Goal: Task Accomplishment & Management: Complete application form

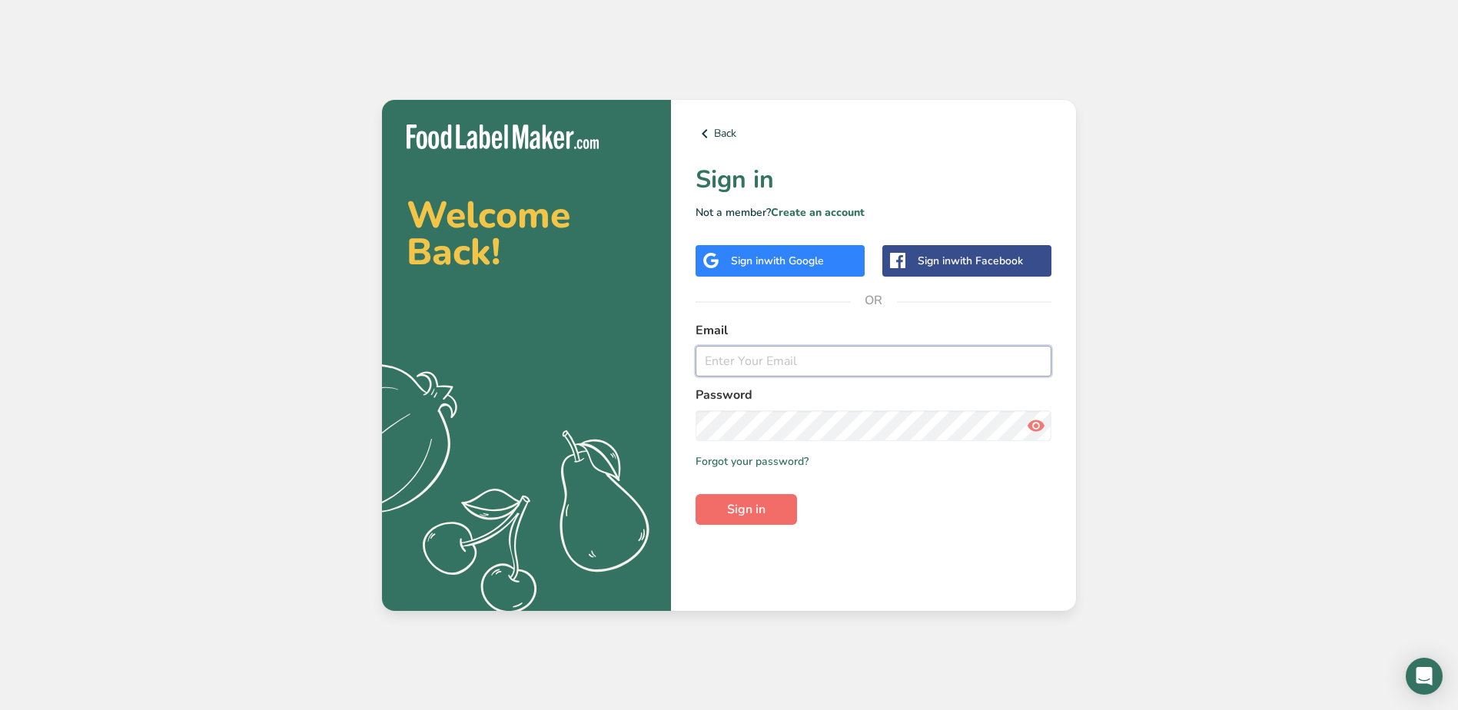
type input "odecker@alschutzman.com"
click at [761, 507] on span "Sign in" at bounding box center [746, 509] width 38 height 18
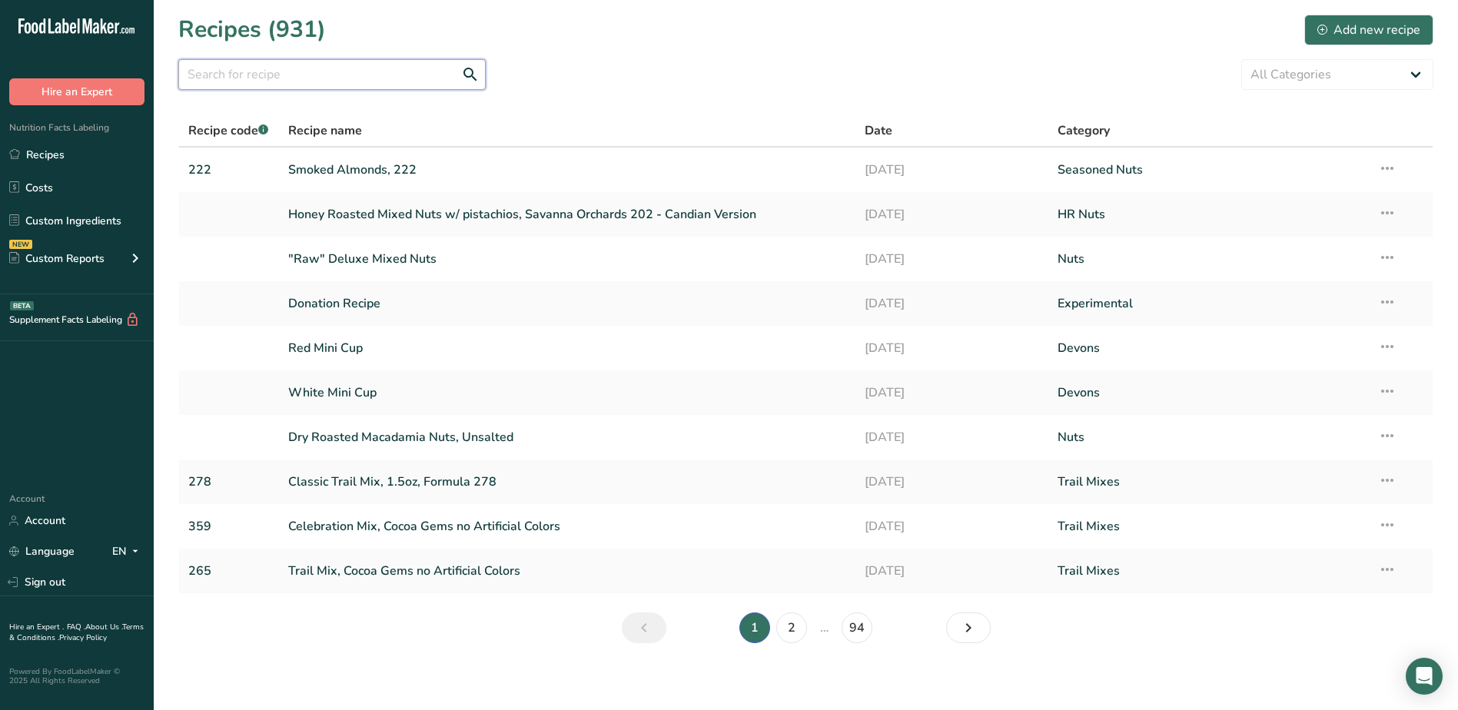
click at [371, 85] on input "text" at bounding box center [332, 74] width 308 height 31
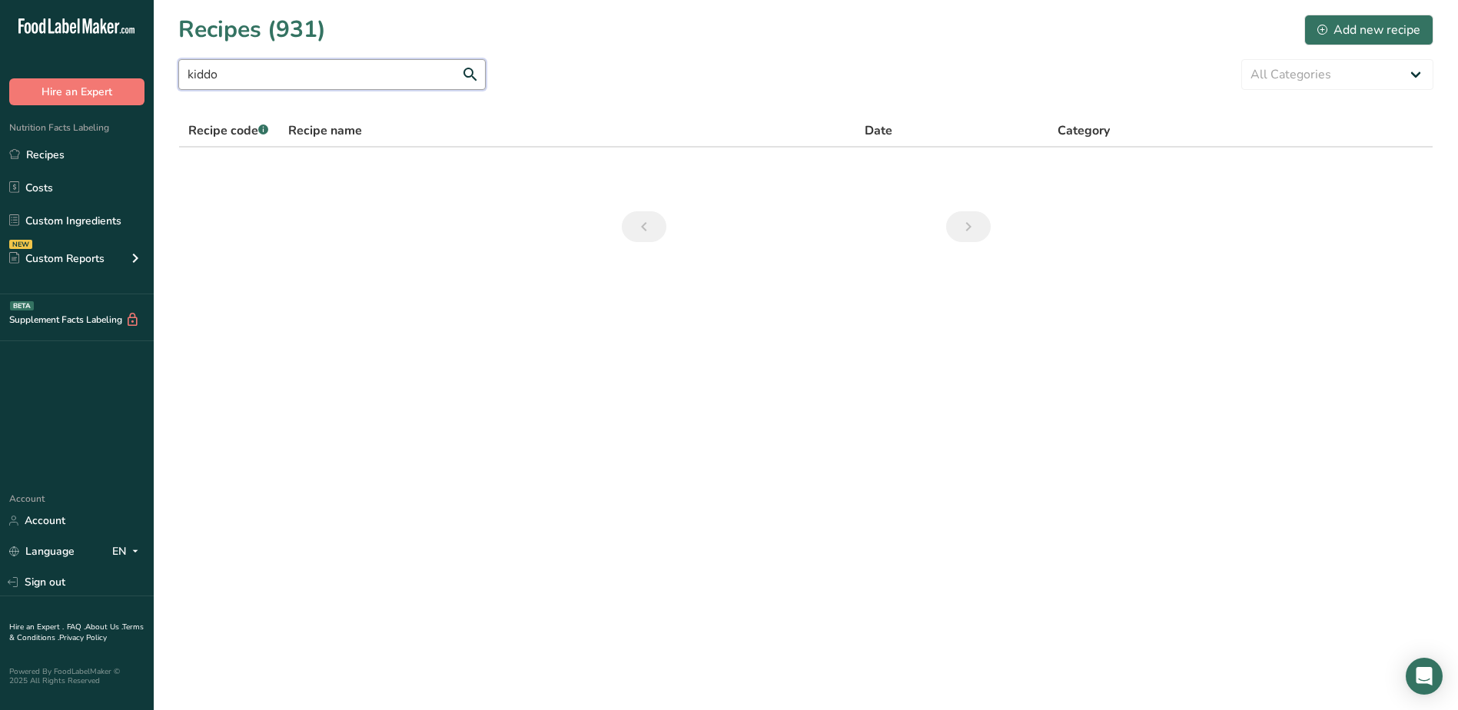
type input "kiddo"
drag, startPoint x: 254, startPoint y: 71, endPoint x: -18, endPoint y: 71, distance: 272.2
click at [0, 71] on html ".a-20{fill:#fff;} Hire an Expert Nutrition Facts Labeling Recipes Costs Custom …" at bounding box center [729, 355] width 1458 height 710
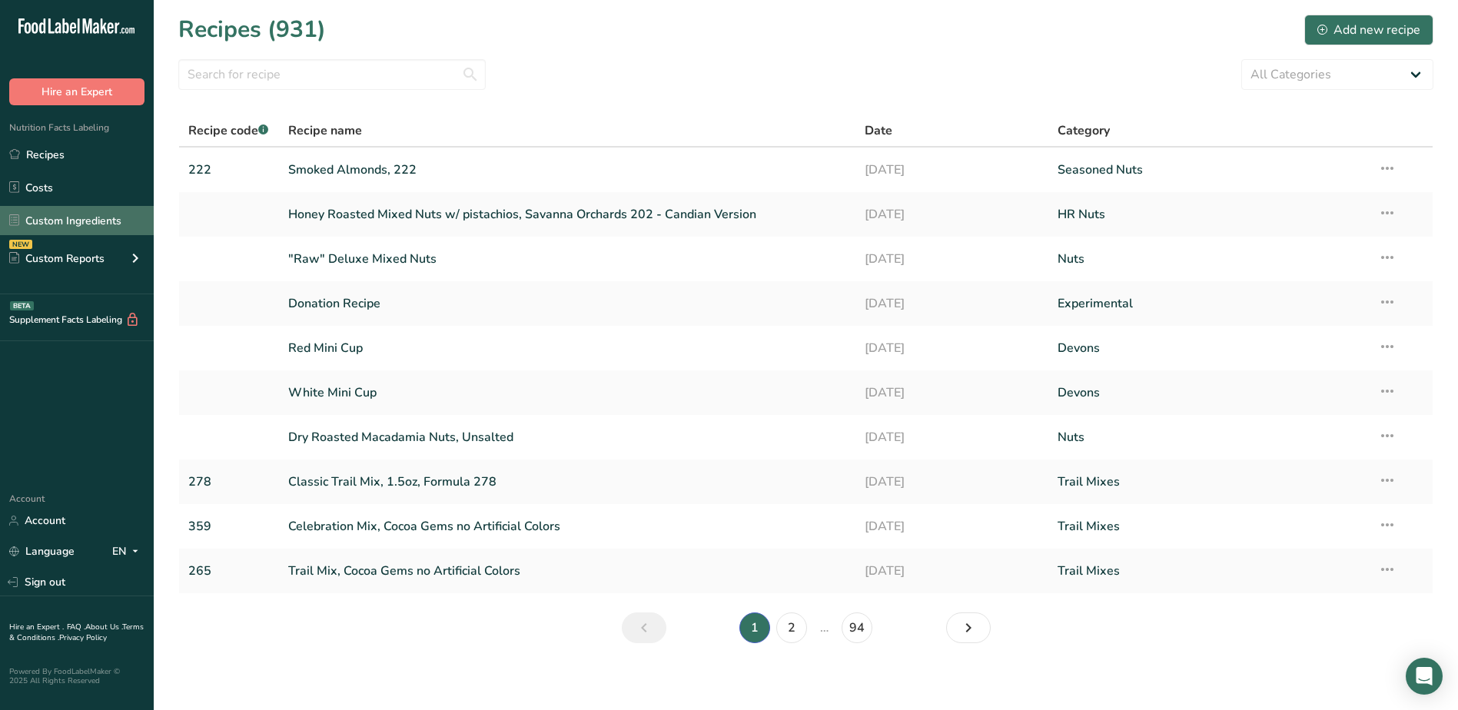
click at [87, 221] on link "Custom Ingredients" at bounding box center [77, 220] width 154 height 29
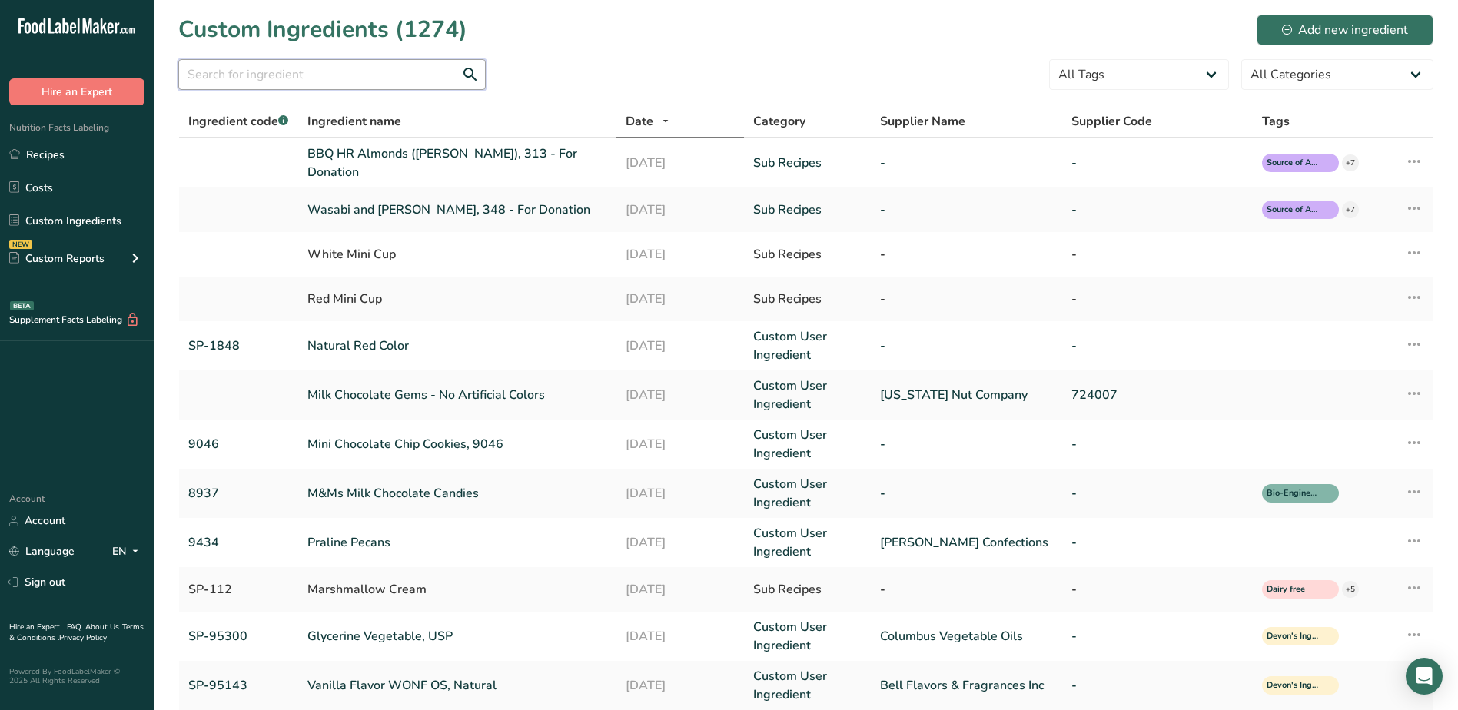
click at [298, 81] on input "text" at bounding box center [332, 74] width 308 height 31
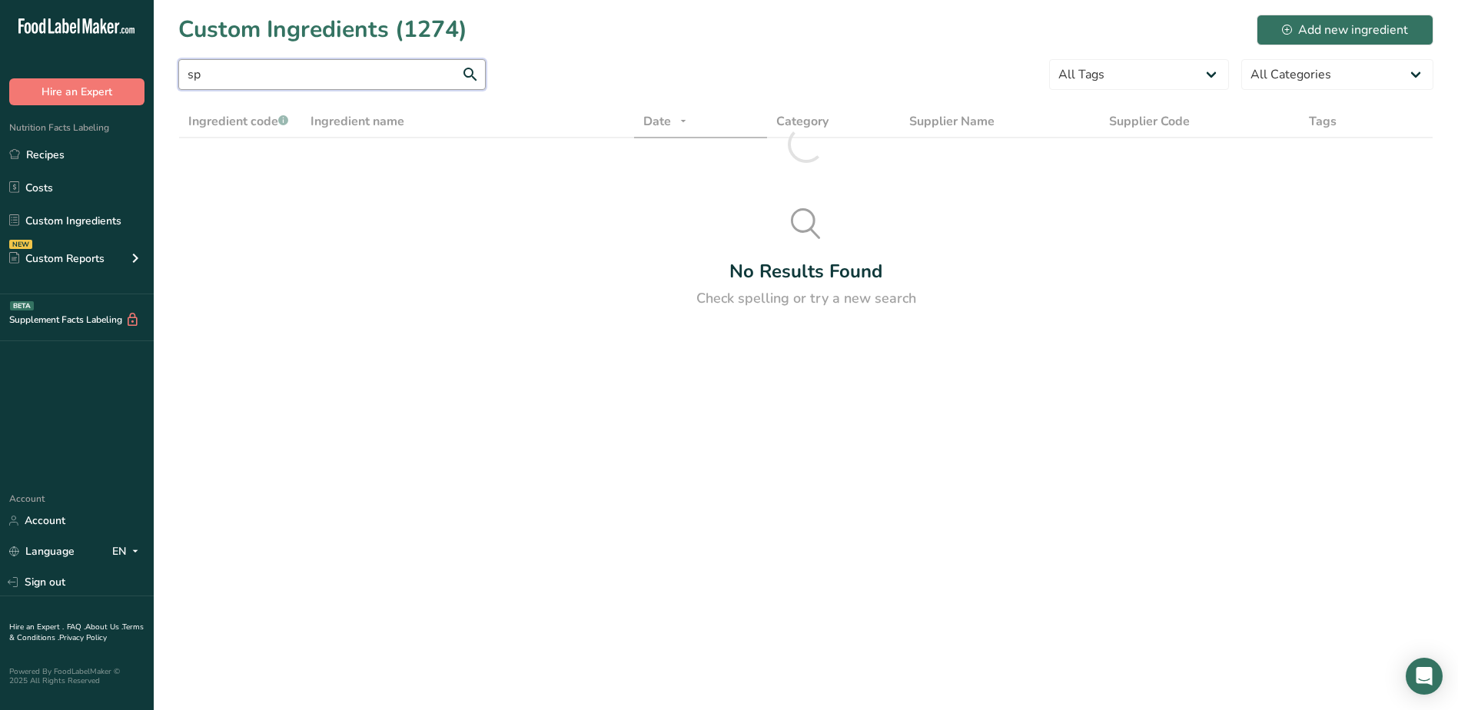
type input "s"
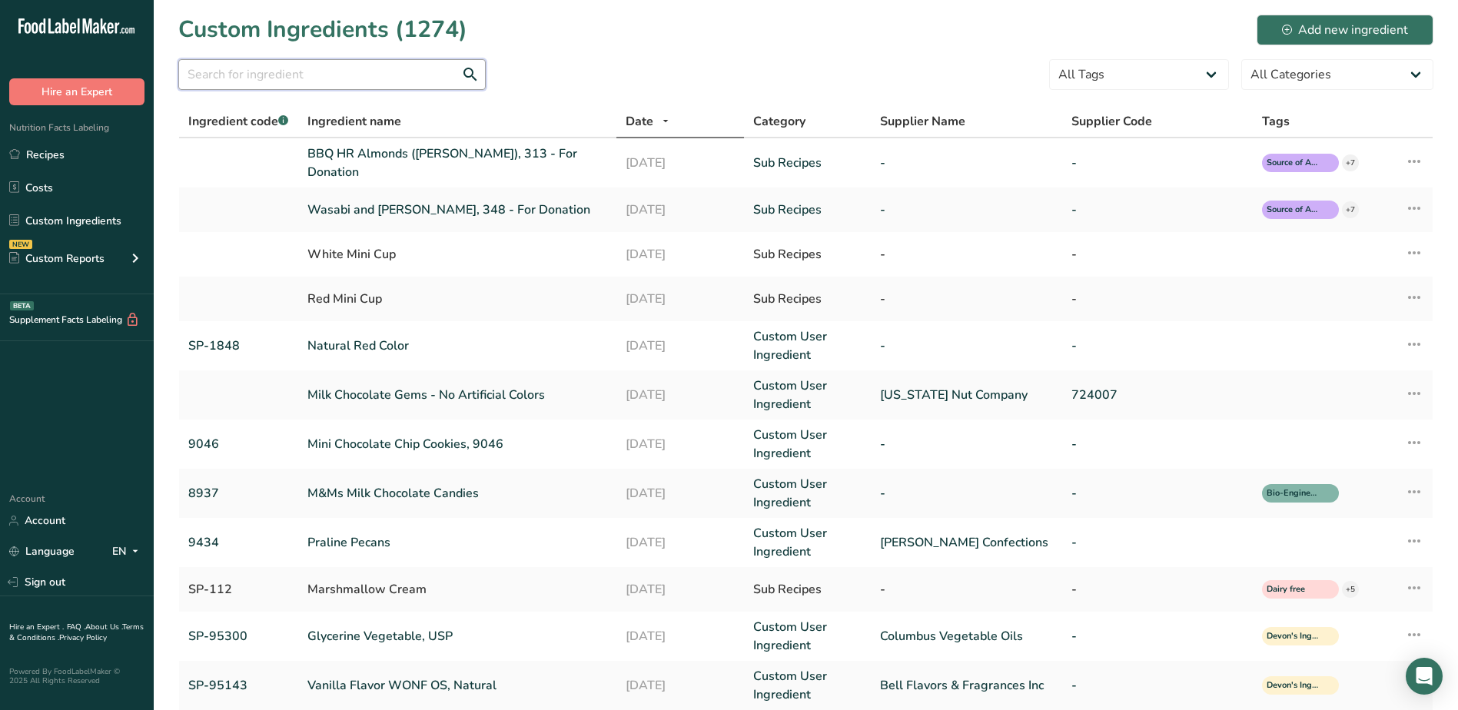
drag, startPoint x: 262, startPoint y: 74, endPoint x: 283, endPoint y: 72, distance: 20.8
click at [262, 74] on input "text" at bounding box center [332, 74] width 308 height 31
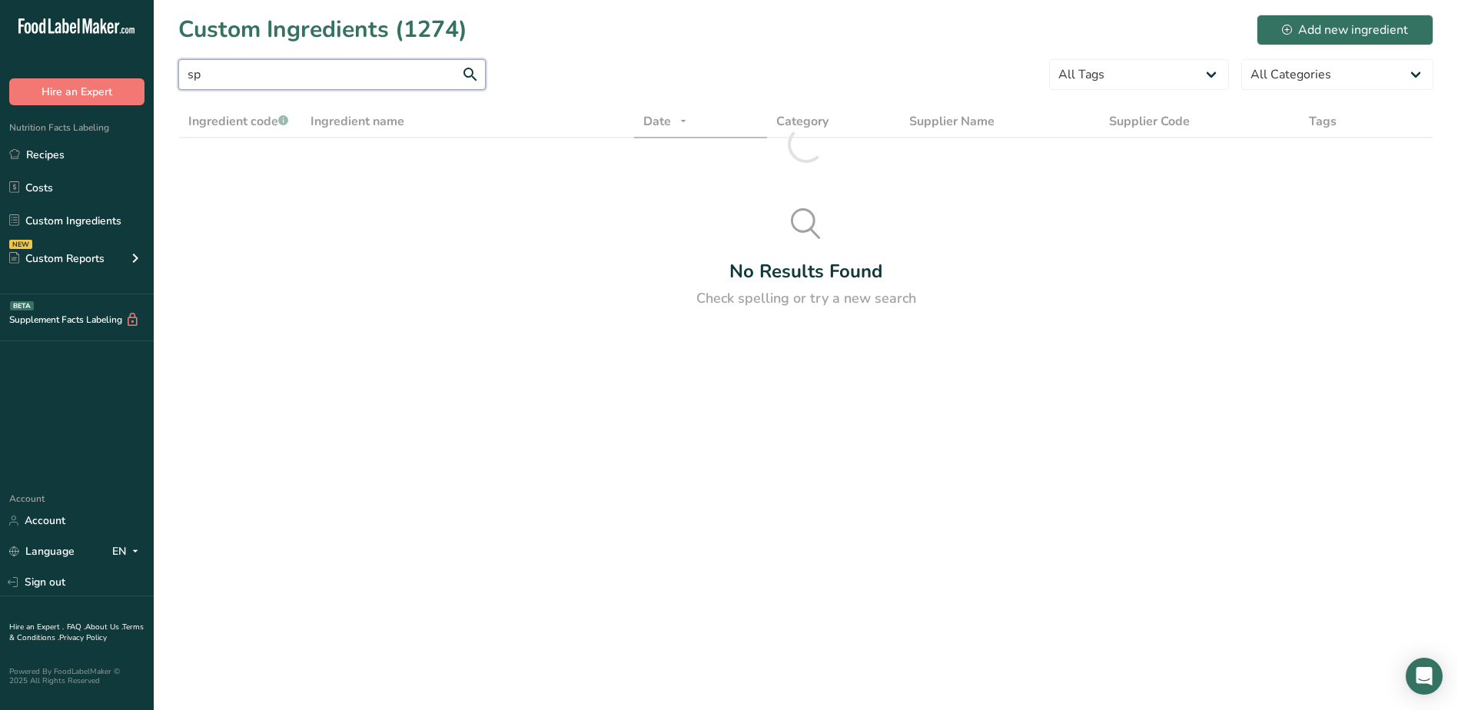
type input "s"
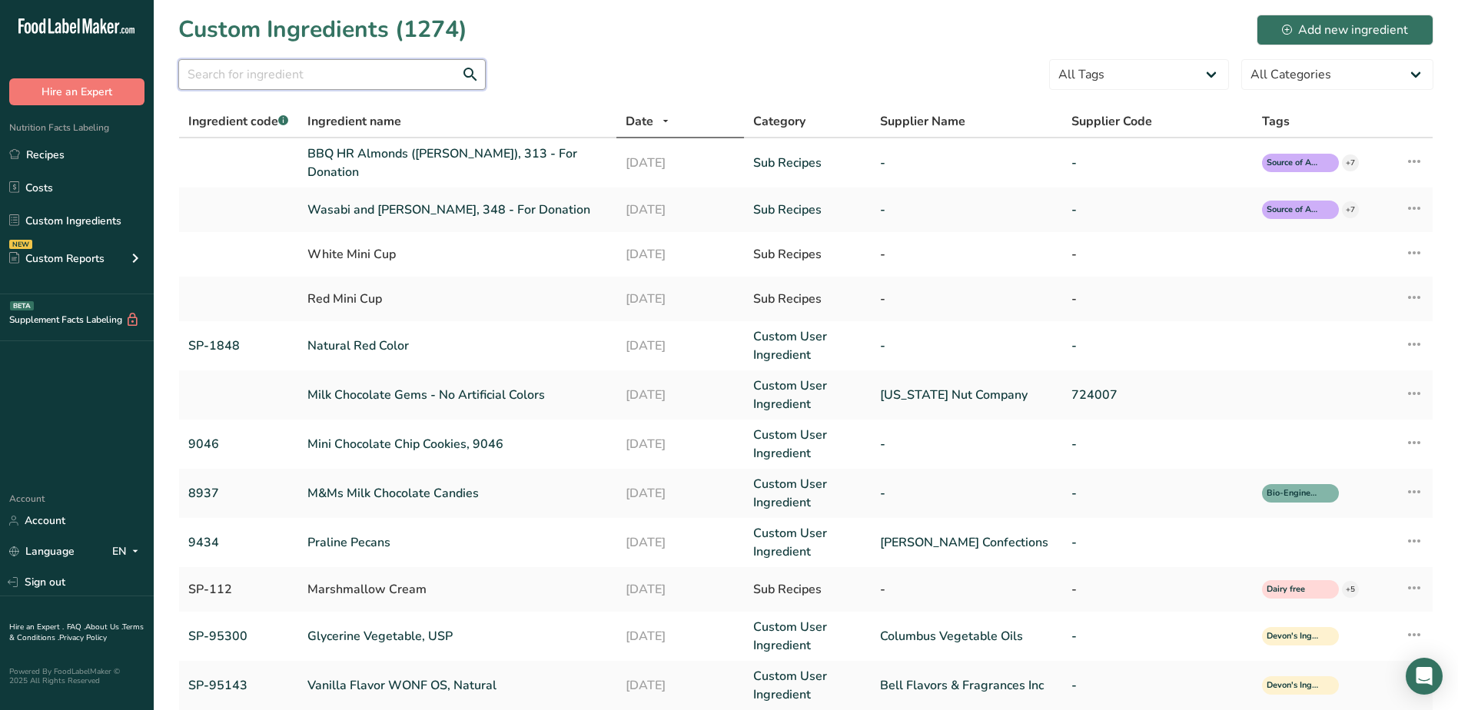
click at [198, 71] on input "text" at bounding box center [332, 74] width 308 height 31
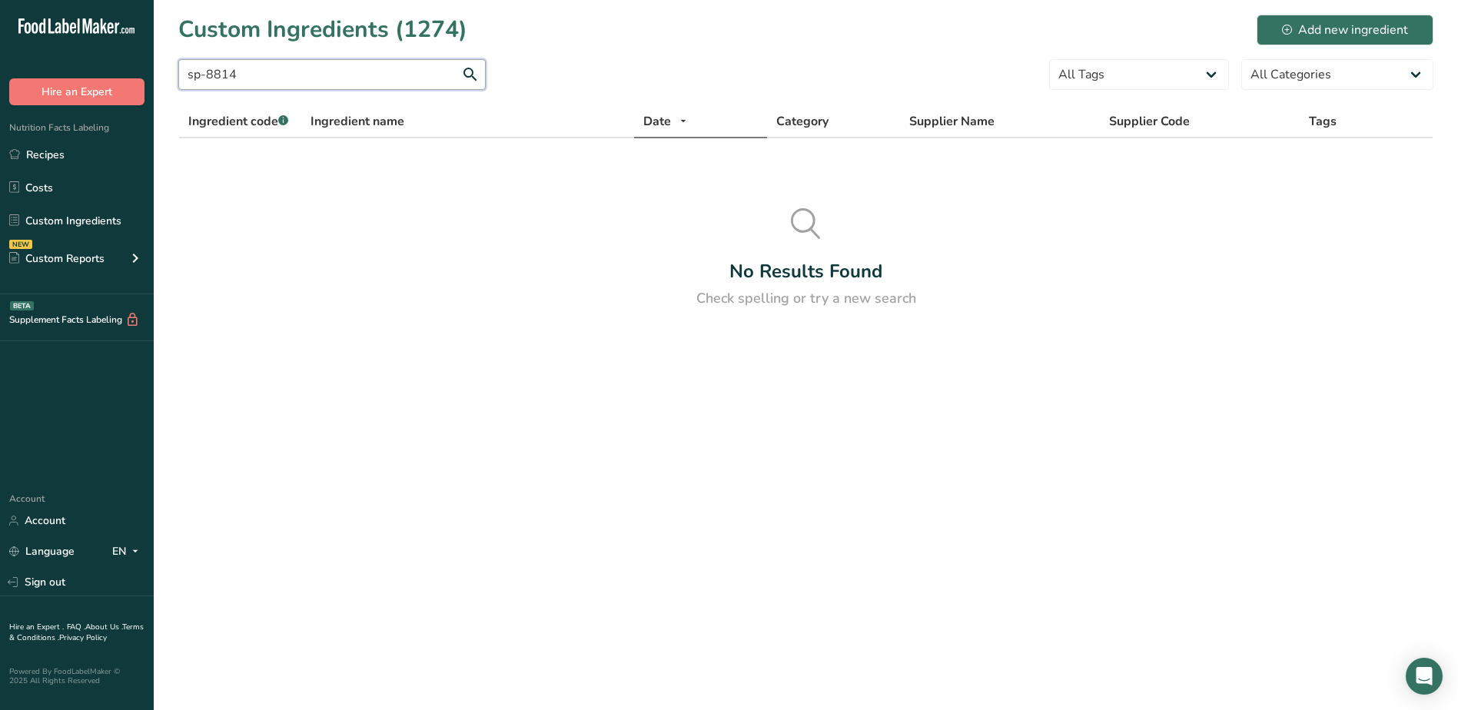
type input "sp-8814"
click at [48, 148] on link "Recipes" at bounding box center [77, 154] width 154 height 29
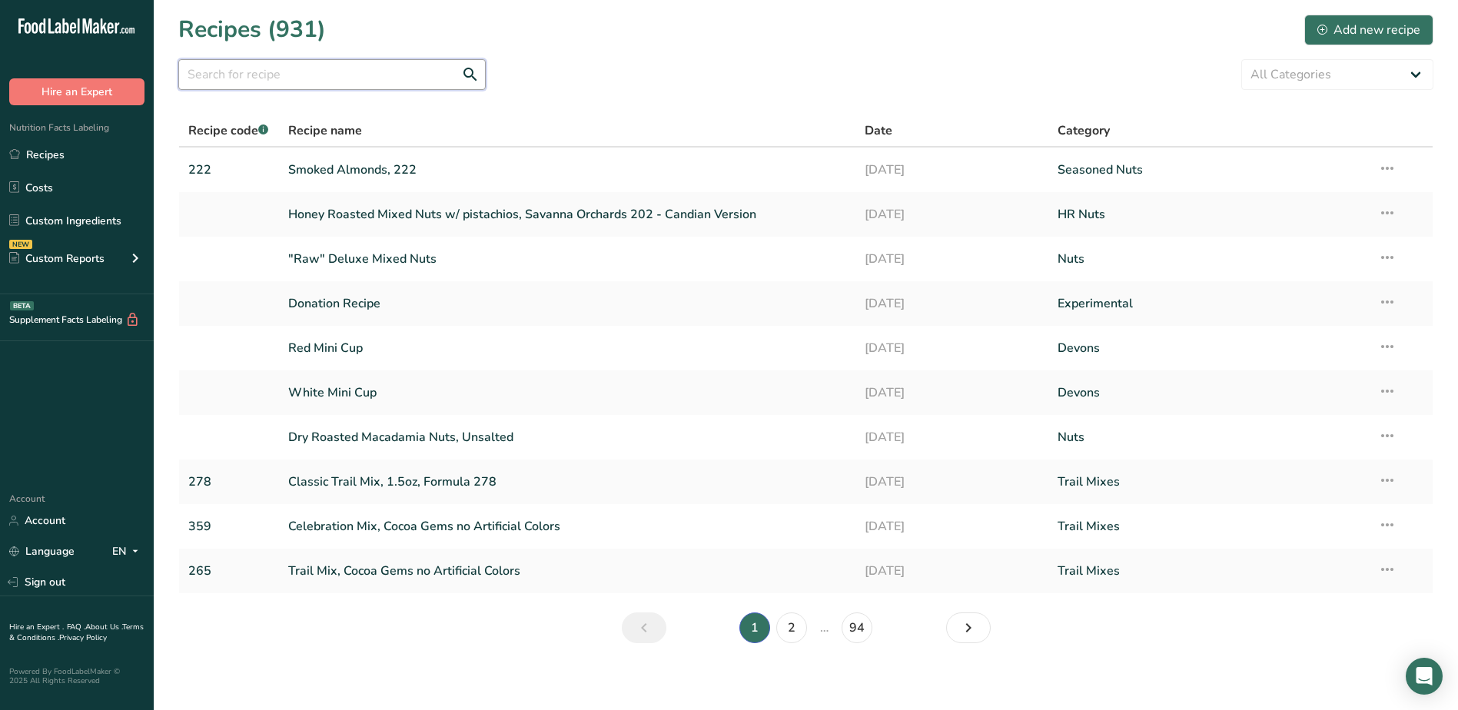
click at [385, 70] on input "text" at bounding box center [332, 74] width 308 height 31
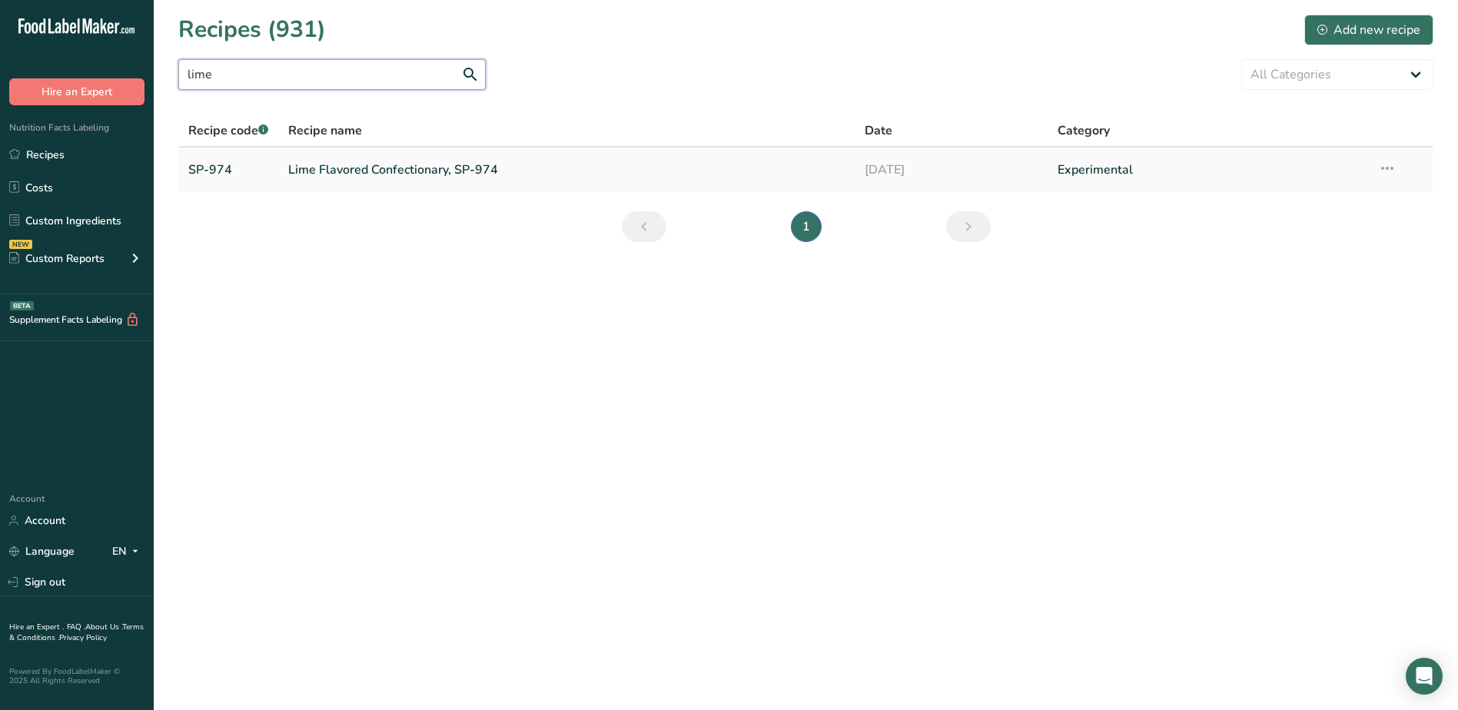
type input "lime"
click at [377, 166] on link "Lime Flavored Confectionary, SP-974" at bounding box center [567, 170] width 559 height 32
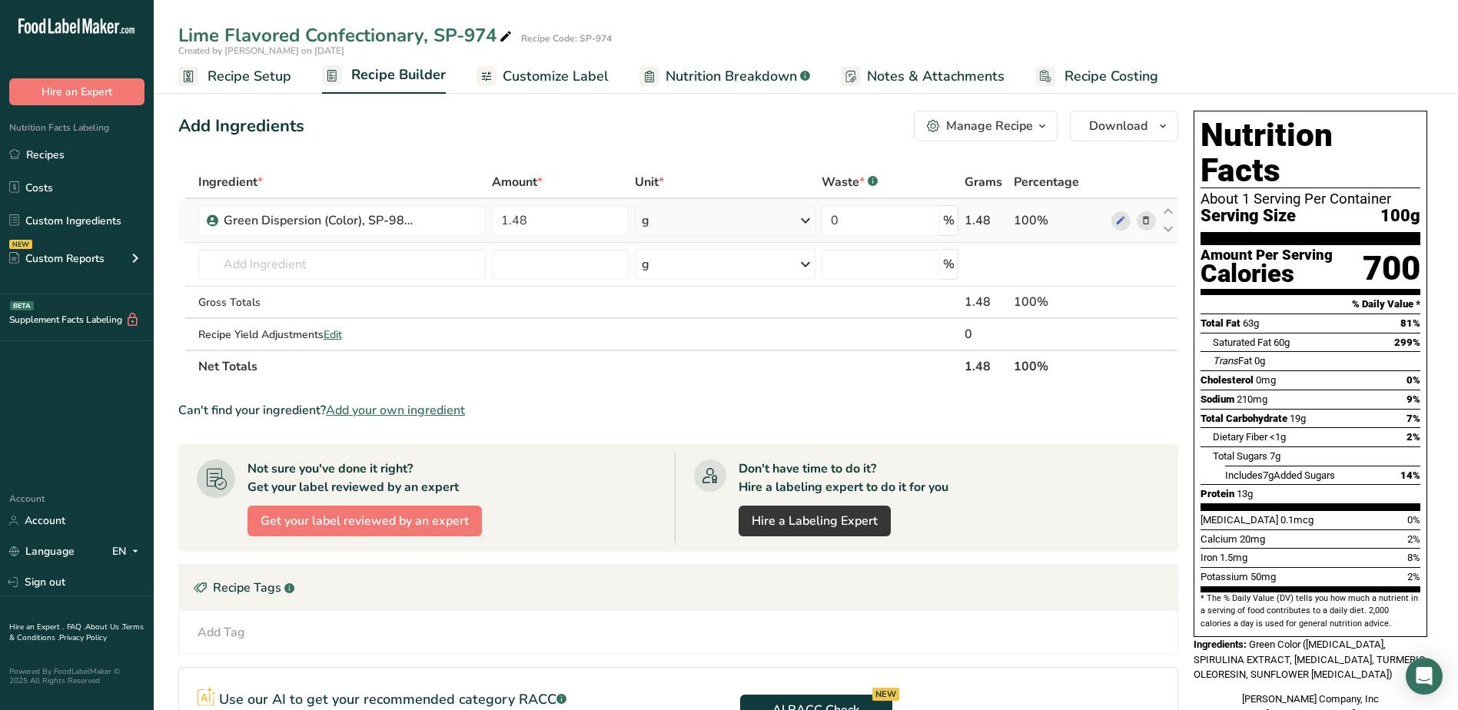
click at [1146, 221] on icon at bounding box center [1146, 221] width 11 height 16
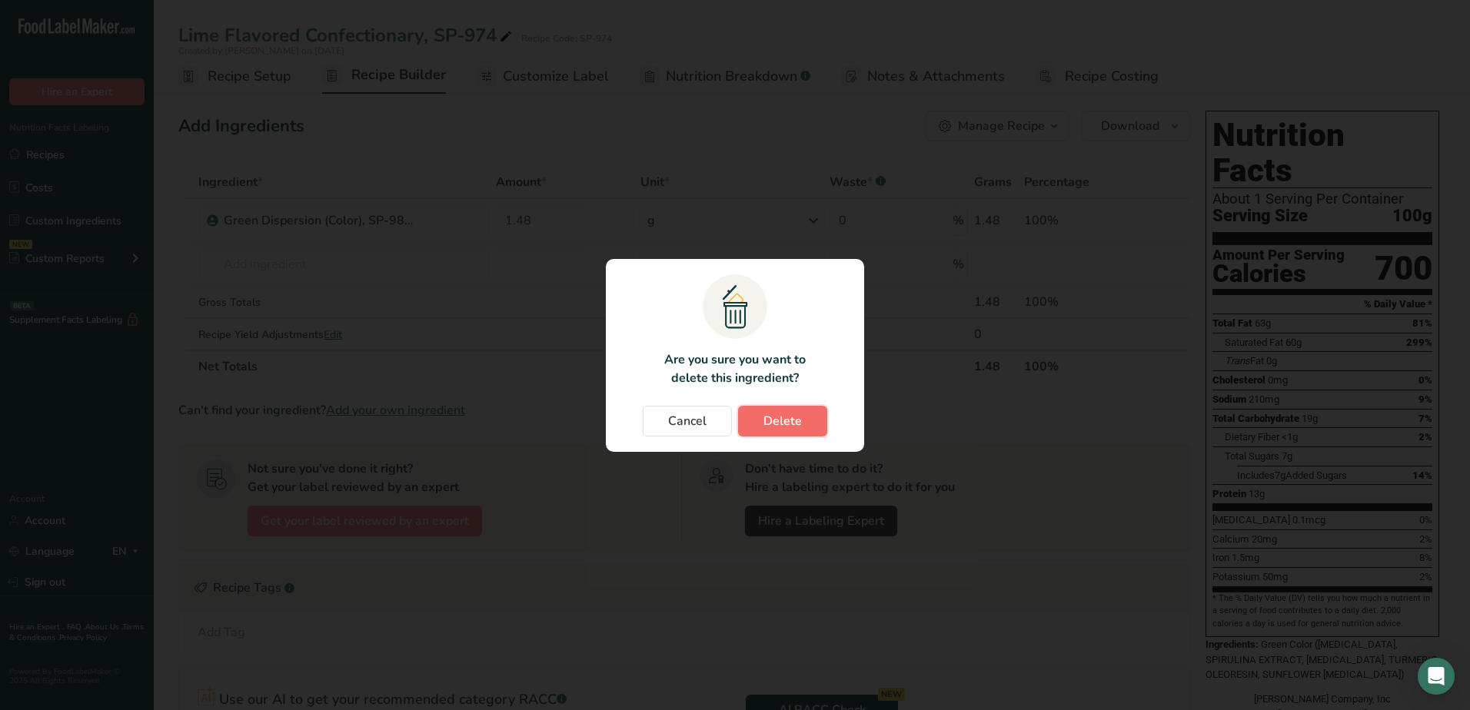
click at [782, 419] on span "Delete" at bounding box center [782, 421] width 38 height 18
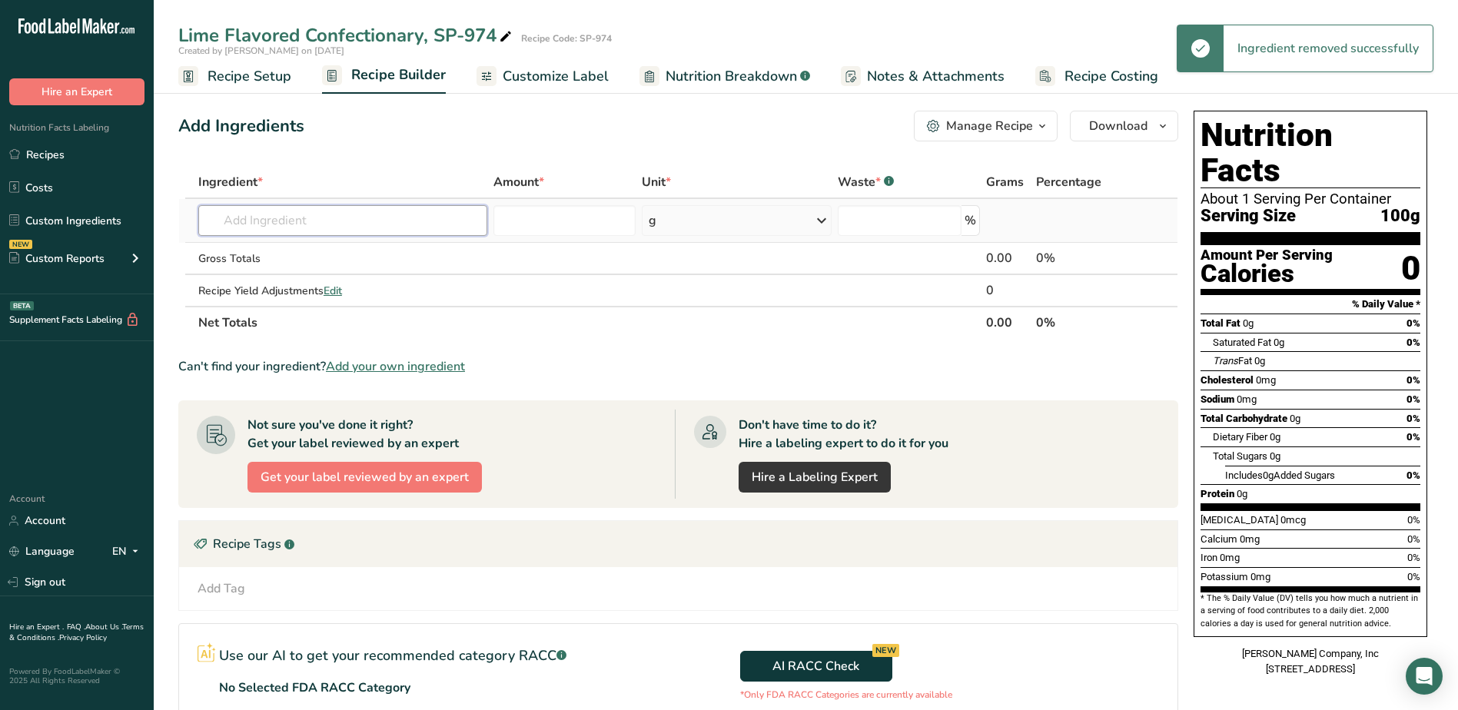
click at [342, 230] on input "text" at bounding box center [342, 220] width 289 height 31
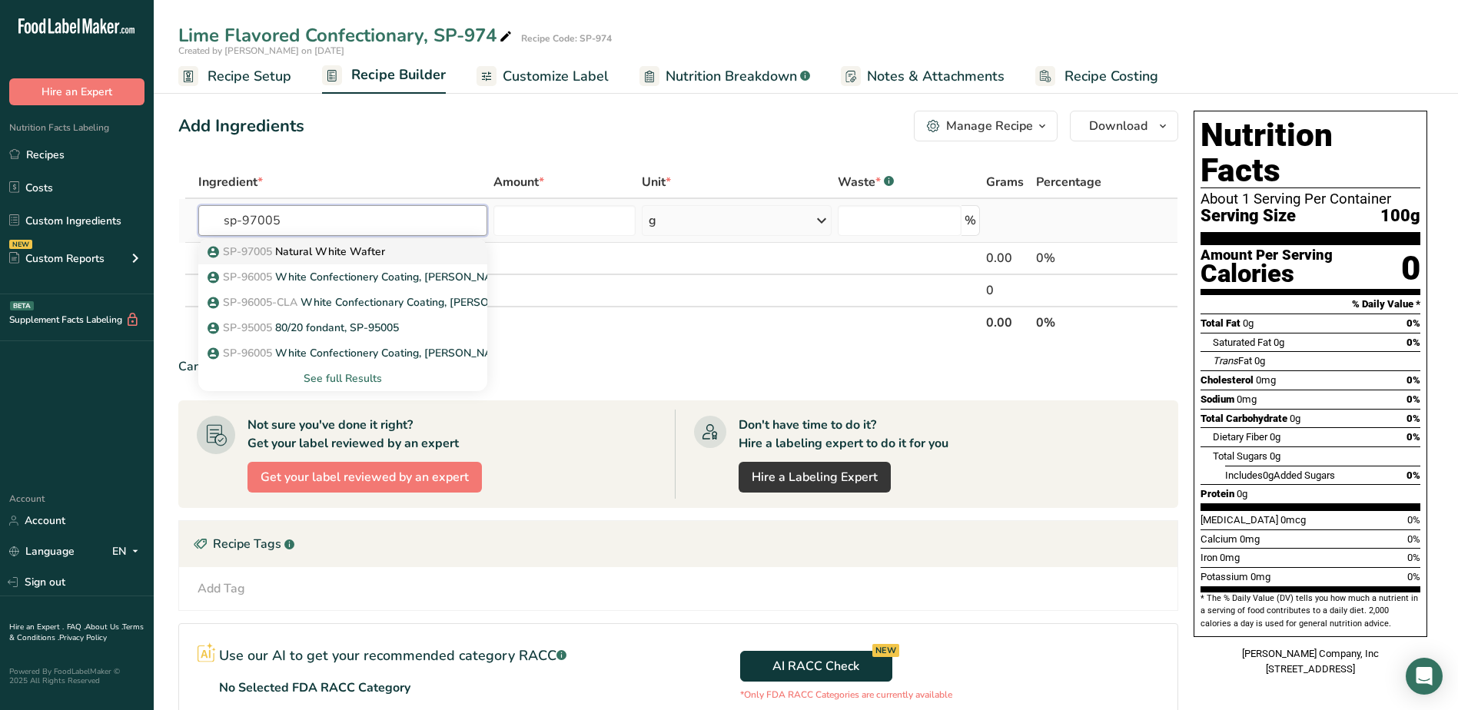
type input "sp-97005"
click at [362, 251] on p "SP-97005 Natural White Wafter" at bounding box center [298, 252] width 175 height 16
type input "Natural White Wafter"
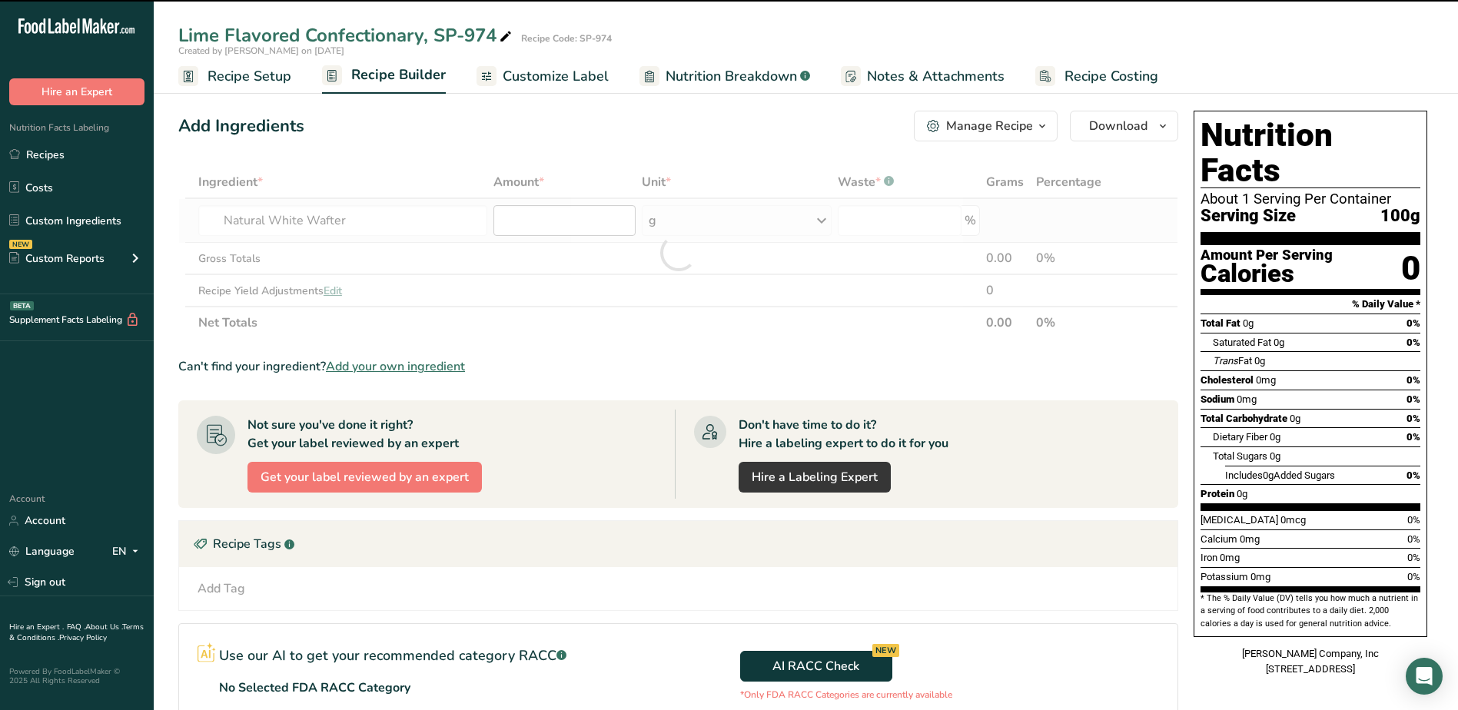
type input "0"
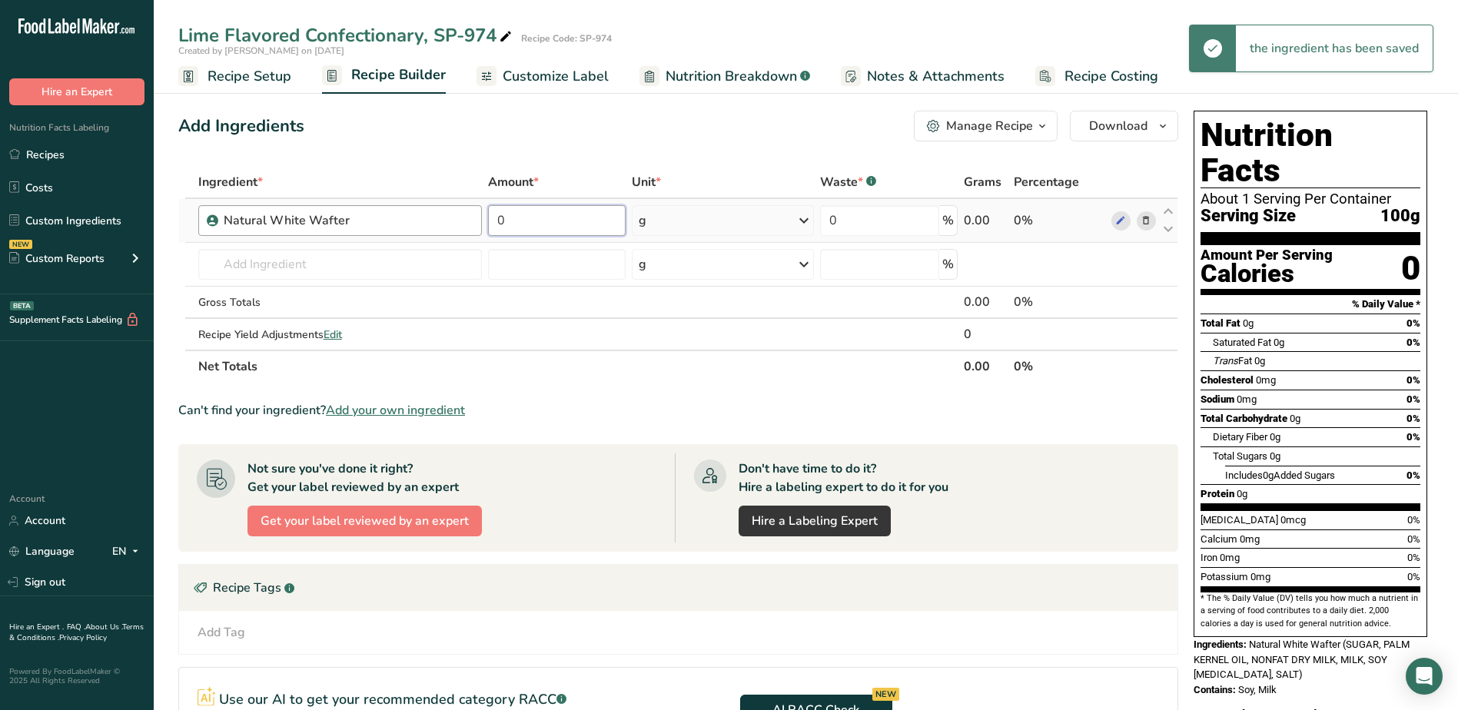
drag, startPoint x: 538, startPoint y: 221, endPoint x: 458, endPoint y: 216, distance: 80.1
click at [458, 216] on tr "Natural White Wafter 0 g Weight Units g kg mg See more Volume Units l Volume un…" at bounding box center [678, 221] width 999 height 44
type input "0.916757"
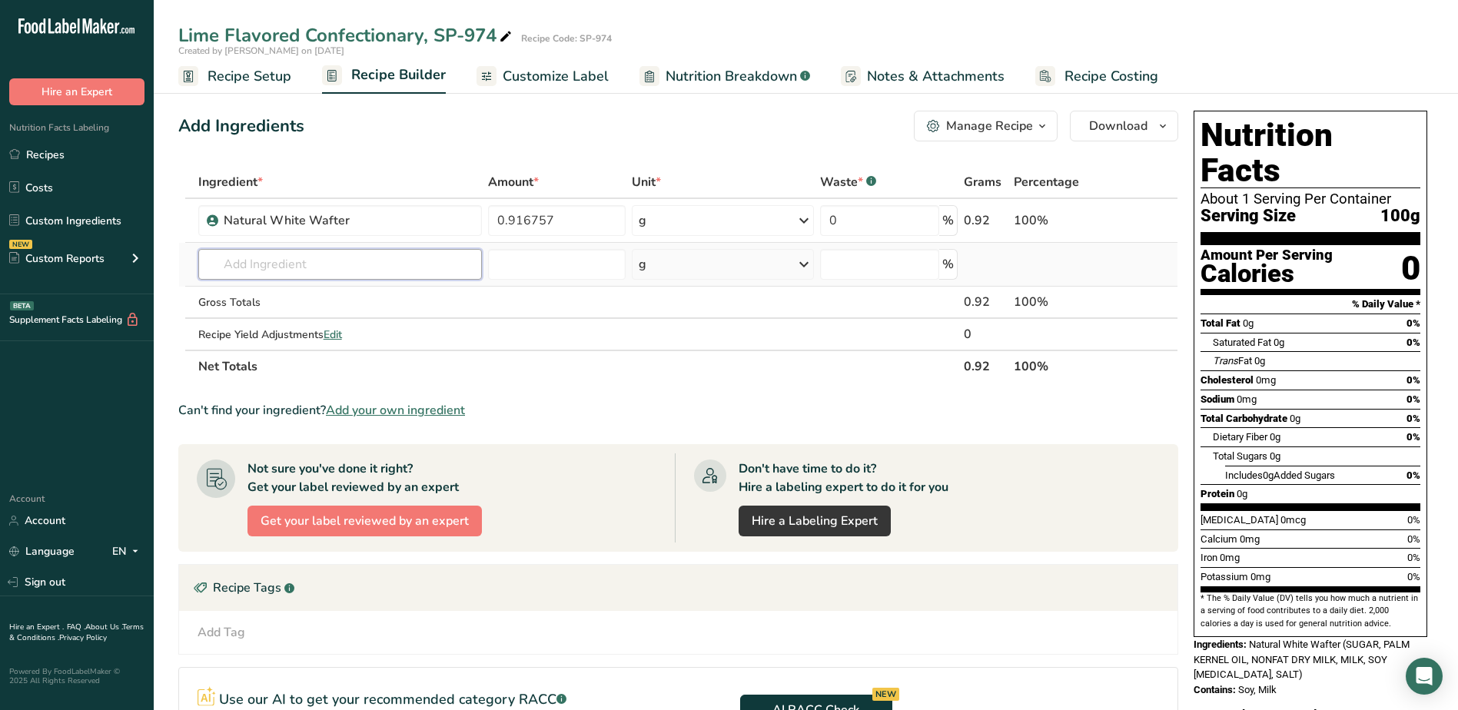
click at [414, 271] on div "Ingredient * Amount * Unit * Waste * .a-a{fill:#347362;}.b-a{fill:#fff;} Grams …" at bounding box center [678, 274] width 1000 height 217
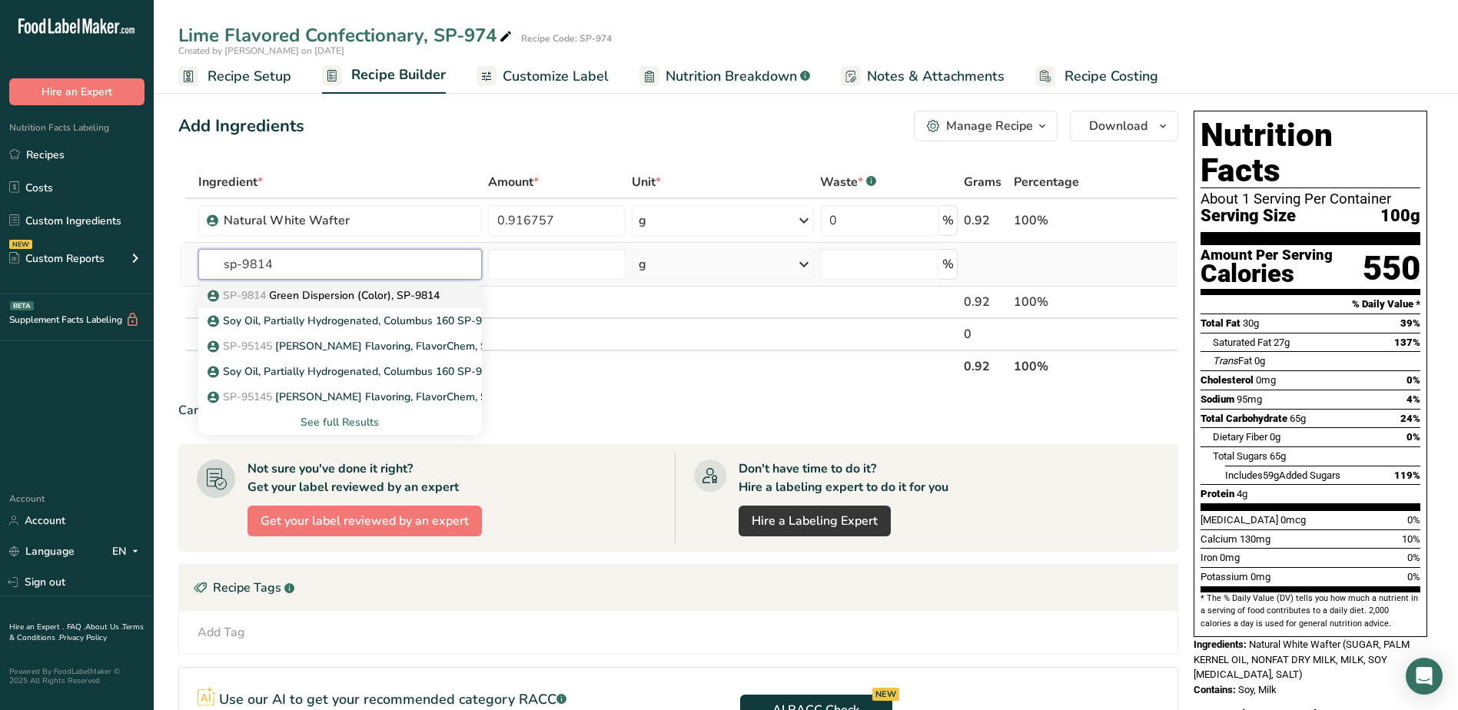
type input "sp-9814"
click at [367, 296] on p "SP-9814 Green Dispersion (Color), SP-9814" at bounding box center [325, 296] width 229 height 16
type input "Green Dispersion (Color), SP-9814"
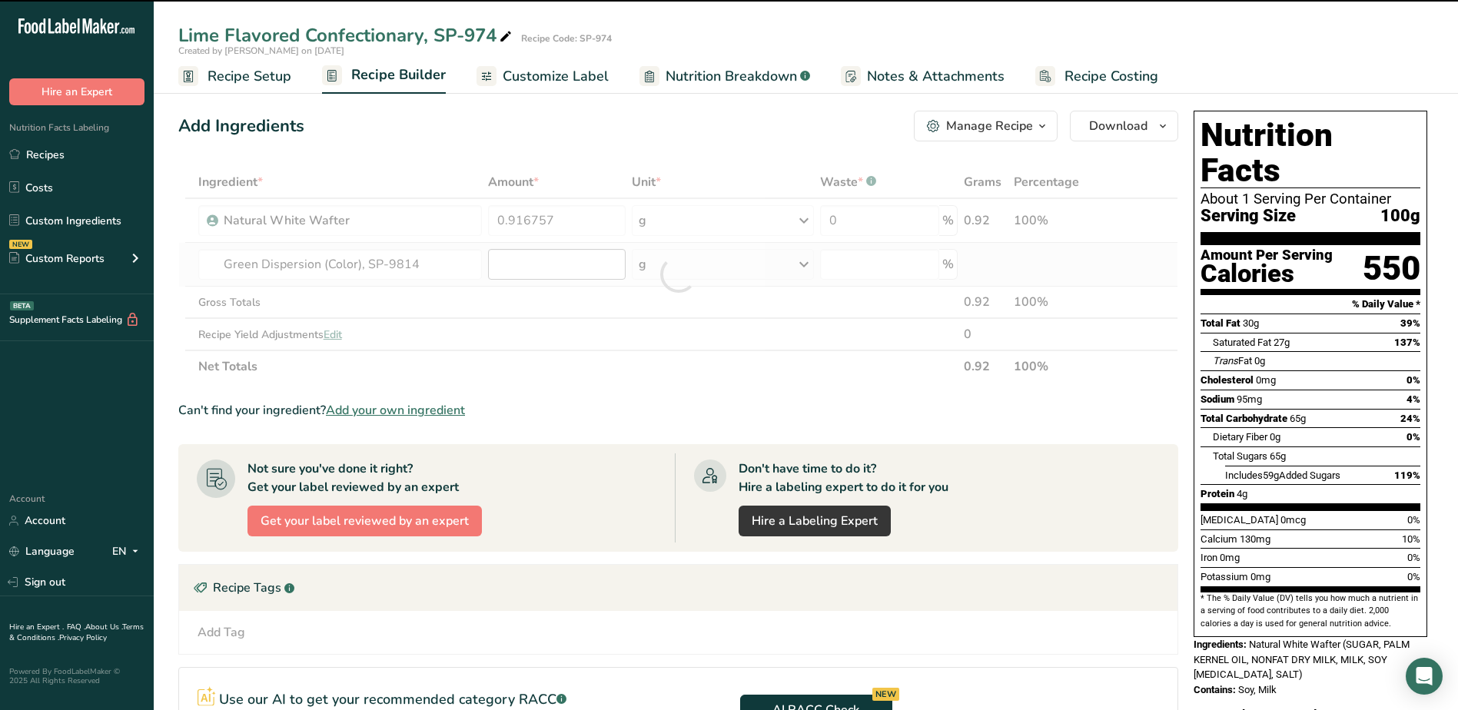
type input "0"
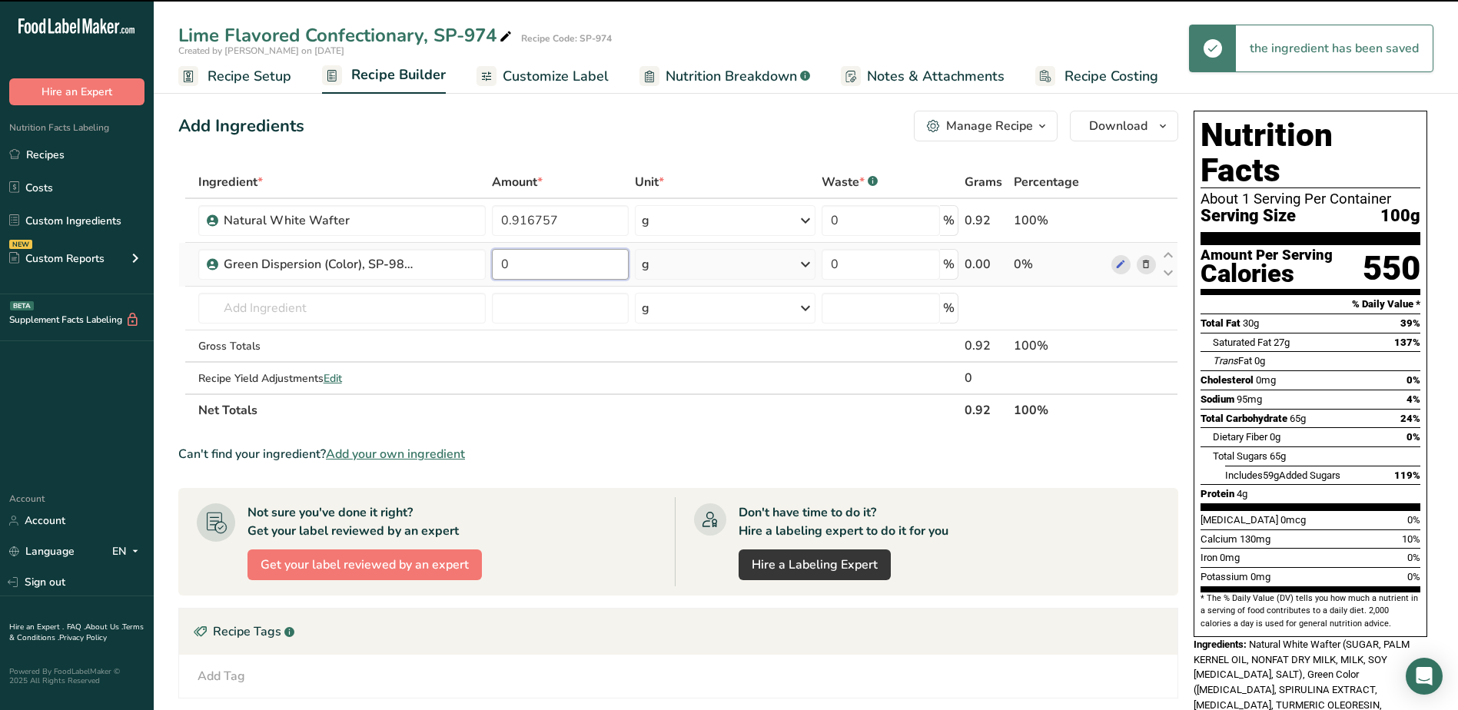
click at [551, 266] on input "0" at bounding box center [560, 264] width 136 height 31
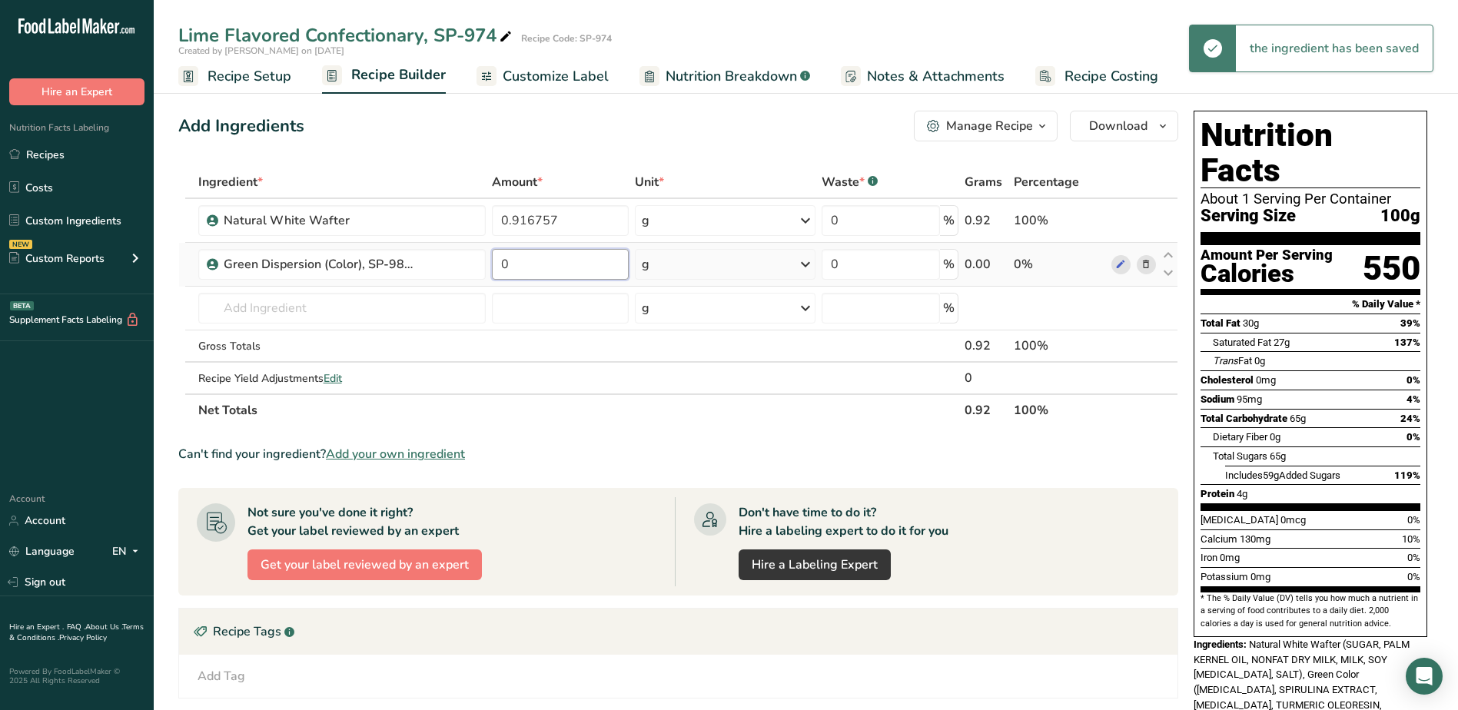
drag, startPoint x: 499, startPoint y: 267, endPoint x: 491, endPoint y: 266, distance: 7.7
click at [487, 267] on tr "Green Dispersion (Color), SP-9814 0 g Weight Units g kg mg See more Volume Unit…" at bounding box center [678, 265] width 999 height 44
type input "0.015946"
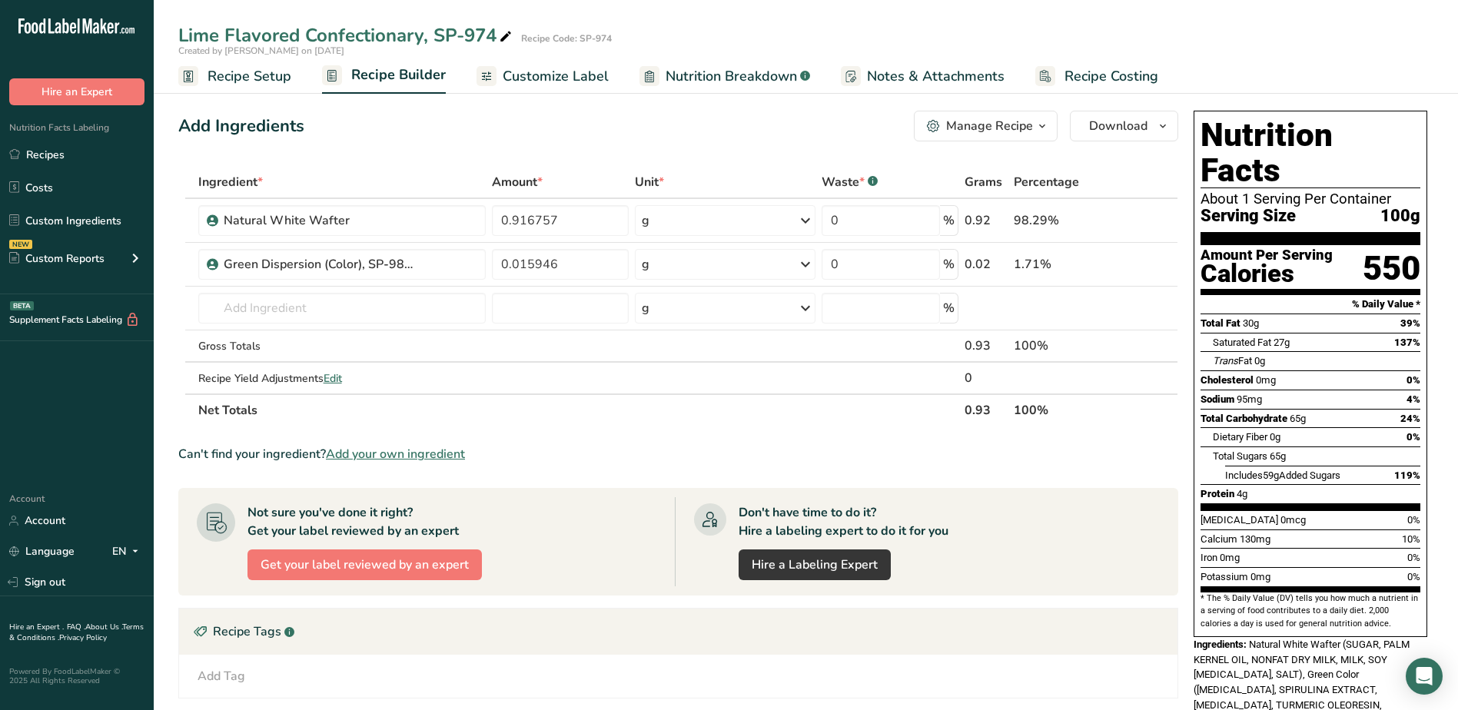
click at [568, 405] on div "Ingredient * Amount * Unit * Waste * .a-a{fill:#347362;}.b-a{fill:#fff;} Grams …" at bounding box center [678, 296] width 1000 height 261
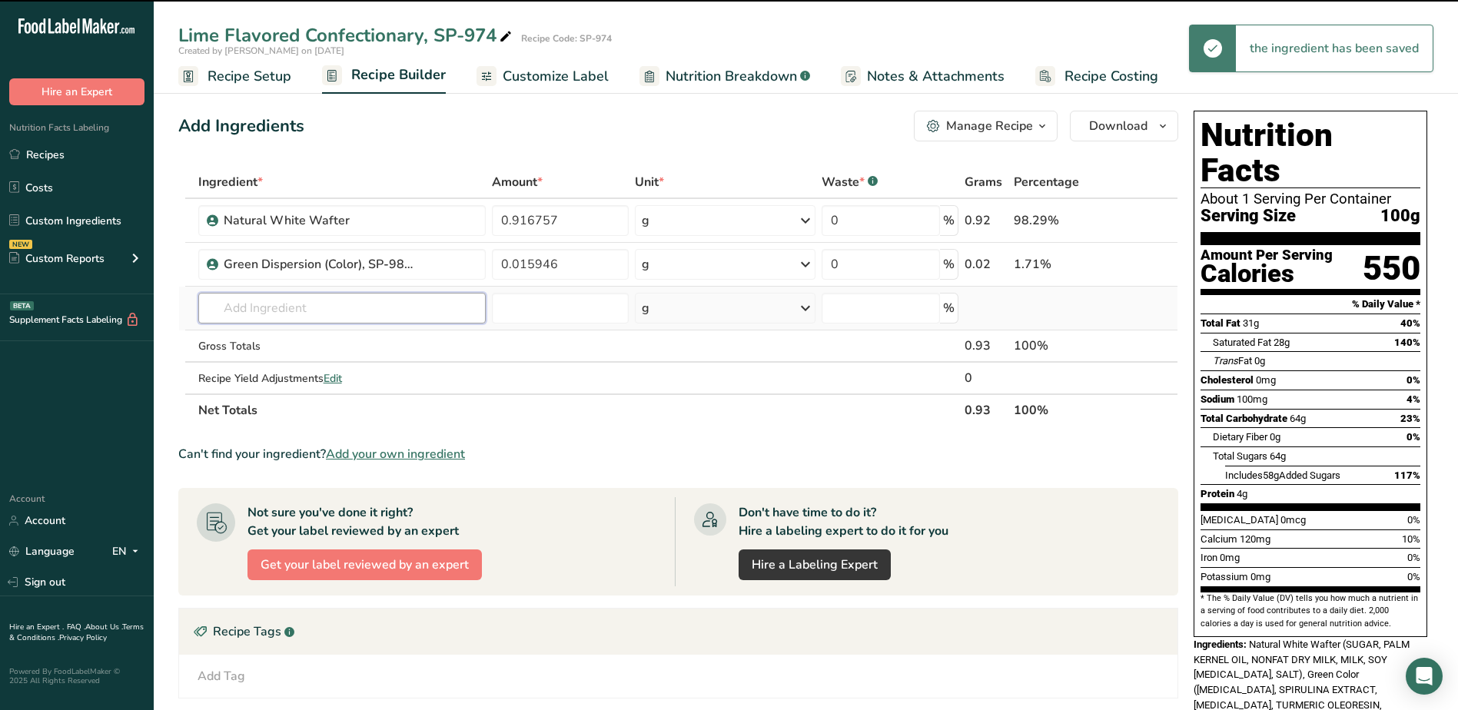
click at [333, 309] on input "text" at bounding box center [342, 308] width 288 height 31
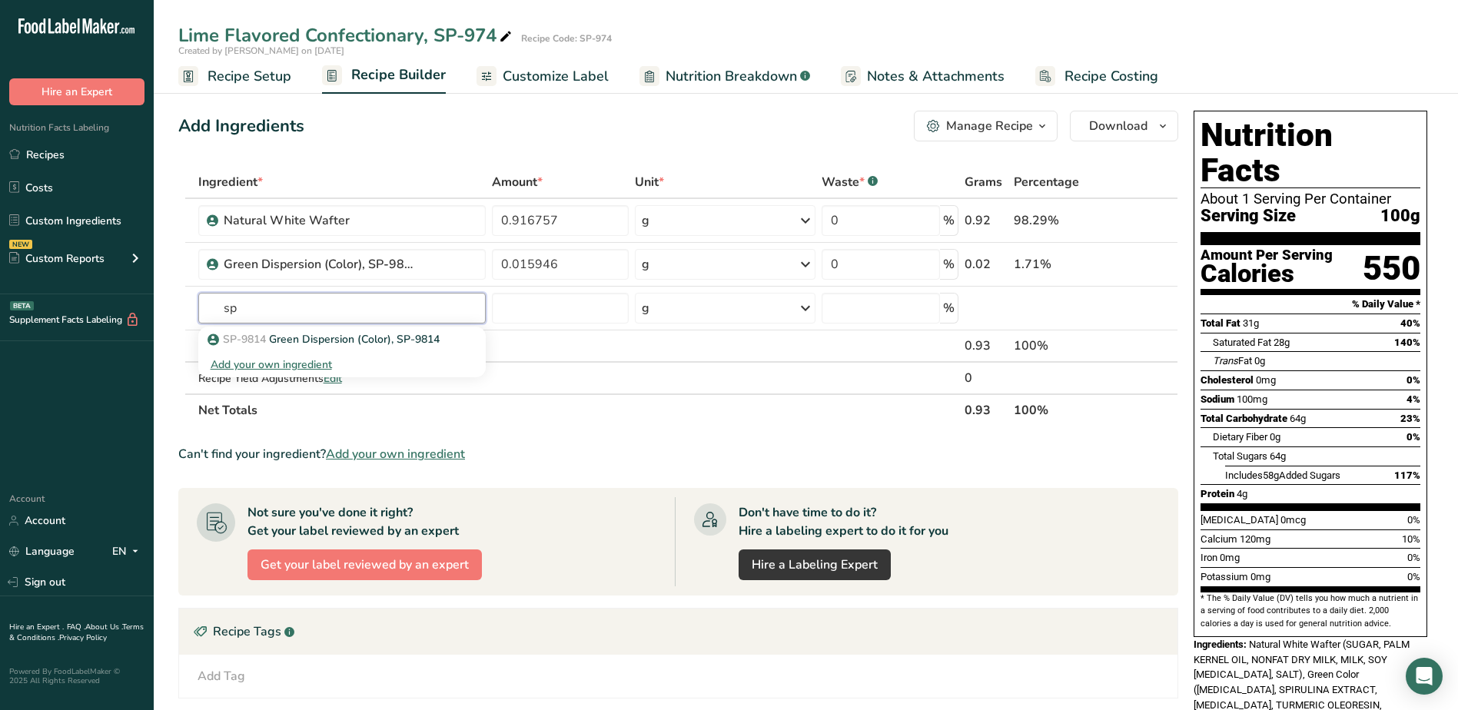
type input "s"
click at [465, 121] on div "Add Ingredients Manage Recipe Delete Recipe Duplicate Recipe Scale Recipe Save …" at bounding box center [678, 126] width 1000 height 31
click at [253, 75] on span "Recipe Setup" at bounding box center [250, 76] width 84 height 21
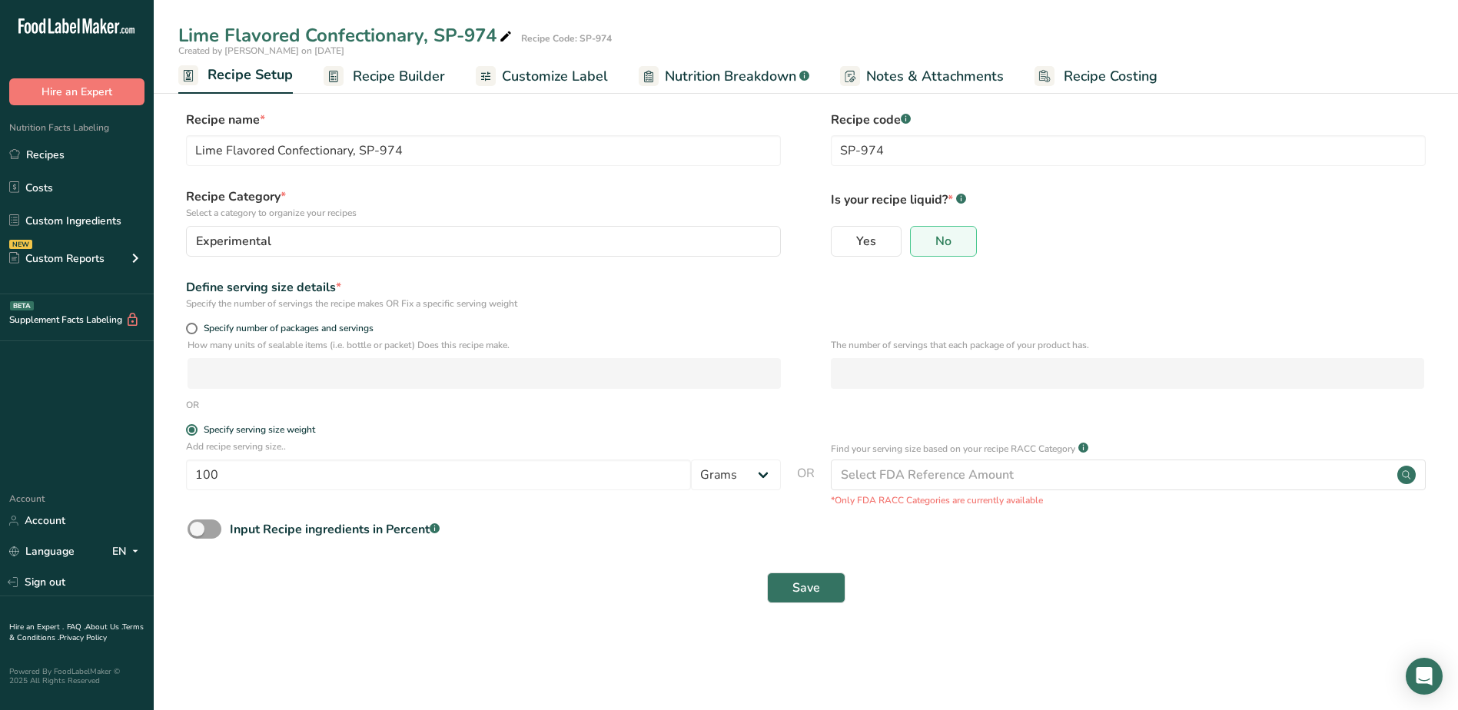
click at [358, 72] on span "Recipe Builder" at bounding box center [399, 76] width 92 height 21
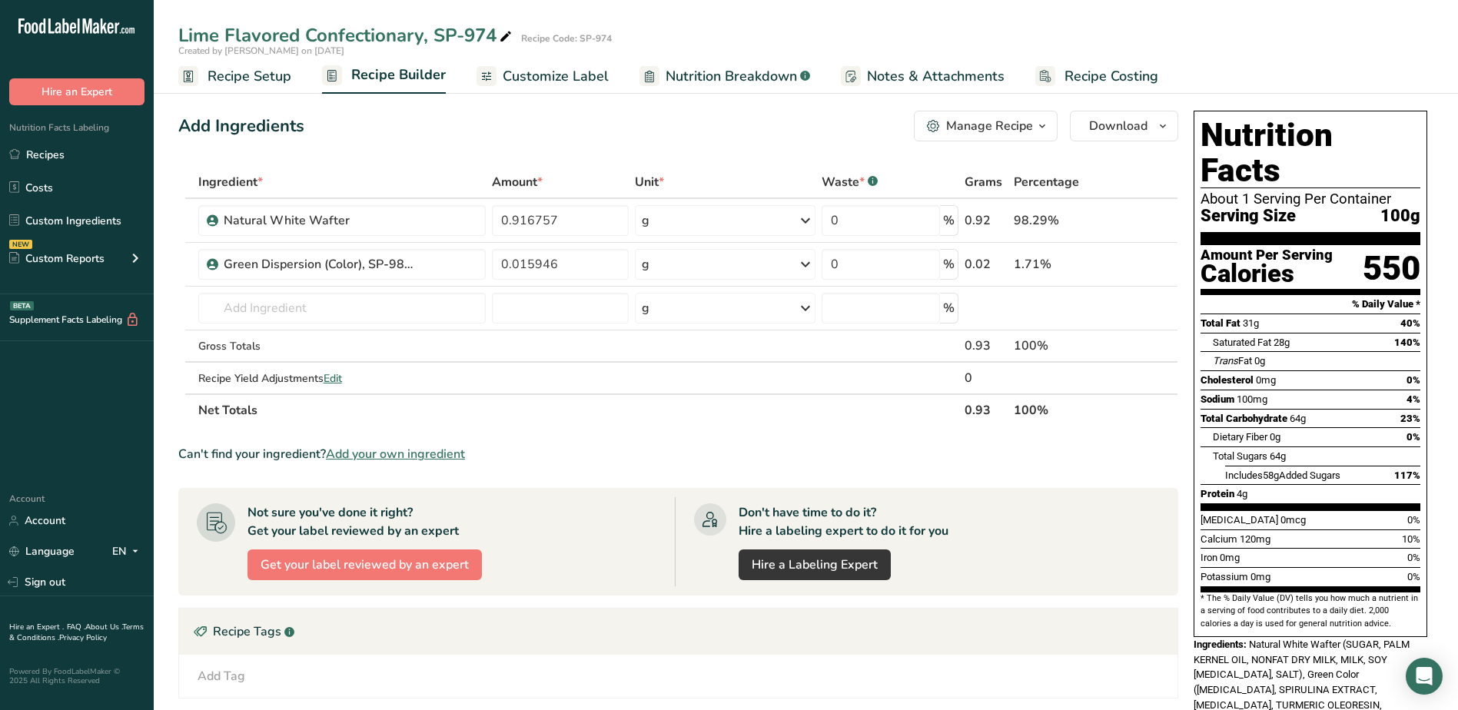
click at [268, 78] on span "Recipe Setup" at bounding box center [250, 76] width 84 height 21
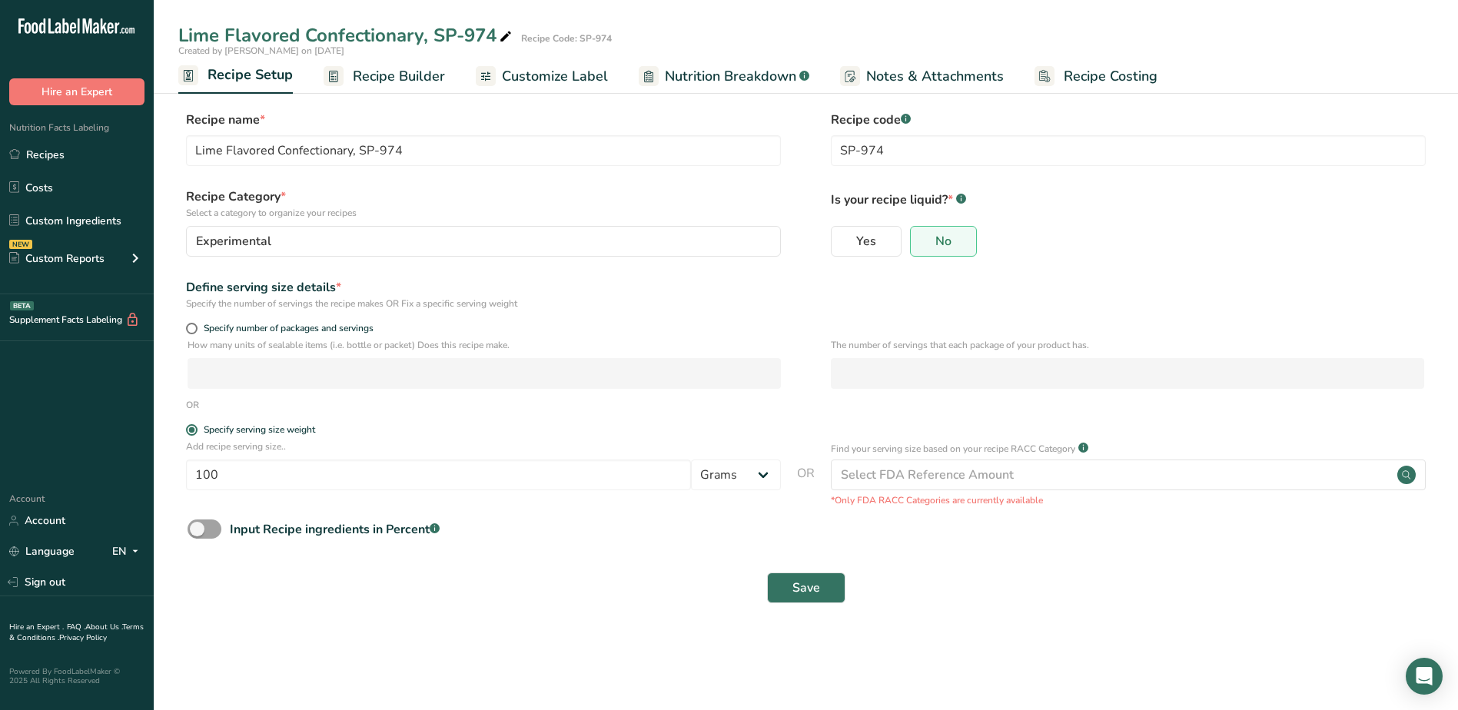
click at [408, 78] on span "Recipe Builder" at bounding box center [399, 76] width 92 height 21
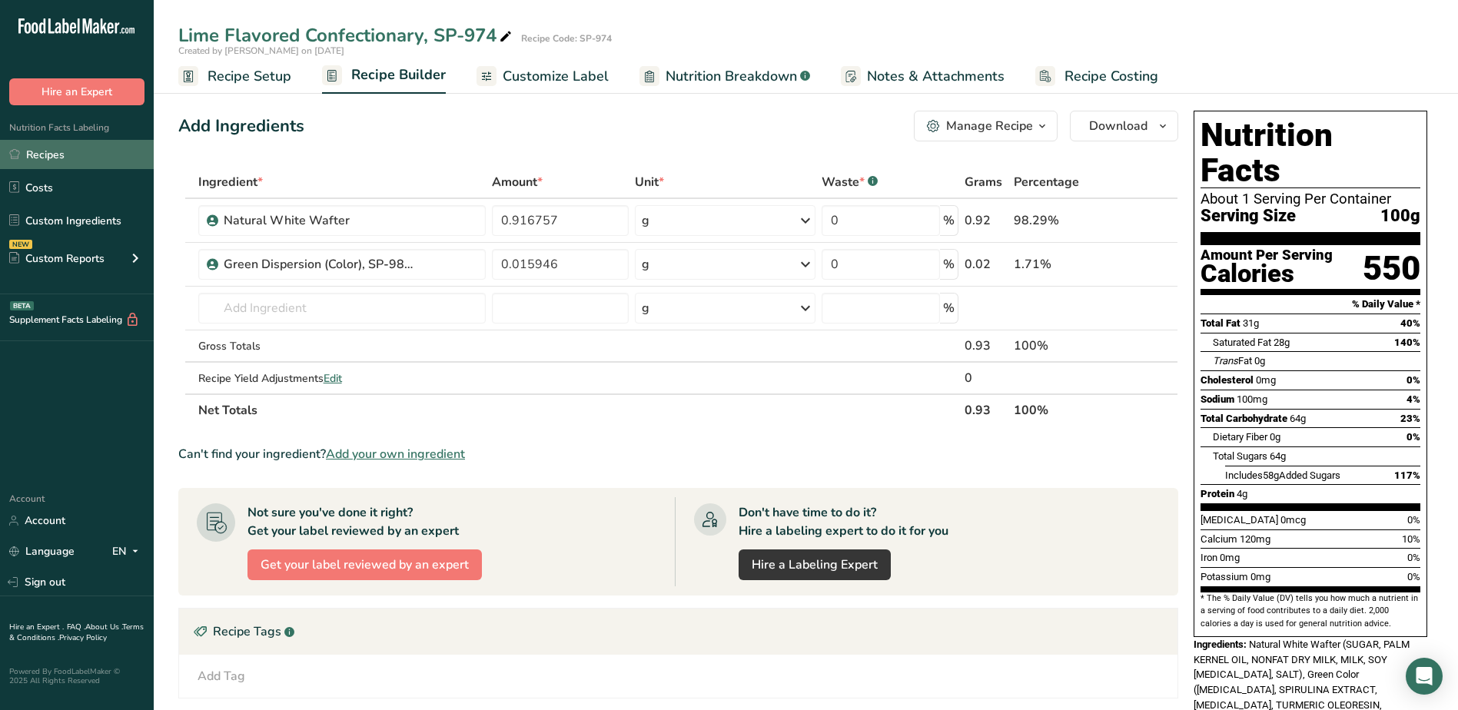
click at [60, 152] on link "Recipes" at bounding box center [77, 154] width 154 height 29
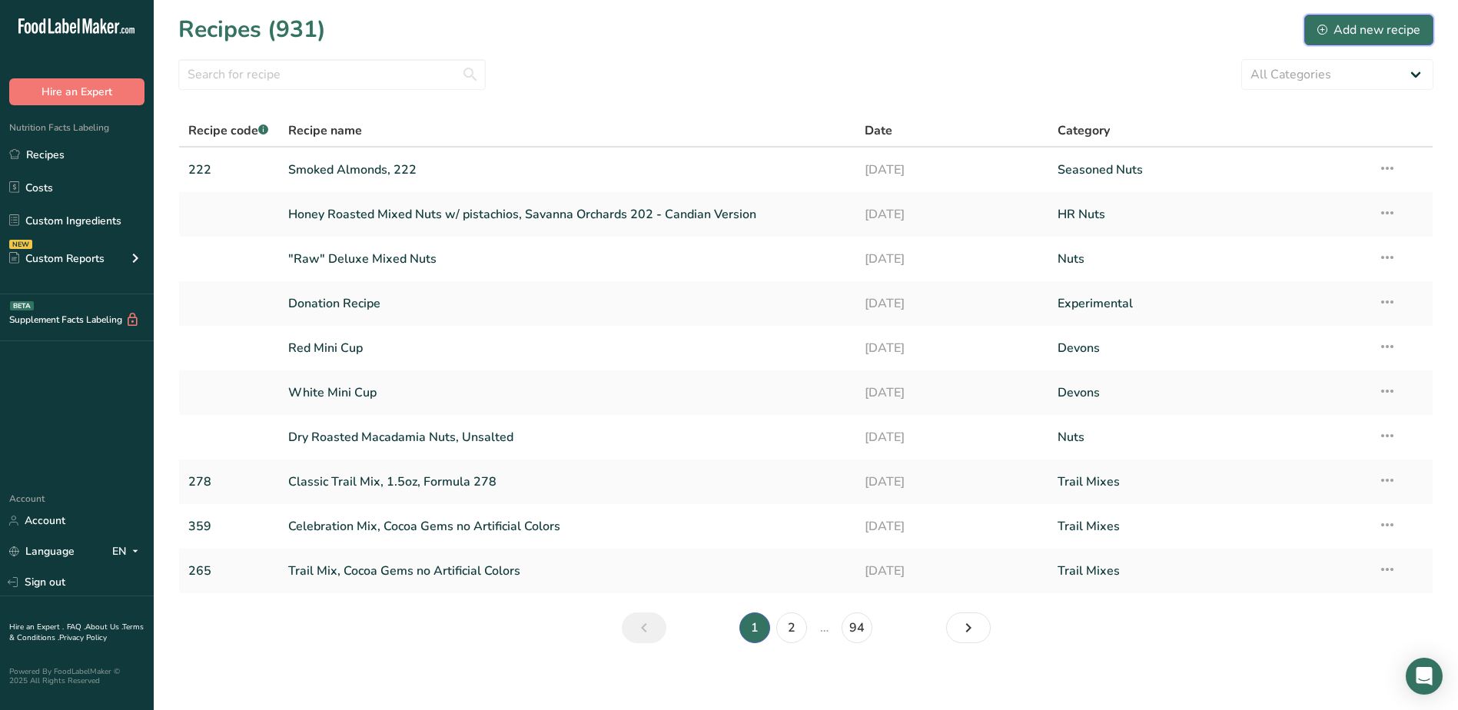
click at [1360, 35] on div "Add new recipe" at bounding box center [1369, 30] width 103 height 18
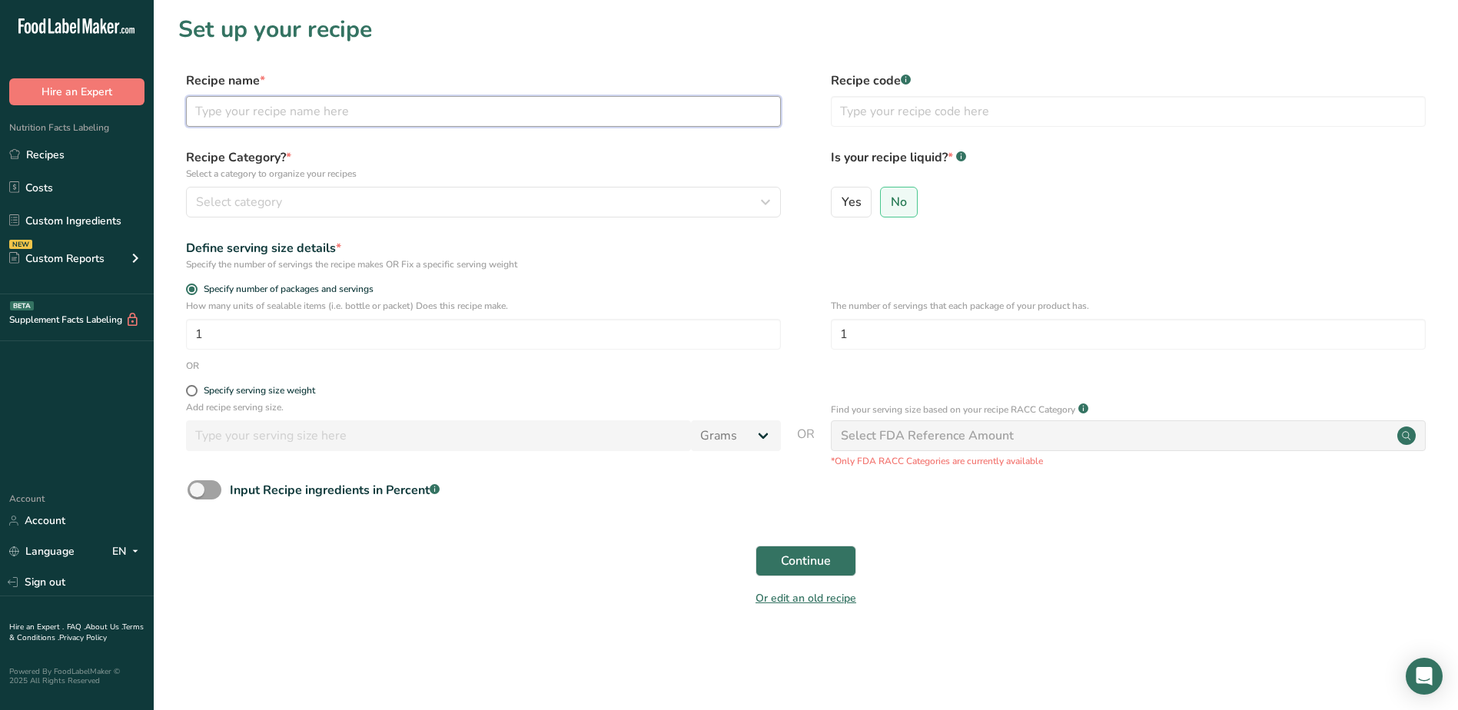
click at [310, 113] on input "text" at bounding box center [483, 111] width 595 height 31
type input "Lime KIDDOs"
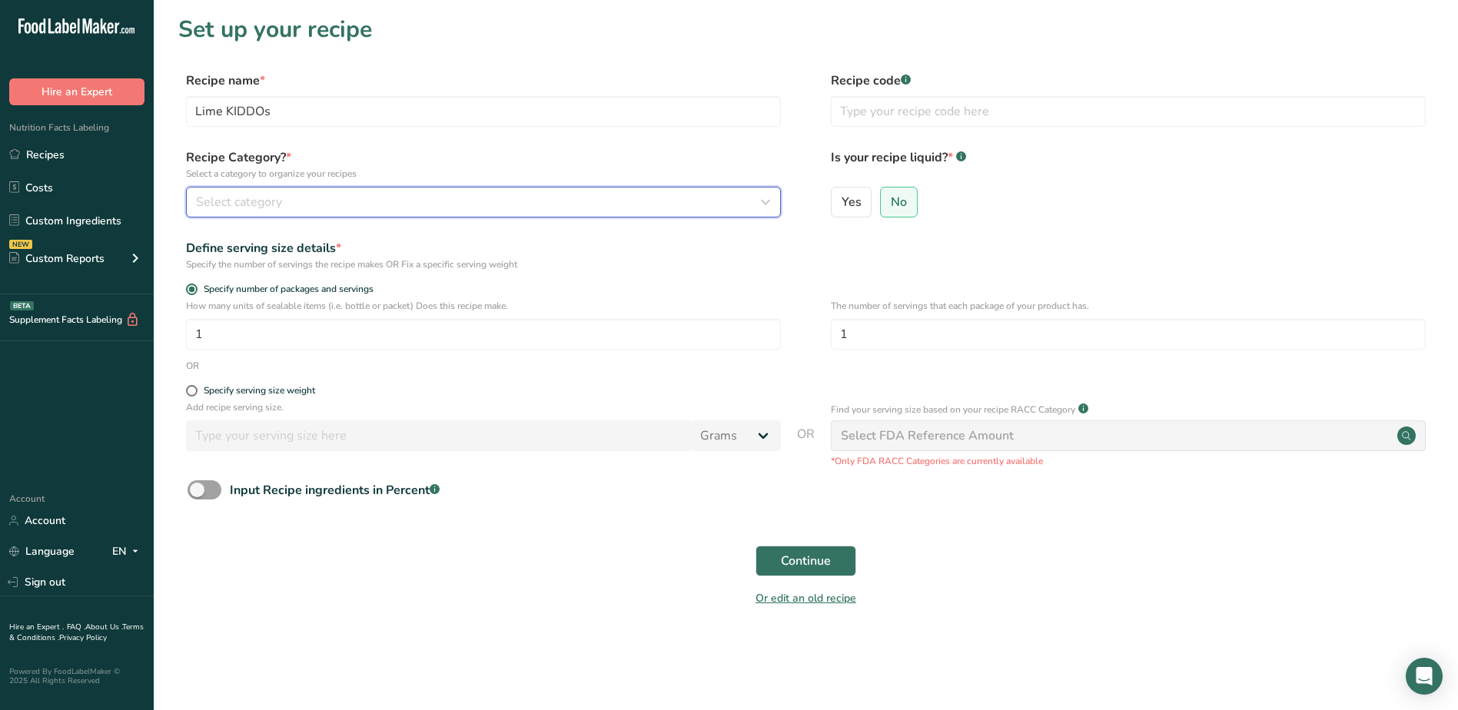
click at [390, 210] on div "Select category" at bounding box center [479, 202] width 566 height 18
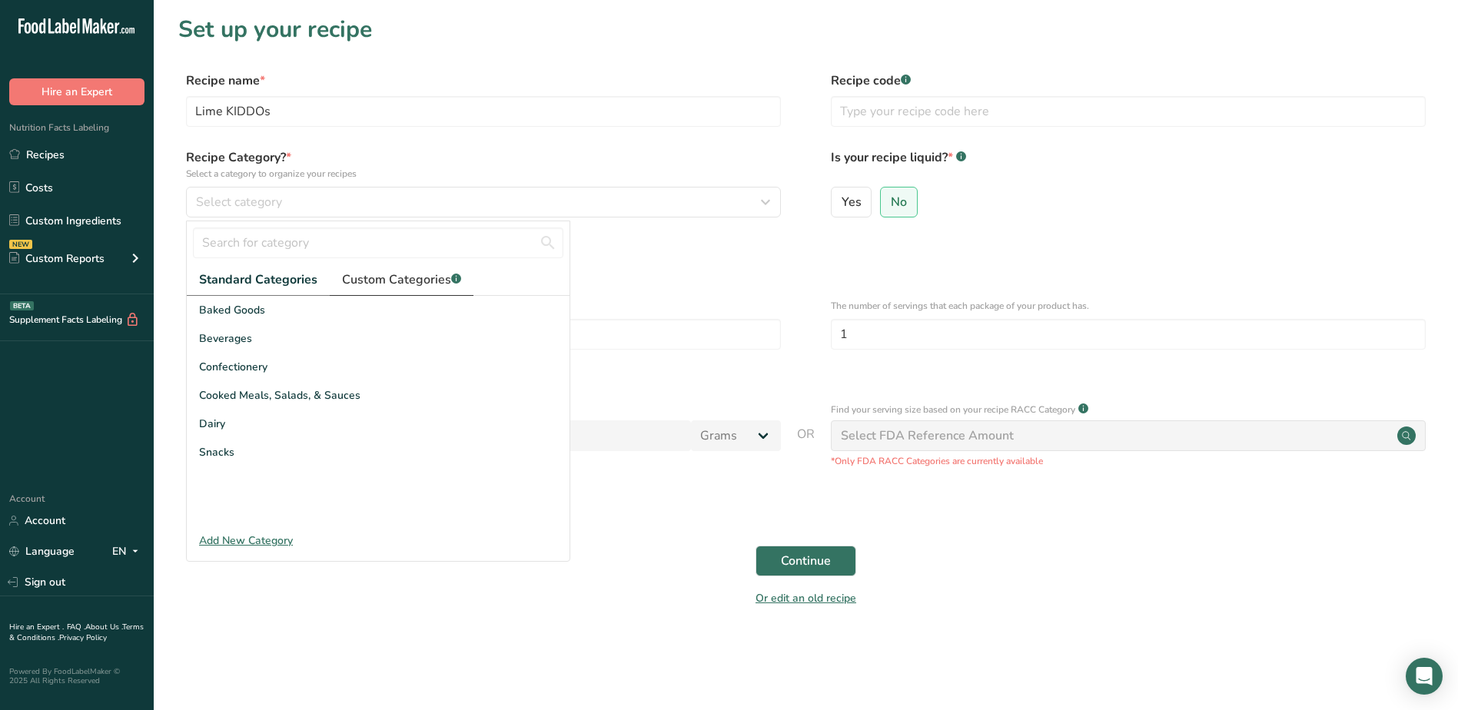
click at [391, 281] on span "Custom Categories .a-a{fill:#347362;}.b-a{fill:#fff;}" at bounding box center [401, 280] width 119 height 18
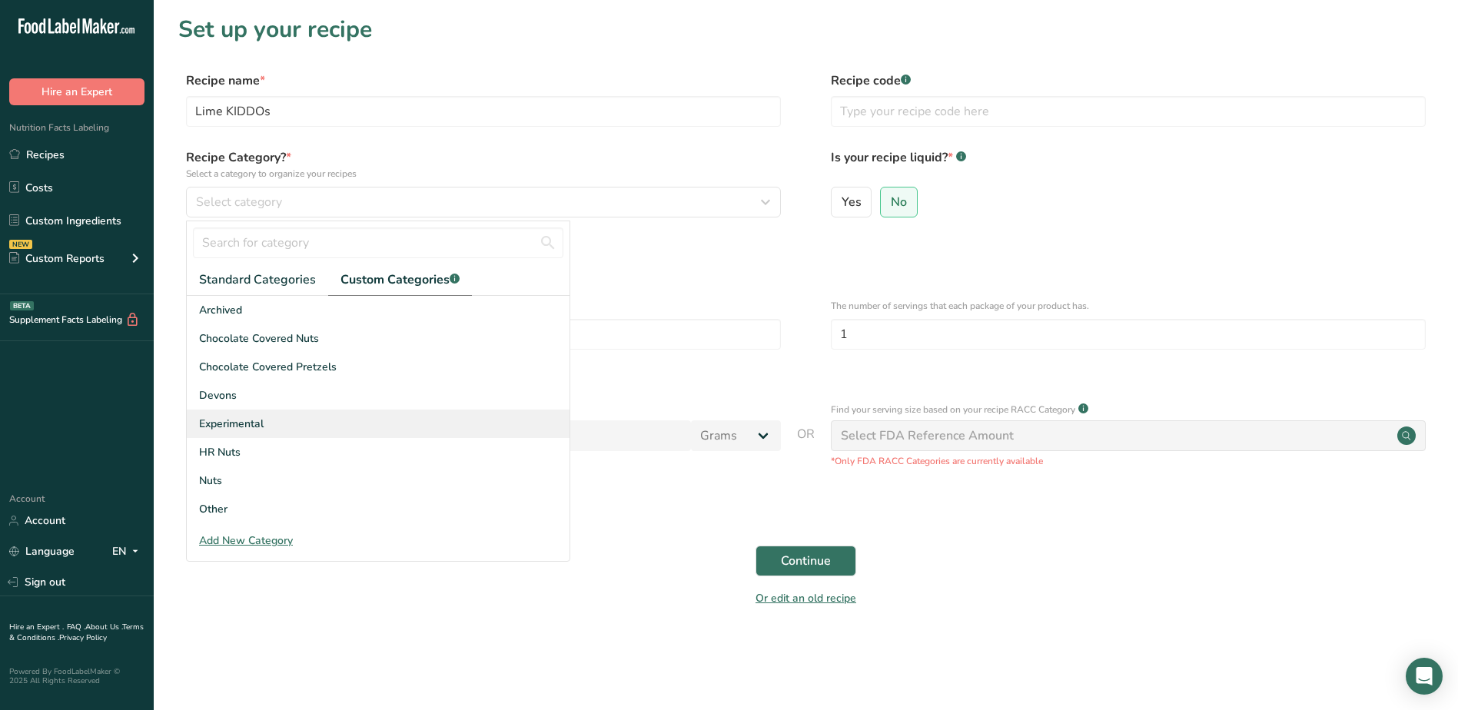
click at [244, 424] on span "Experimental" at bounding box center [231, 424] width 65 height 16
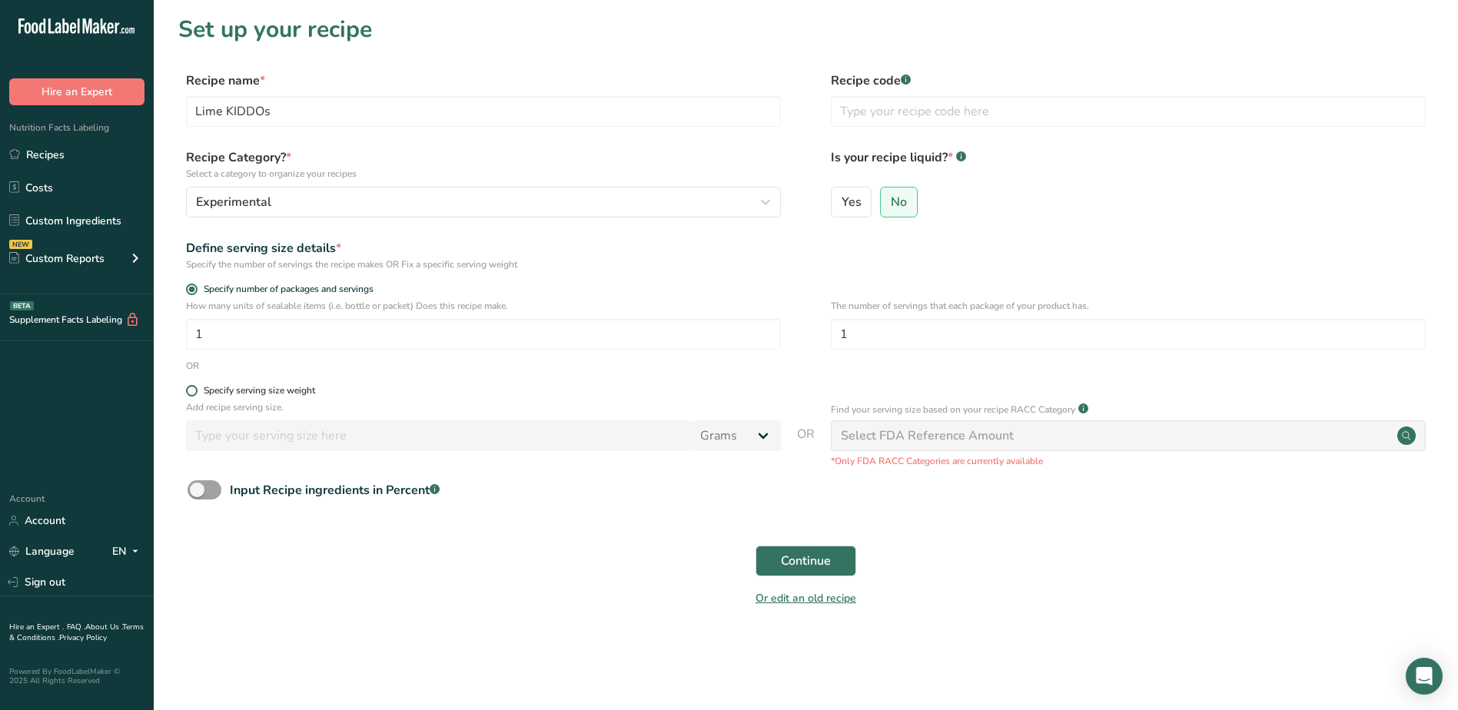
click at [195, 391] on span at bounding box center [192, 391] width 12 height 12
click at [195, 391] on input "Specify serving size weight" at bounding box center [191, 391] width 10 height 10
radio input "true"
radio input "false"
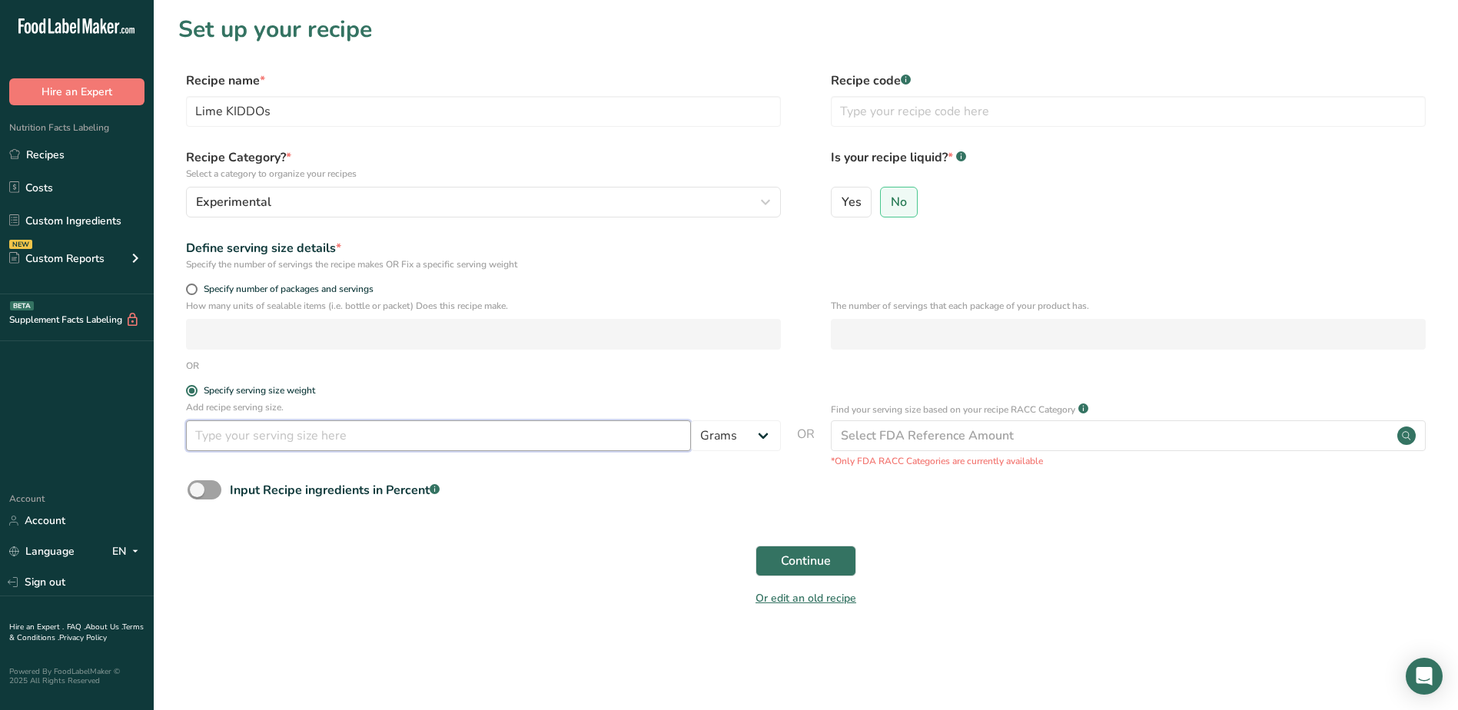
click at [243, 435] on input "number" at bounding box center [438, 436] width 505 height 31
type input "30"
click at [810, 563] on span "Continue" at bounding box center [806, 561] width 50 height 18
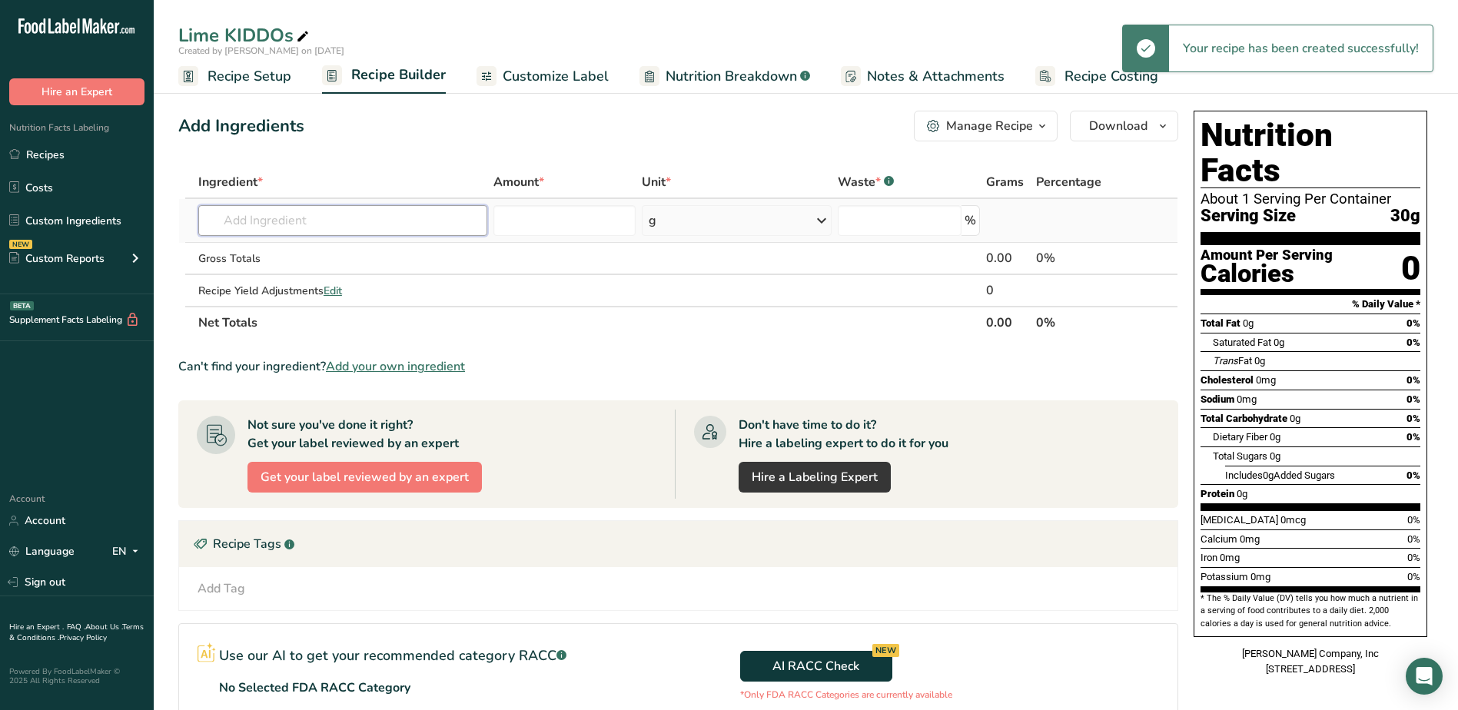
click at [354, 234] on input "text" at bounding box center [342, 220] width 289 height 31
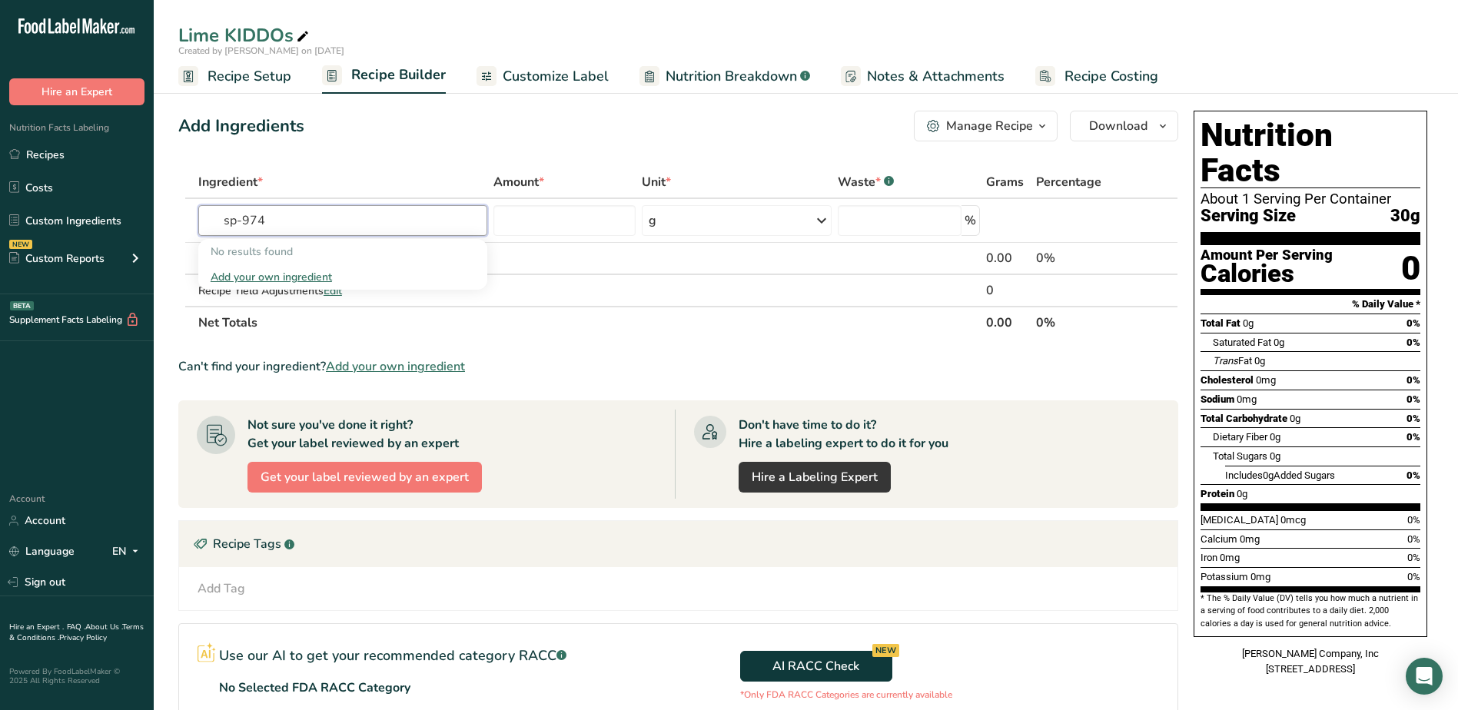
type input "sp-974"
click at [334, 218] on input "text" at bounding box center [342, 220] width 289 height 31
click at [71, 152] on link "Recipes" at bounding box center [77, 154] width 154 height 29
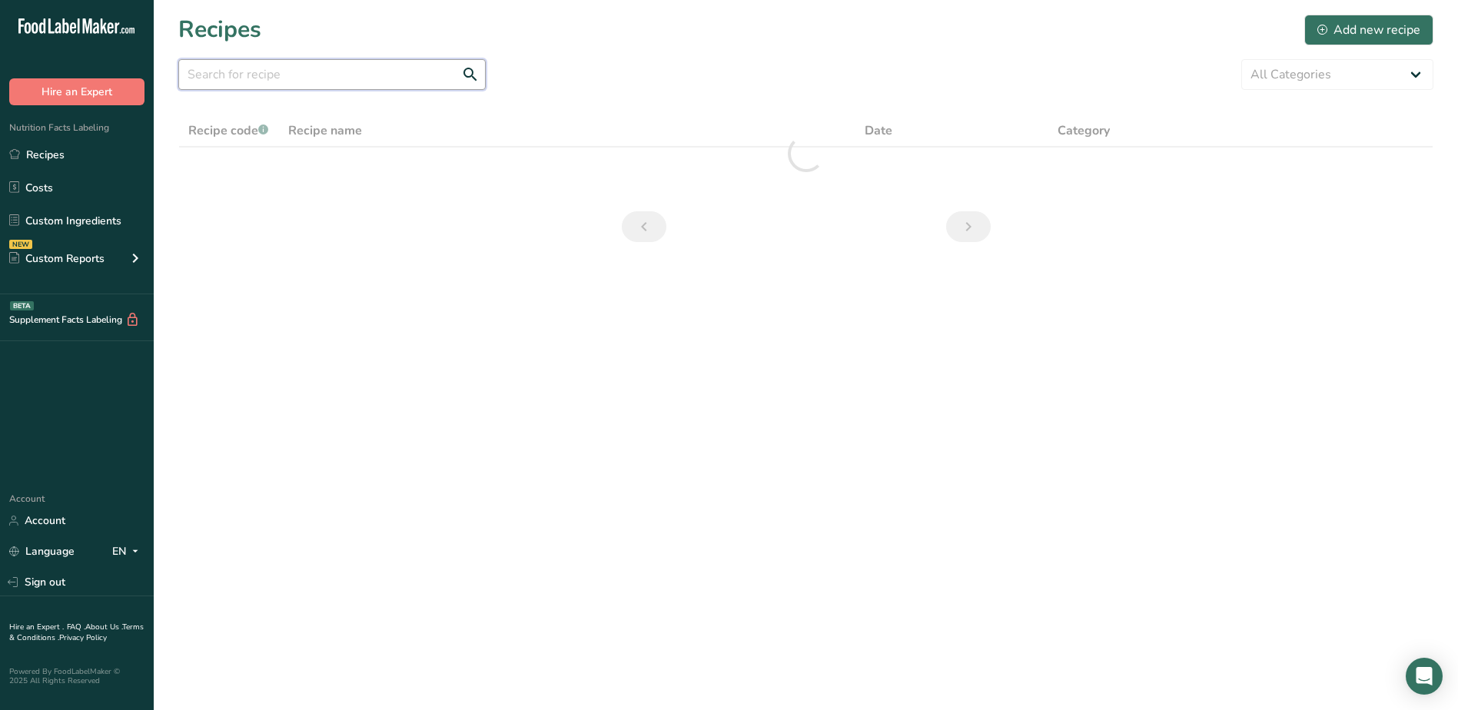
click at [335, 79] on input "text" at bounding box center [332, 74] width 308 height 31
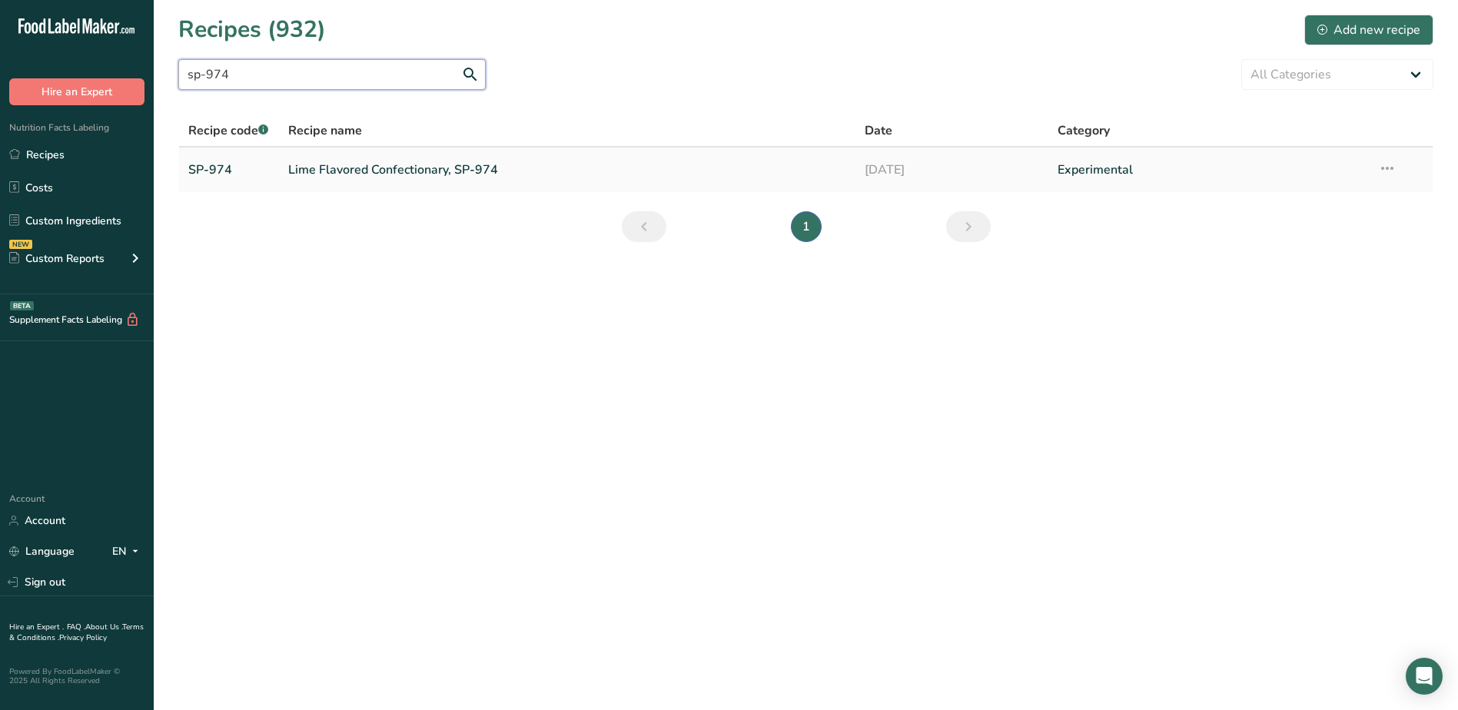
type input "sp-974"
click at [1387, 168] on icon at bounding box center [1387, 169] width 18 height 28
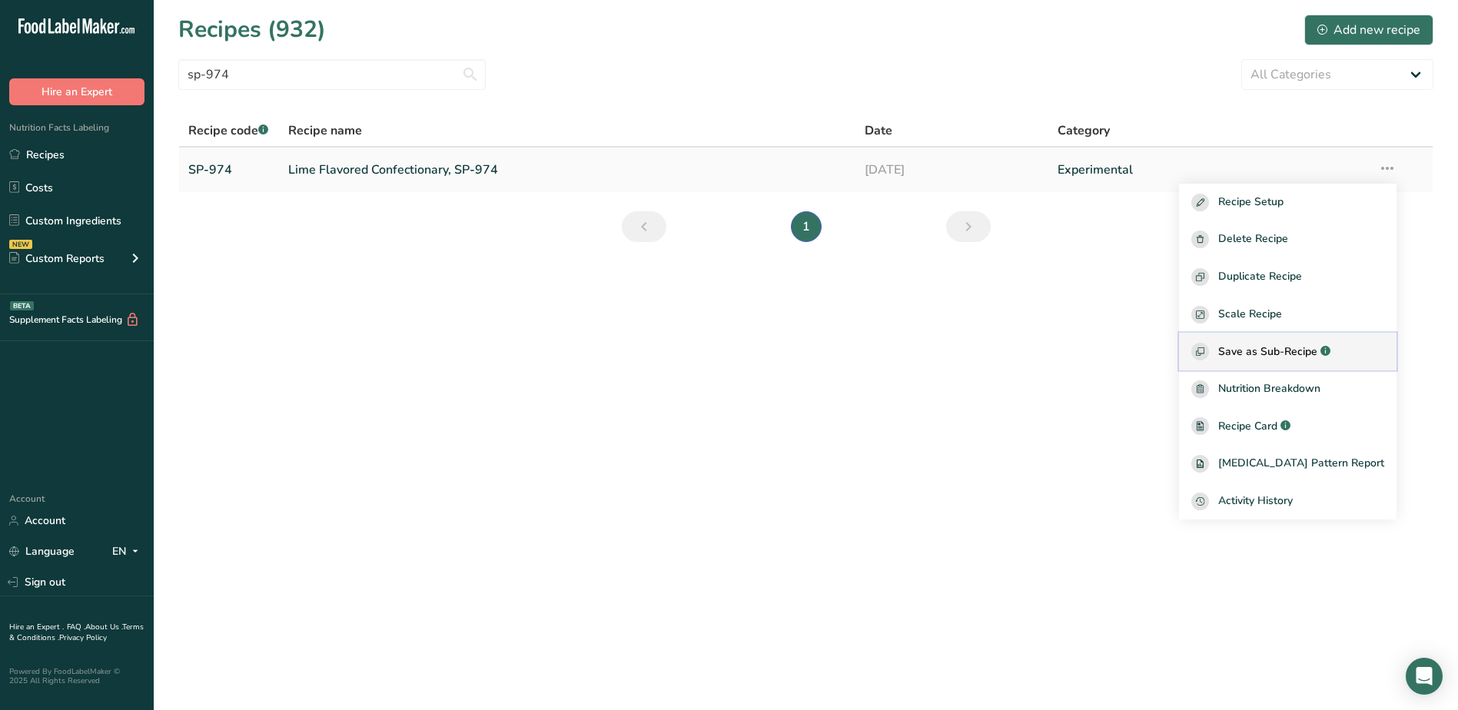
click at [1308, 348] on span "Save as Sub-Recipe" at bounding box center [1268, 352] width 99 height 16
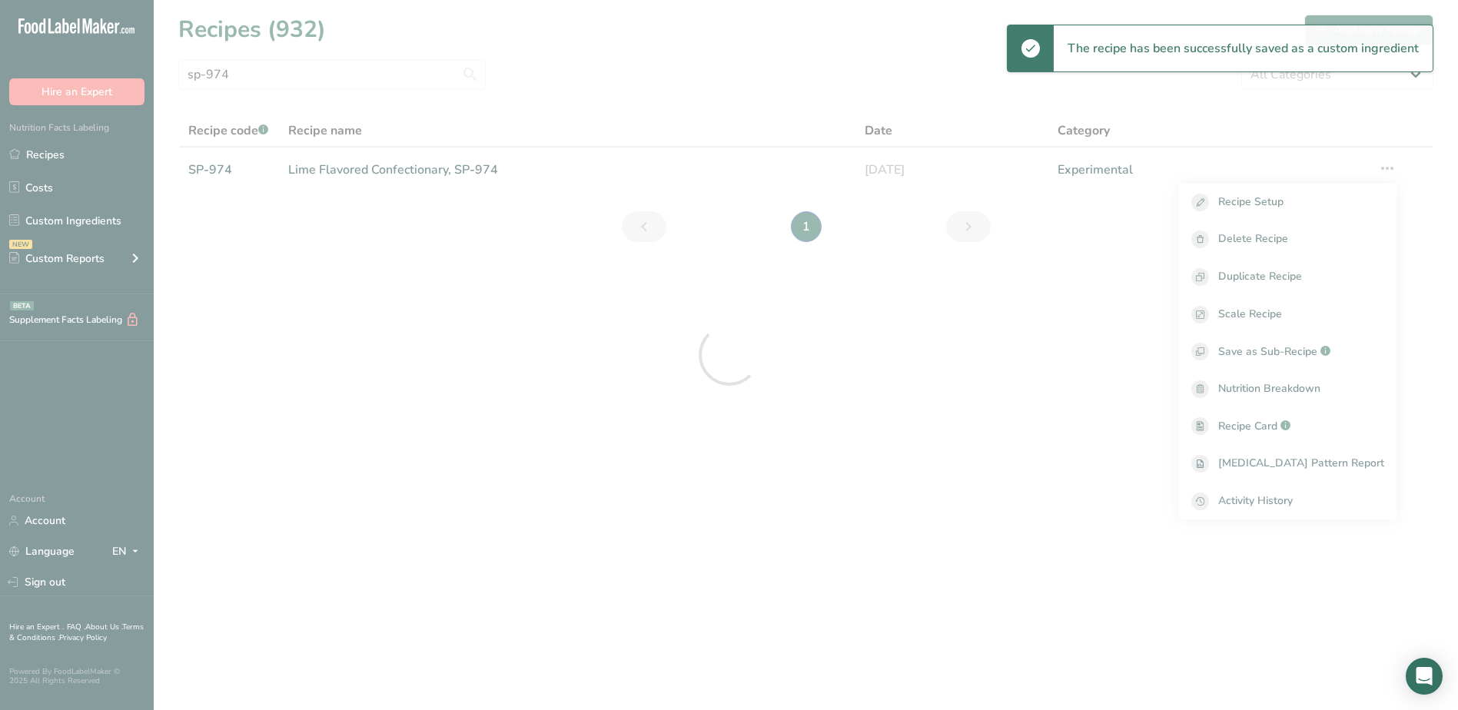
select select "30"
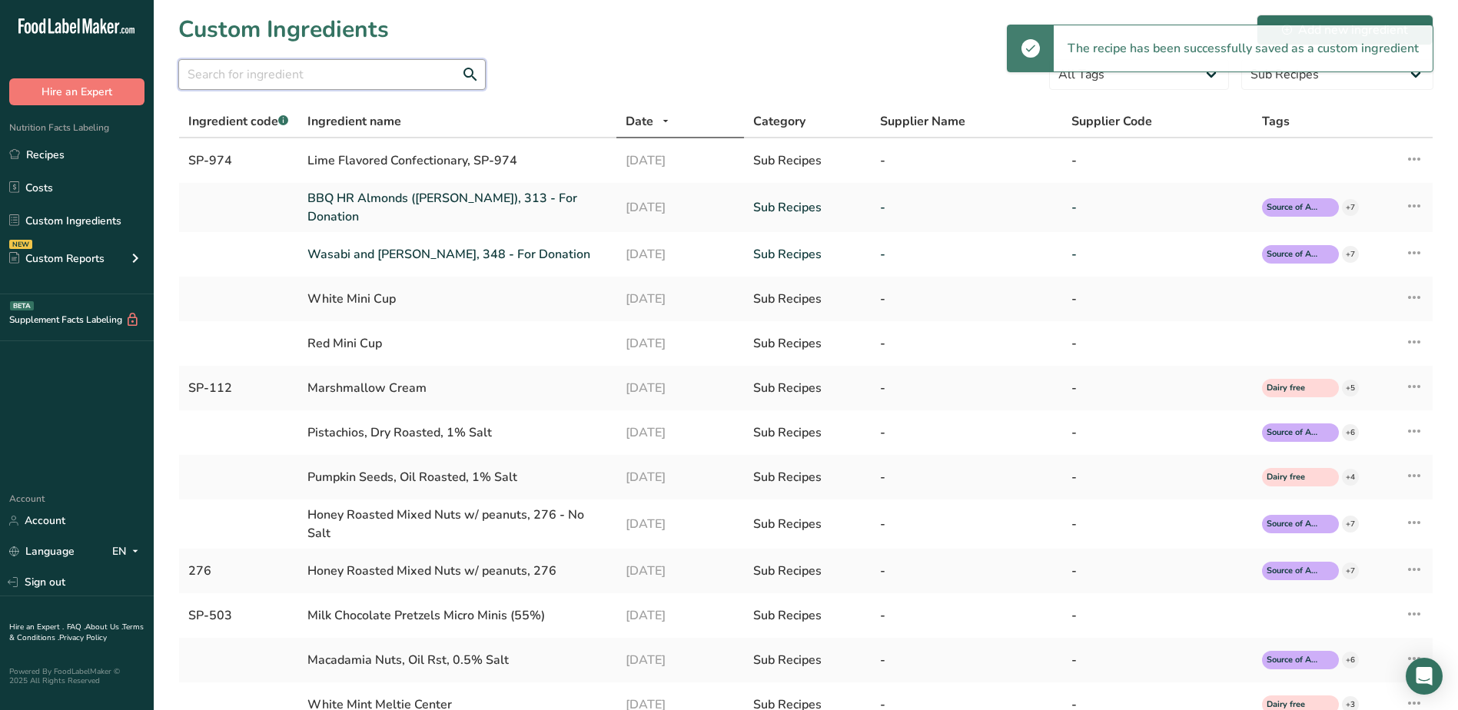
click at [282, 81] on input "text" at bounding box center [332, 74] width 308 height 31
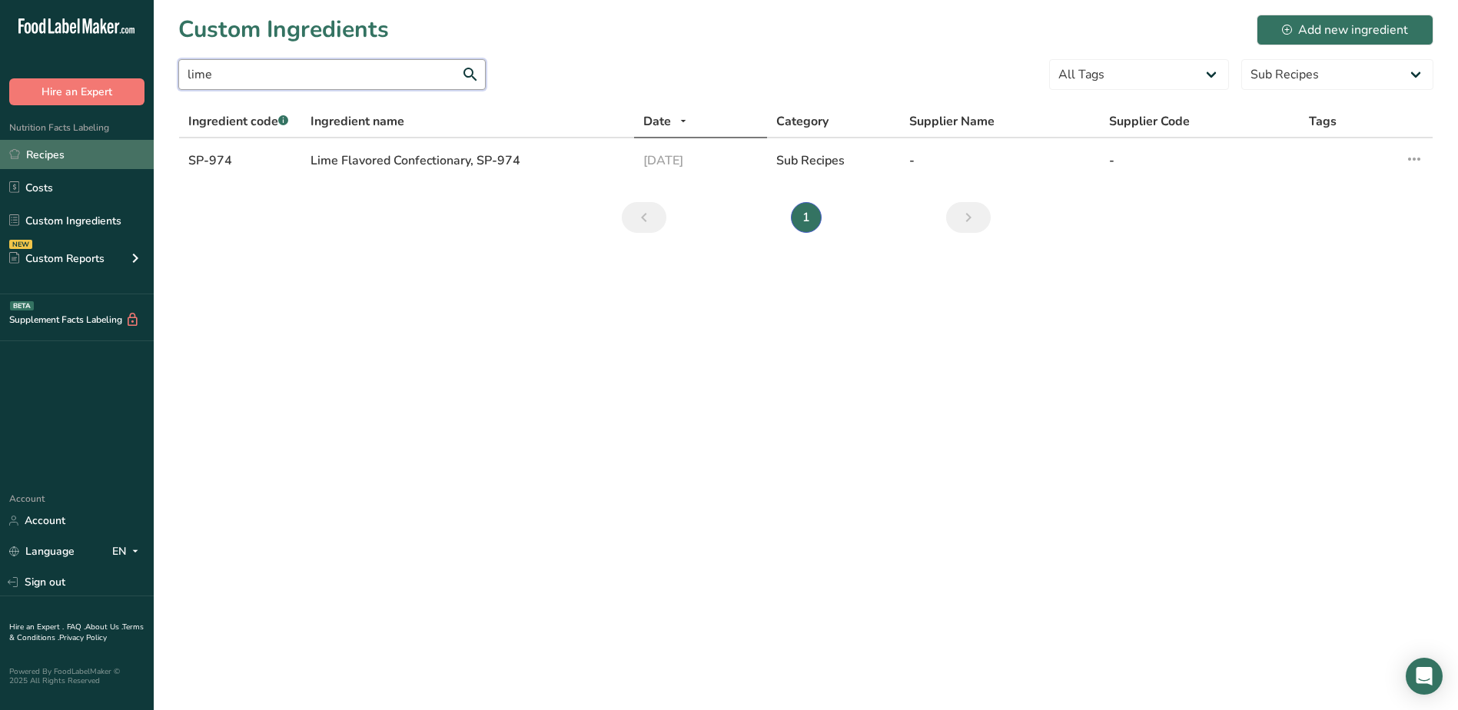
type input "lime"
click at [101, 155] on link "Recipes" at bounding box center [77, 154] width 154 height 29
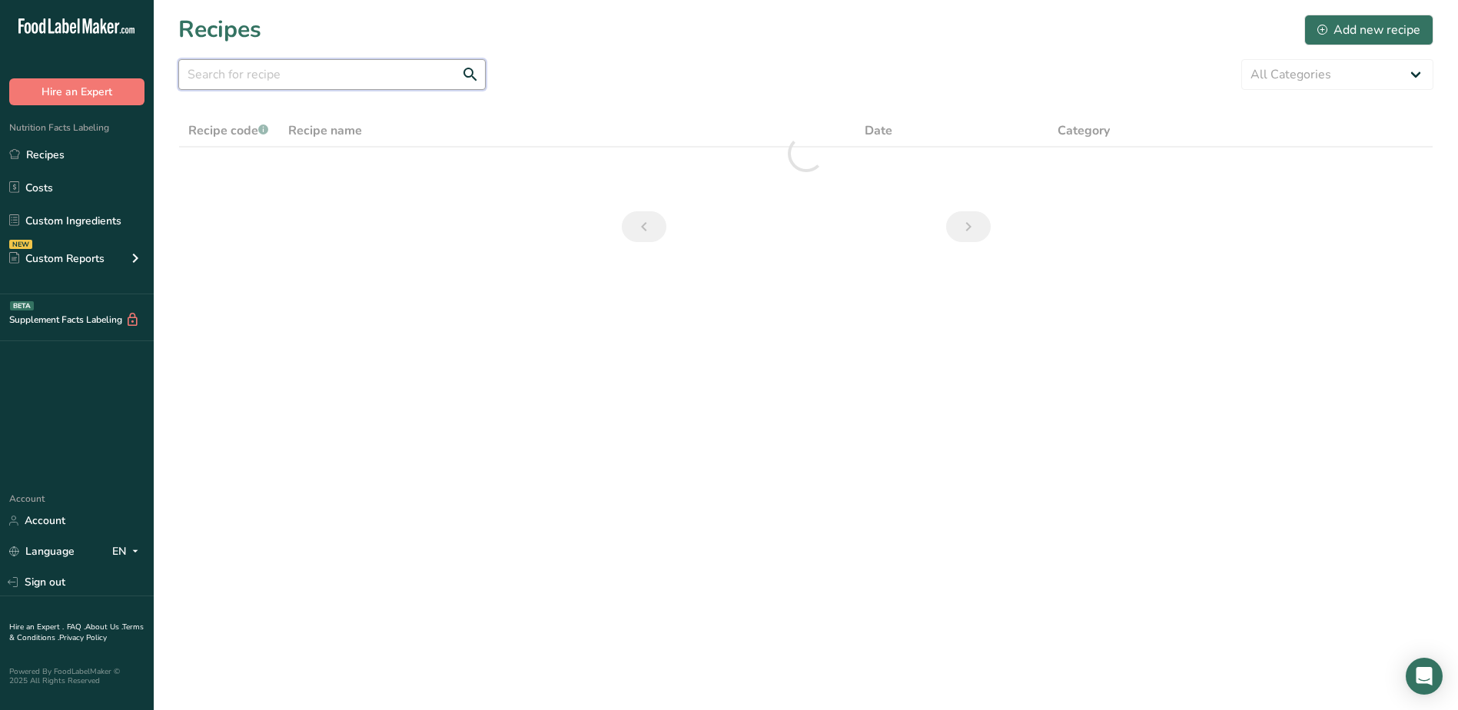
click at [263, 81] on input "text" at bounding box center [332, 74] width 308 height 31
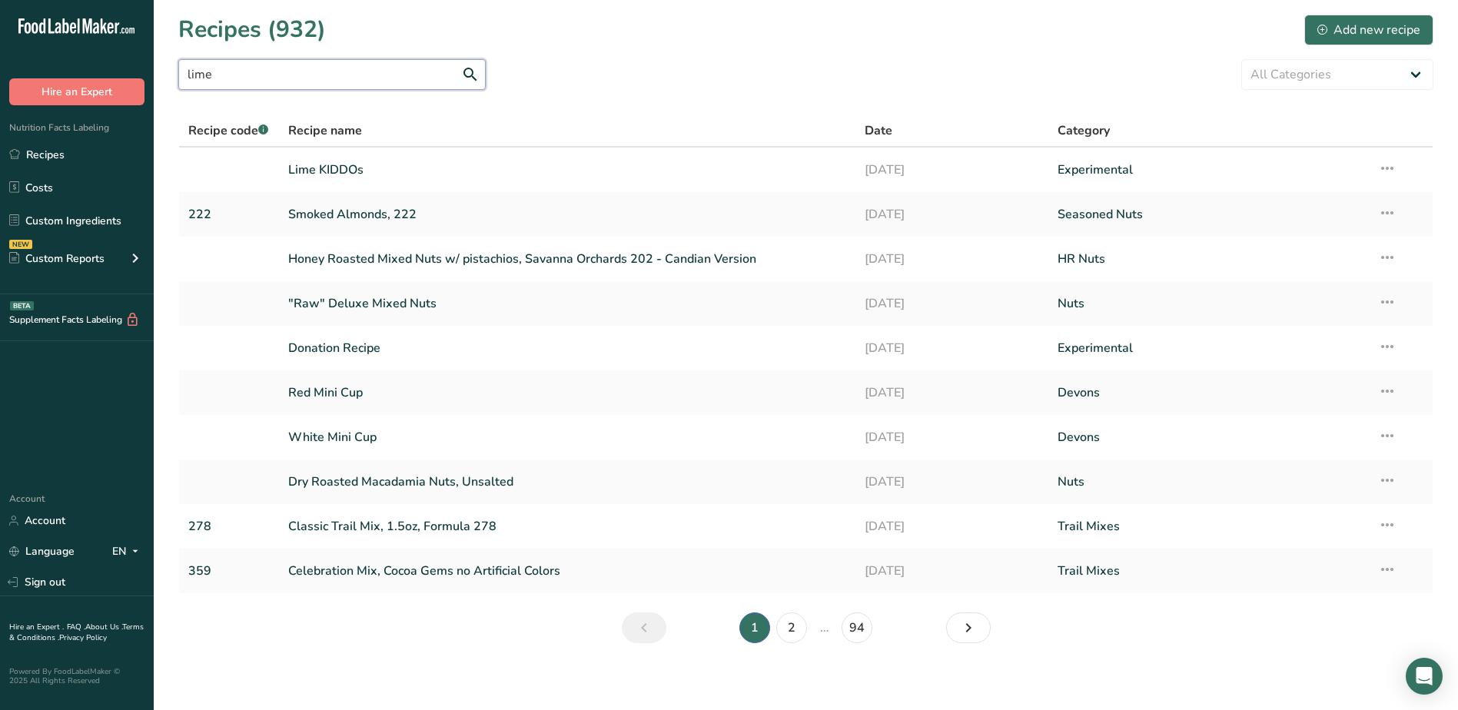
type input "lime"
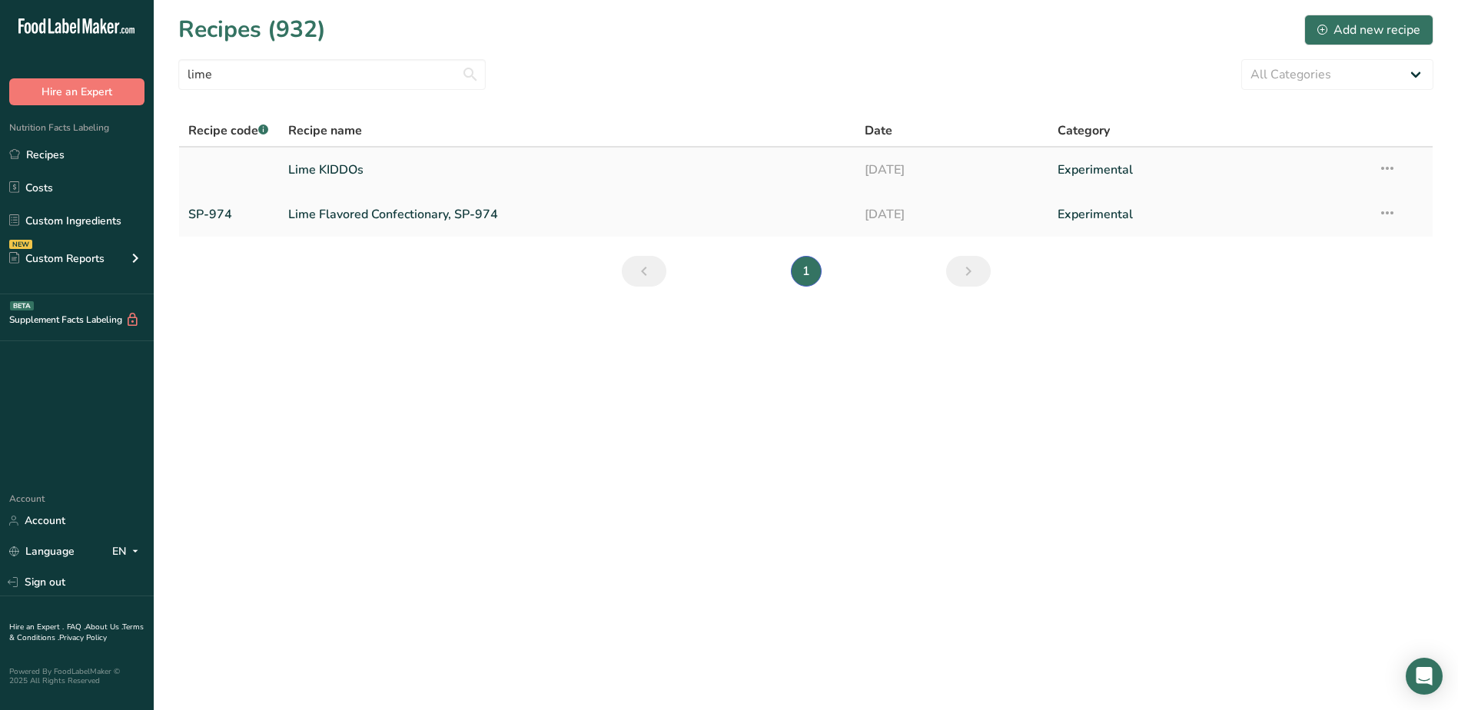
click at [335, 165] on link "Lime KIDDOs" at bounding box center [567, 170] width 559 height 32
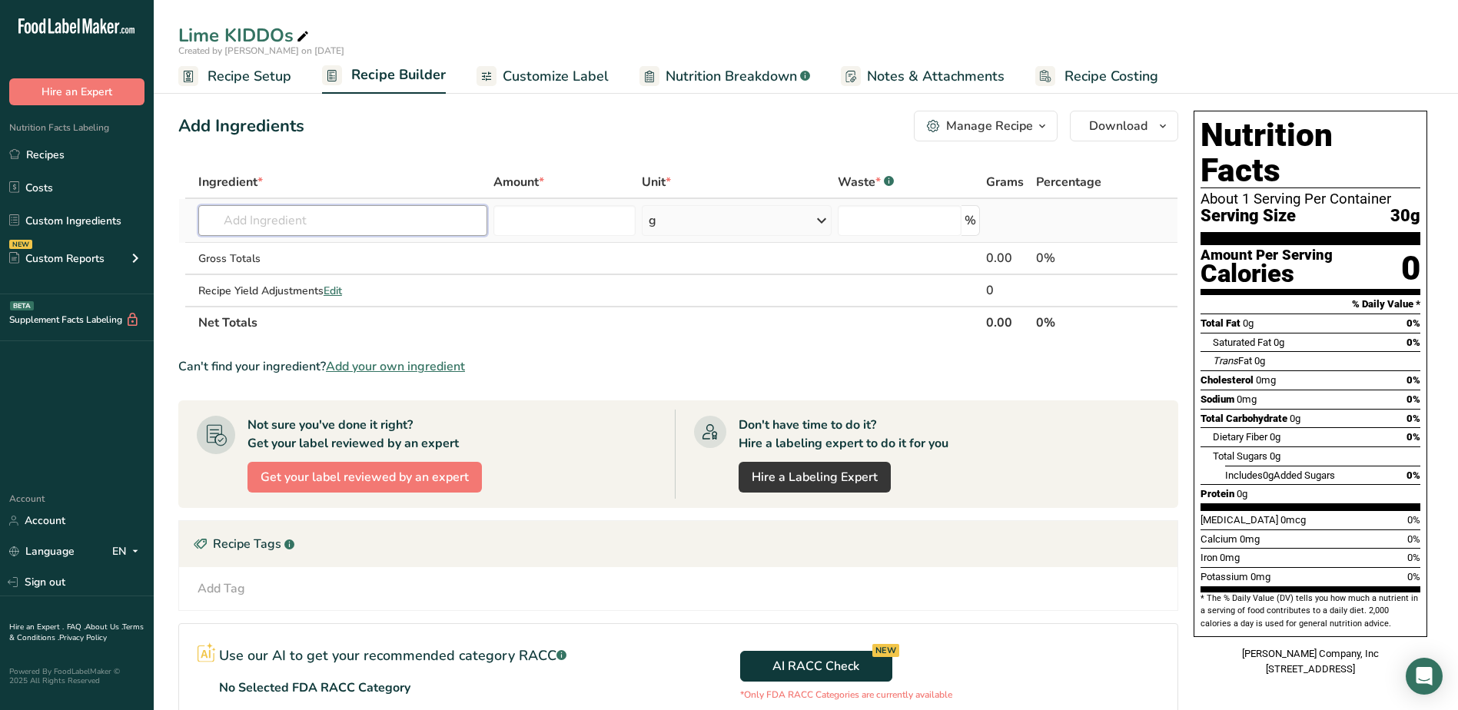
click at [344, 225] on input "text" at bounding box center [342, 220] width 289 height 31
click at [291, 220] on input "sp-974" at bounding box center [342, 220] width 289 height 31
type input "sp-974"
click at [357, 148] on div "Add Ingredients Manage Recipe Delete Recipe Duplicate Recipe Scale Recipe Save …" at bounding box center [682, 494] width 1009 height 779
click at [305, 217] on input "text" at bounding box center [342, 220] width 289 height 31
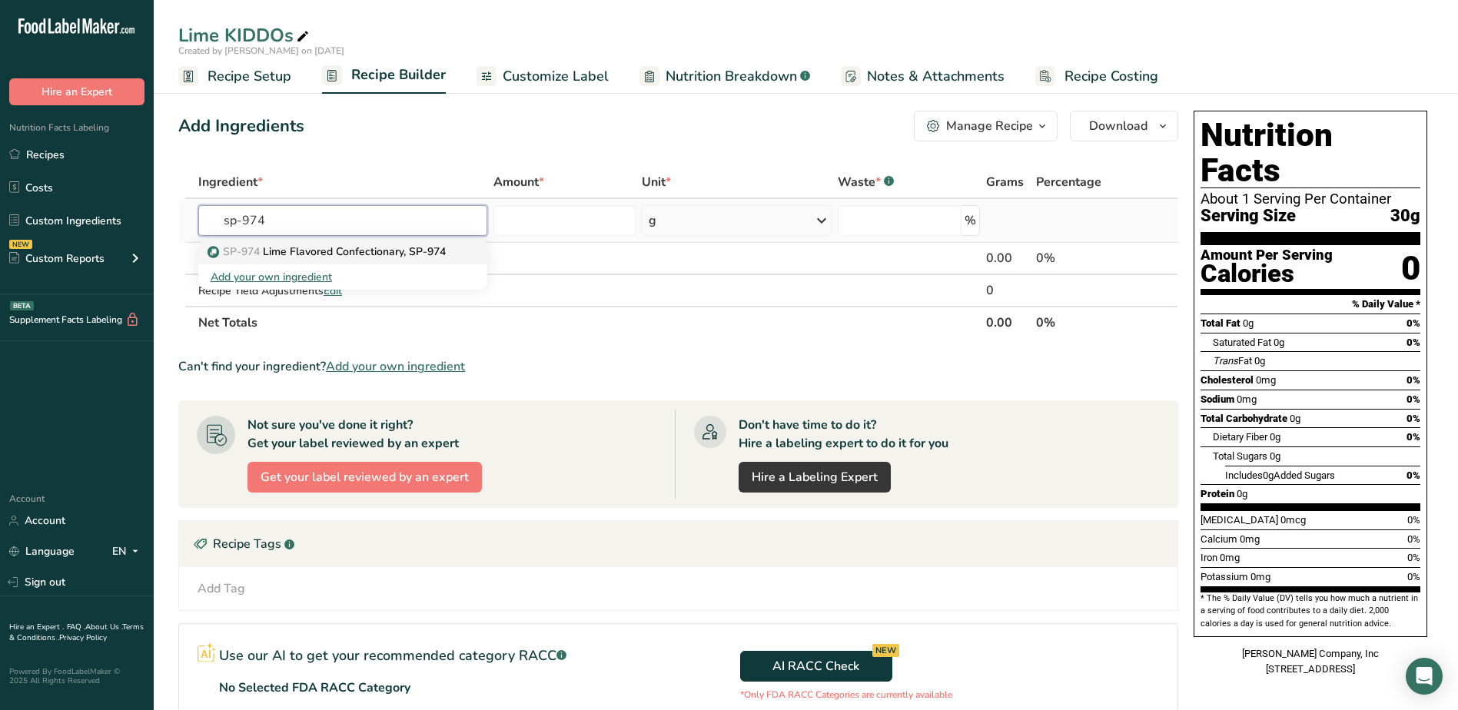
type input "sp-974"
click at [329, 259] on p "SP-974 Lime Flavored Confectionary, SP-974" at bounding box center [328, 252] width 235 height 16
type input "Lime Flavored Confectionary, SP-974"
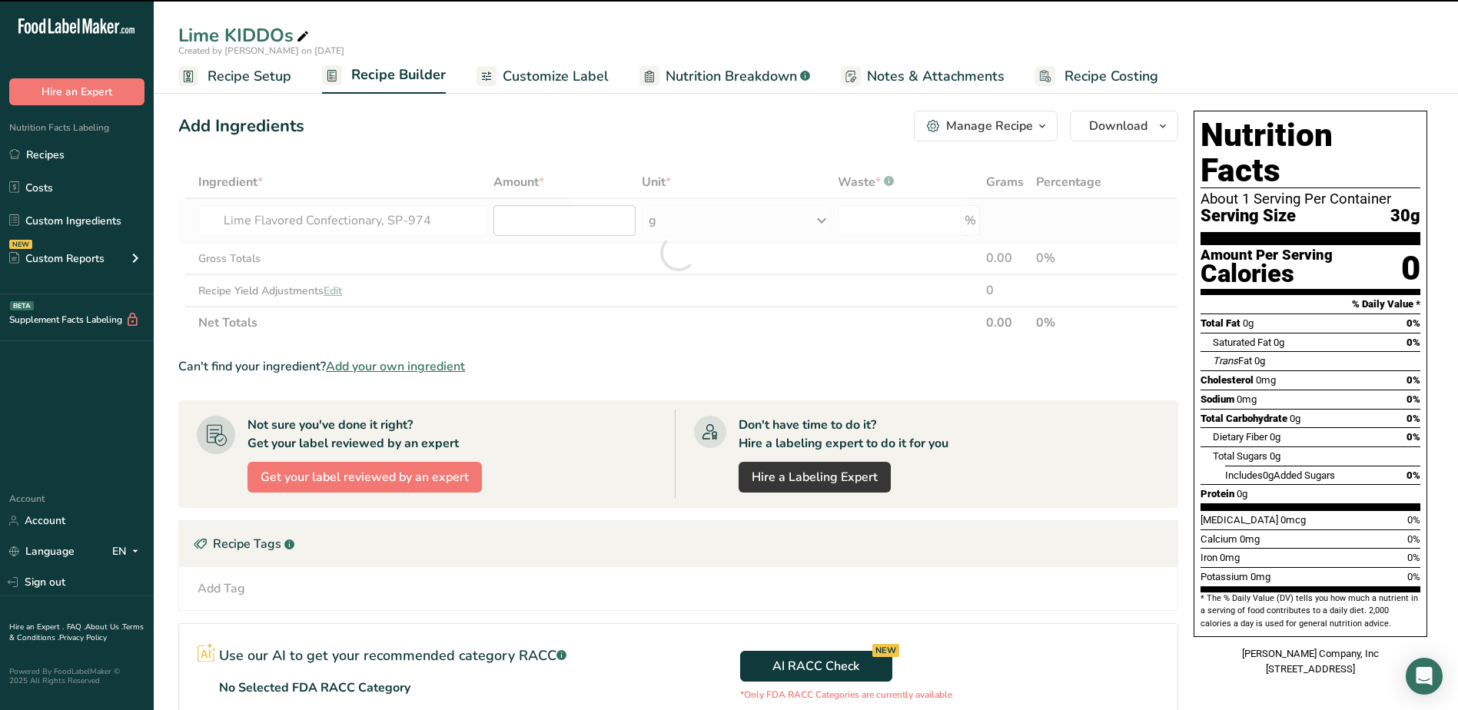
type input "0"
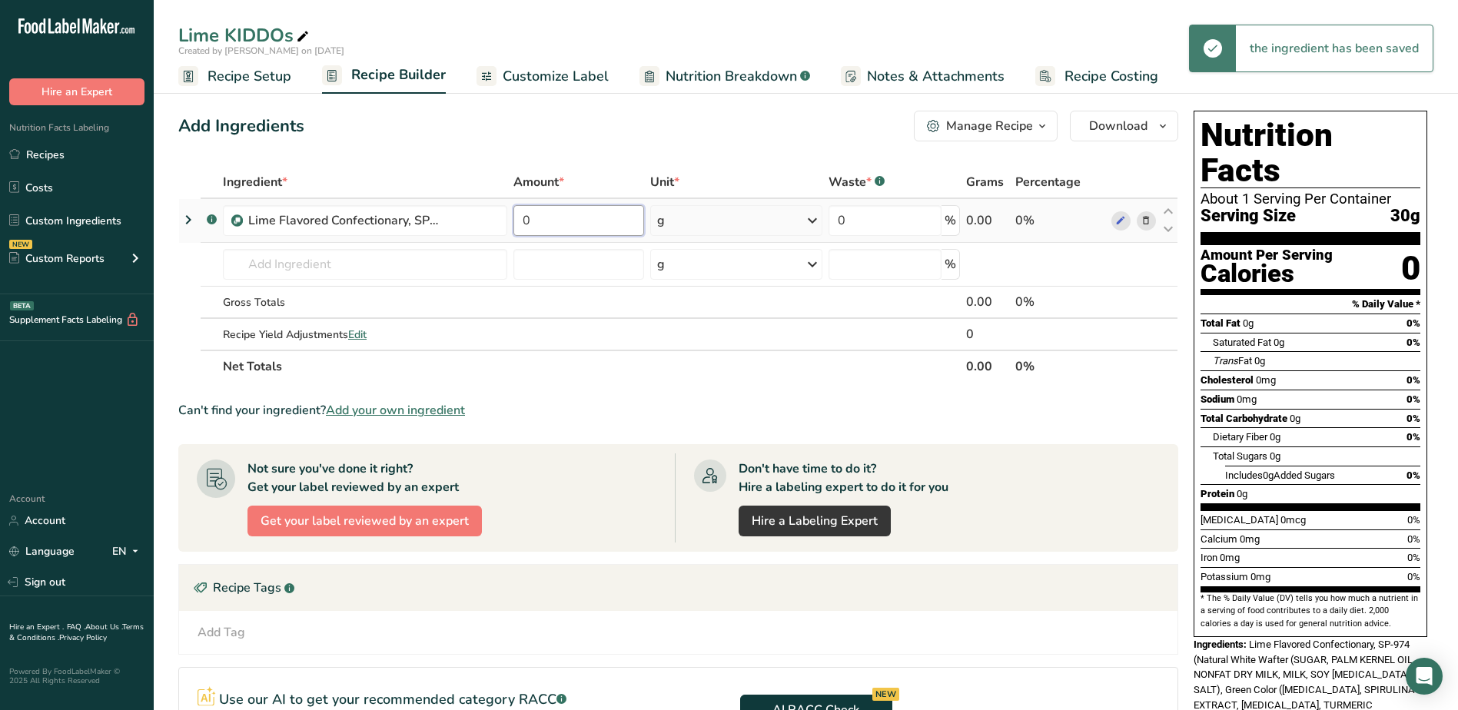
click at [565, 218] on input "0" at bounding box center [579, 220] width 131 height 31
type input "84"
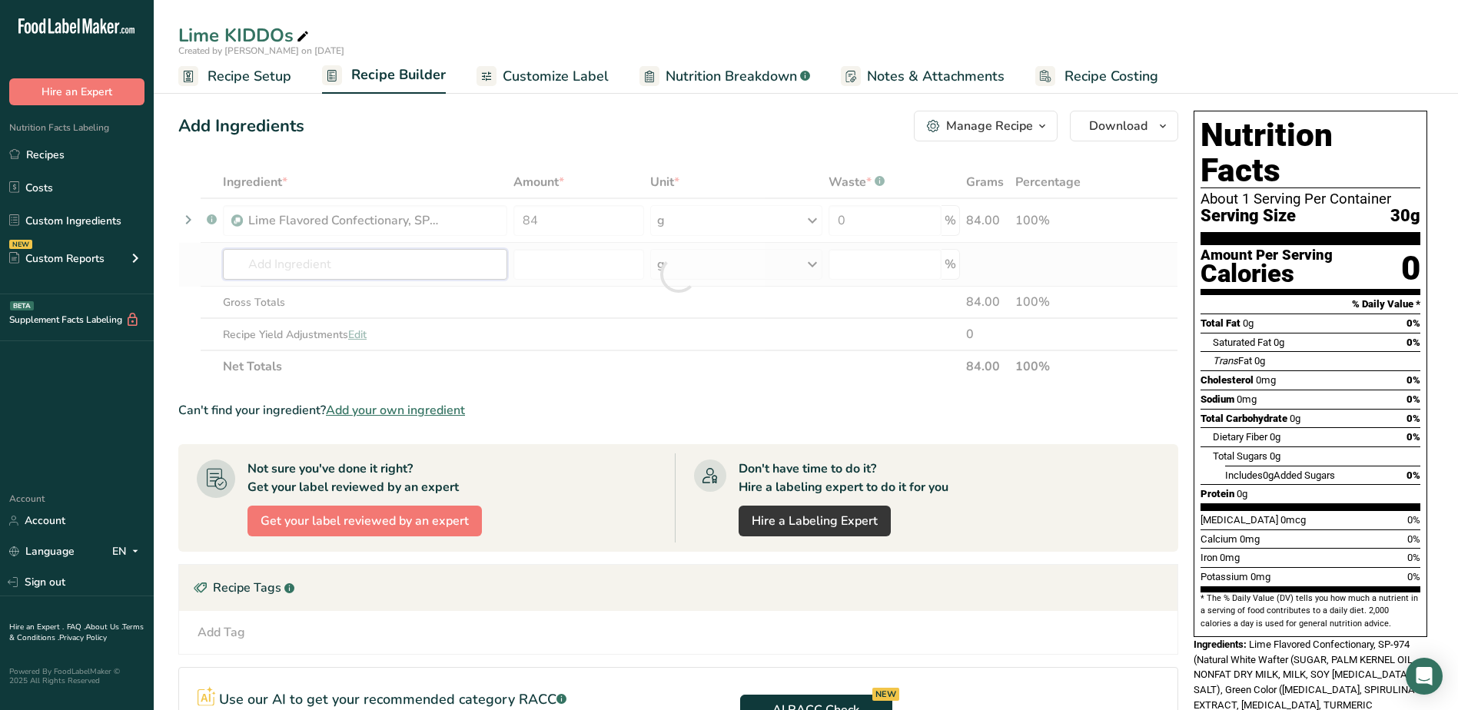
click at [337, 262] on div "Ingredient * Amount * Unit * Waste * .a-a{fill:#347362;}.b-a{fill:#fff;} Grams …" at bounding box center [678, 274] width 1000 height 217
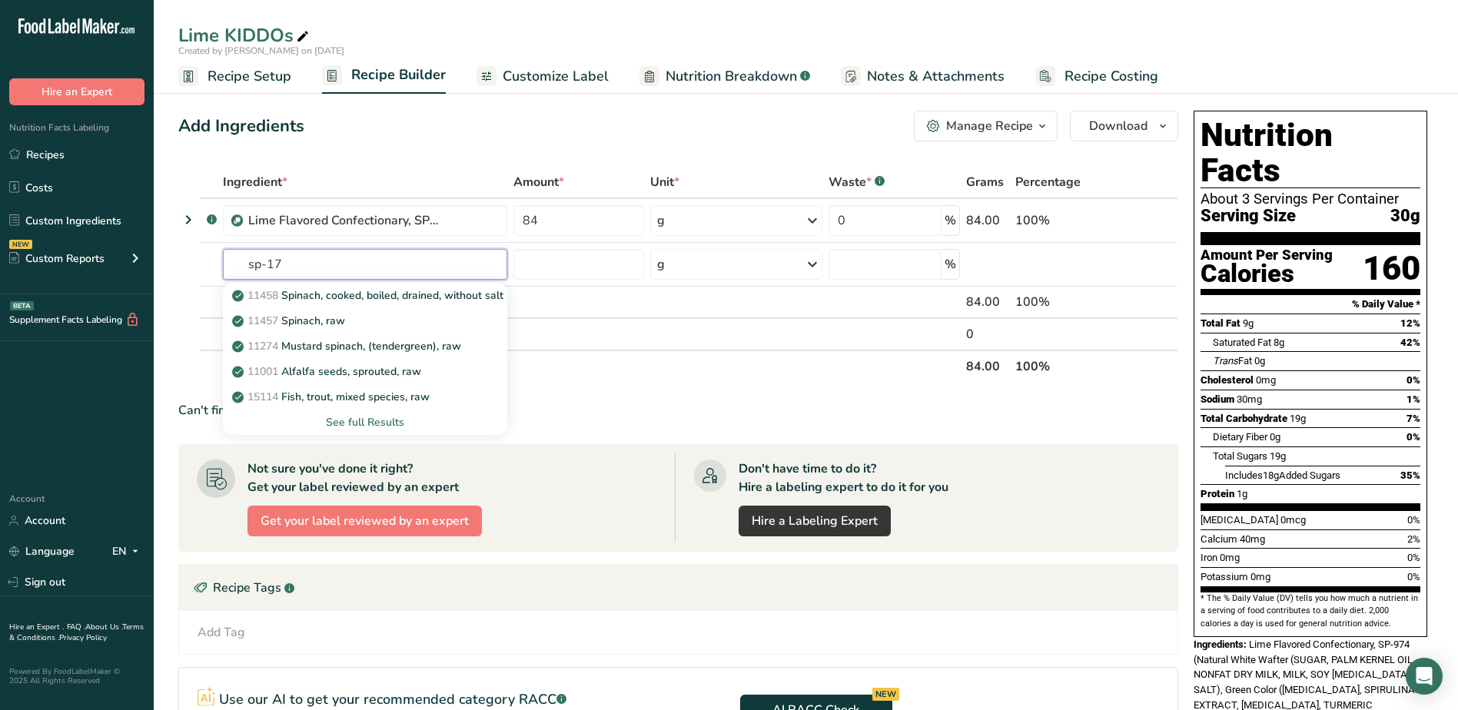
type input "sp-170"
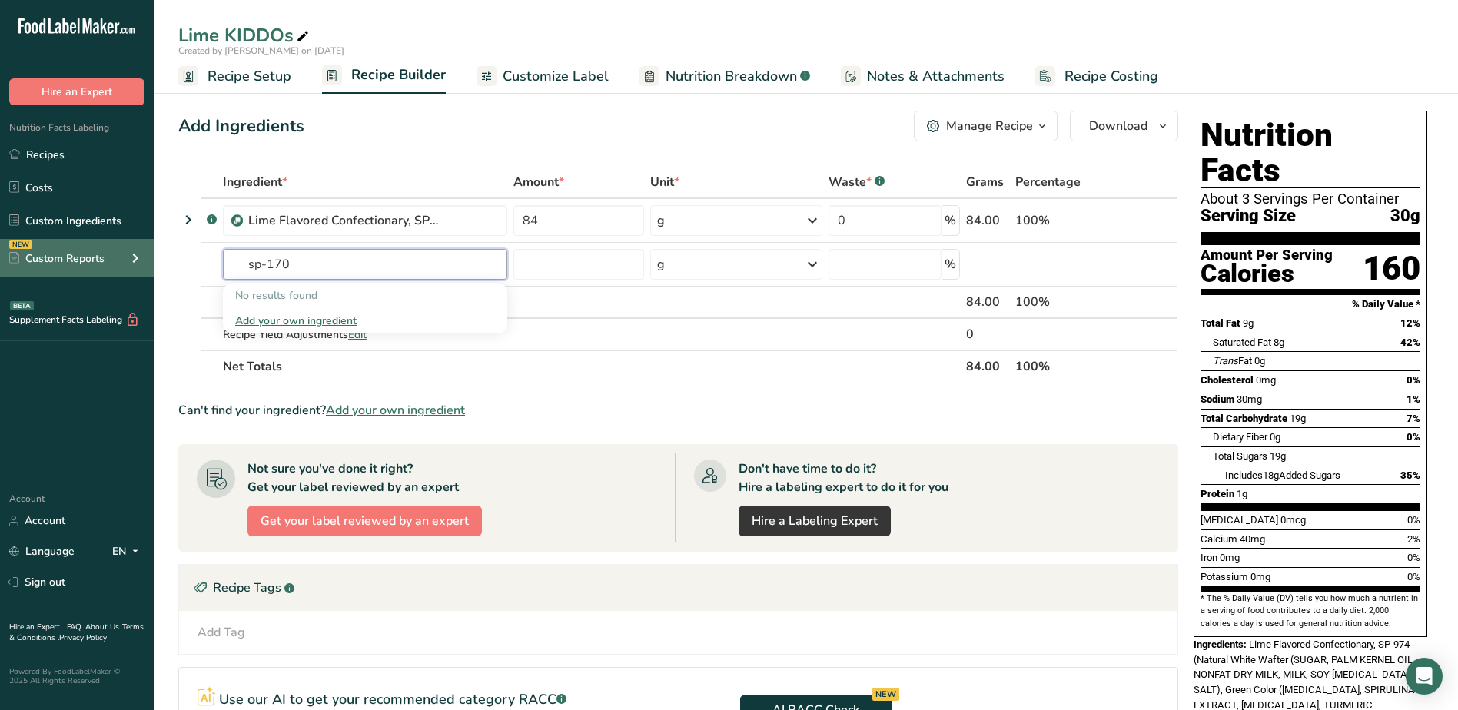
drag, startPoint x: 346, startPoint y: 263, endPoint x: 108, endPoint y: 261, distance: 238.3
click at [108, 261] on div ".a-20{fill:#fff;} Hire an Expert Nutrition Facts Labeling Recipes Costs Custom …" at bounding box center [729, 476] width 1458 height 952
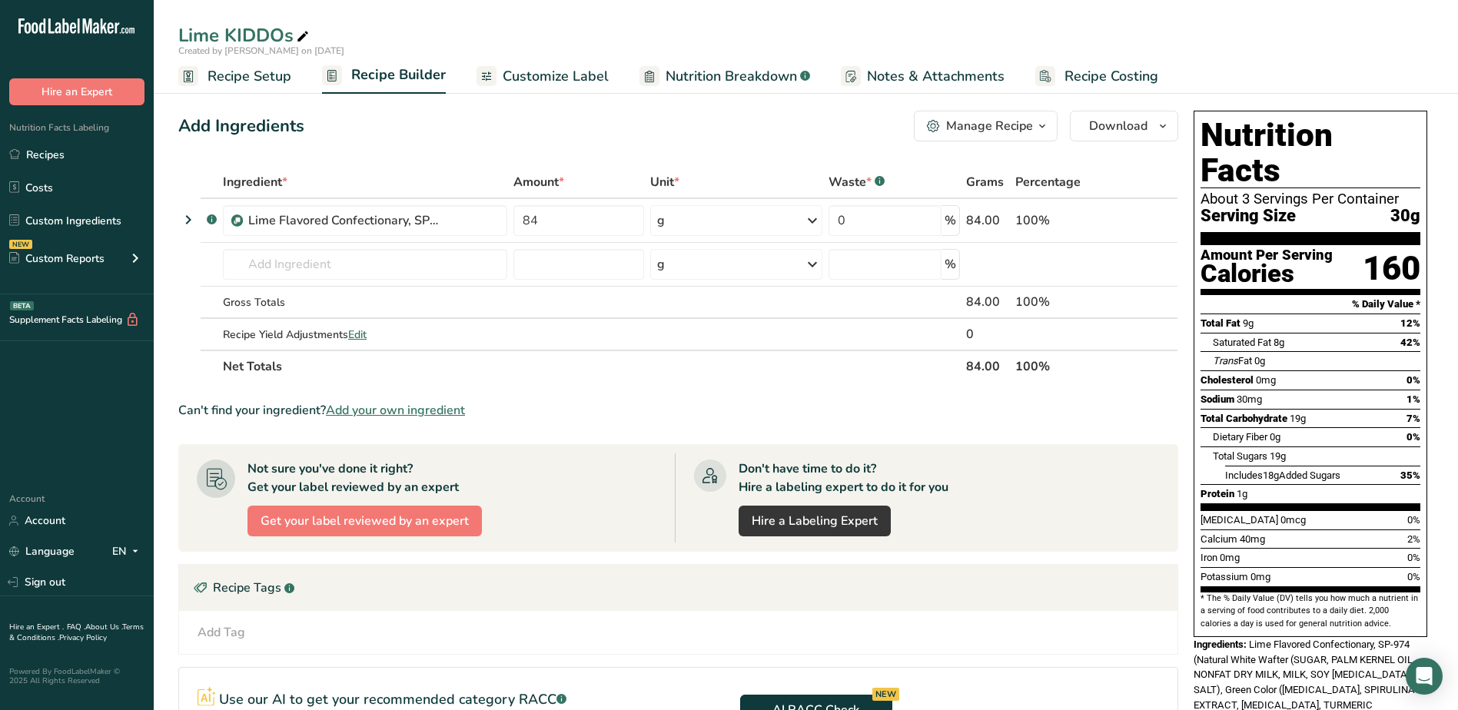
click at [408, 135] on div "Add Ingredients Manage Recipe Delete Recipe Duplicate Recipe Scale Recipe Save …" at bounding box center [678, 126] width 1000 height 31
click at [64, 155] on link "Recipes" at bounding box center [77, 154] width 154 height 29
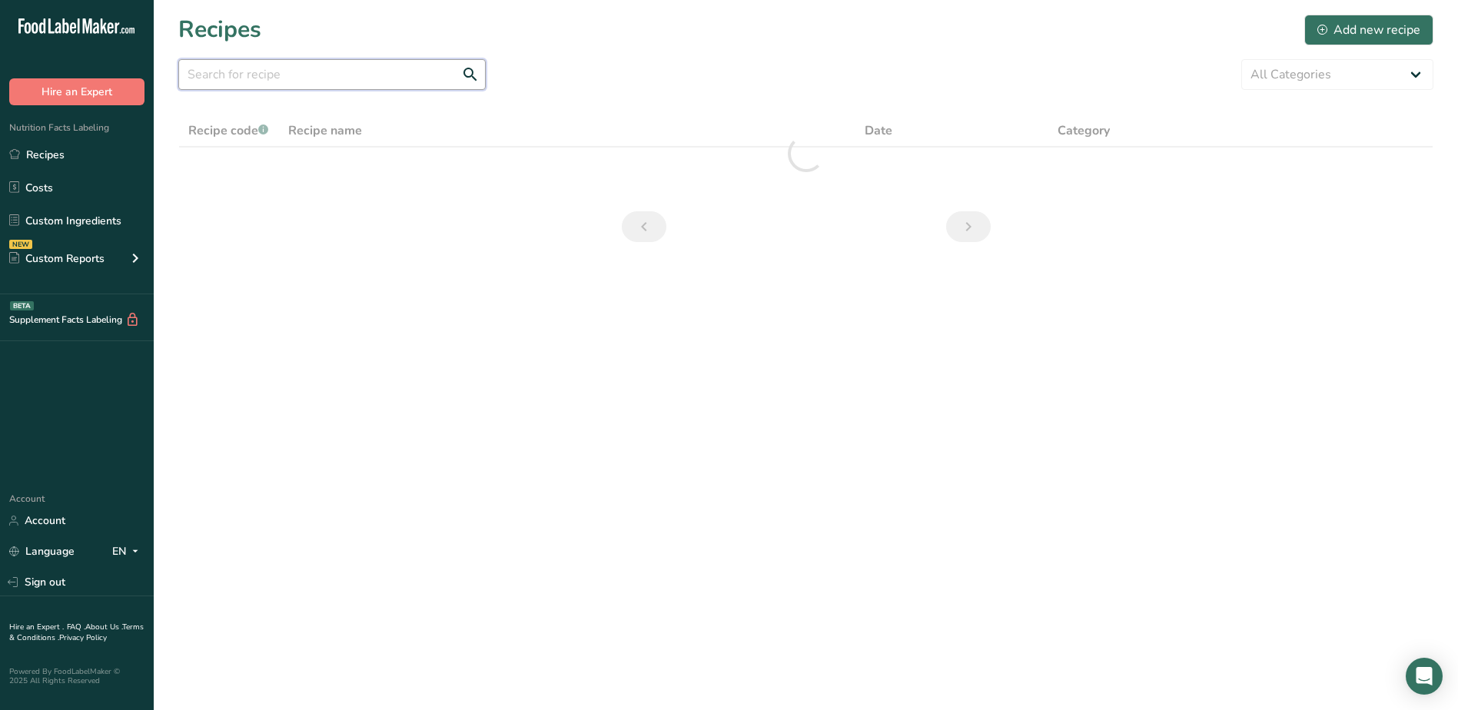
click at [323, 65] on input "text" at bounding box center [332, 74] width 308 height 31
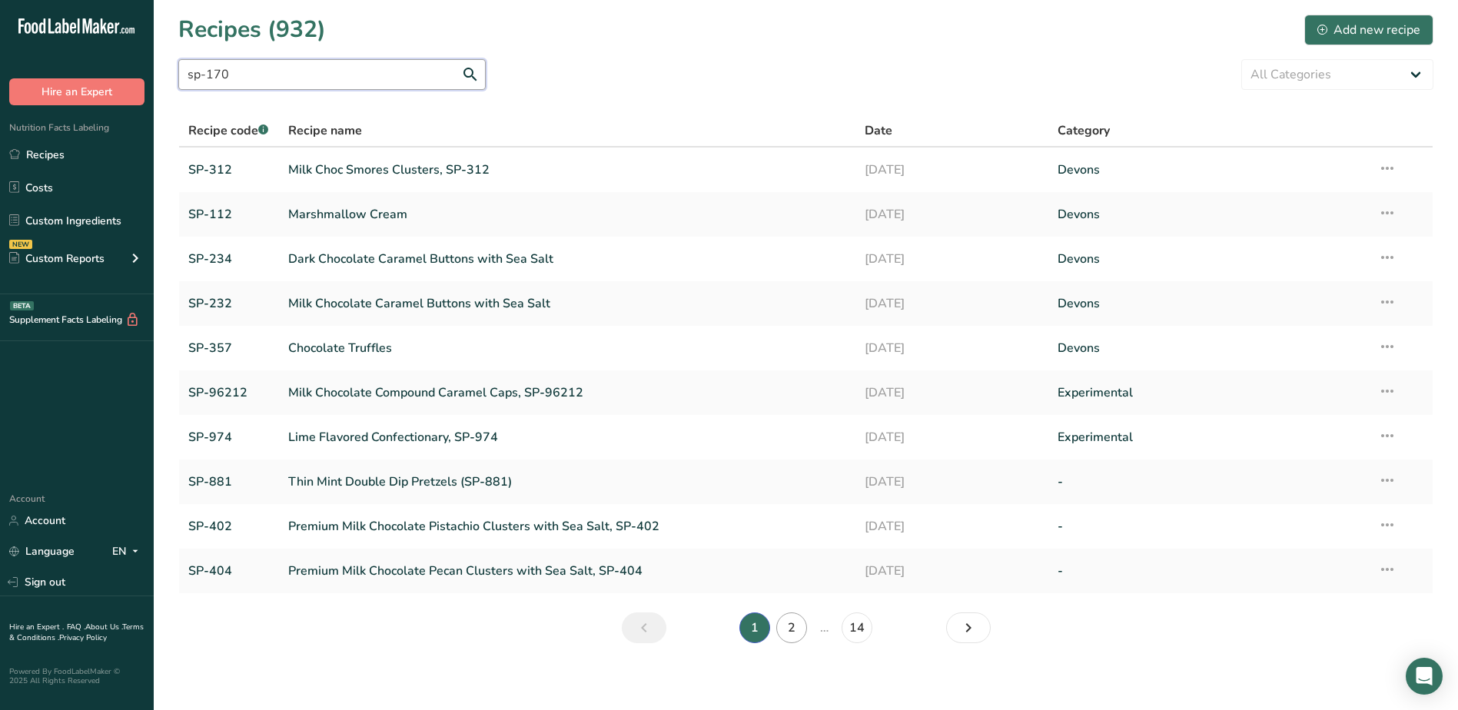
type input "sp-170"
click at [797, 630] on link "2" at bounding box center [791, 628] width 31 height 31
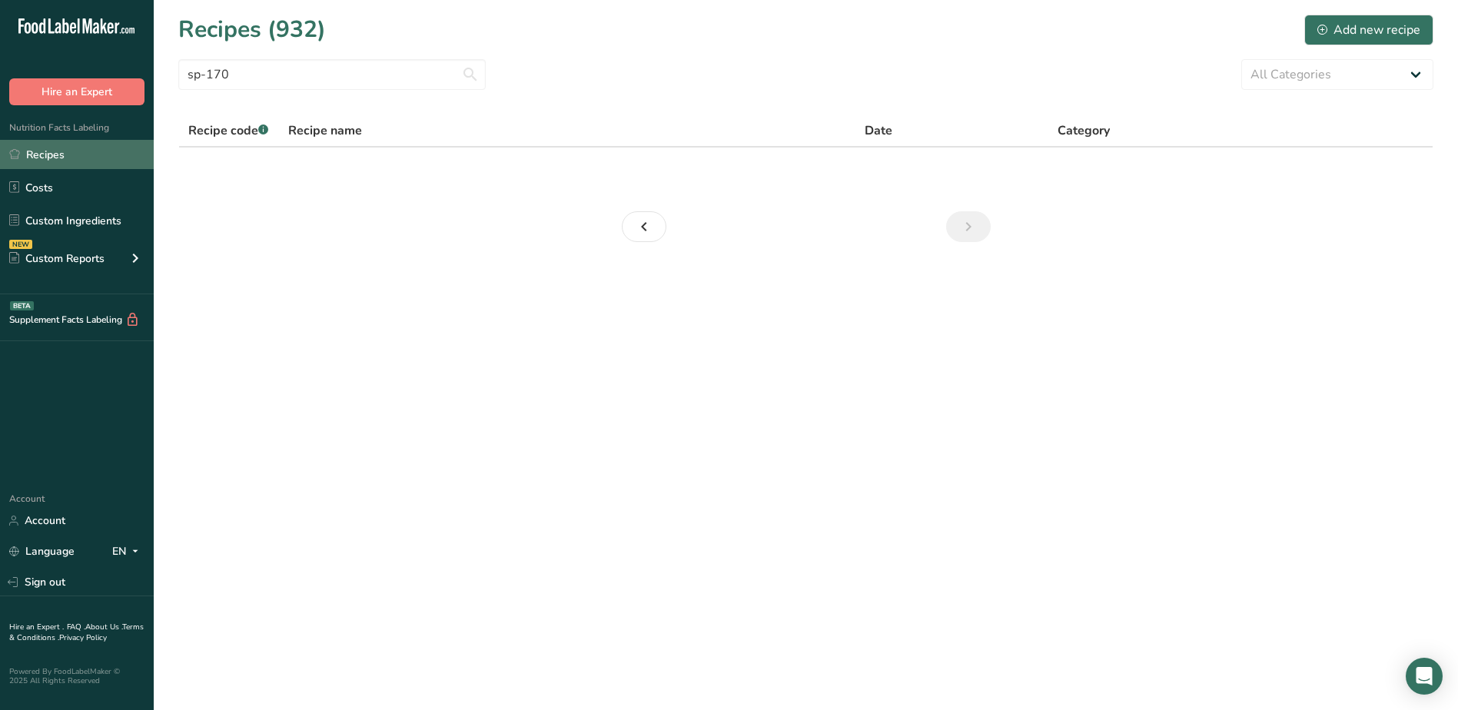
drag, startPoint x: 99, startPoint y: 150, endPoint x: 107, endPoint y: 149, distance: 7.7
click at [99, 150] on link "Recipes" at bounding box center [77, 154] width 154 height 29
click at [62, 152] on link "Recipes" at bounding box center [77, 154] width 154 height 29
click at [1338, 28] on div "Add new recipe" at bounding box center [1369, 30] width 103 height 18
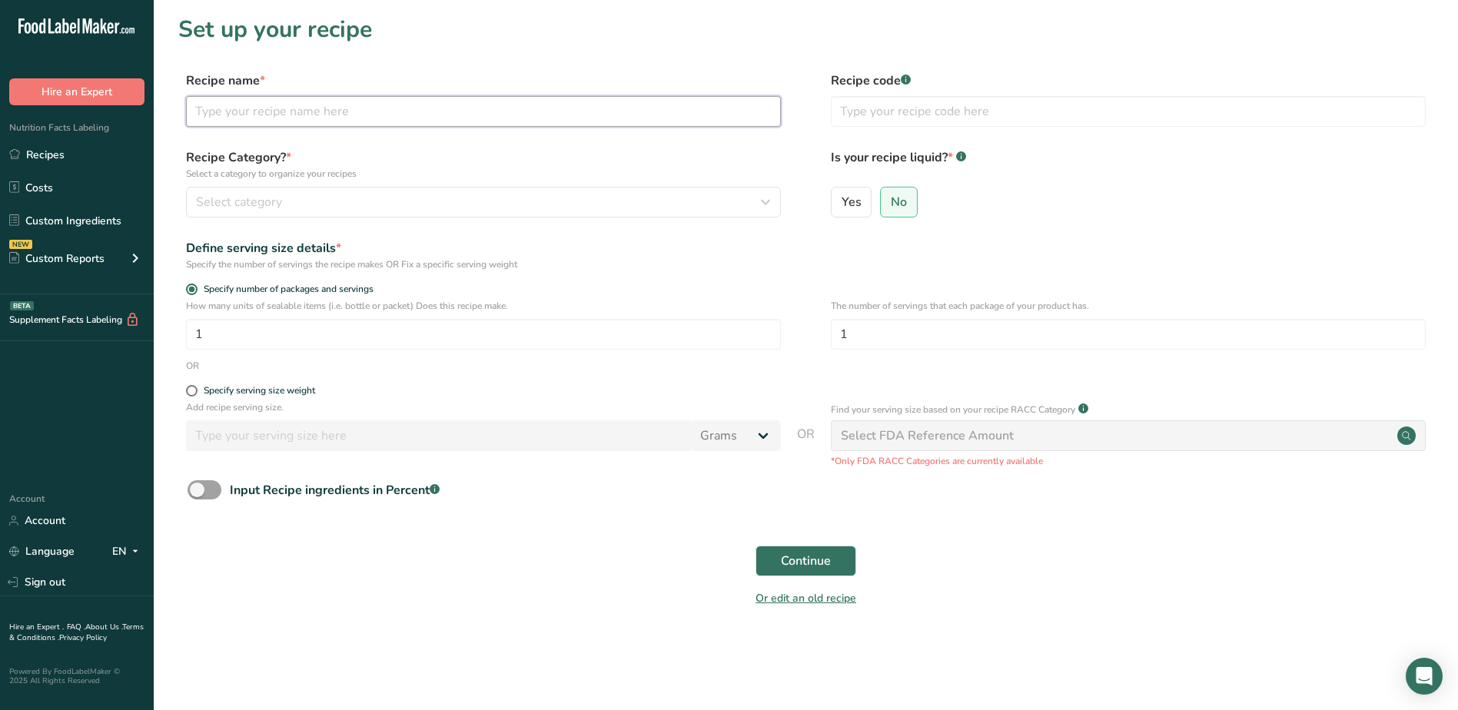
click at [273, 108] on input "text" at bounding box center [483, 111] width 595 height 31
type input "Natural White Vanilla Meltaway (Tart), SP-170"
click at [958, 107] on input "text" at bounding box center [1128, 111] width 595 height 31
type input "SP-170"
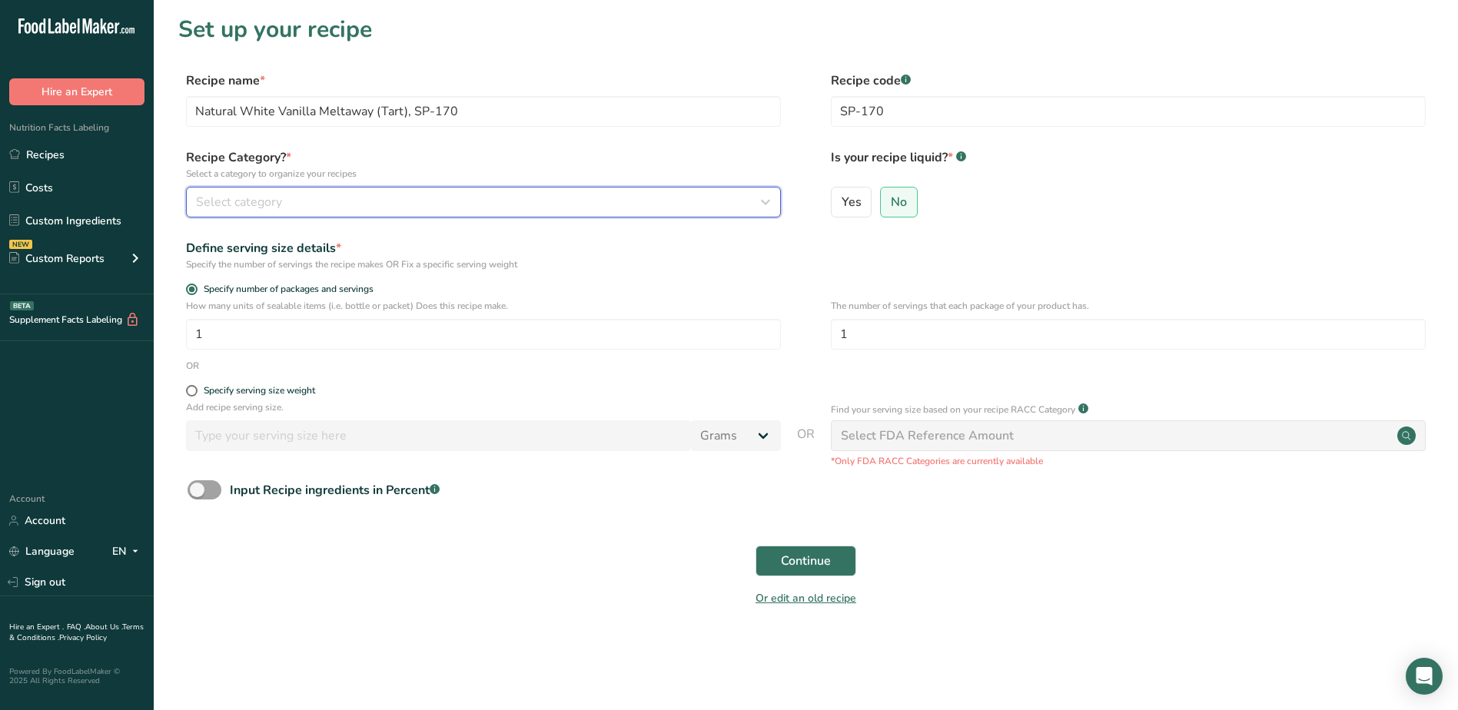
click at [683, 205] on div "Select category" at bounding box center [479, 202] width 566 height 18
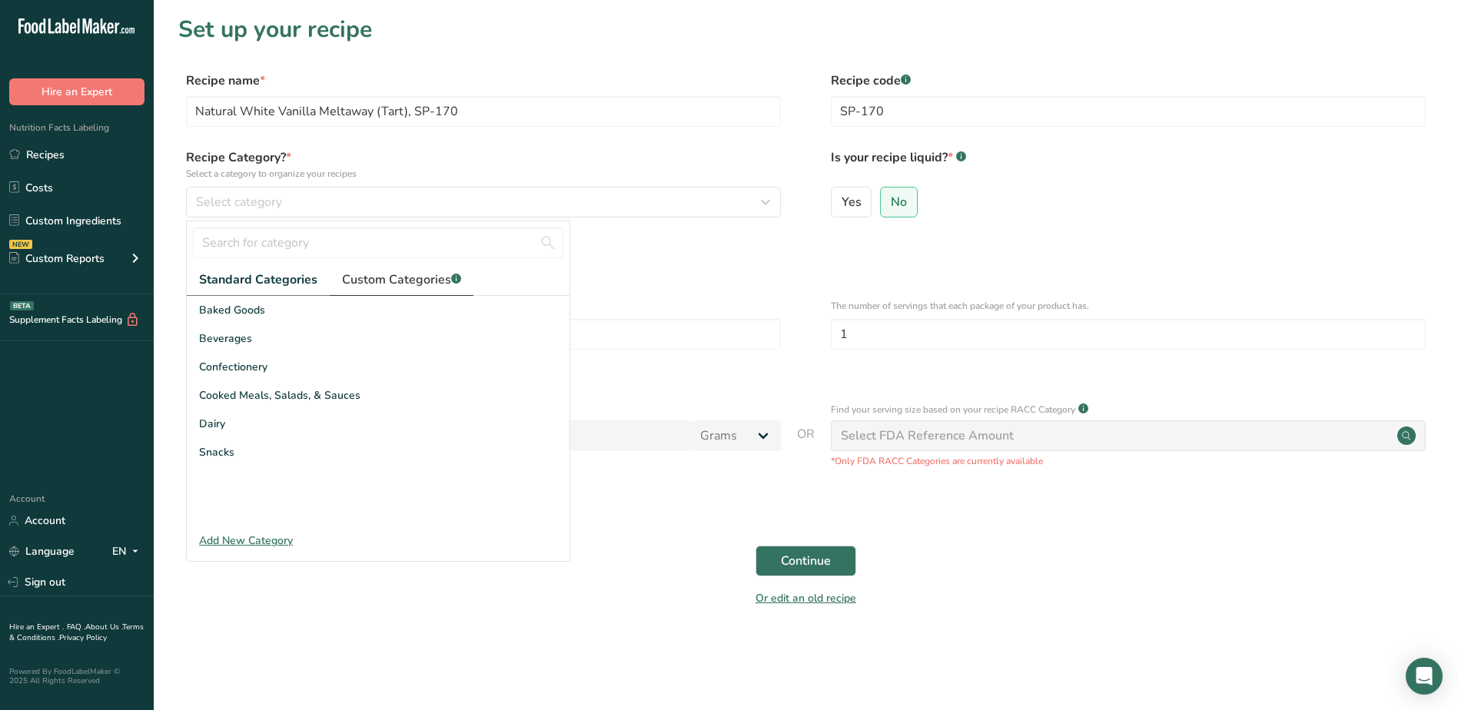
click at [441, 274] on span "Custom Categories .a-a{fill:#347362;}.b-a{fill:#fff;}" at bounding box center [401, 280] width 119 height 18
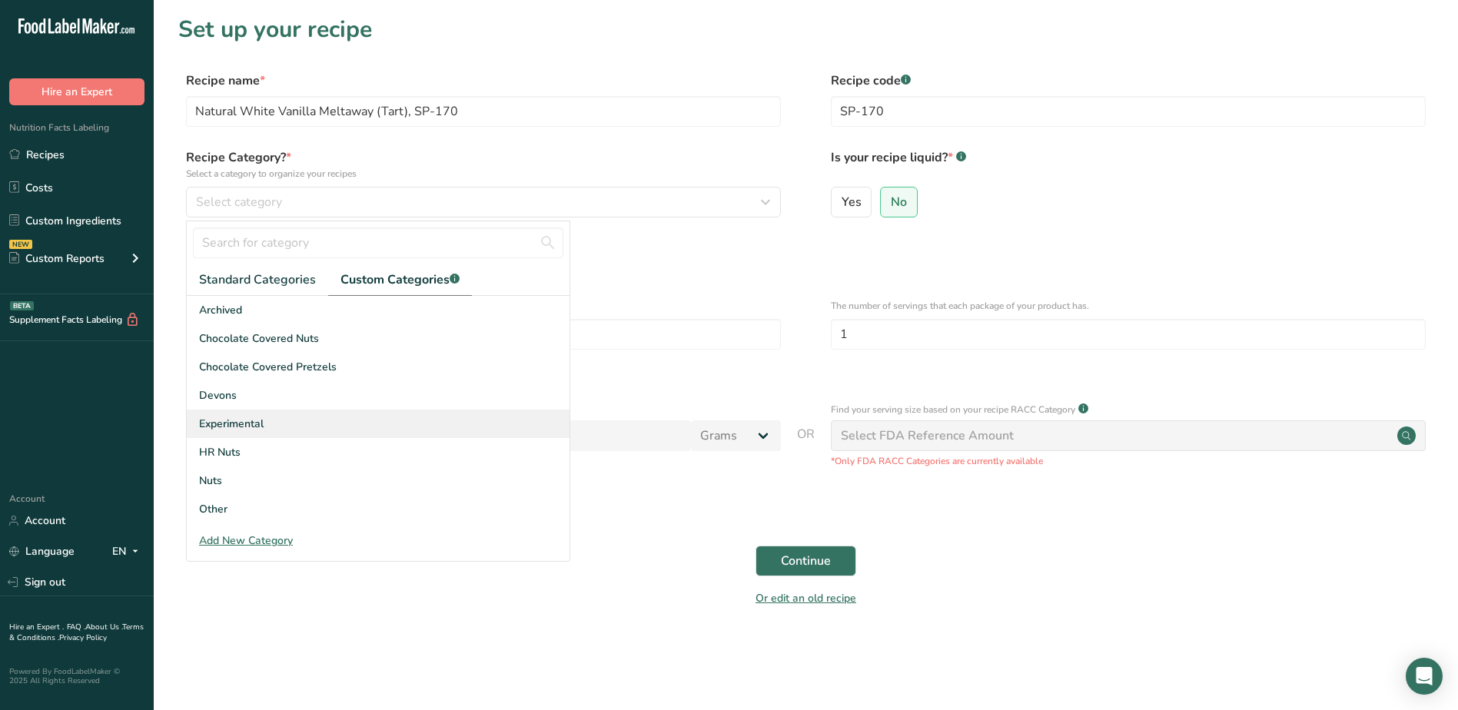
click at [262, 424] on span "Experimental" at bounding box center [231, 424] width 65 height 16
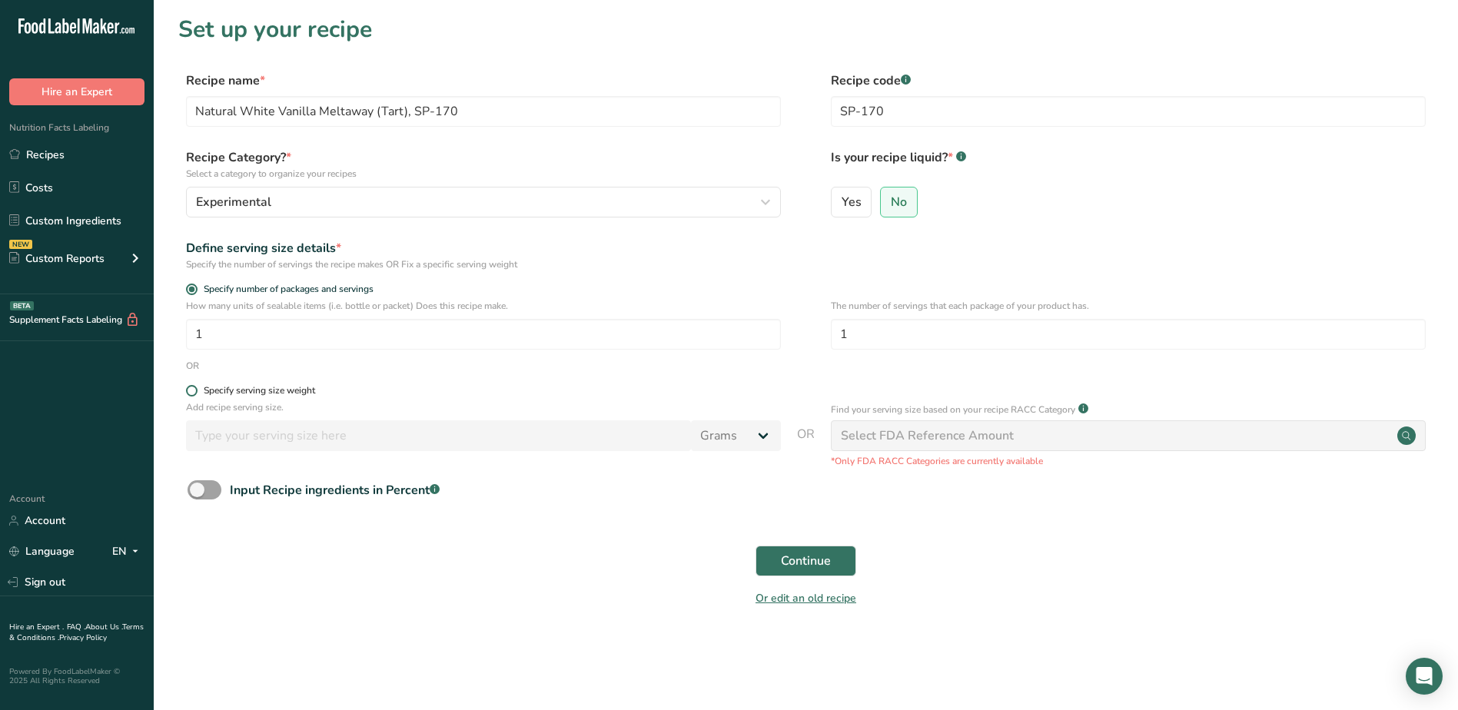
click at [198, 391] on span "Specify serving size weight" at bounding box center [257, 391] width 118 height 12
click at [196, 391] on input "Specify serving size weight" at bounding box center [191, 391] width 10 height 10
radio input "true"
radio input "false"
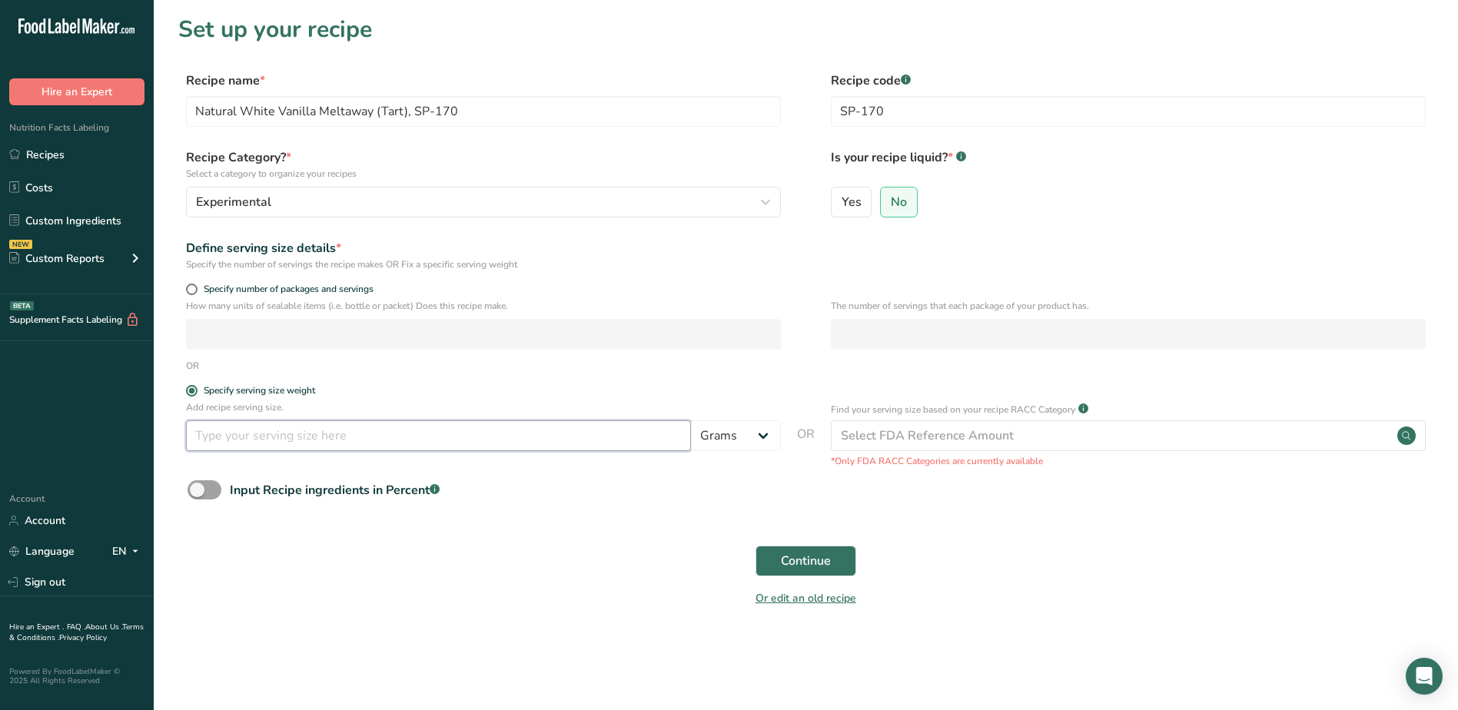
click at [260, 437] on input "number" at bounding box center [438, 436] width 505 height 31
type input "100"
click at [807, 563] on span "Continue" at bounding box center [806, 561] width 50 height 18
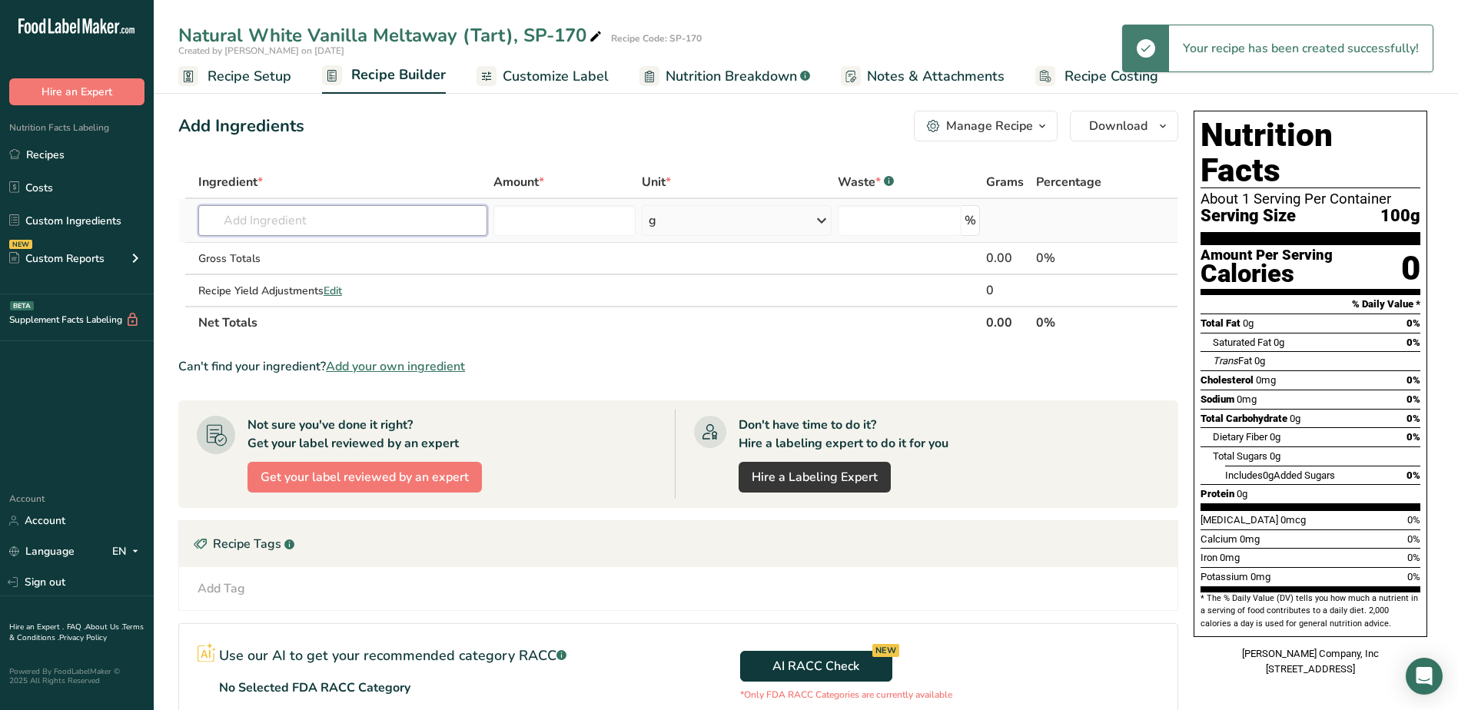
click at [316, 211] on input "text" at bounding box center [342, 220] width 289 height 31
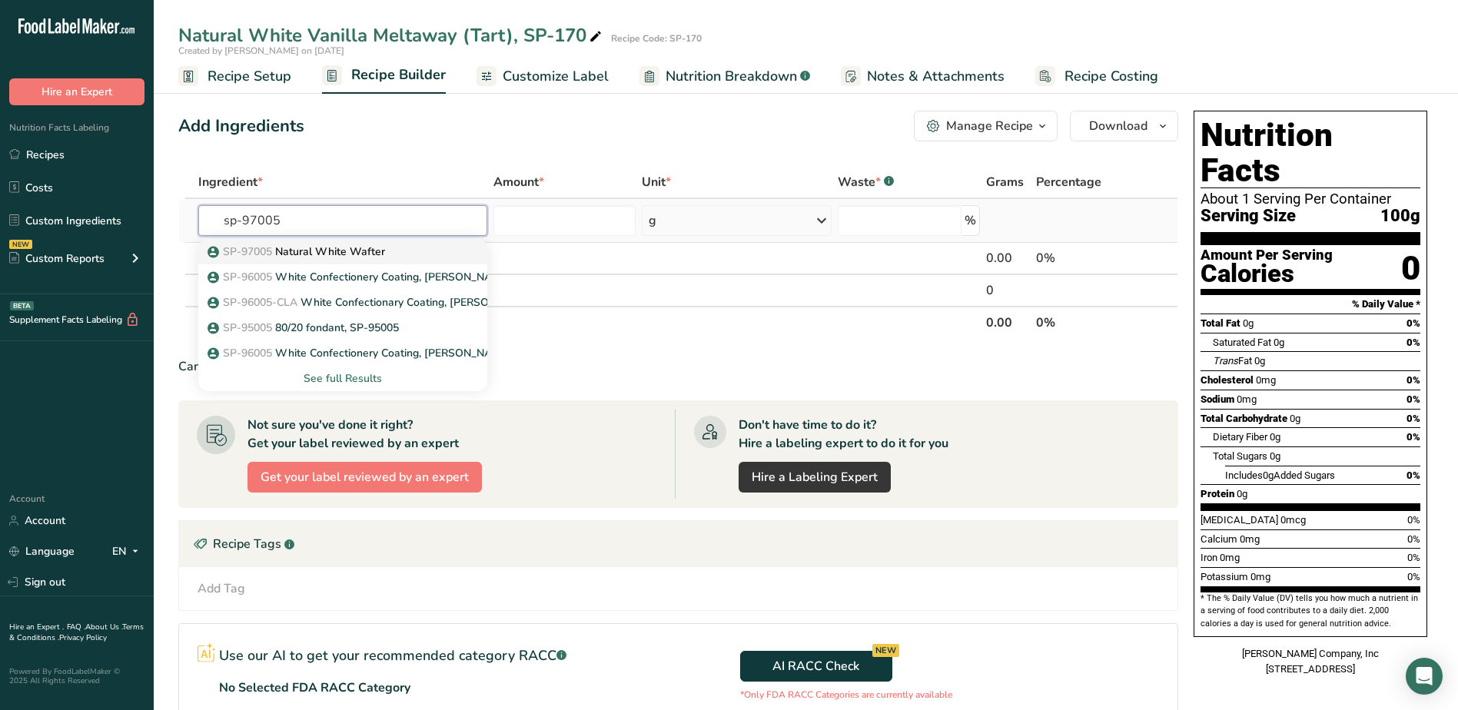
type input "sp-97005"
click at [393, 255] on div "SP-97005 Natural White Wafter" at bounding box center [331, 252] width 240 height 16
type input "Natural White Wafter"
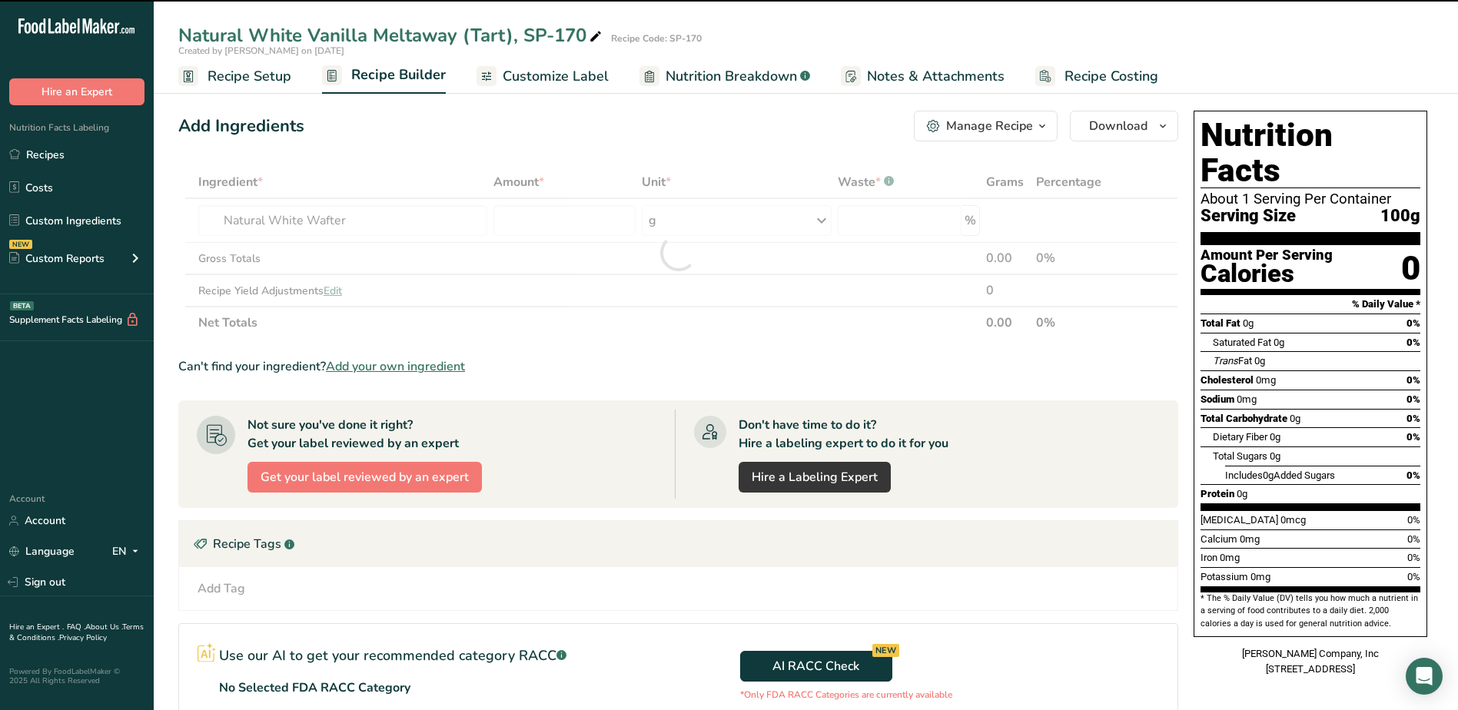
type input "0"
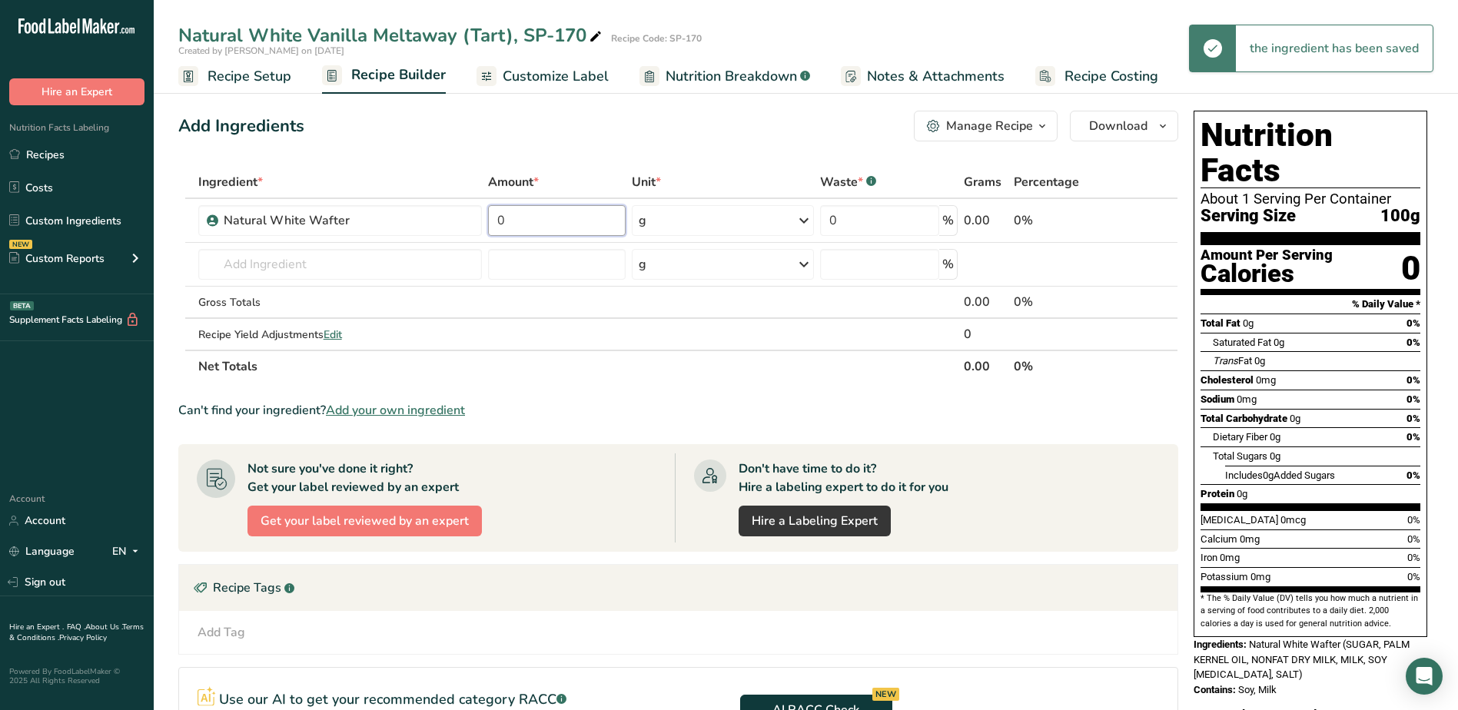
click at [553, 222] on input "0" at bounding box center [556, 220] width 137 height 31
type input "0.95057"
click at [372, 247] on div "Ingredient * Amount * Unit * Waste * .a-a{fill:#347362;}.b-a{fill:#fff;} Grams …" at bounding box center [678, 274] width 1000 height 217
click at [329, 264] on input "text" at bounding box center [340, 264] width 284 height 31
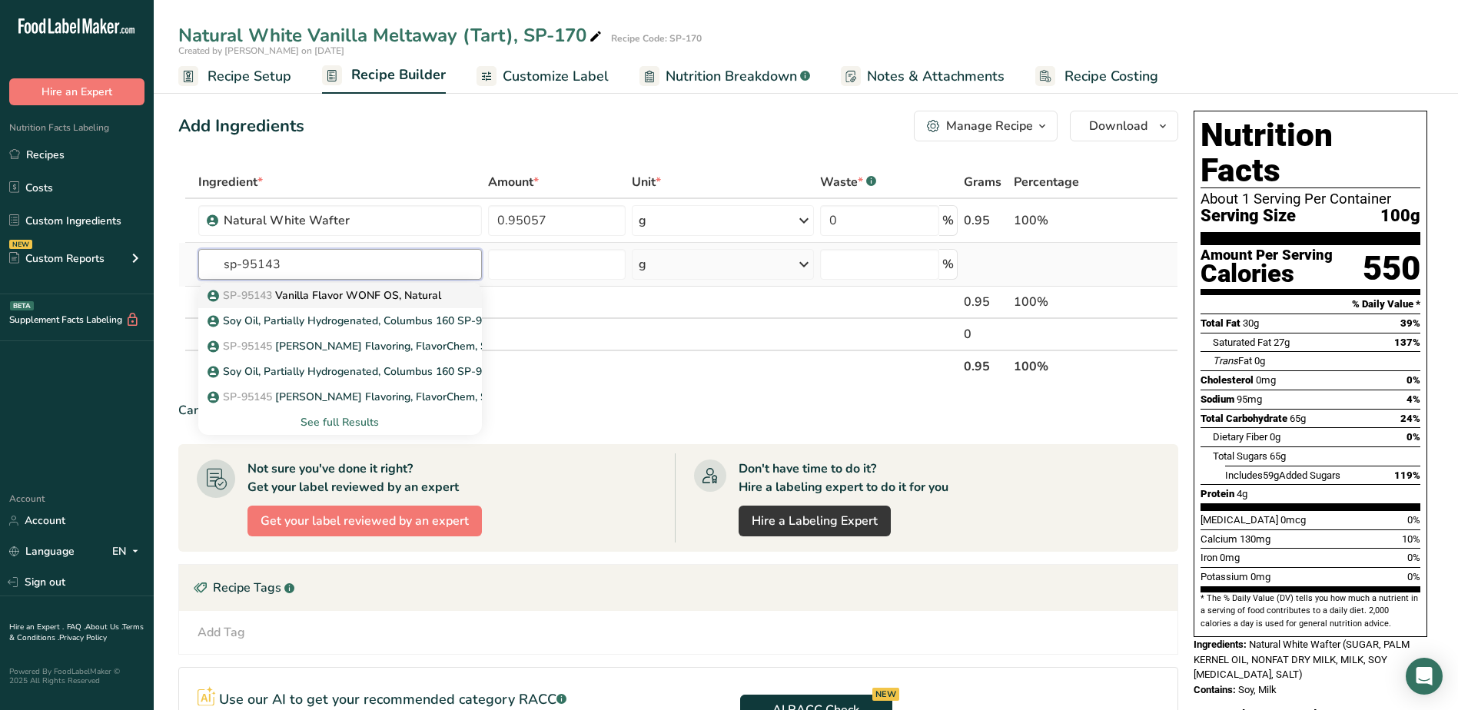
type input "sp-95143"
click at [386, 296] on p "SP-95143 Vanilla Flavor WONF OS, Natural" at bounding box center [326, 296] width 231 height 16
type input "Vanilla Flavor WONF OS, Natural"
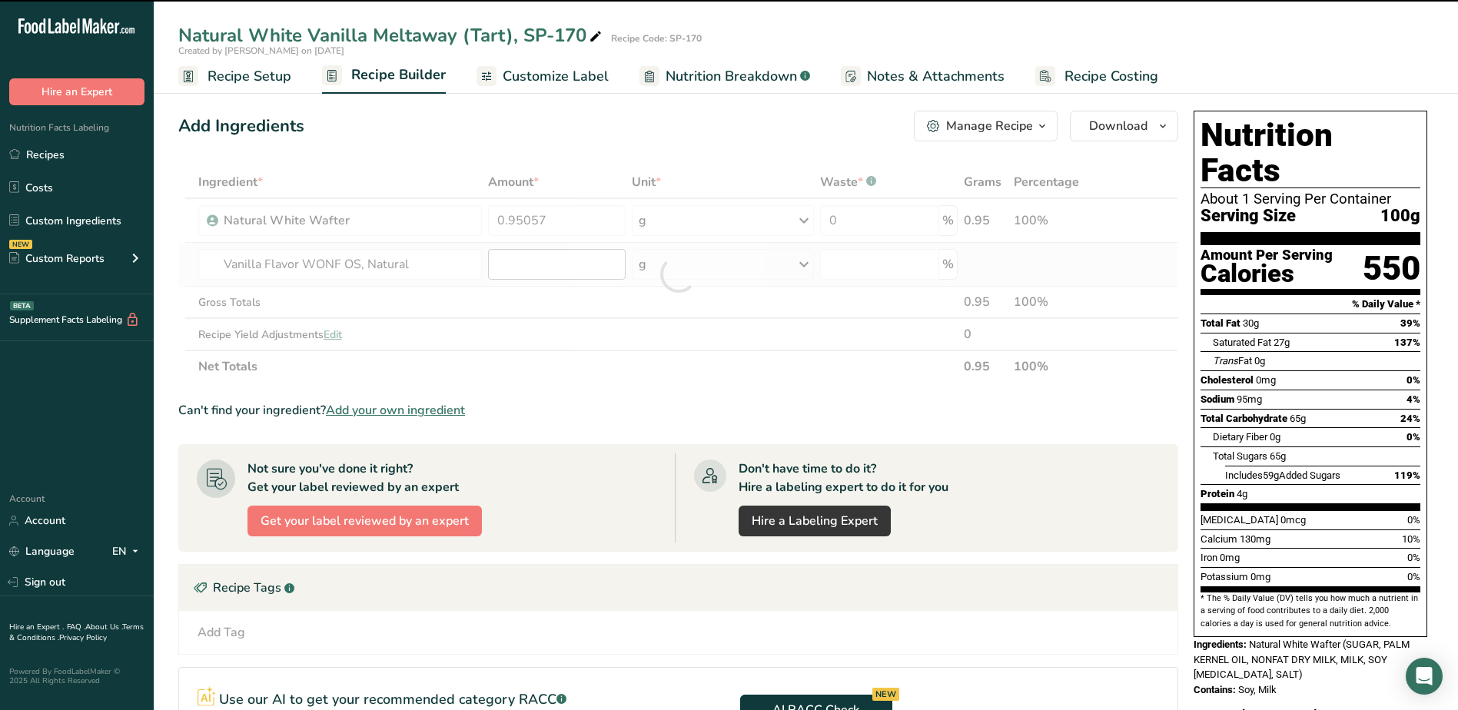
type input "0"
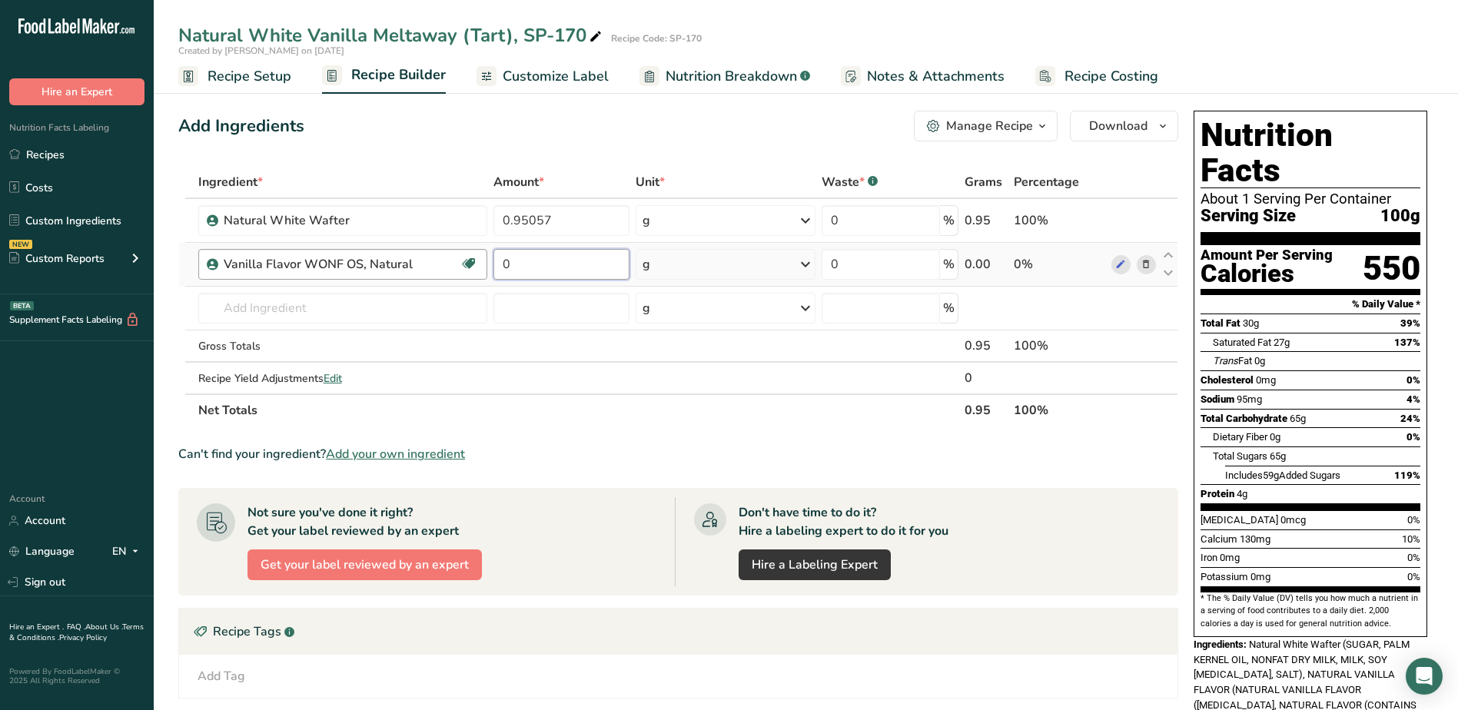
drag, startPoint x: 561, startPoint y: 264, endPoint x: 395, endPoint y: 264, distance: 166.1
click at [395, 264] on tr "Vanilla Flavor WONF OS, Natural Devon's Ingredient 0 g Weight Units g kg mg See…" at bounding box center [678, 265] width 999 height 44
type input "0.08365"
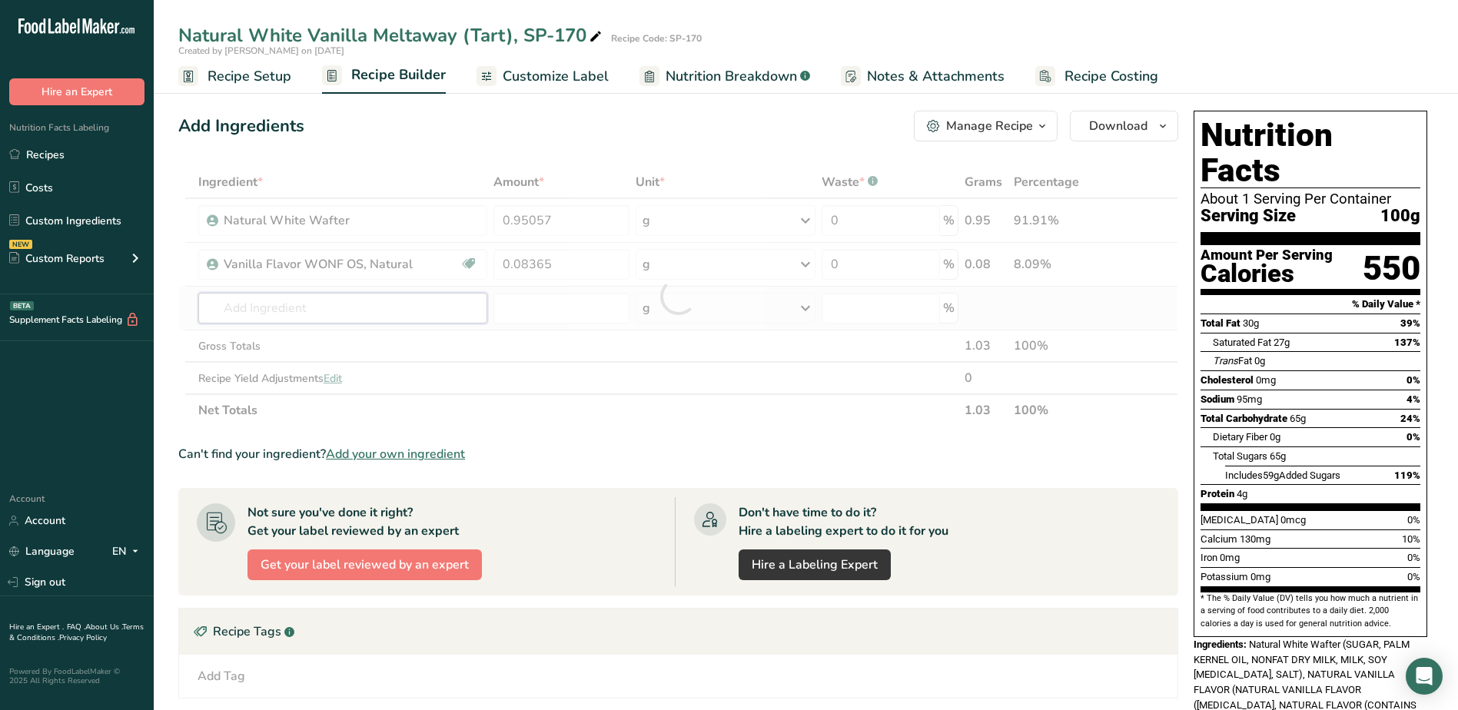
click at [360, 301] on div "Ingredient * Amount * Unit * Waste * .a-a{fill:#347362;}.b-a{fill:#fff;} Grams …" at bounding box center [678, 296] width 1000 height 261
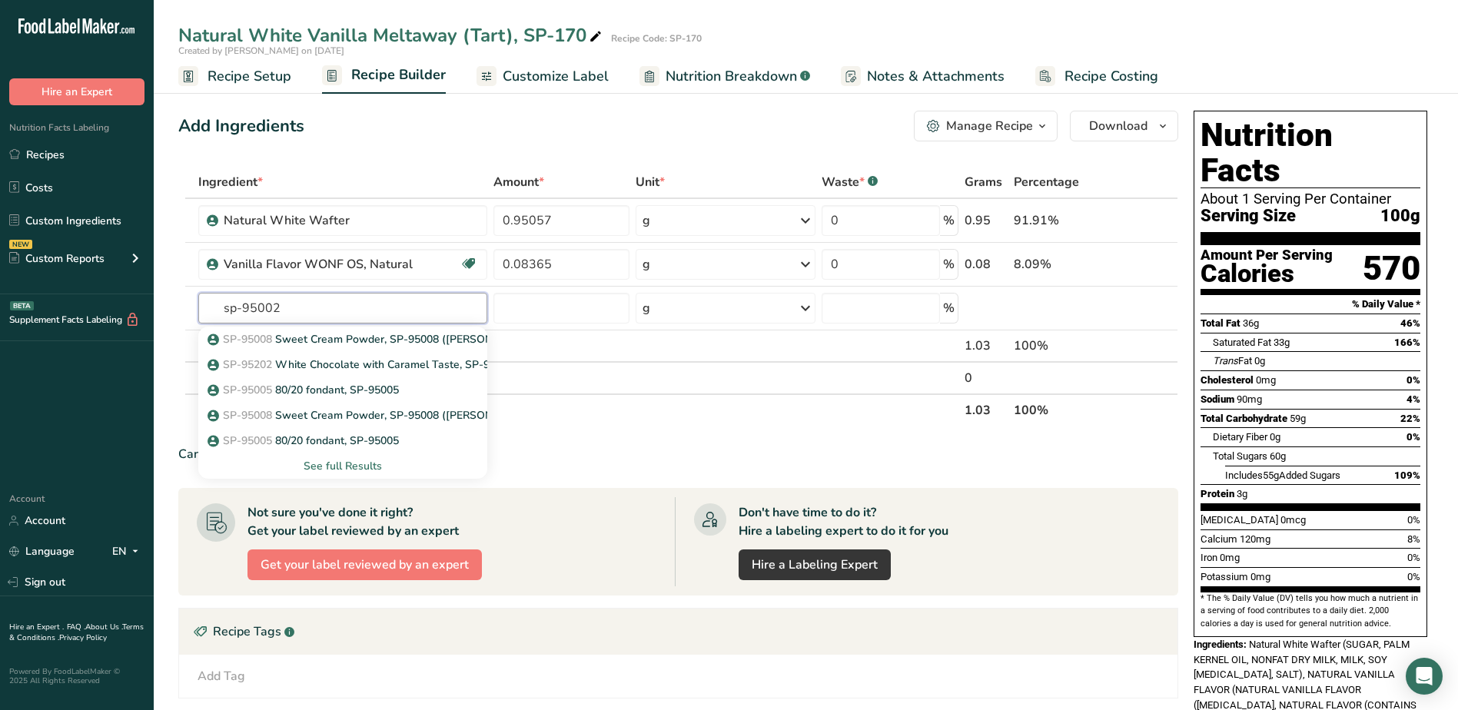
type input "sp-95002"
click at [71, 152] on link "Recipes" at bounding box center [77, 154] width 154 height 29
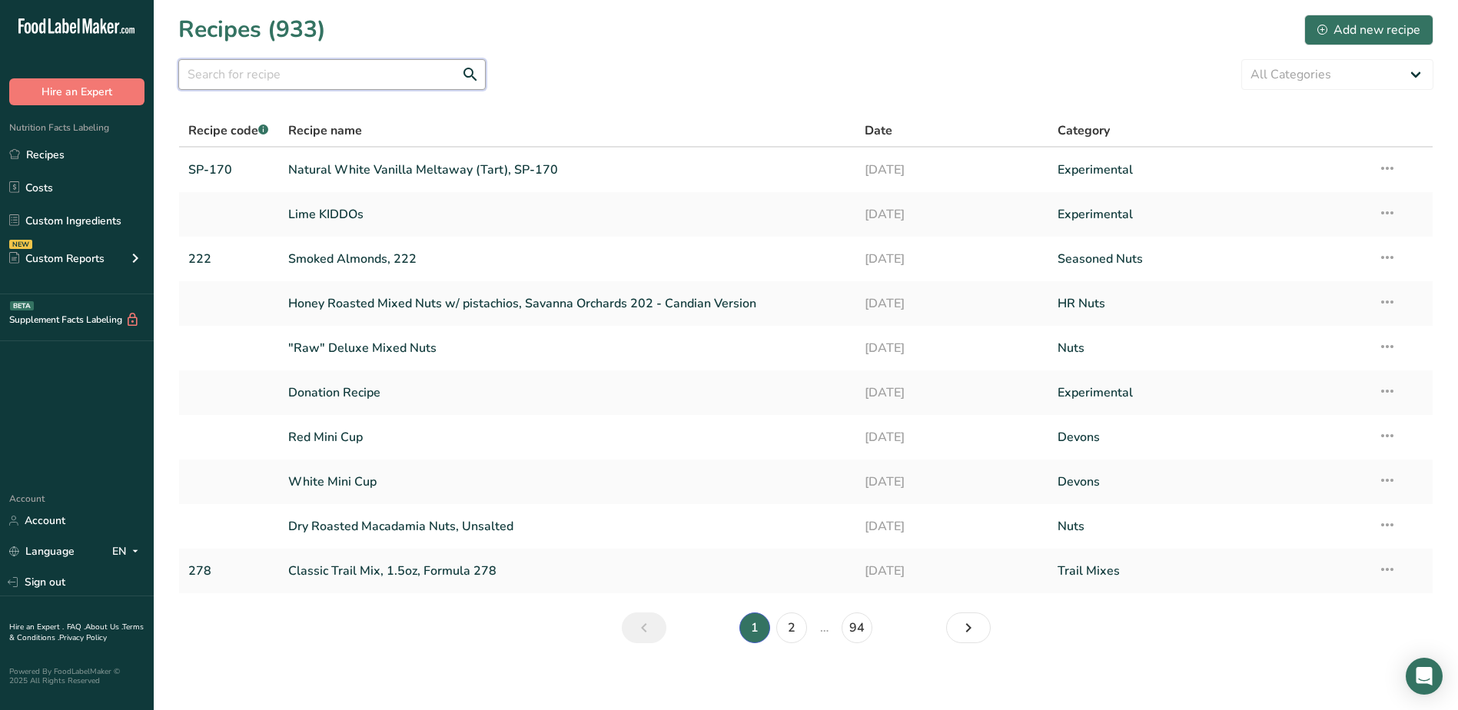
click at [276, 76] on input "text" at bounding box center [332, 74] width 308 height 31
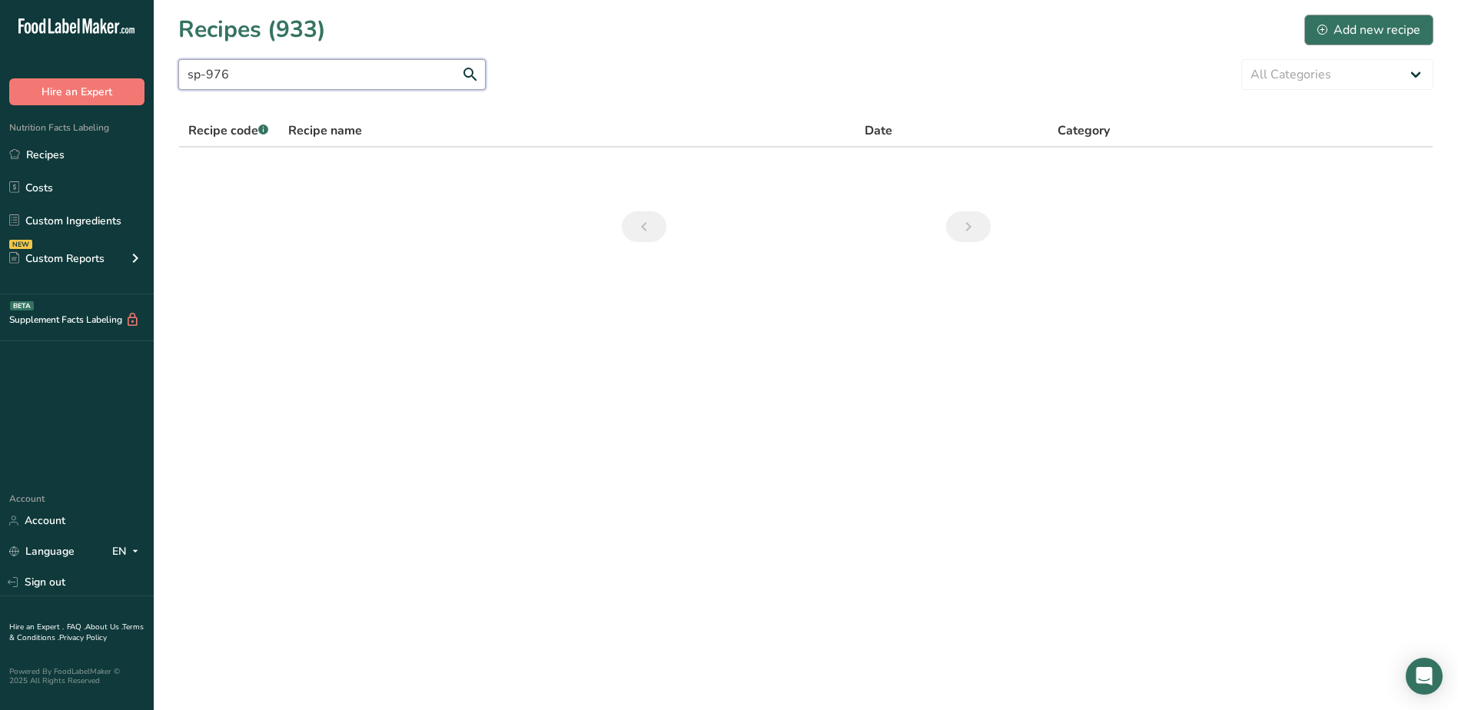
type input "sp-976"
click at [1375, 26] on div "Add new recipe" at bounding box center [1369, 30] width 103 height 18
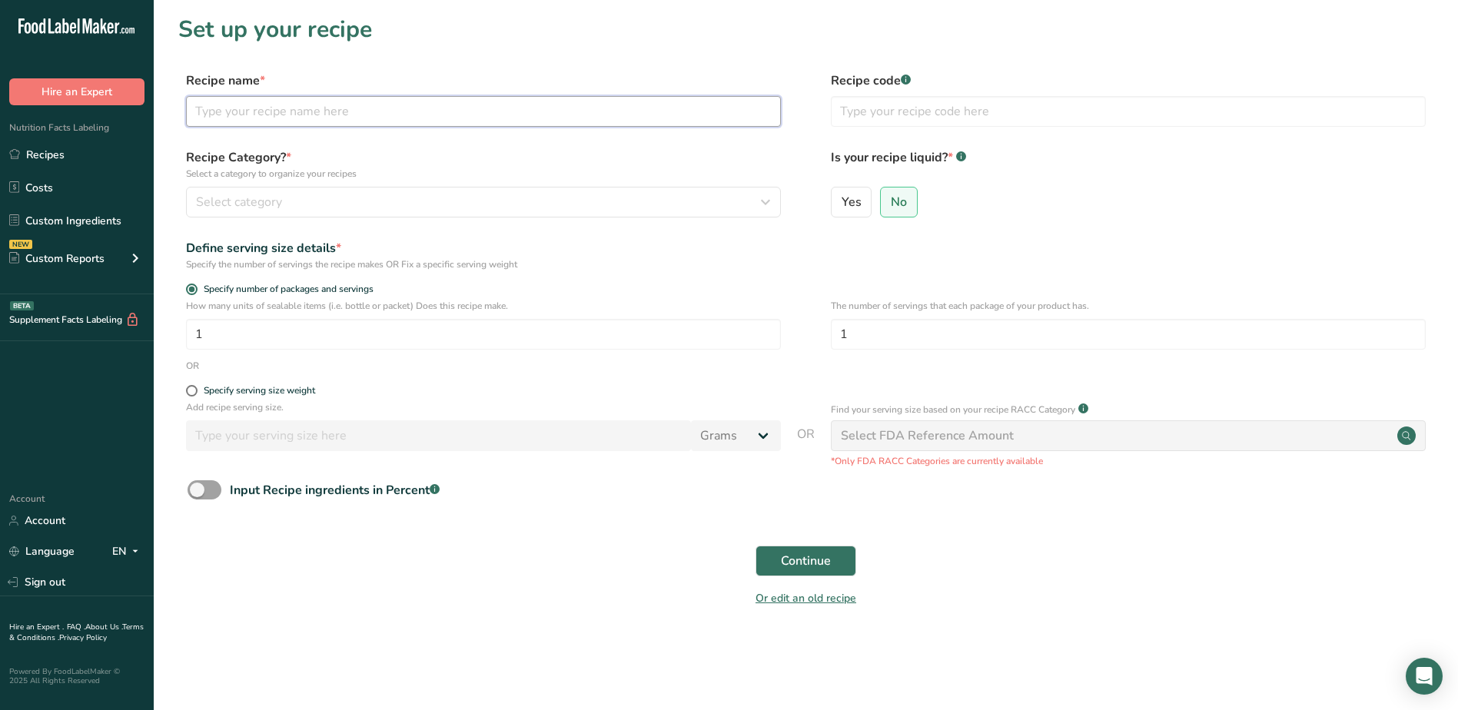
click at [661, 120] on input "text" at bounding box center [483, 111] width 595 height 31
type input "Orange Flavored Confectionery, SP-976"
click at [877, 114] on input "text" at bounding box center [1128, 111] width 595 height 31
type input "SP-976"
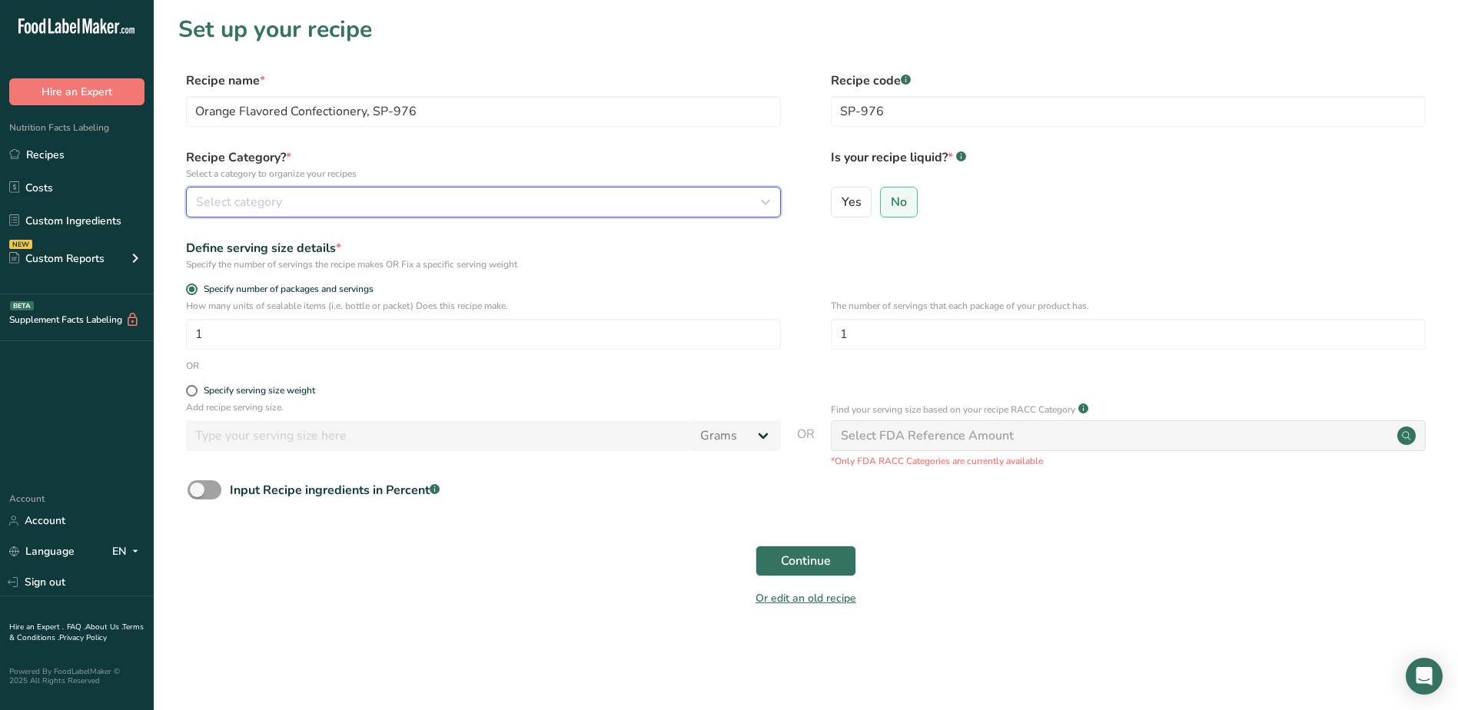
click at [638, 203] on div "Select category" at bounding box center [479, 202] width 566 height 18
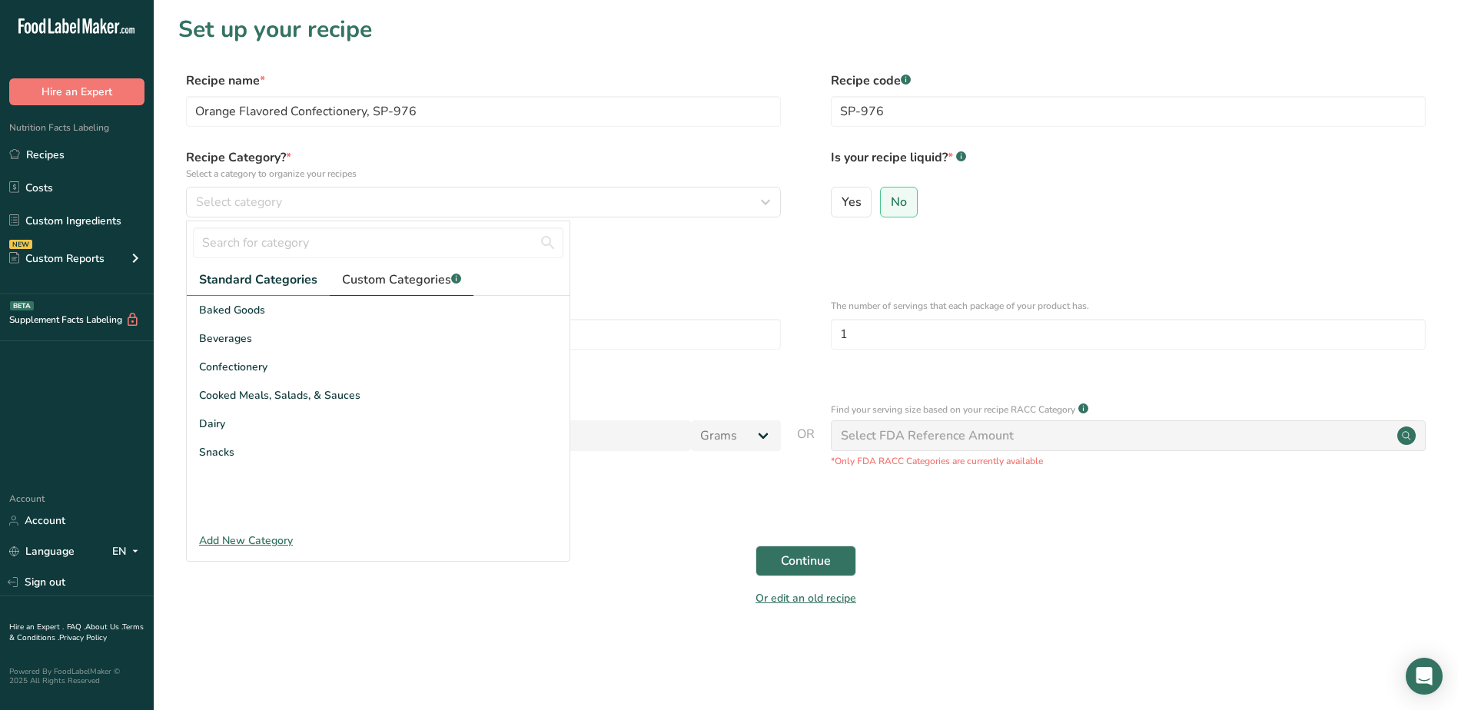
click at [391, 285] on span "Custom Categories .a-a{fill:#347362;}.b-a{fill:#fff;}" at bounding box center [401, 280] width 119 height 18
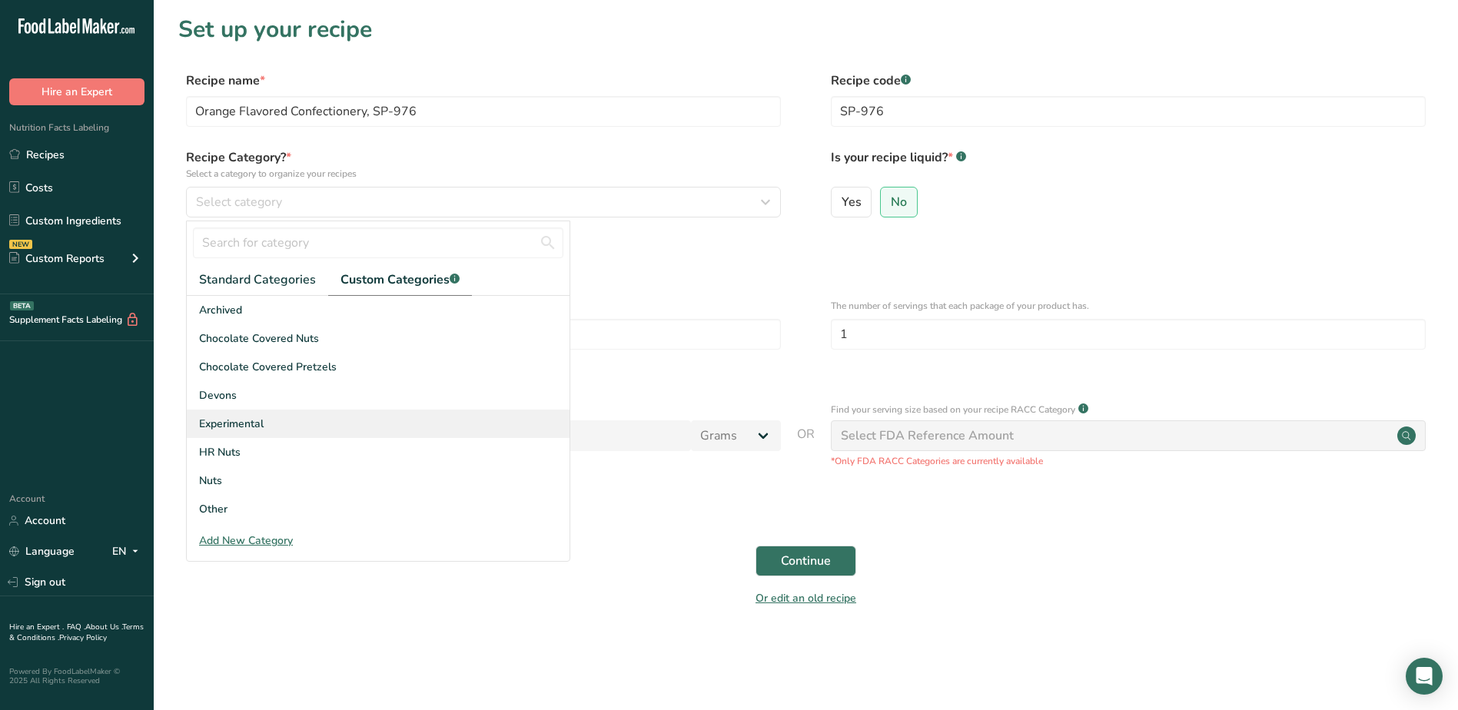
click at [251, 419] on span "Experimental" at bounding box center [231, 424] width 65 height 16
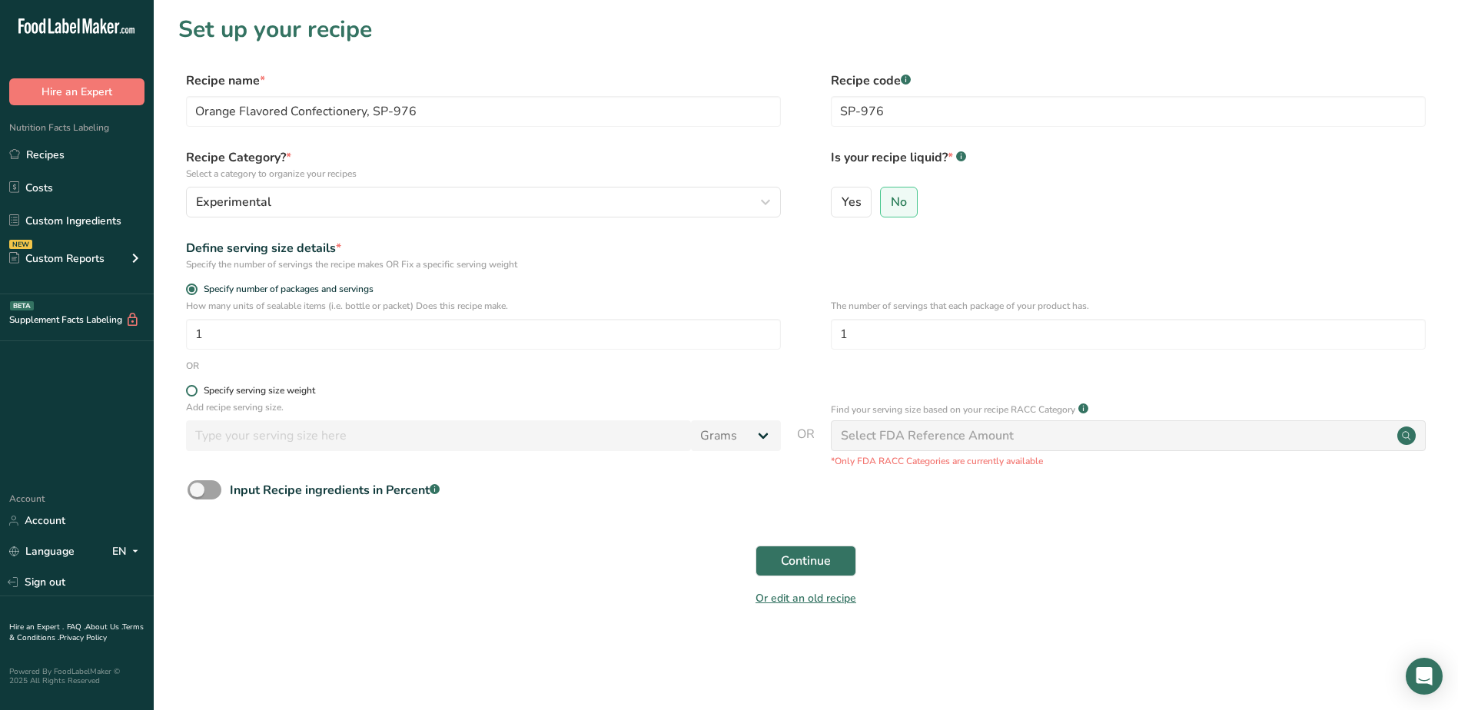
click at [190, 391] on span at bounding box center [192, 391] width 12 height 12
click at [190, 391] on input "Specify serving size weight" at bounding box center [191, 391] width 10 height 10
radio input "true"
radio input "false"
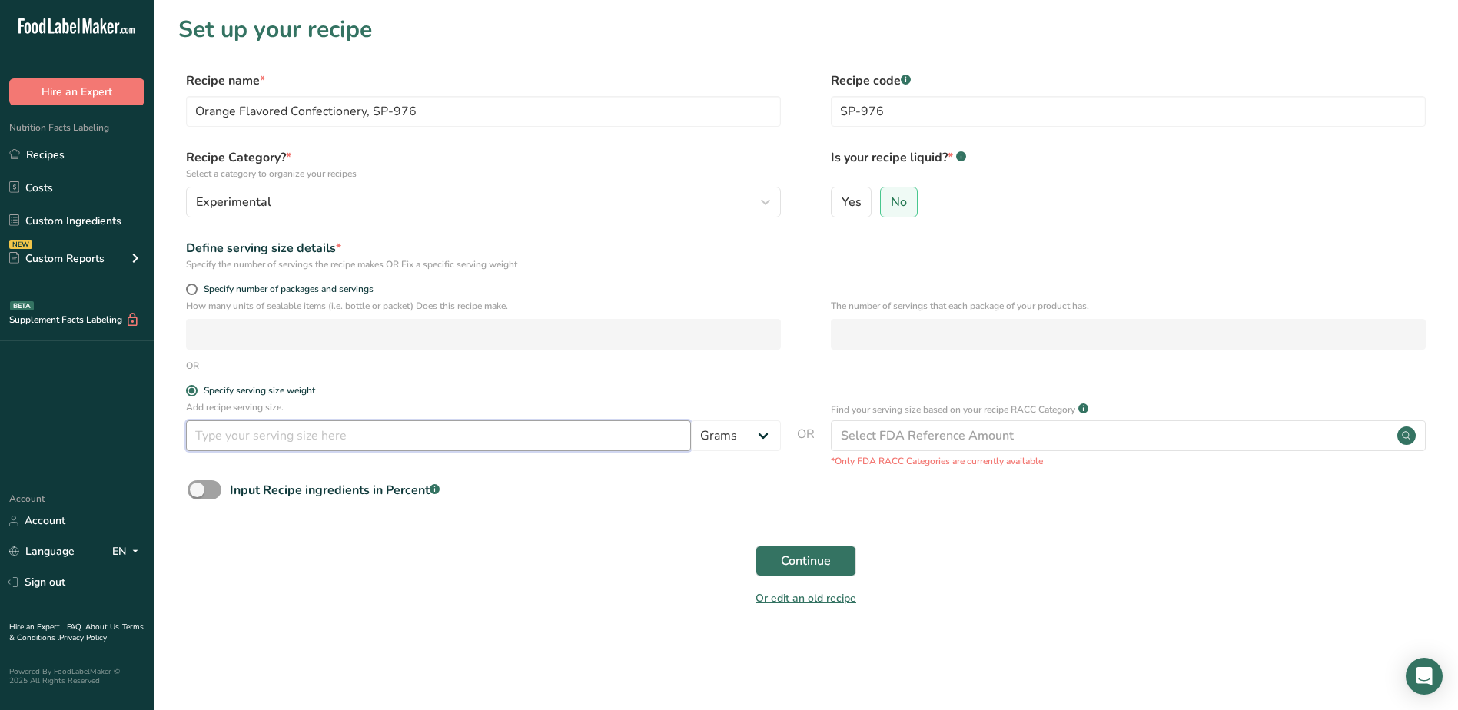
click at [231, 430] on input "number" at bounding box center [438, 436] width 505 height 31
type input "100"
click at [785, 559] on span "Continue" at bounding box center [806, 561] width 50 height 18
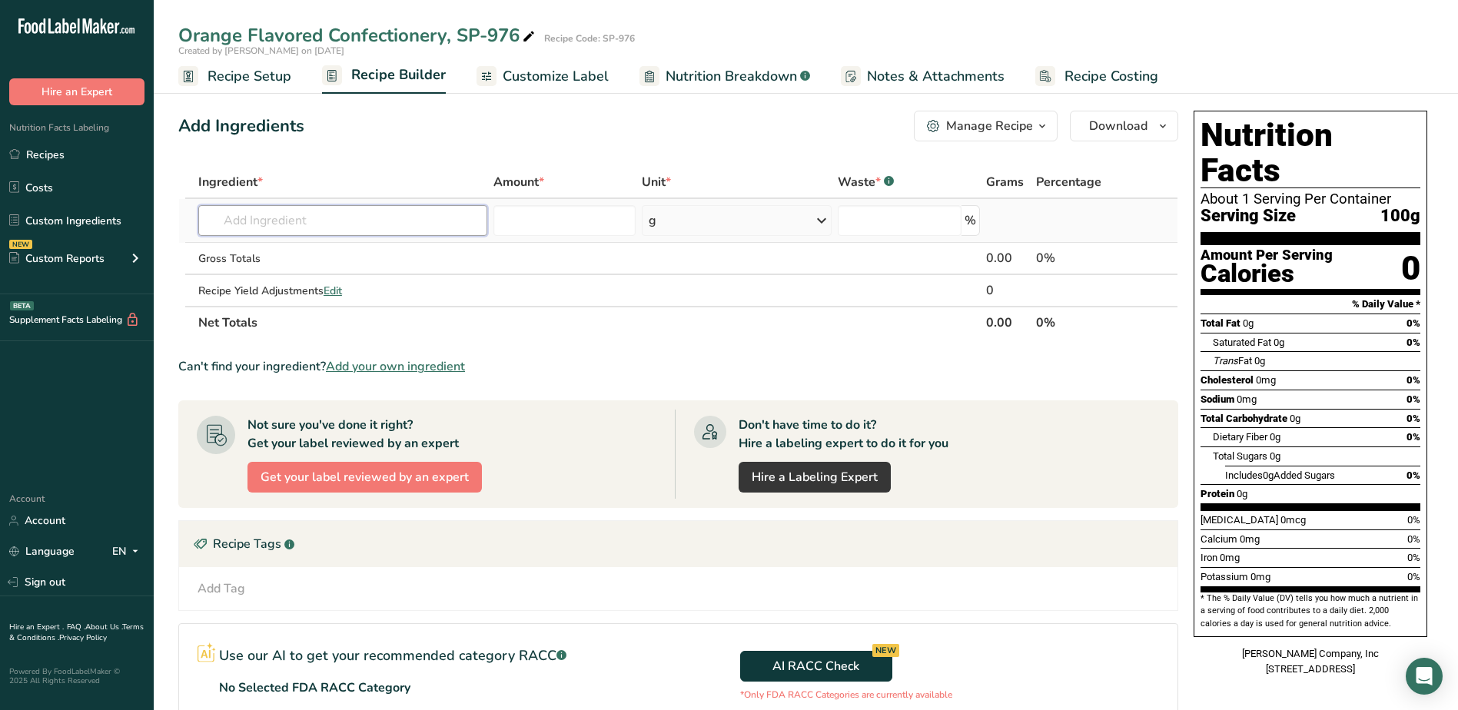
click at [319, 221] on input "text" at bounding box center [342, 220] width 289 height 31
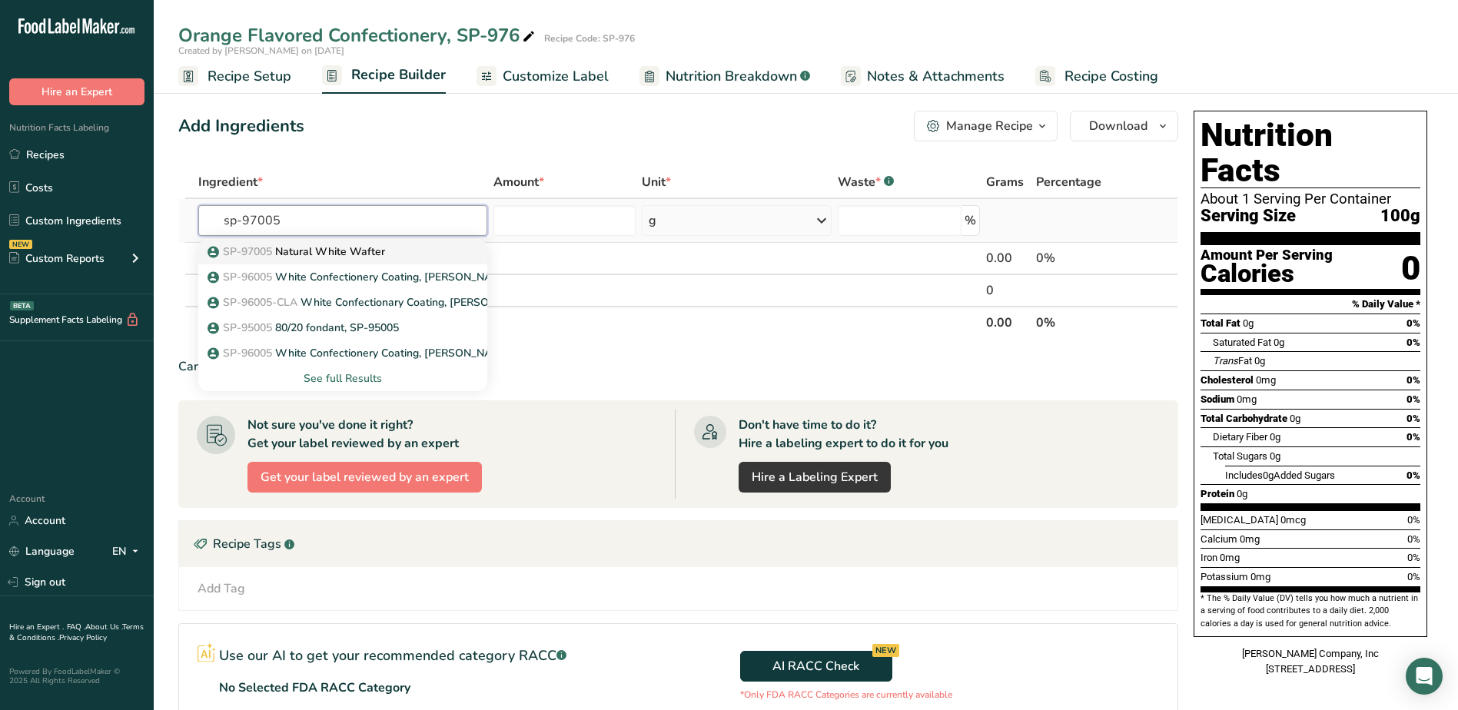
type input "sp-97005"
click at [333, 248] on p "SP-97005 Natural White Wafter" at bounding box center [298, 252] width 175 height 16
type input "Natural White Wafter"
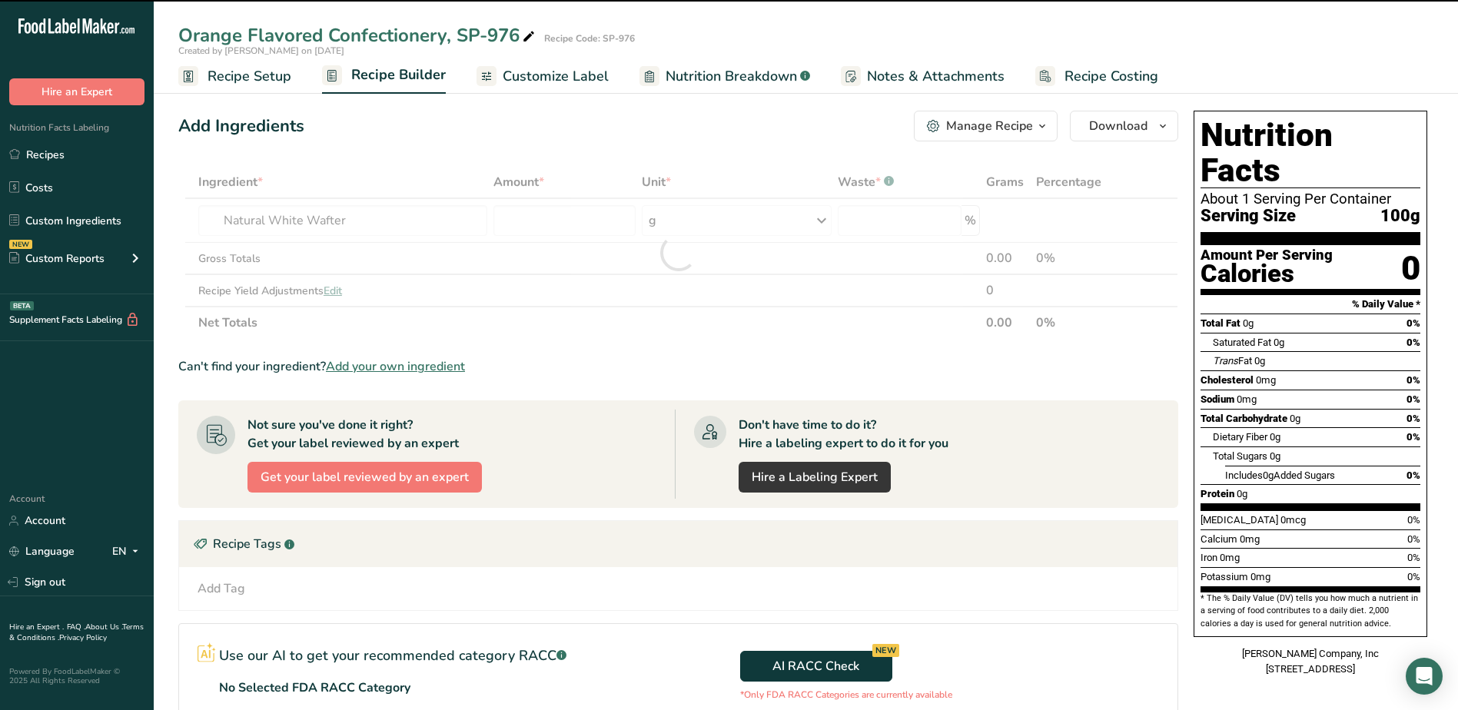
type input "0"
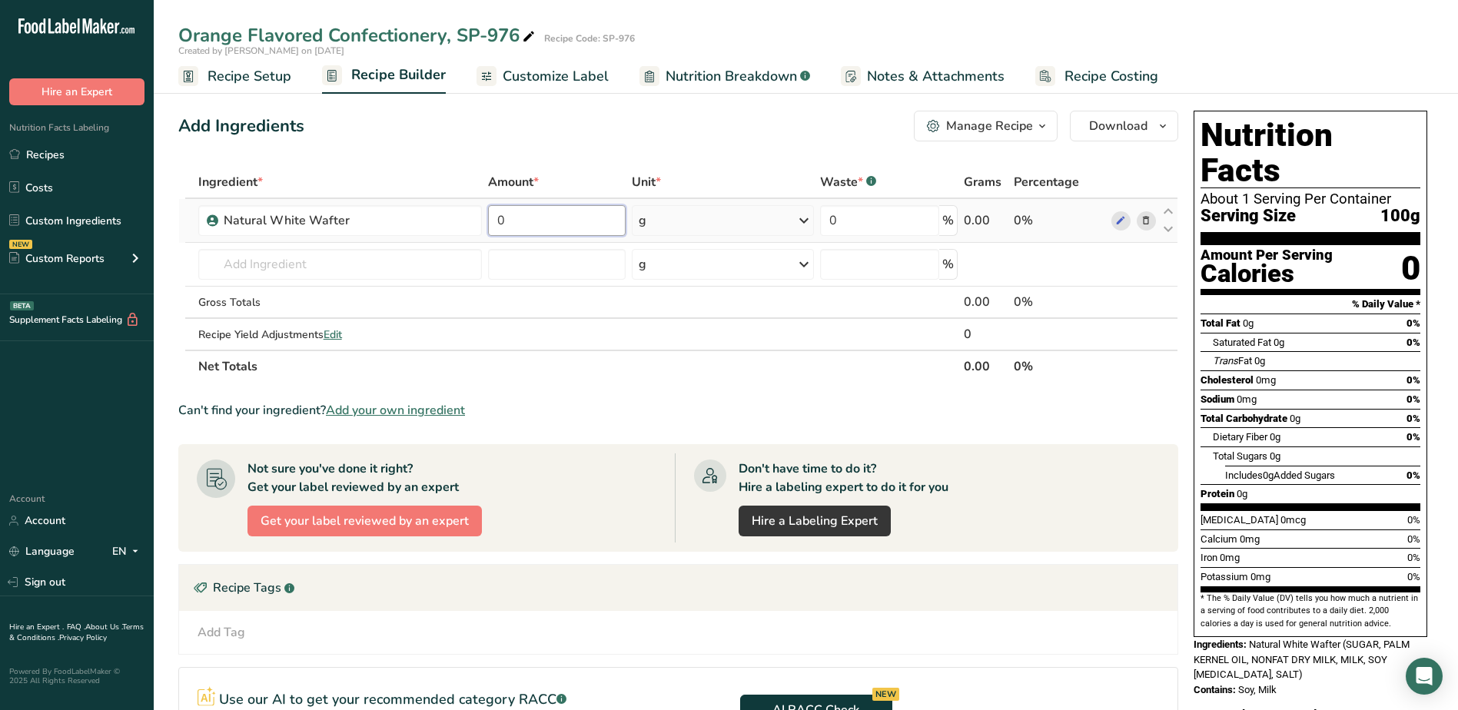
drag, startPoint x: 555, startPoint y: 221, endPoint x: 522, endPoint y: 215, distance: 33.5
click at [523, 215] on input "0" at bounding box center [556, 220] width 137 height 31
type input "0.9285"
click at [364, 264] on div "Ingredient * Amount * Unit * Waste * .a-a{fill:#347362;}.b-a{fill:#fff;} Grams …" at bounding box center [678, 274] width 1000 height 217
type input "s"
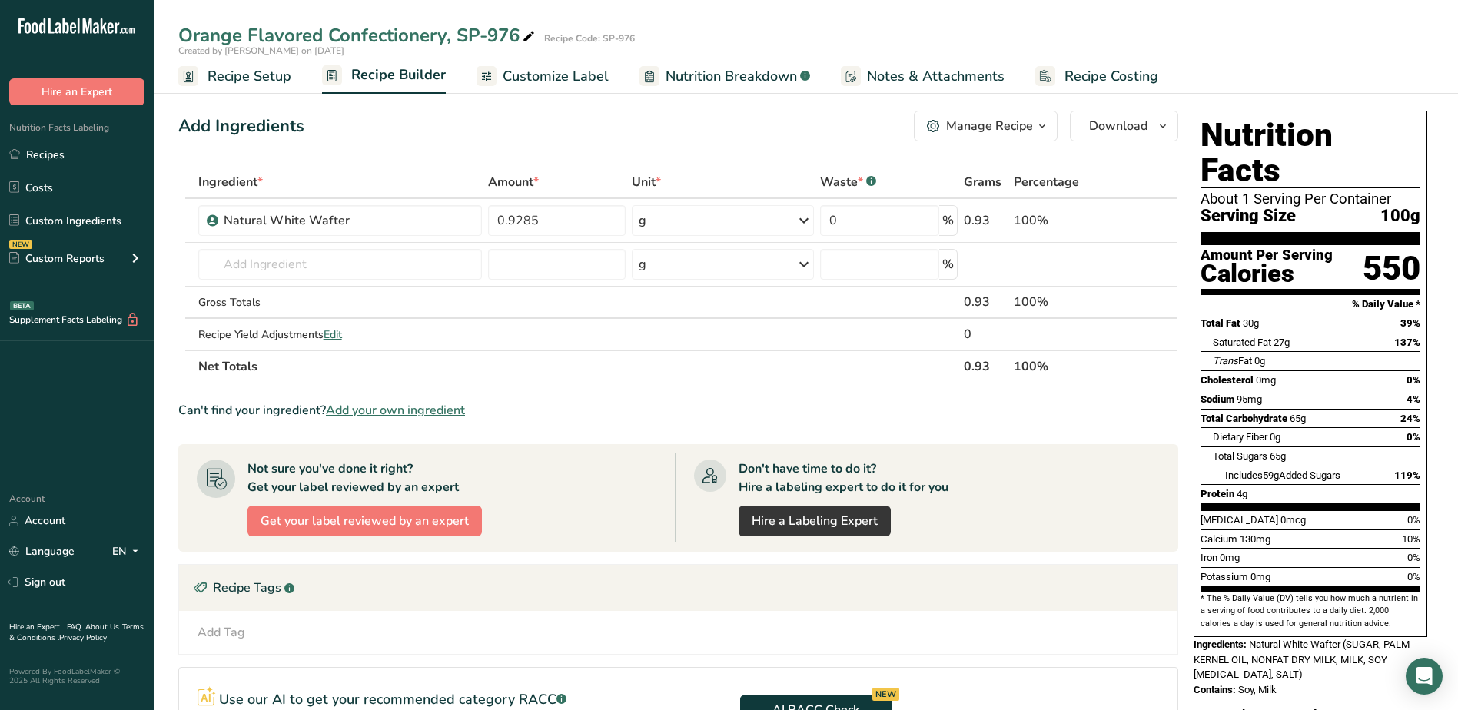
click at [410, 114] on div "Add Ingredients Manage Recipe Delete Recipe Duplicate Recipe Scale Recipe Save …" at bounding box center [678, 126] width 1000 height 31
click at [39, 154] on link "Recipes" at bounding box center [77, 154] width 154 height 29
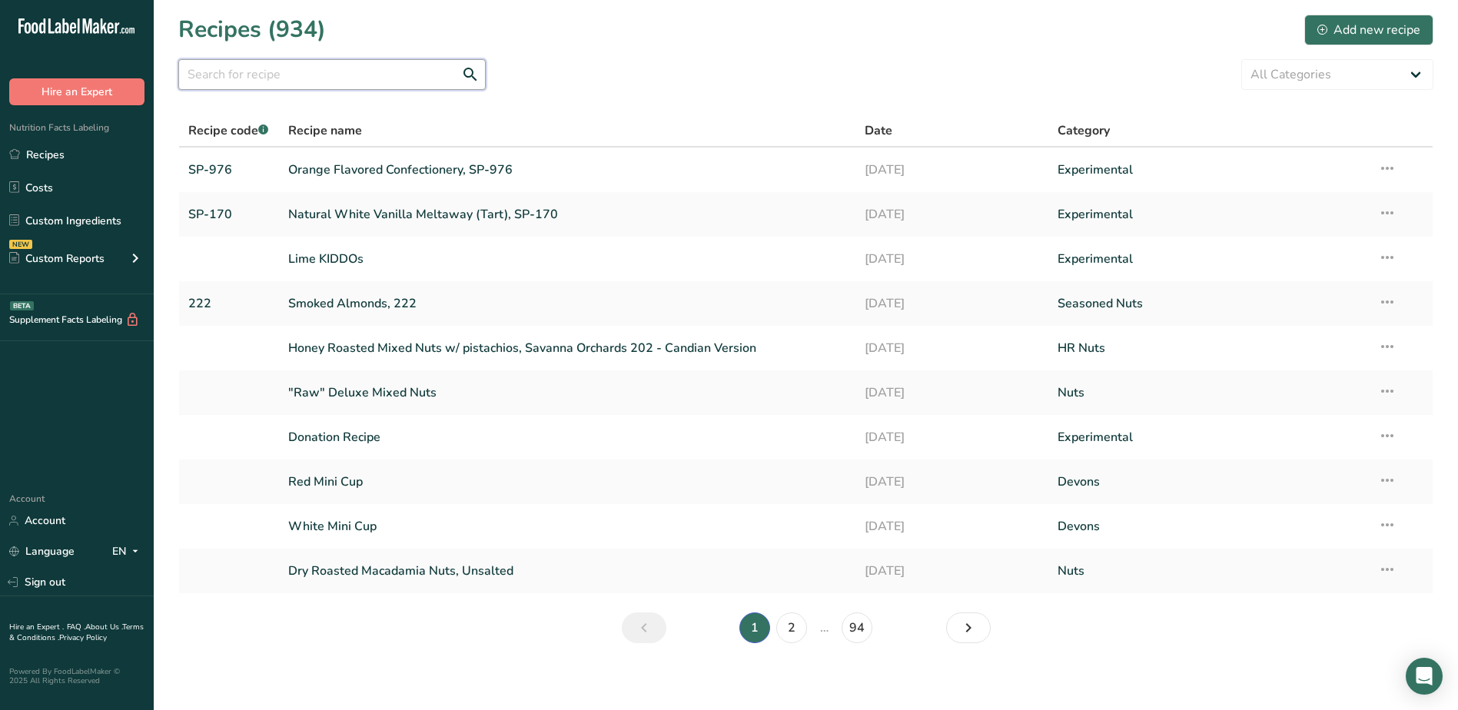
click at [331, 68] on input "text" at bounding box center [332, 74] width 308 height 31
click at [1372, 31] on div "Add new recipe" at bounding box center [1369, 30] width 103 height 18
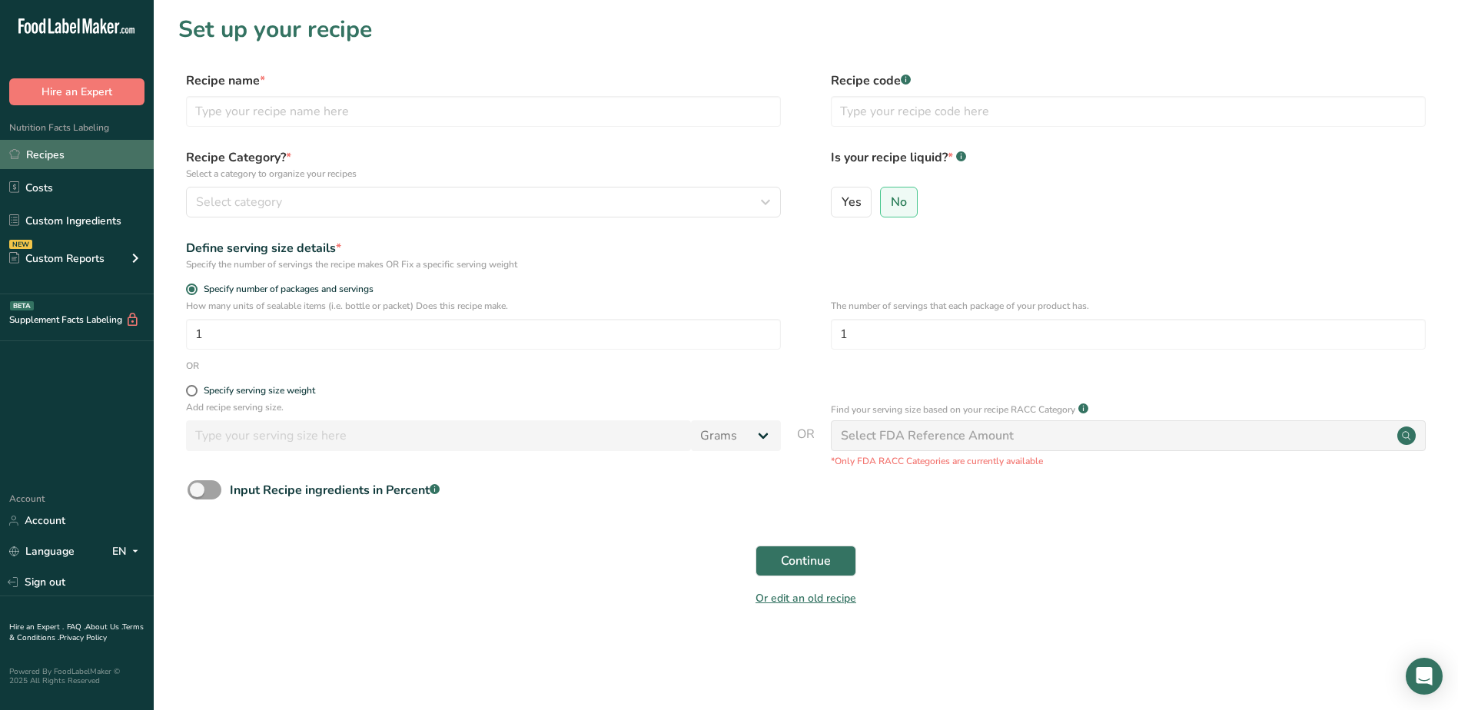
click at [49, 160] on link "Recipes" at bounding box center [77, 154] width 154 height 29
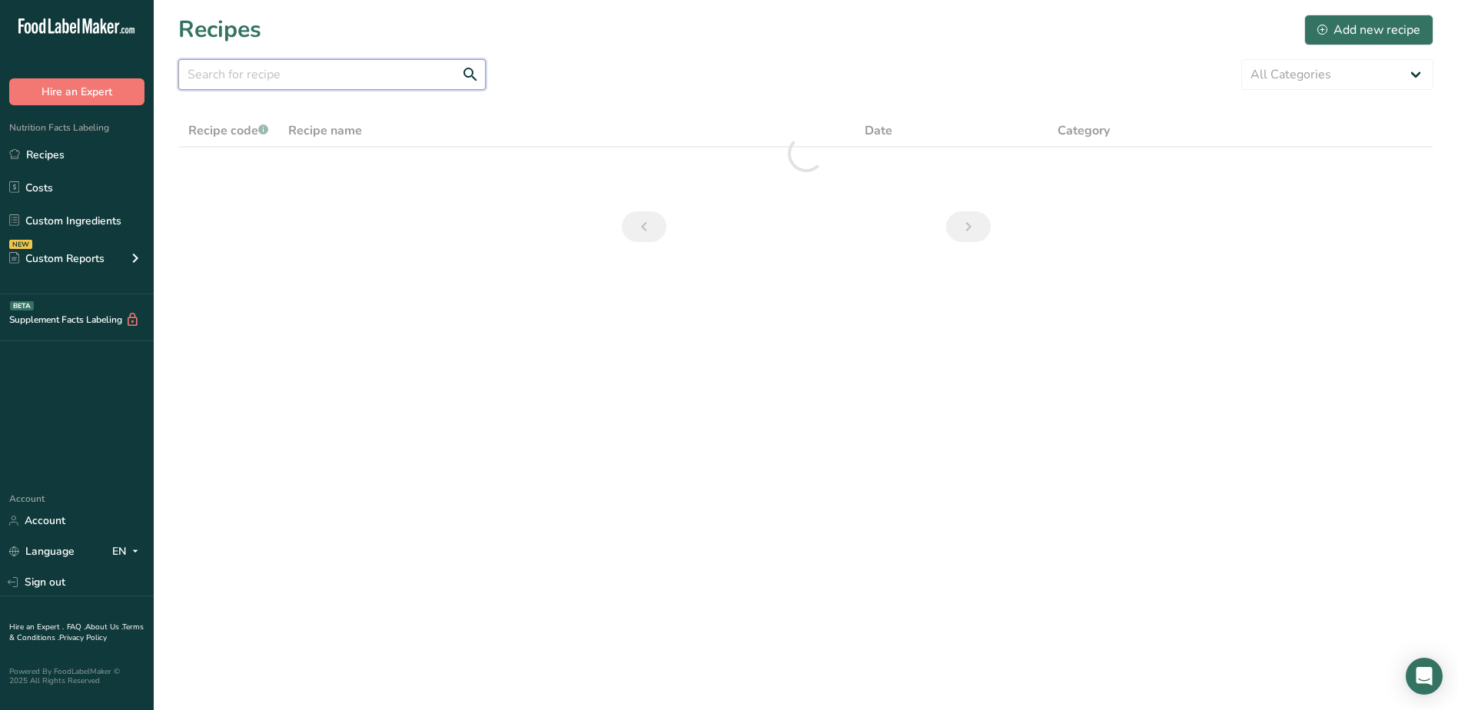
click at [324, 69] on input "text" at bounding box center [332, 74] width 308 height 31
type input "sp-160"
click at [1330, 30] on div "Add new recipe" at bounding box center [1369, 30] width 103 height 18
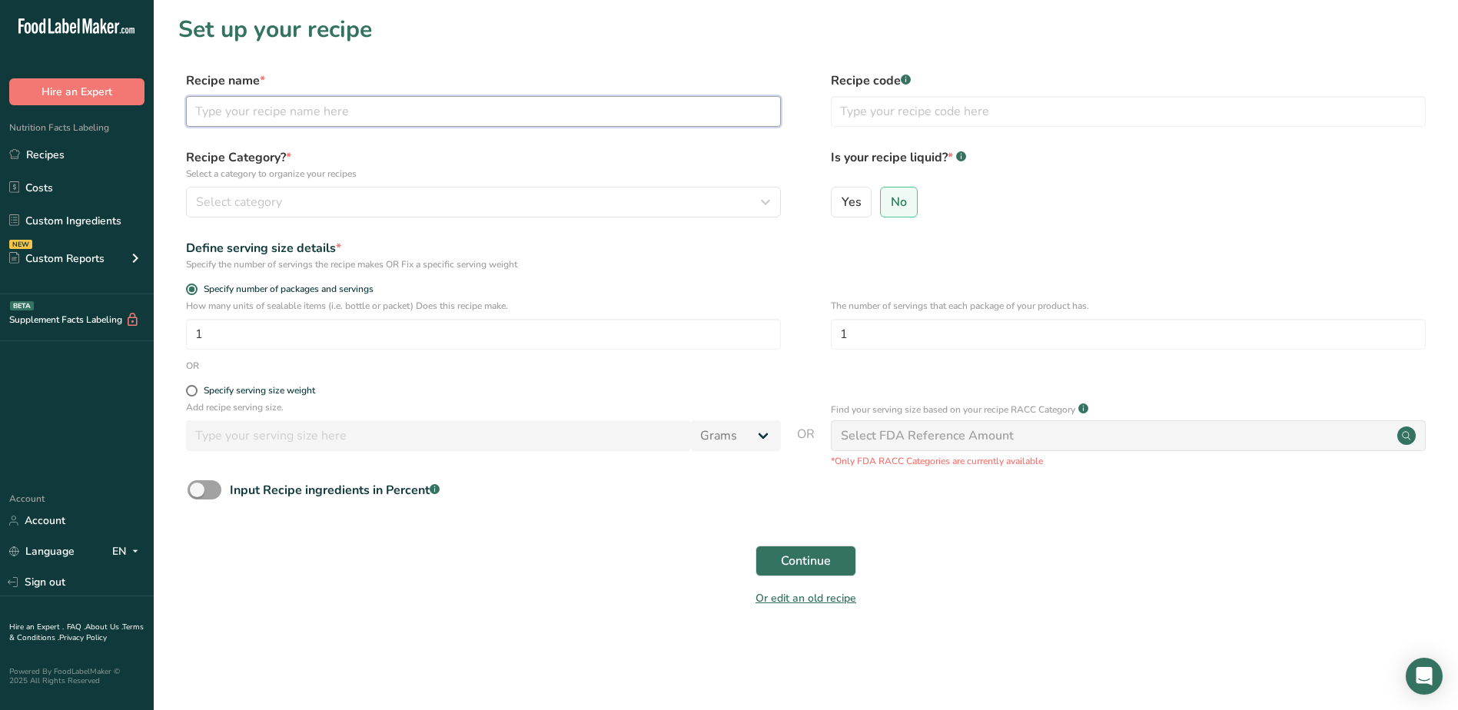
click at [375, 115] on input "text" at bounding box center [483, 111] width 595 height 31
type input "Natural White Vanilla Meltaway, SP-160"
click at [1059, 105] on input "text" at bounding box center [1128, 111] width 595 height 31
type input "SP-160"
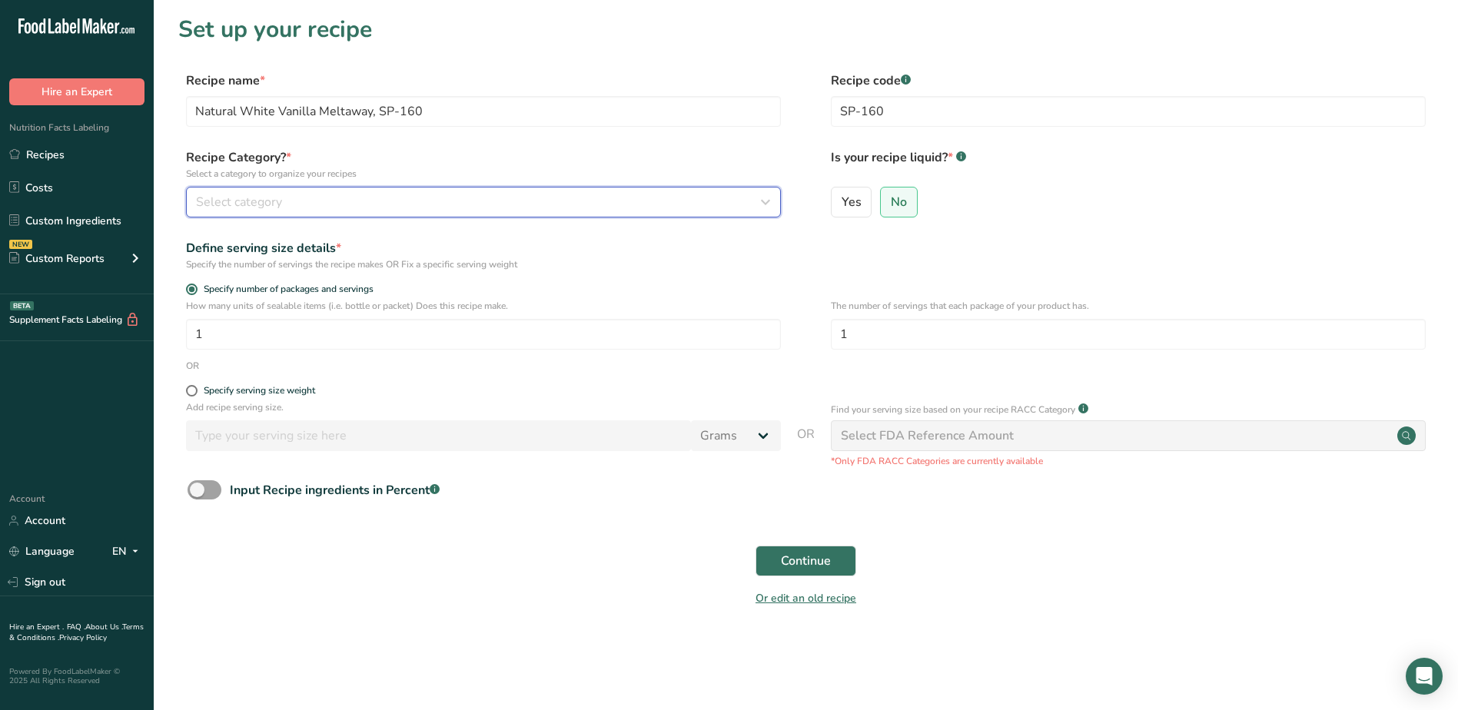
click at [443, 192] on button "Select category" at bounding box center [483, 202] width 595 height 31
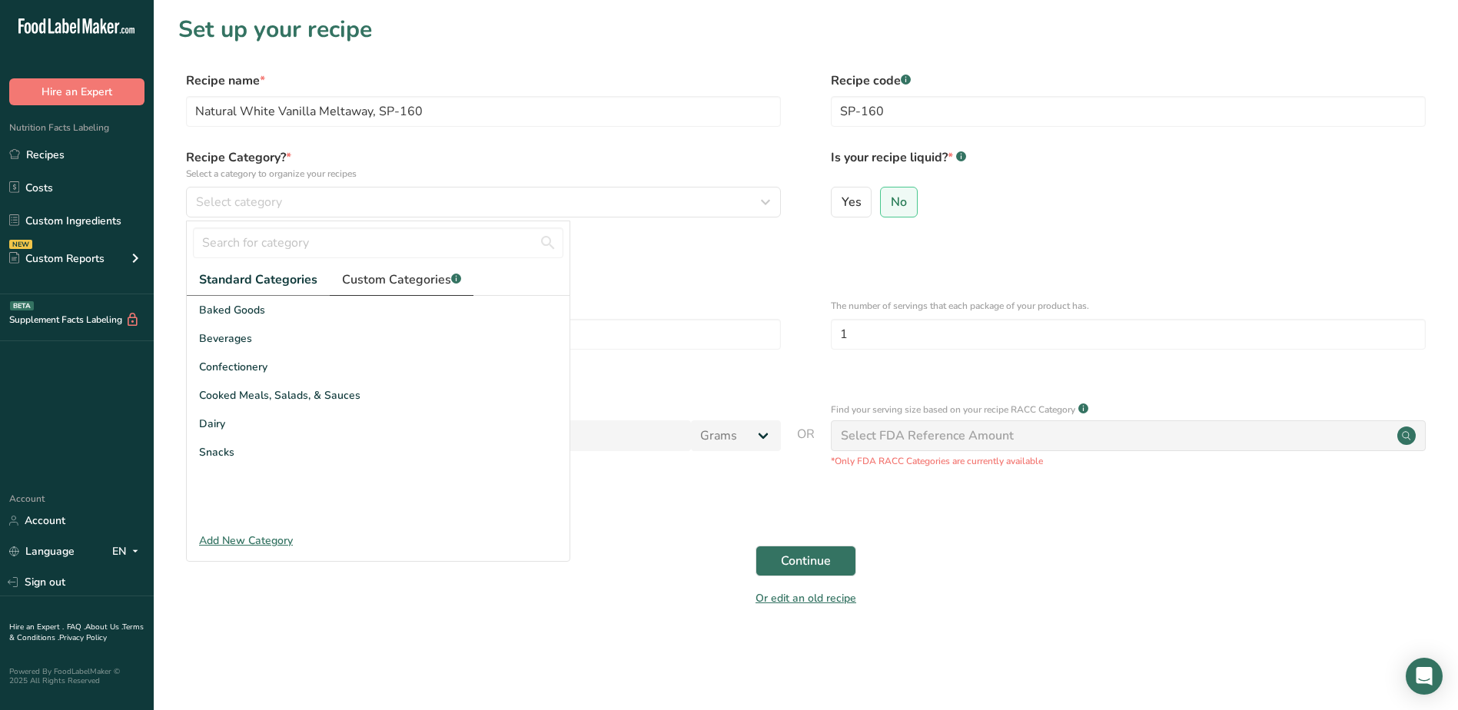
click at [397, 277] on span "Custom Categories .a-a{fill:#347362;}.b-a{fill:#fff;}" at bounding box center [401, 280] width 119 height 18
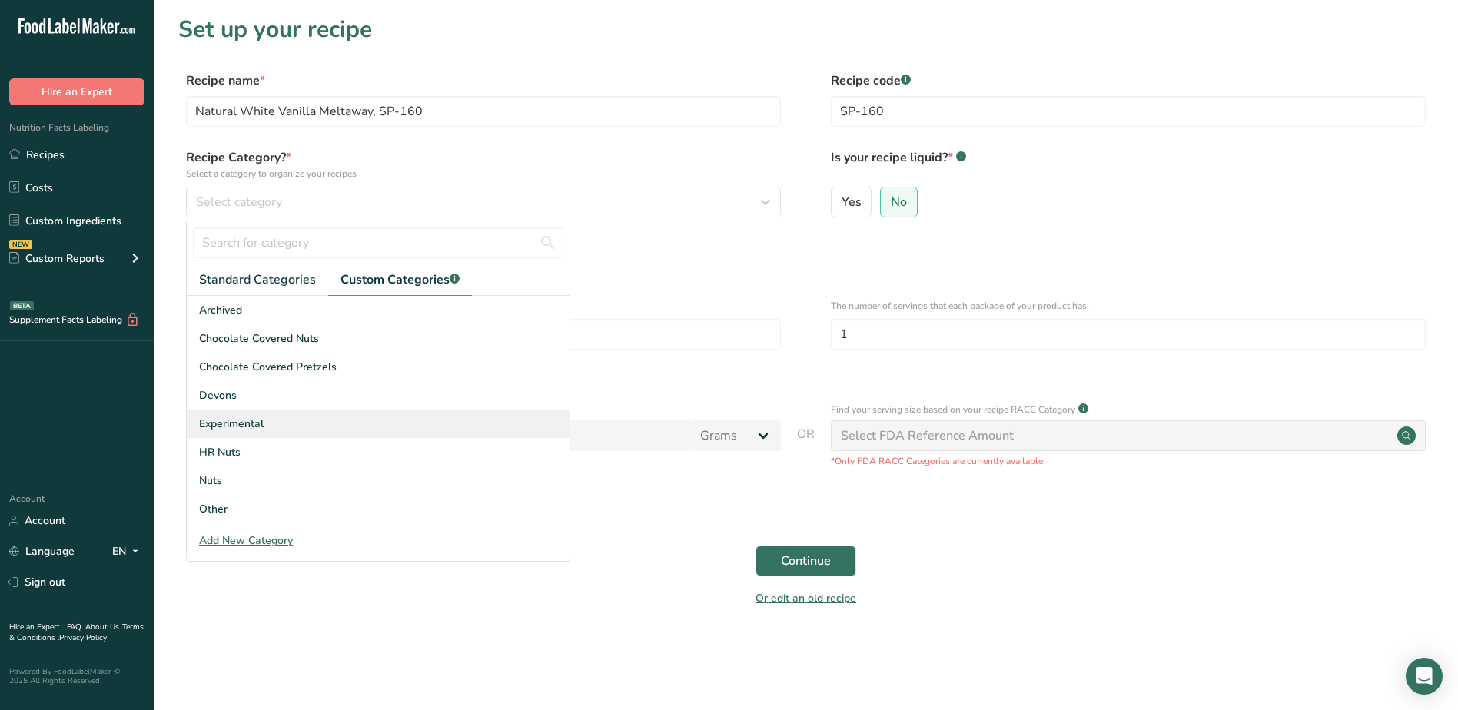
click at [272, 422] on div "Experimental" at bounding box center [378, 424] width 383 height 28
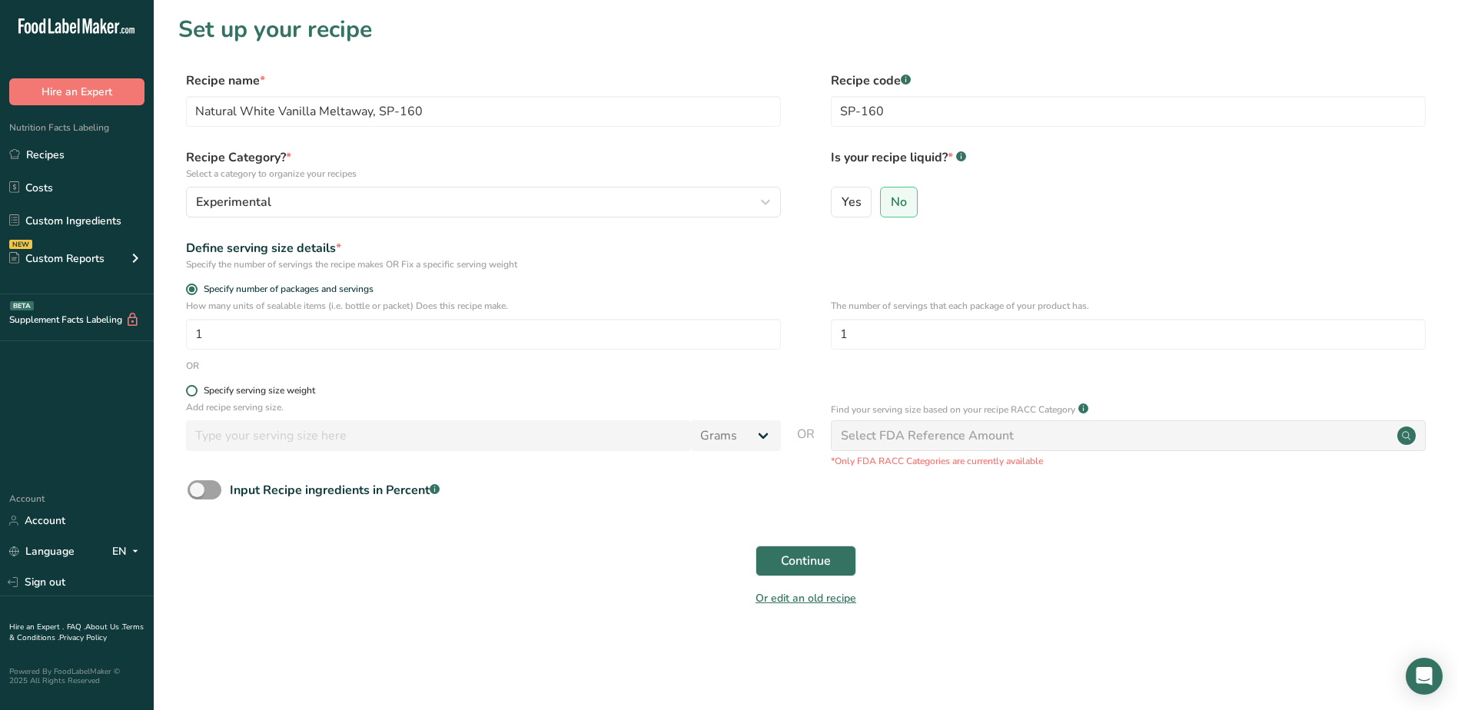
click at [191, 390] on span at bounding box center [192, 391] width 12 height 12
click at [191, 390] on input "Specify serving size weight" at bounding box center [191, 391] width 10 height 10
radio input "true"
radio input "false"
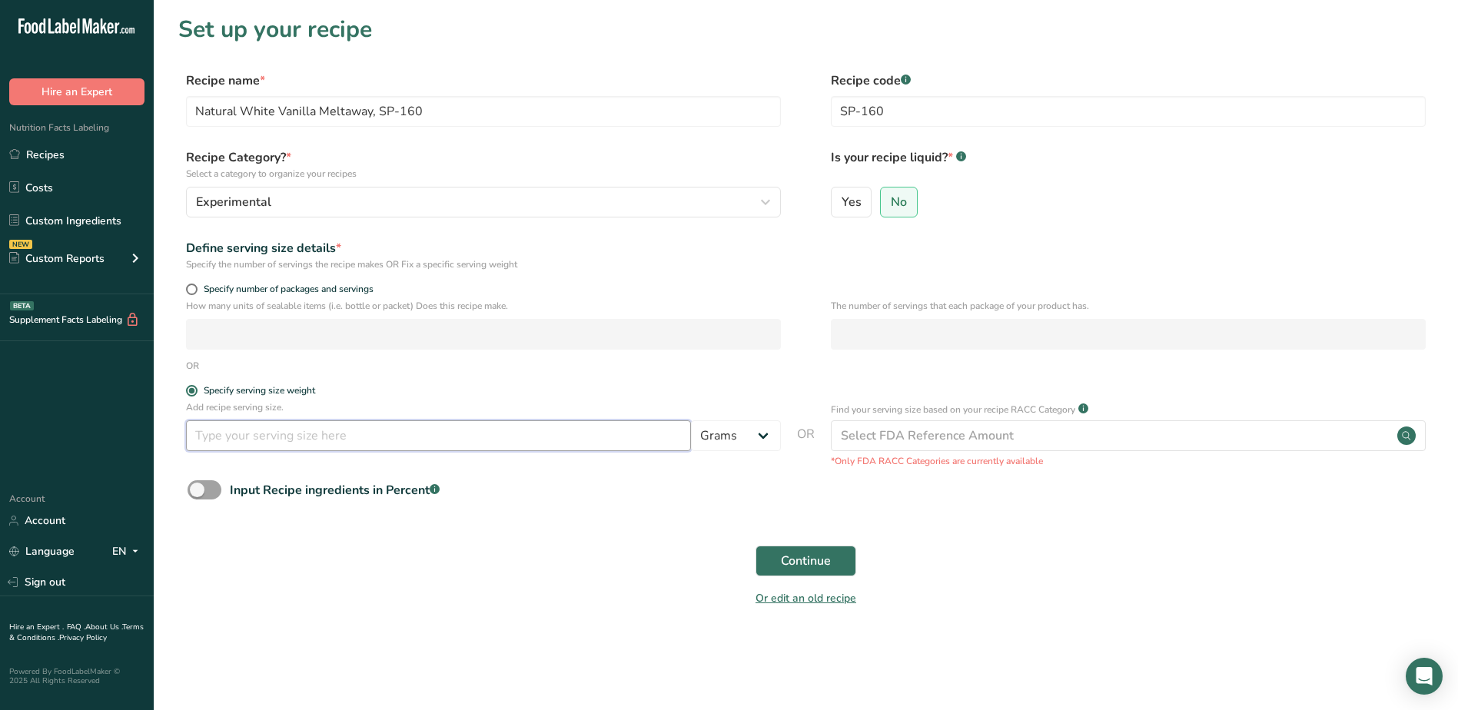
click at [256, 443] on input "number" at bounding box center [438, 436] width 505 height 31
type input "100"
click at [818, 560] on span "Continue" at bounding box center [806, 561] width 50 height 18
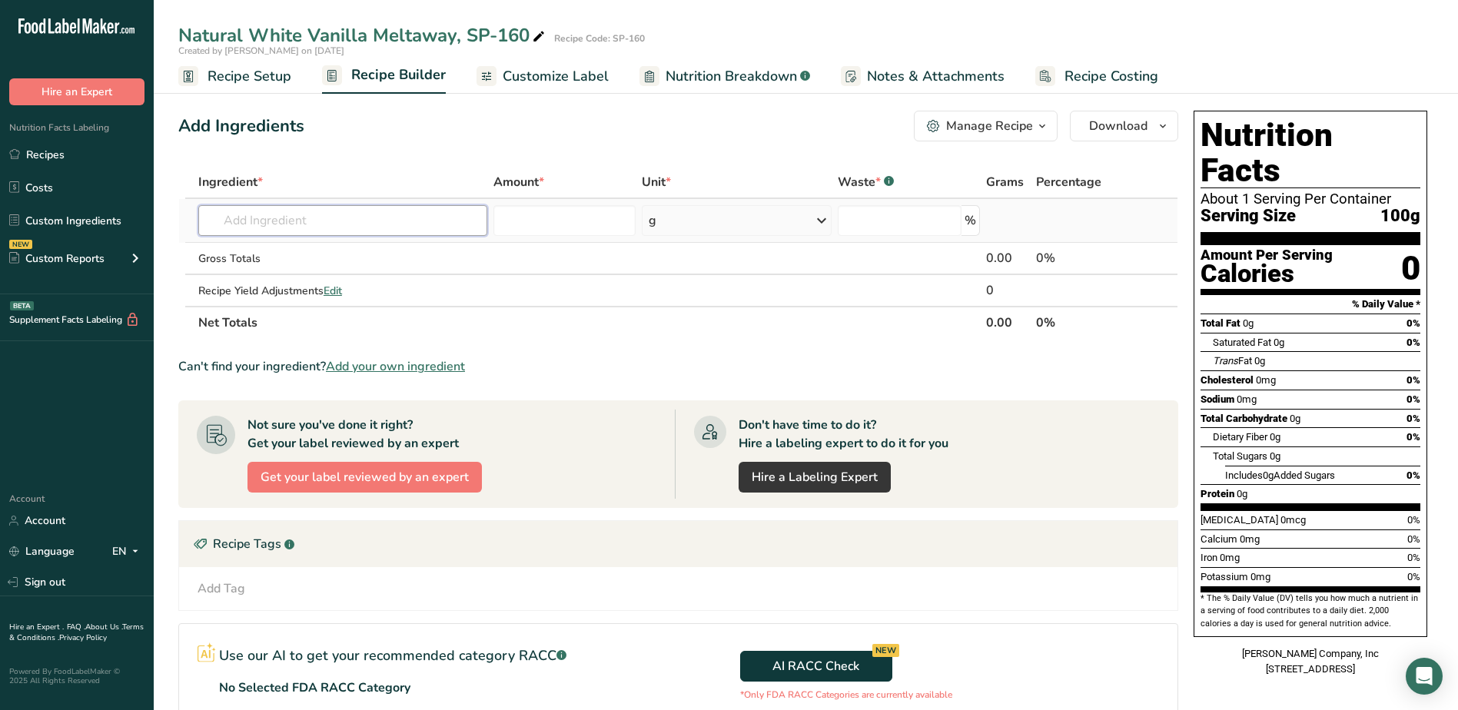
click at [311, 215] on input "text" at bounding box center [342, 220] width 289 height 31
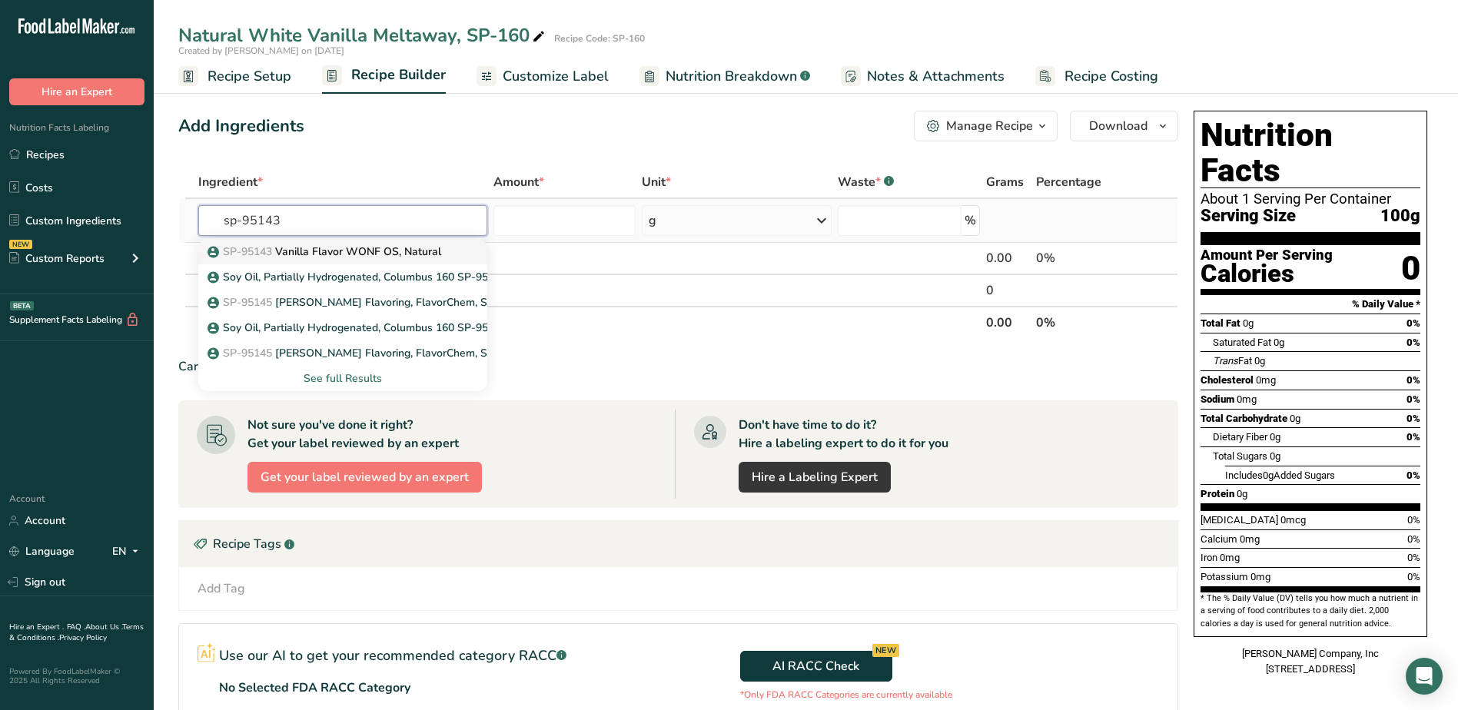
type input "sp-95143"
click at [324, 244] on p "SP-95143 Vanilla Flavor WONF OS, Natural" at bounding box center [326, 252] width 231 height 16
type input "Vanilla Flavor WONF OS, Natural"
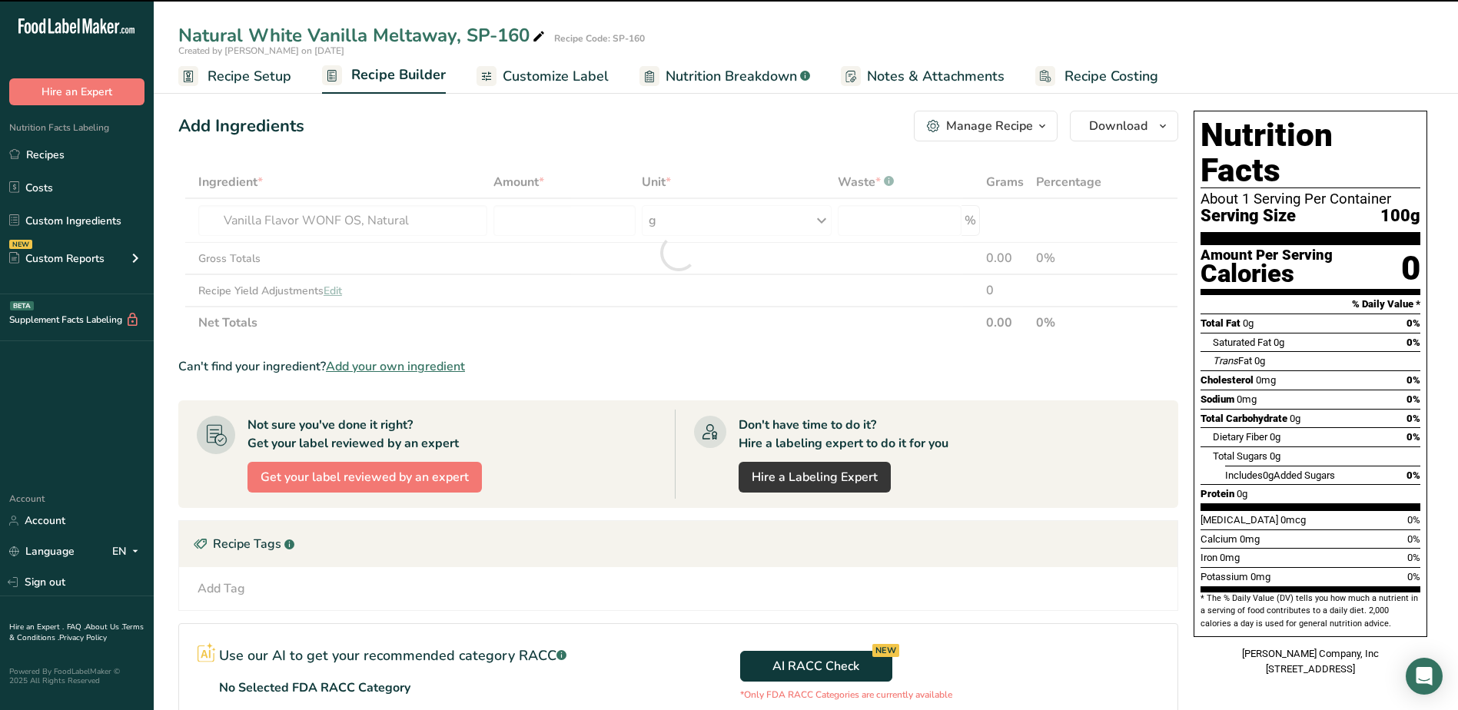
type input "0"
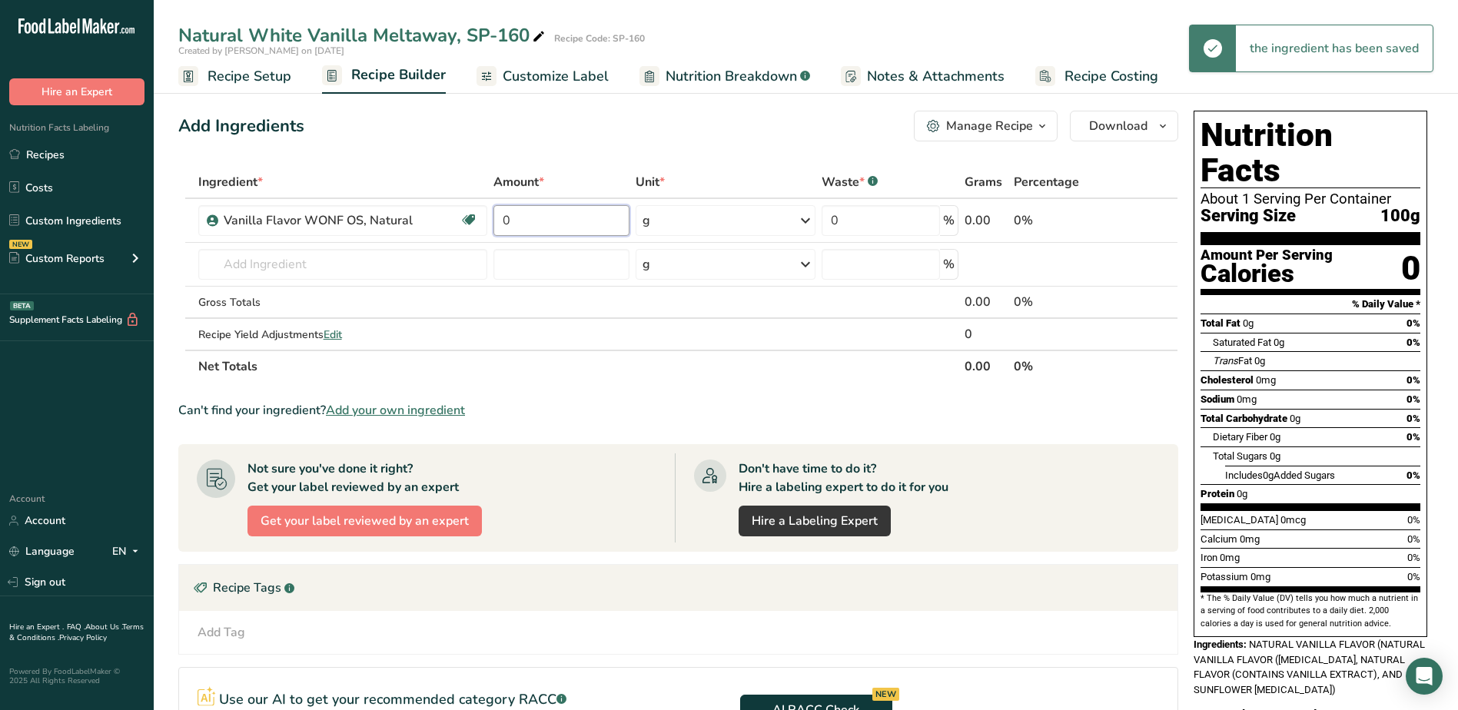
drag, startPoint x: 540, startPoint y: 221, endPoint x: 401, endPoint y: 190, distance: 142.5
click at [371, 198] on table "Ingredient * Amount * Unit * Waste * .a-a{fill:#347362;}.b-a{fill:#fff;} Grams …" at bounding box center [678, 274] width 1000 height 217
type input "0.0763"
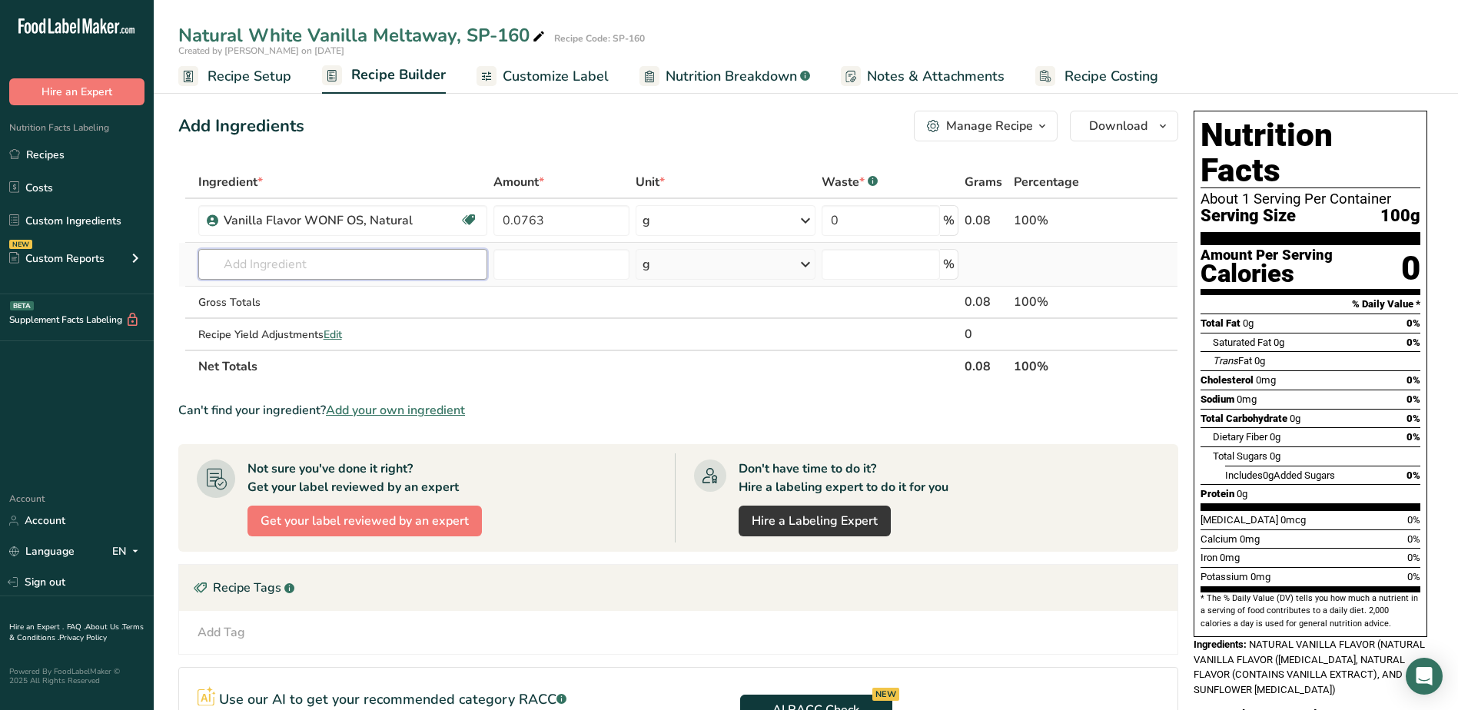
click at [366, 272] on div "Ingredient * Amount * Unit * Waste * .a-a{fill:#347362;}.b-a{fill:#fff;} Grams …" at bounding box center [678, 274] width 1000 height 217
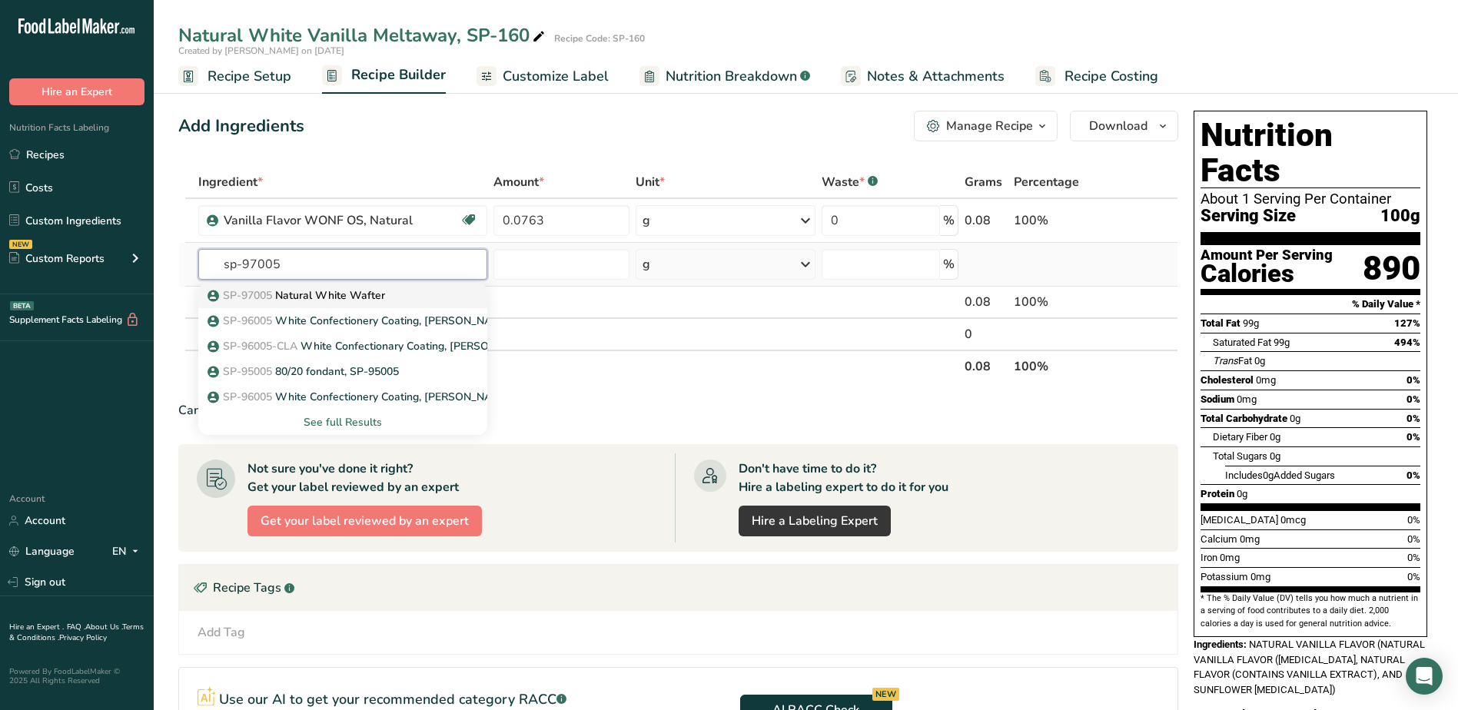
type input "sp-97005"
click at [345, 295] on p "SP-97005 Natural White Wafter" at bounding box center [298, 296] width 175 height 16
type input "Natural White Wafter"
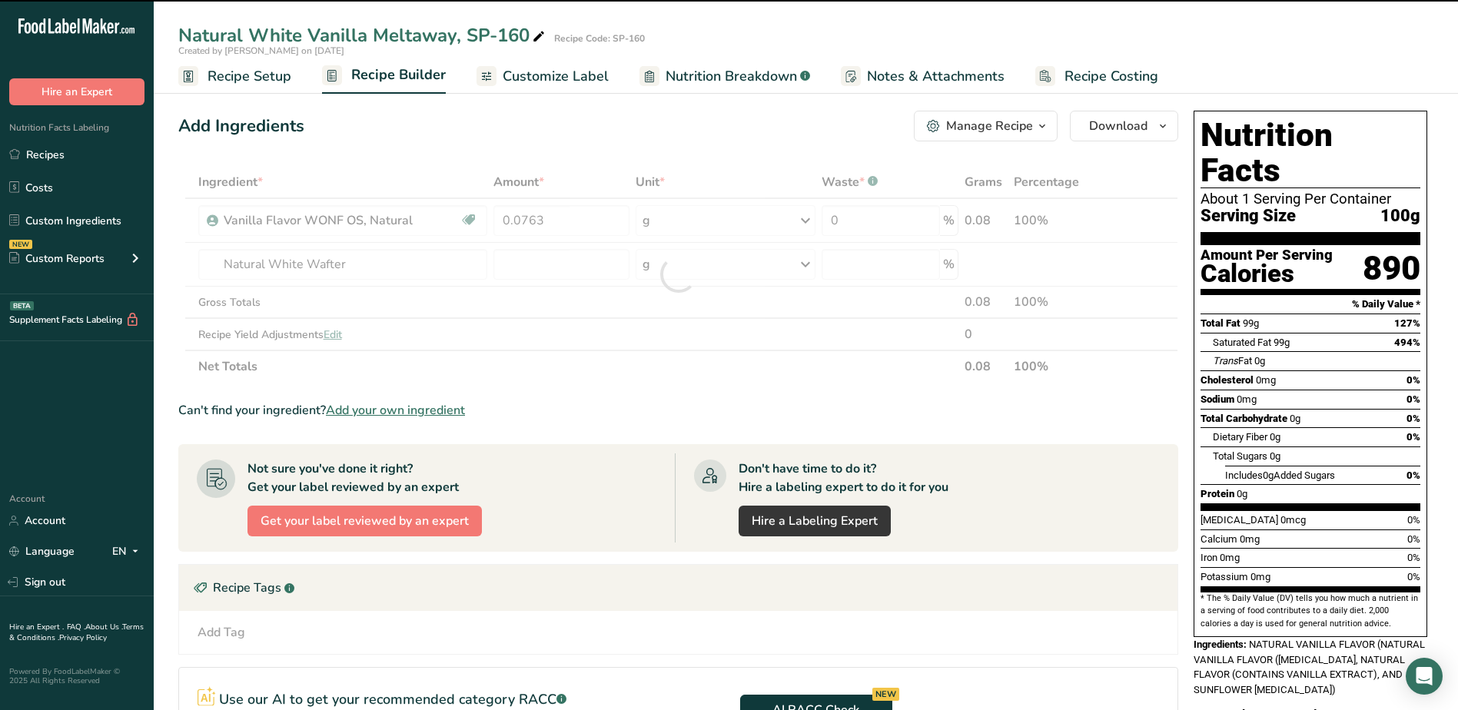
type input "0"
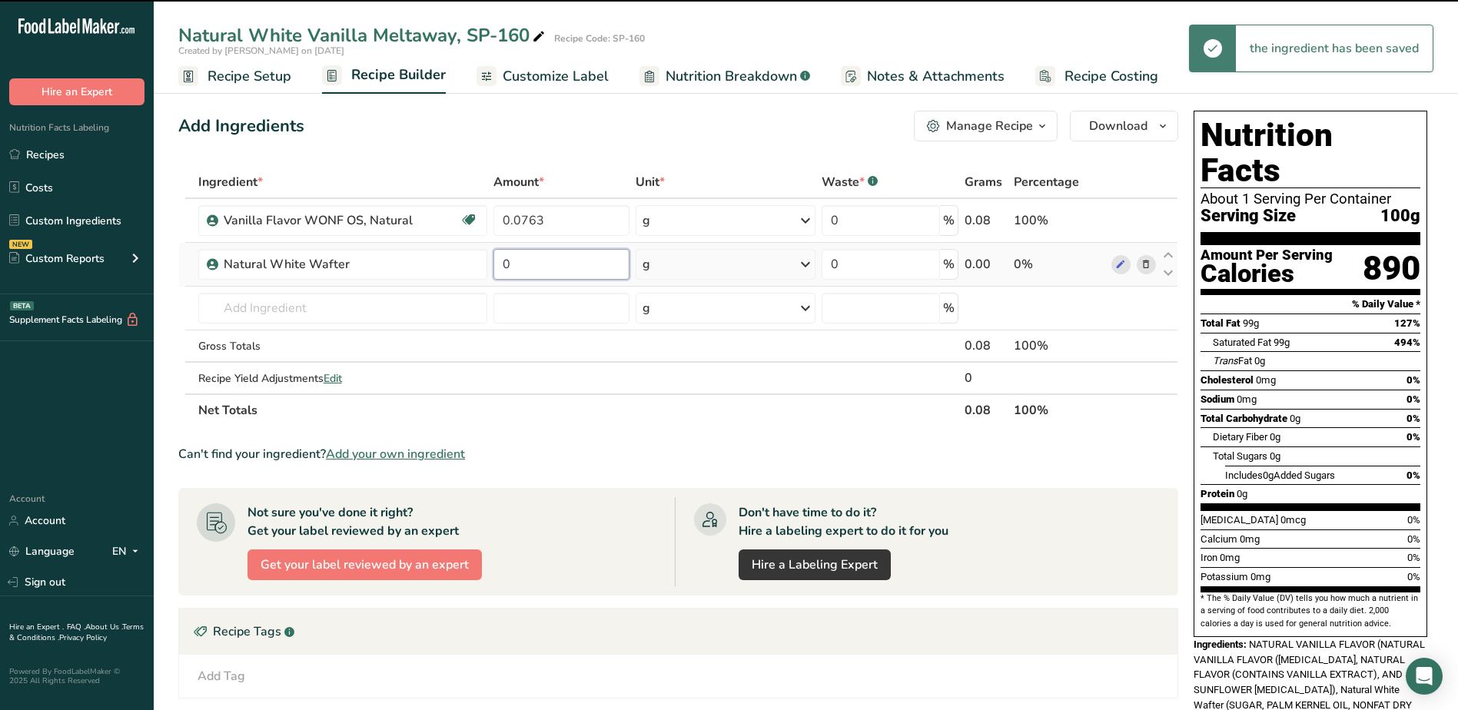
click at [553, 266] on input "0" at bounding box center [562, 264] width 136 height 31
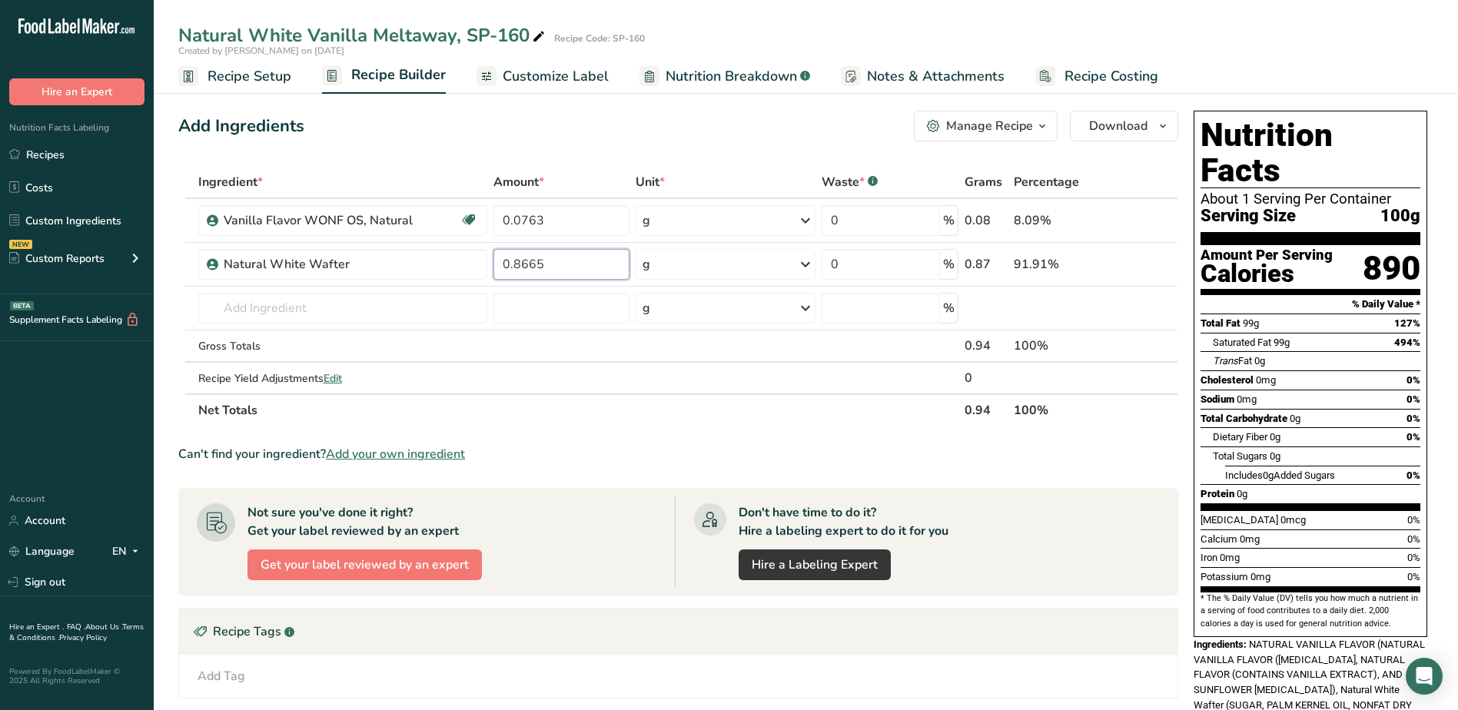
type input "0.8665"
click at [694, 121] on div "Add Ingredients Manage Recipe Delete Recipe Duplicate Recipe Scale Recipe Save …" at bounding box center [678, 126] width 1000 height 31
click at [65, 150] on link "Recipes" at bounding box center [77, 154] width 154 height 29
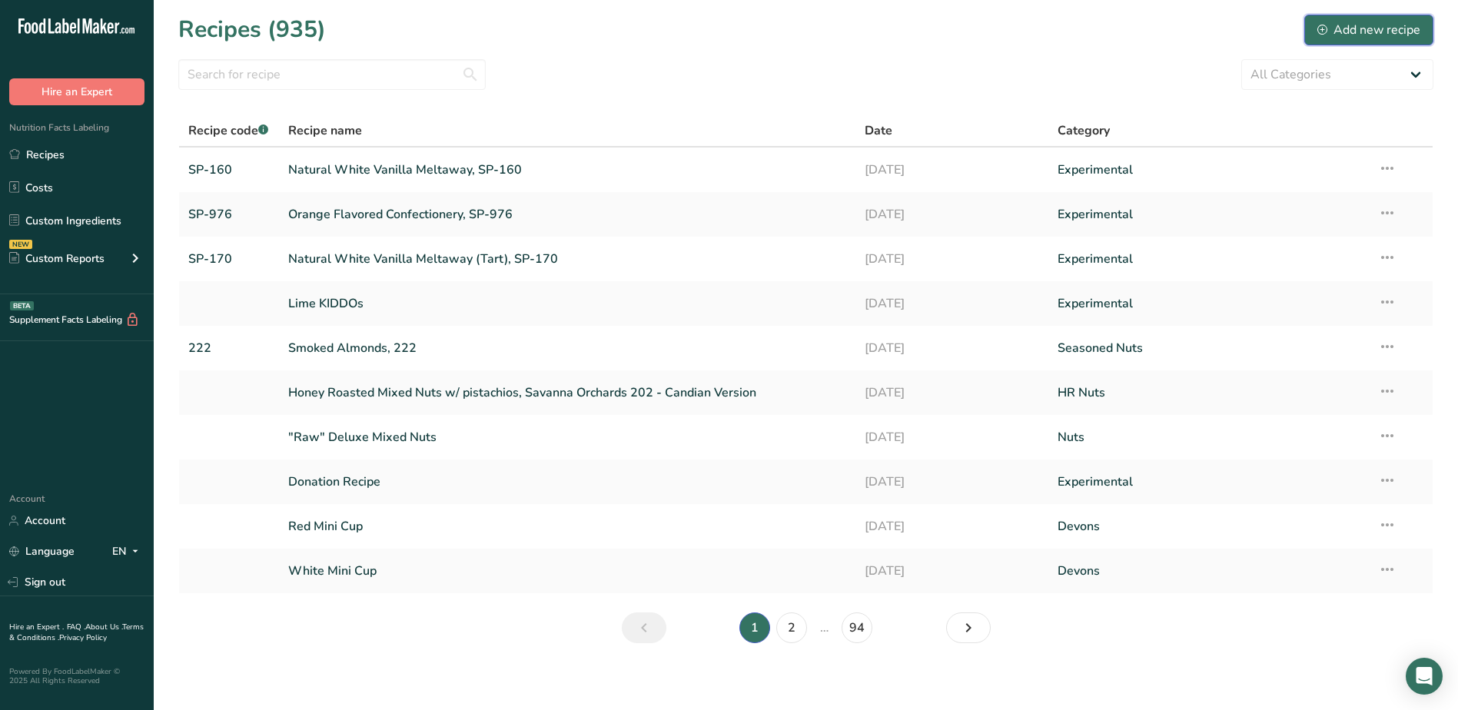
click at [1345, 27] on div "Add new recipe" at bounding box center [1369, 30] width 103 height 18
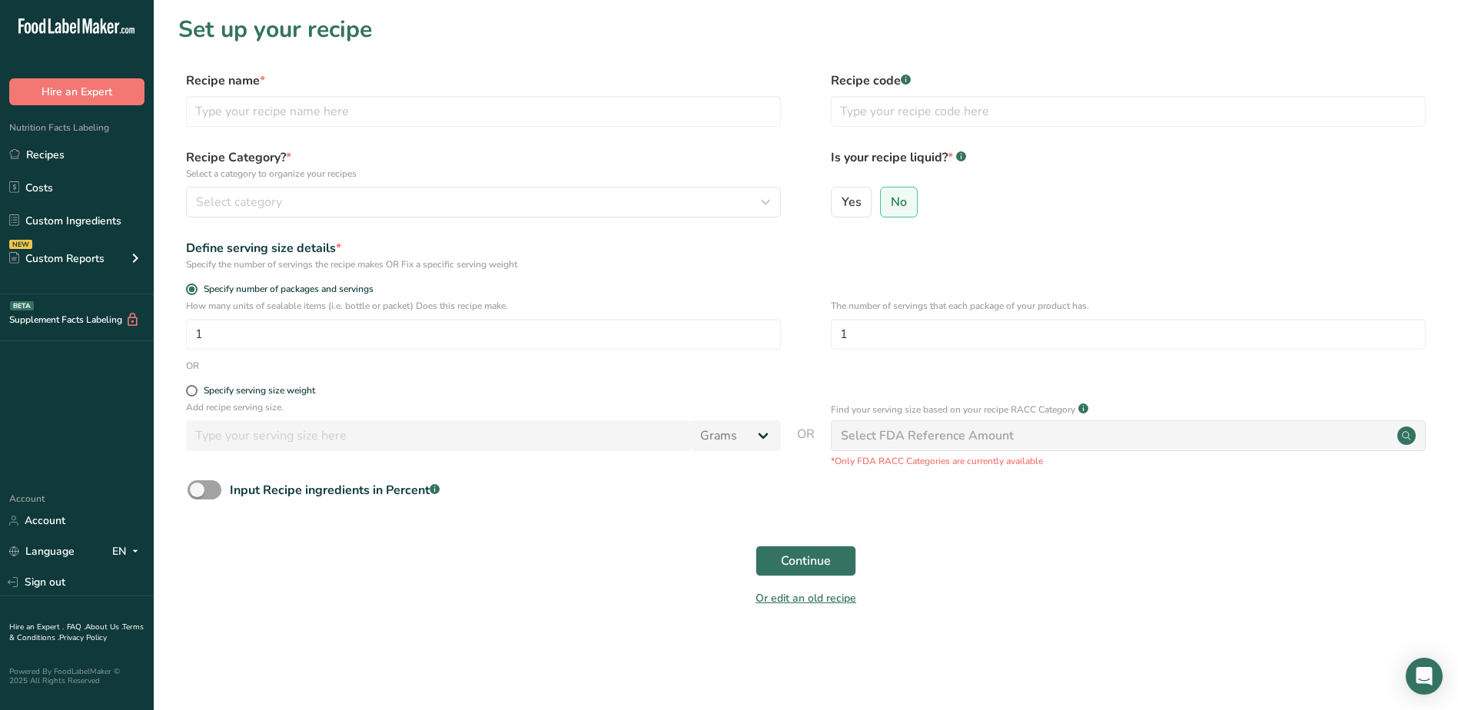
click at [374, 90] on div "Recipe name *" at bounding box center [483, 98] width 595 height 55
click at [377, 115] on input "text" at bounding box center [483, 111] width 595 height 31
type input "Orange KIDDOs"
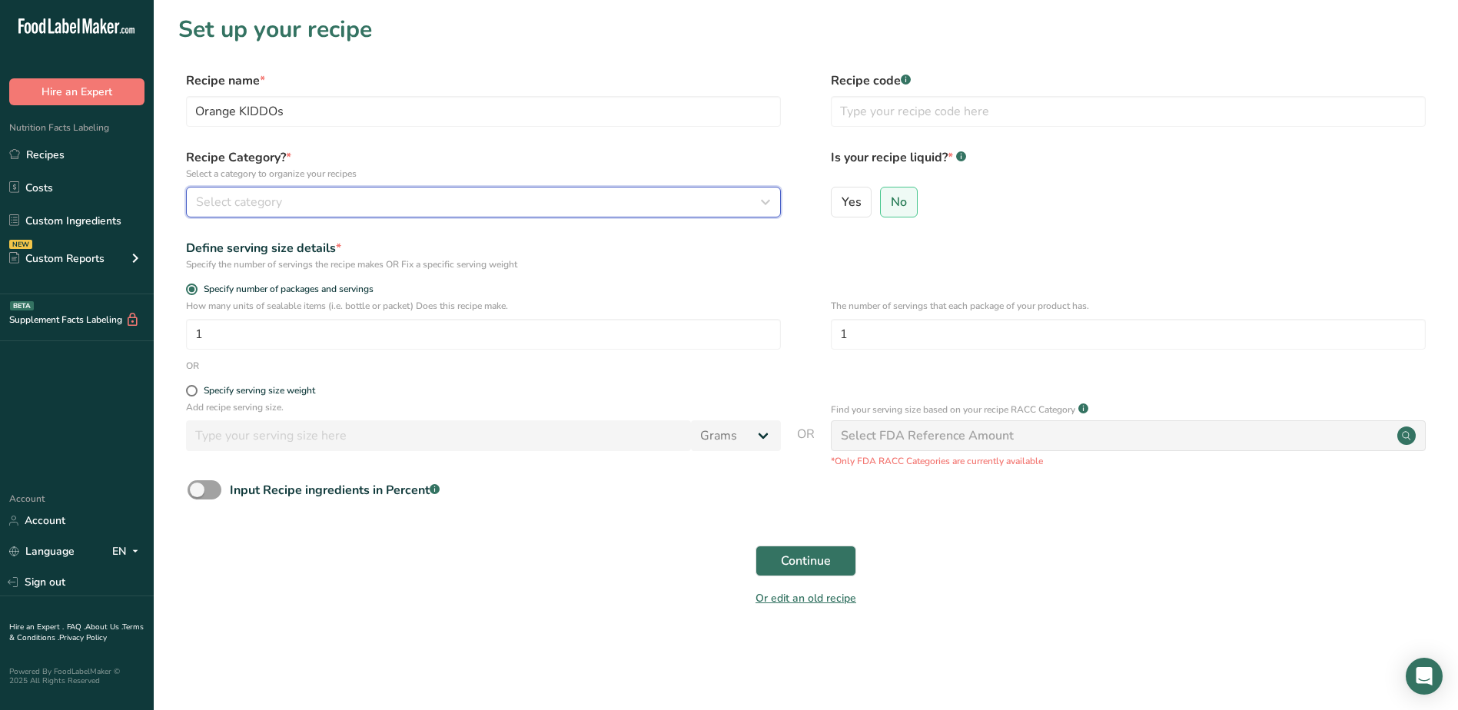
click at [400, 204] on div "Select category" at bounding box center [479, 202] width 566 height 18
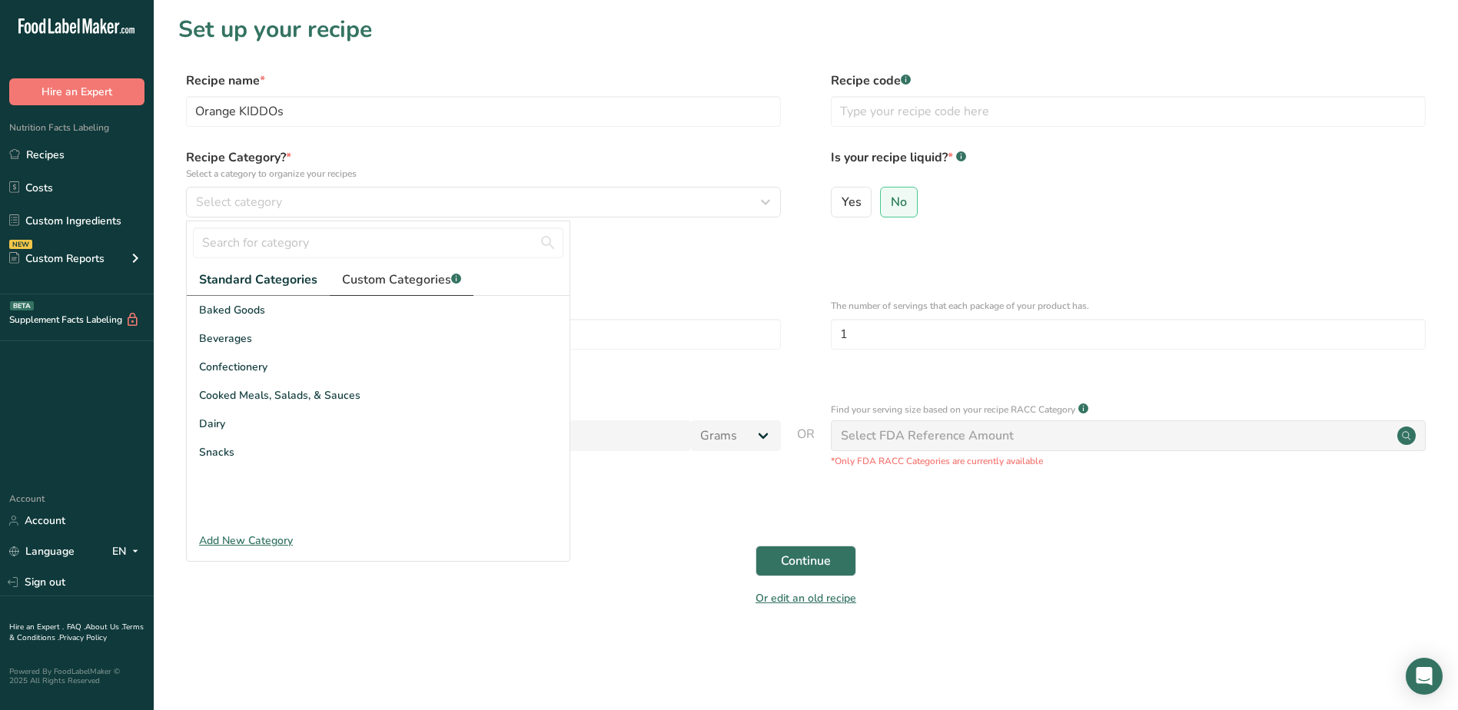
click at [377, 277] on span "Custom Categories .a-a{fill:#347362;}.b-a{fill:#fff;}" at bounding box center [401, 280] width 119 height 18
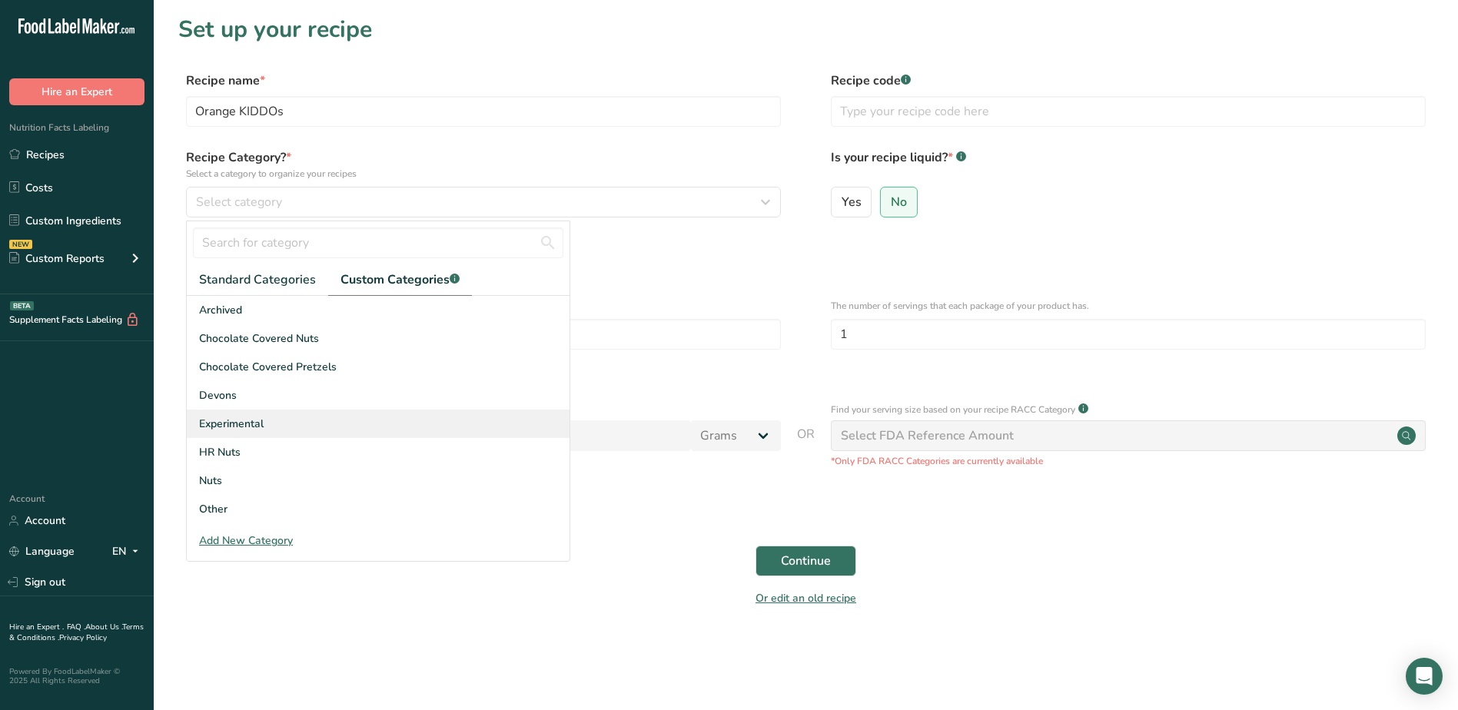
click at [232, 421] on span "Experimental" at bounding box center [231, 424] width 65 height 16
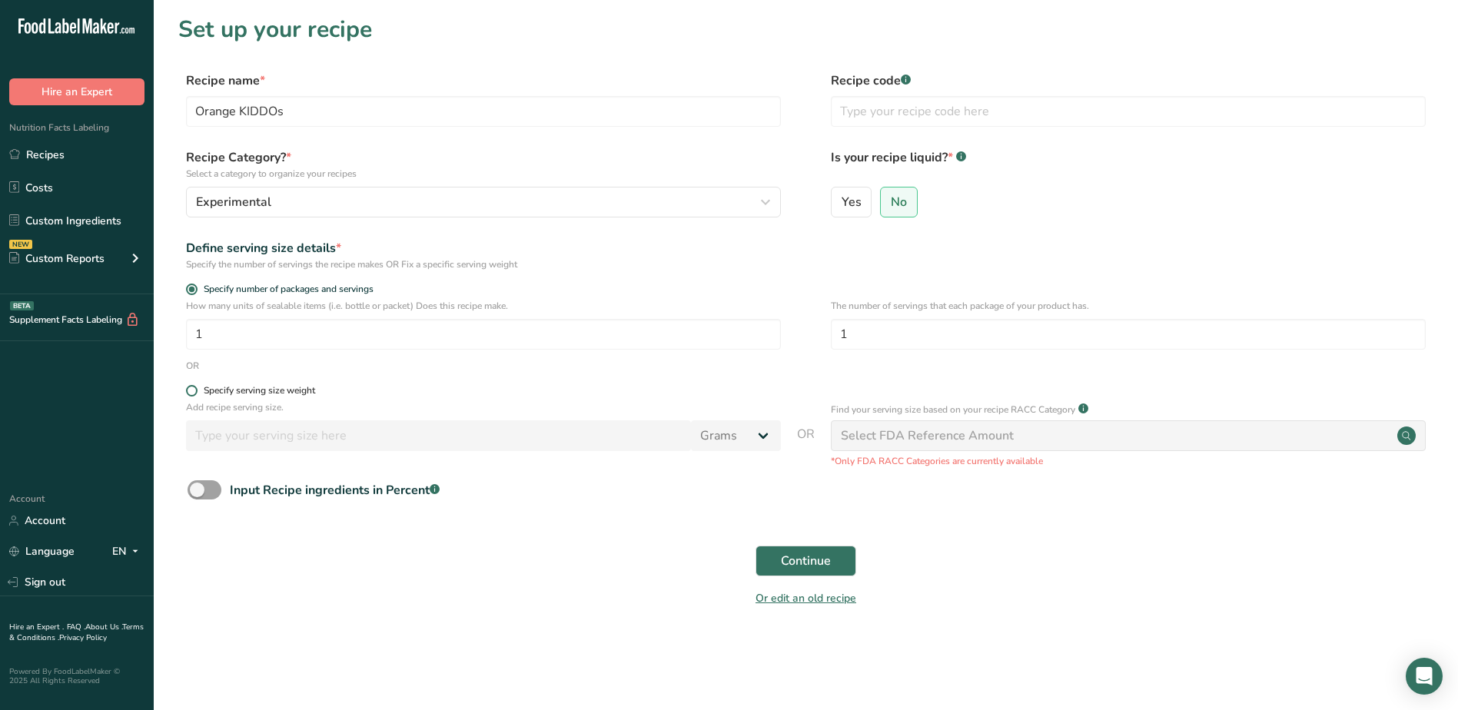
click at [189, 391] on span at bounding box center [192, 391] width 12 height 12
click at [189, 391] on input "Specify serving size weight" at bounding box center [191, 391] width 10 height 10
radio input "true"
radio input "false"
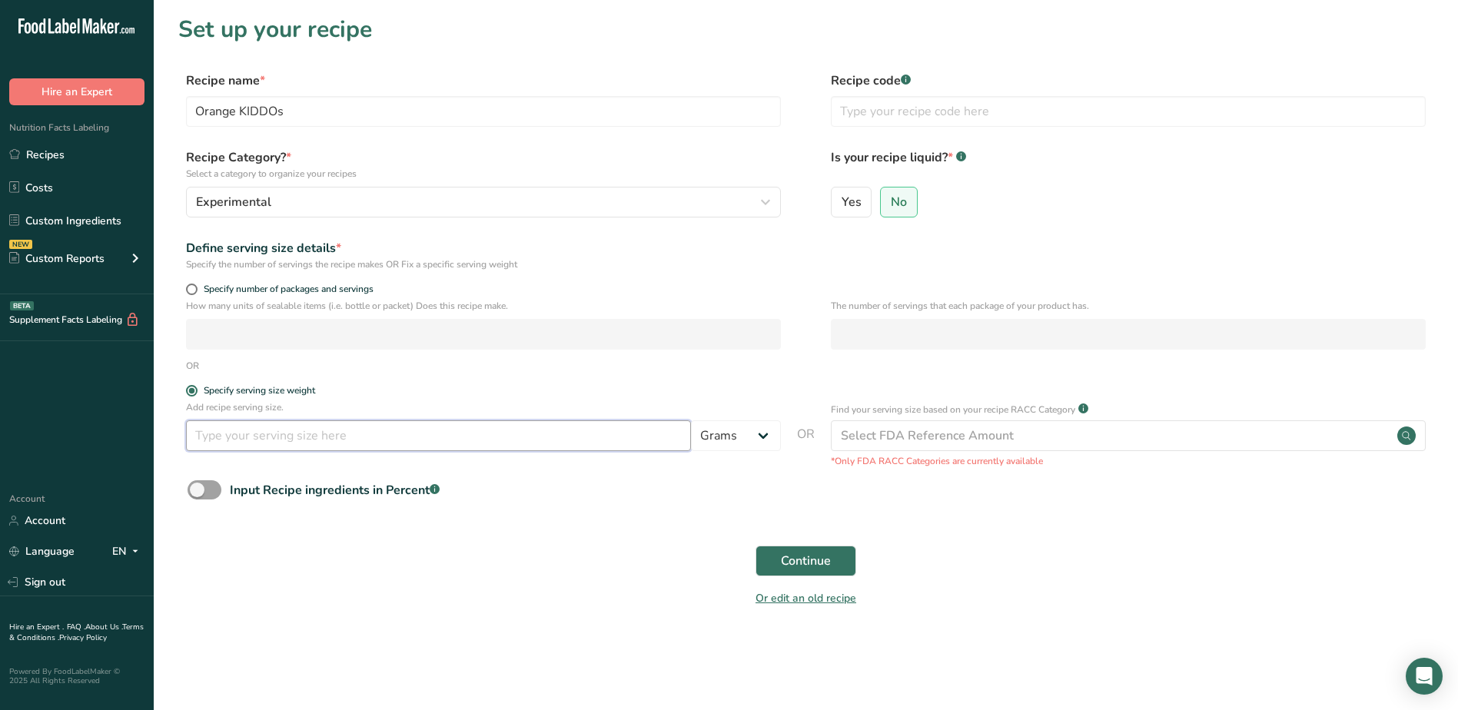
click at [247, 437] on input "number" at bounding box center [438, 436] width 505 height 31
type input "30"
click at [801, 559] on span "Continue" at bounding box center [806, 561] width 50 height 18
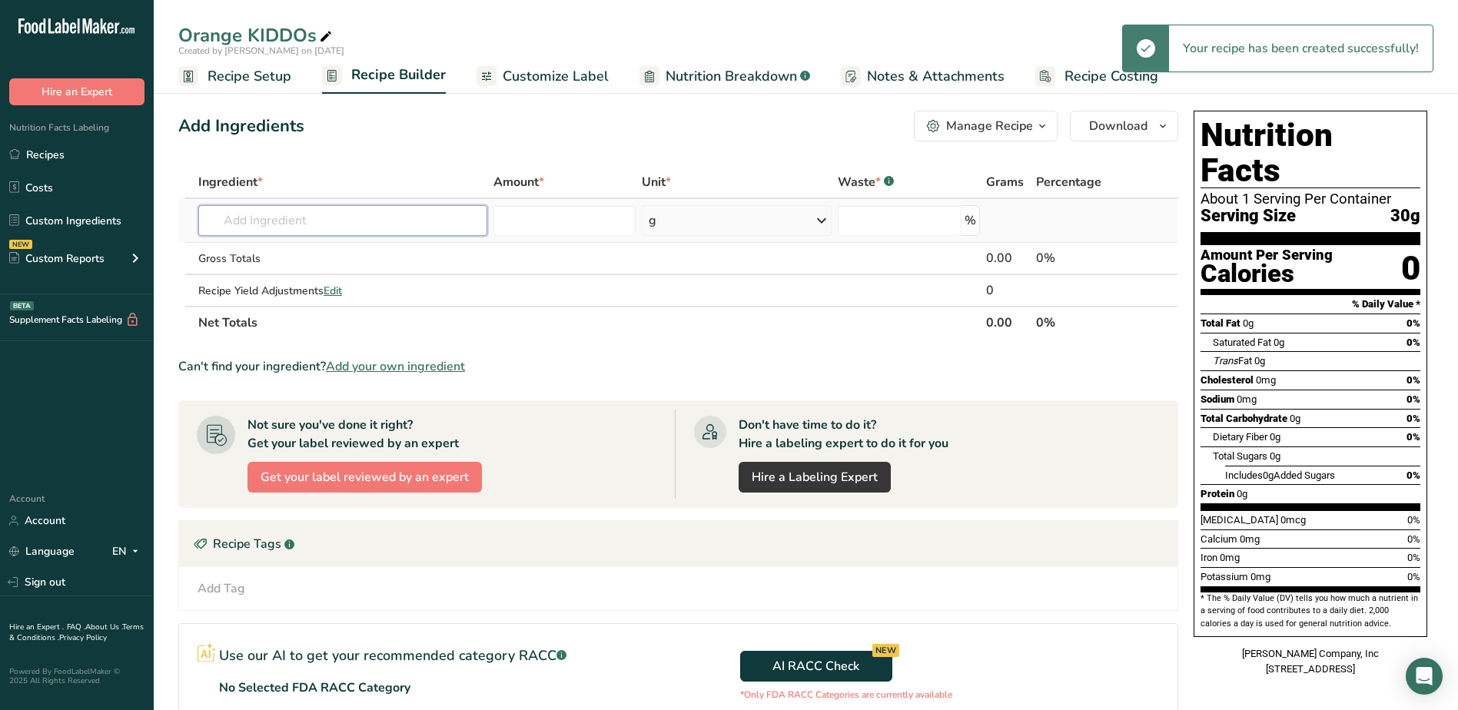
click at [271, 225] on input "text" at bounding box center [342, 220] width 289 height 31
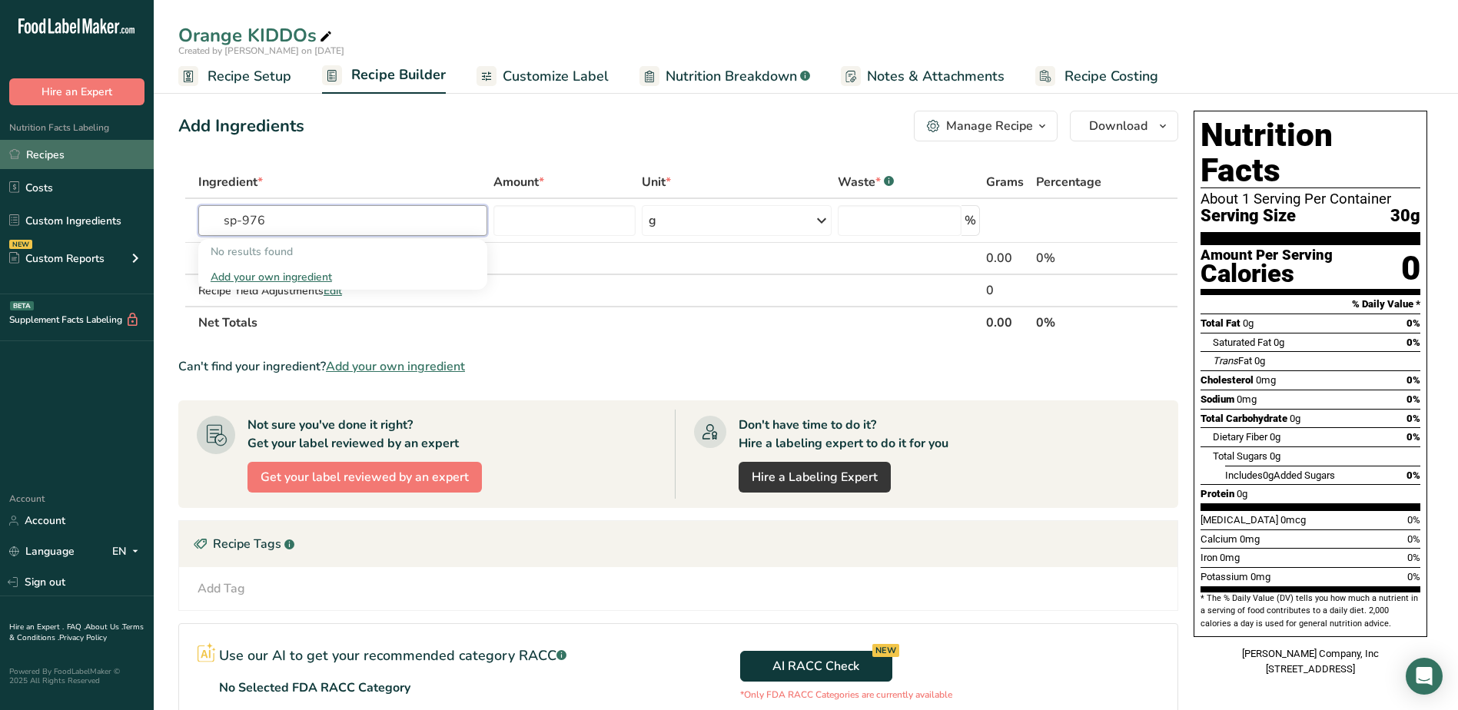
type input "sp-976"
click at [69, 158] on link "Recipes" at bounding box center [77, 154] width 154 height 29
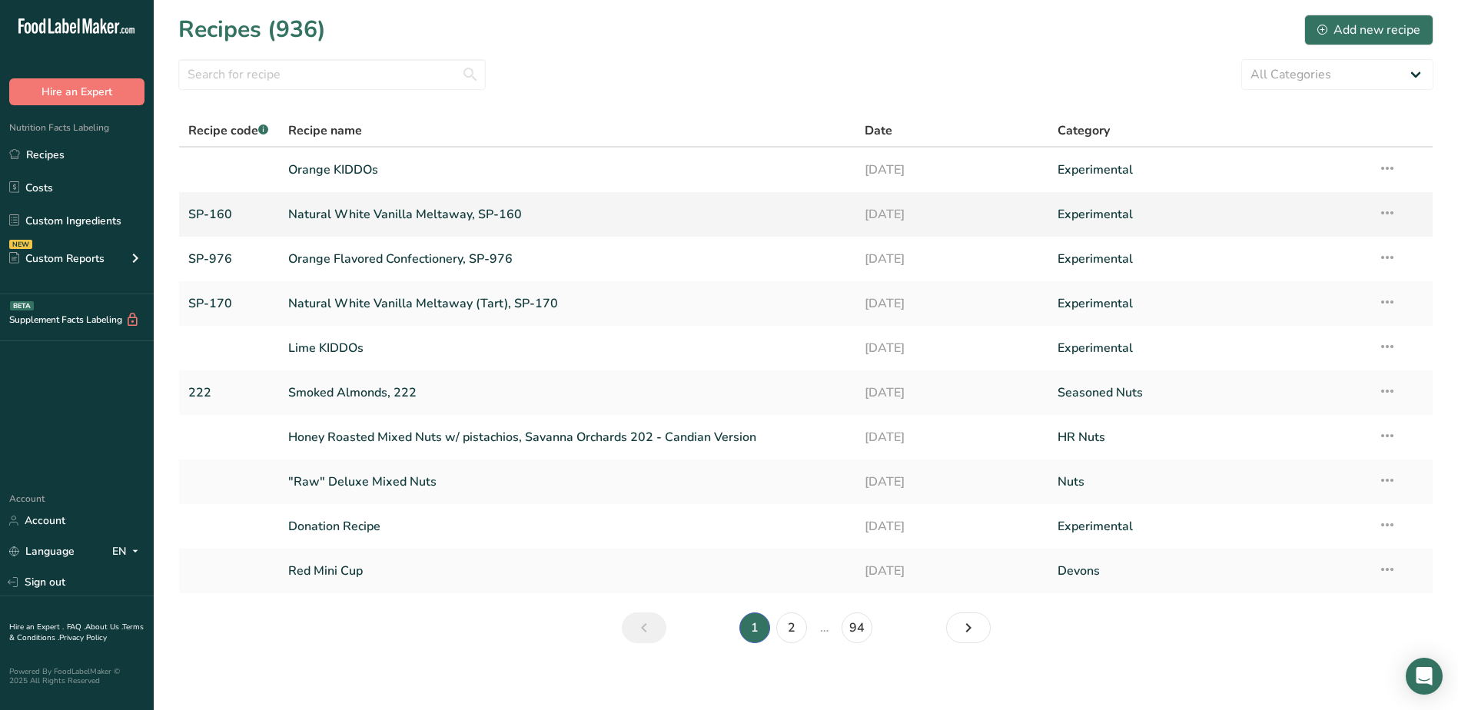
click at [1392, 212] on icon at bounding box center [1387, 213] width 18 height 28
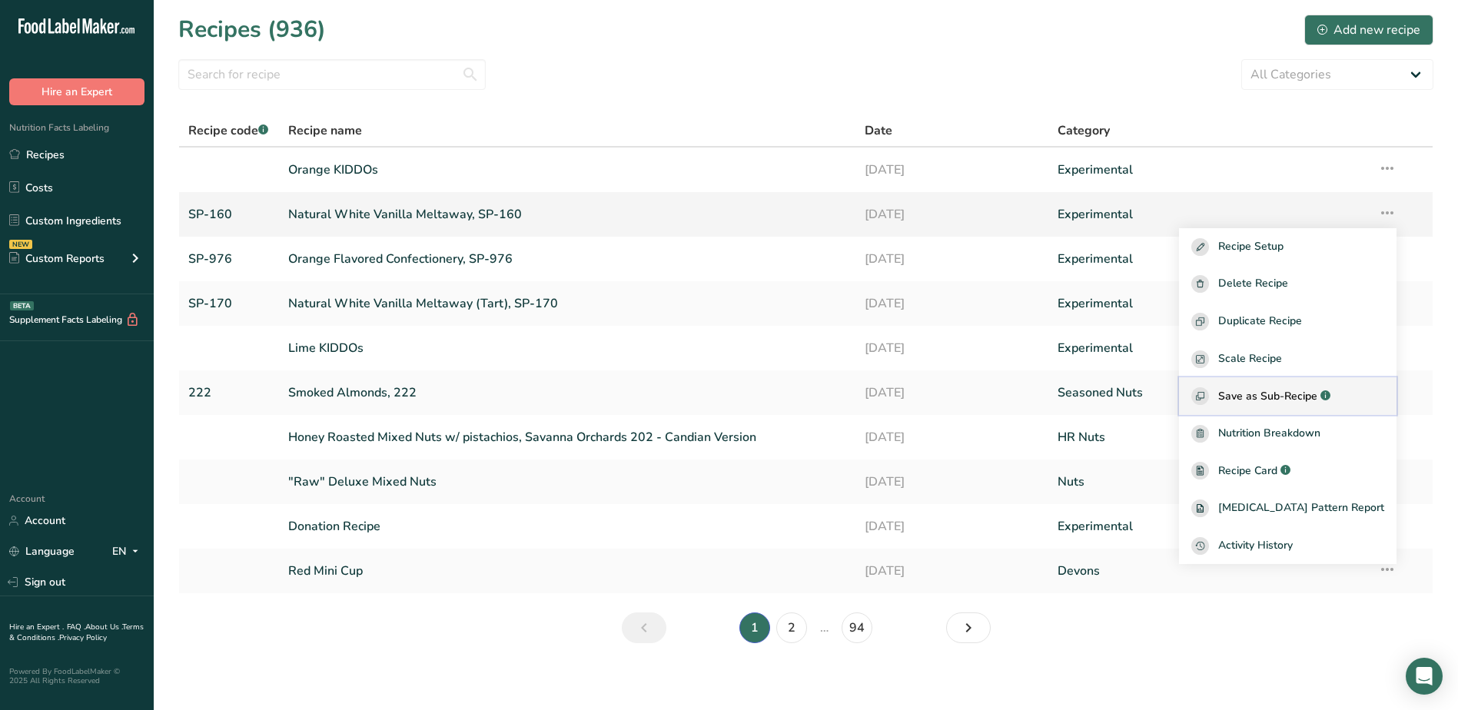
click at [1312, 398] on span "Save as Sub-Recipe" at bounding box center [1268, 396] width 99 height 16
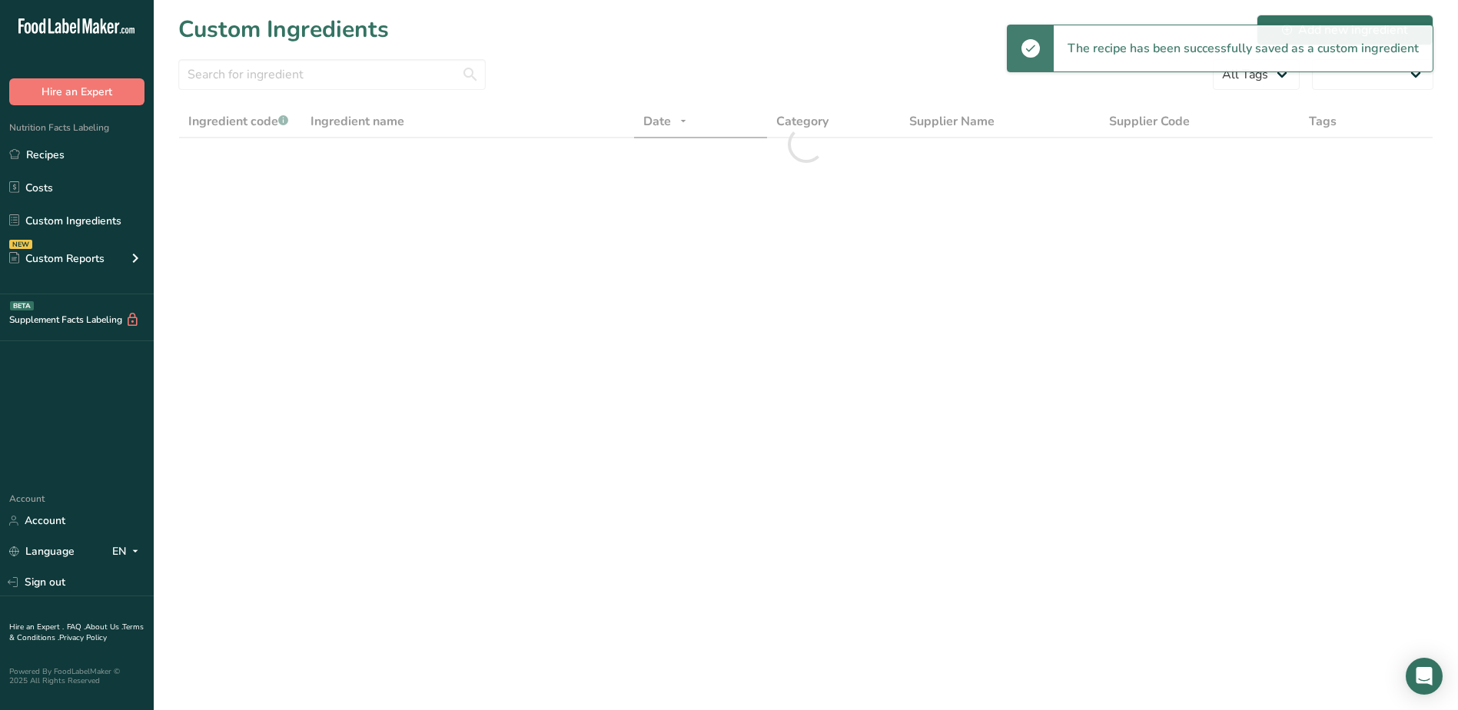
select select "30"
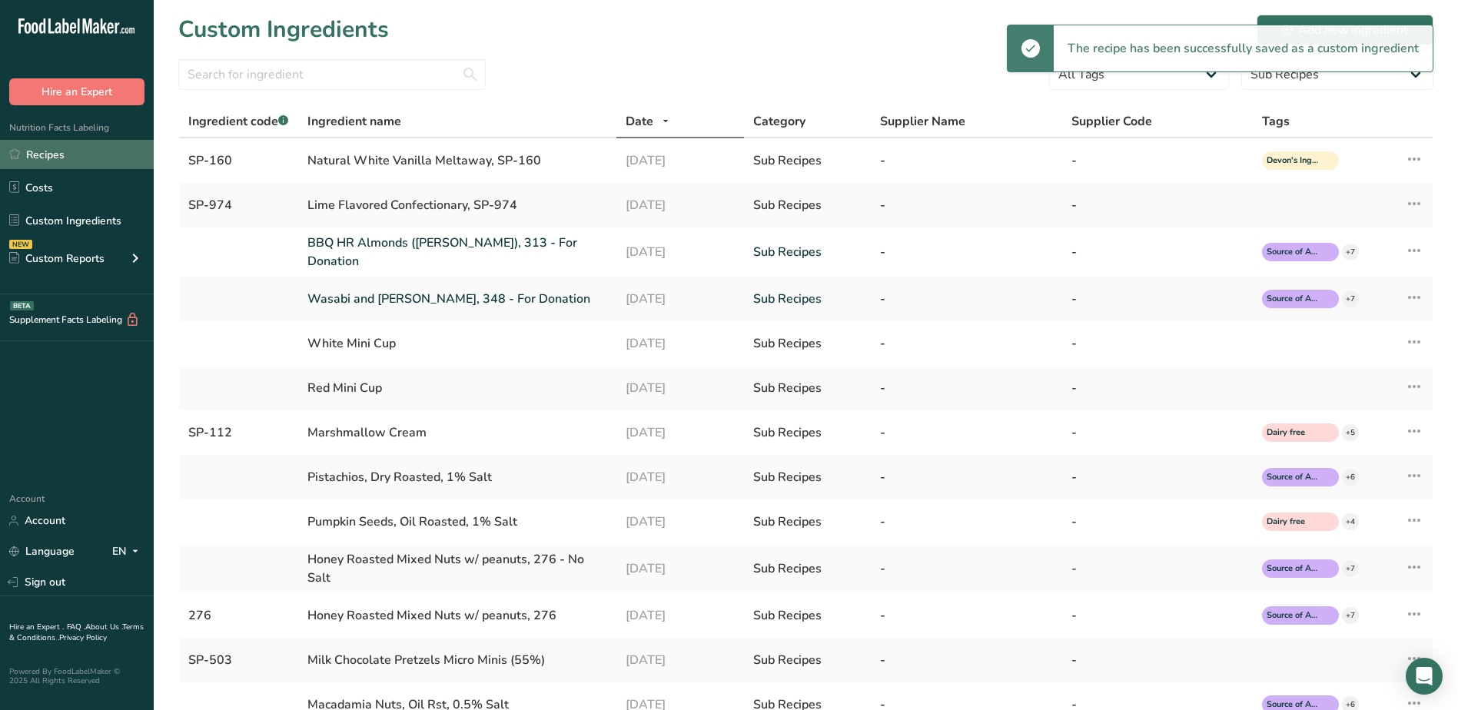
click at [49, 155] on link "Recipes" at bounding box center [77, 154] width 154 height 29
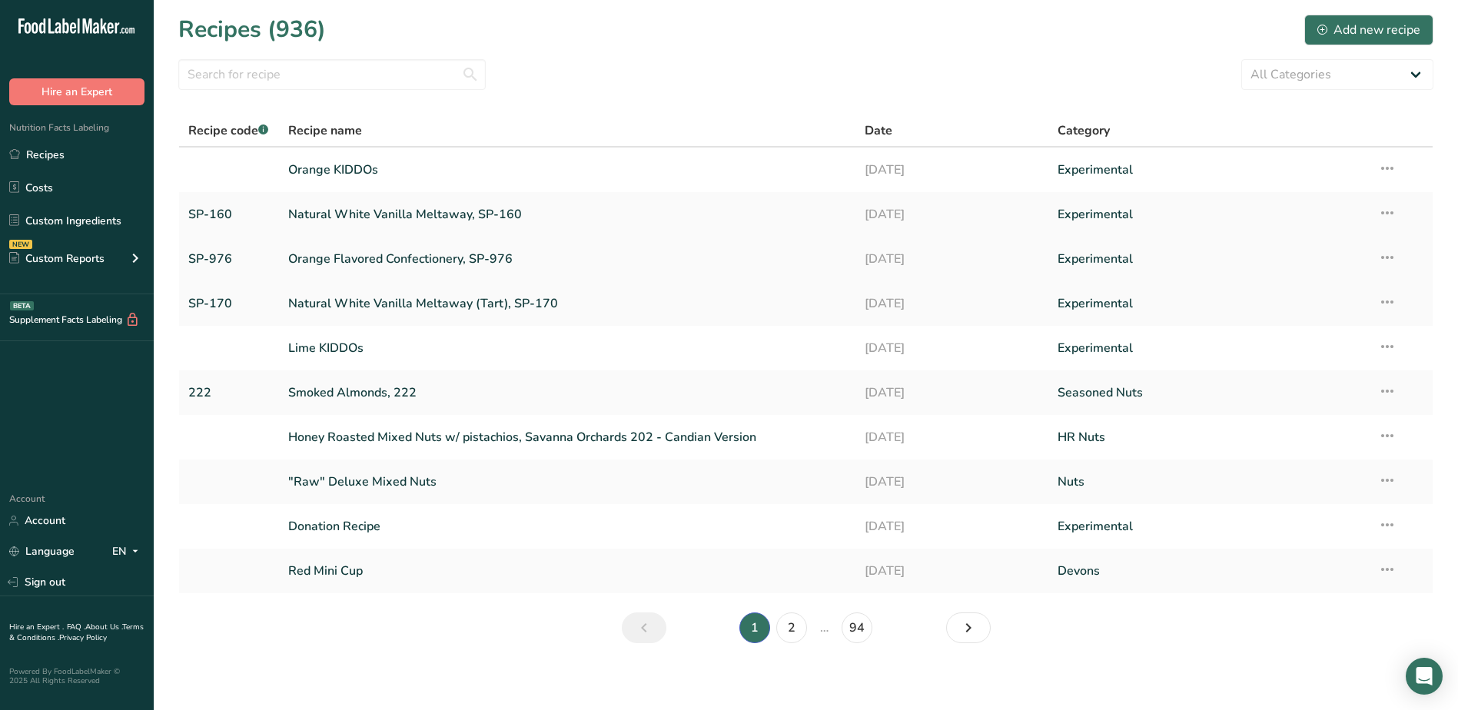
click at [1390, 259] on icon at bounding box center [1387, 258] width 18 height 28
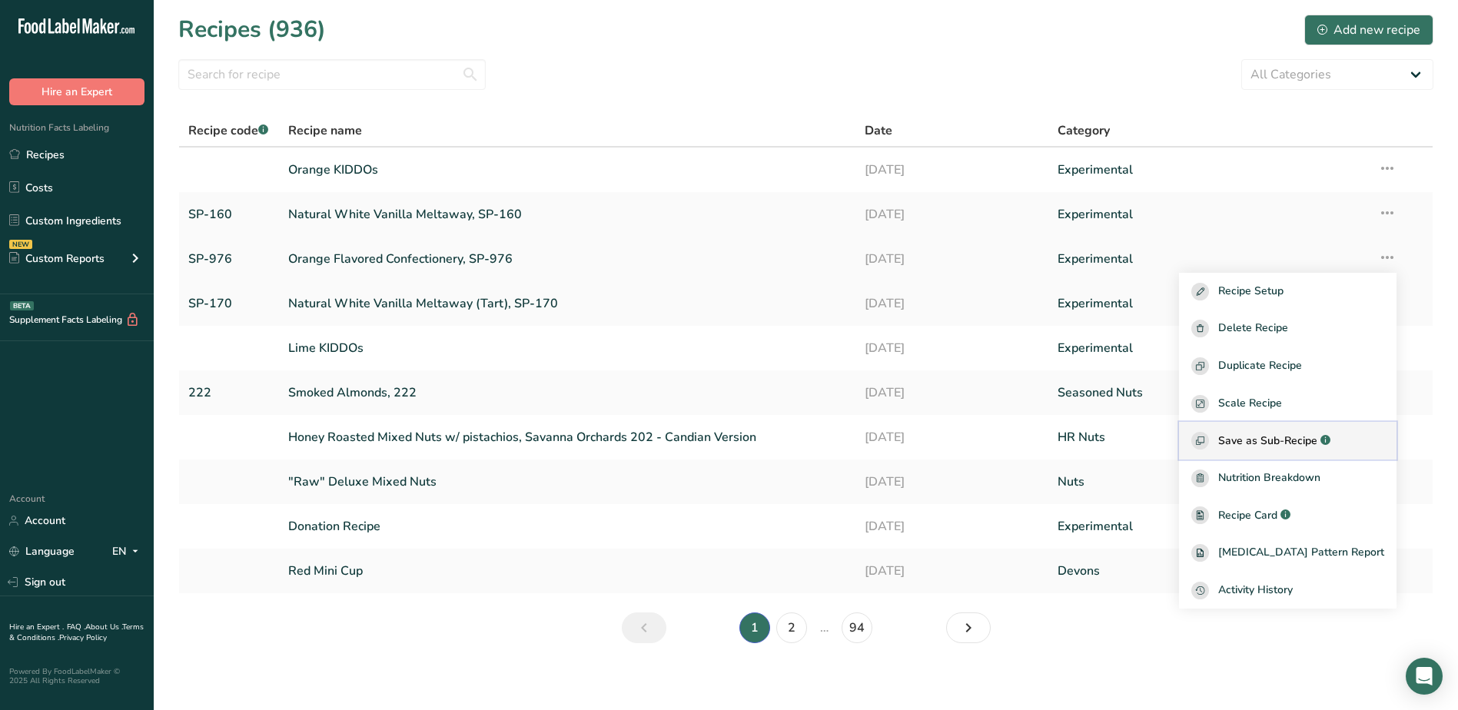
click at [1284, 430] on button "Save as Sub-Recipe .a-a{fill:#347362;}.b-a{fill:#fff;}" at bounding box center [1288, 441] width 218 height 38
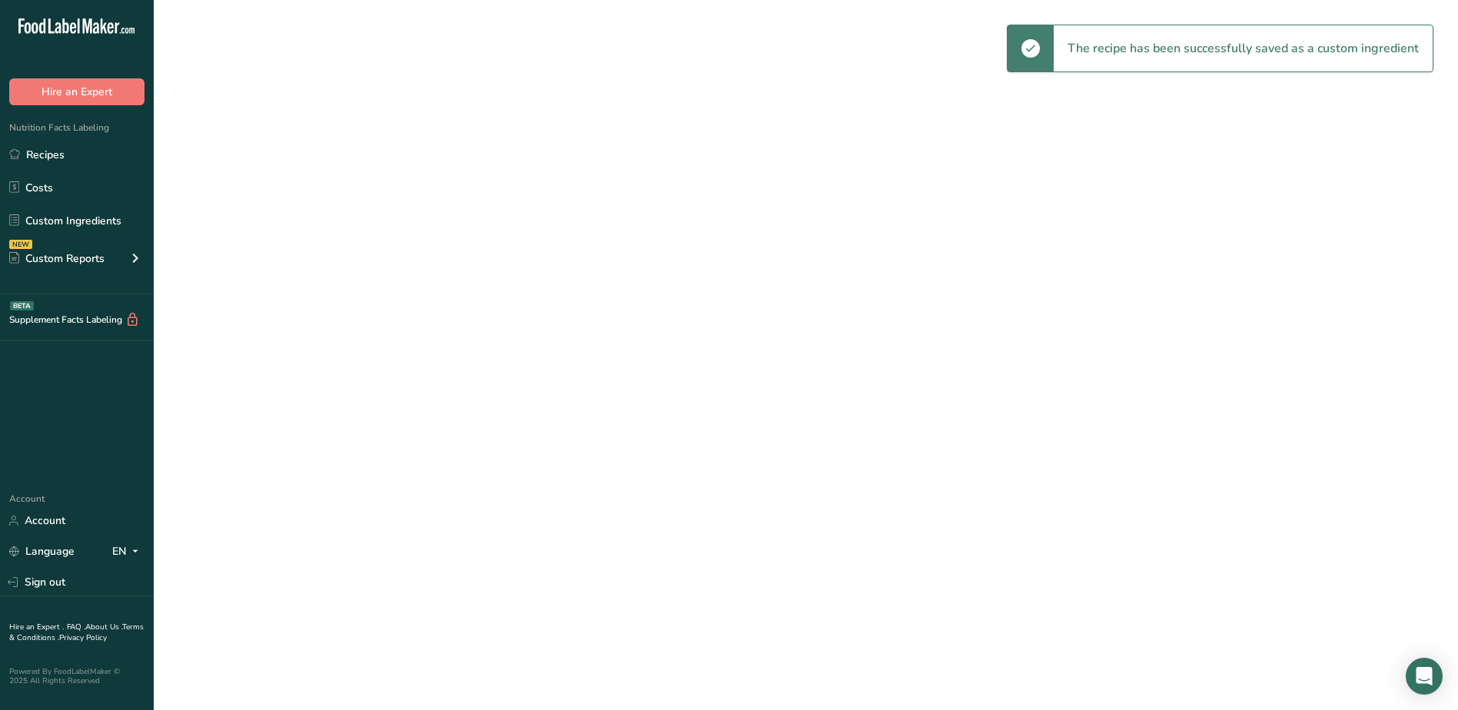
select select "30"
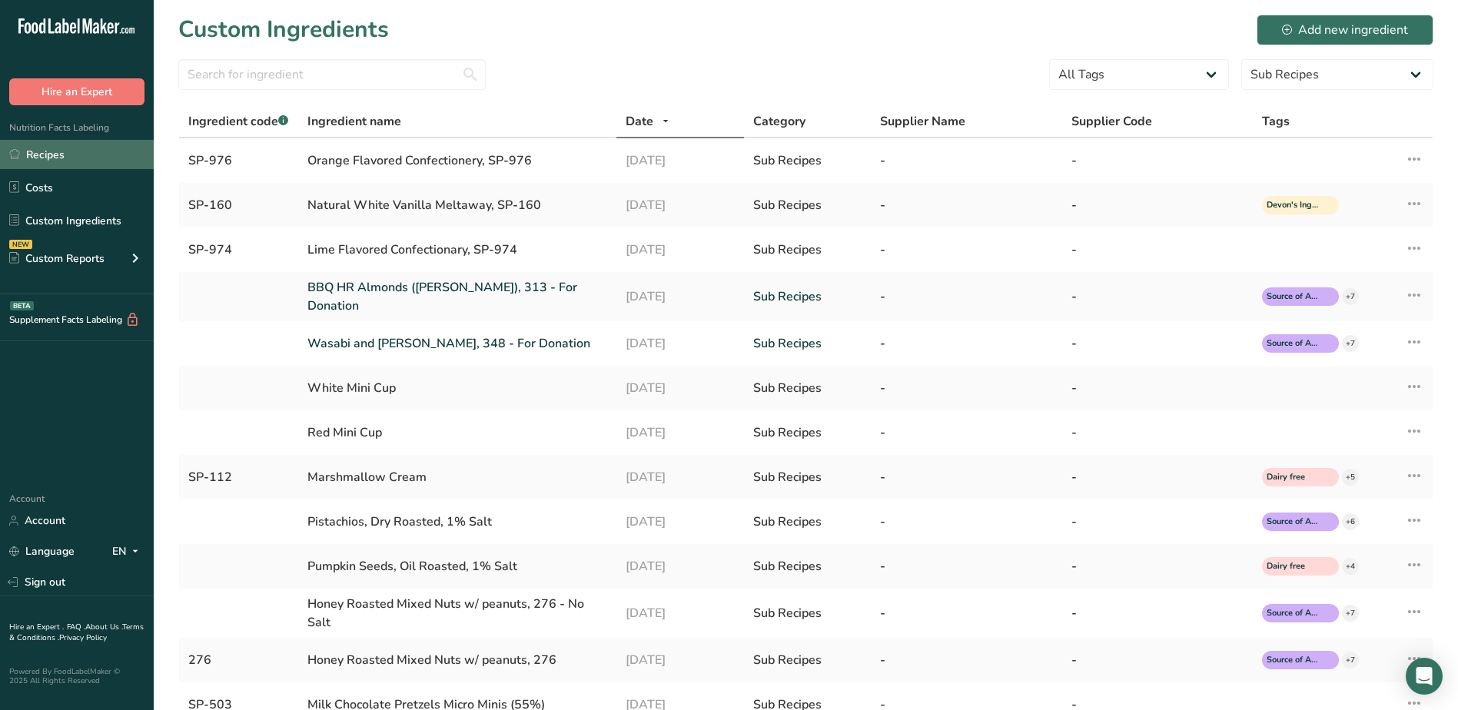
click at [53, 158] on link "Recipes" at bounding box center [77, 154] width 154 height 29
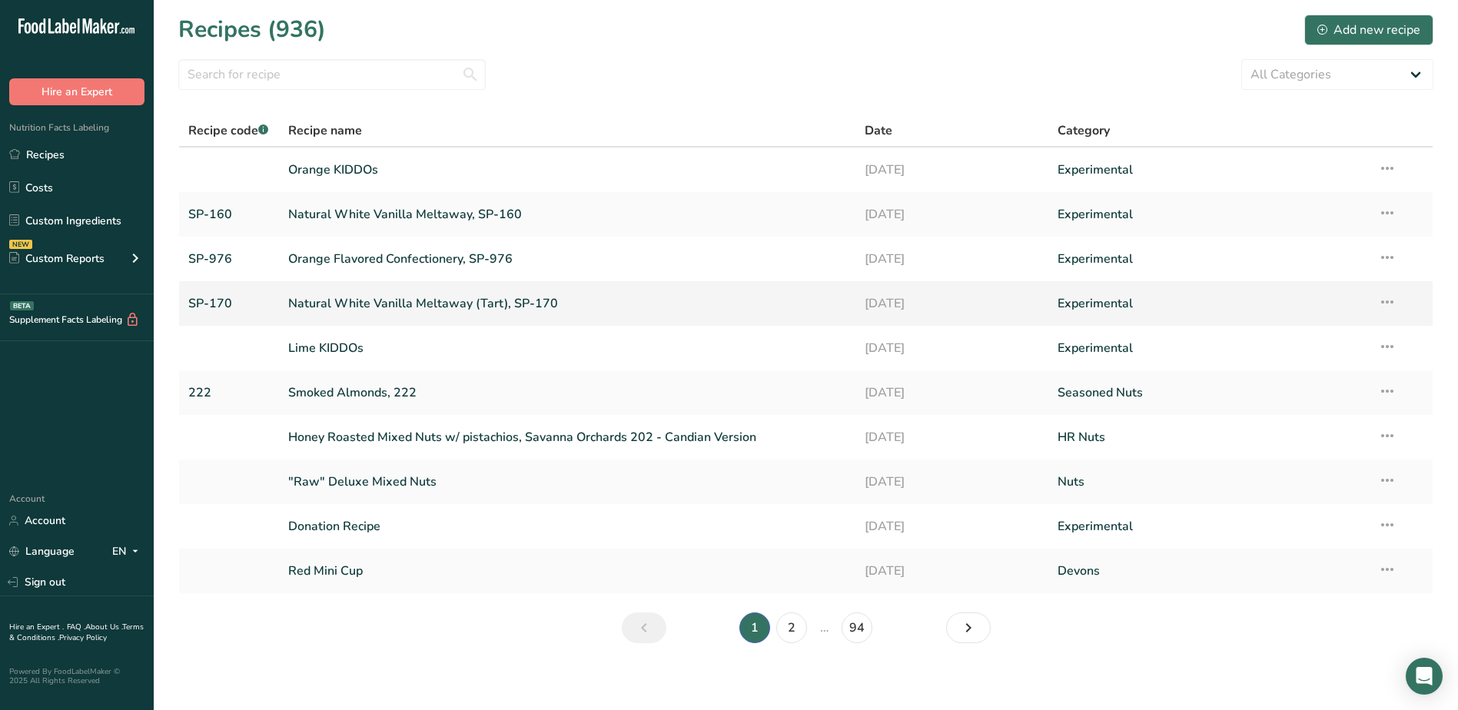
click at [1390, 305] on icon at bounding box center [1387, 302] width 18 height 28
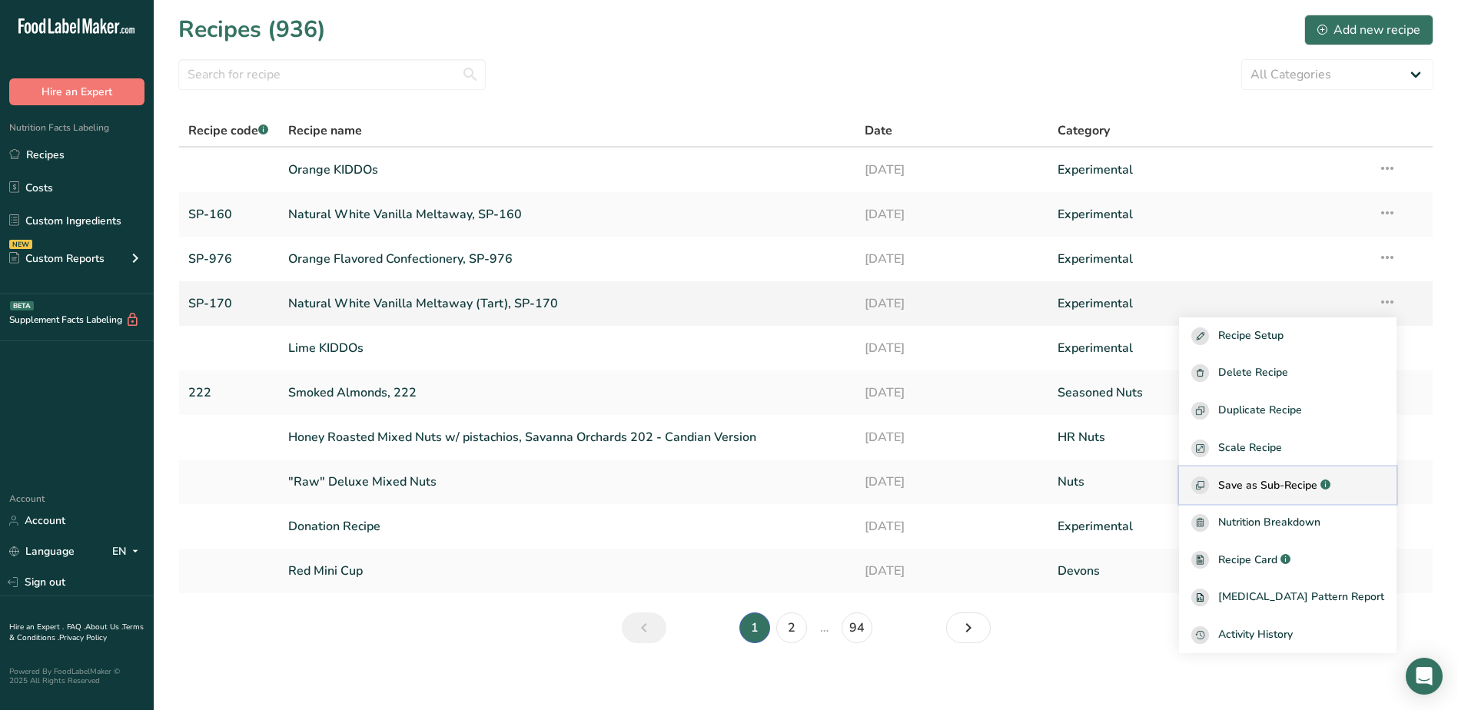
click at [1301, 478] on span "Save as Sub-Recipe" at bounding box center [1268, 485] width 99 height 16
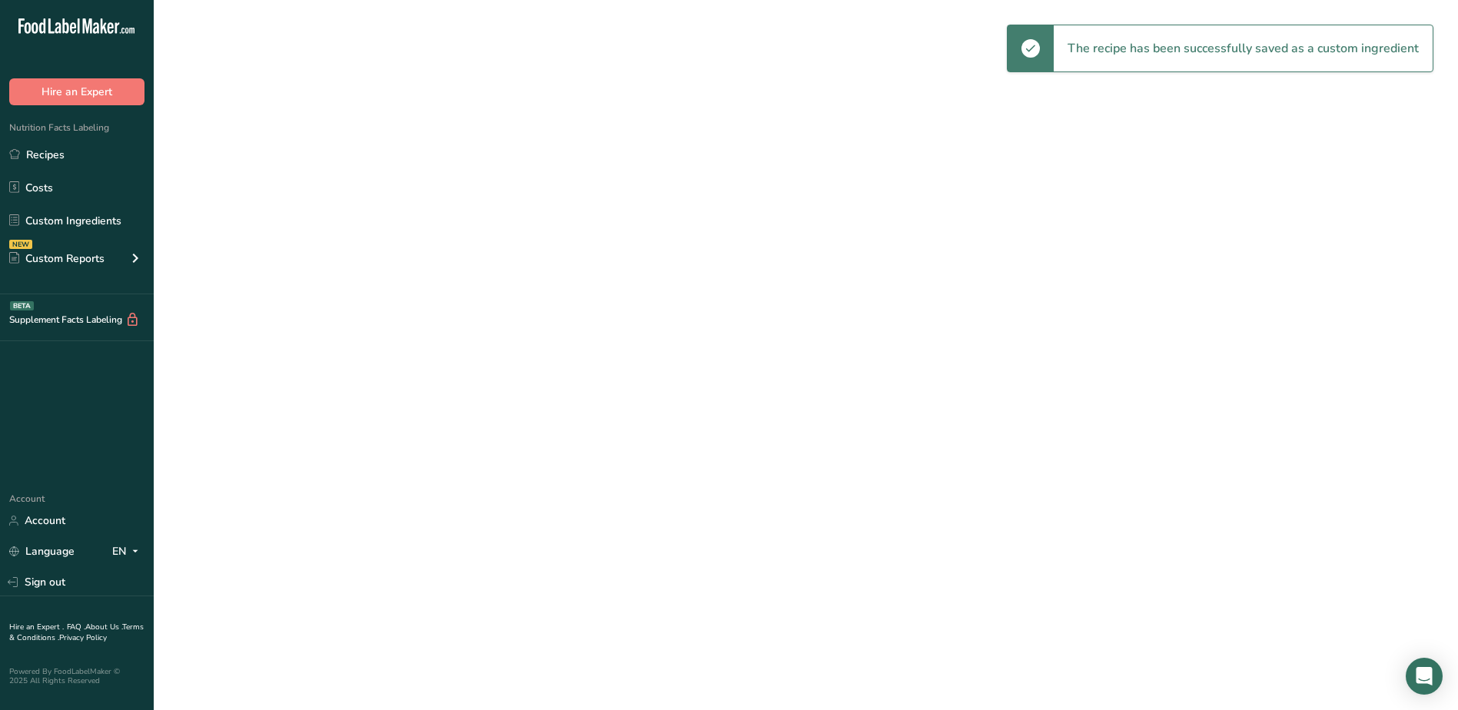
select select "30"
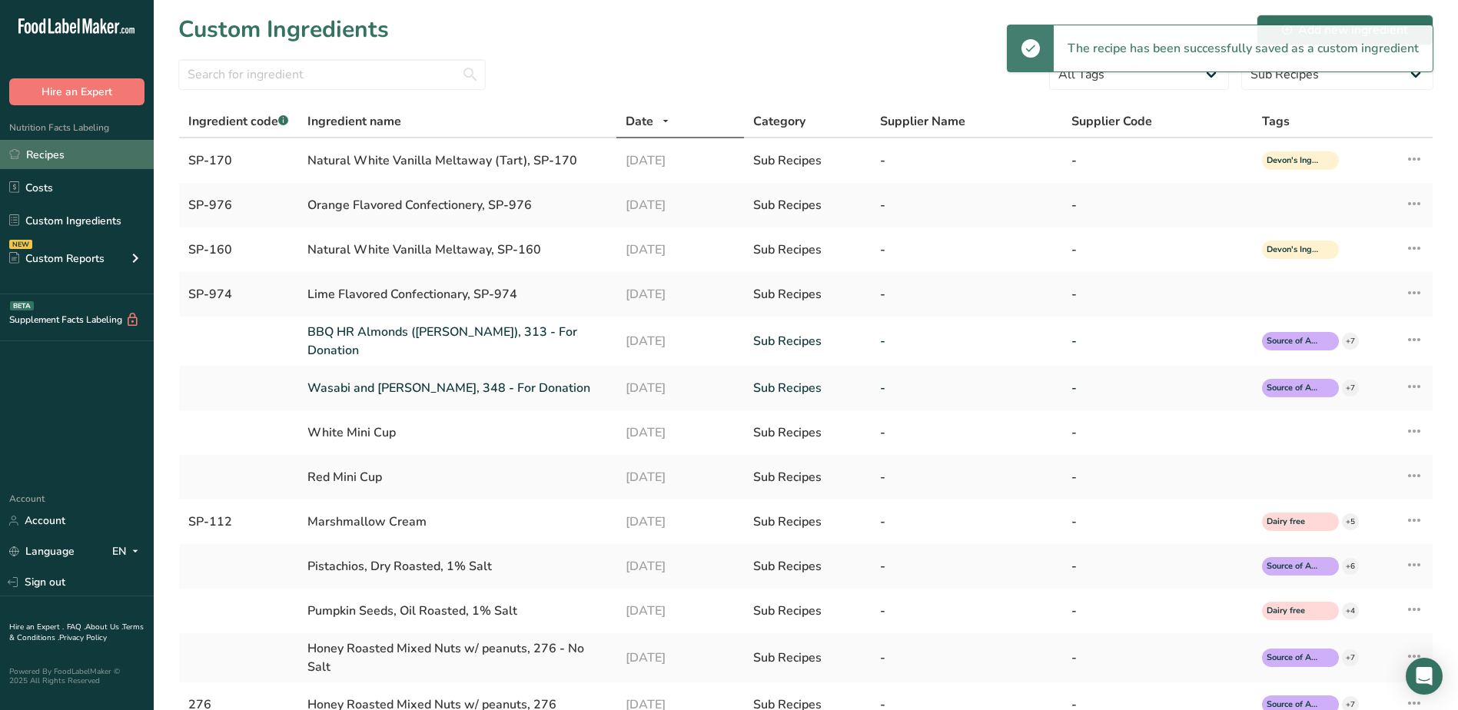
click at [43, 155] on link "Recipes" at bounding box center [77, 154] width 154 height 29
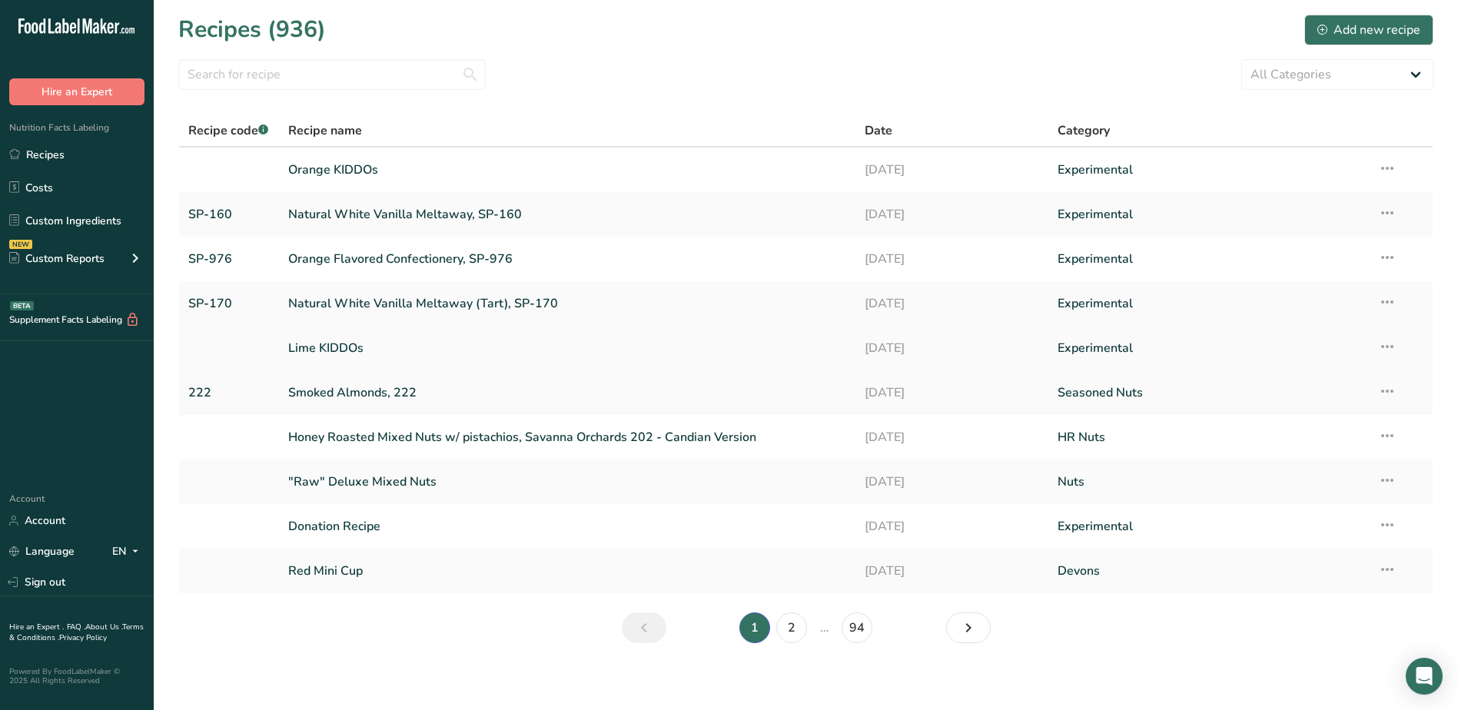
click at [337, 345] on link "Lime KIDDOs" at bounding box center [567, 348] width 559 height 32
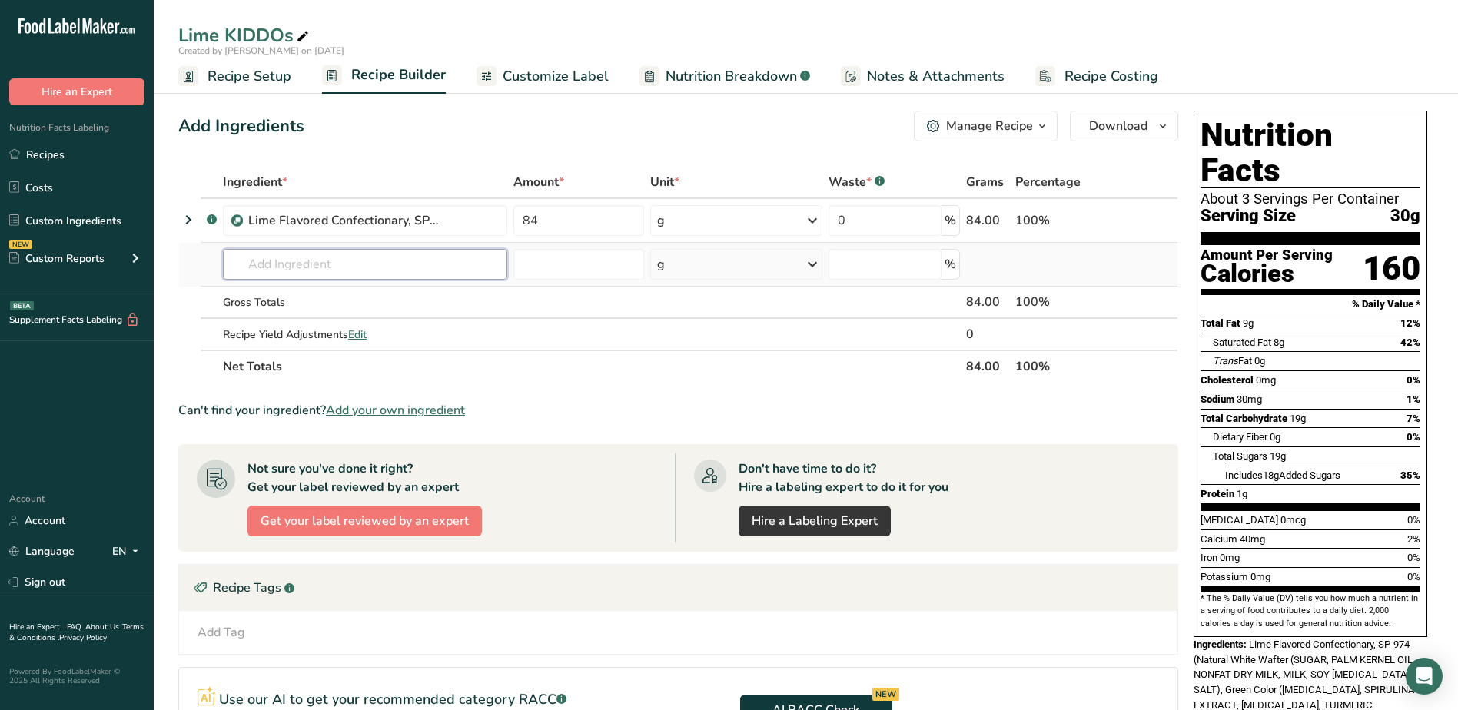
click at [366, 264] on input "text" at bounding box center [365, 264] width 284 height 31
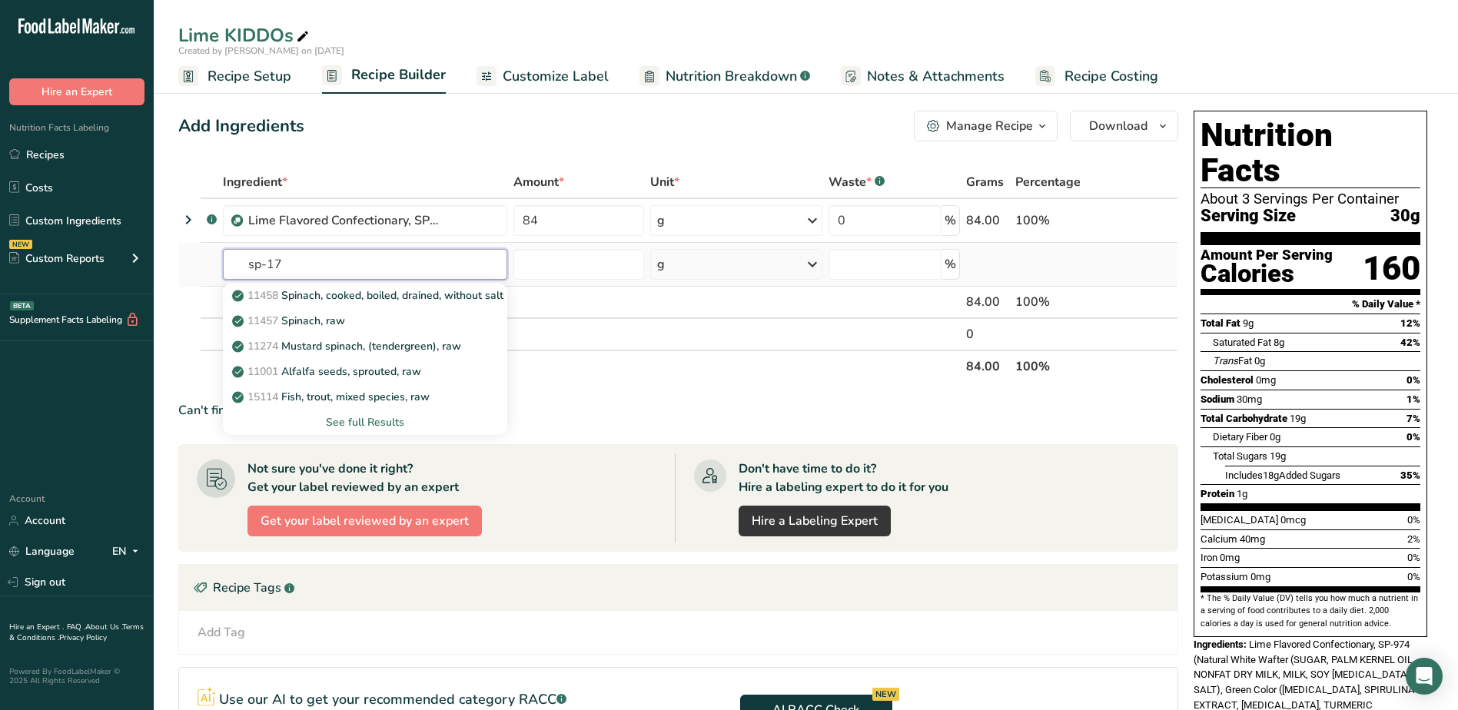
type input "sp-170"
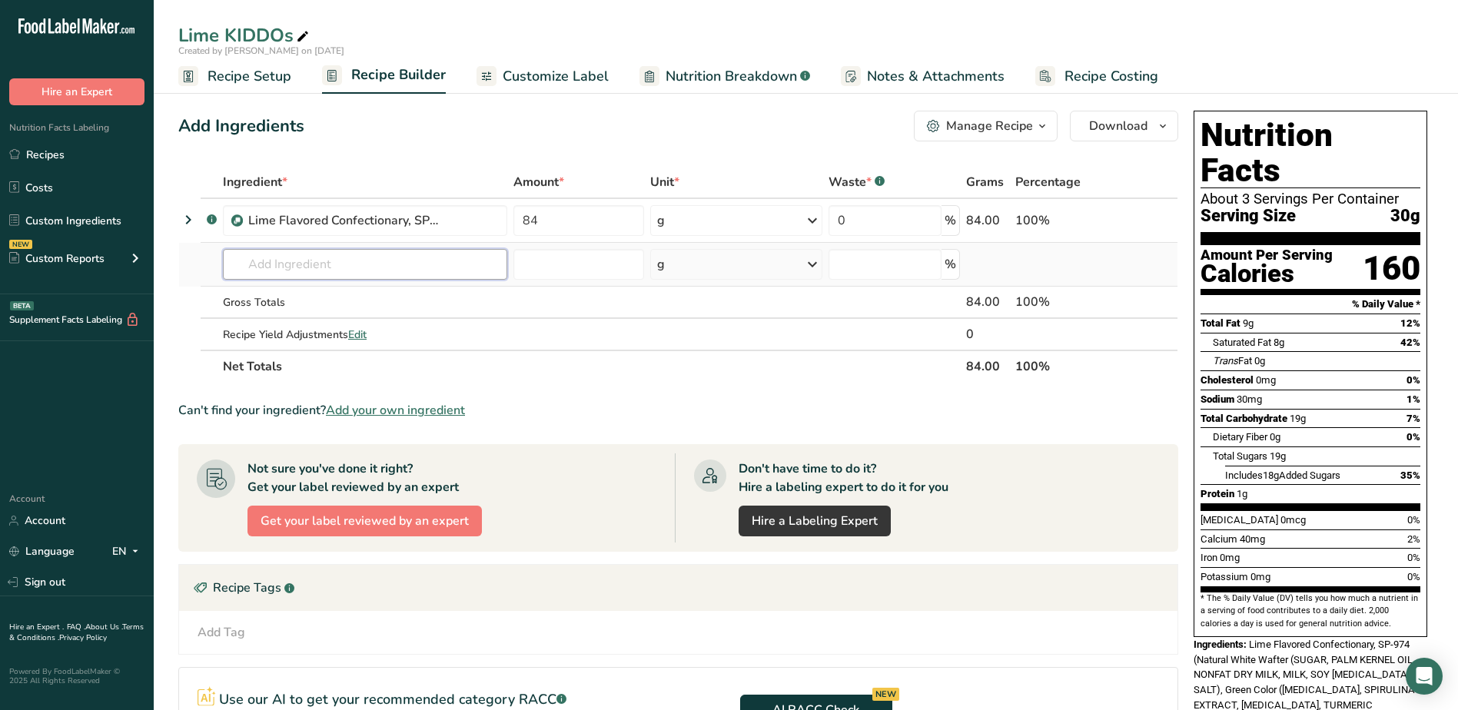
click at [292, 264] on input "text" at bounding box center [365, 264] width 284 height 31
type input "sp-170"
click at [314, 296] on p "SP-170 Natural White Vanilla Meltaway (Tart), SP-170" at bounding box center [379, 296] width 288 height 16
type input "Natural White Vanilla Meltaway (Tart), SP-170"
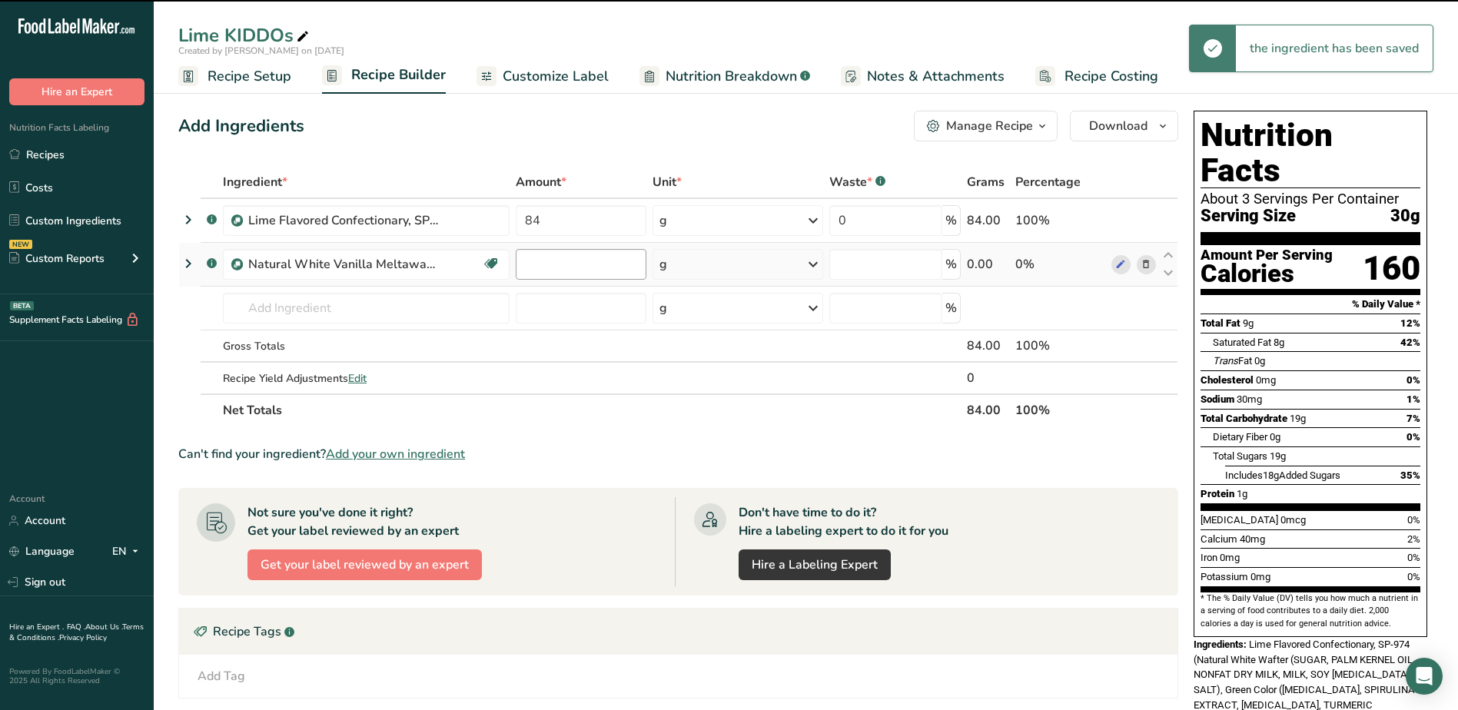
type input "0"
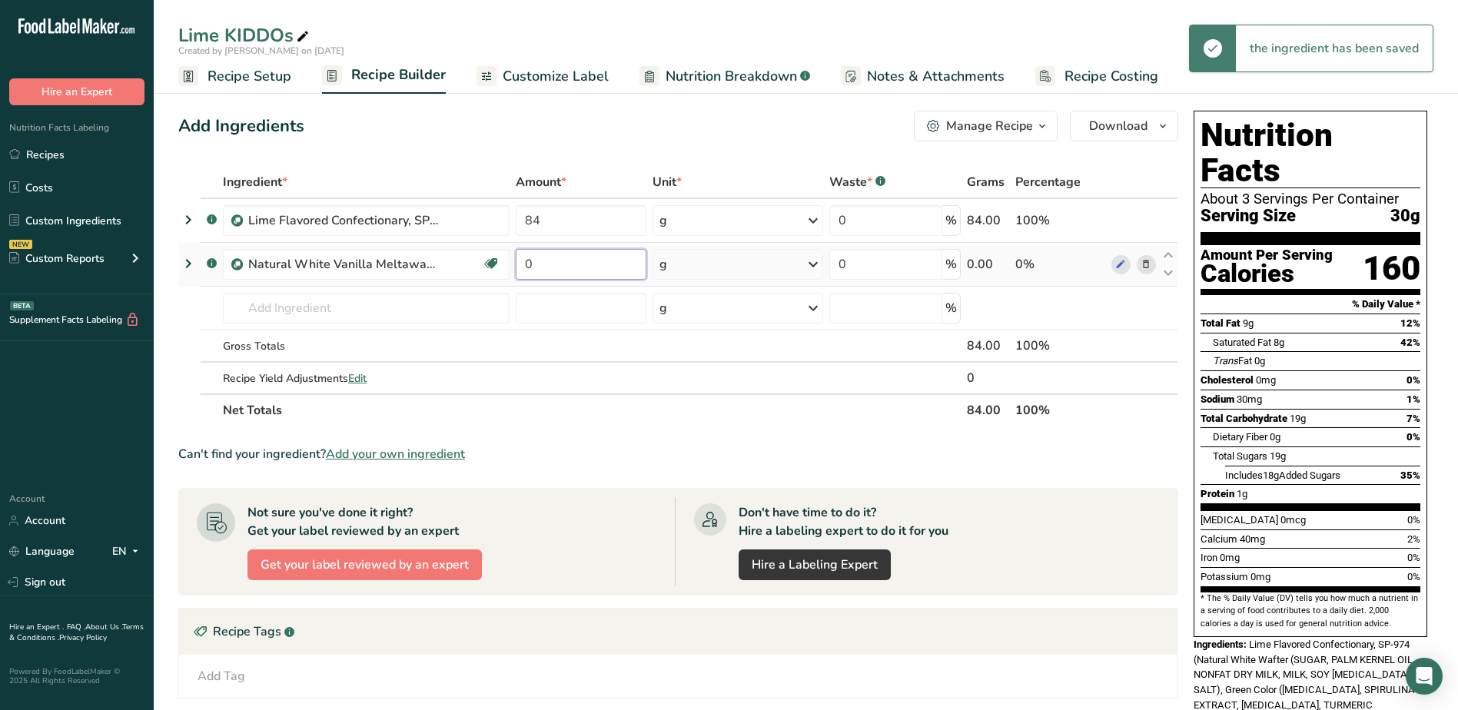
click at [568, 273] on input "0" at bounding box center [581, 264] width 131 height 31
type input "16"
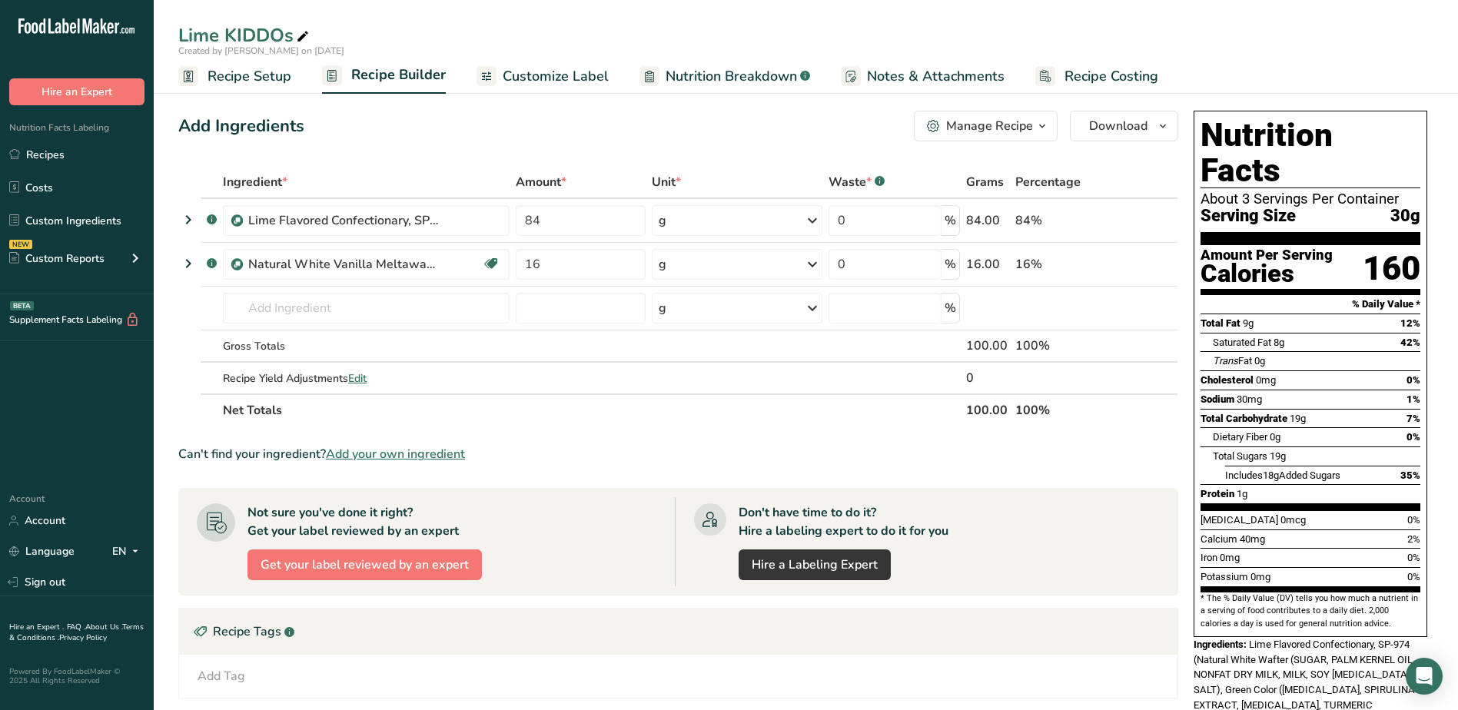
click at [596, 134] on div "Add Ingredients Manage Recipe Delete Recipe Duplicate Recipe Scale Recipe Save …" at bounding box center [678, 126] width 1000 height 31
click at [48, 151] on link "Recipes" at bounding box center [77, 154] width 154 height 29
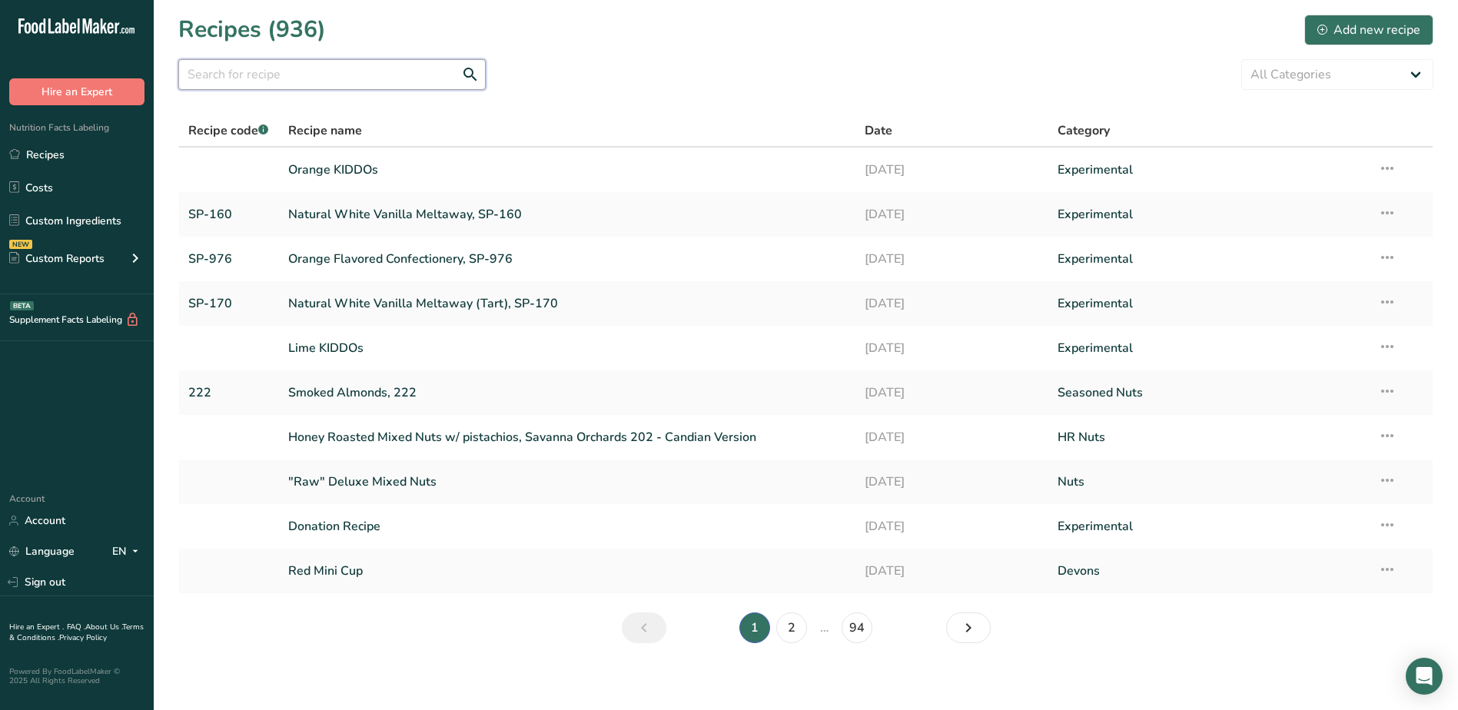
click at [319, 71] on input "text" at bounding box center [332, 74] width 308 height 31
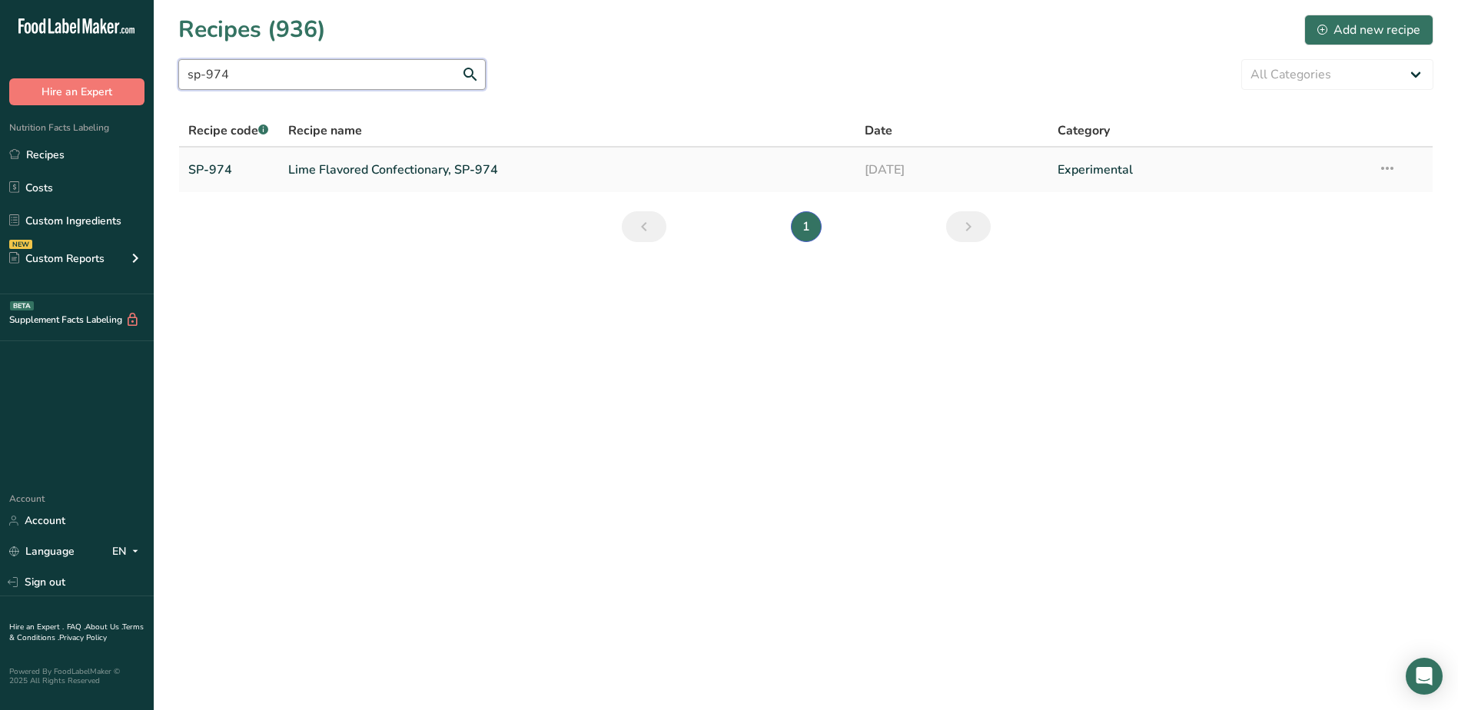
type input "sp-974"
click at [362, 170] on link "Lime Flavored Confectionary, SP-974" at bounding box center [567, 170] width 559 height 32
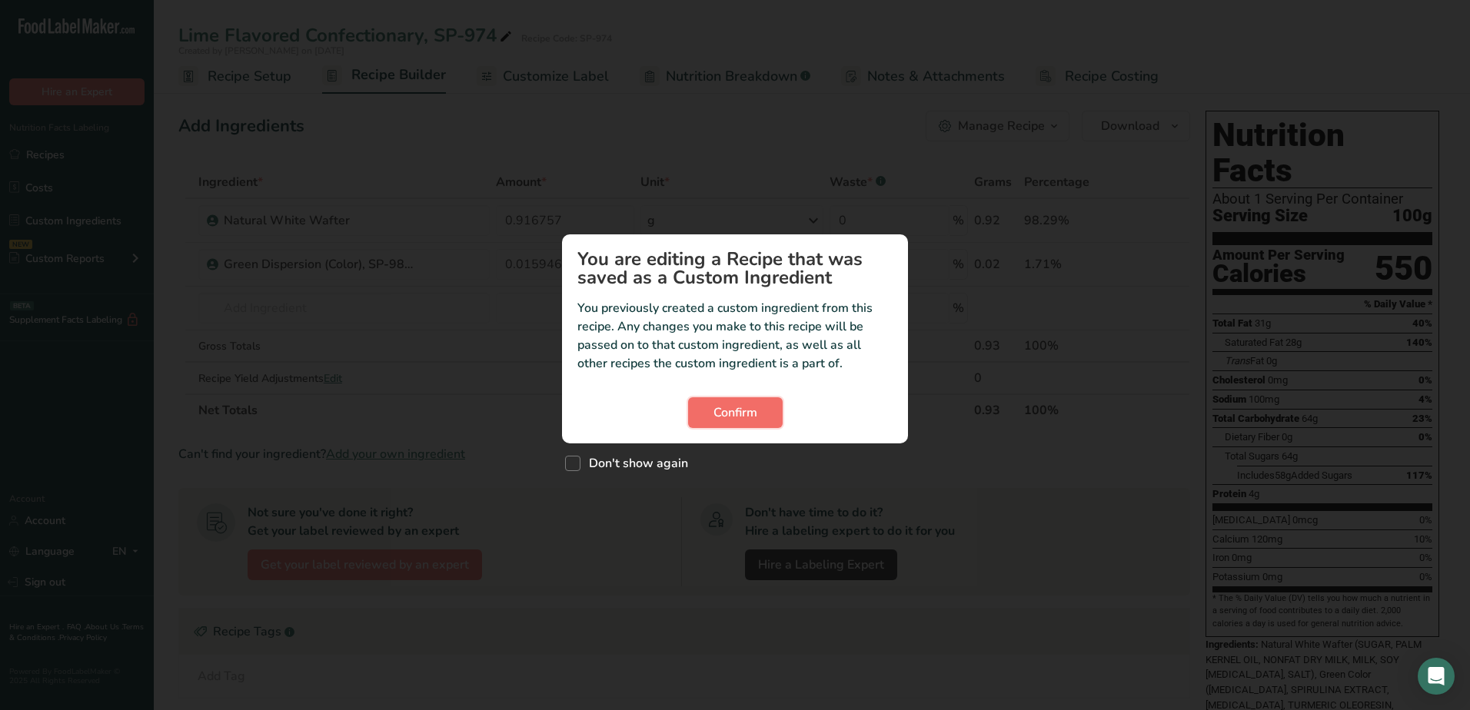
click at [720, 416] on span "Confirm" at bounding box center [735, 413] width 44 height 18
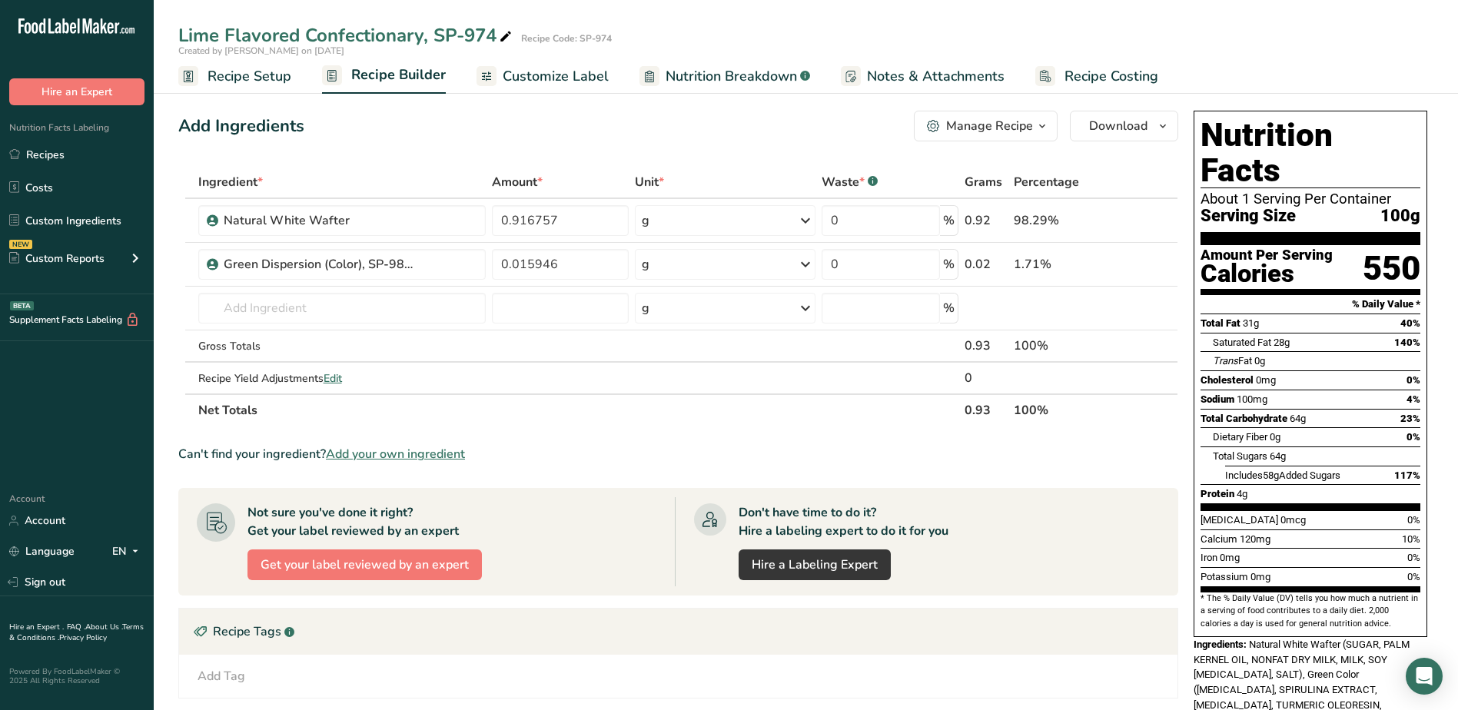
click at [271, 78] on span "Recipe Setup" at bounding box center [250, 76] width 84 height 21
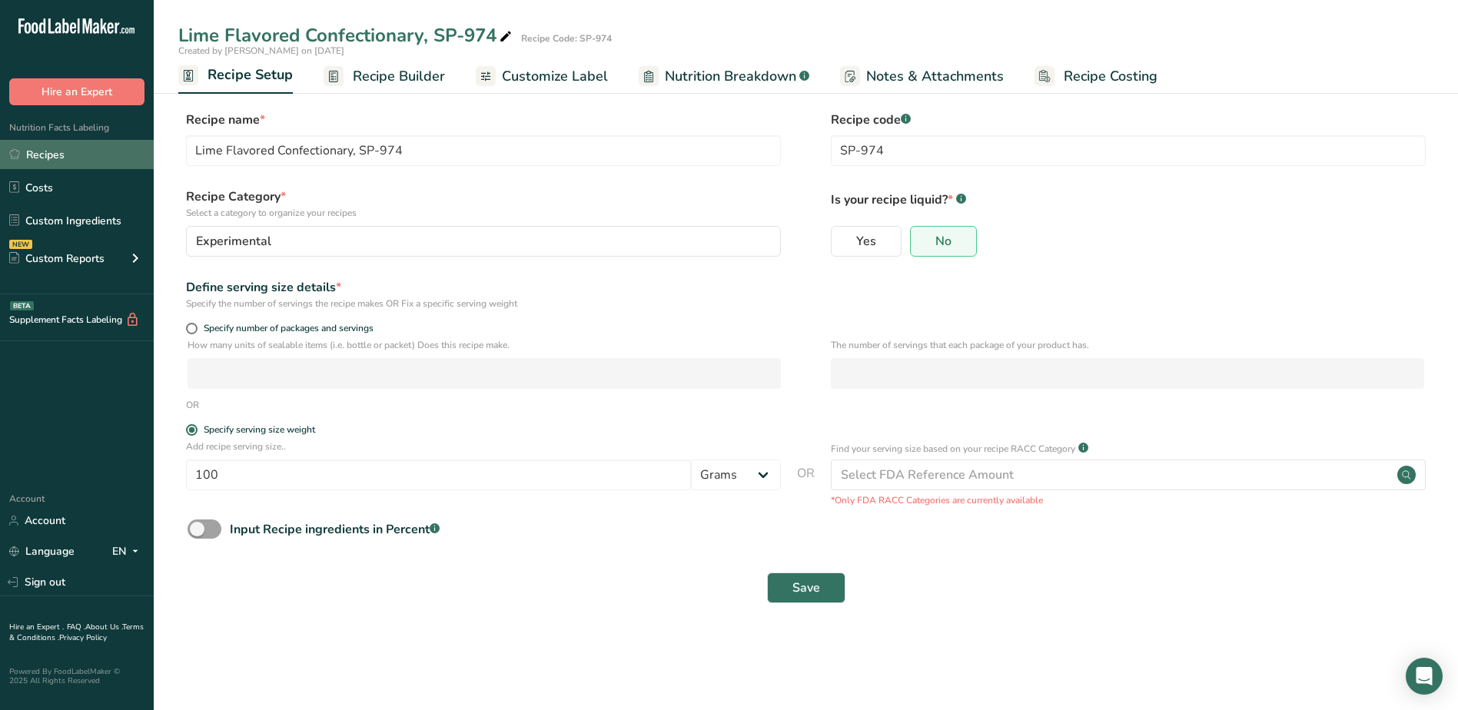
click at [84, 151] on link "Recipes" at bounding box center [77, 154] width 154 height 29
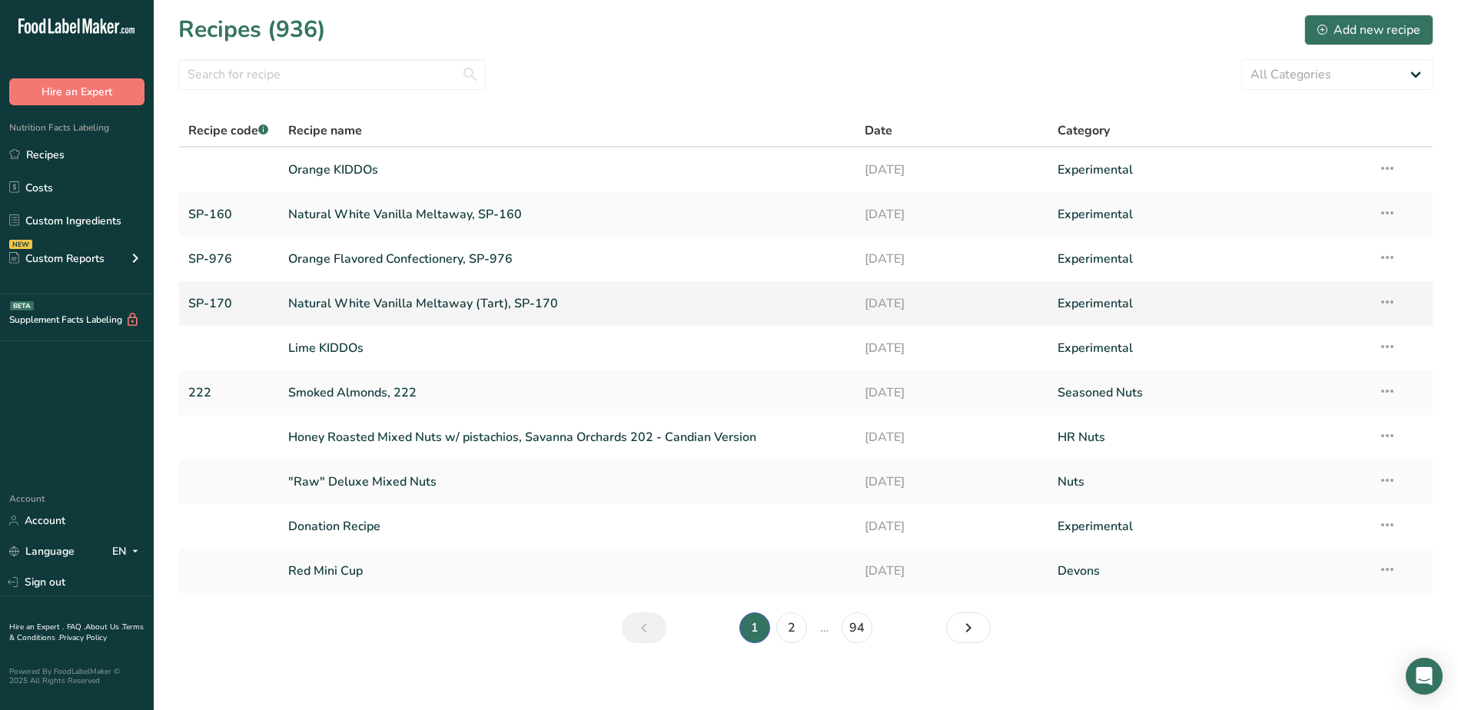
click at [395, 300] on link "Natural White Vanilla Meltaway (Tart), SP-170" at bounding box center [567, 304] width 559 height 32
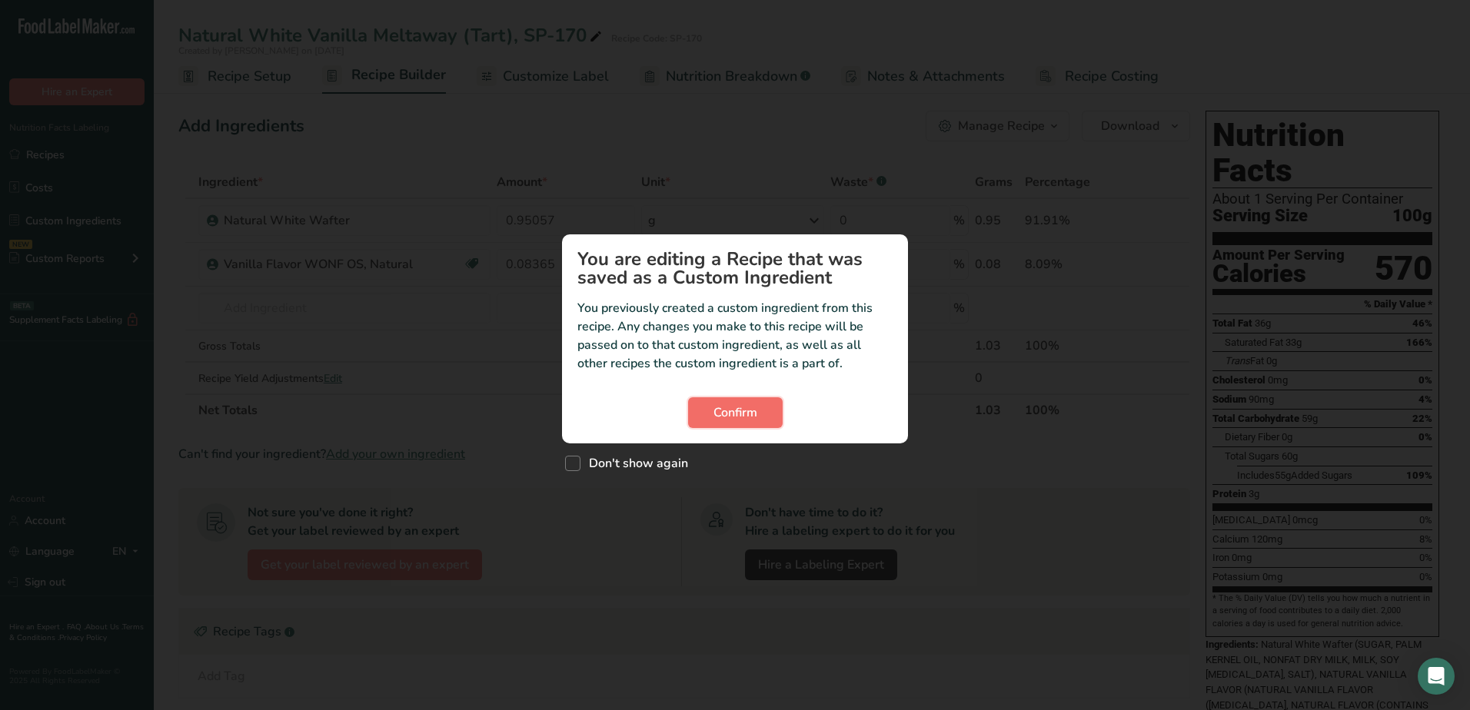
click at [733, 413] on span "Confirm" at bounding box center [735, 413] width 44 height 18
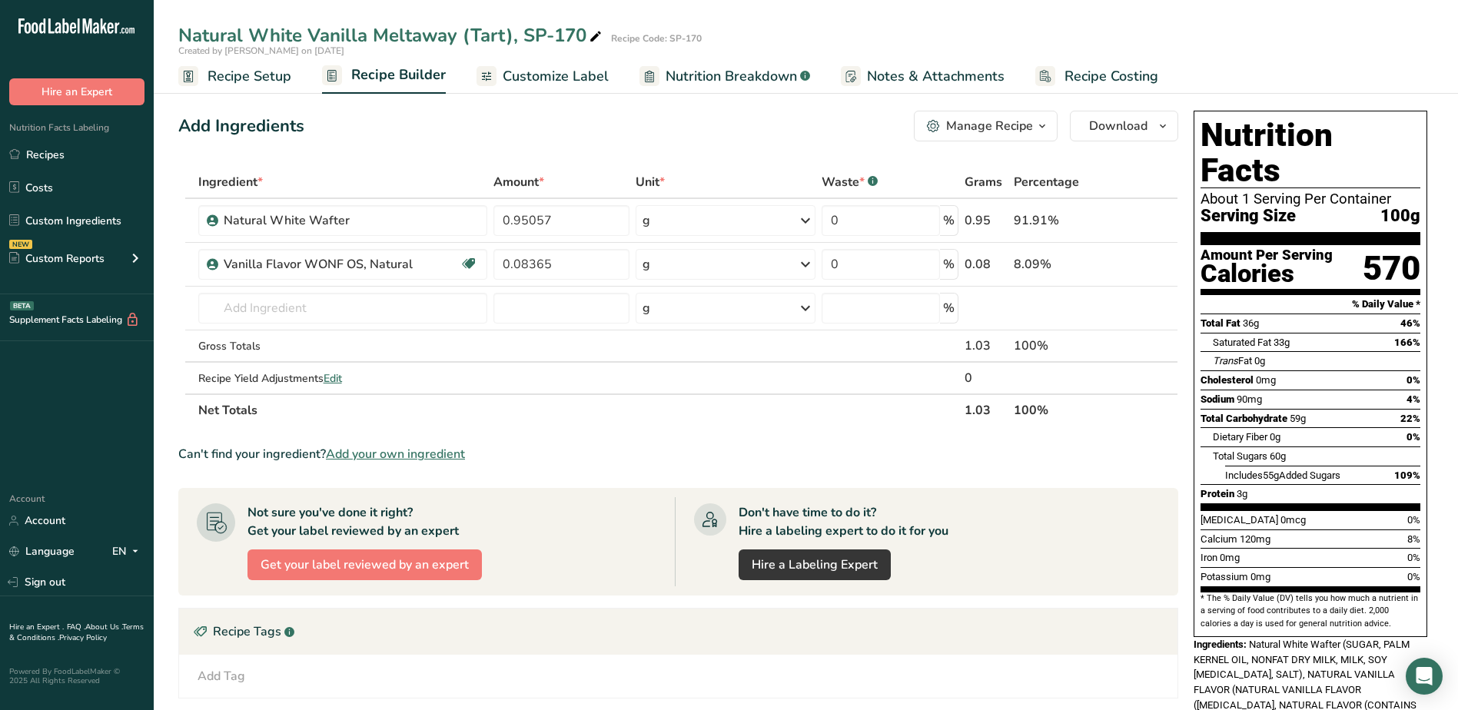
click at [242, 79] on span "Recipe Setup" at bounding box center [250, 76] width 84 height 21
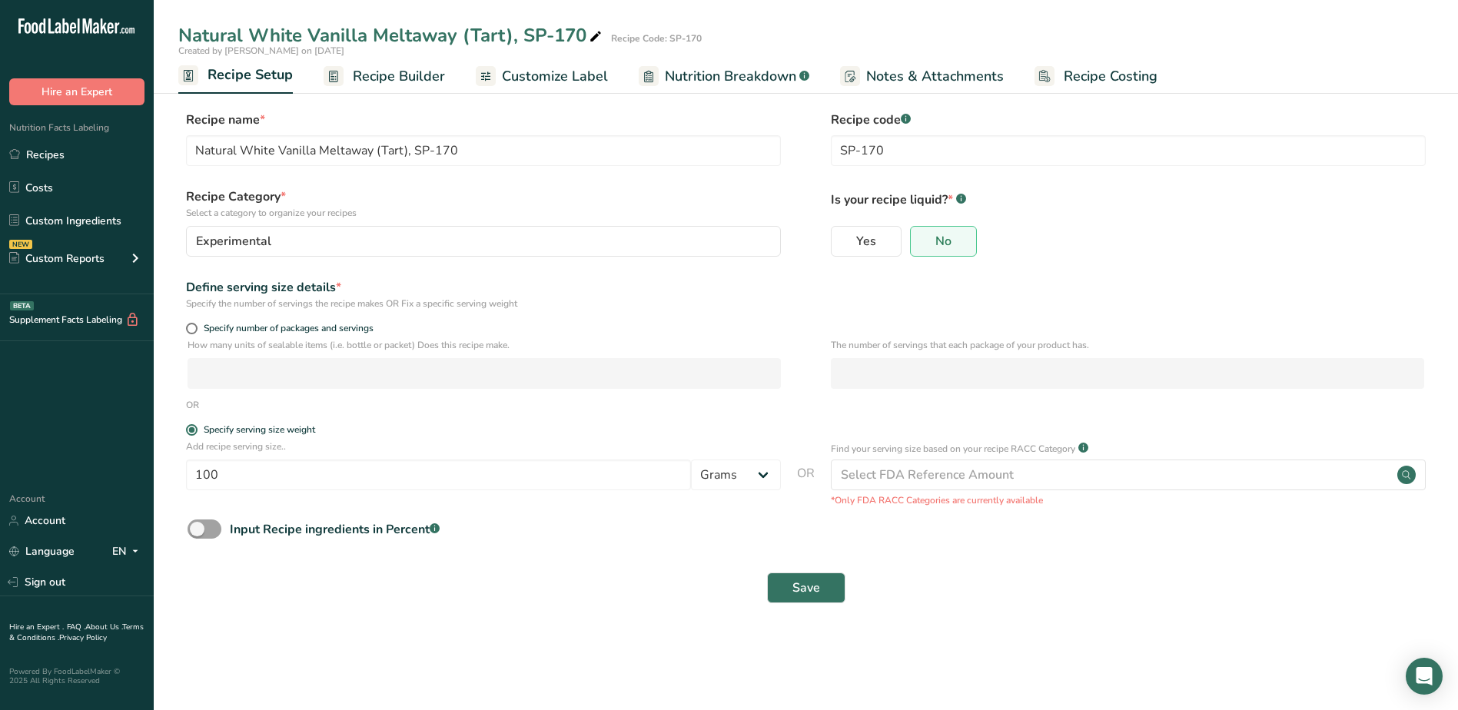
click at [370, 82] on span "Recipe Builder" at bounding box center [399, 76] width 92 height 21
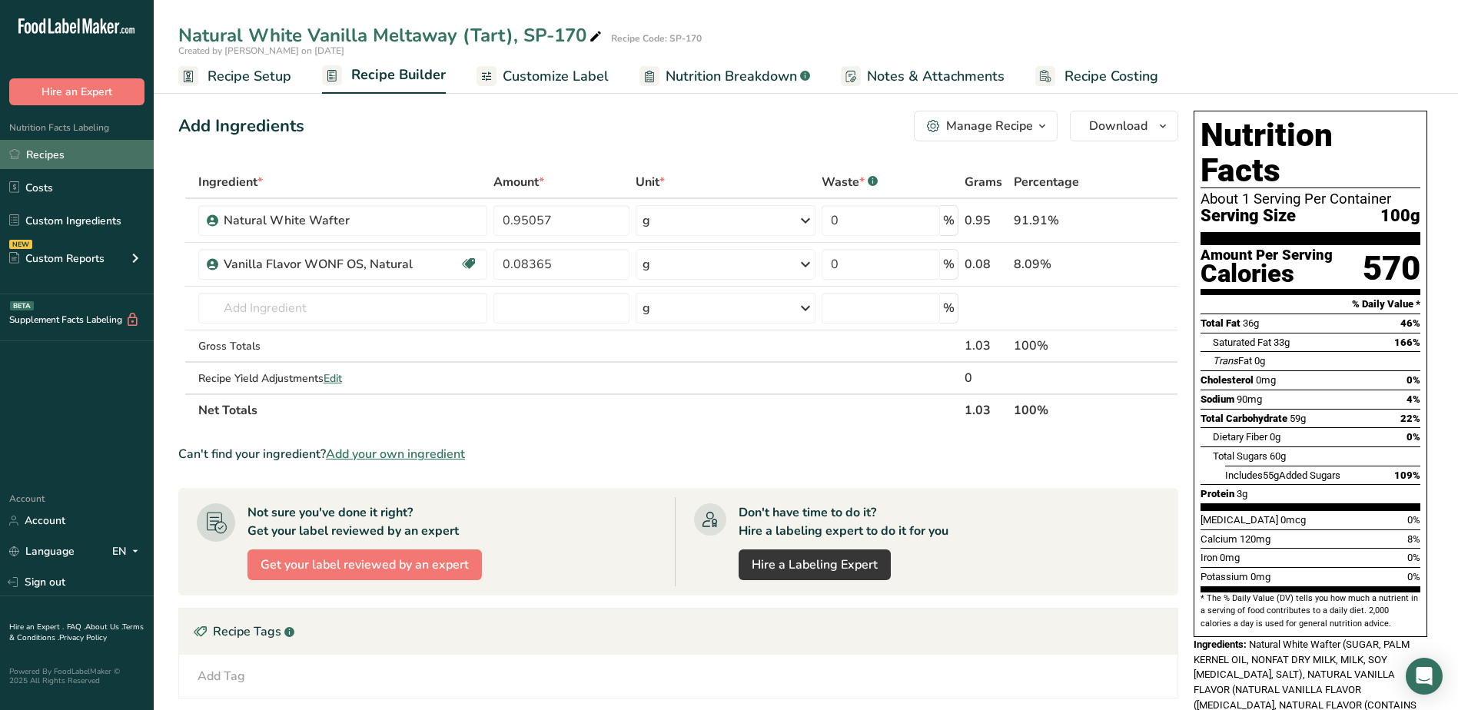
click at [52, 146] on link "Recipes" at bounding box center [77, 154] width 154 height 29
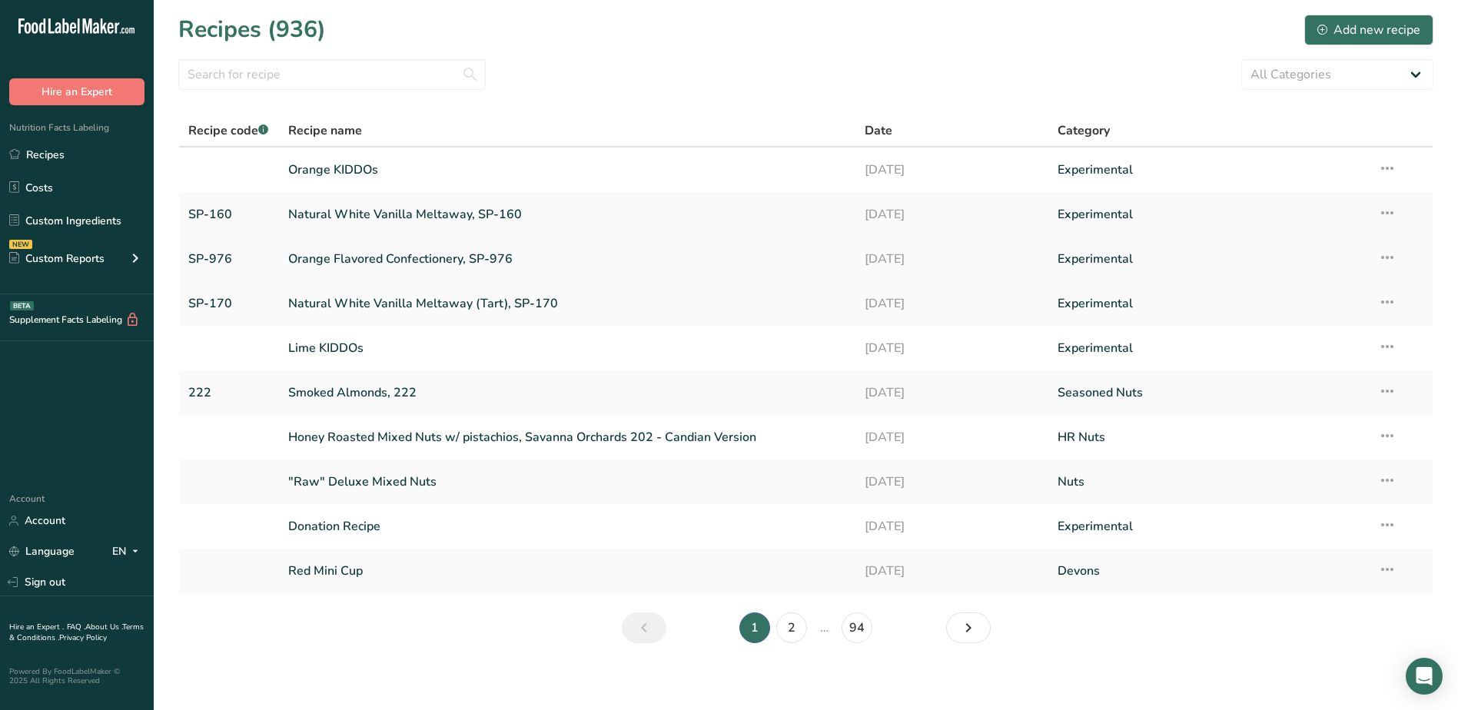
click at [380, 261] on link "Orange Flavored Confectionery, SP-976" at bounding box center [567, 259] width 559 height 32
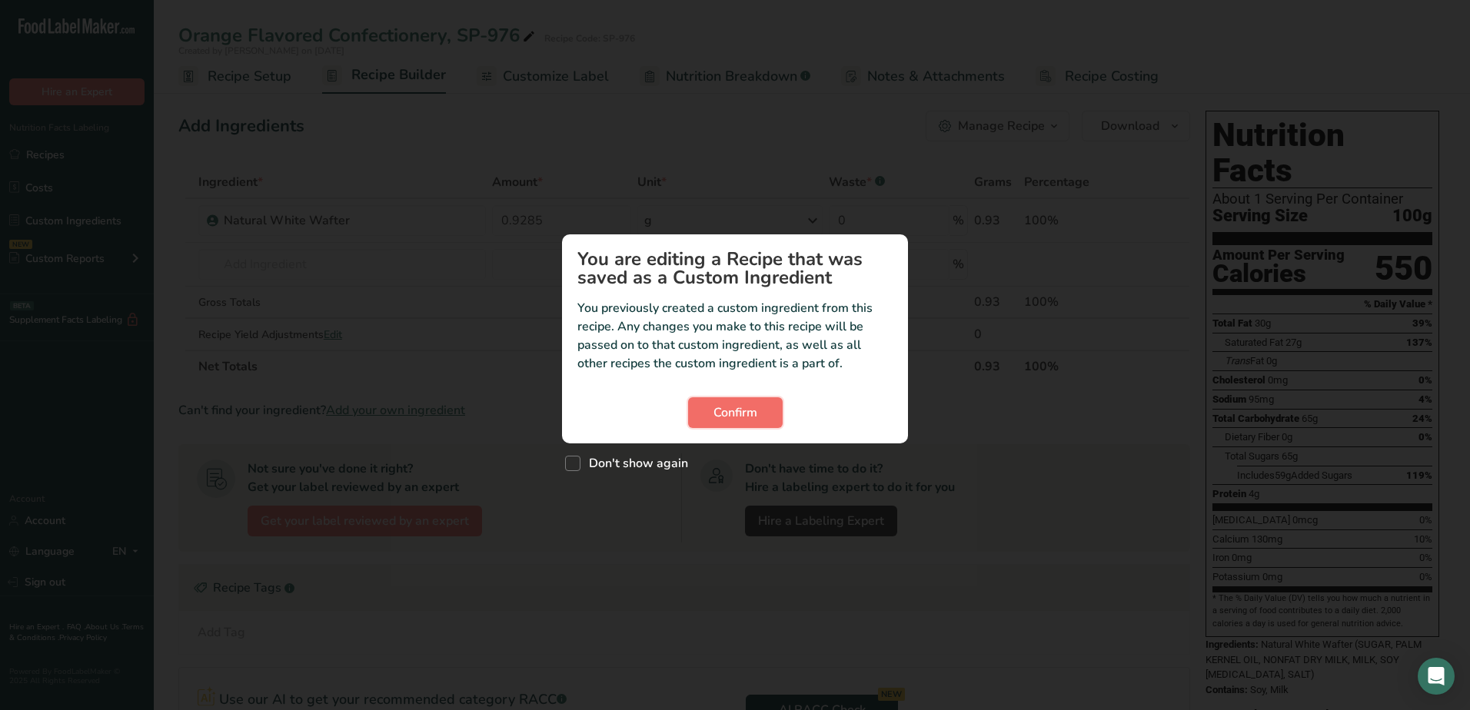
click at [703, 402] on button "Confirm" at bounding box center [735, 412] width 95 height 31
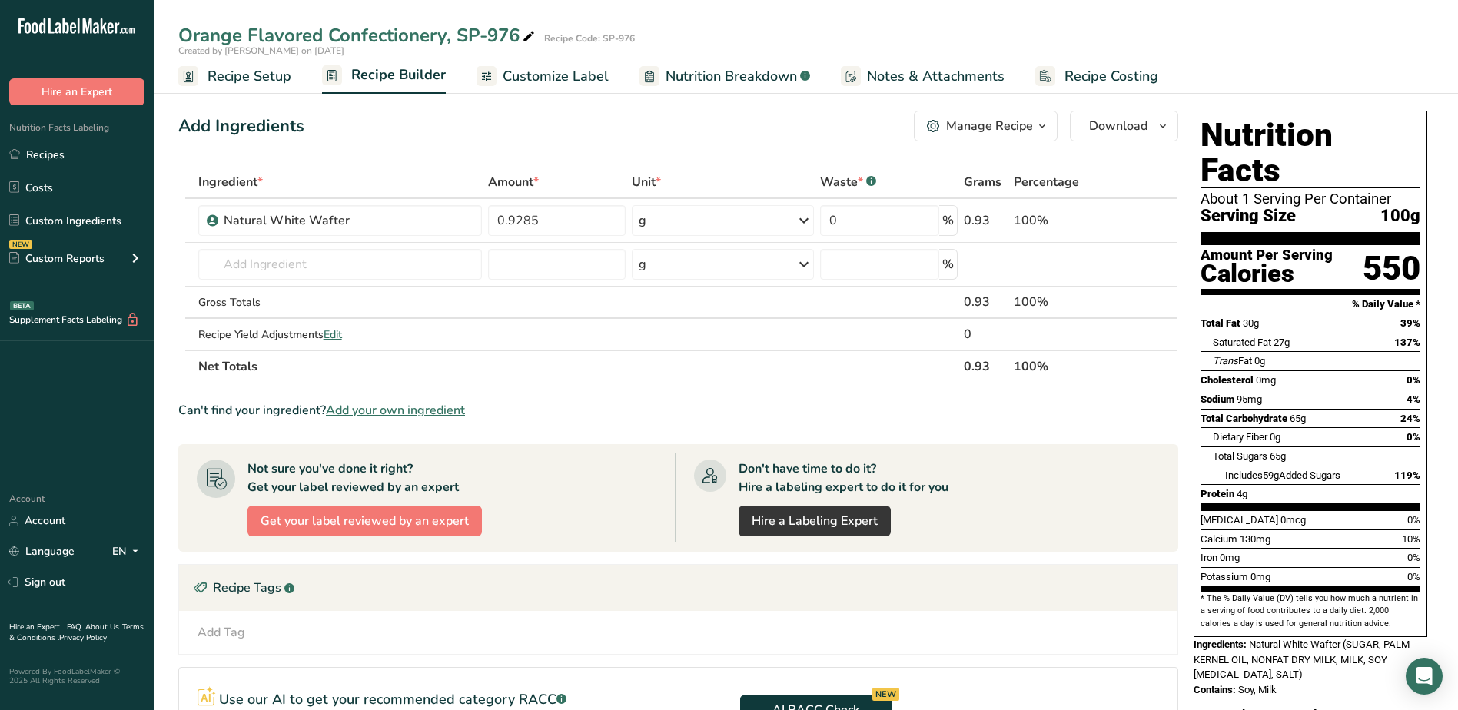
click at [214, 75] on span "Recipe Setup" at bounding box center [250, 76] width 84 height 21
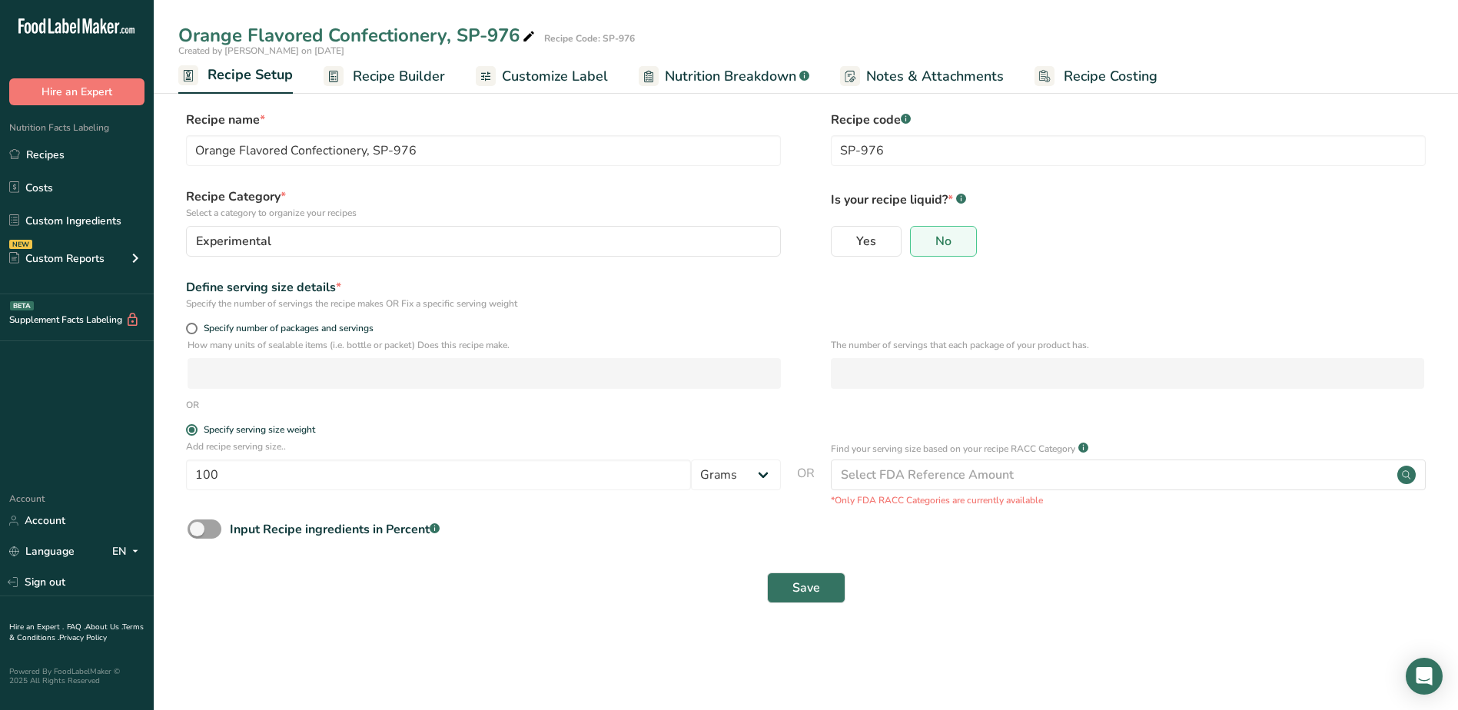
click at [381, 73] on span "Recipe Builder" at bounding box center [399, 76] width 92 height 21
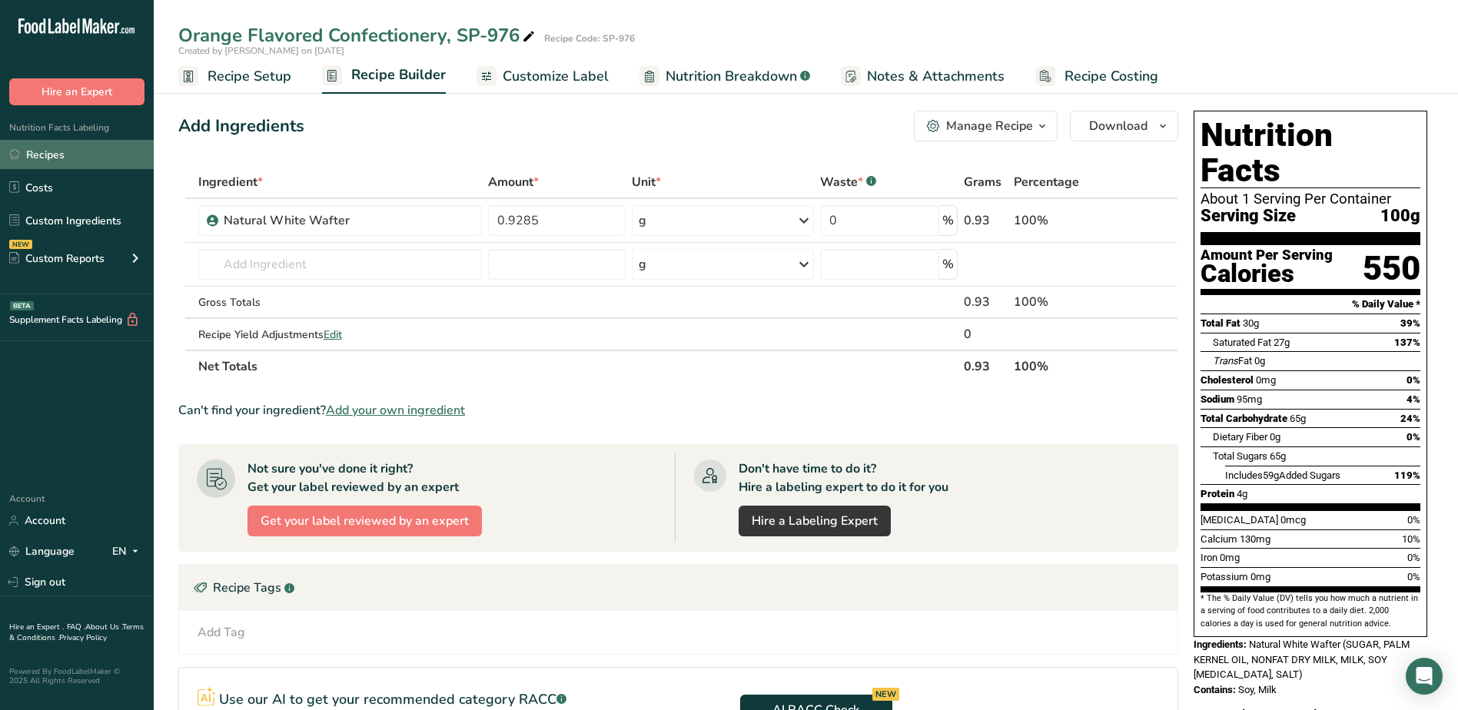
click at [62, 151] on link "Recipes" at bounding box center [77, 154] width 154 height 29
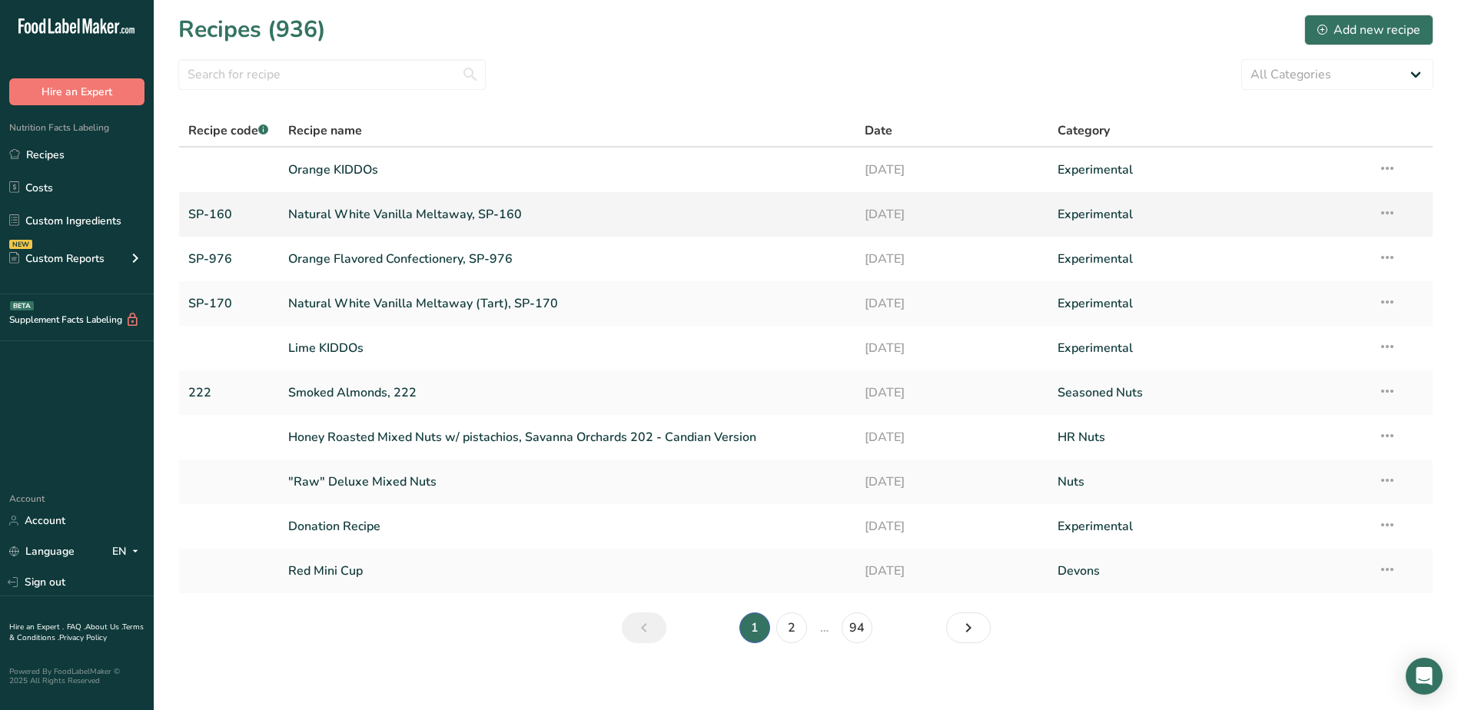
click at [351, 213] on link "Natural White Vanilla Meltaway, SP-160" at bounding box center [567, 214] width 559 height 32
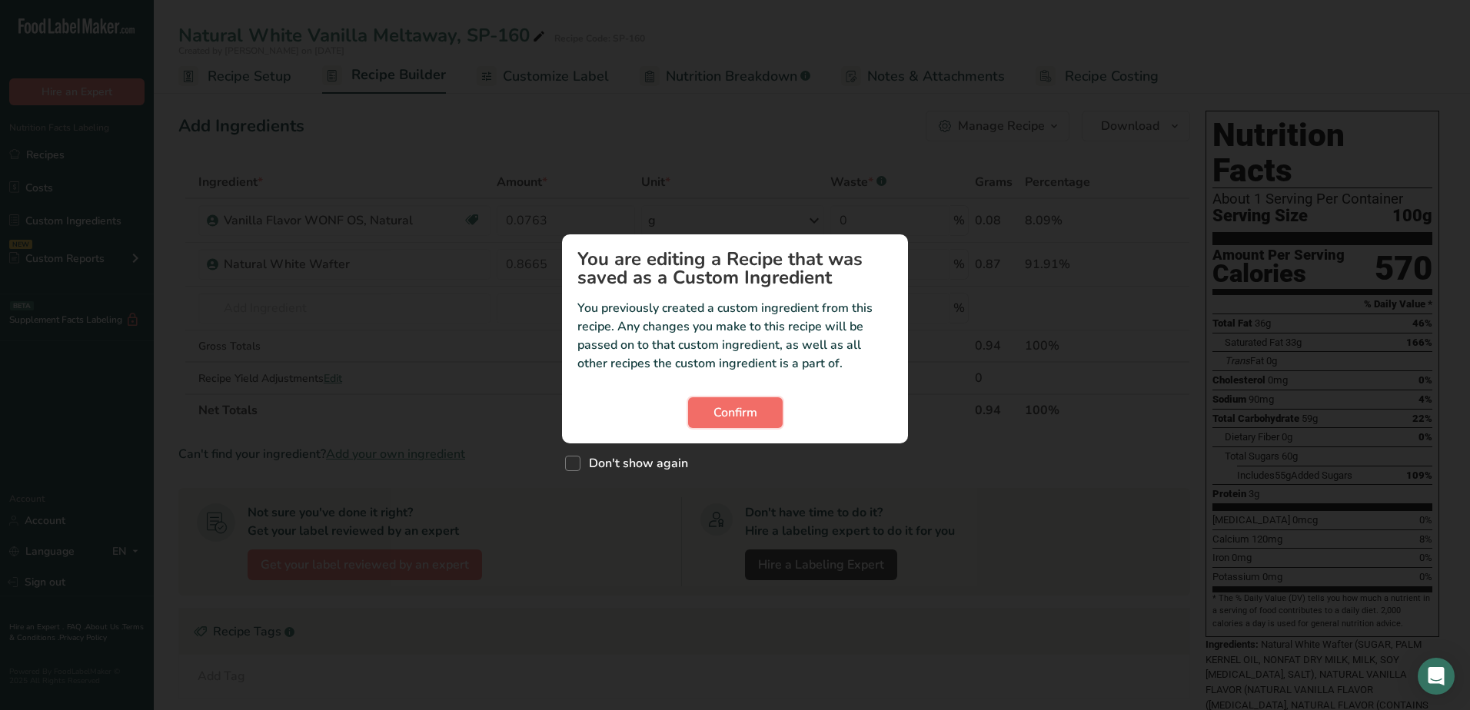
click at [729, 409] on span "Confirm" at bounding box center [735, 413] width 44 height 18
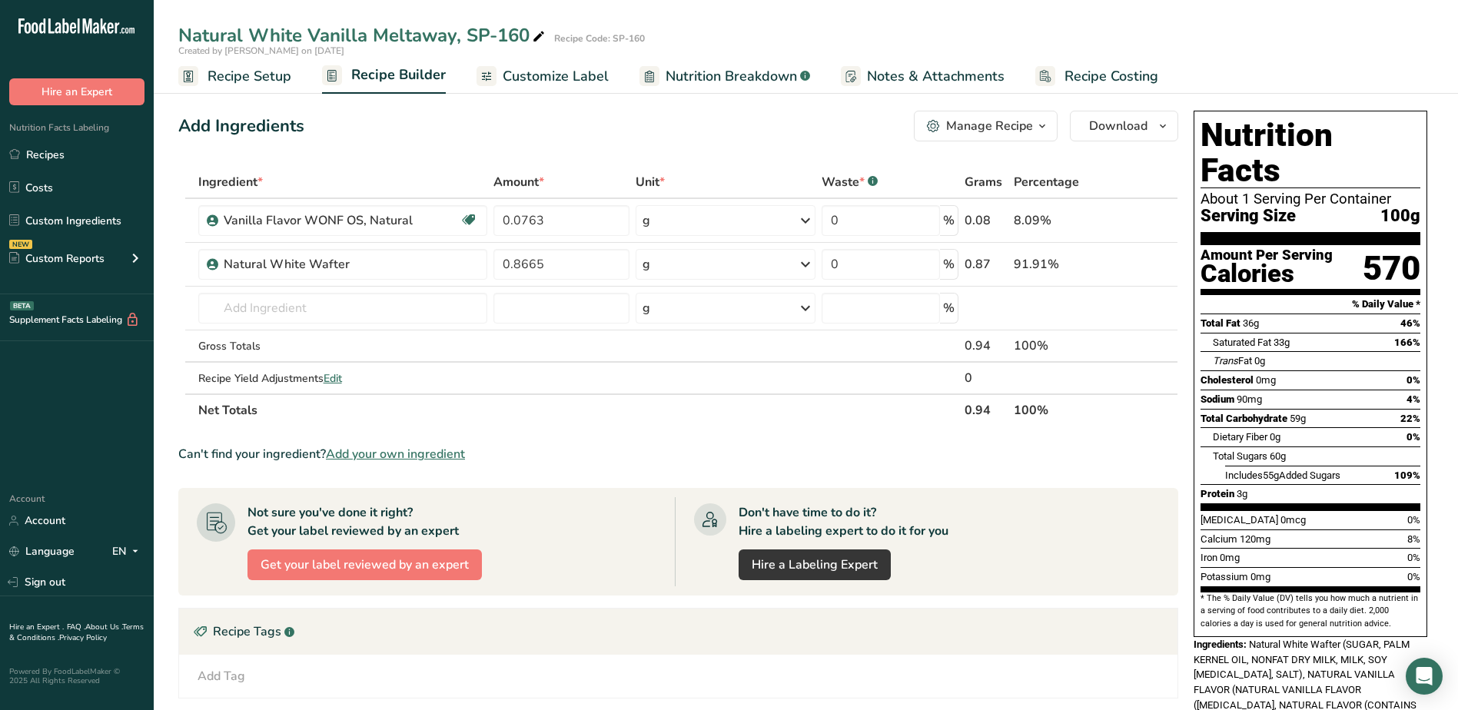
click at [219, 78] on span "Recipe Setup" at bounding box center [250, 76] width 84 height 21
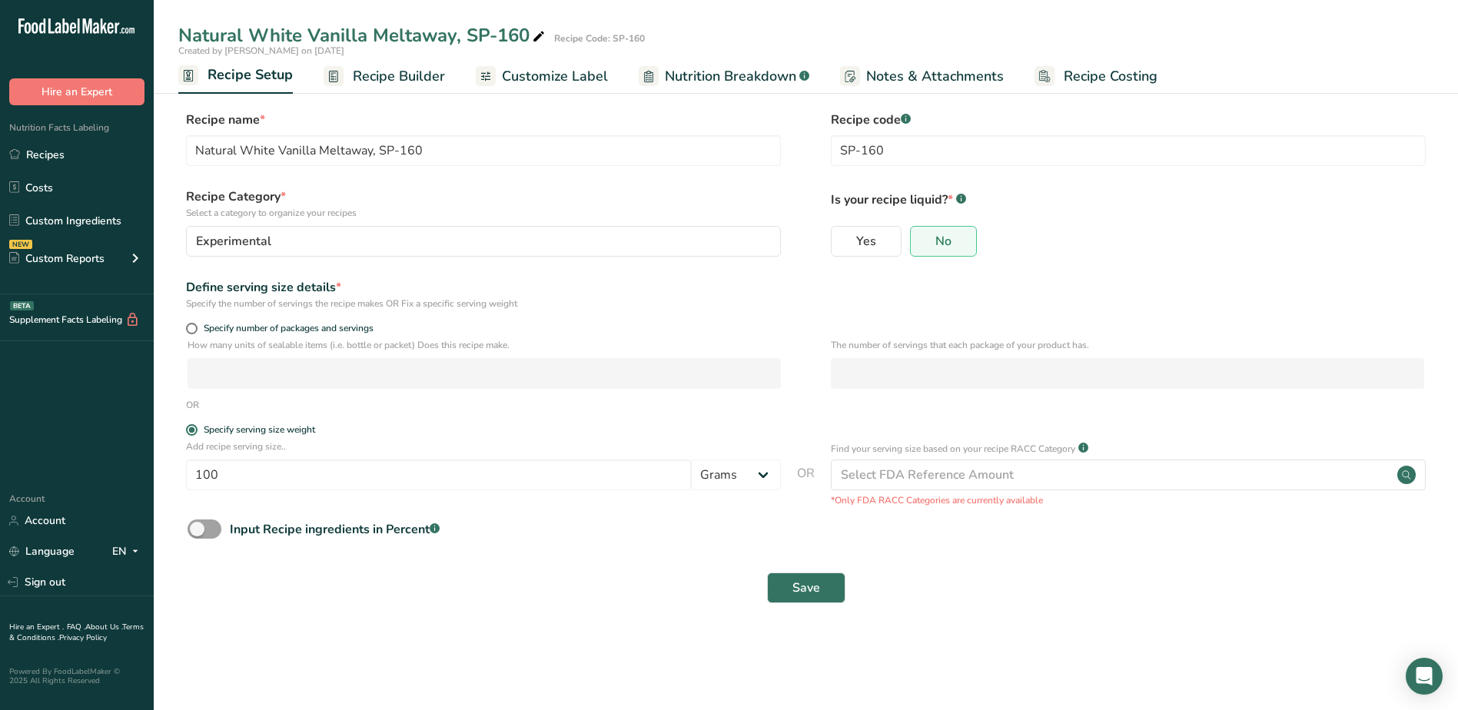
click at [377, 78] on span "Recipe Builder" at bounding box center [399, 76] width 92 height 21
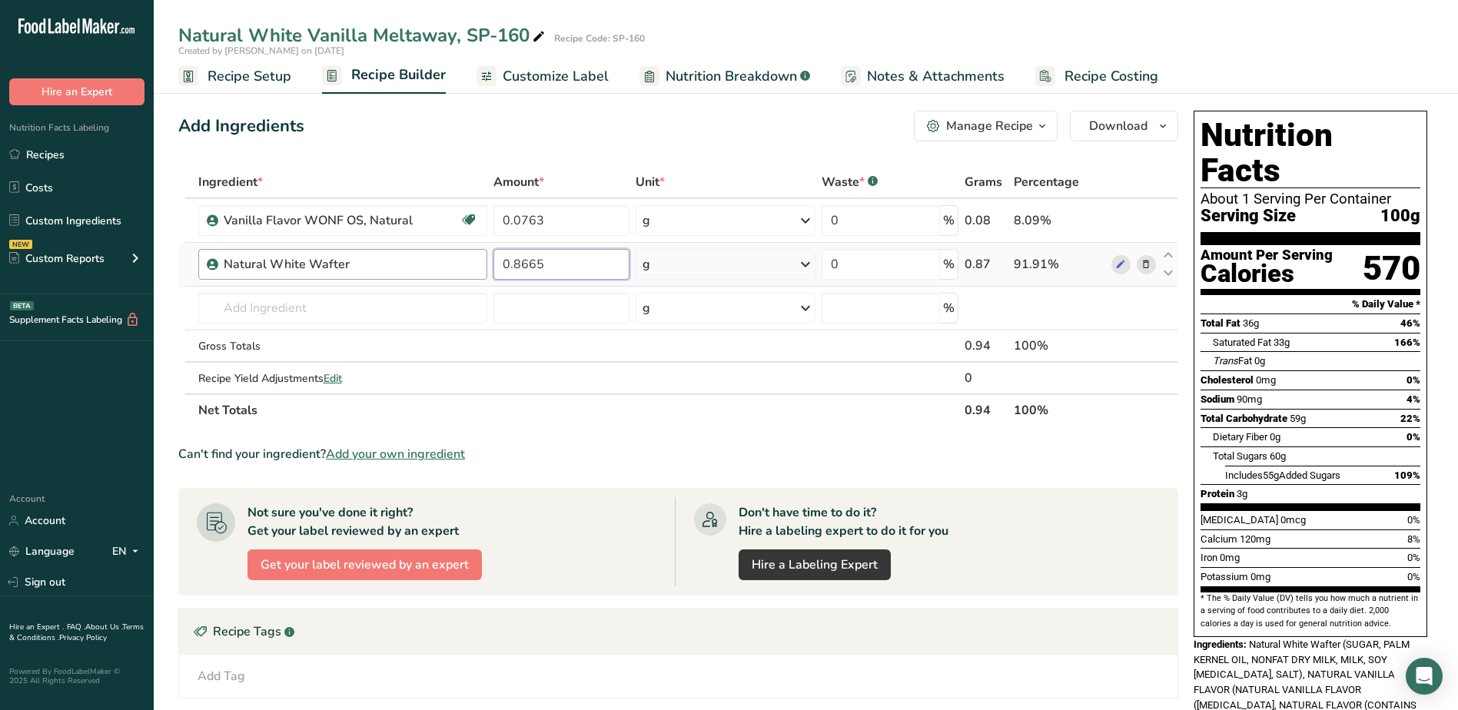
drag, startPoint x: 571, startPoint y: 266, endPoint x: 365, endPoint y: 258, distance: 206.2
click at [365, 258] on tr "Natural White Wafter 0.8665 g Weight Units g kg mg See more Volume Units l Volu…" at bounding box center [678, 265] width 999 height 44
type input "0.954198"
click at [571, 228] on div "Ingredient * Amount * Unit * Waste * .a-a{fill:#347362;}.b-a{fill:#fff;} Grams …" at bounding box center [678, 296] width 1000 height 261
drag, startPoint x: 601, startPoint y: 221, endPoint x: 446, endPoint y: 211, distance: 155.6
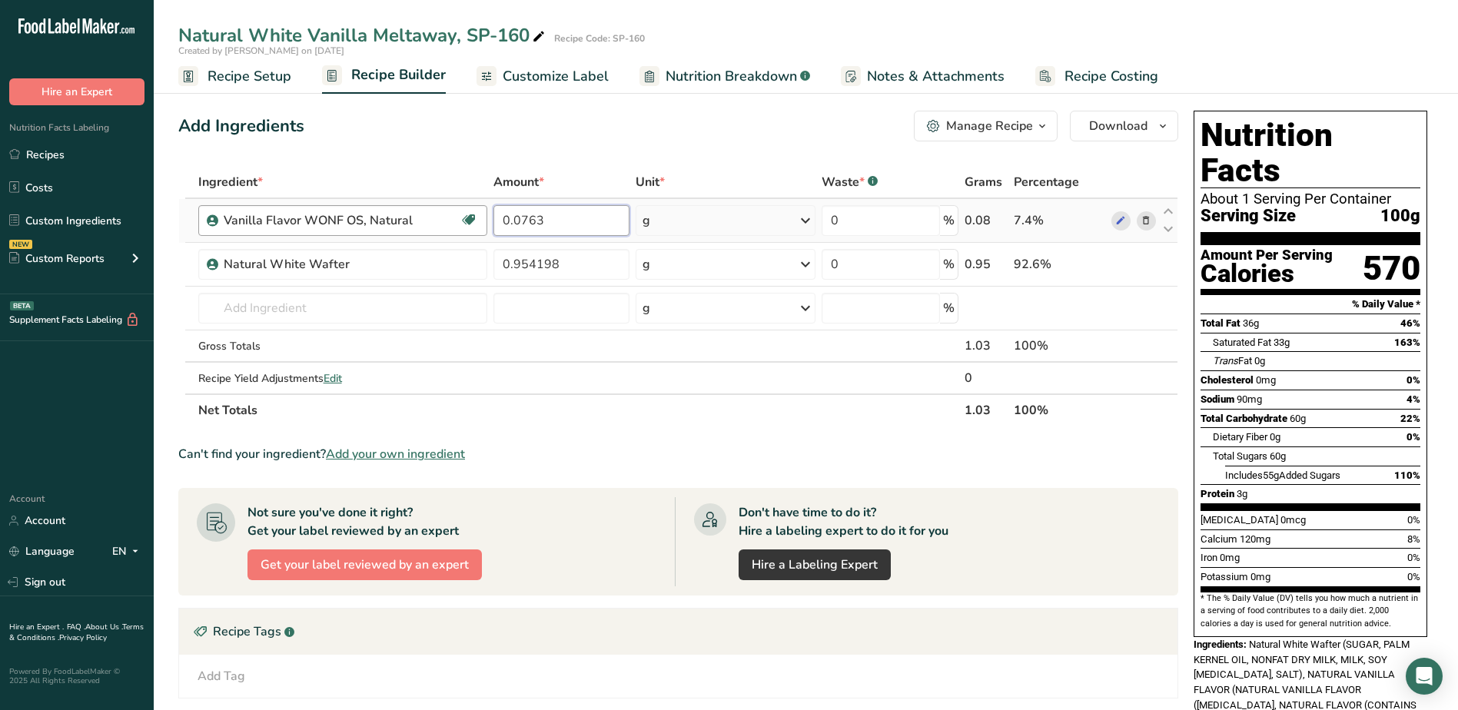
click at [446, 211] on tr "Vanilla Flavor WONF OS, Natural Devon's Ingredient 0.0763 g Weight Units g kg m…" at bounding box center [678, 221] width 999 height 44
type input "0.083969"
click at [488, 122] on div "Add Ingredients Manage Recipe Delete Recipe Duplicate Recipe Scale Recipe Save …" at bounding box center [678, 126] width 1000 height 31
click at [55, 155] on link "Recipes" at bounding box center [77, 154] width 154 height 29
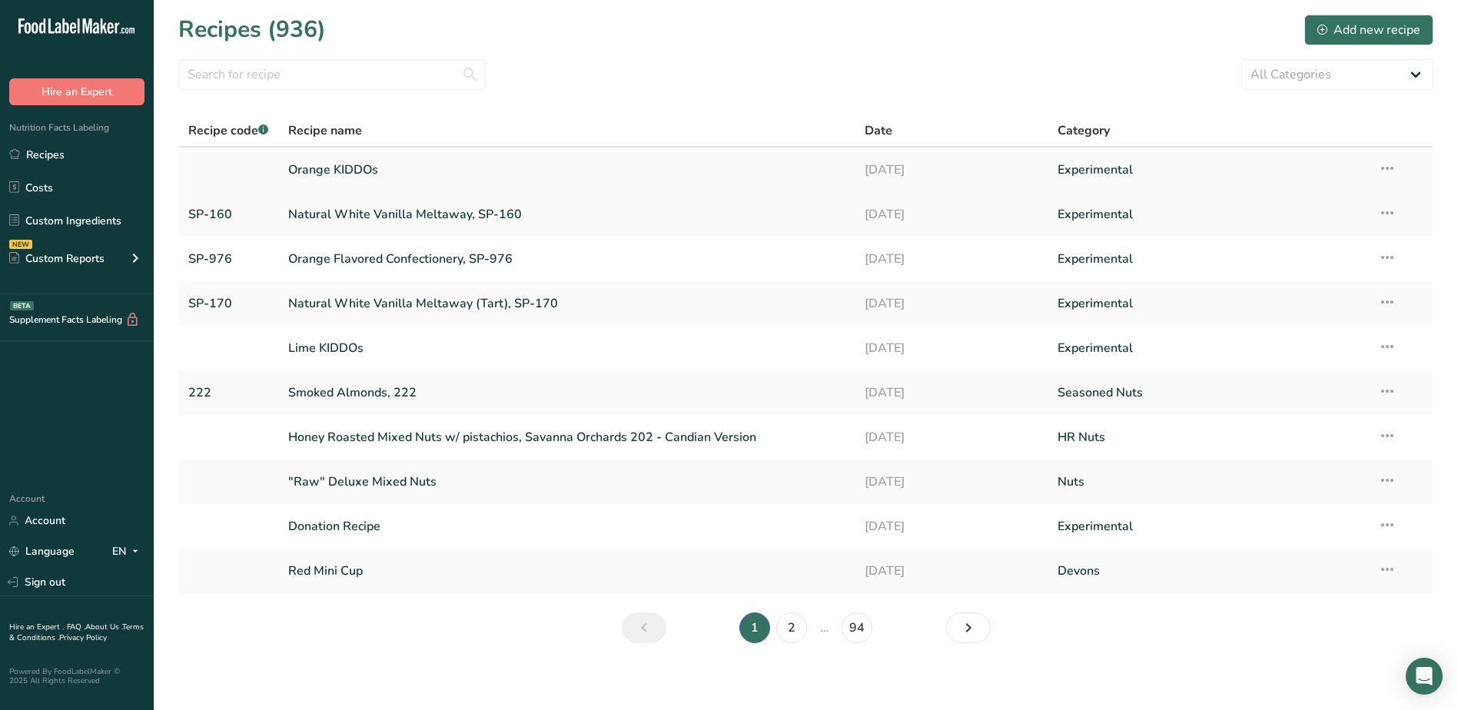
click at [357, 170] on link "Orange KIDDOs" at bounding box center [567, 170] width 559 height 32
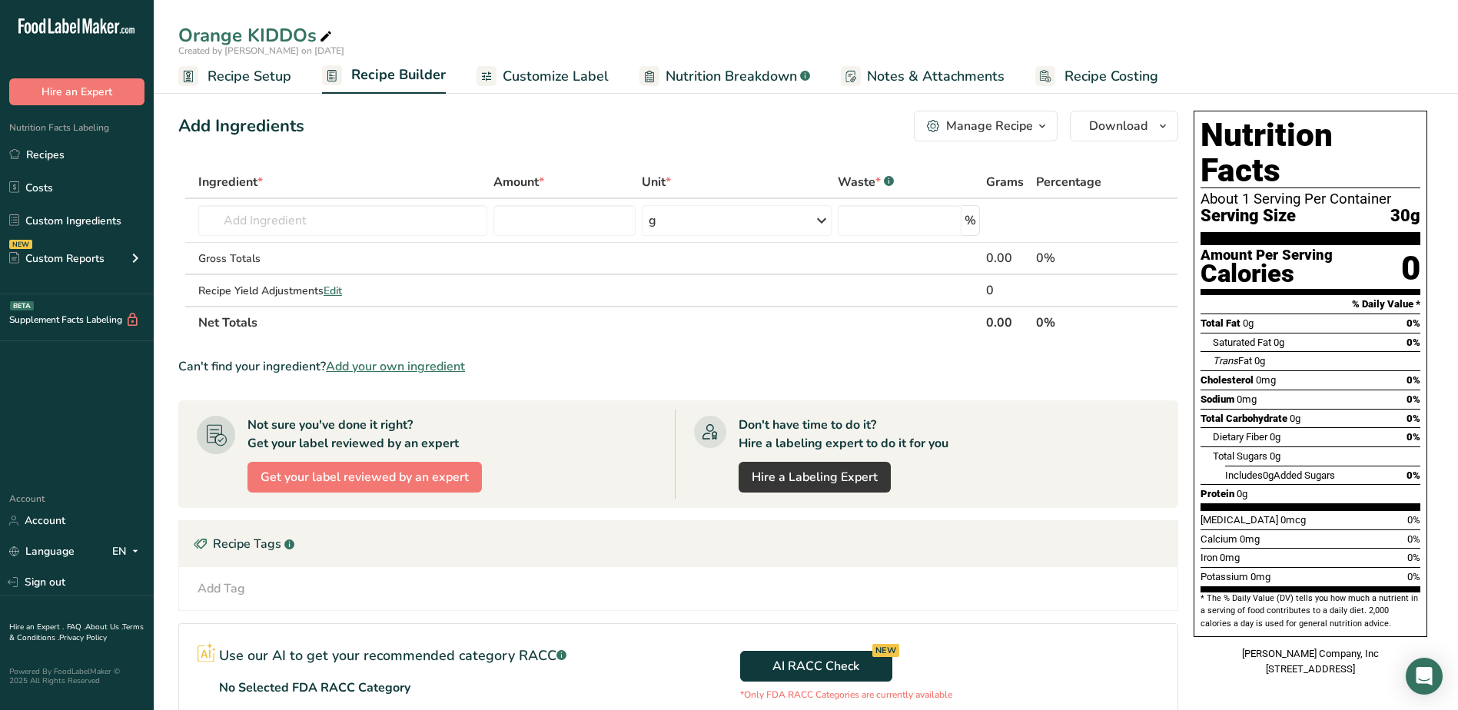
click at [257, 78] on span "Recipe Setup" at bounding box center [250, 76] width 84 height 21
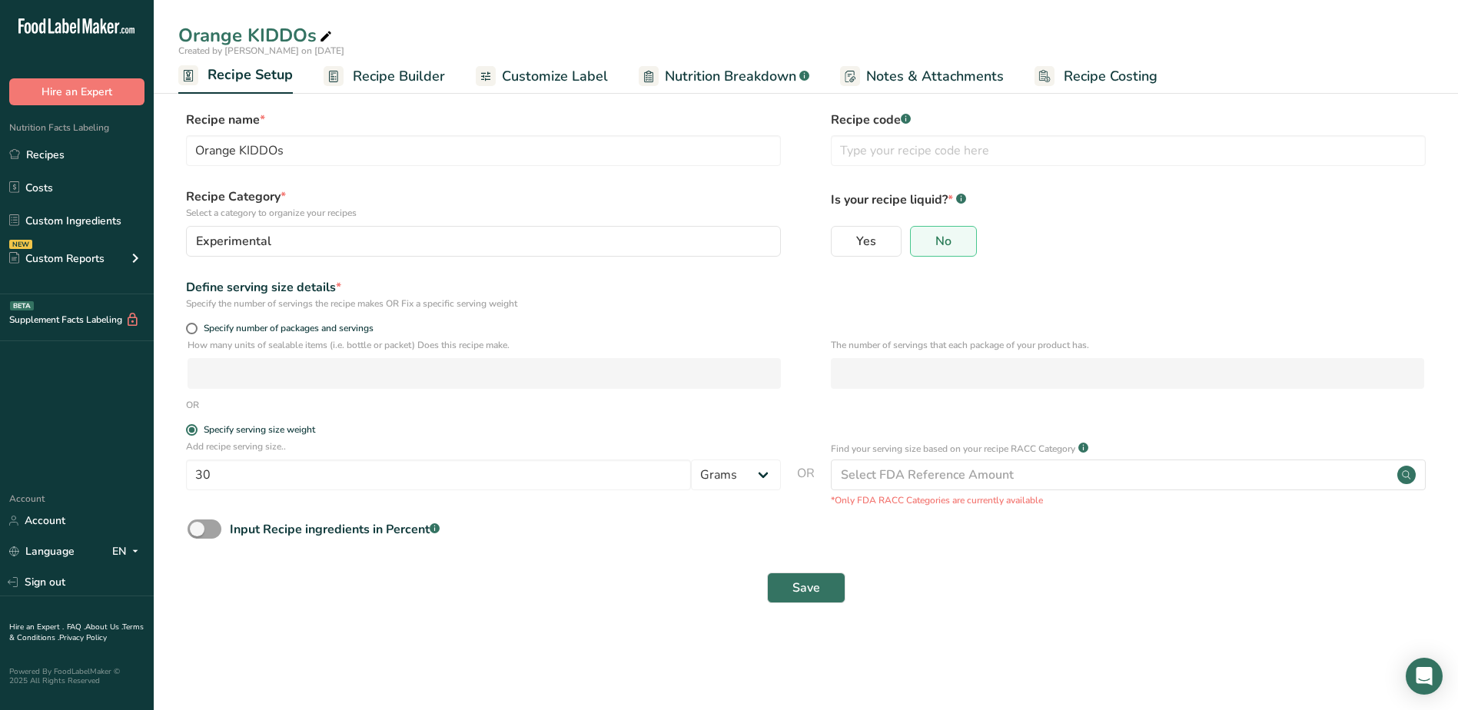
click at [363, 72] on span "Recipe Builder" at bounding box center [399, 76] width 92 height 21
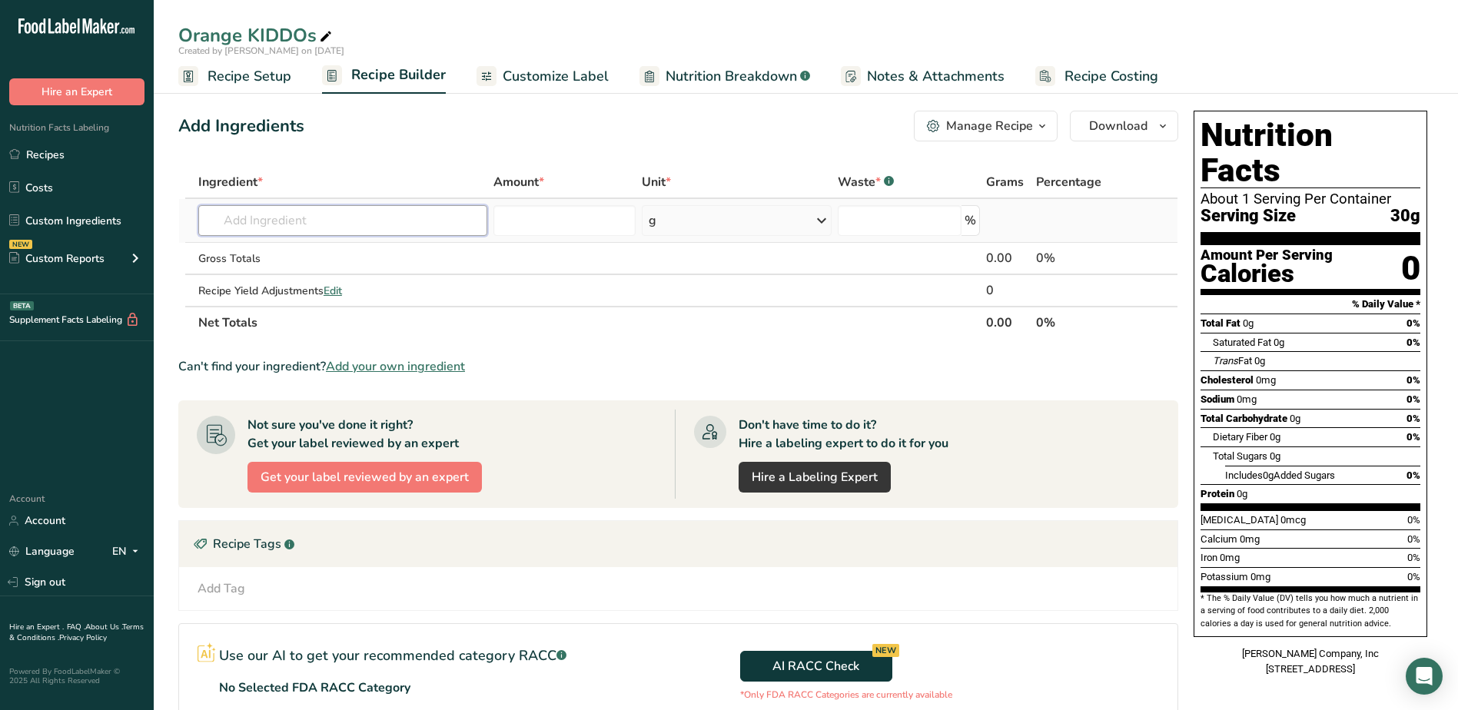
click at [276, 218] on input "text" at bounding box center [342, 220] width 289 height 31
type input "sp-976"
click at [348, 254] on p "SP-976 Orange Flavored Confectionery, SP-976" at bounding box center [335, 252] width 248 height 16
type input "Orange Flavored Confectionery, SP-976"
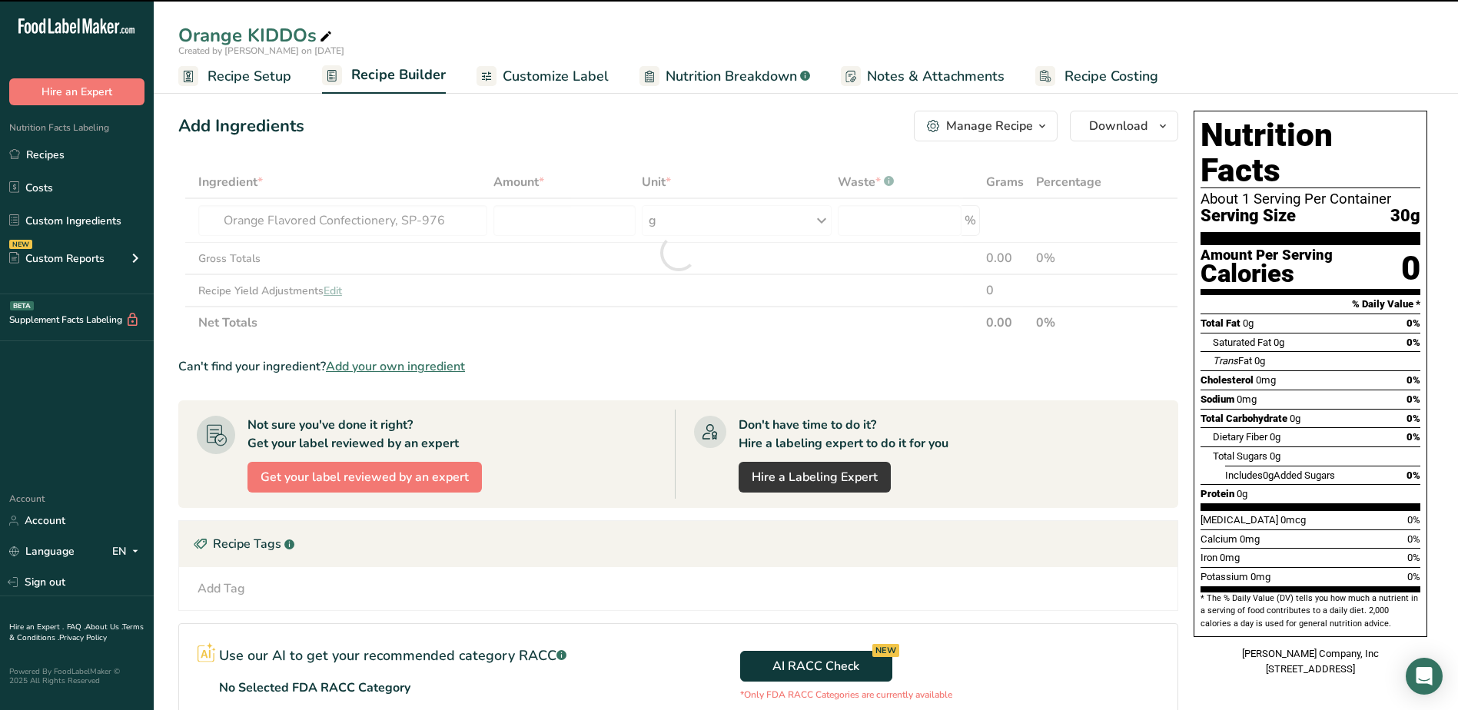
type input "0"
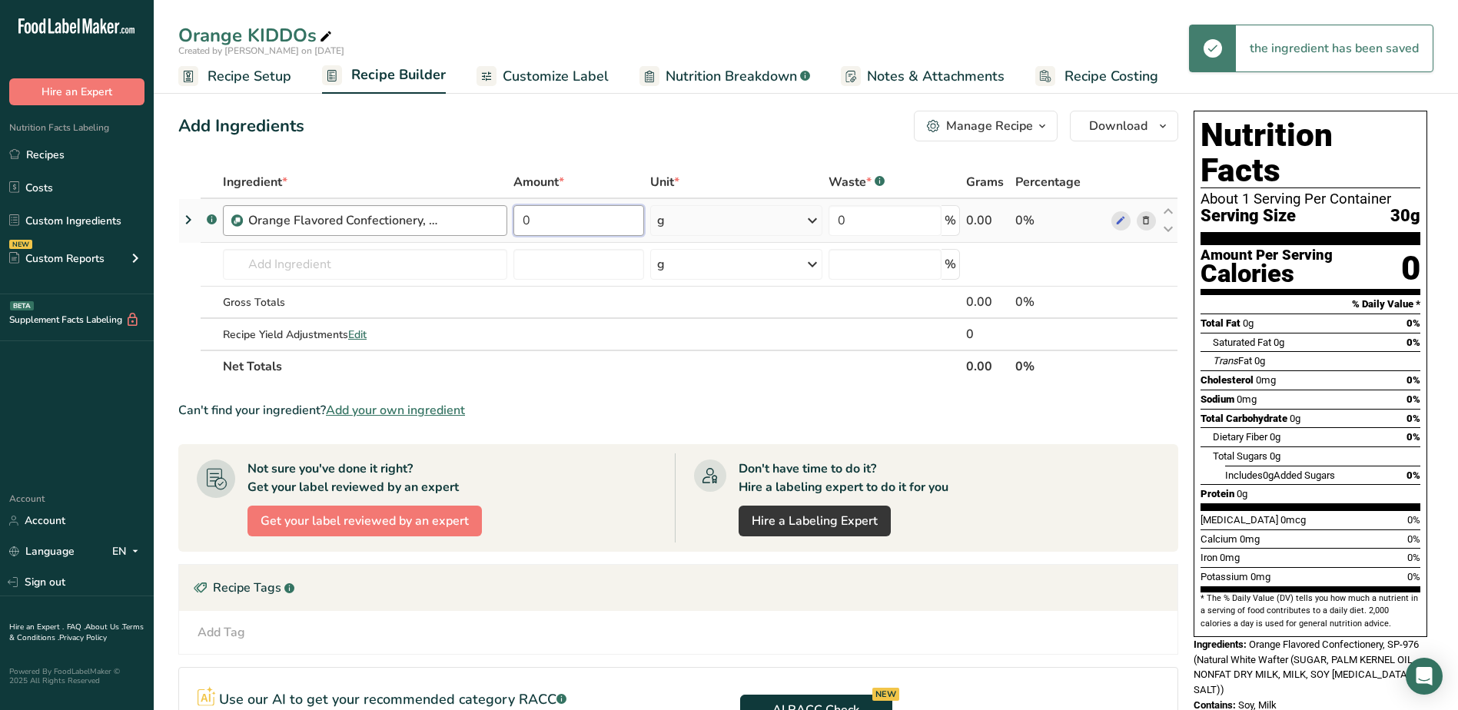
drag, startPoint x: 556, startPoint y: 218, endPoint x: 460, endPoint y: 211, distance: 96.3
click at [460, 211] on tr ".a-a{fill:#347362;}.b-a{fill:#fff;} Orange Flavored Confectionery, SP-976 0 g W…" at bounding box center [678, 221] width 999 height 44
type input "84"
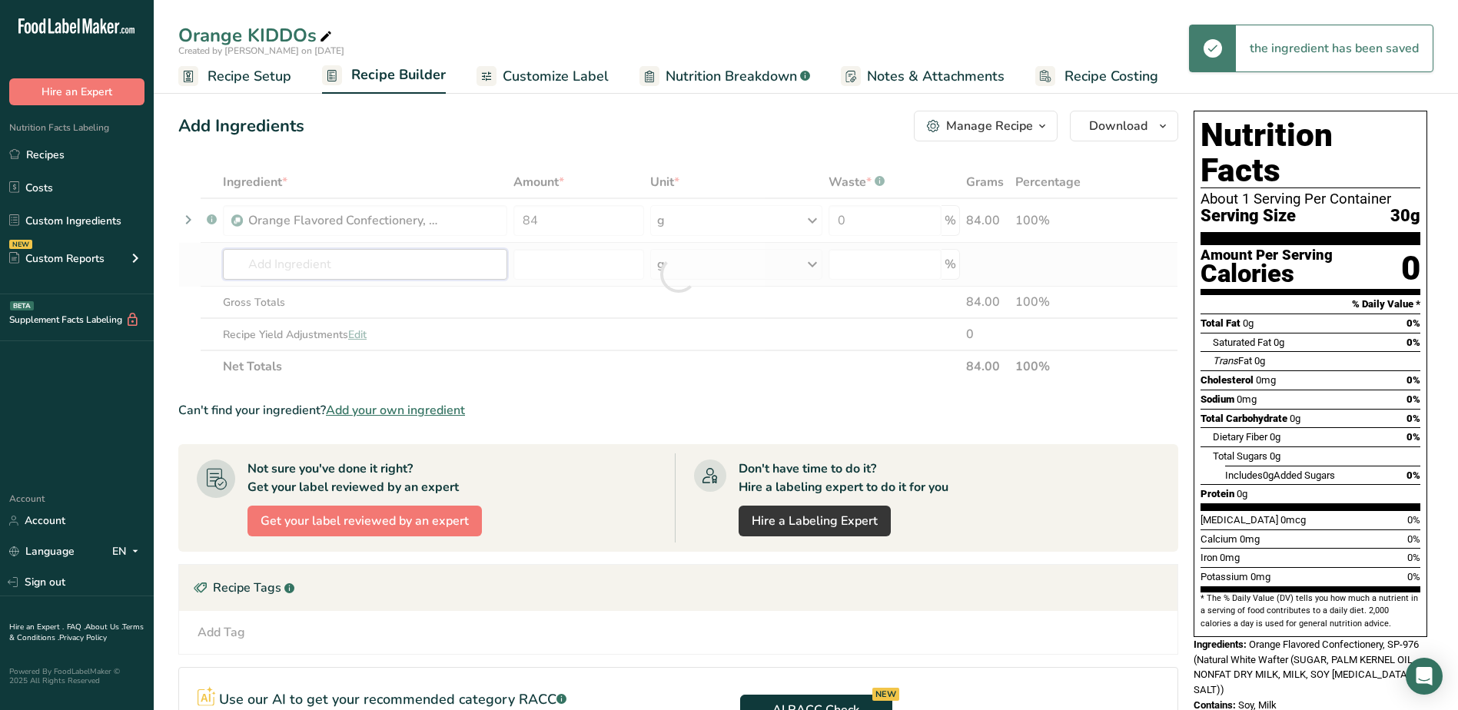
click at [400, 271] on div "Ingredient * Amount * Unit * Waste * .a-a{fill:#347362;}.b-a{fill:#fff;} Grams …" at bounding box center [678, 274] width 1000 height 217
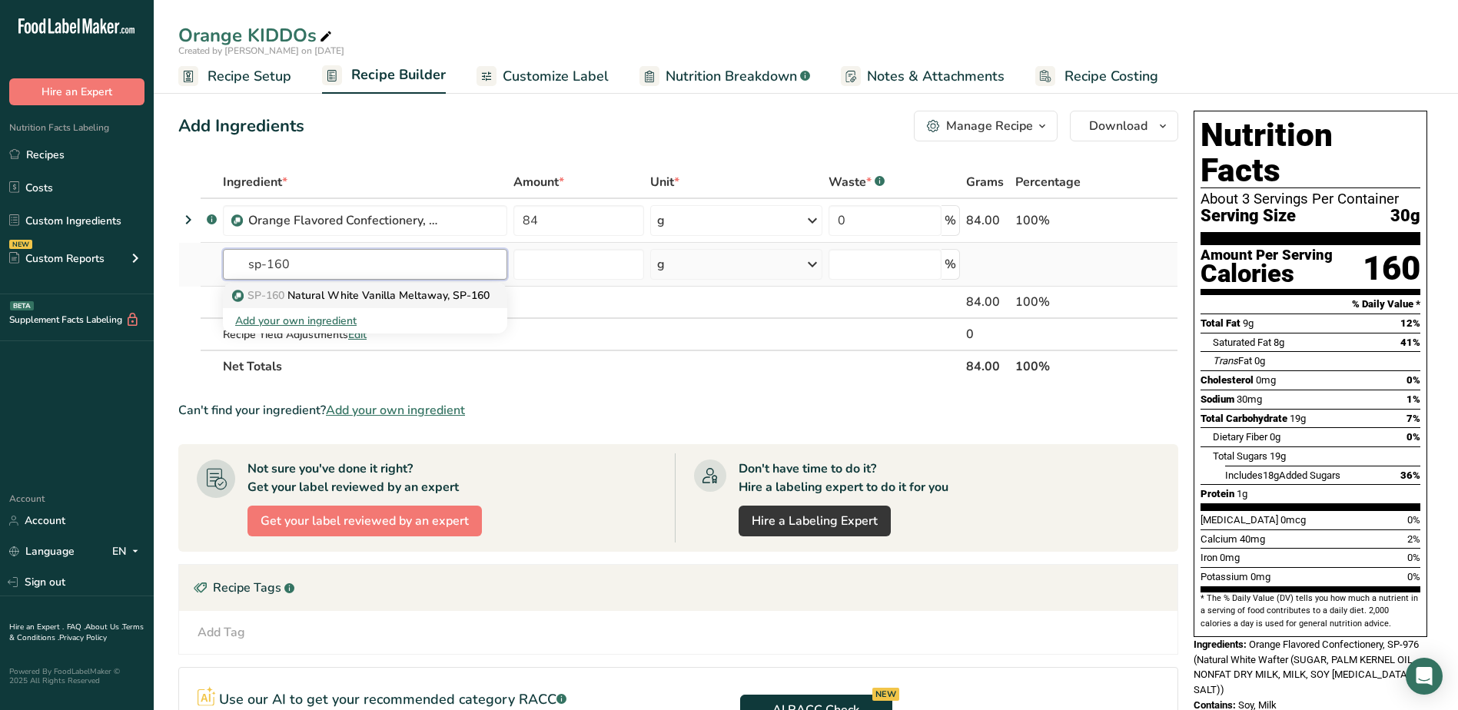
type input "sp-160"
click at [411, 291] on p "SP-160 Natural White Vanilla Meltaway, SP-160" at bounding box center [362, 296] width 254 height 16
type input "Natural White Vanilla Meltaway, SP-160"
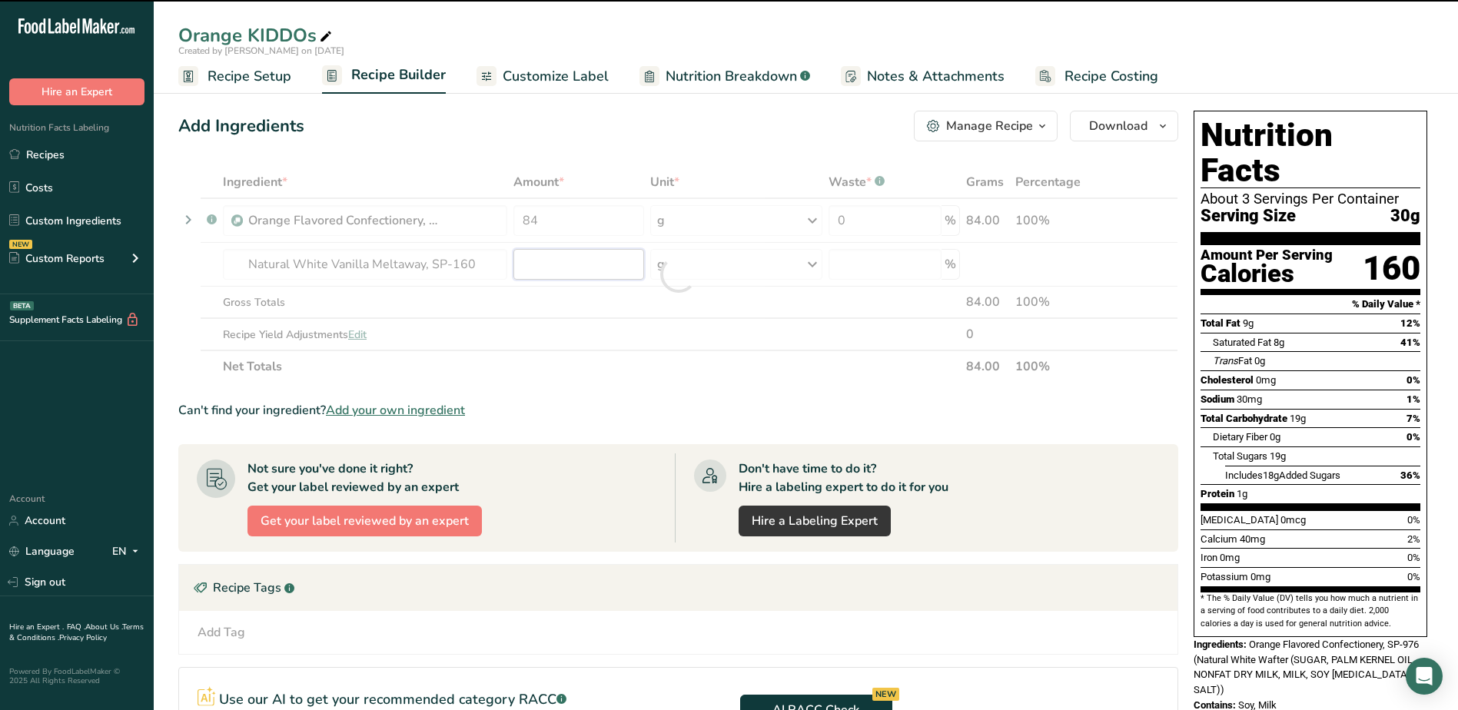
click at [576, 264] on input "number" at bounding box center [579, 264] width 131 height 31
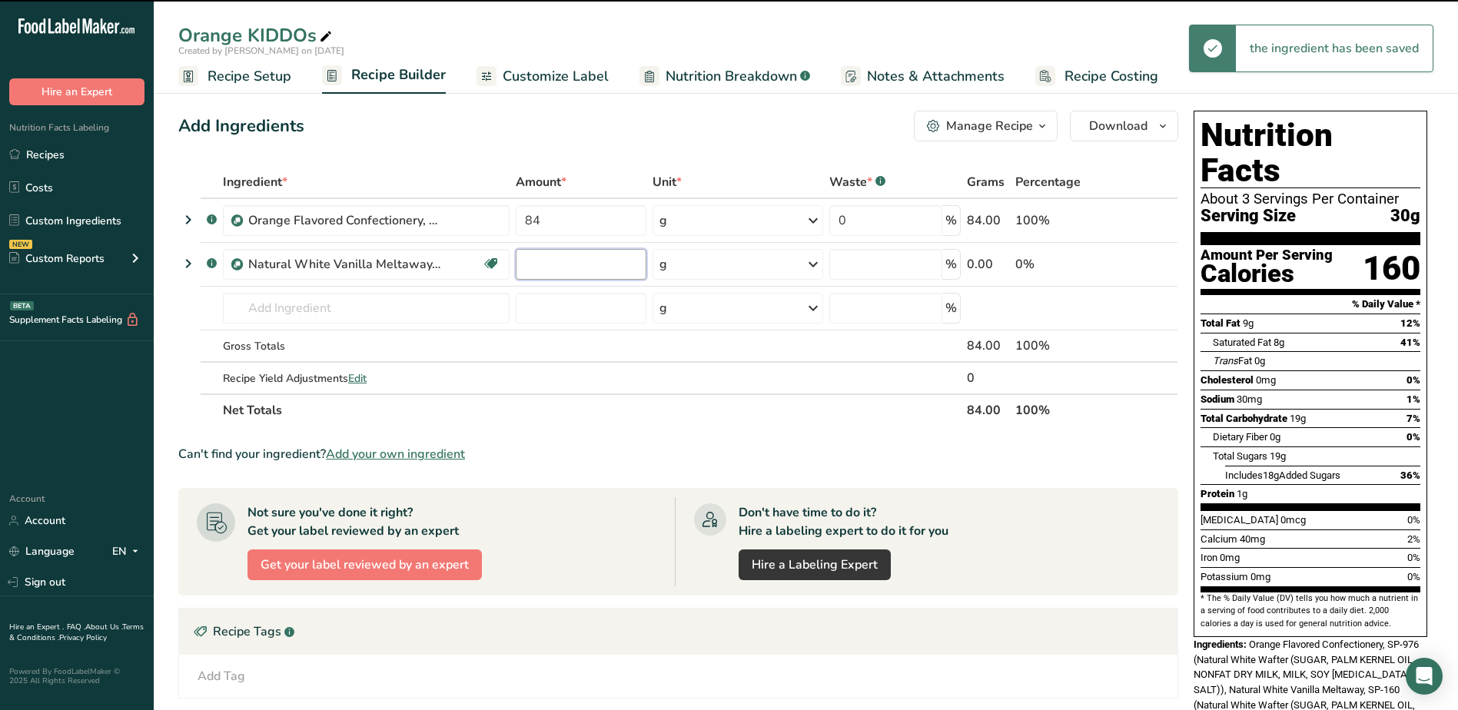
type input "0"
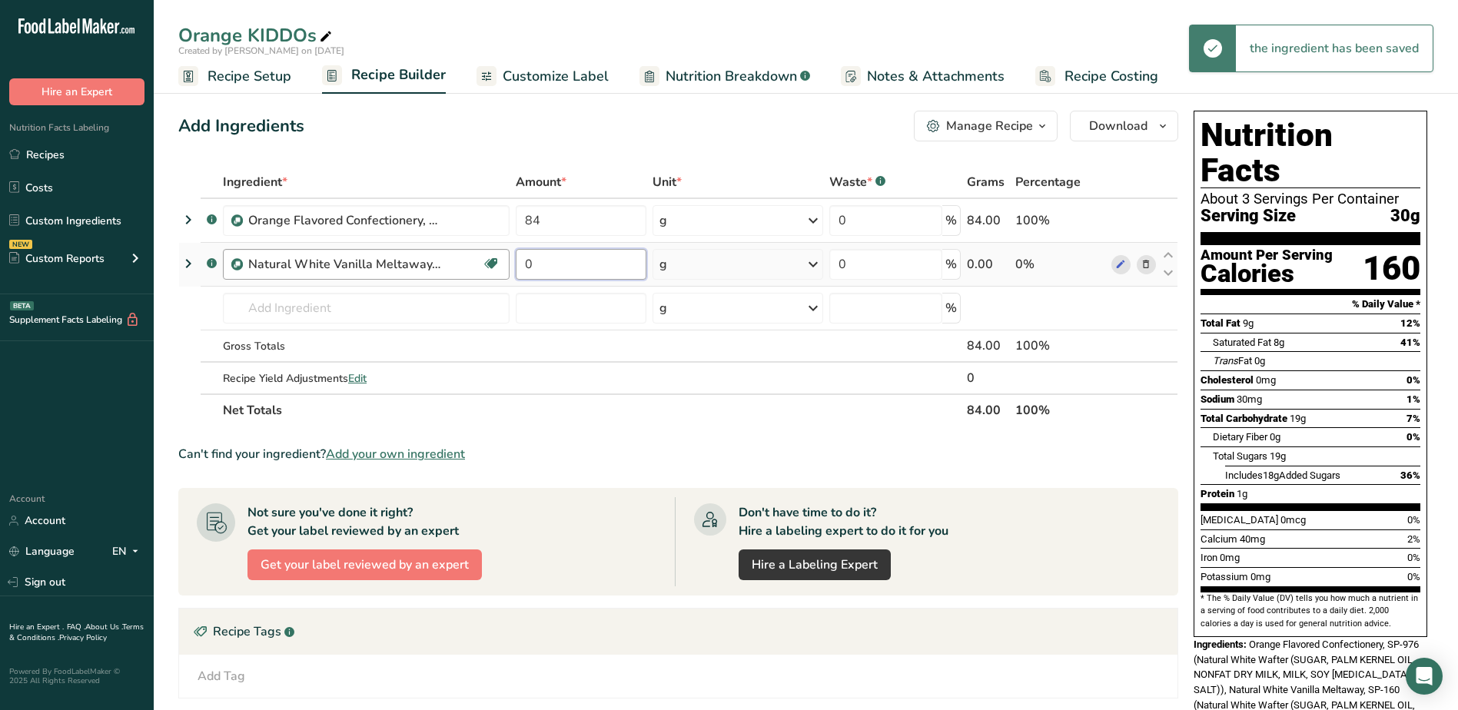
drag, startPoint x: 576, startPoint y: 268, endPoint x: 498, endPoint y: 258, distance: 78.4
click at [498, 258] on tr ".a-a{fill:#347362;}.b-a{fill:#fff;} Natural White Vanilla Meltaway, SP-160 Devo…" at bounding box center [678, 265] width 999 height 44
type input "16"
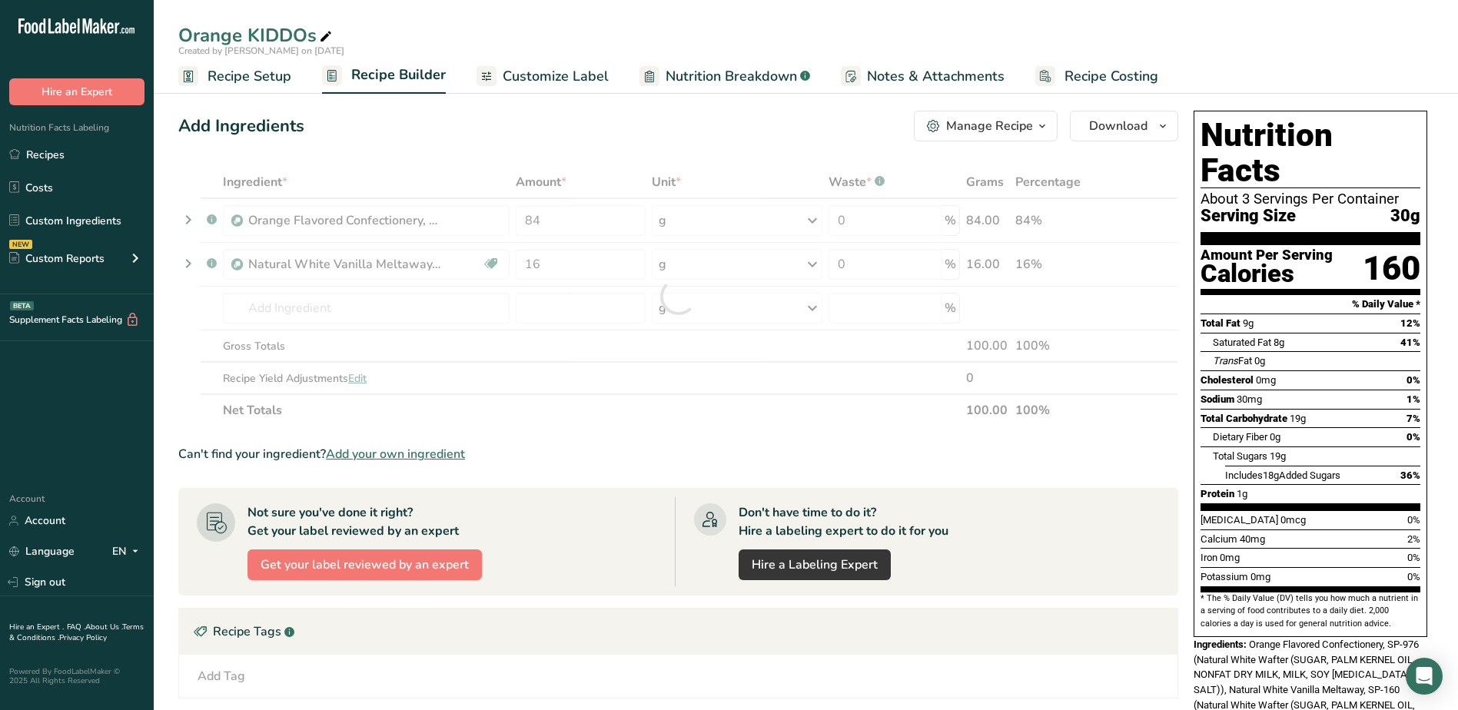
click at [644, 152] on div "Add Ingredients Manage Recipe Delete Recipe Duplicate Recipe Scale Recipe Save …" at bounding box center [682, 538] width 1009 height 866
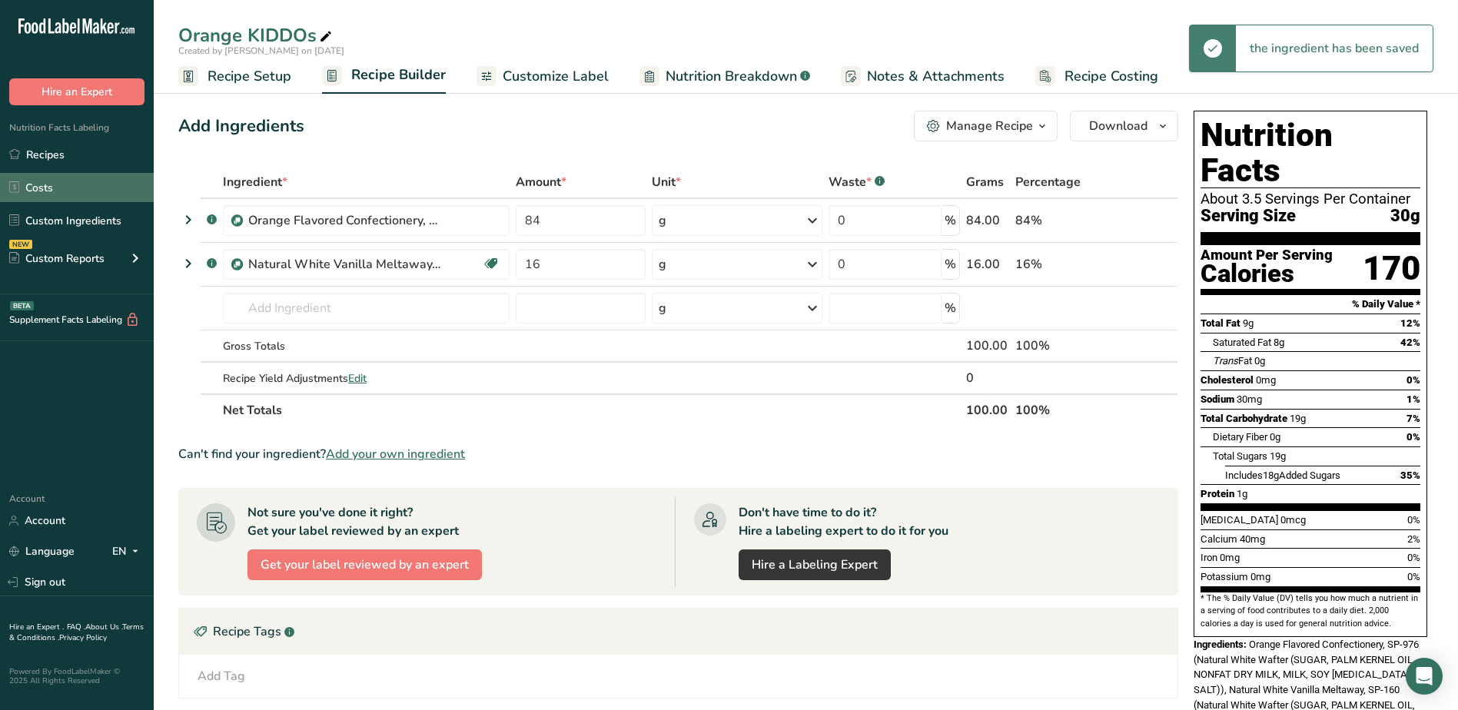
drag, startPoint x: 85, startPoint y: 160, endPoint x: 141, endPoint y: 182, distance: 59.7
click at [85, 160] on link "Recipes" at bounding box center [77, 154] width 154 height 29
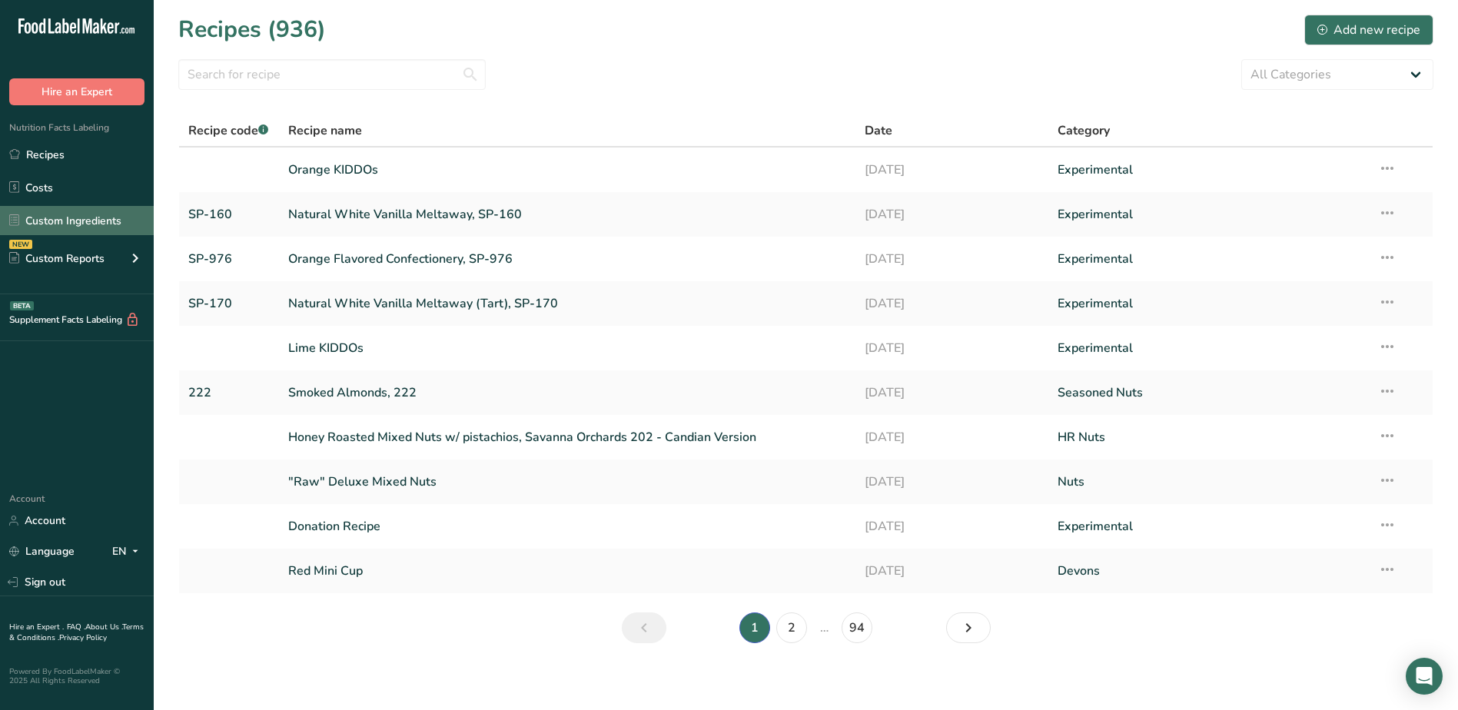
click at [81, 223] on link "Custom Ingredients" at bounding box center [77, 220] width 154 height 29
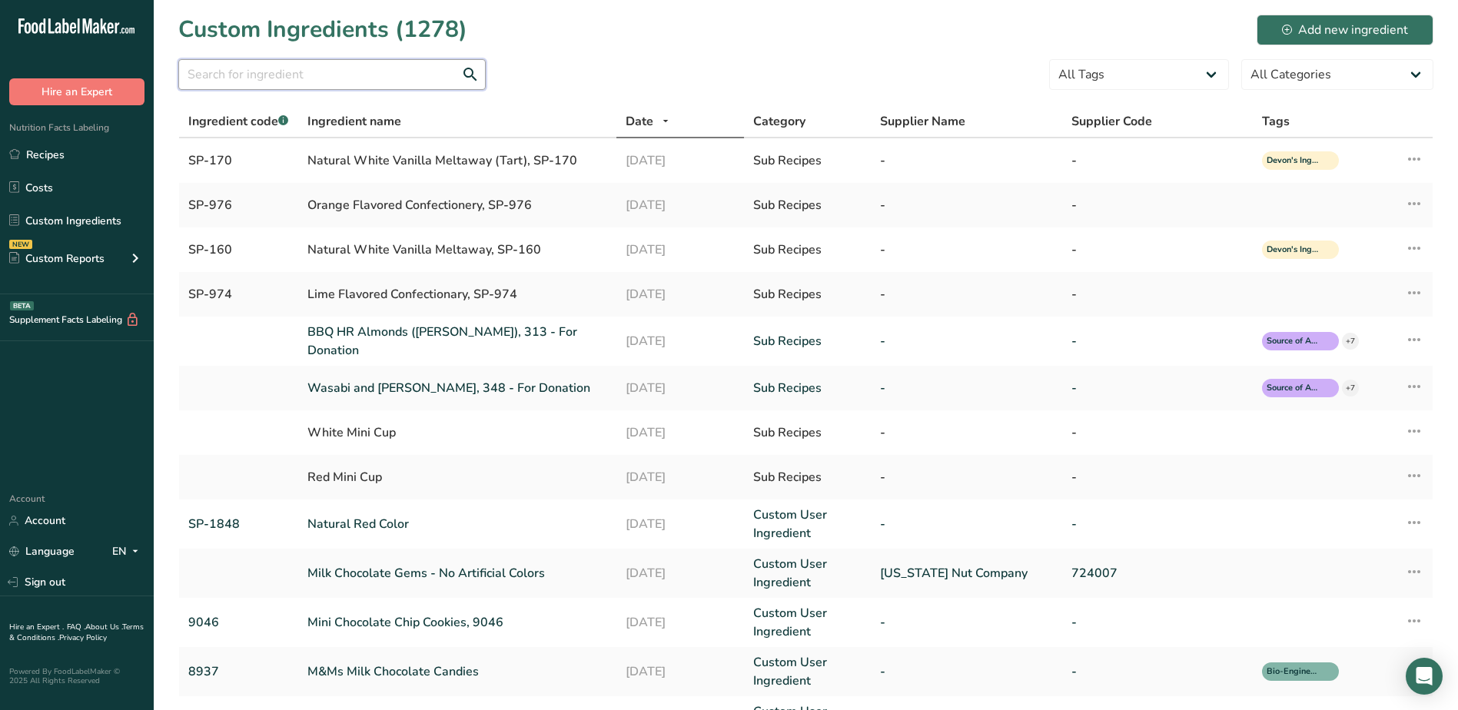
click at [288, 83] on input "text" at bounding box center [332, 74] width 308 height 31
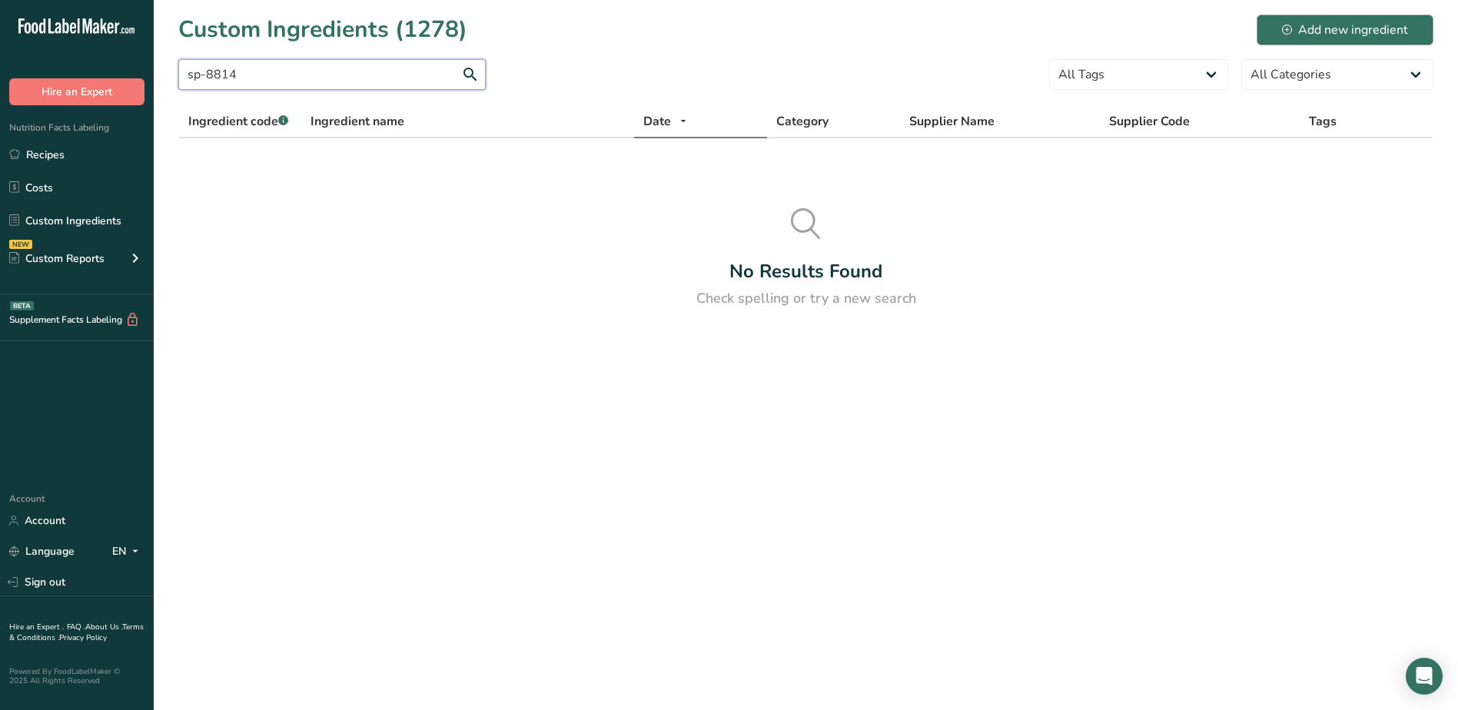
type input "sp-8814"
click at [1288, 40] on button "Add new ingredient" at bounding box center [1345, 30] width 177 height 31
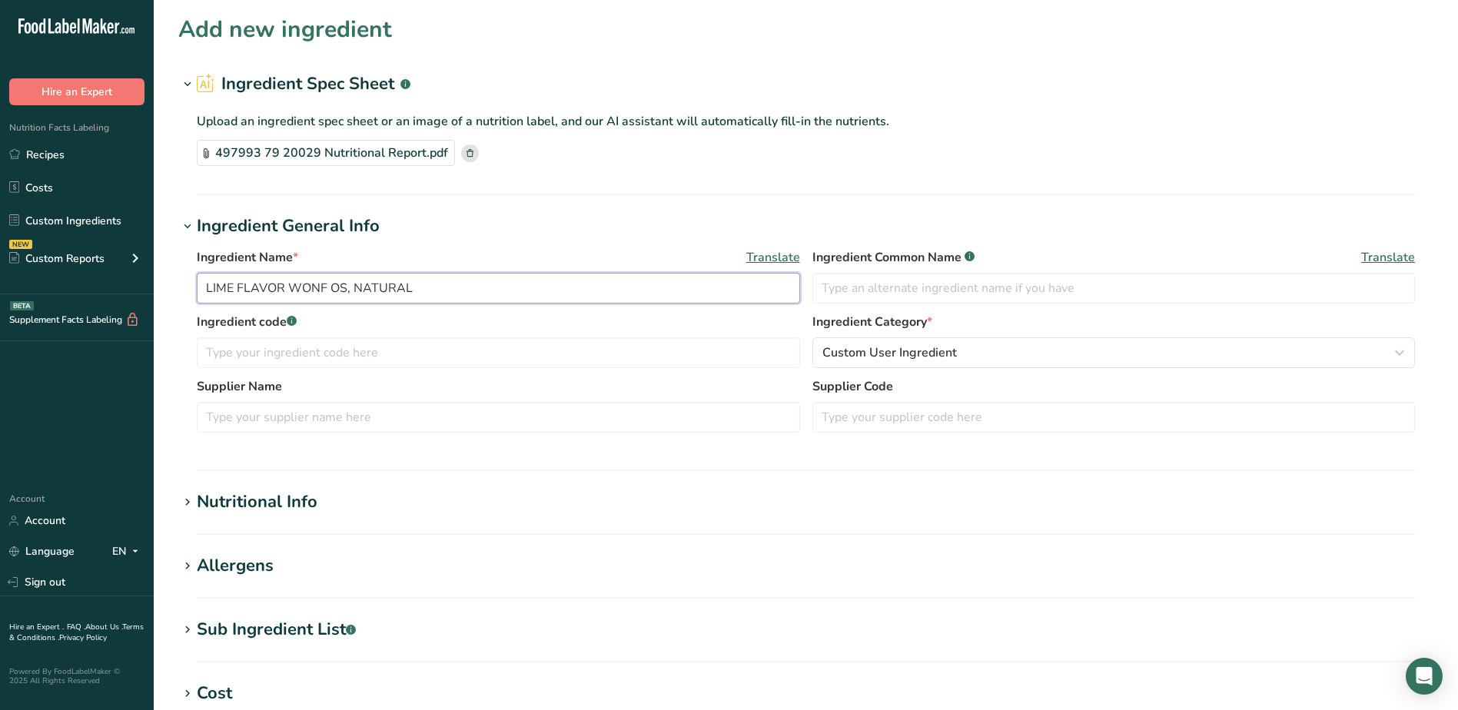
drag, startPoint x: 474, startPoint y: 293, endPoint x: -4, endPoint y: 297, distance: 477.4
click at [0, 297] on html ".a-20{fill:#fff;} Hire an Expert Nutrition Facts Labeling Recipes Costs Custom …" at bounding box center [729, 552] width 1458 height 1104
type input "Lime Flavor, Sp-8814"
click at [558, 358] on input "text" at bounding box center [499, 352] width 604 height 31
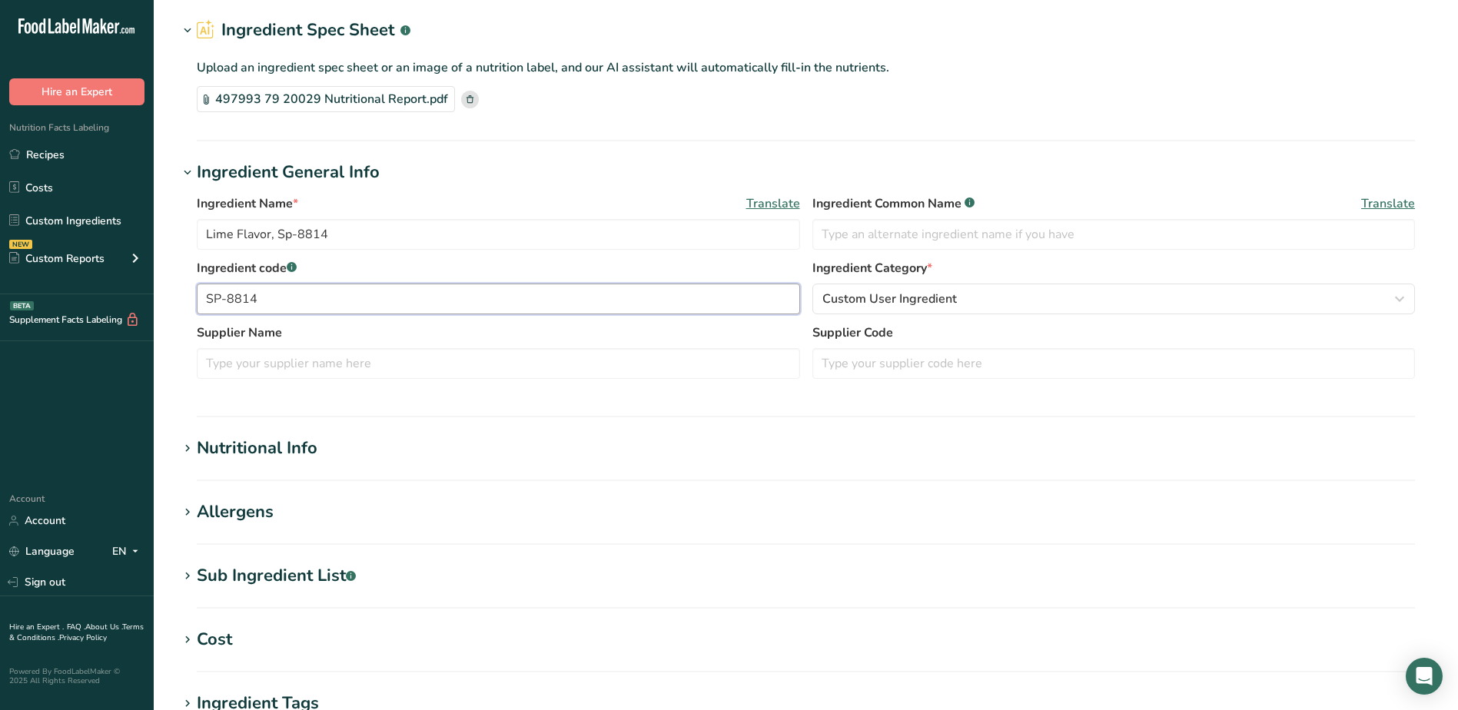
scroll to position [77, 0]
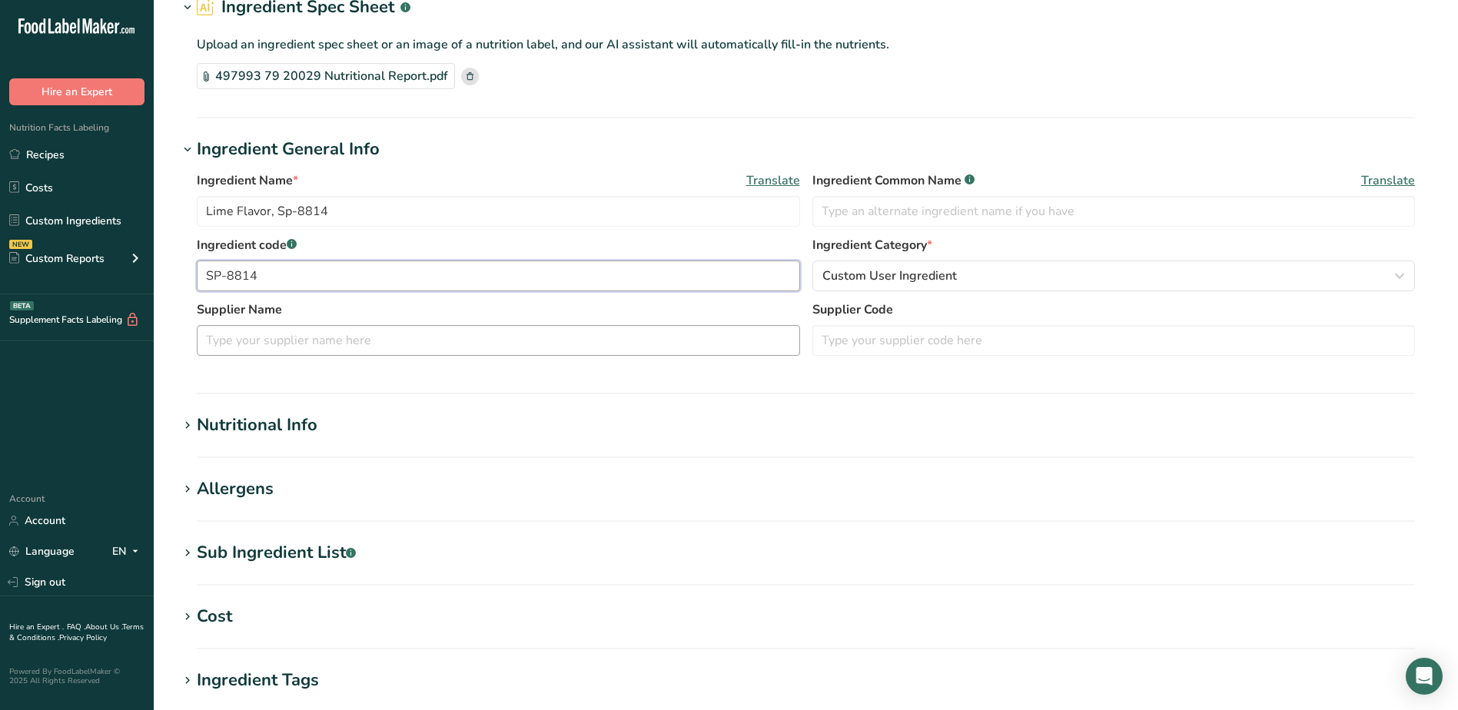
type input "SP-8814"
click at [357, 339] on input "text" at bounding box center [499, 340] width 604 height 31
type input "Bell Flavors & Fragrances"
click at [204, 428] on div "Nutritional Info" at bounding box center [257, 425] width 121 height 25
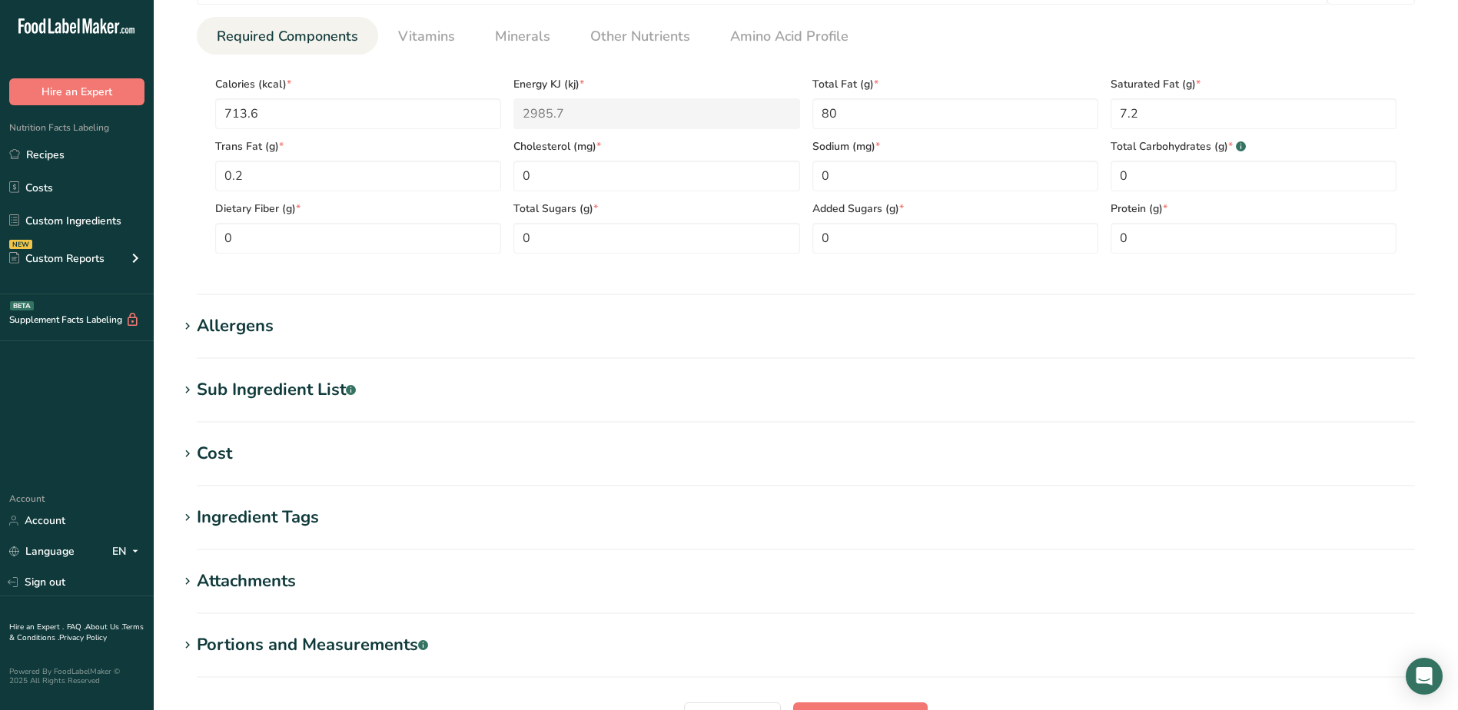
scroll to position [615, 0]
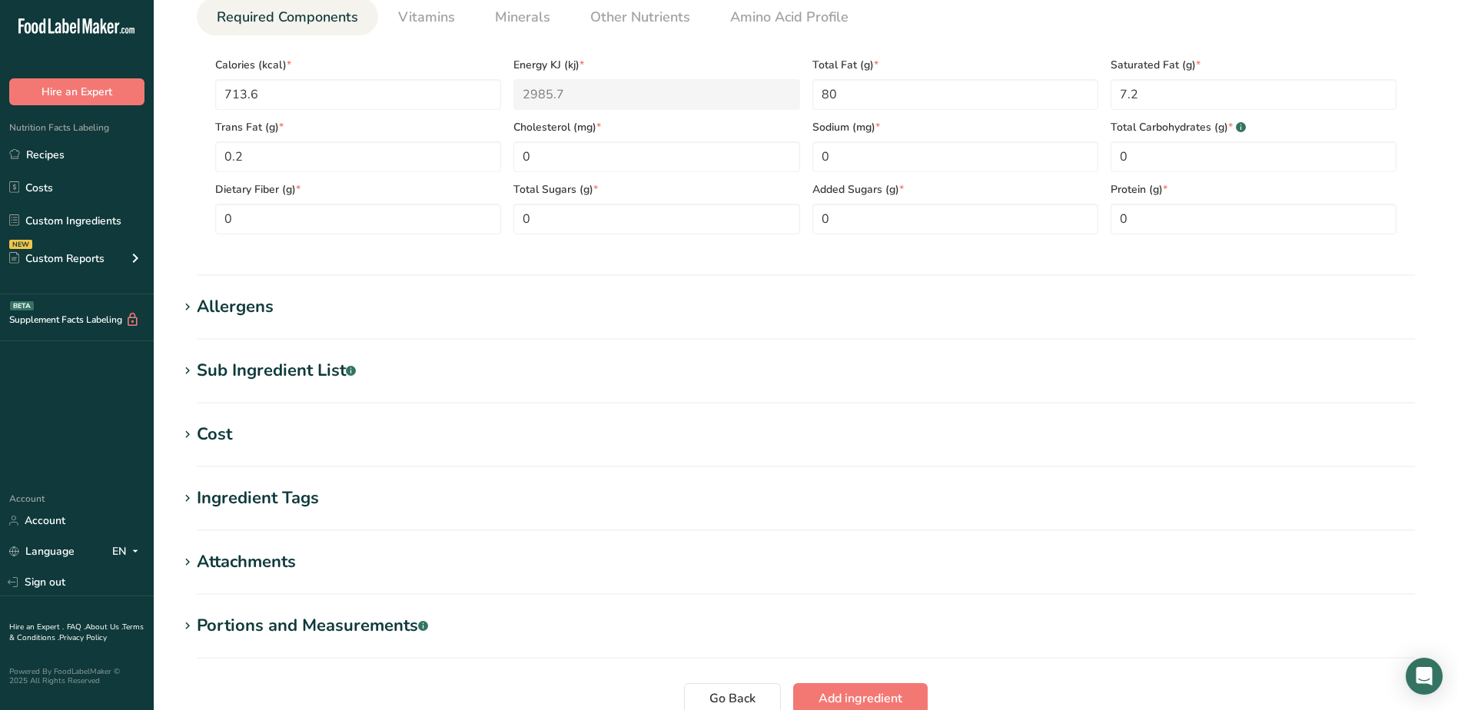
click at [278, 308] on h1 "Allergens" at bounding box center [805, 306] width 1255 height 25
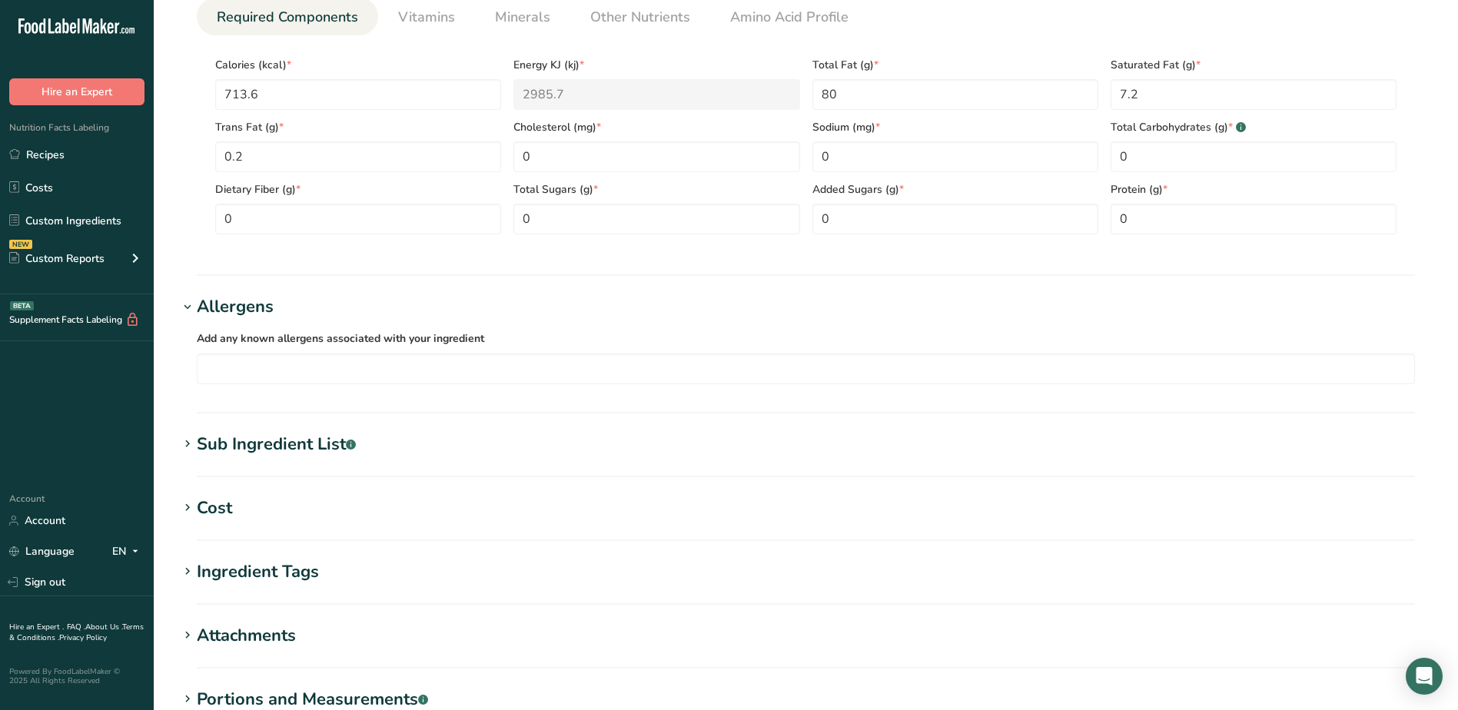
click at [261, 441] on div "Sub Ingredient List .a-a{fill:#347362;}.b-a{fill:#fff;}" at bounding box center [276, 444] width 159 height 25
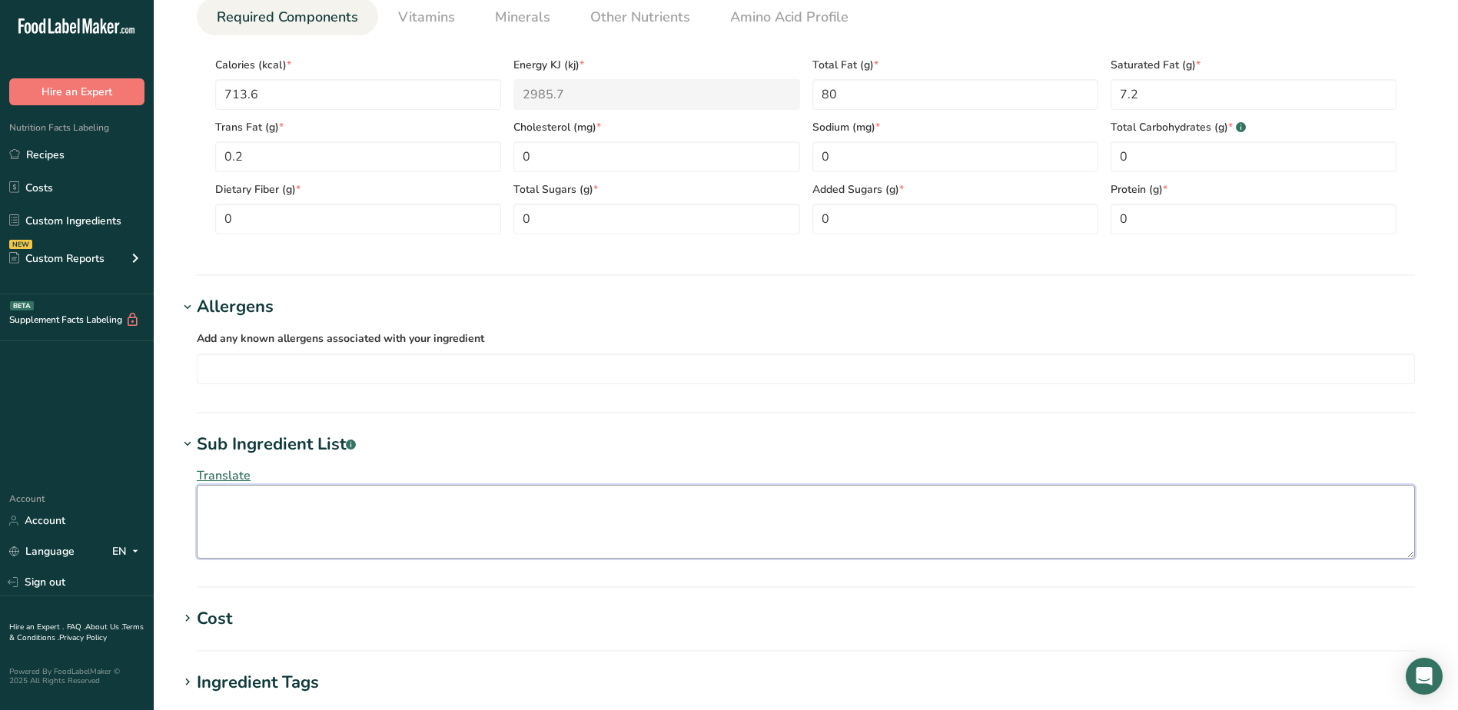
click at [258, 500] on textarea at bounding box center [806, 522] width 1219 height 74
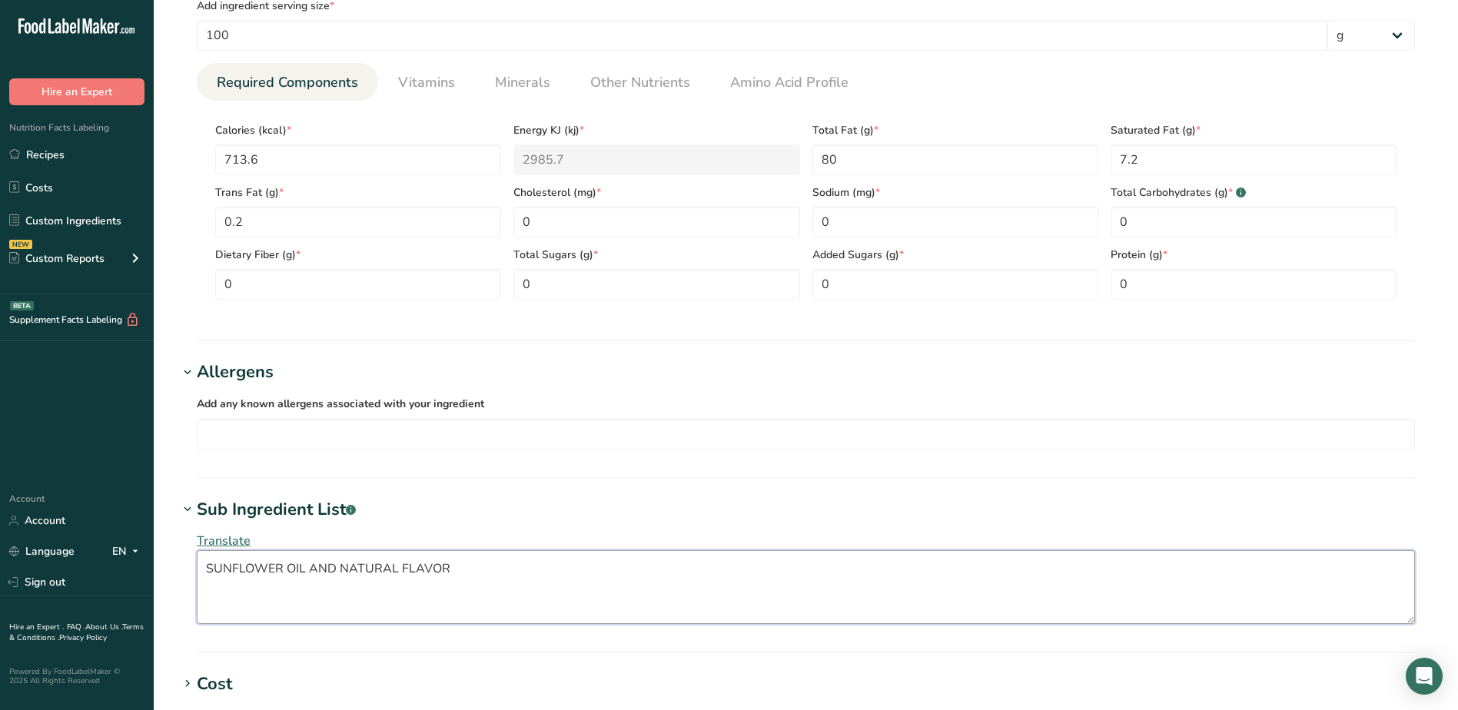
scroll to position [934, 0]
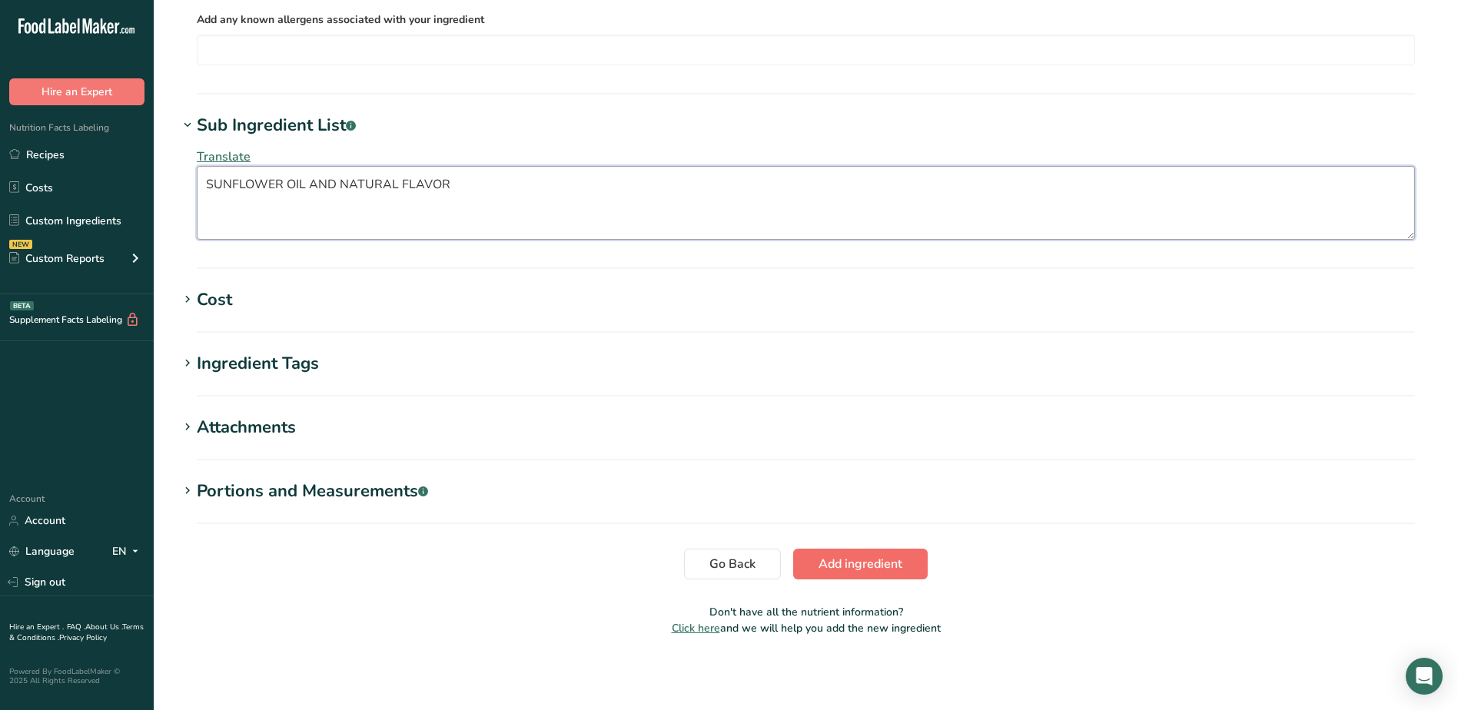
type textarea "SUNFLOWER OIL AND NATURAL FLAVOR"
click at [862, 557] on span "Add ingredient" at bounding box center [861, 564] width 84 height 18
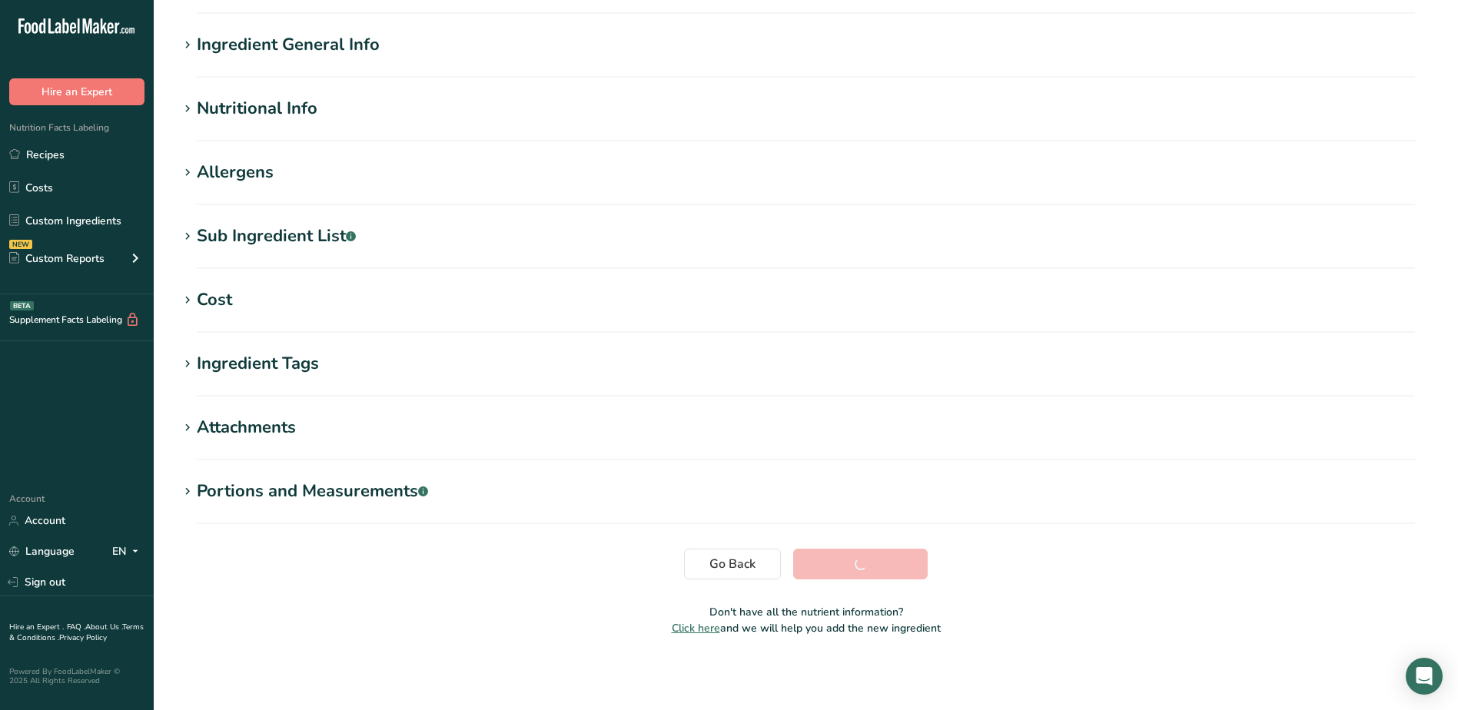
scroll to position [103, 0]
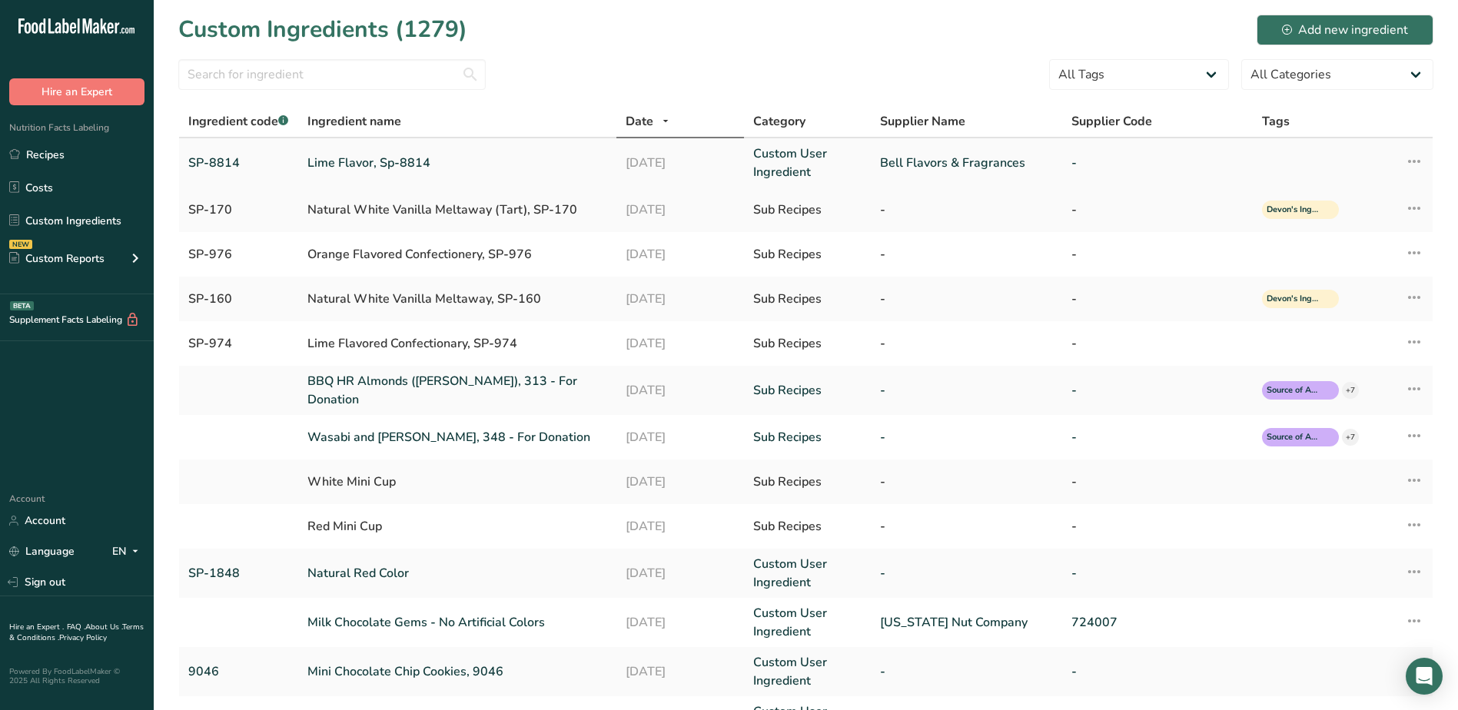
click at [408, 164] on link "Lime Flavor, Sp-8814" at bounding box center [458, 163] width 300 height 18
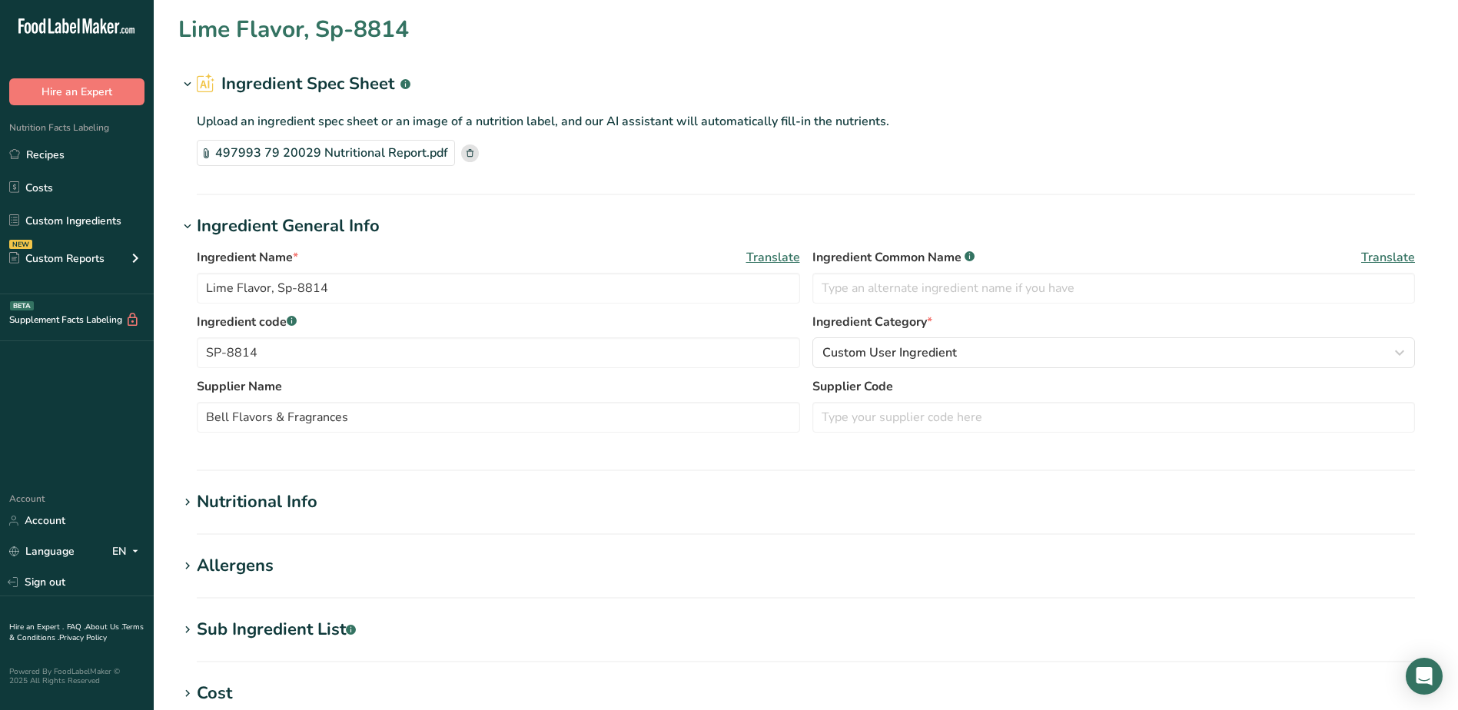
type input "Bell Flavors & Fragrances"
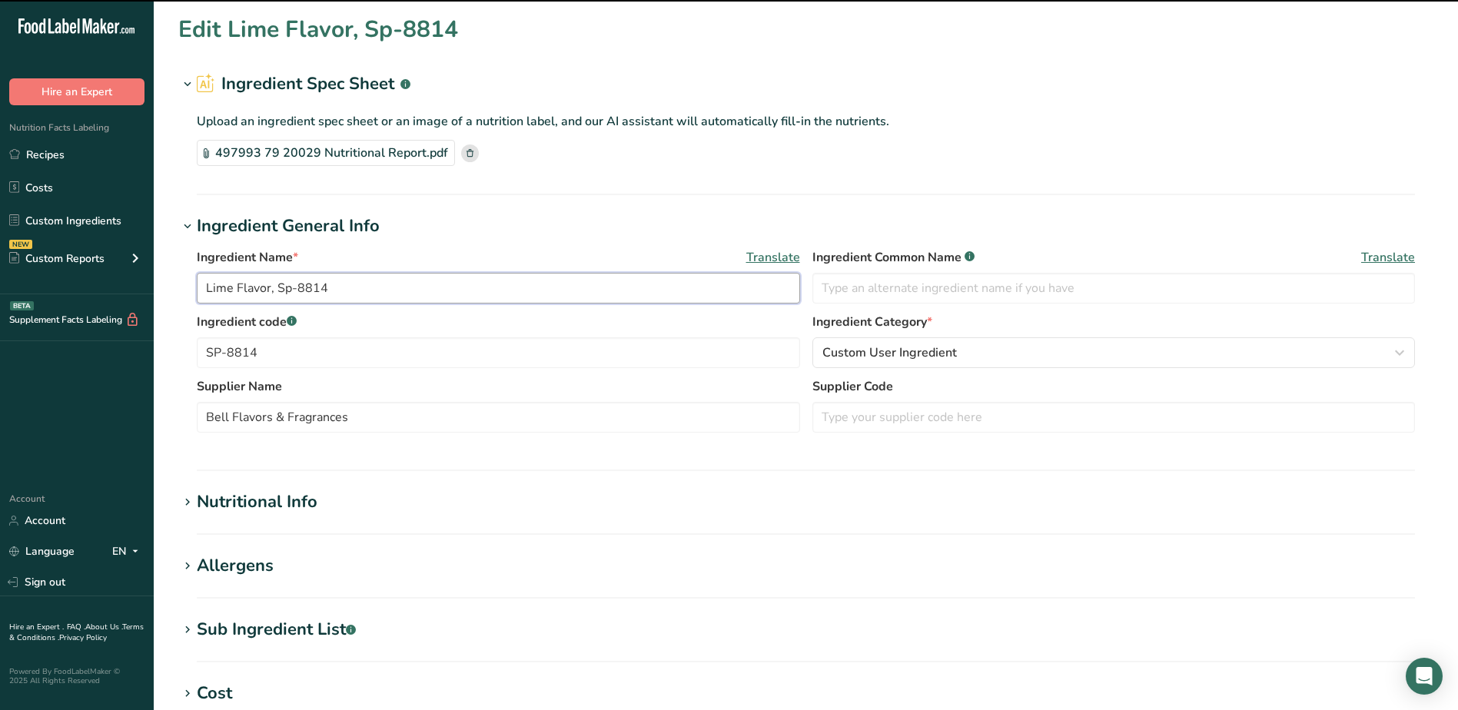
click at [288, 286] on input "Lime Flavor, Sp-8814" at bounding box center [499, 288] width 604 height 31
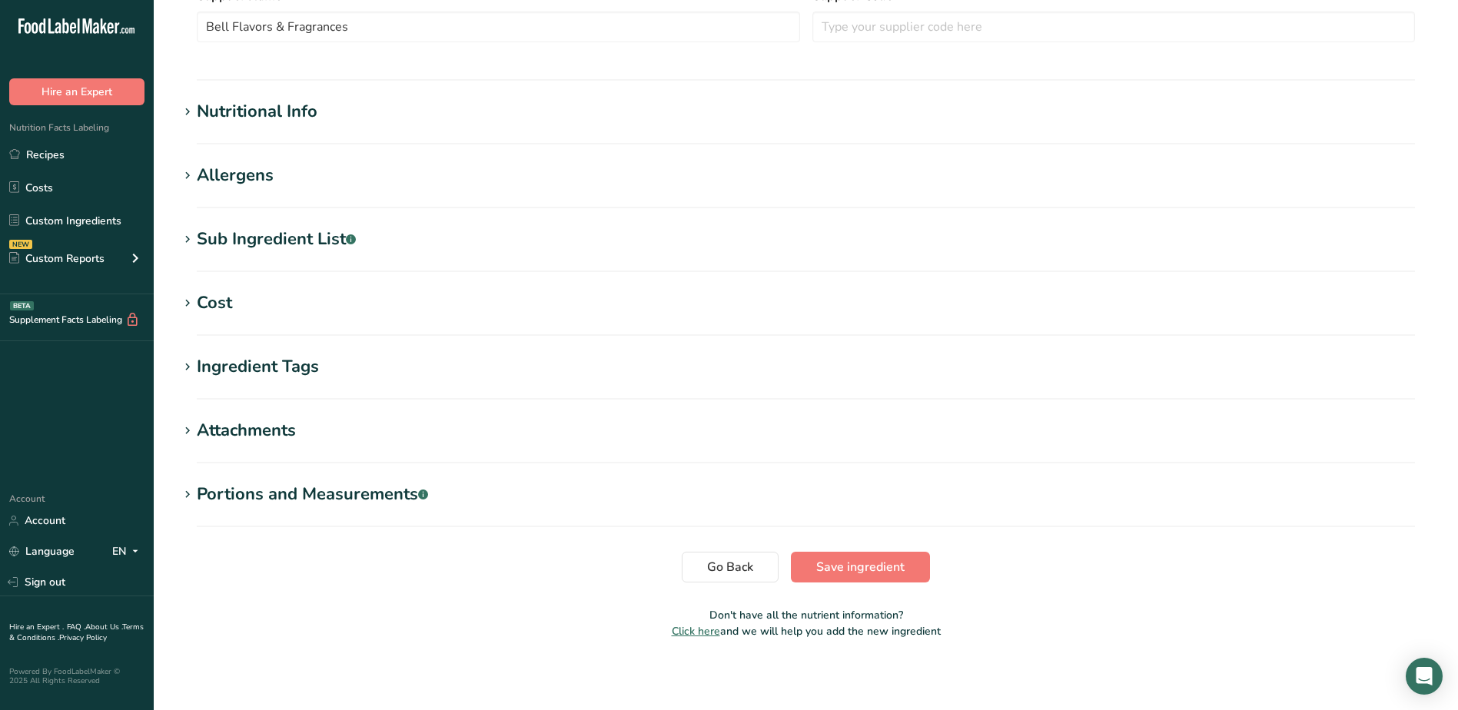
scroll to position [394, 0]
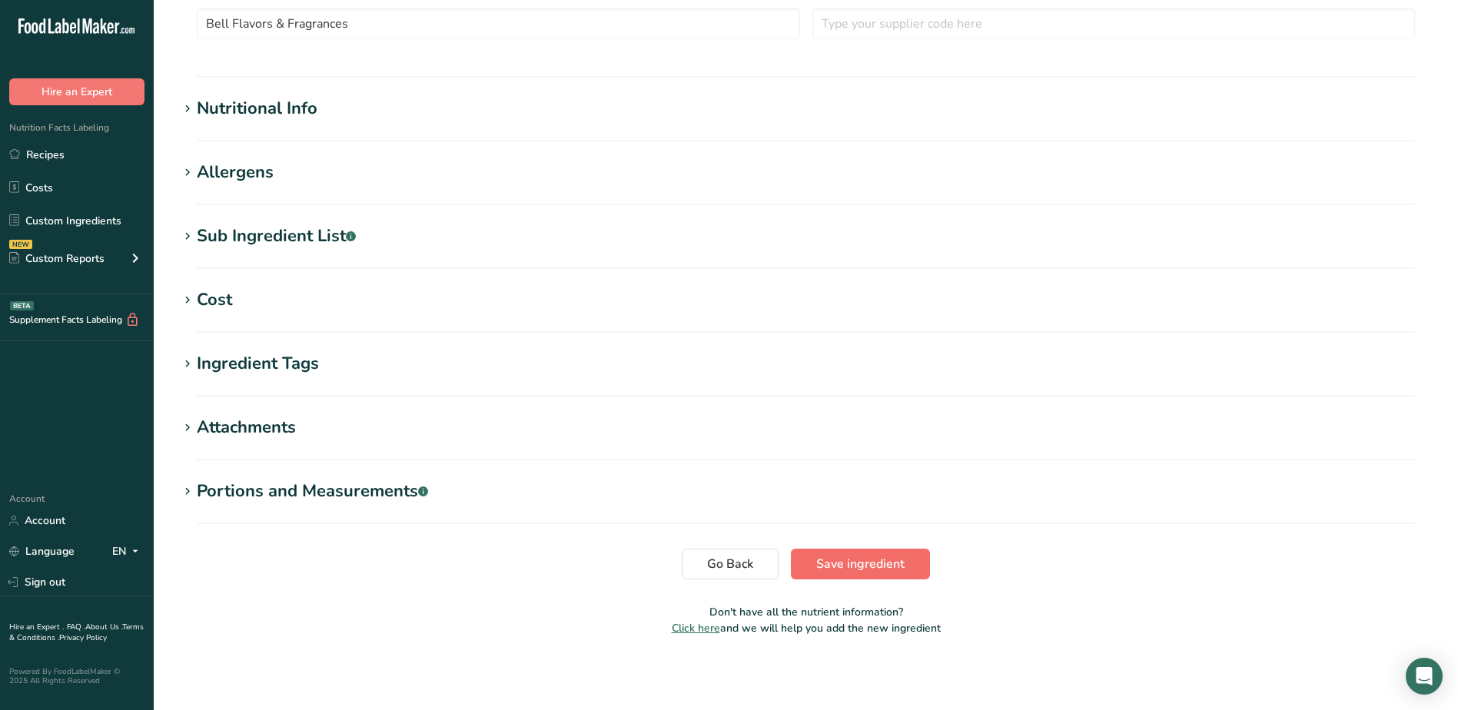
type input "Lime Flavor, SP-8814"
click at [856, 561] on span "Save ingredient" at bounding box center [860, 564] width 88 height 18
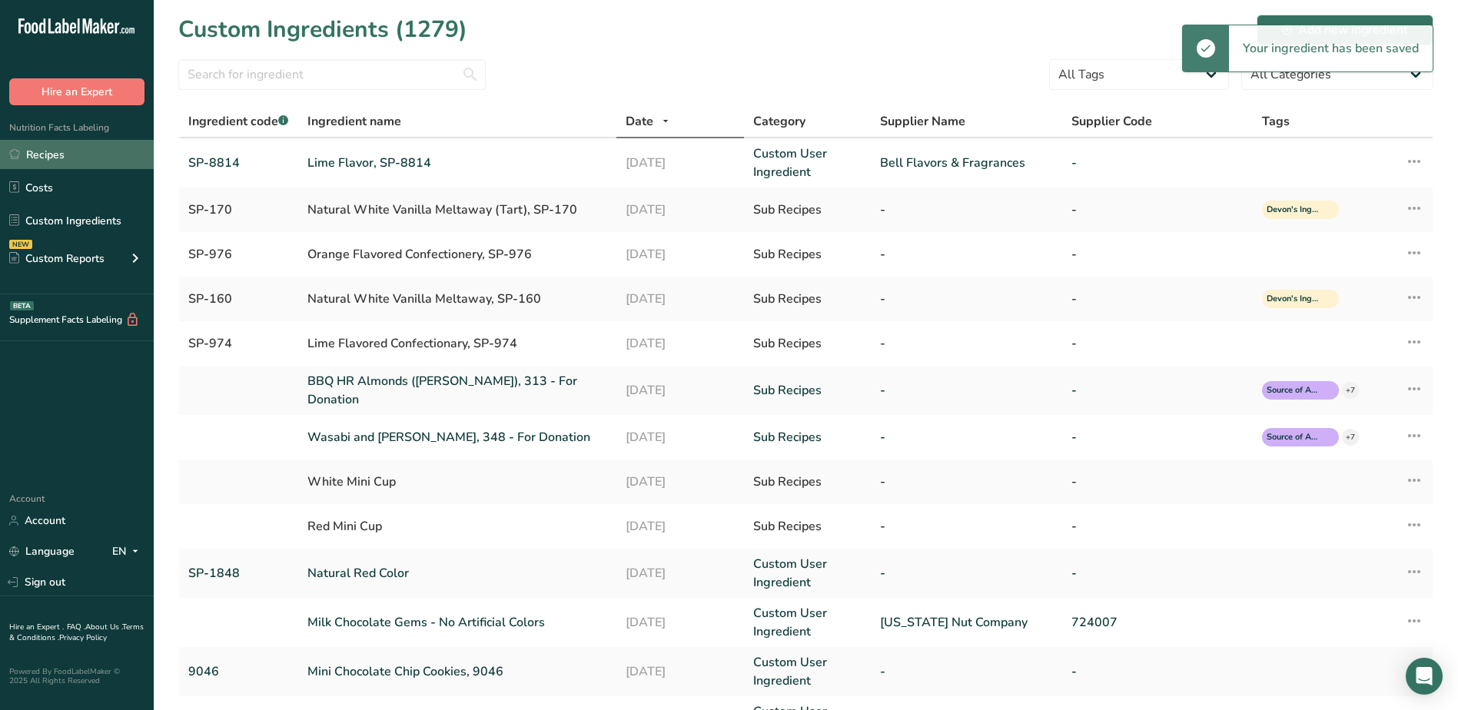
click at [62, 158] on link "Recipes" at bounding box center [77, 154] width 154 height 29
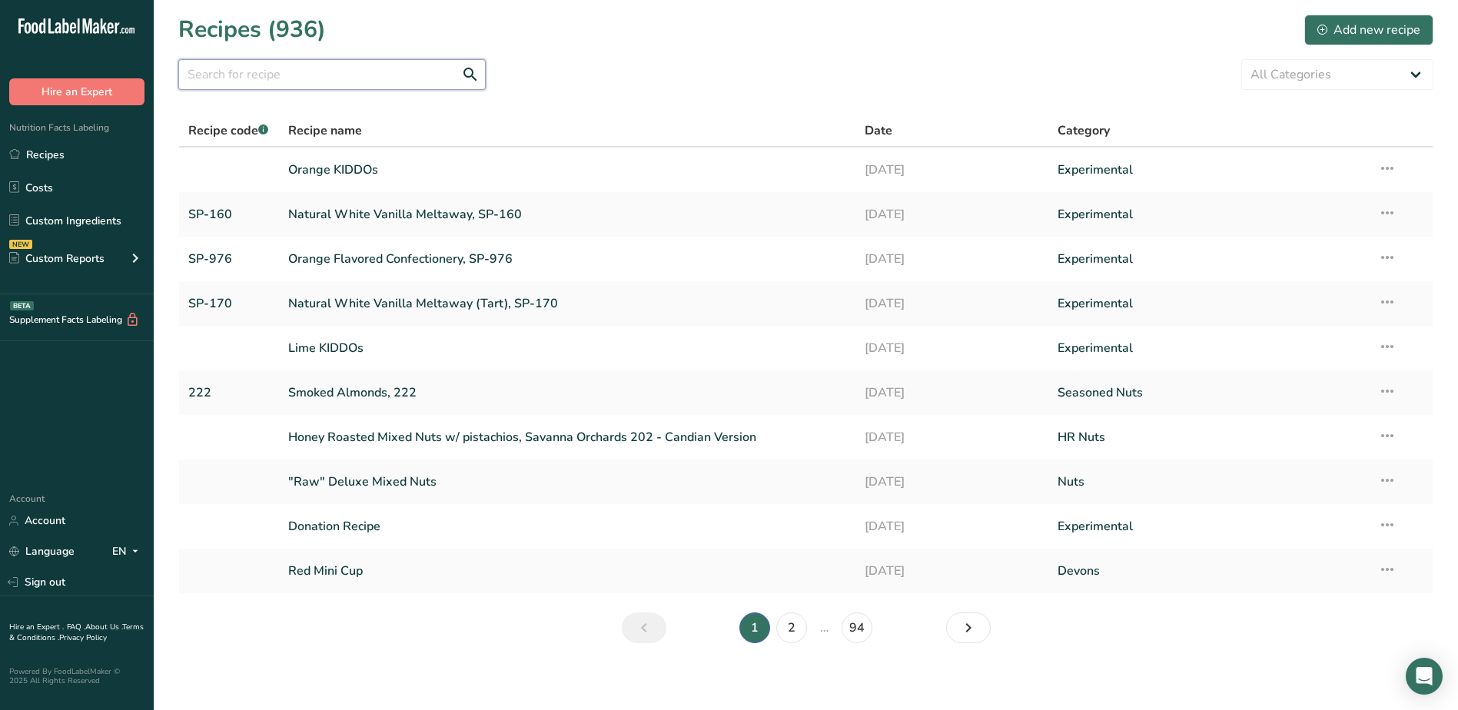
click at [341, 81] on input "text" at bounding box center [332, 74] width 308 height 31
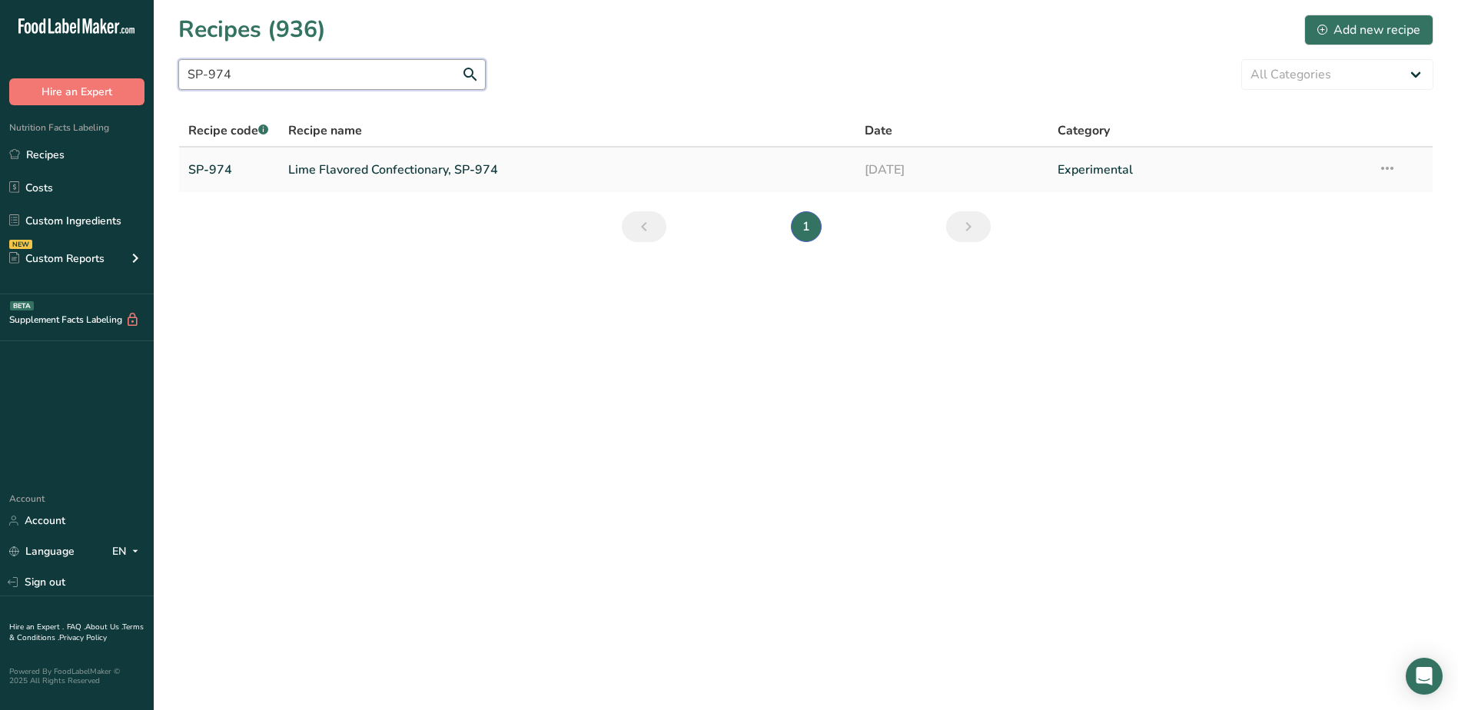
type input "SP-974"
click at [365, 168] on link "Lime Flavored Confectionary, SP-974" at bounding box center [567, 170] width 559 height 32
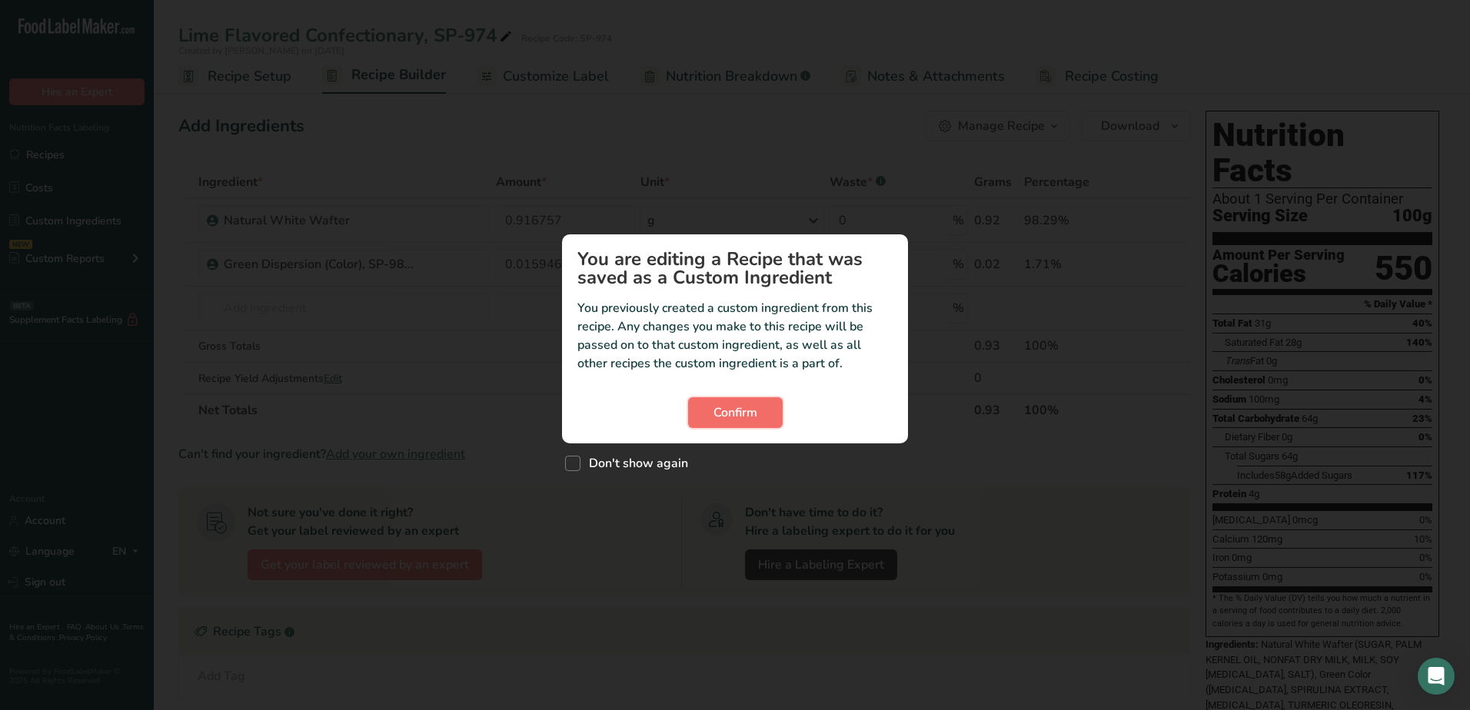
click at [756, 414] on span "Confirm" at bounding box center [735, 413] width 44 height 18
drag, startPoint x: 791, startPoint y: 411, endPoint x: 756, endPoint y: 408, distance: 34.7
click at [786, 410] on div "Confirm" at bounding box center [734, 412] width 315 height 31
click at [754, 408] on span "Confirm" at bounding box center [735, 413] width 44 height 18
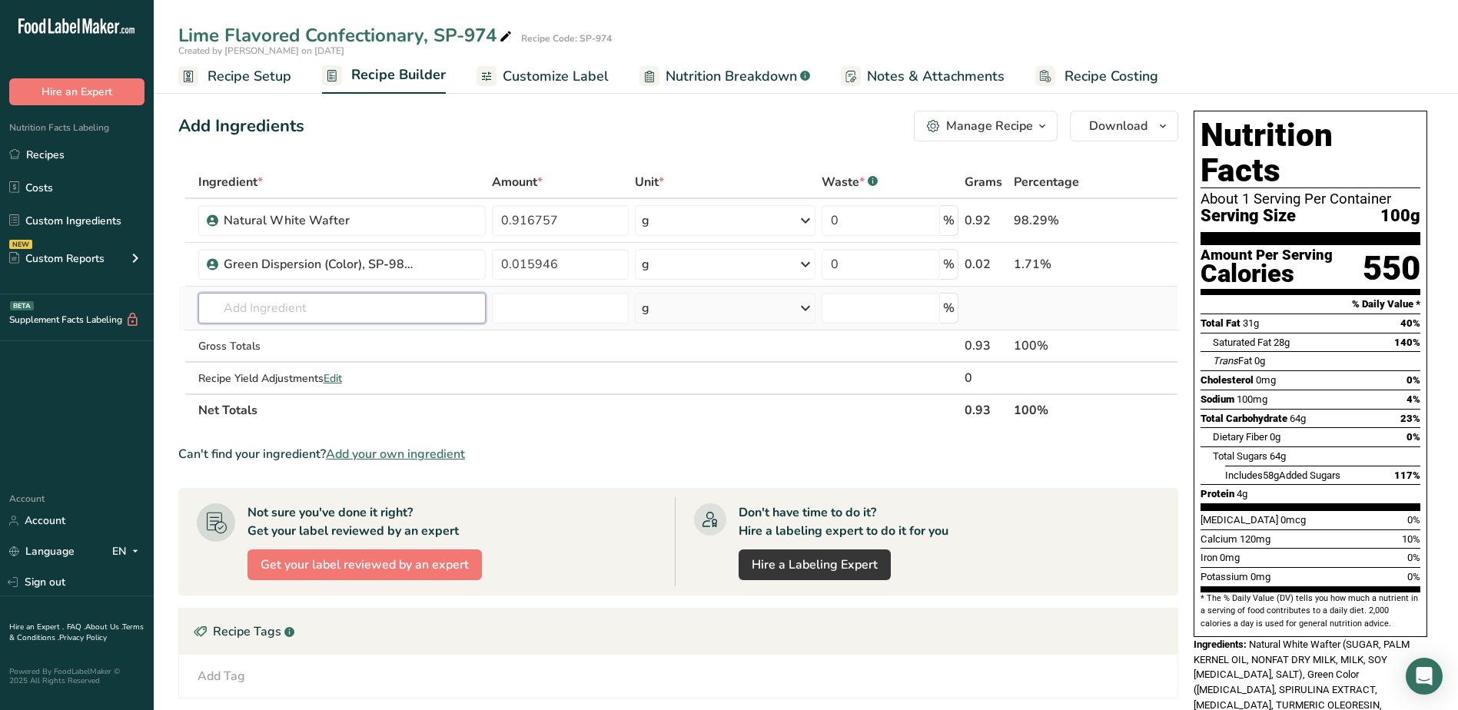
click at [313, 304] on input "text" at bounding box center [342, 308] width 288 height 31
type input "SP-8814"
click at [340, 339] on p "SP-8814 Lime Flavor, SP-8814" at bounding box center [293, 339] width 165 height 16
type input "Lime Flavor, SP-8814"
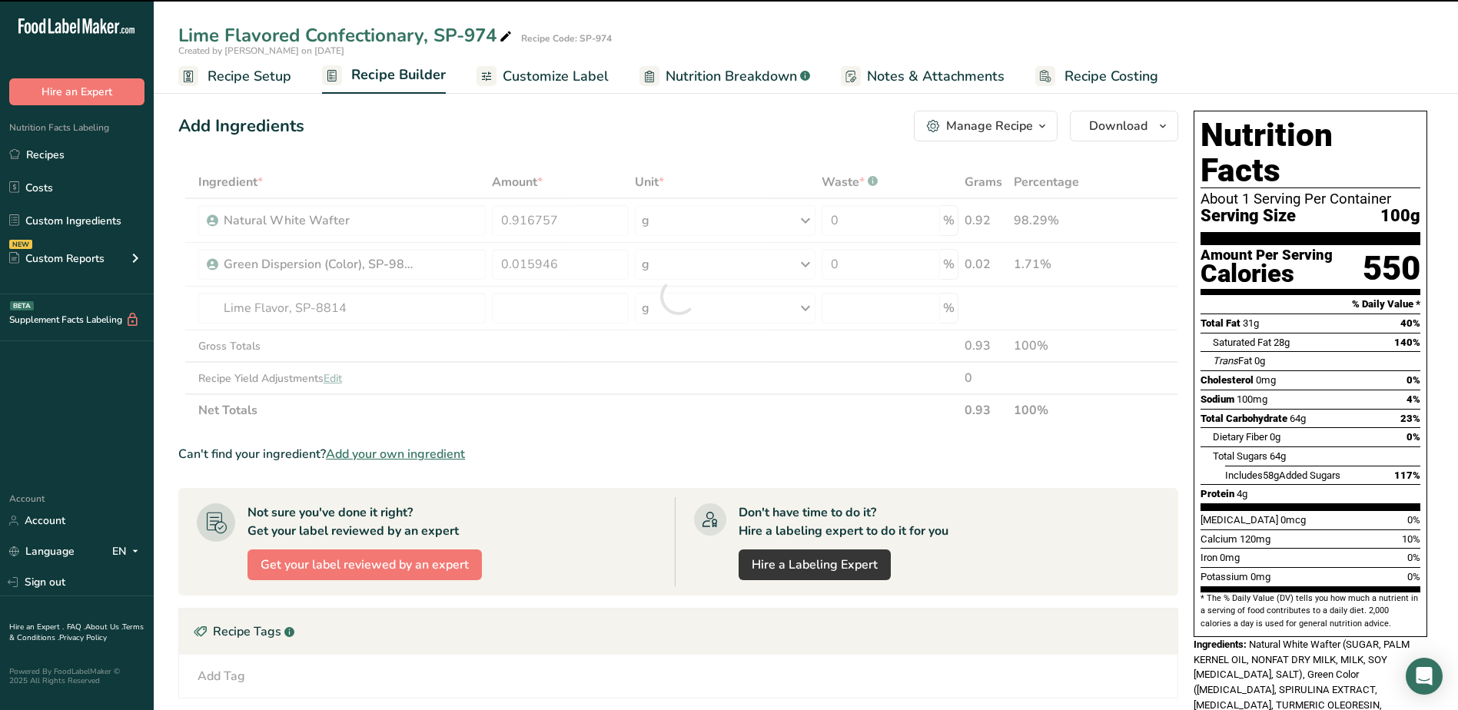
type input "0"
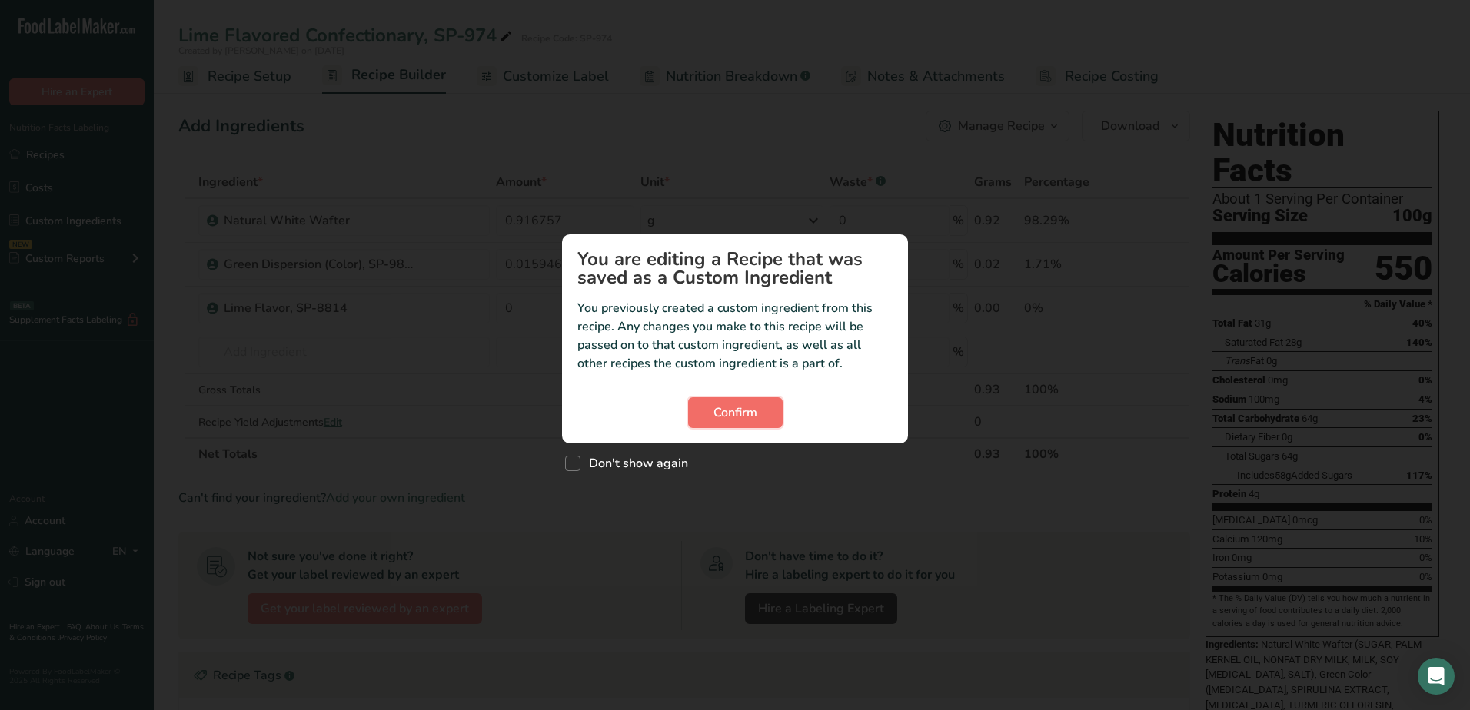
click at [712, 404] on button "Confirm" at bounding box center [735, 412] width 95 height 31
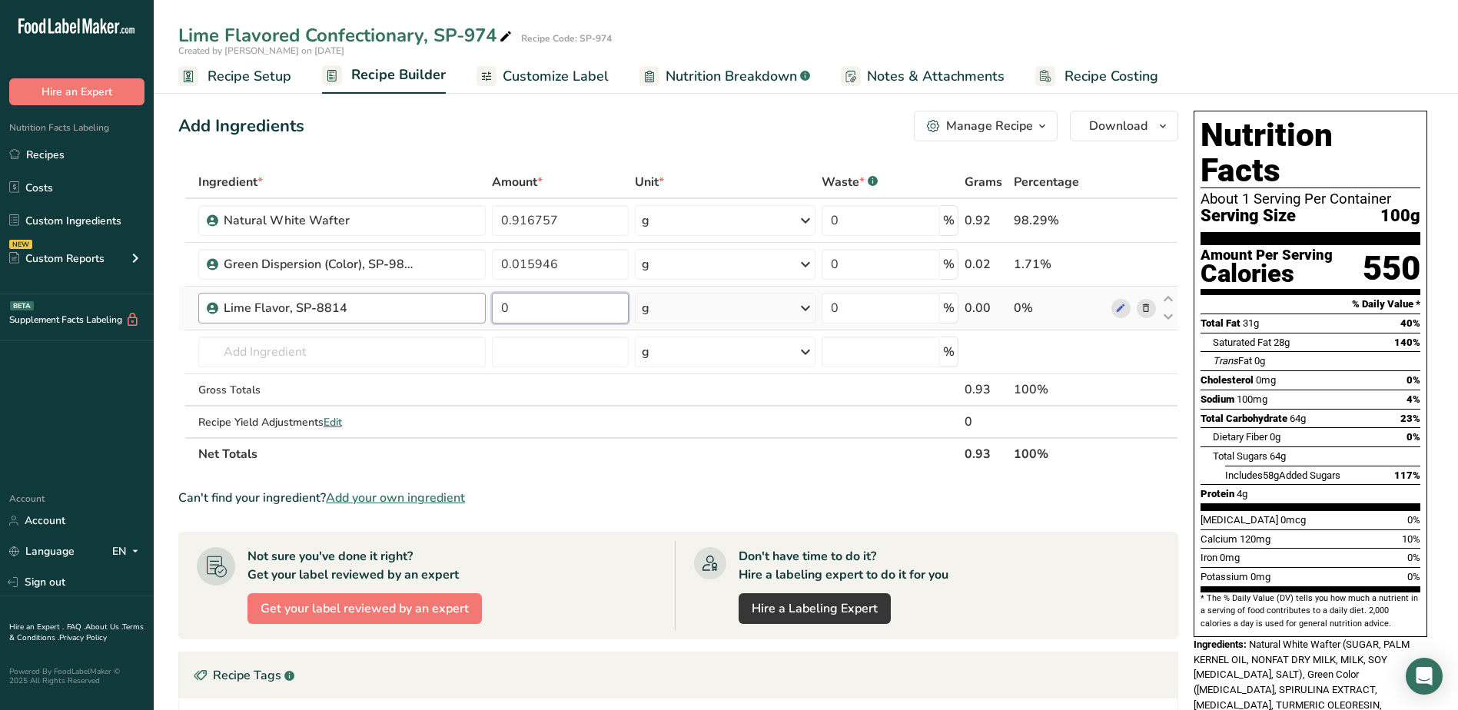
drag, startPoint x: 445, startPoint y: 304, endPoint x: 464, endPoint y: 297, distance: 19.7
click at [445, 304] on tr "Lime Flavor, SP-8814 0 g Weight Units g kg mg See more Volume Units l Volume un…" at bounding box center [678, 309] width 999 height 44
type input "0.067297"
click at [627, 135] on div "Add Ingredients Manage Recipe Delete Recipe Duplicate Recipe Scale Recipe Save …" at bounding box center [678, 126] width 1000 height 31
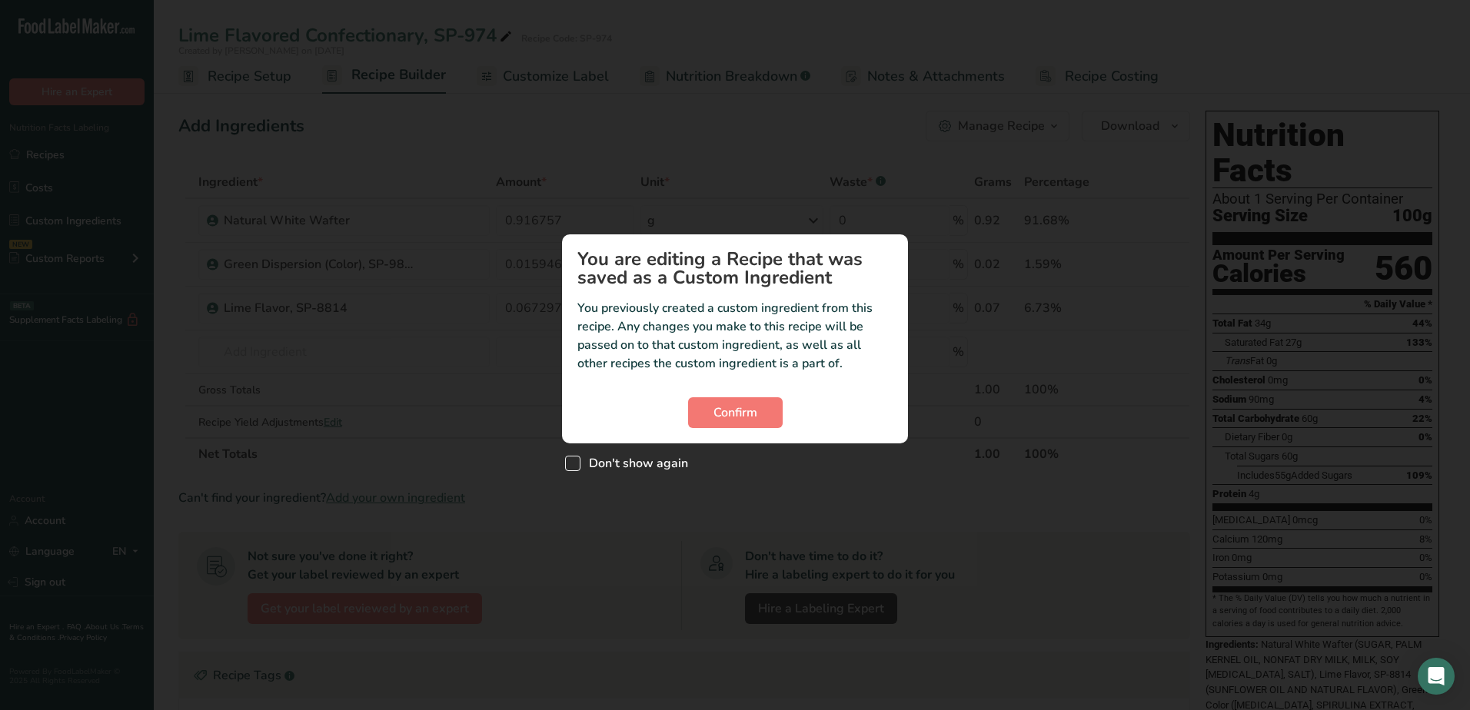
click at [570, 461] on span "Custom ingredient modal" at bounding box center [572, 463] width 15 height 15
click at [570, 461] on input "Don't show again" at bounding box center [570, 463] width 10 height 10
checkbox input "true"
click at [769, 412] on button "Confirm" at bounding box center [735, 412] width 95 height 31
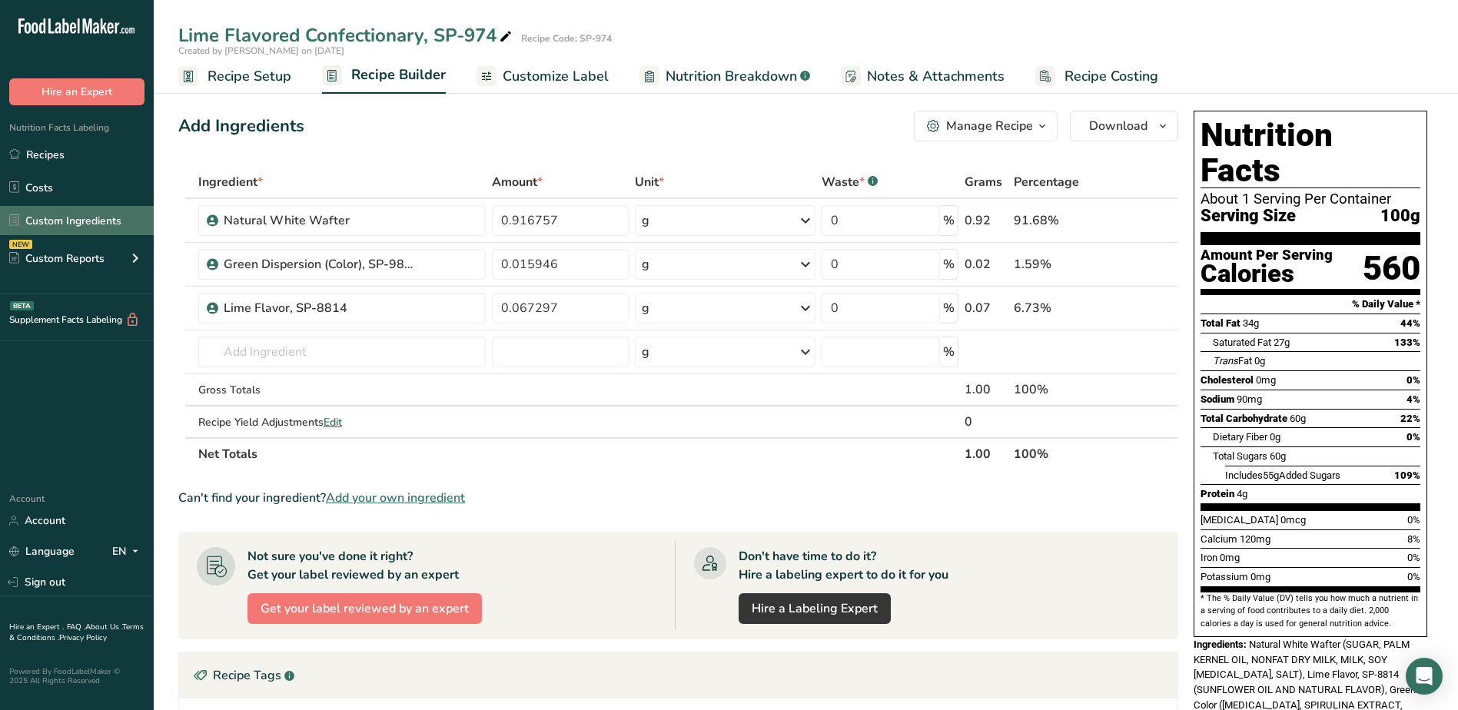
click at [66, 218] on link "Custom Ingredients" at bounding box center [77, 220] width 154 height 29
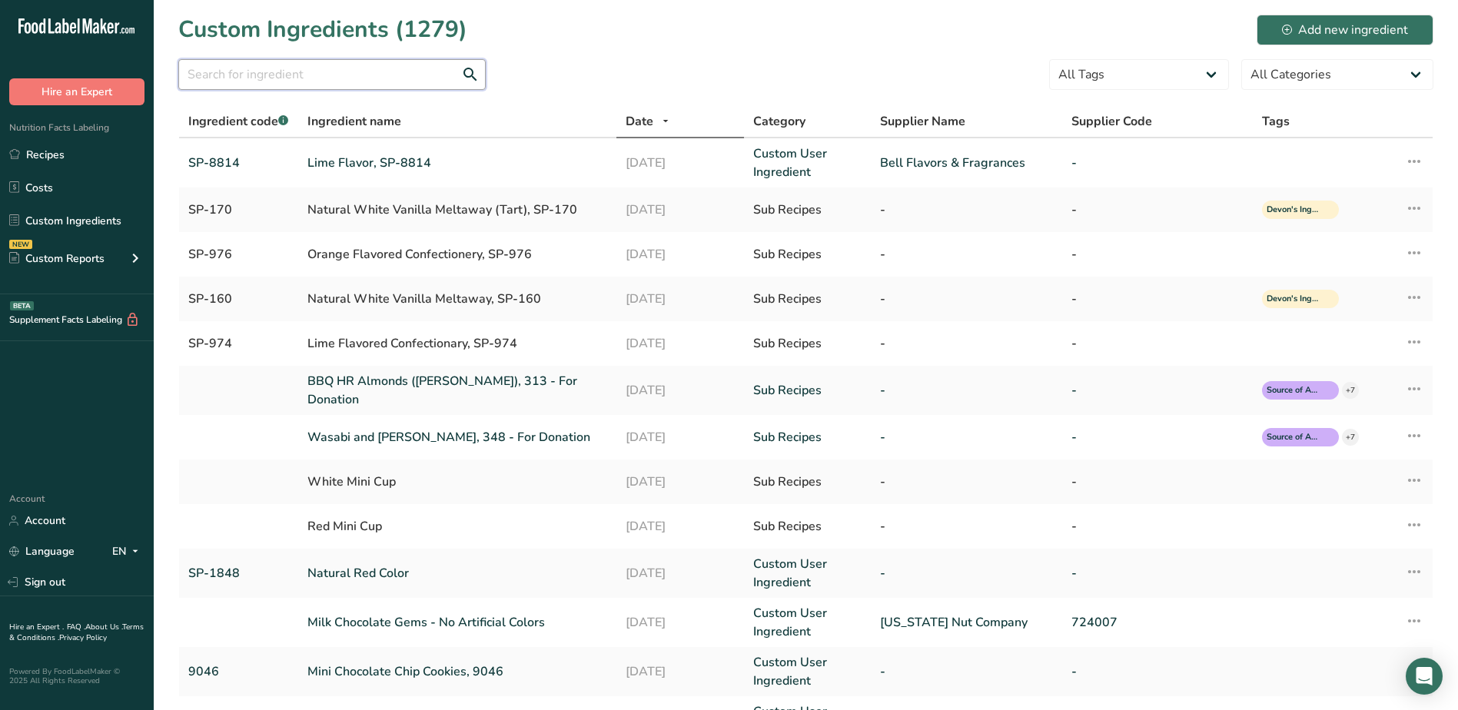
click at [298, 73] on input "text" at bounding box center [332, 74] width 308 height 31
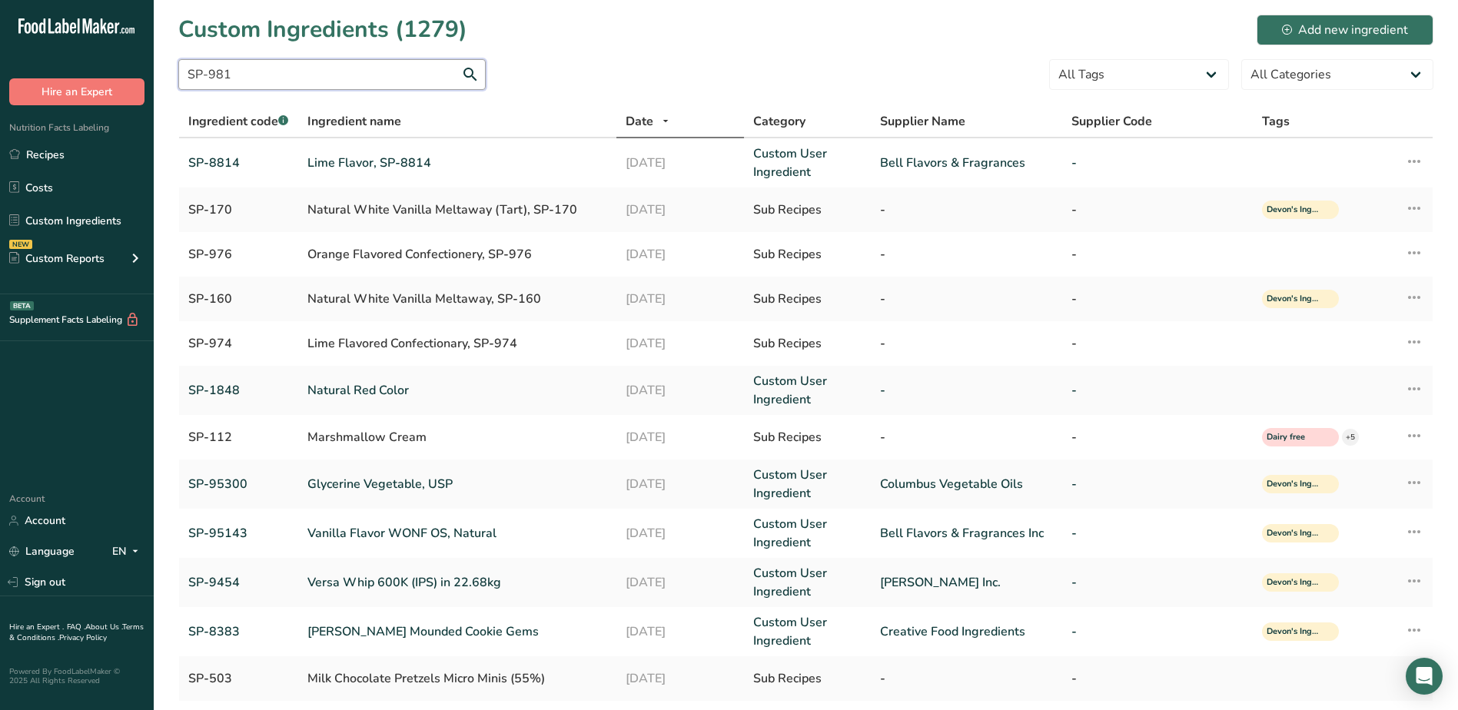
type input "SP-9810"
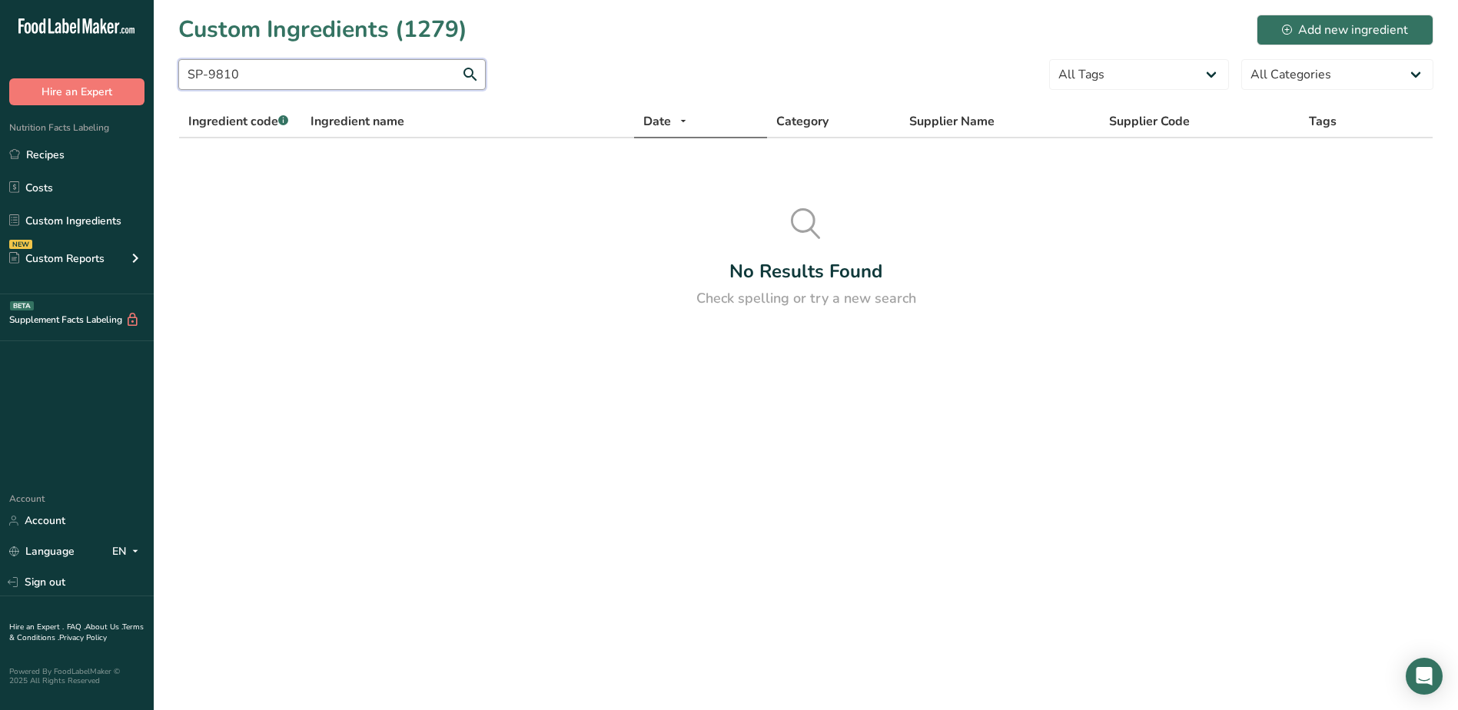
drag, startPoint x: 298, startPoint y: 73, endPoint x: 147, endPoint y: 63, distance: 151.8
click at [147, 63] on div ".a-20{fill:#fff;} Hire an Expert Nutrition Facts Labeling Recipes Costs Custom …" at bounding box center [729, 355] width 1458 height 710
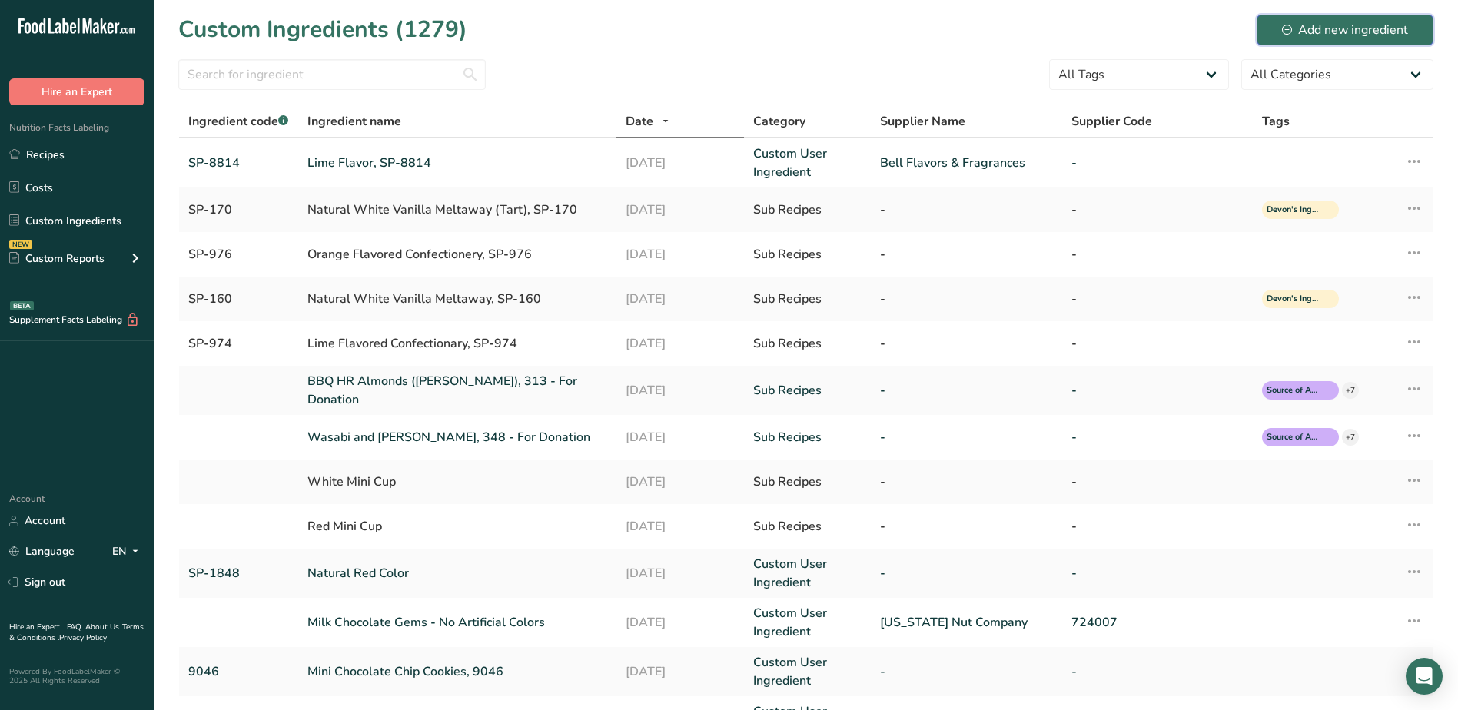
click at [1375, 17] on button "Add new ingredient" at bounding box center [1345, 30] width 177 height 31
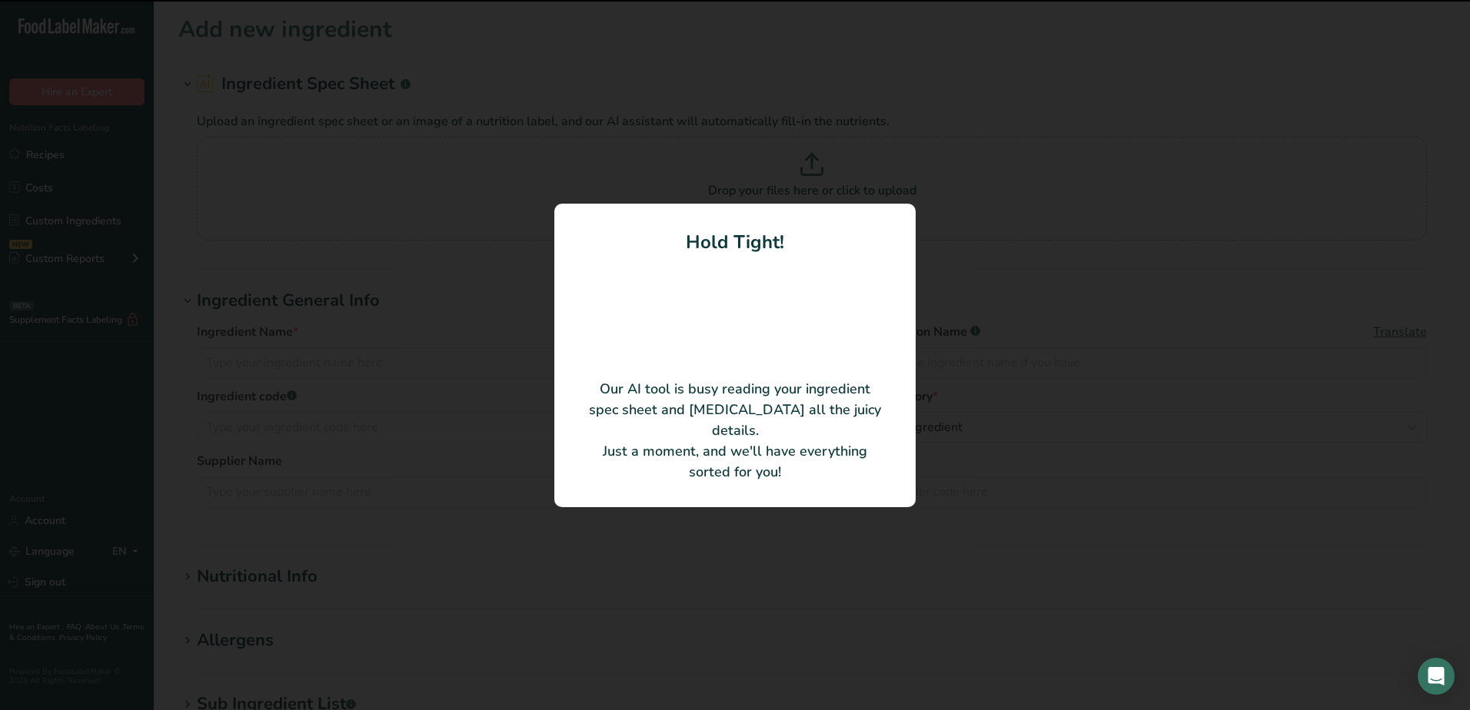
type input "Unbleached Lecithin"
type input "Columbus Vegetable Oils"
type input "750"
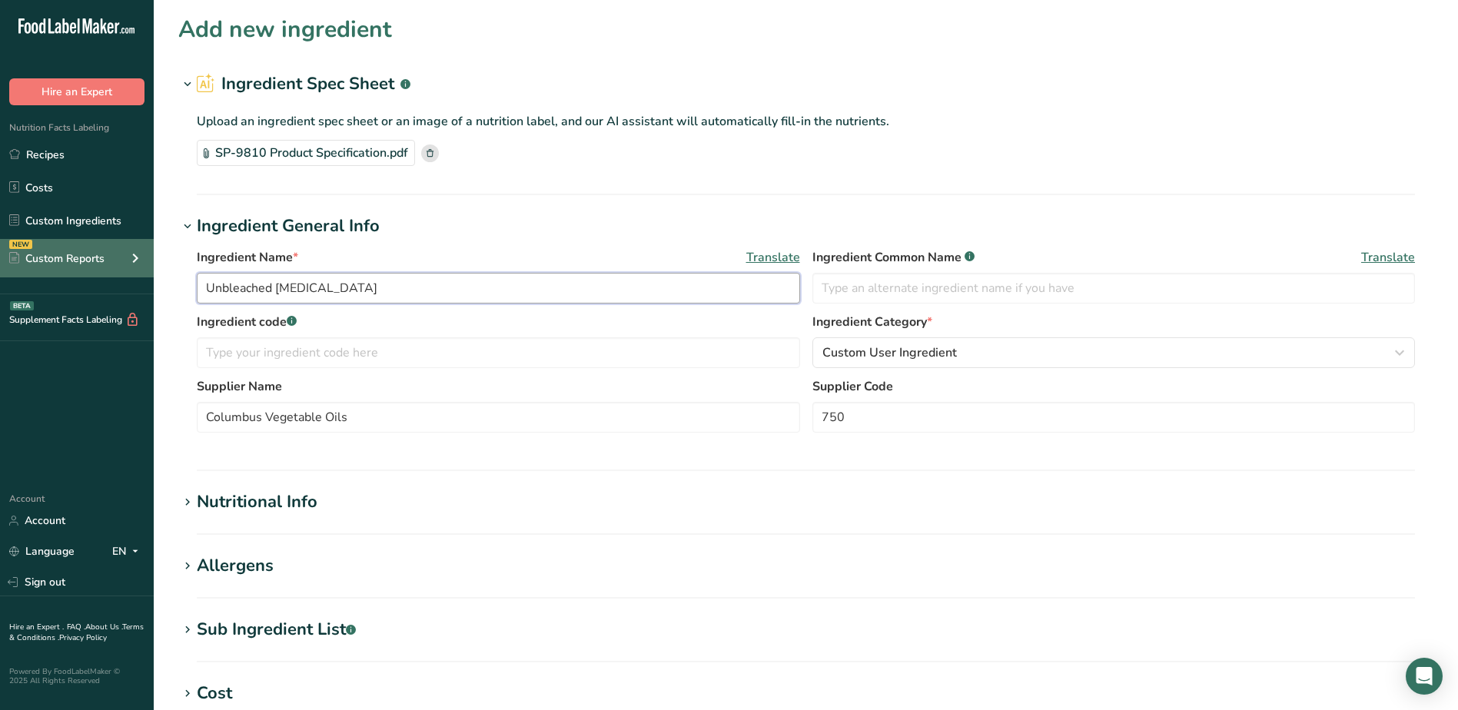
drag, startPoint x: 407, startPoint y: 289, endPoint x: 87, endPoint y: 262, distance: 321.7
click at [87, 262] on div ".a-20{fill:#fff;} Hire an Expert Nutrition Facts Labeling Recipes Costs Custom …" at bounding box center [729, 552] width 1458 height 1104
type input "Soy Lecithin, SP-9810"
click at [534, 350] on input "text" at bounding box center [499, 352] width 604 height 31
type input "SP-9810"
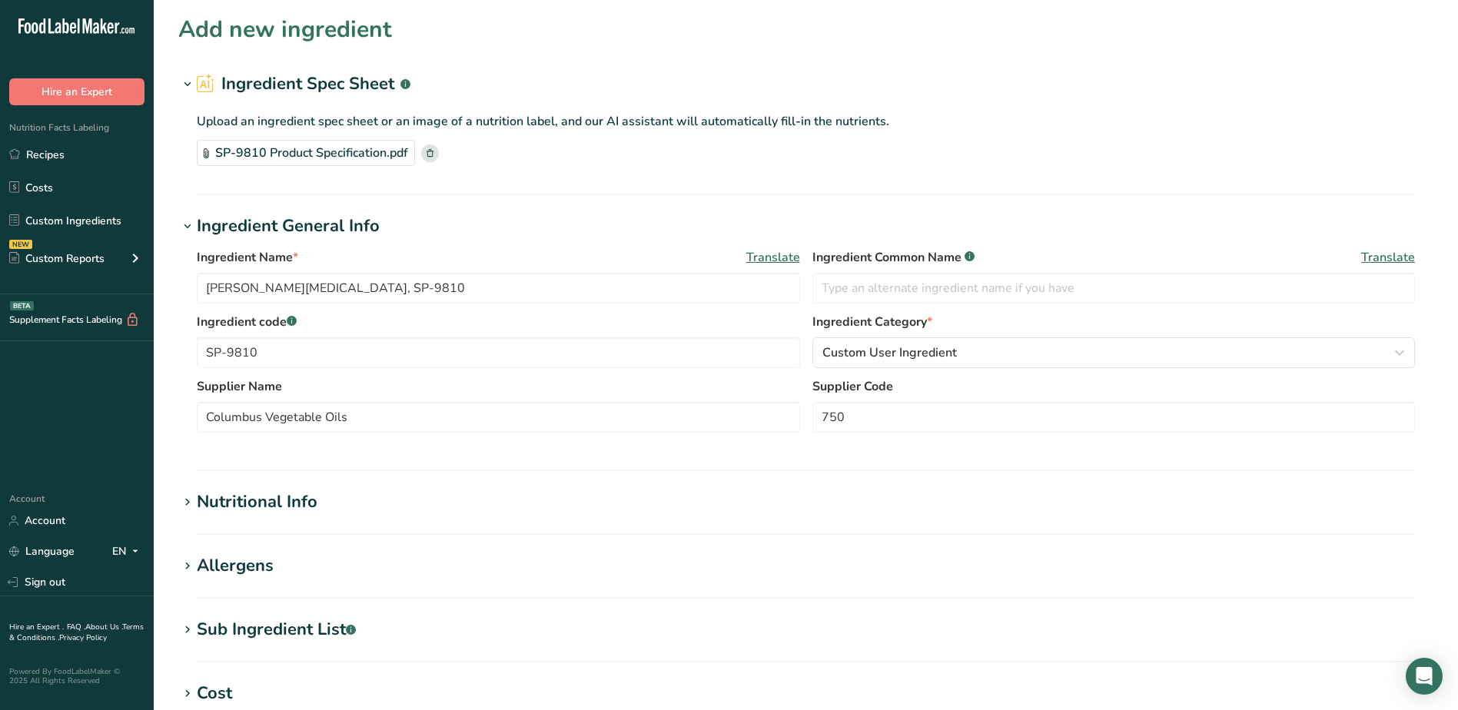
click at [208, 497] on div "Nutritional Info" at bounding box center [257, 502] width 121 height 25
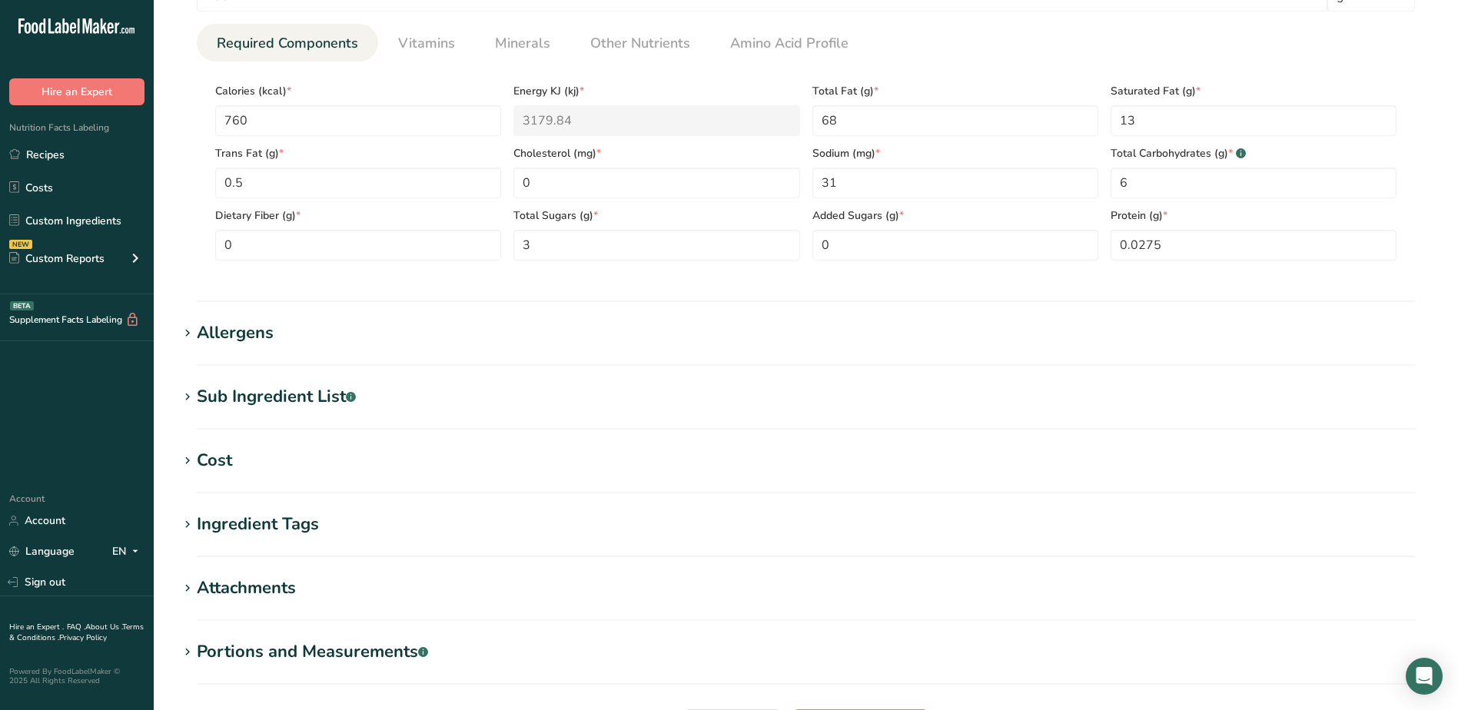
scroll to position [615, 0]
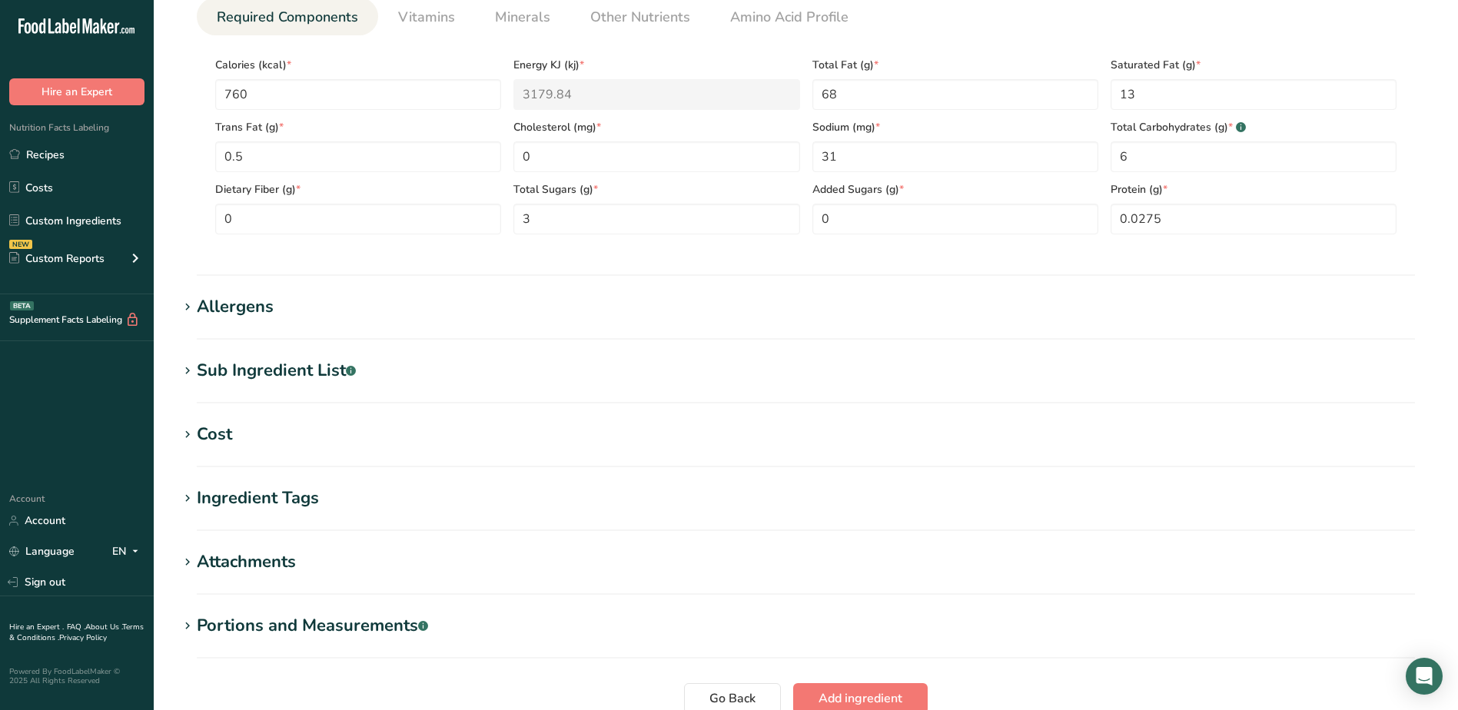
click at [222, 301] on div "Allergens" at bounding box center [235, 306] width 77 height 25
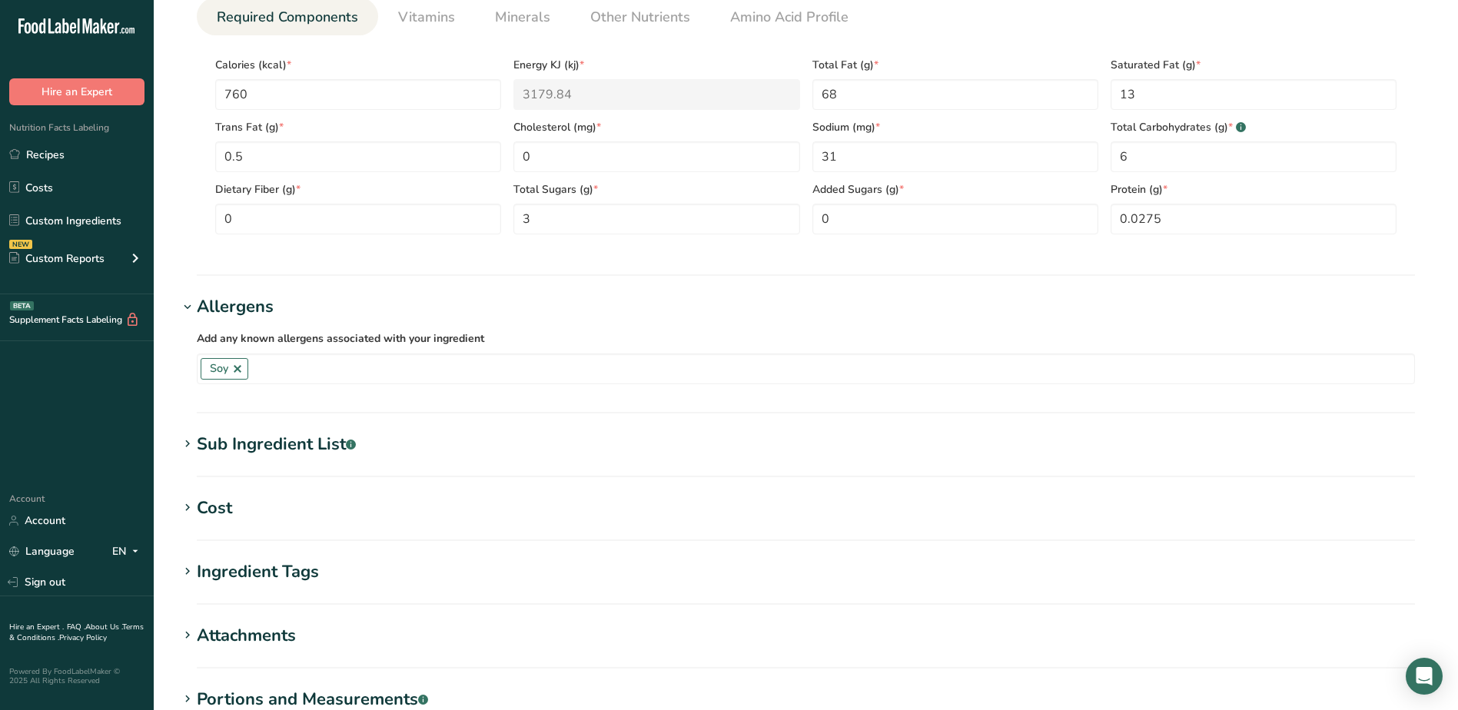
click at [245, 441] on div "Sub Ingredient List .a-a{fill:#347362;}.b-a{fill:#fff;}" at bounding box center [276, 444] width 159 height 25
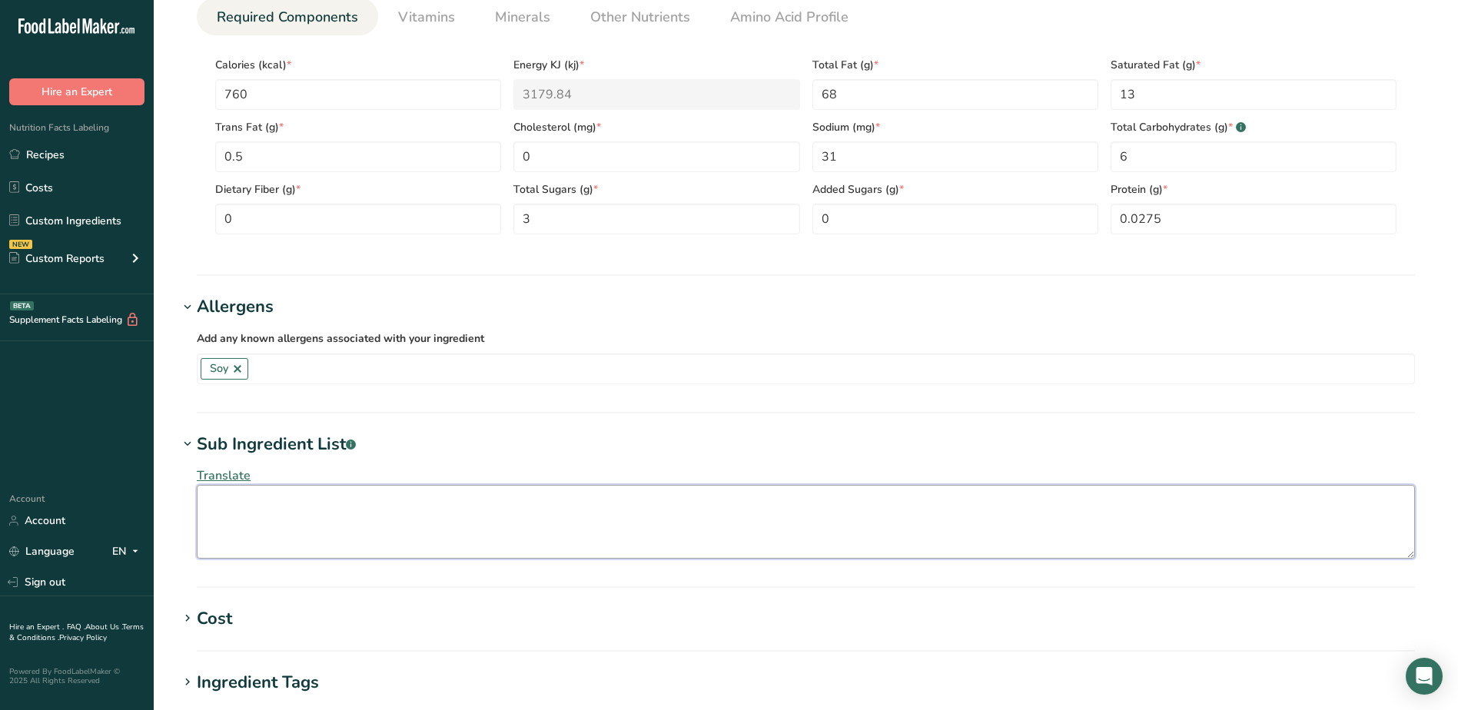
click at [318, 515] on textarea at bounding box center [806, 522] width 1219 height 74
type textarea "s"
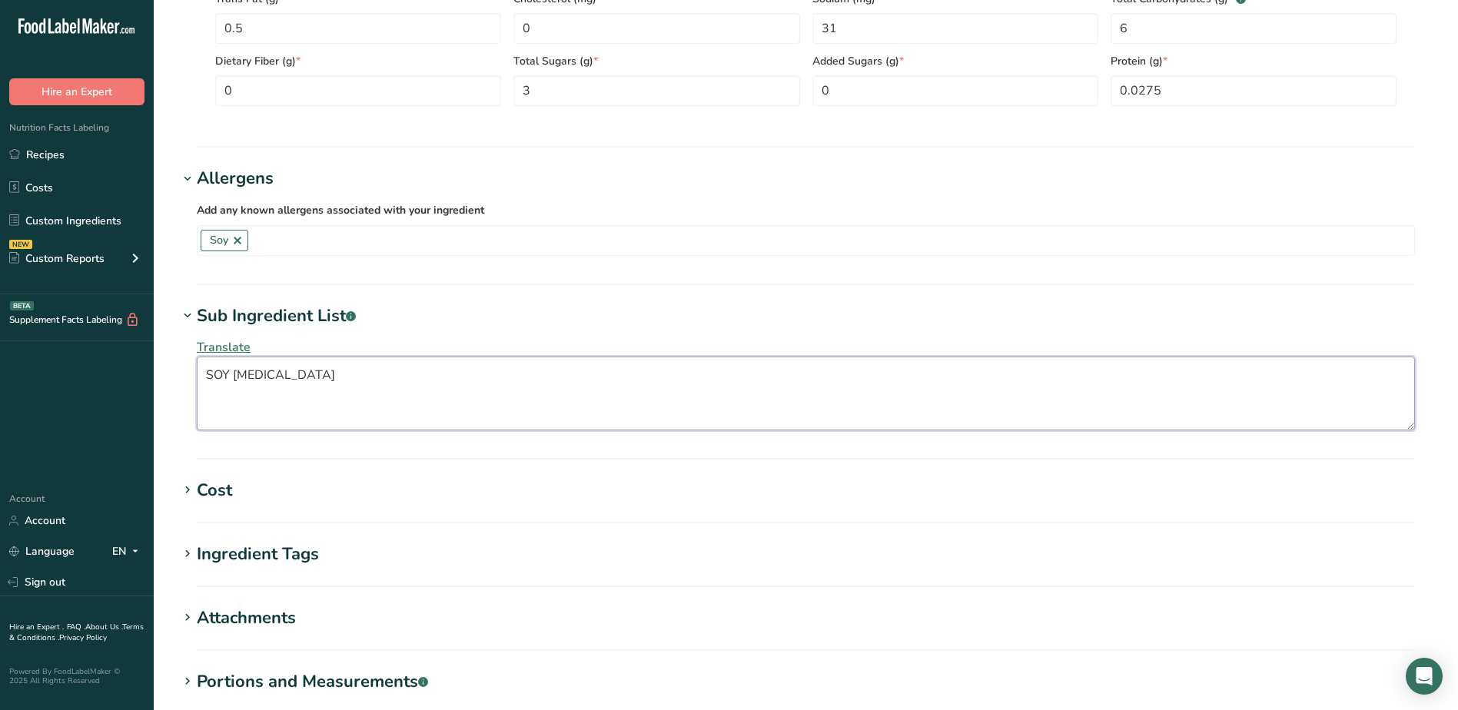
scroll to position [934, 0]
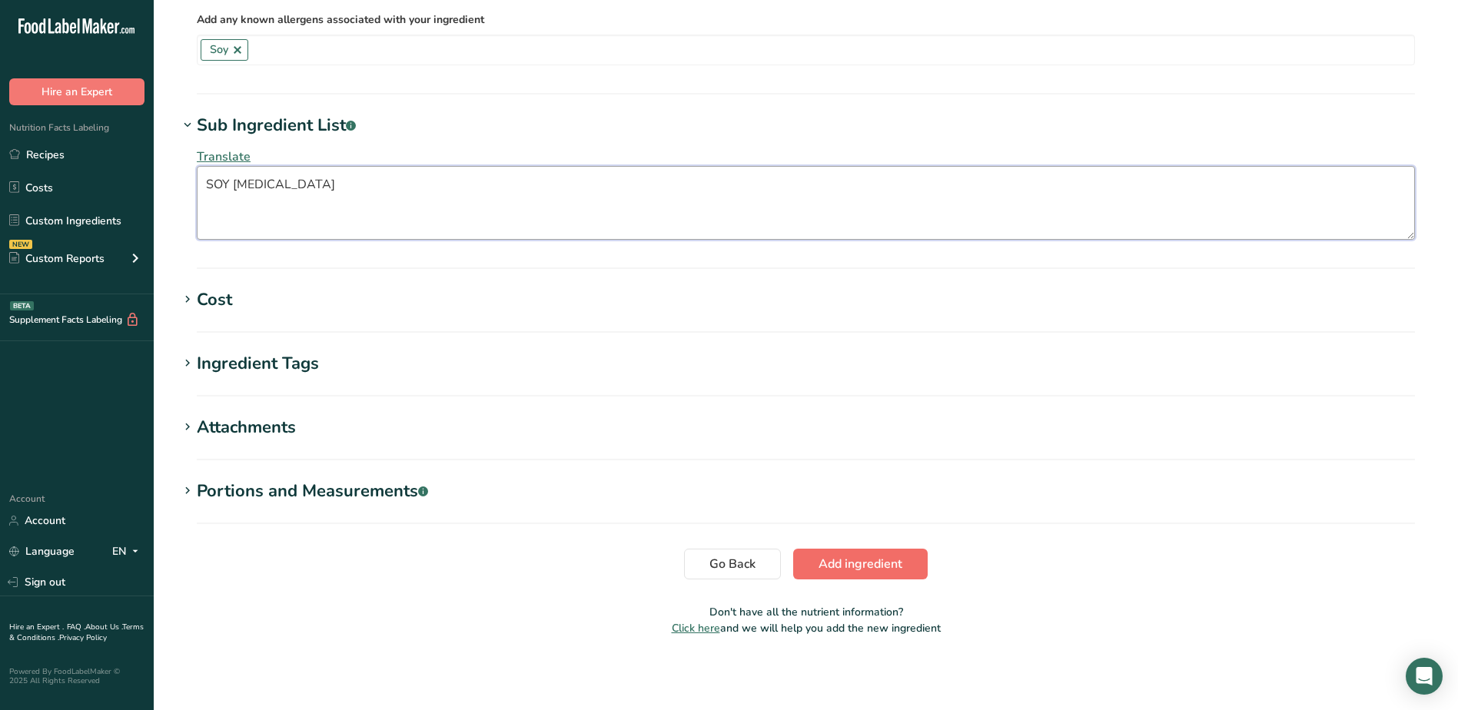
type textarea "SOY LECITHIN"
click at [865, 558] on span "Add ingredient" at bounding box center [861, 564] width 84 height 18
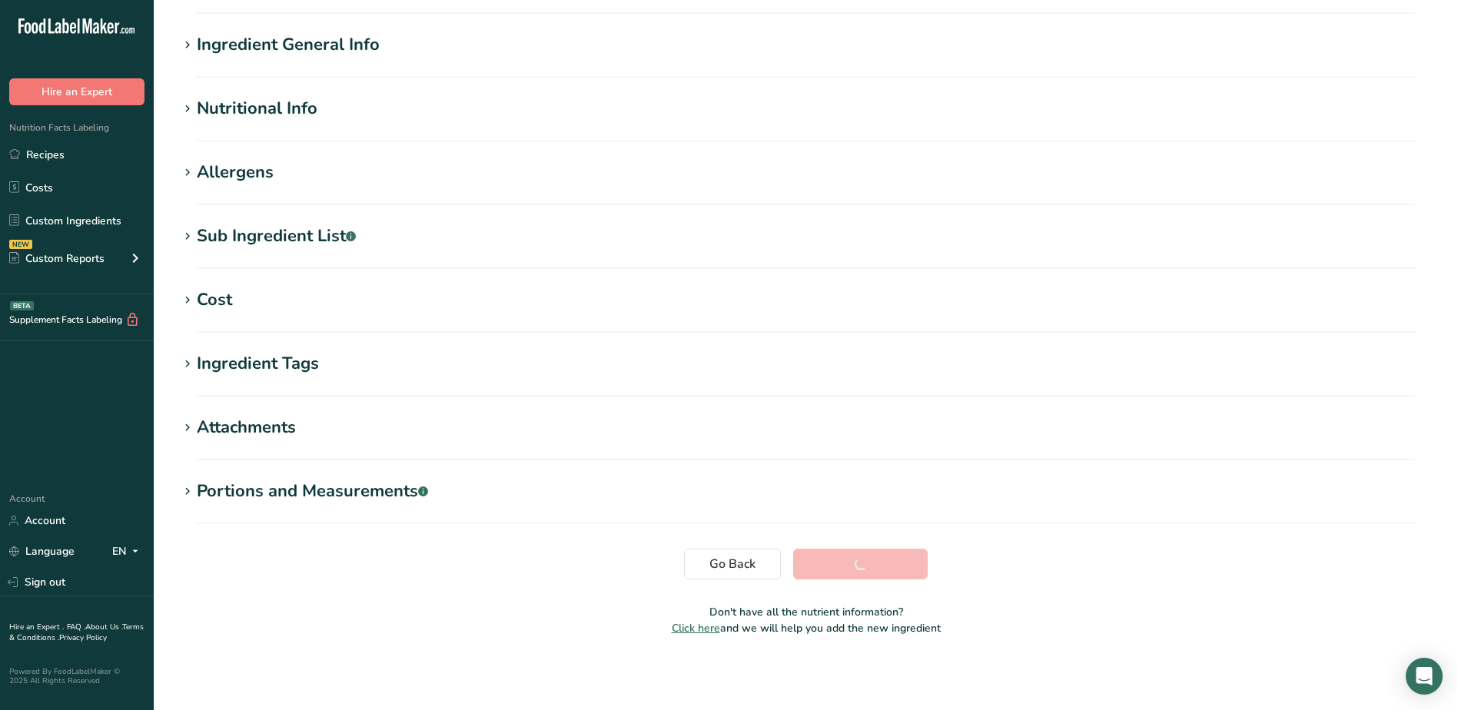
scroll to position [103, 0]
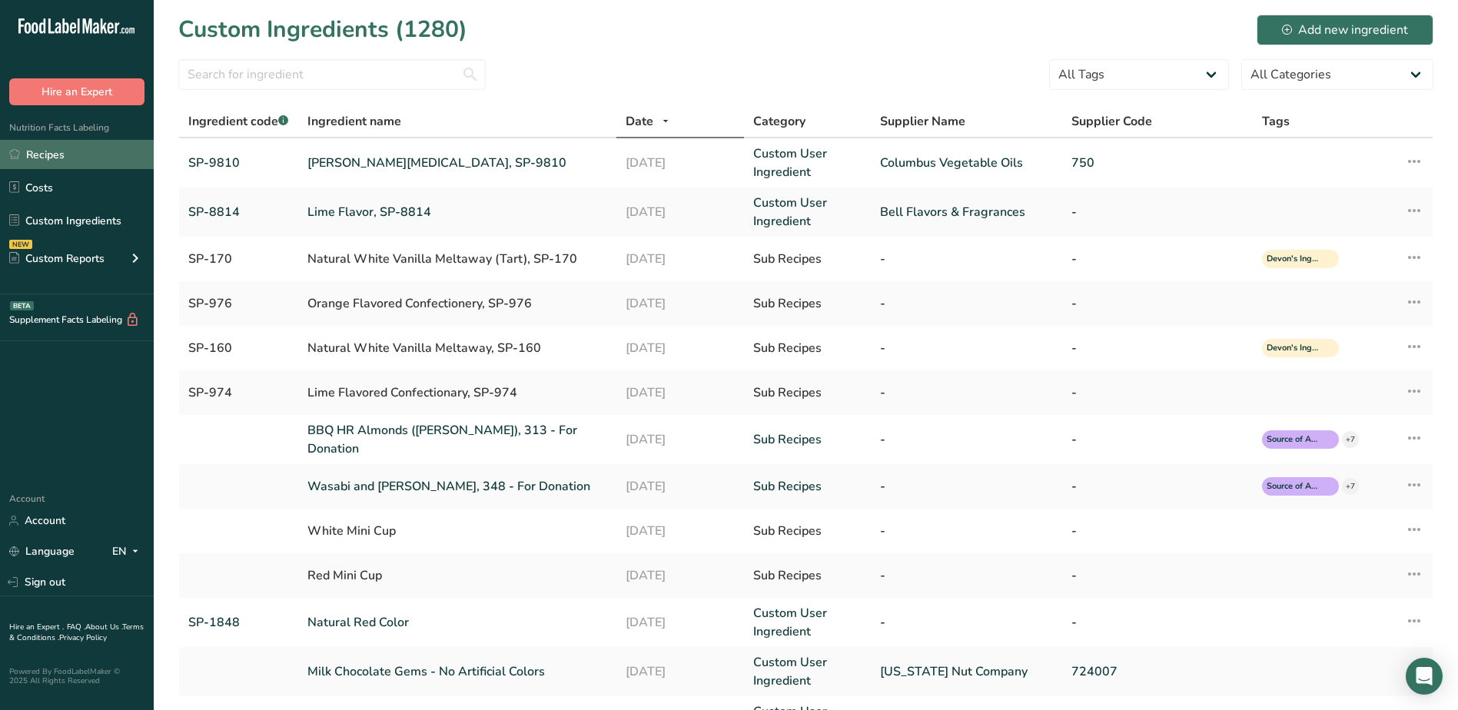
click at [64, 156] on link "Recipes" at bounding box center [77, 154] width 154 height 29
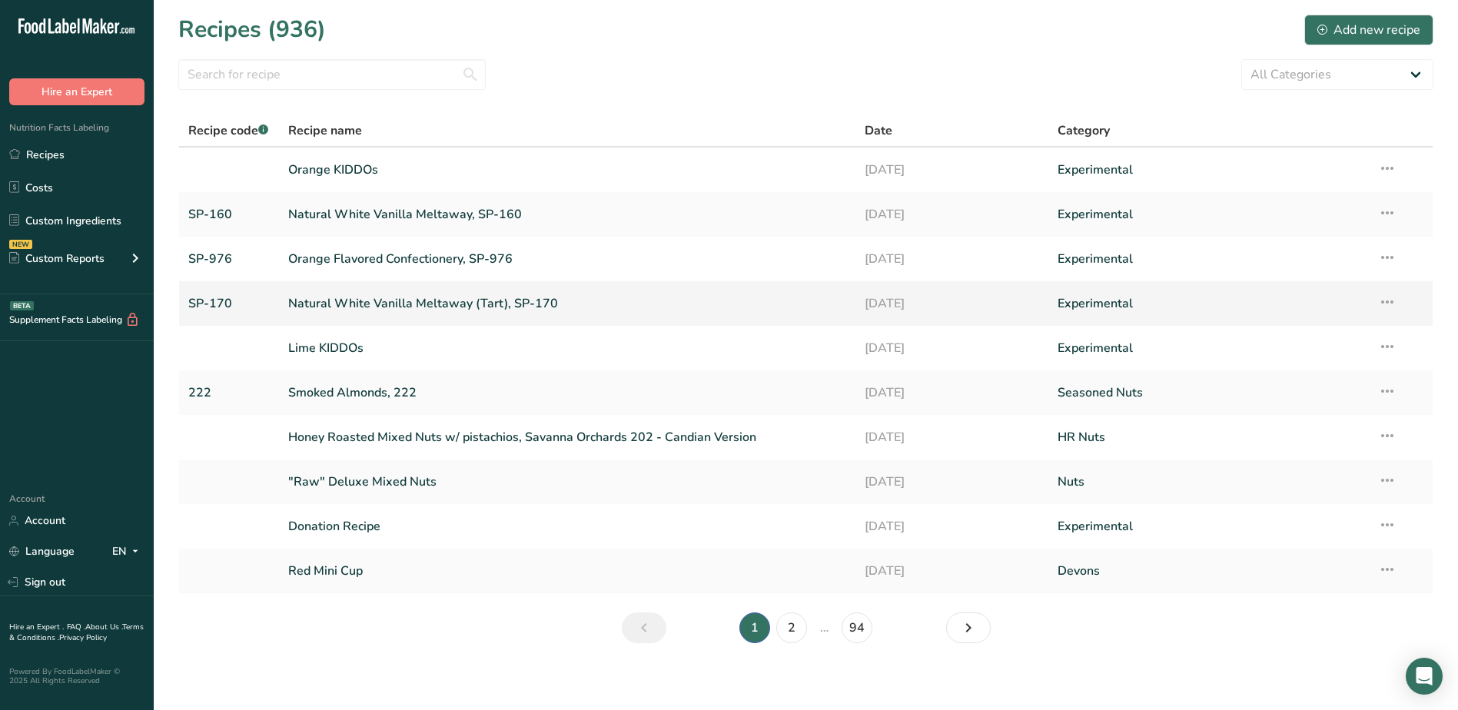
click at [342, 308] on link "Natural White Vanilla Meltaway (Tart), SP-170" at bounding box center [567, 304] width 559 height 32
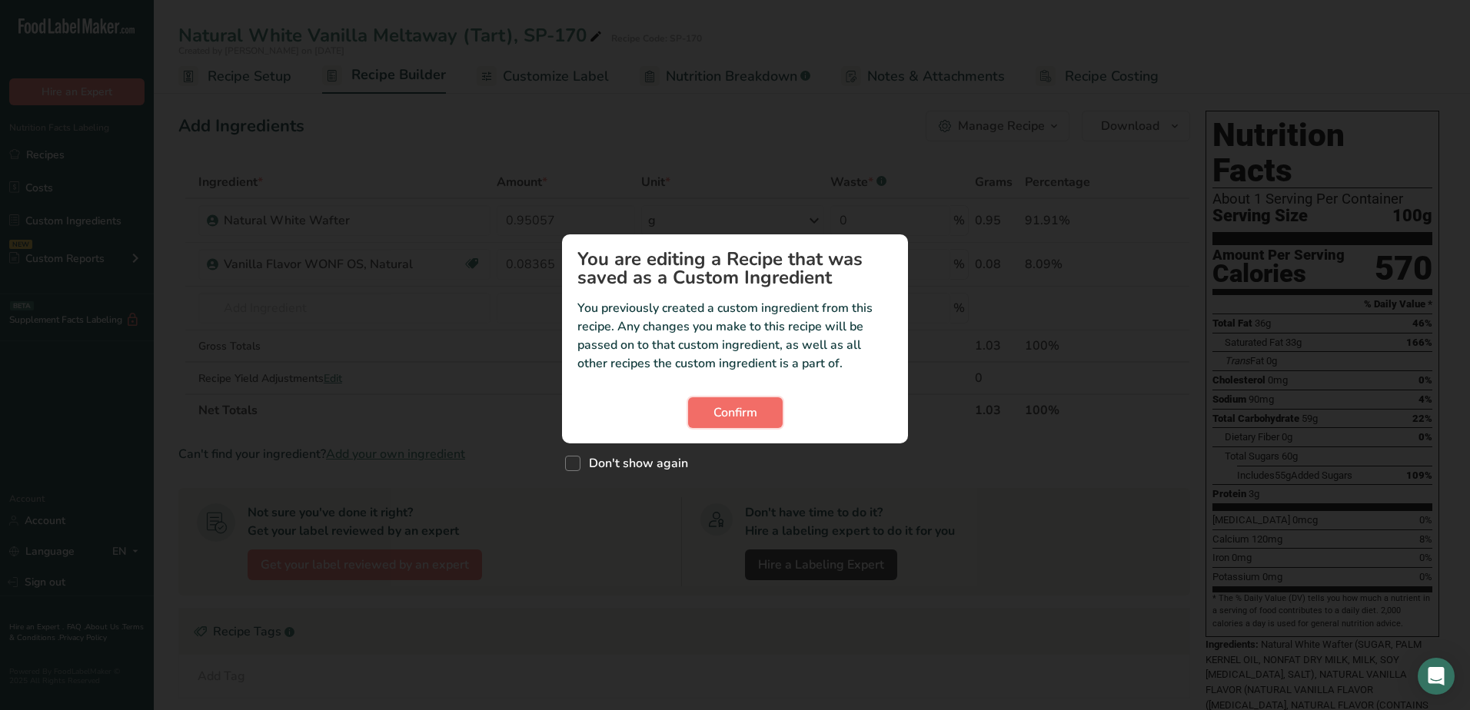
click at [713, 411] on span "Confirm" at bounding box center [735, 413] width 44 height 18
click at [736, 407] on span "Confirm" at bounding box center [735, 413] width 44 height 18
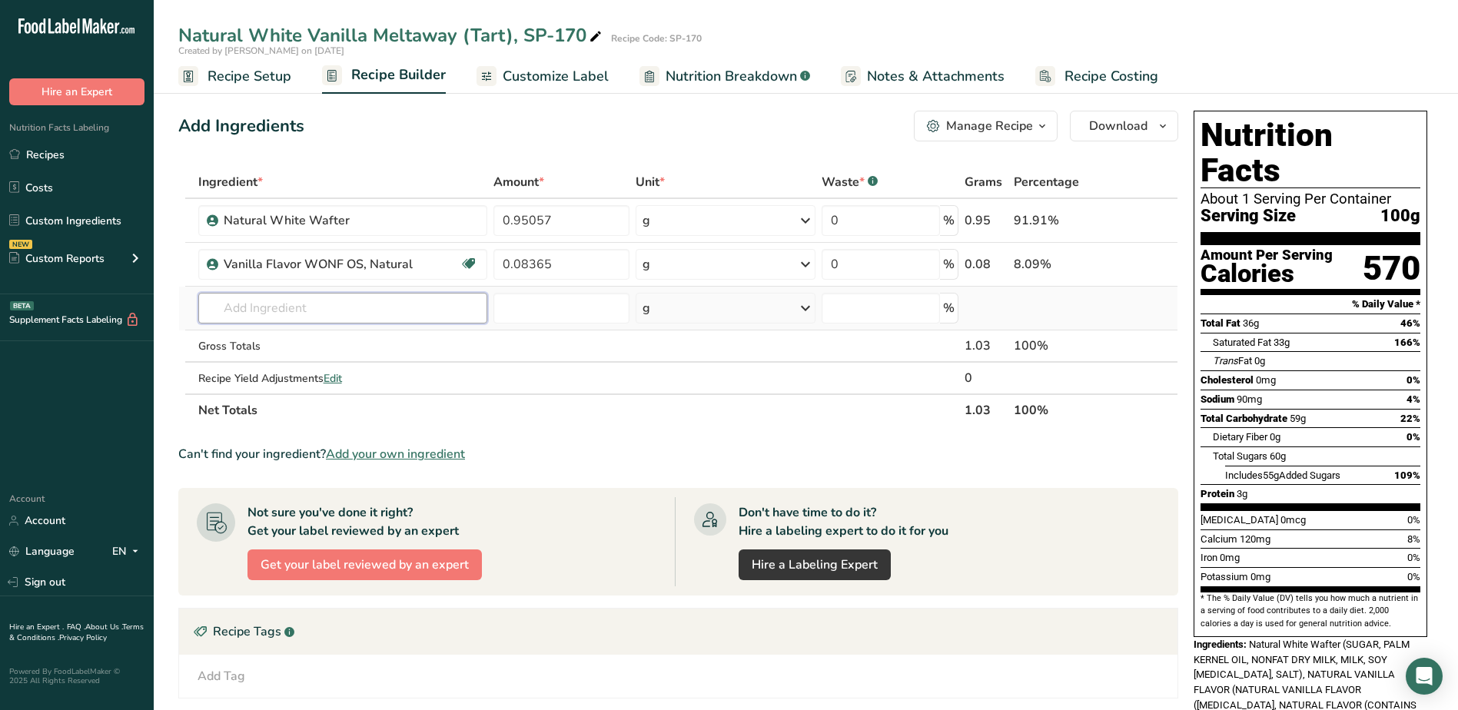
click at [306, 306] on input "text" at bounding box center [342, 308] width 289 height 31
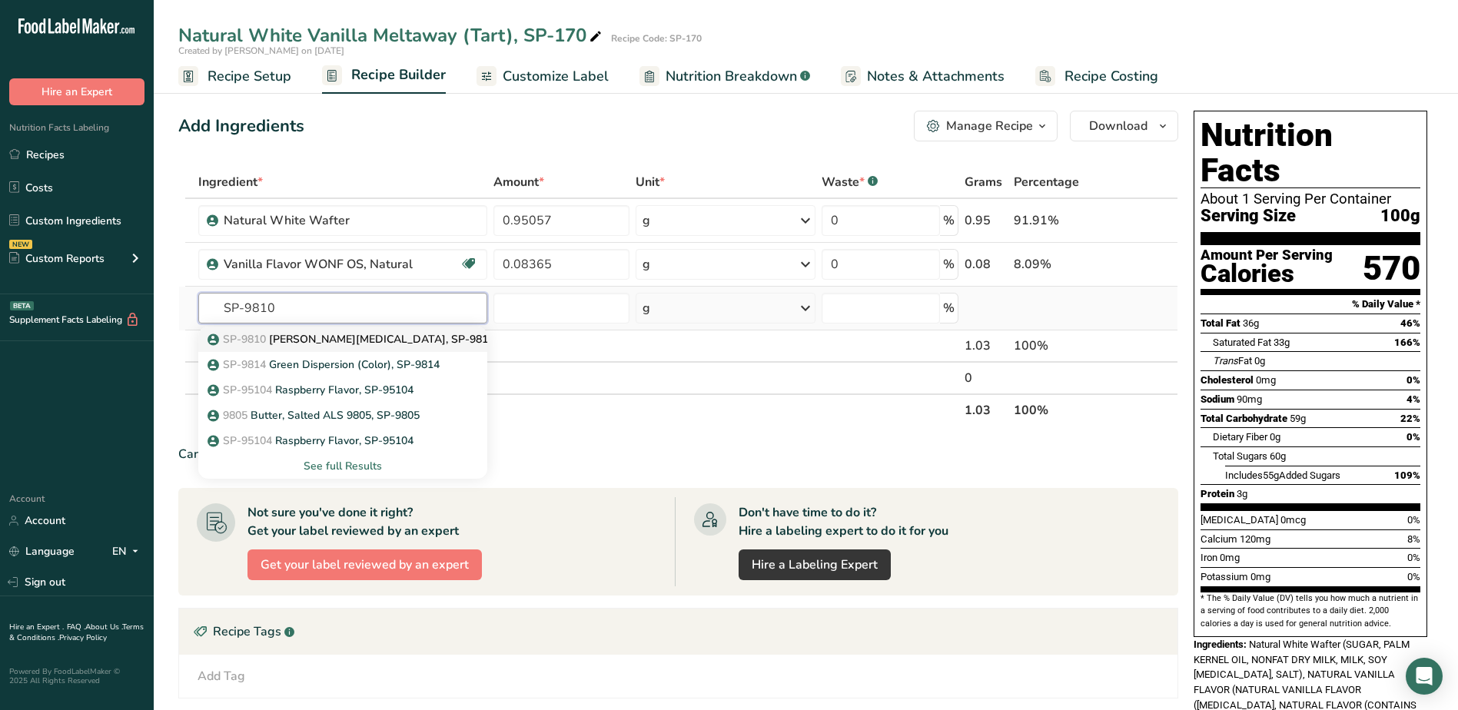
type input "SP-9810"
click at [319, 337] on p "SP-9810 Soy [MEDICAL_DATA], SP-9810" at bounding box center [353, 339] width 284 height 16
type input "[PERSON_NAME][MEDICAL_DATA], SP-9810"
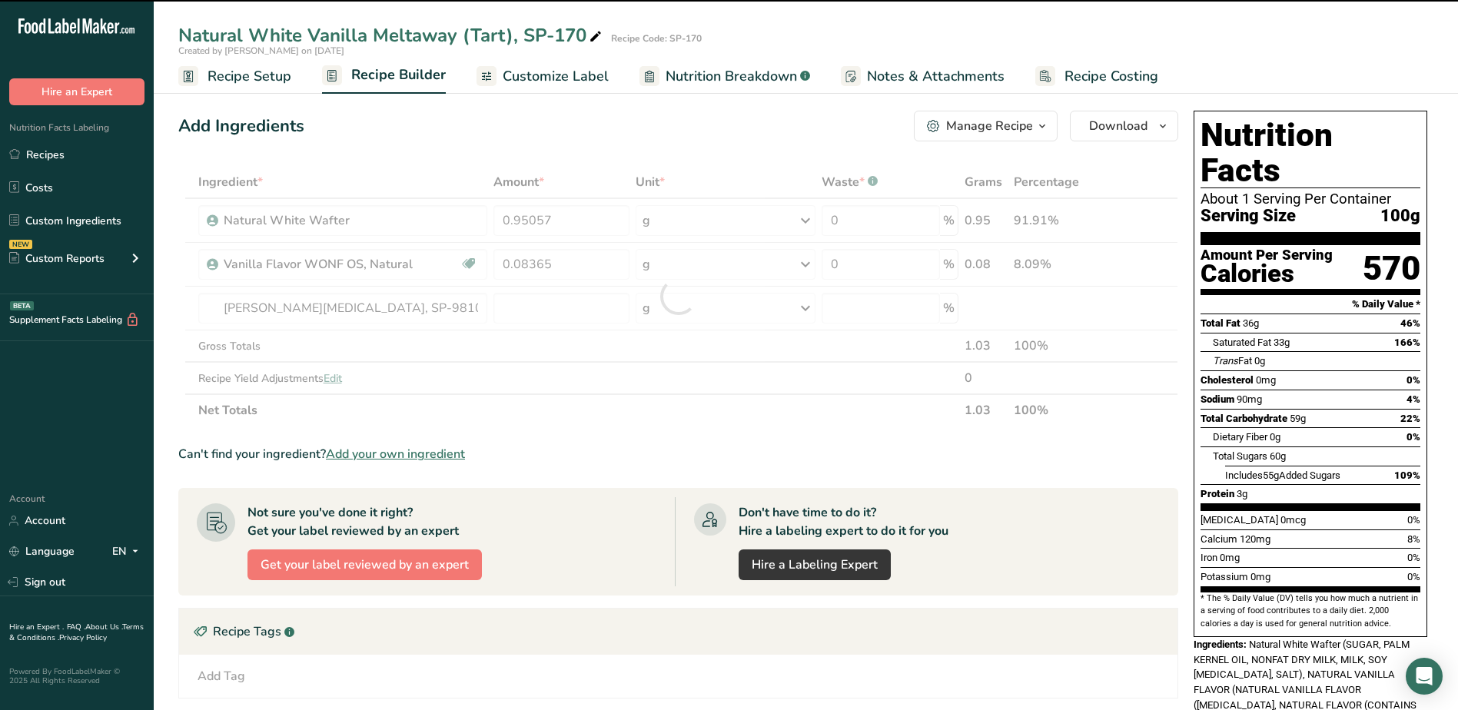
type input "0"
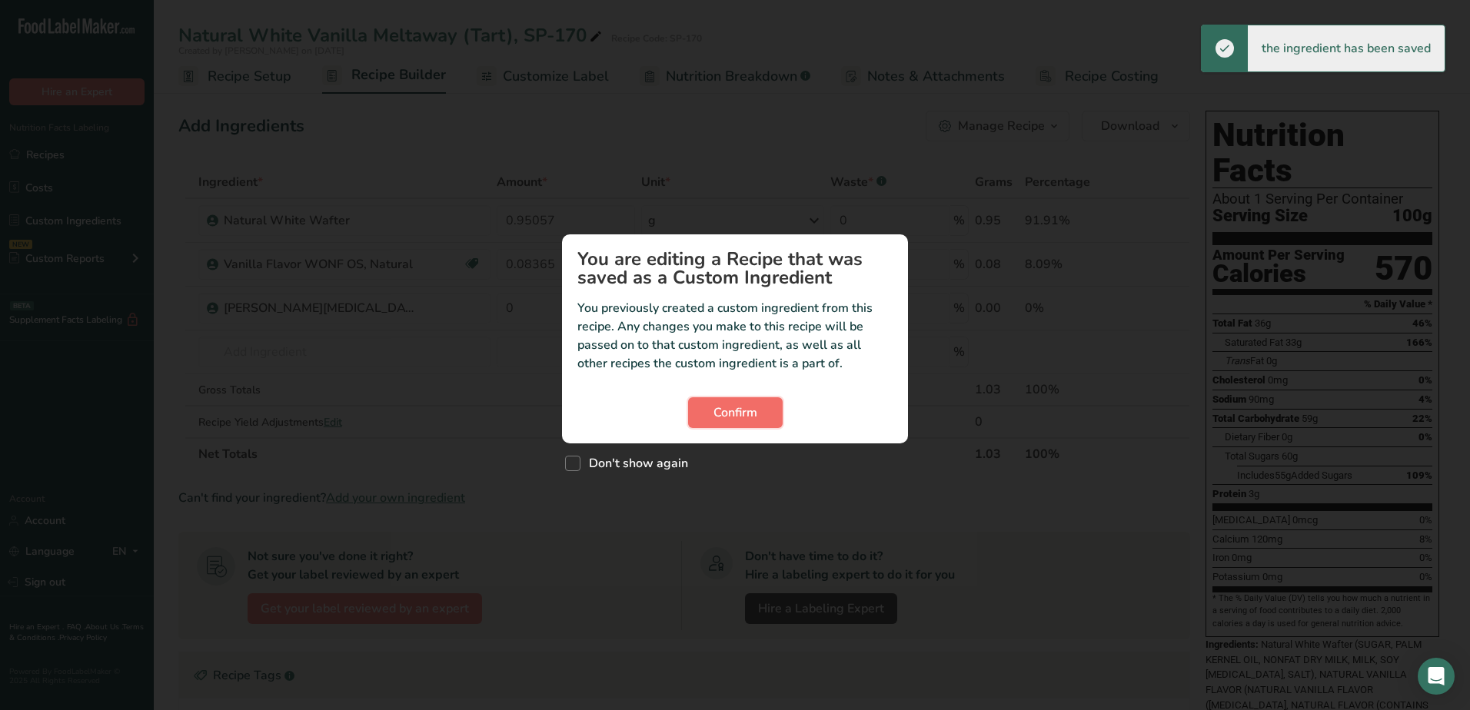
click at [698, 411] on button "Confirm" at bounding box center [735, 412] width 95 height 31
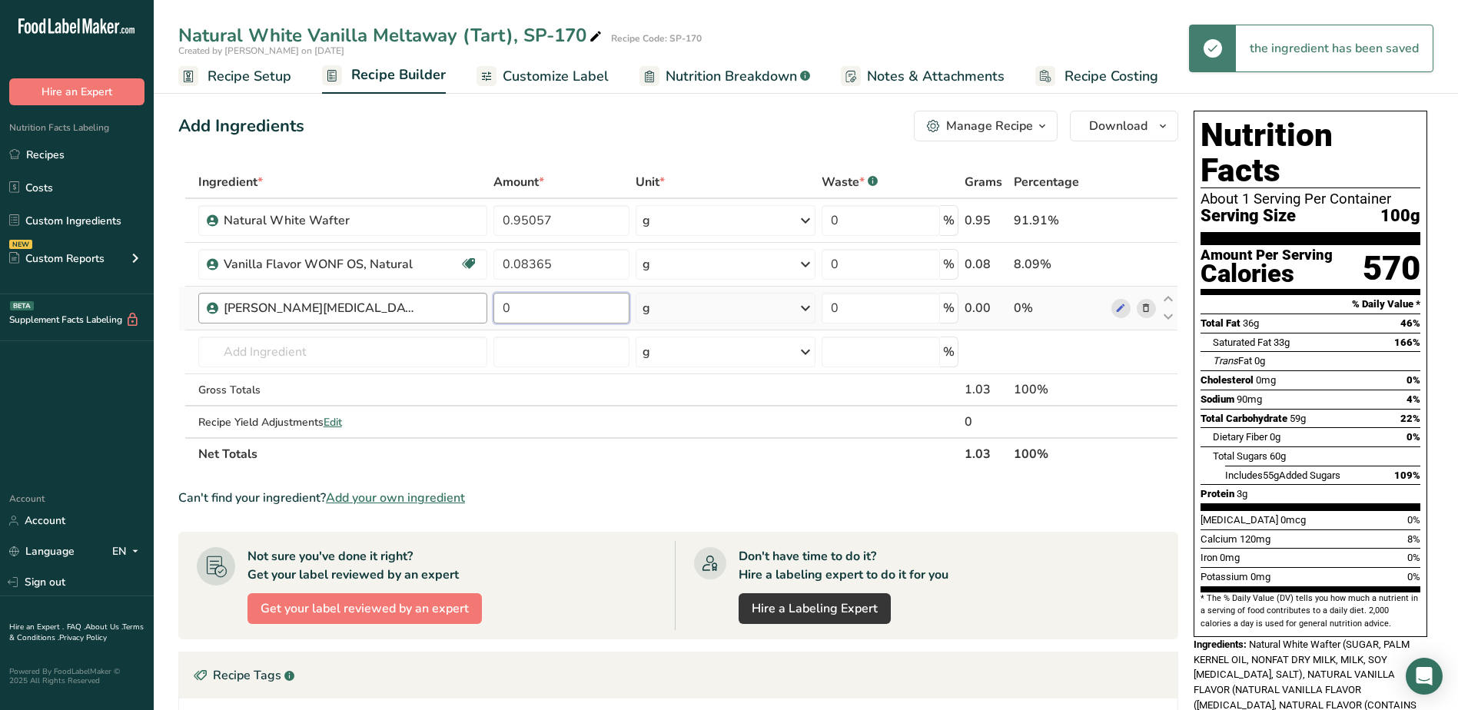
drag, startPoint x: 546, startPoint y: 312, endPoint x: 417, endPoint y: 298, distance: 129.2
click at [417, 298] on tr "[PERSON_NAME][MEDICAL_DATA], SP-9810 0 g Weight Units g kg mg See more Volume U…" at bounding box center [678, 309] width 999 height 44
type input "0.005703"
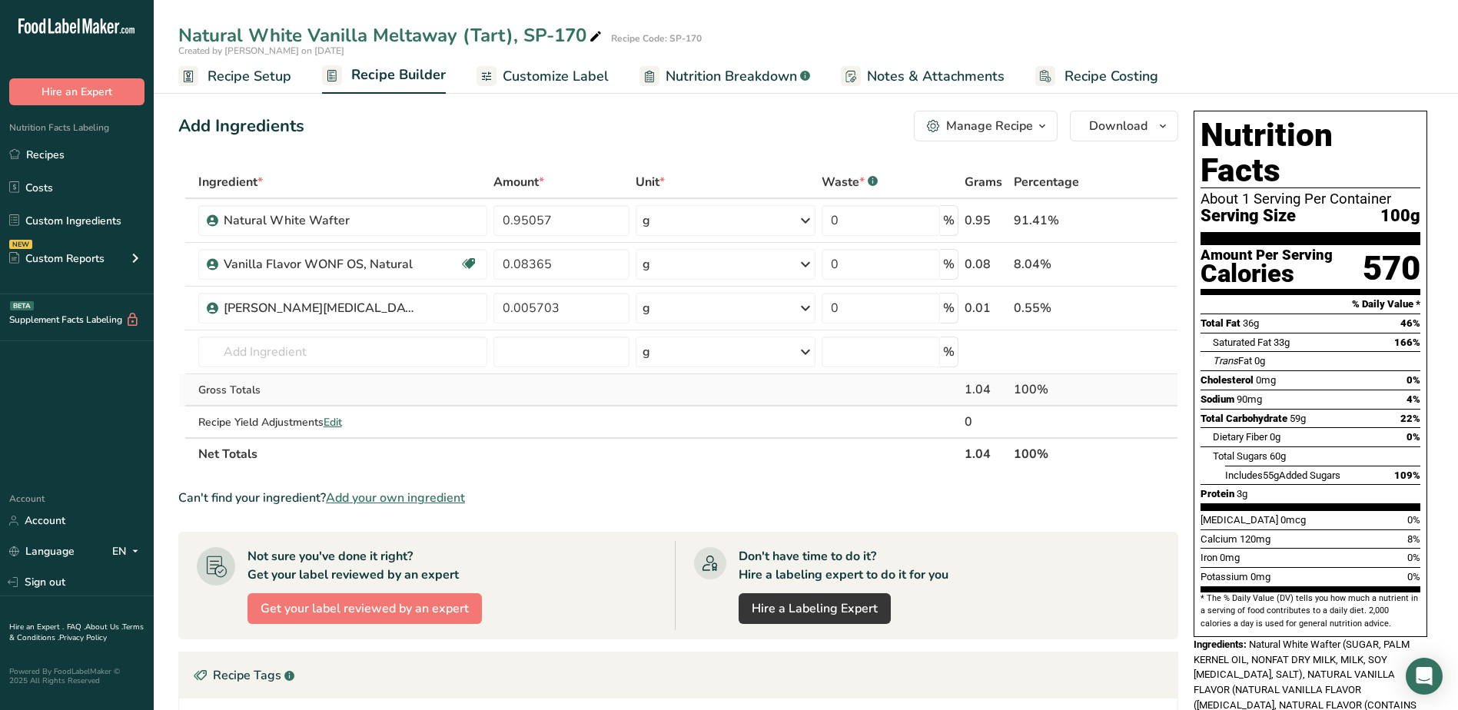
click at [547, 394] on div "Ingredient * Amount * Unit * Waste * .a-a{fill:#347362;}.b-a{fill:#fff;} Grams …" at bounding box center [678, 318] width 1000 height 304
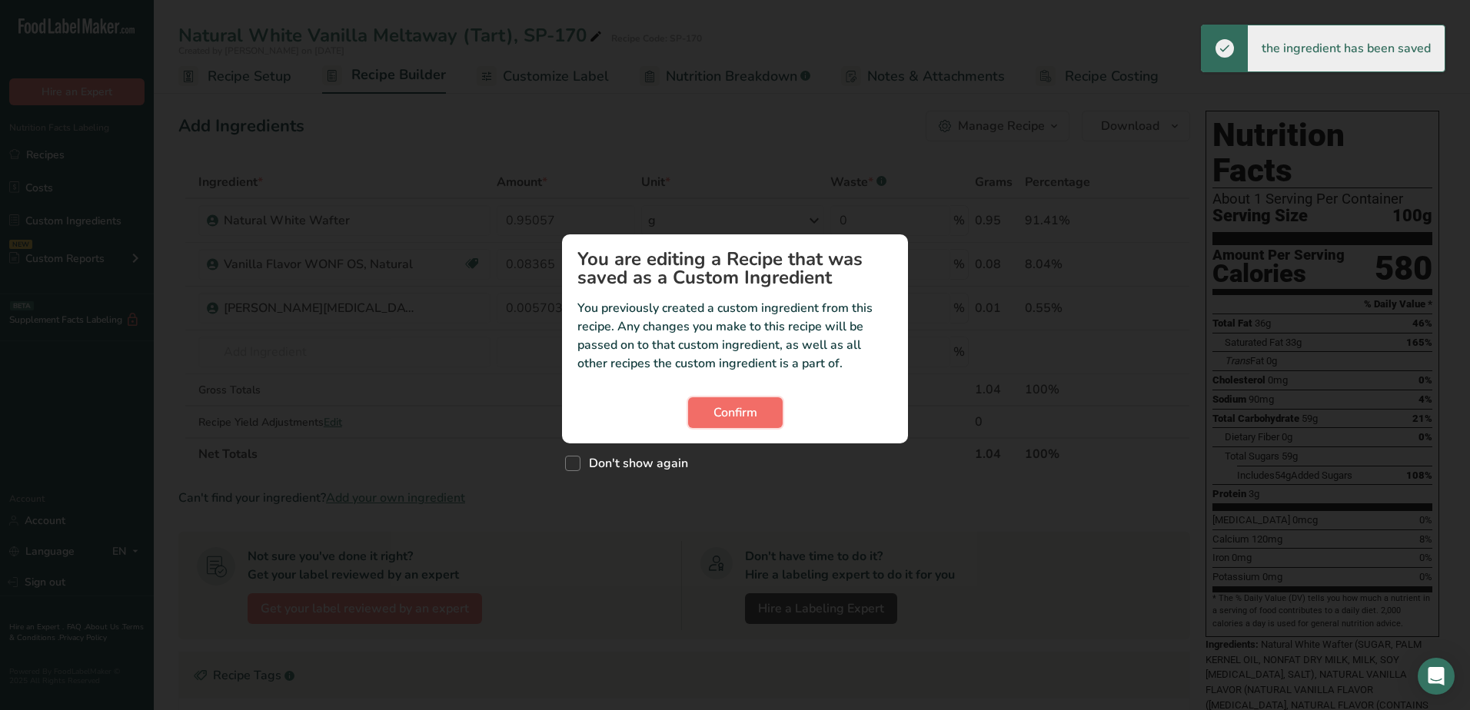
click at [758, 417] on button "Confirm" at bounding box center [735, 412] width 95 height 31
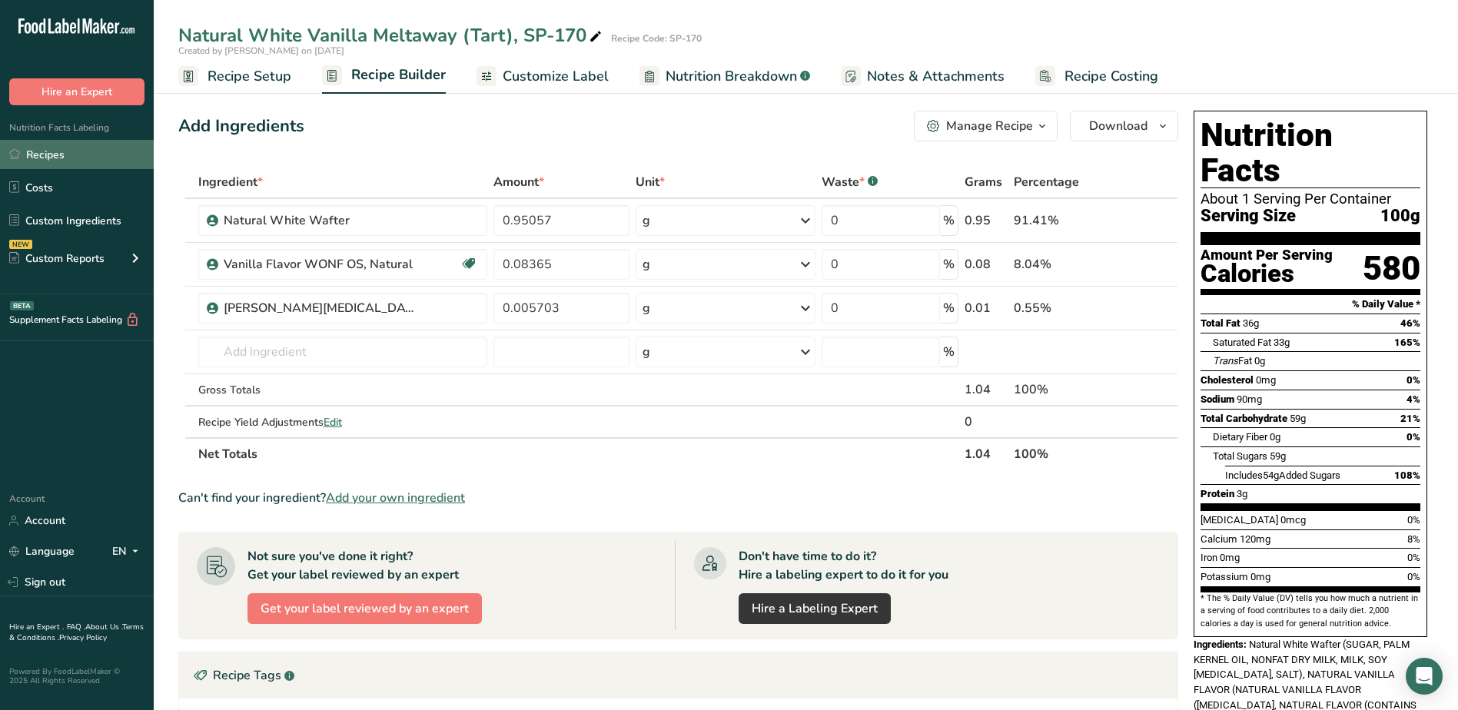
click at [52, 150] on link "Recipes" at bounding box center [77, 154] width 154 height 29
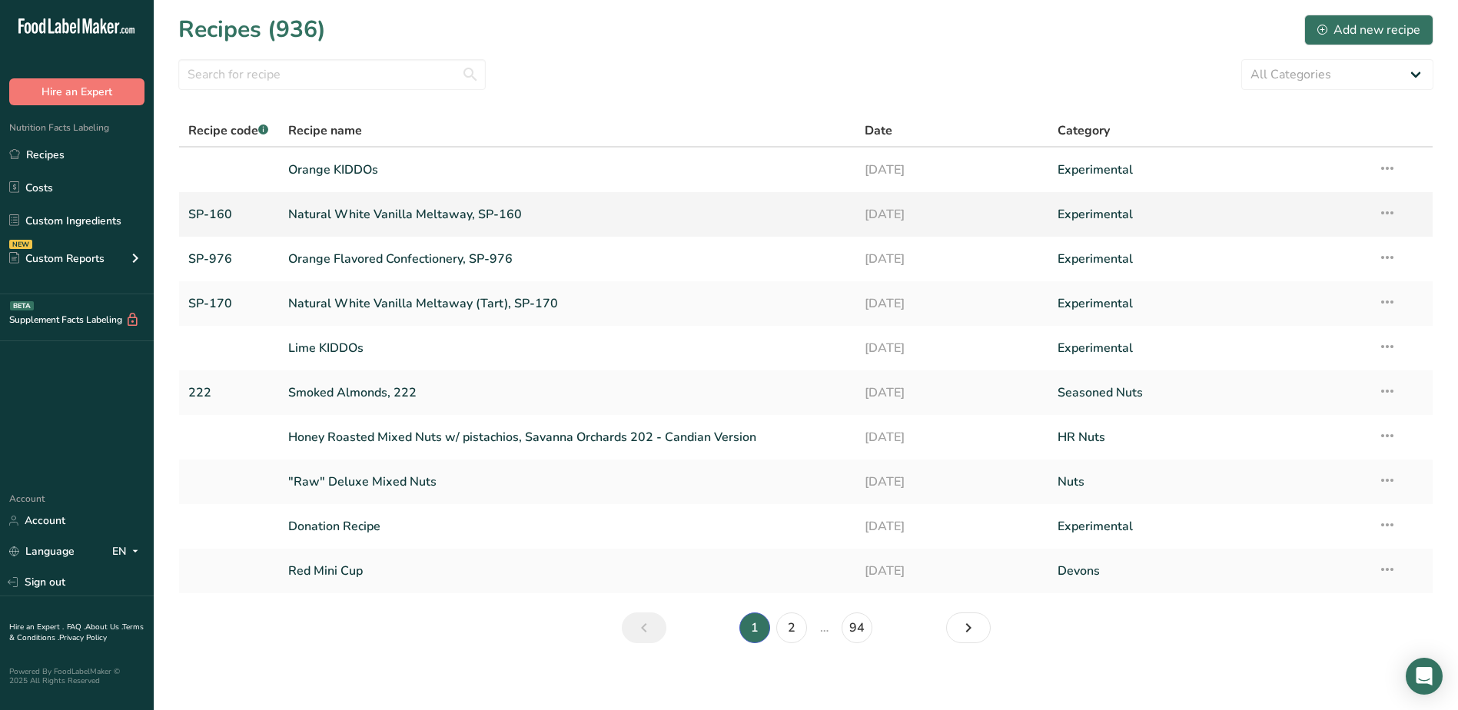
click at [356, 215] on link "Natural White Vanilla Meltaway, SP-160" at bounding box center [567, 214] width 559 height 32
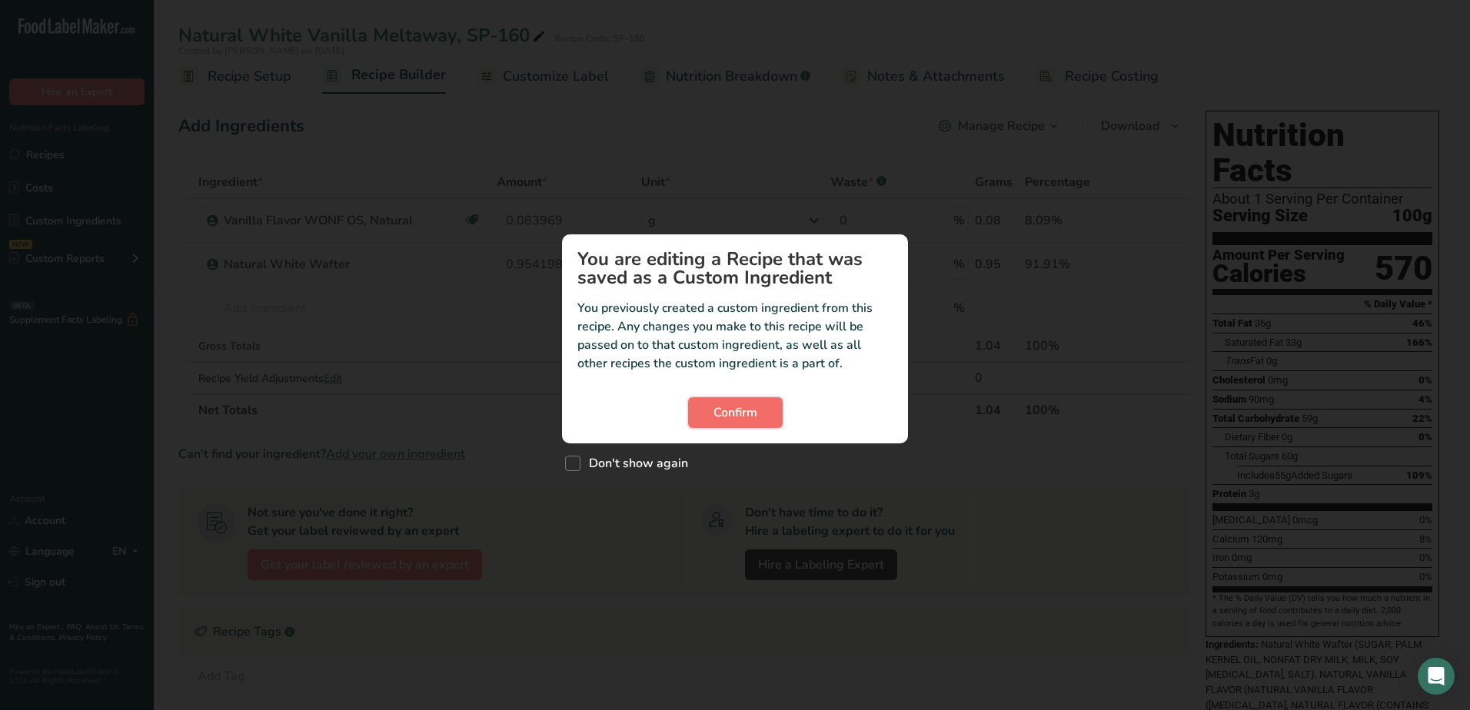
click at [741, 400] on button "Confirm" at bounding box center [735, 412] width 95 height 31
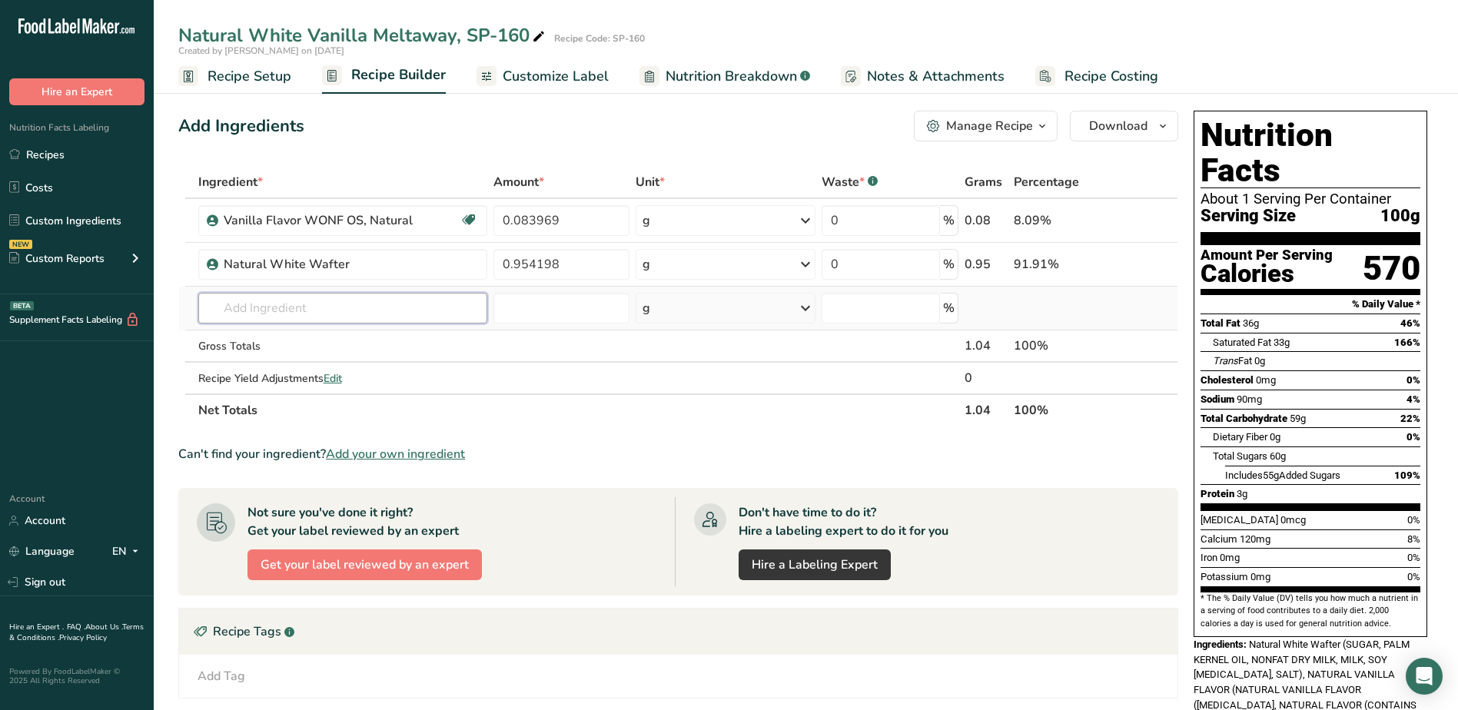
click at [301, 310] on input "text" at bounding box center [342, 308] width 289 height 31
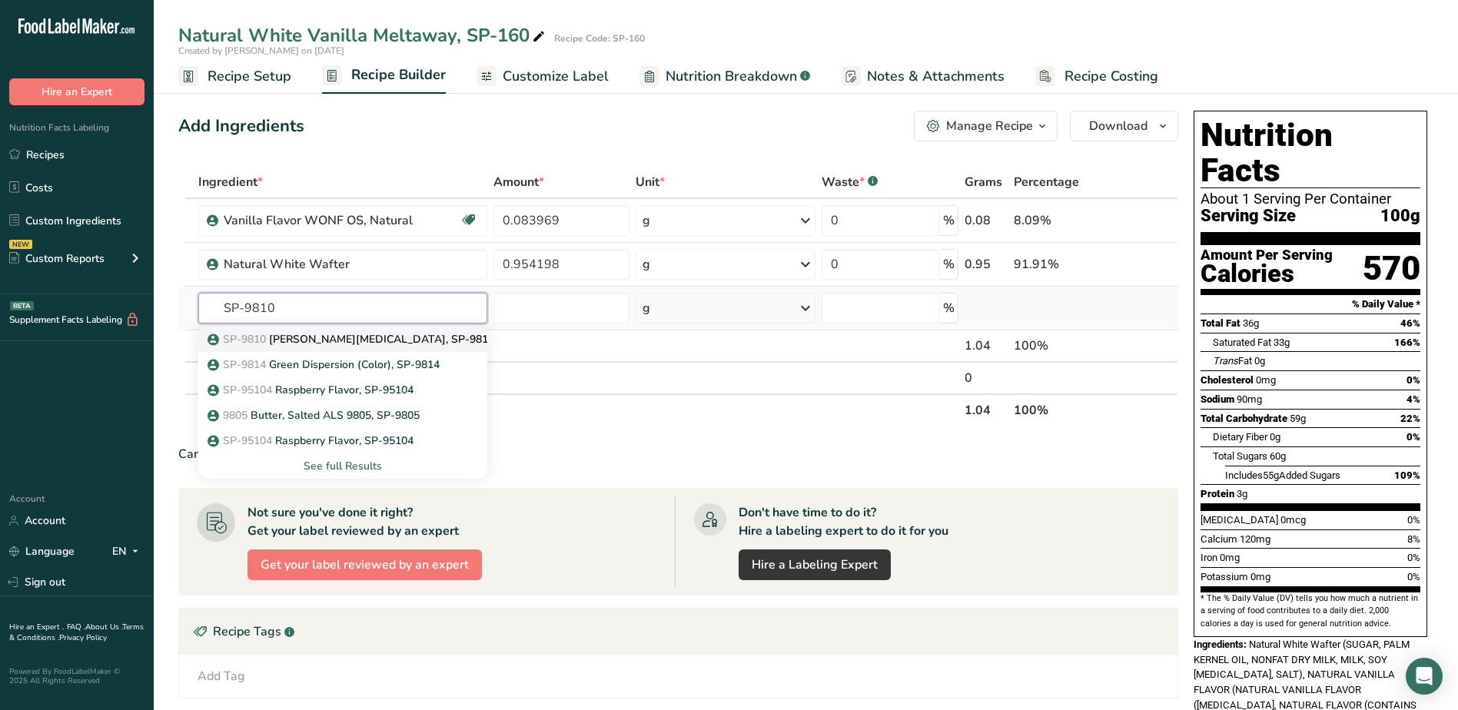
type input "SP-9810"
click at [328, 337] on p "SP-9810 Soy Lecithin, SP-9810" at bounding box center [353, 339] width 284 height 16
type input "Soy Lecithin, SP-9810"
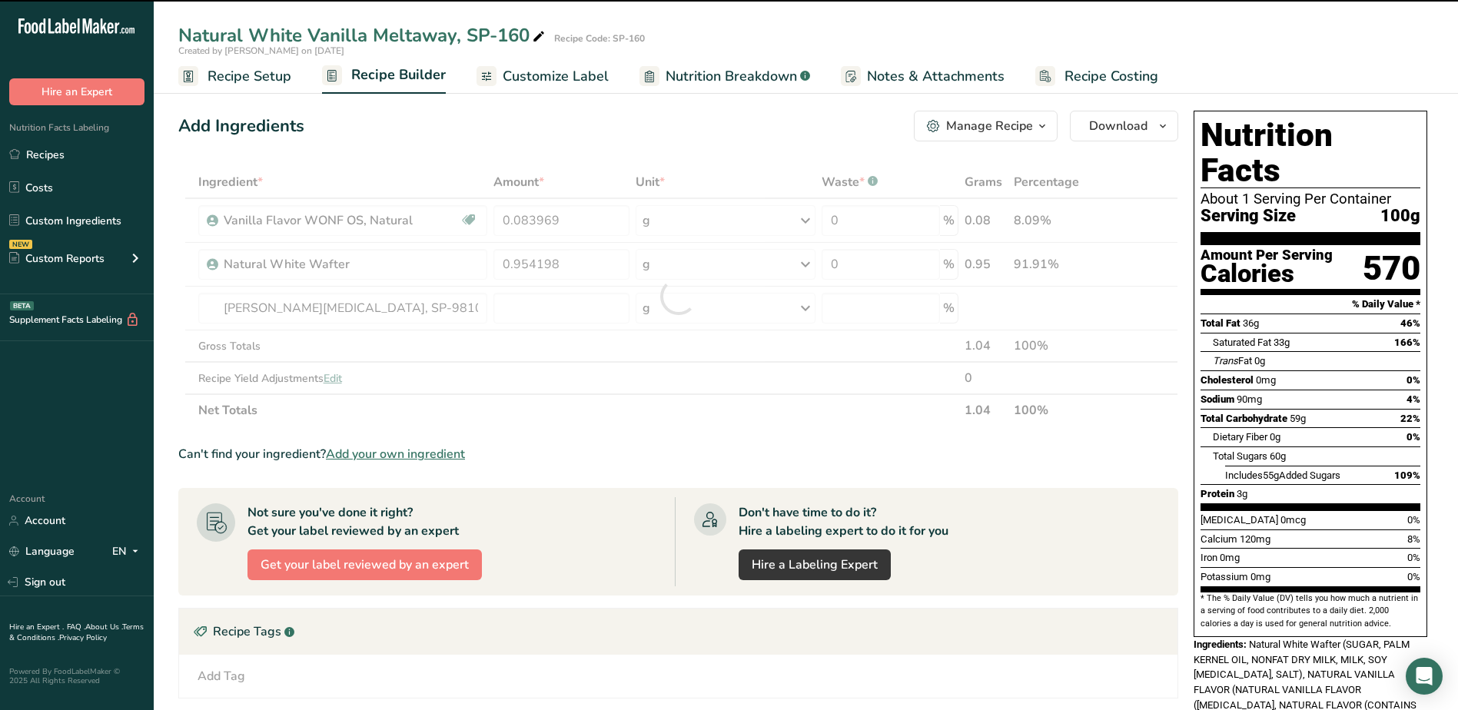
type input "0"
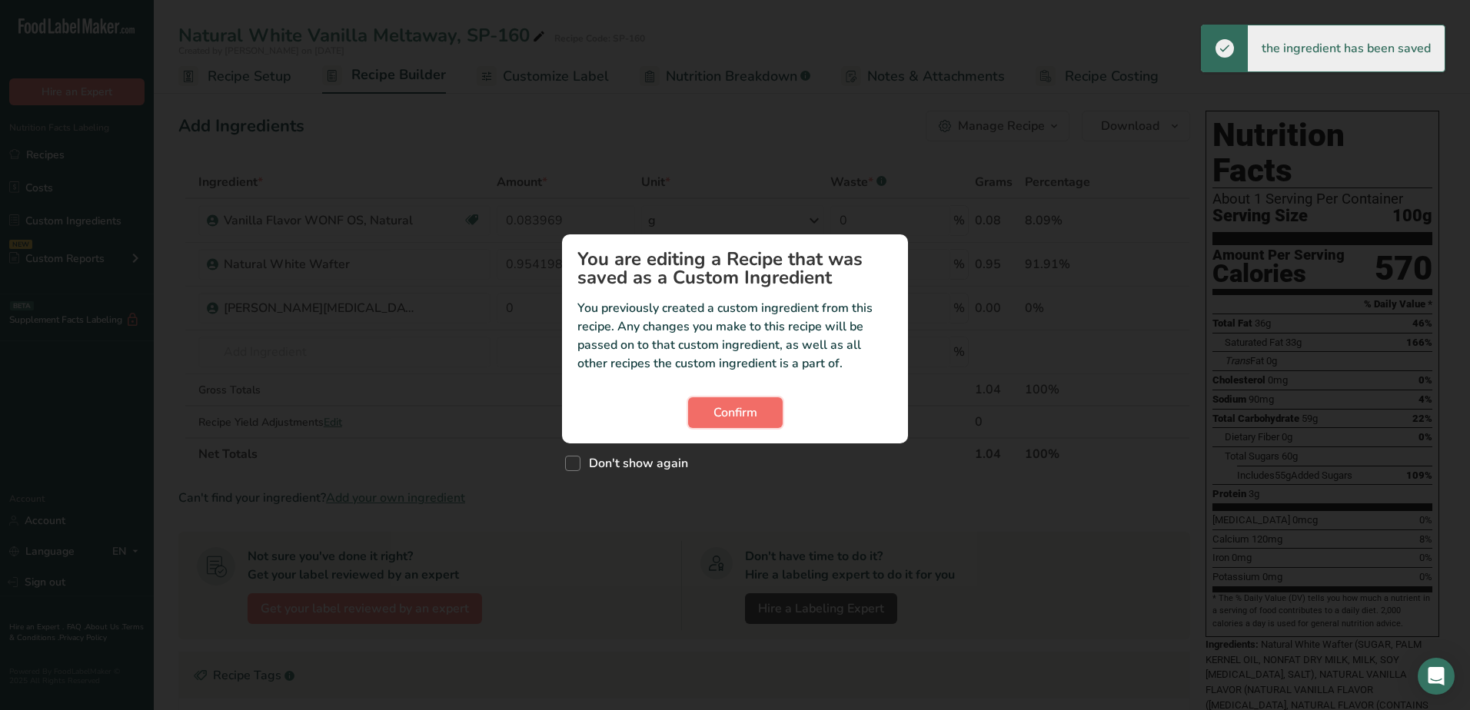
click at [706, 411] on button "Confirm" at bounding box center [735, 412] width 95 height 31
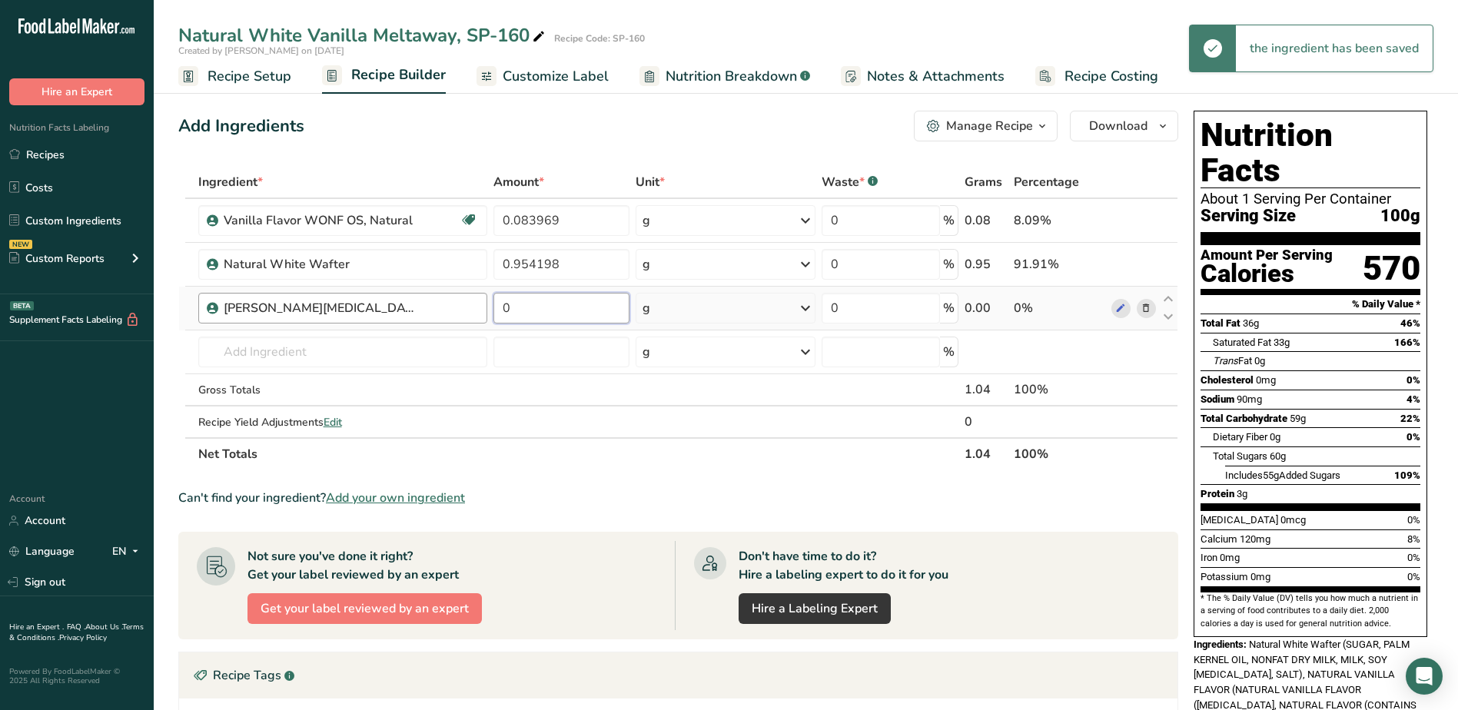
drag, startPoint x: 563, startPoint y: 308, endPoint x: 462, endPoint y: 308, distance: 100.7
click at [462, 308] on tr "Soy Lecithin, SP-9810 0 g Weight Units g kg mg See more Volume Units l Volume u…" at bounding box center [678, 309] width 999 height 44
type input "0.005725"
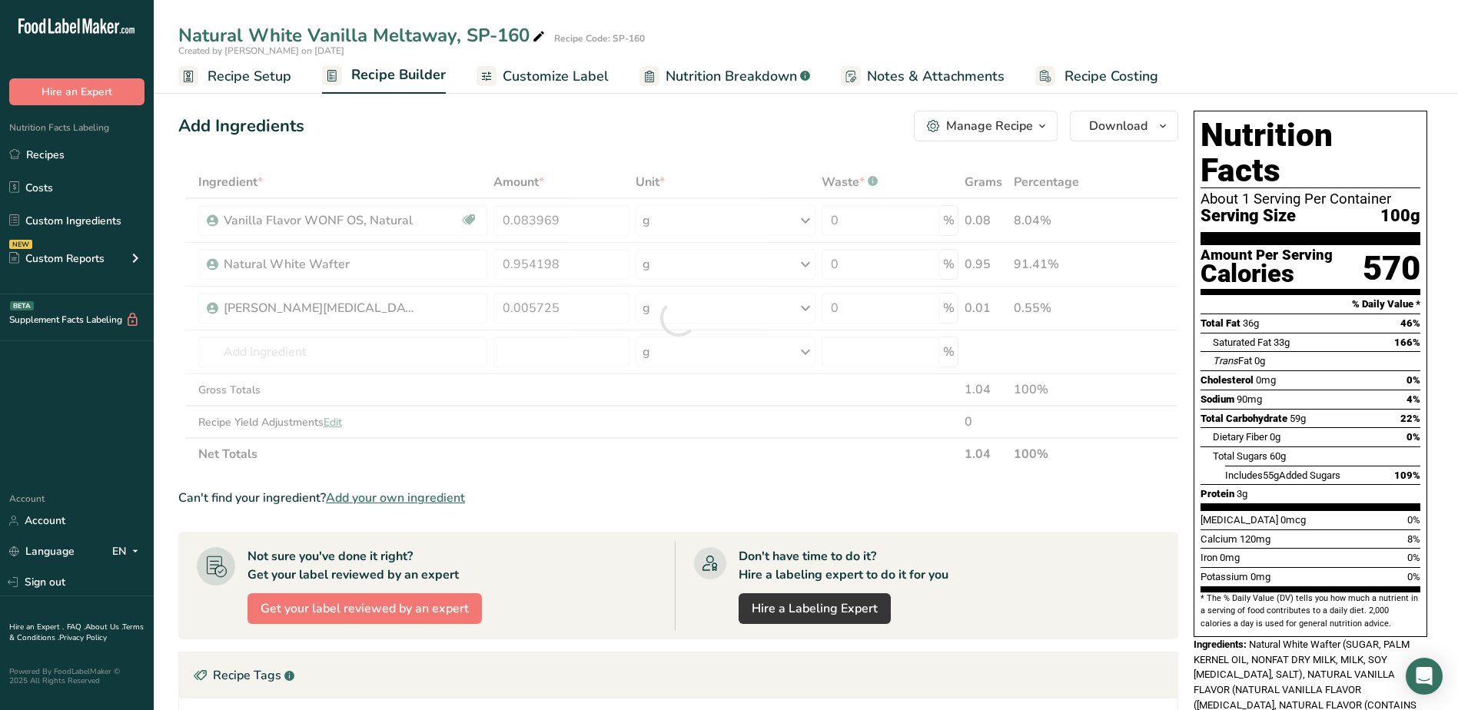
click at [519, 118] on div "Add Ingredients Manage Recipe Delete Recipe Duplicate Recipe Scale Recipe Save …" at bounding box center [678, 126] width 1000 height 31
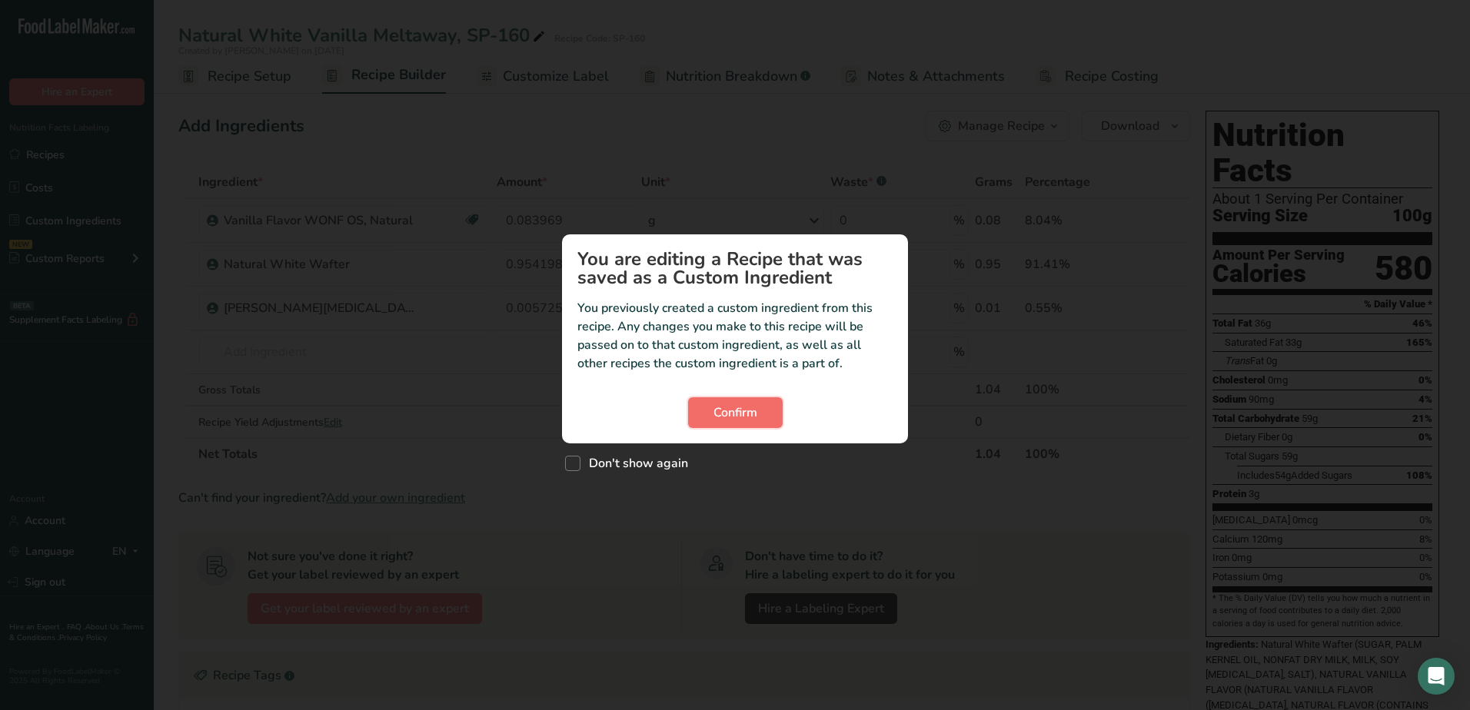
click at [731, 411] on span "Confirm" at bounding box center [735, 413] width 44 height 18
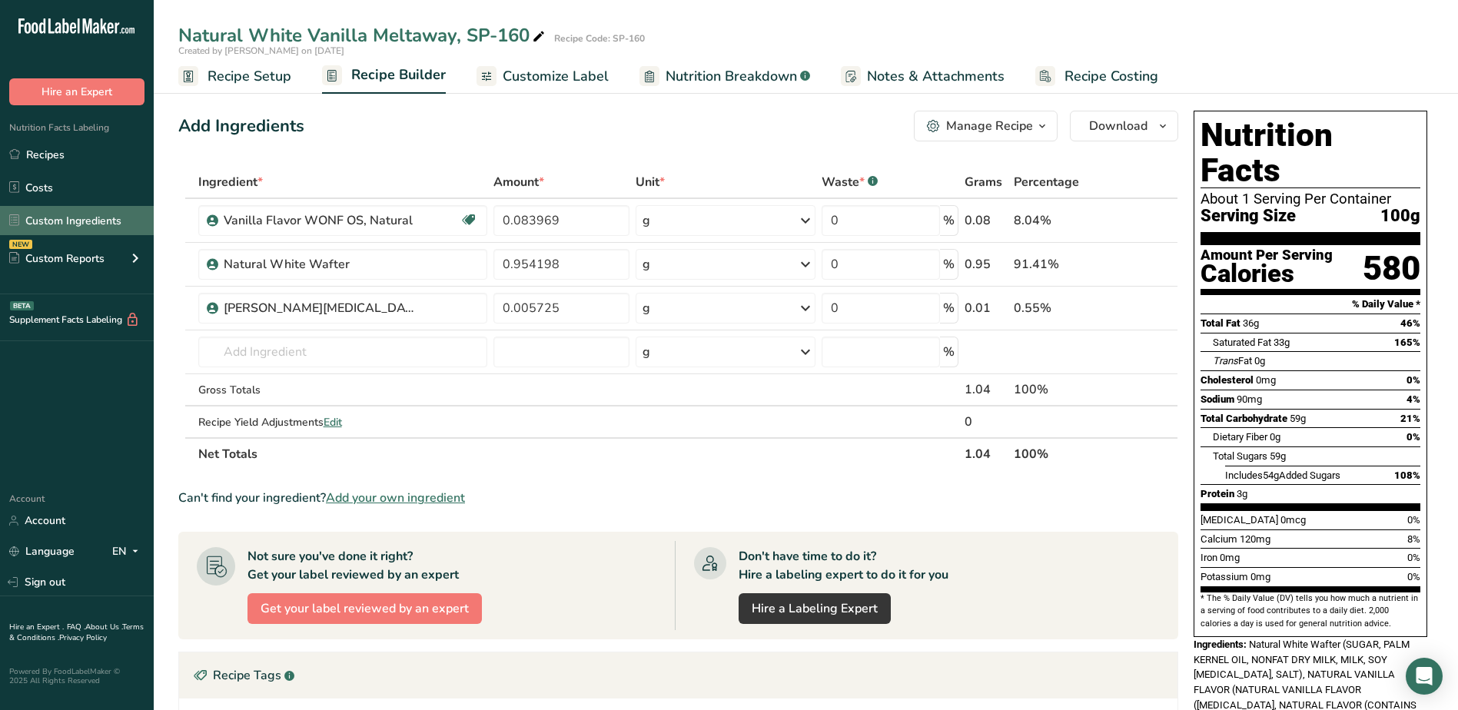
click at [65, 225] on link "Custom Ingredients" at bounding box center [77, 220] width 154 height 29
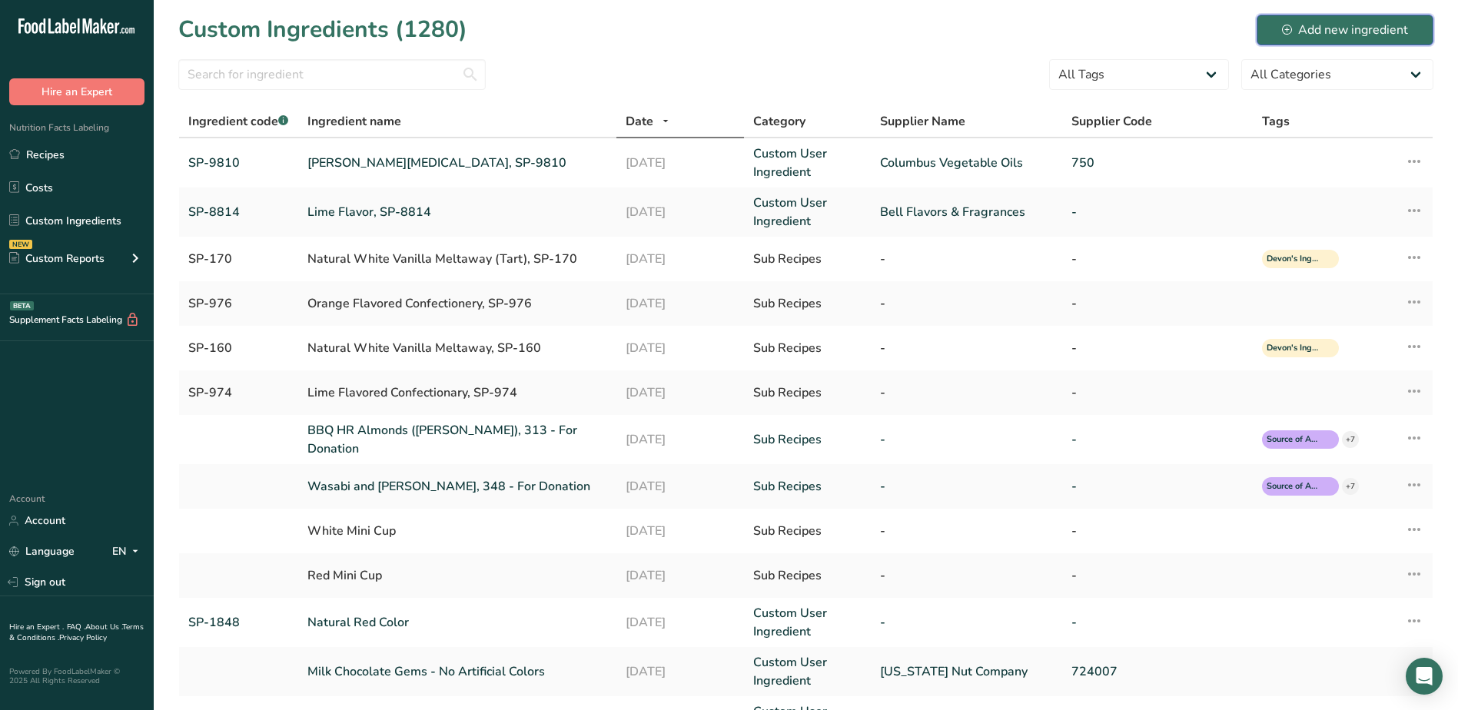
click at [1350, 30] on div "Add new ingredient" at bounding box center [1345, 30] width 126 height 18
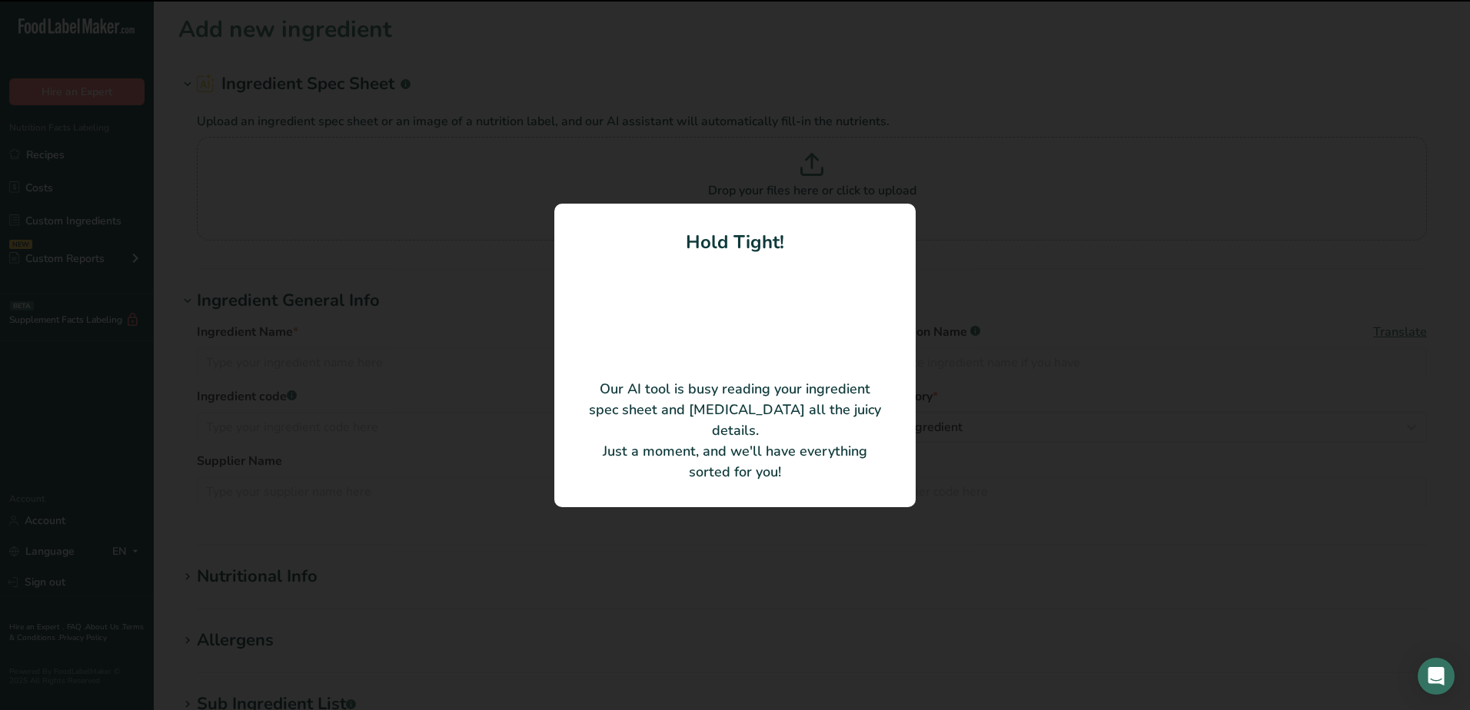
type input "Orange Oil"
type input "LorAnn Oils, Inc."
type input "0060"
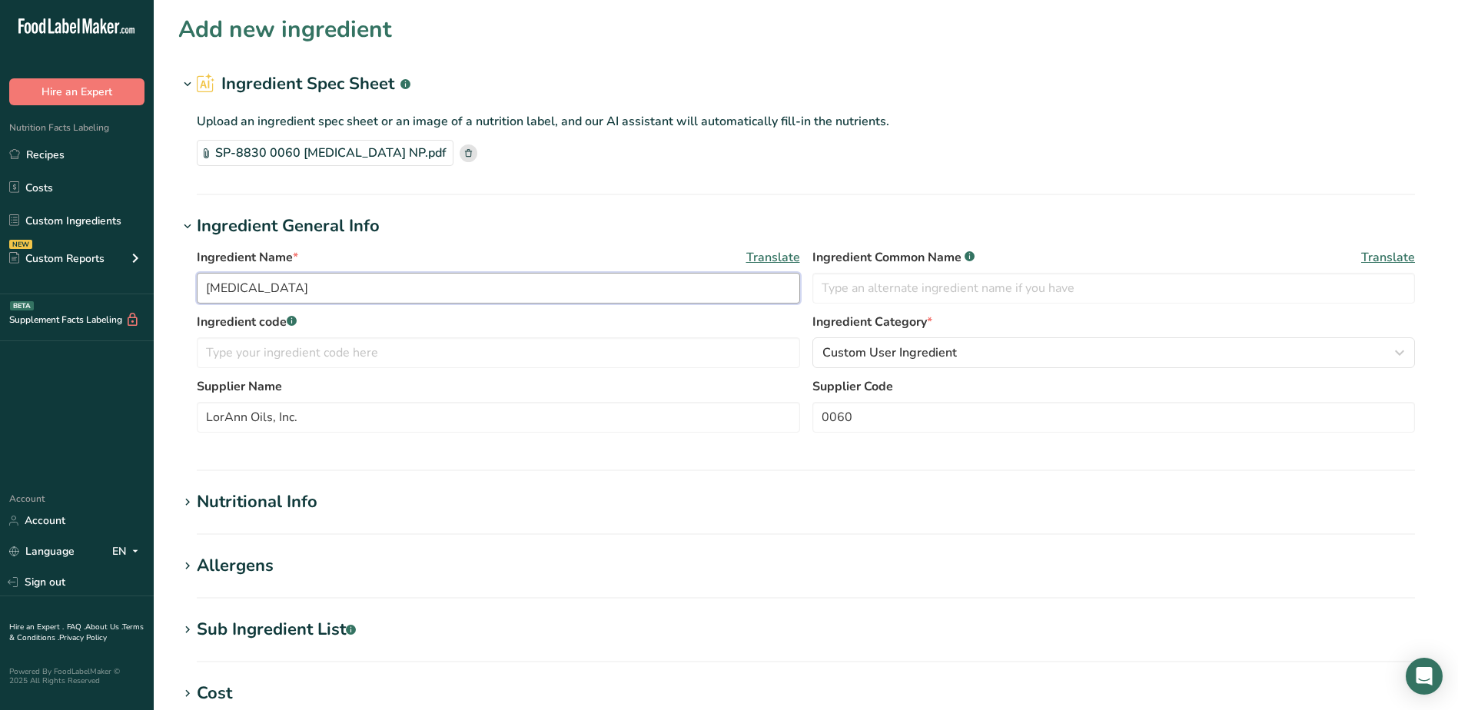
click at [298, 292] on input "Orange Oil" at bounding box center [499, 288] width 604 height 31
type input "[MEDICAL_DATA], SP-8830"
click at [308, 349] on input "text" at bounding box center [499, 352] width 604 height 31
type input "SP-8830"
click at [288, 501] on div "Nutritional Info" at bounding box center [257, 502] width 121 height 25
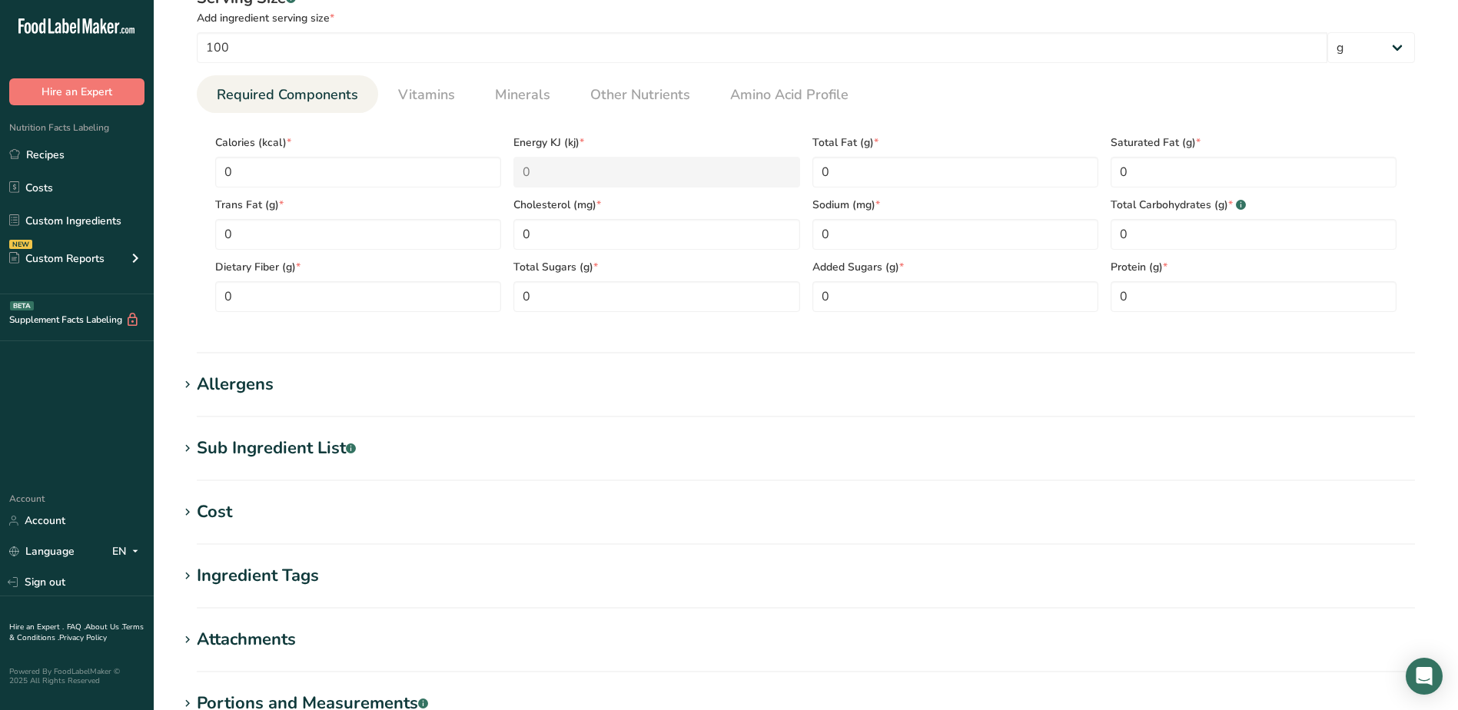
scroll to position [538, 0]
click at [224, 376] on div "Allergens" at bounding box center [235, 383] width 77 height 25
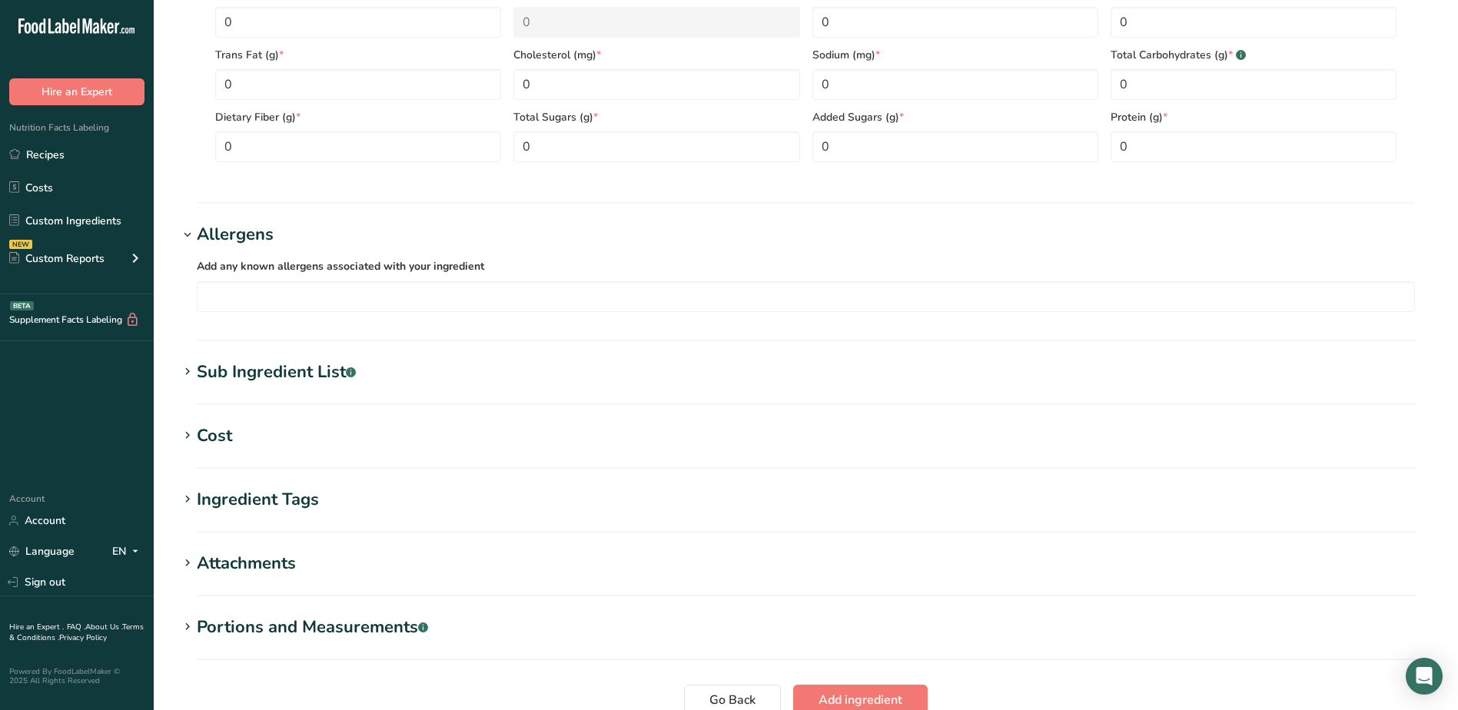
scroll to position [692, 0]
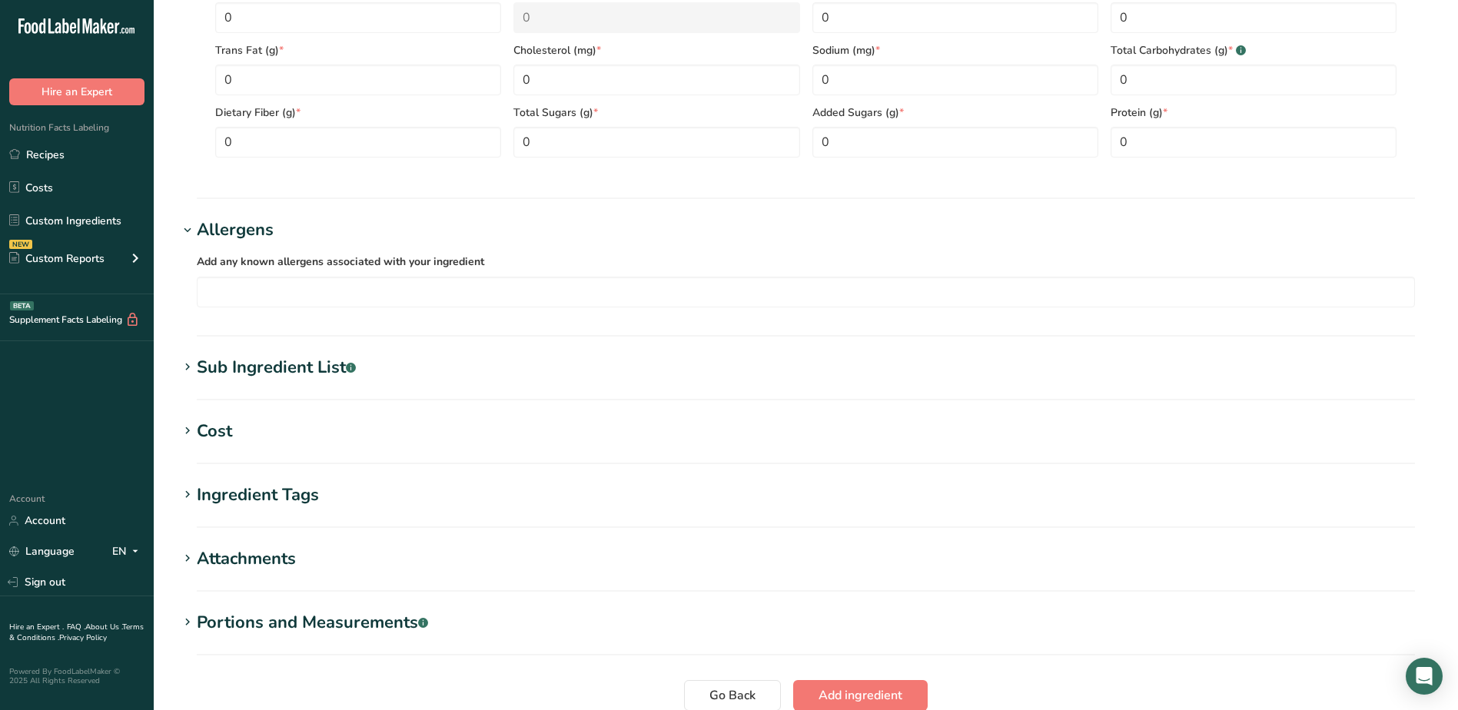
click at [241, 374] on div "Sub Ingredient List .a-a{fill:#347362;}.b-a{fill:#fff;}" at bounding box center [276, 367] width 159 height 25
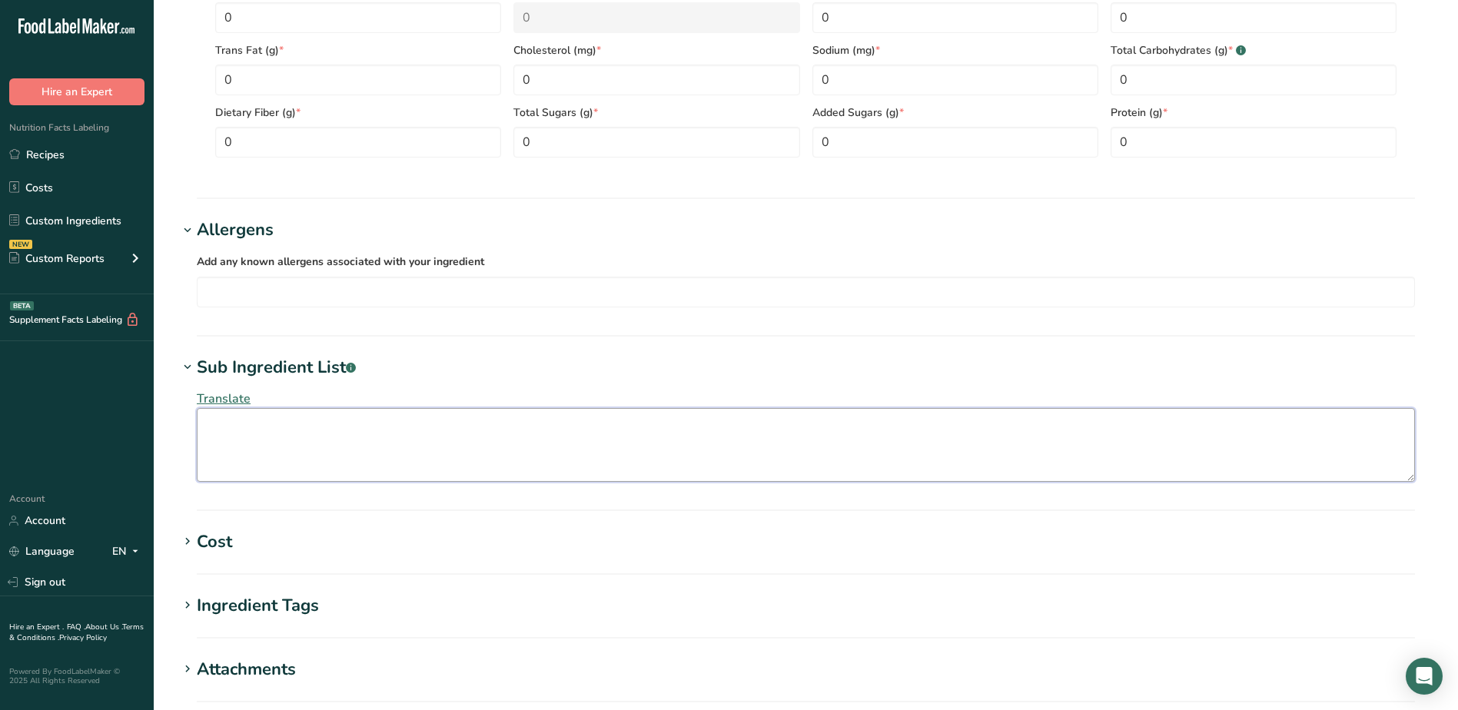
click at [257, 460] on textarea at bounding box center [806, 445] width 1219 height 74
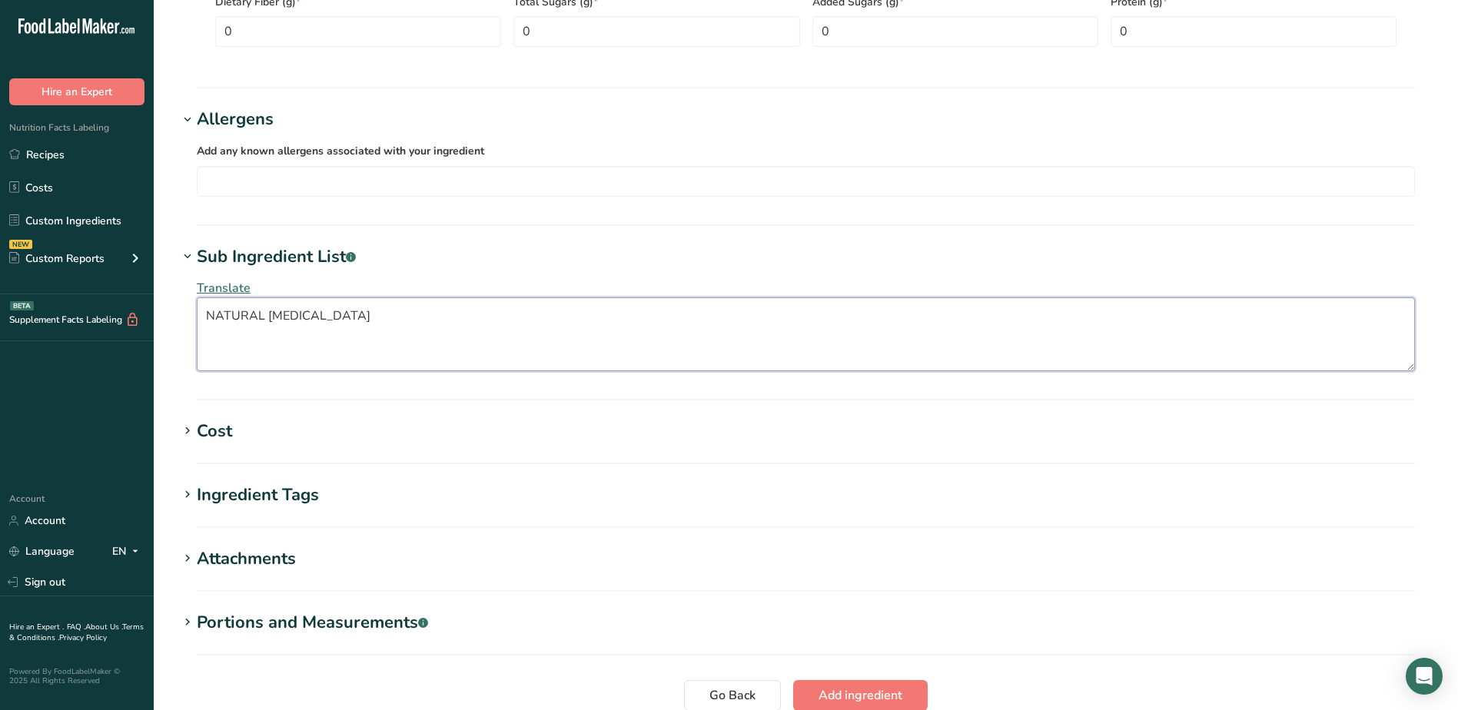
scroll to position [934, 0]
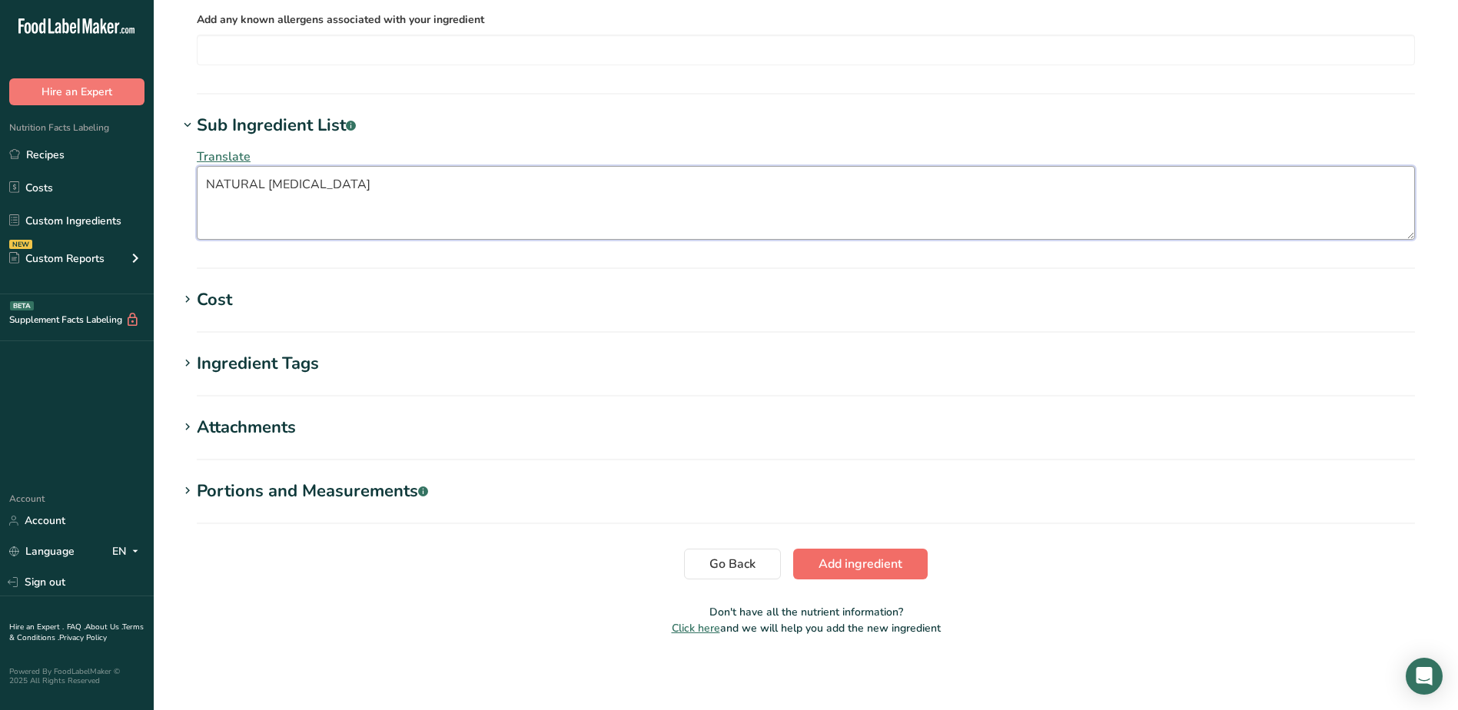
type textarea "NATURAL ORANGE OIL"
click at [886, 559] on span "Add ingredient" at bounding box center [861, 564] width 84 height 18
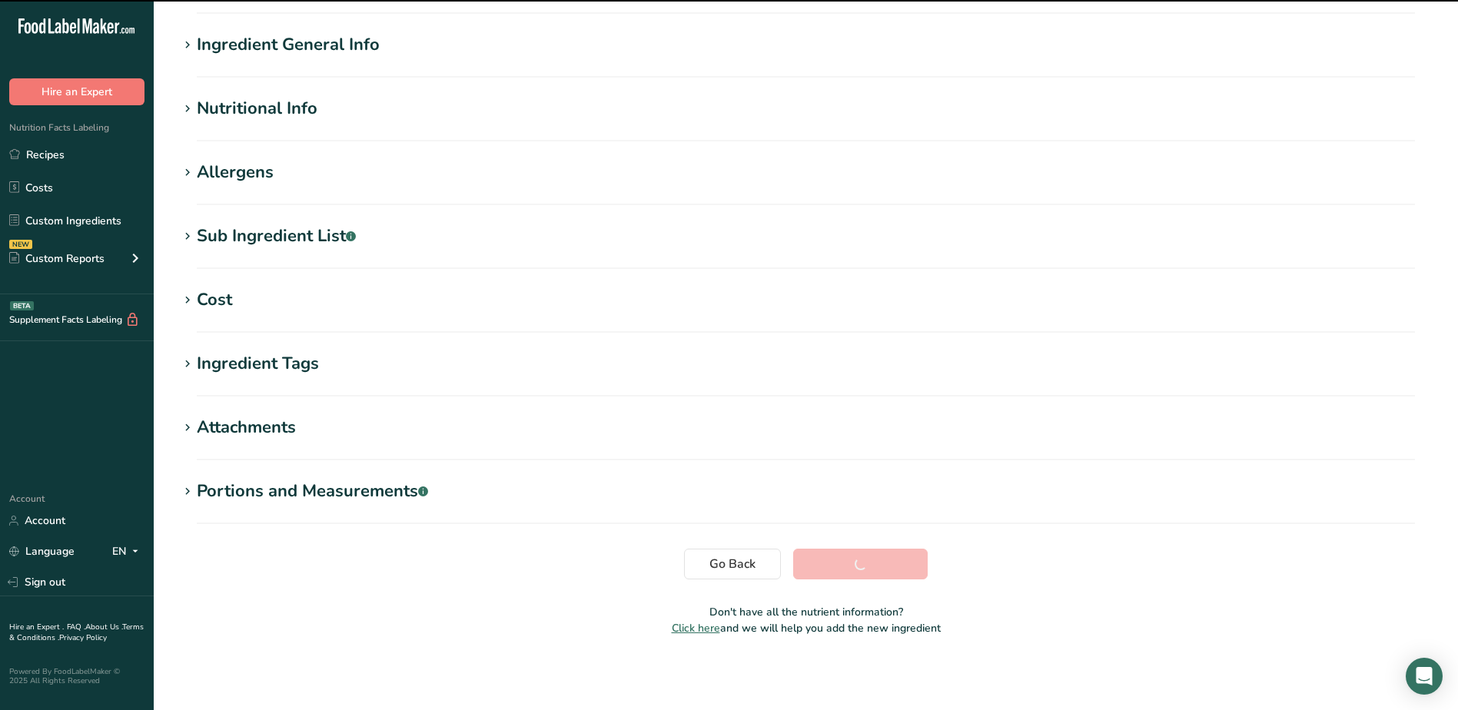
scroll to position [103, 0]
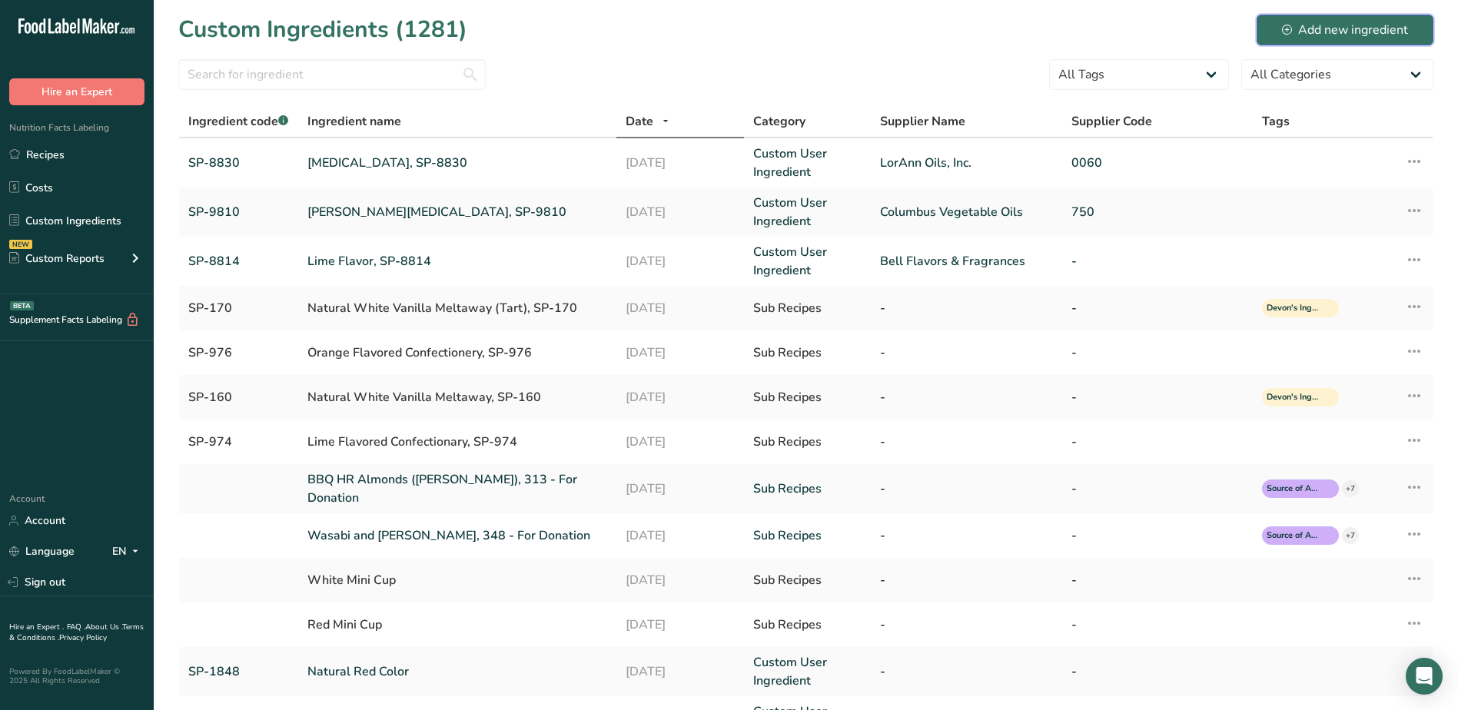
drag, startPoint x: 1381, startPoint y: 22, endPoint x: 1372, endPoint y: 27, distance: 10.0
click at [1381, 22] on div "Add new ingredient" at bounding box center [1345, 30] width 126 height 18
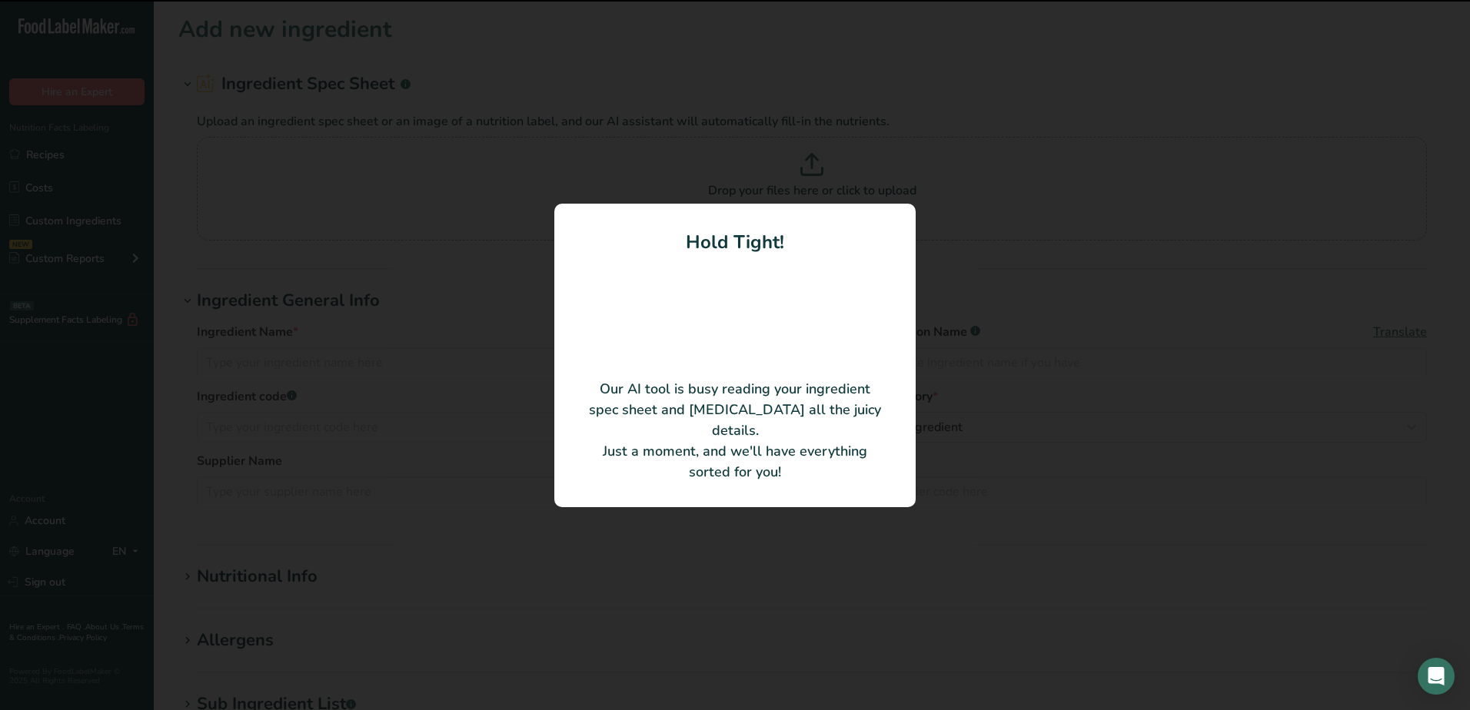
type input "ORANGE COLOR PCU9K LIQUID OS"
type input "500472"
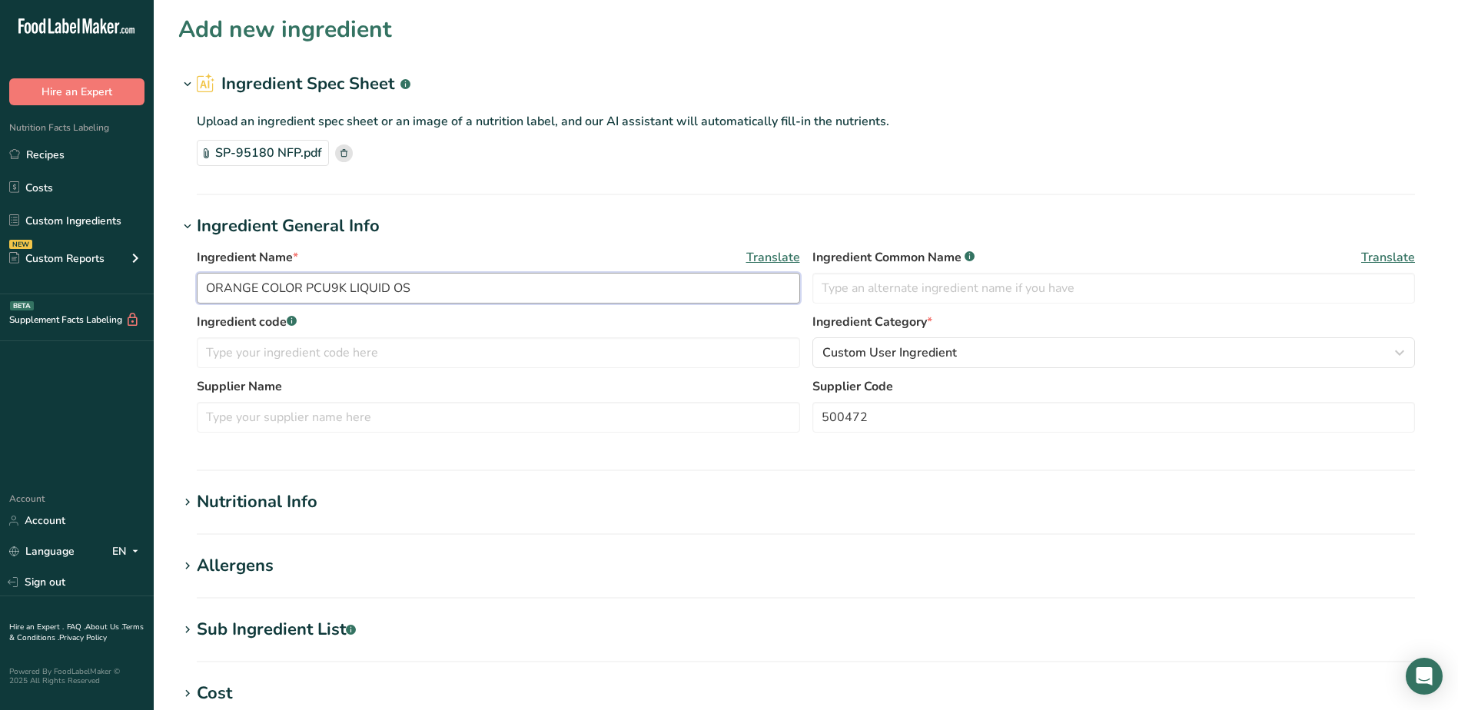
drag, startPoint x: 438, startPoint y: 288, endPoint x: 260, endPoint y: 291, distance: 178.4
click at [260, 291] on input "ORANGE COLOR PCU9K LIQUID OS" at bounding box center [499, 288] width 604 height 31
type input "O"
type input "[MEDICAL_DATA], SP-8830"
drag, startPoint x: 294, startPoint y: 350, endPoint x: 304, endPoint y: 328, distance: 24.1
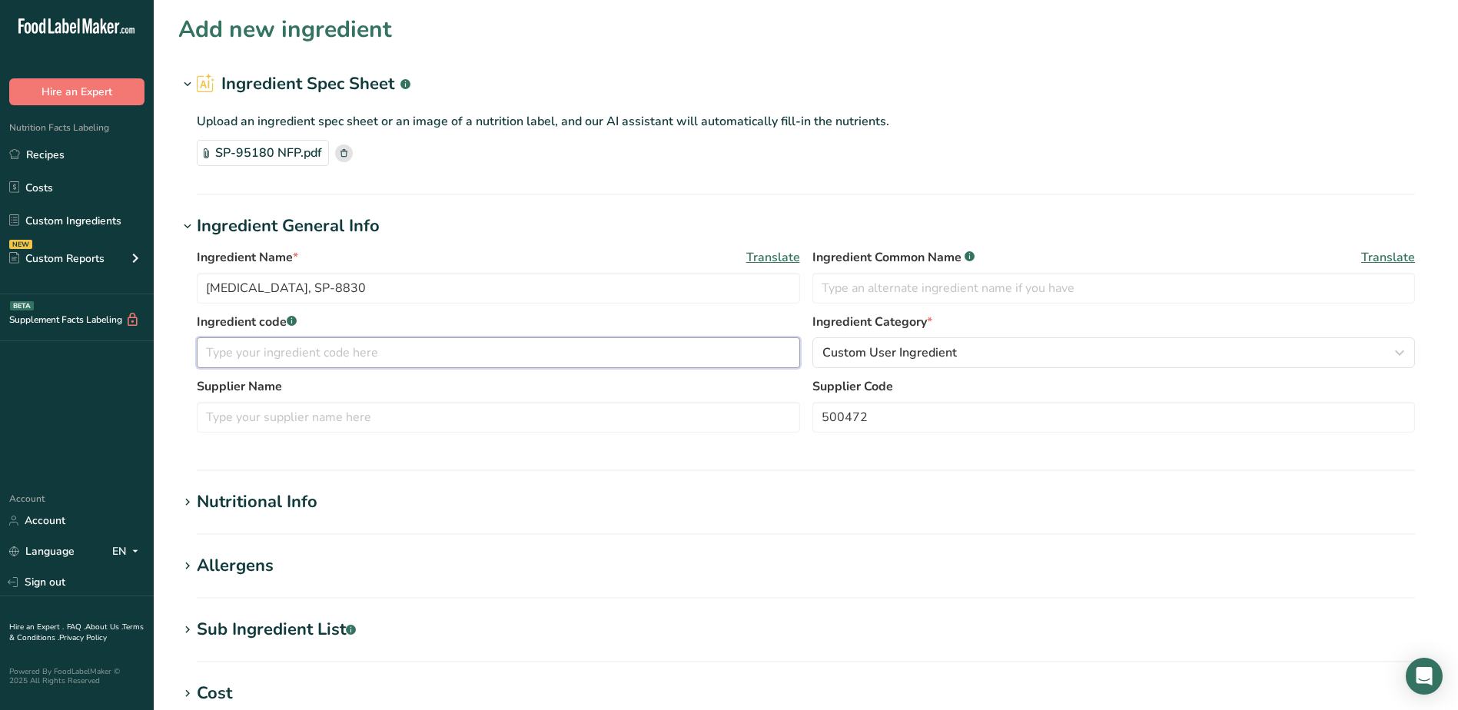
click at [294, 350] on input "text" at bounding box center [499, 352] width 604 height 31
type input "SP-8830"
click at [264, 427] on input "text" at bounding box center [499, 417] width 604 height 31
type input "Gold Coast Ingredients, INC"
click at [265, 493] on div "Nutritional Info" at bounding box center [257, 502] width 121 height 25
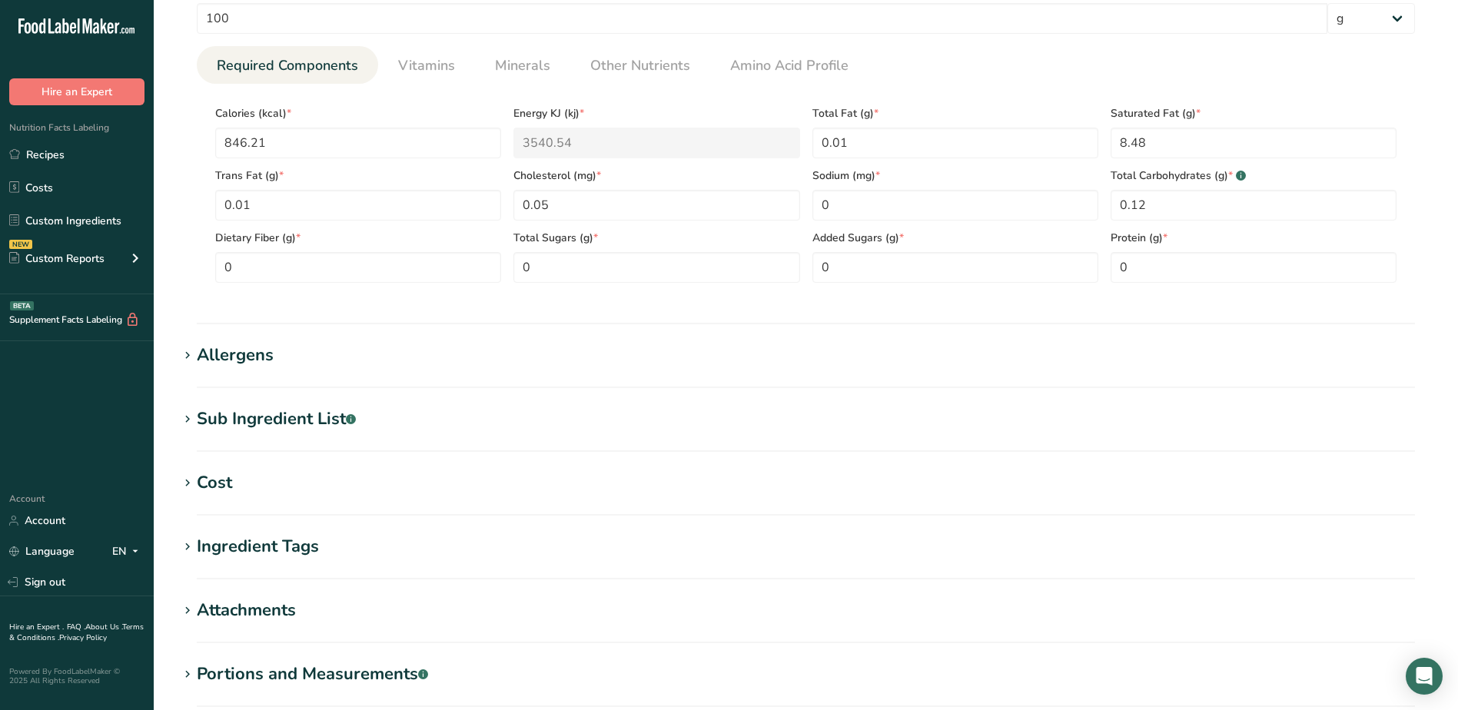
scroll to position [615, 0]
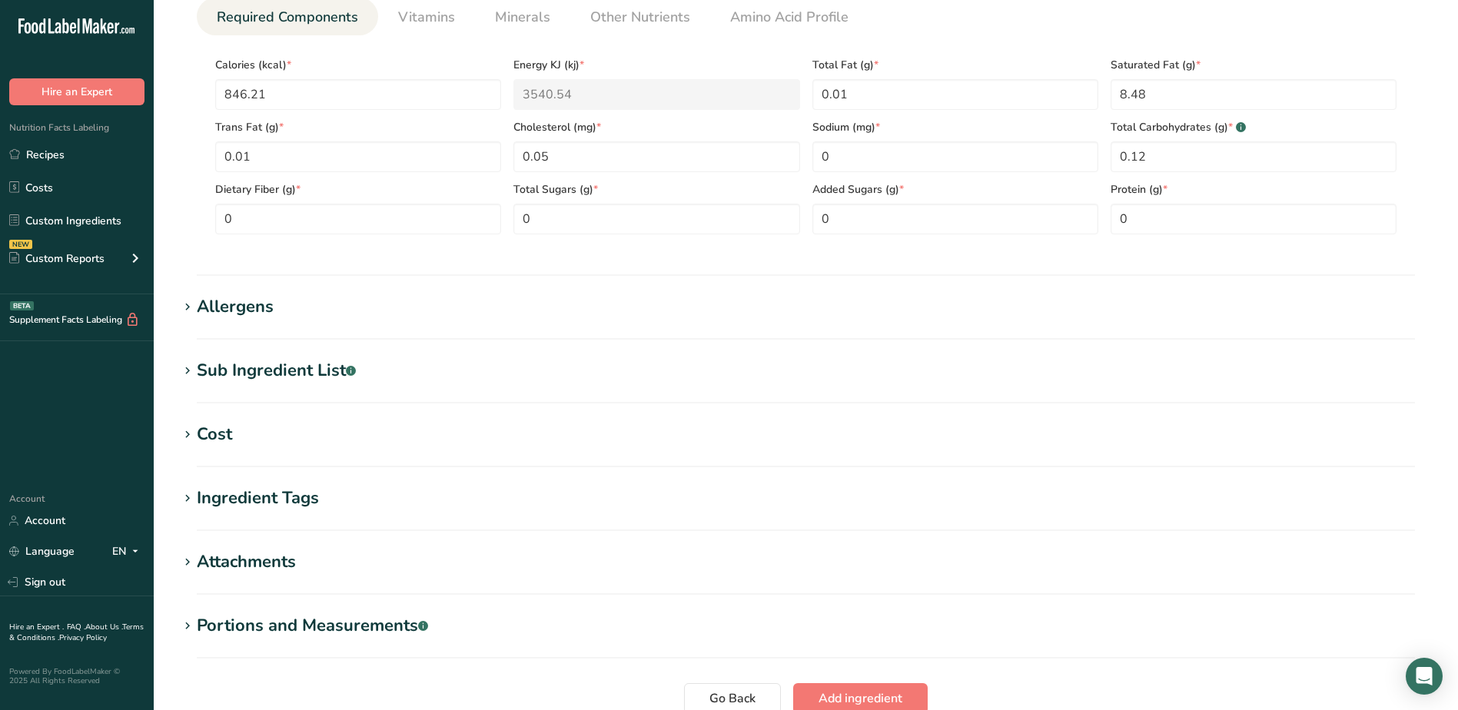
click at [218, 305] on div "Allergens" at bounding box center [235, 306] width 77 height 25
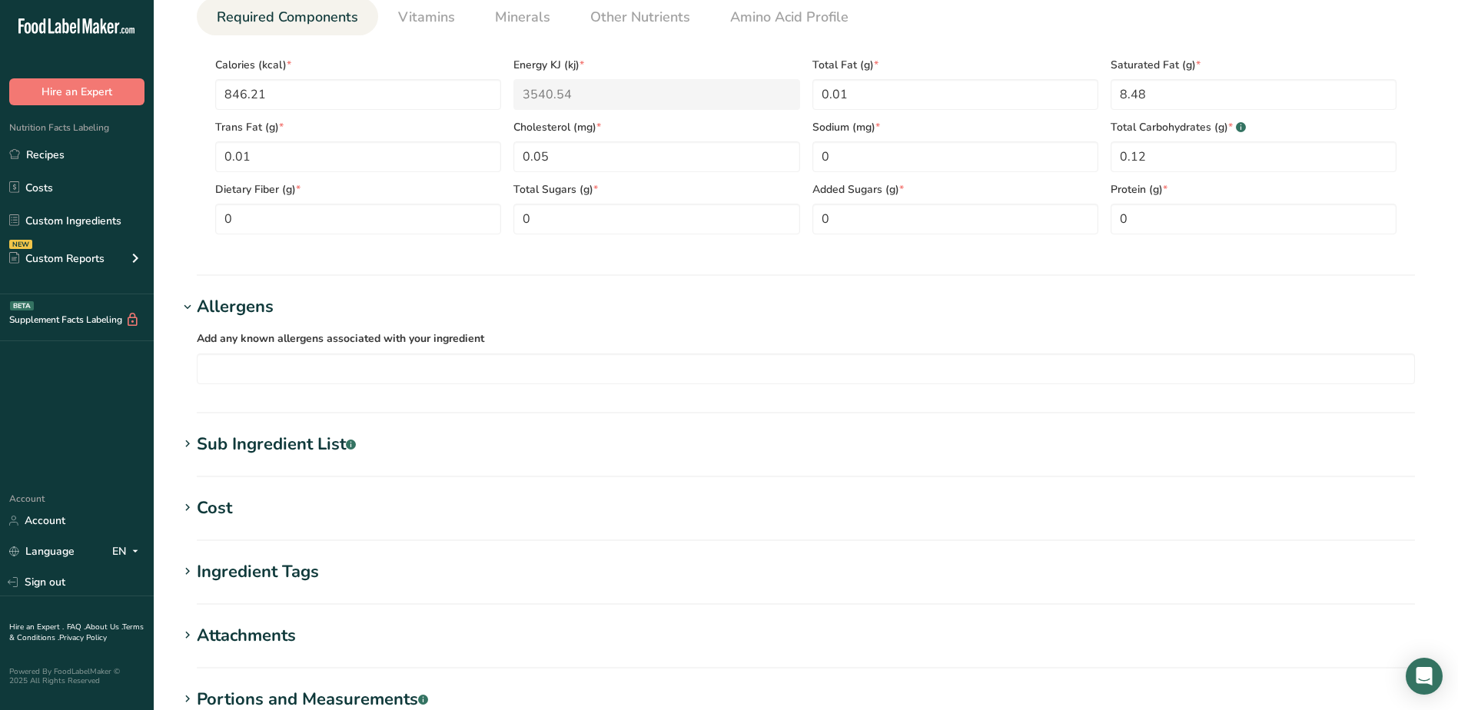
click at [245, 448] on div "Sub Ingredient List .a-a{fill:#347362;}.b-a{fill:#fff;}" at bounding box center [276, 444] width 159 height 25
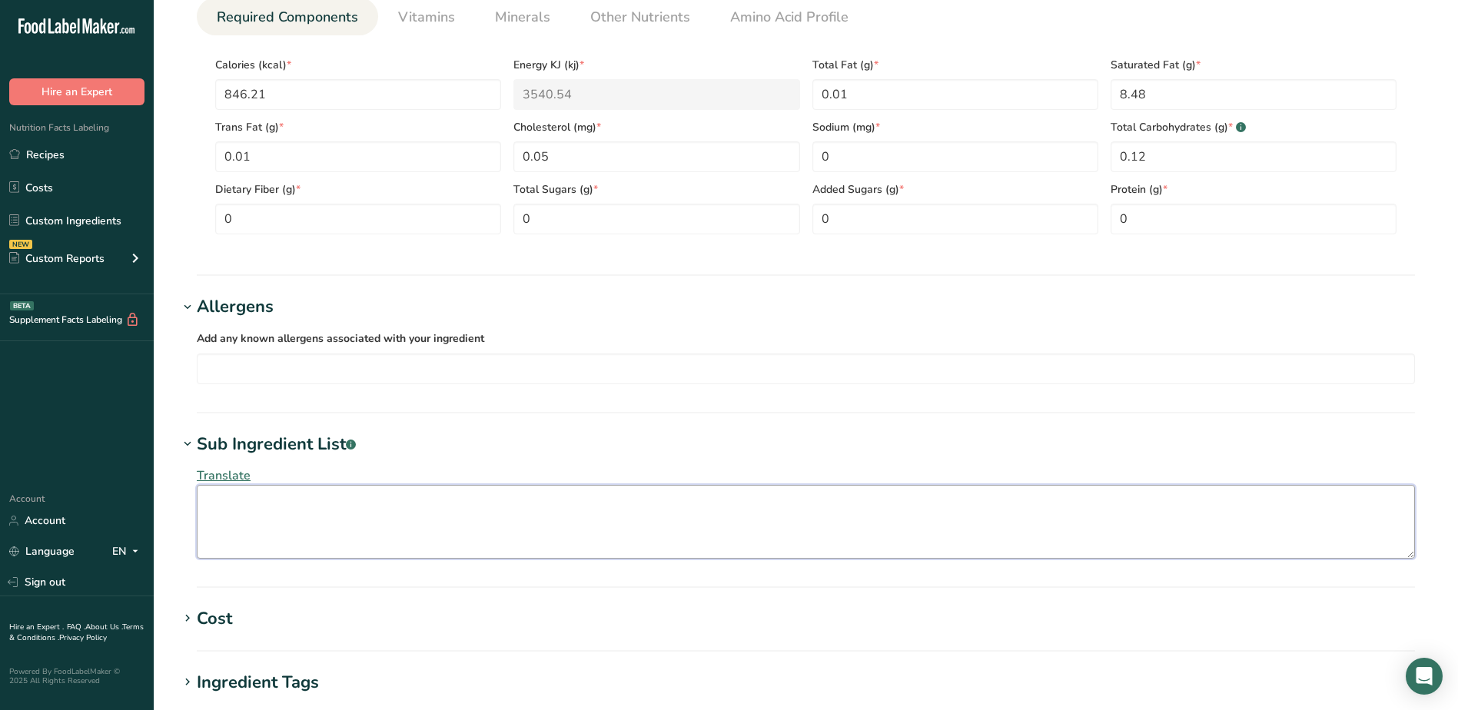
click at [257, 514] on textarea at bounding box center [806, 522] width 1219 height 74
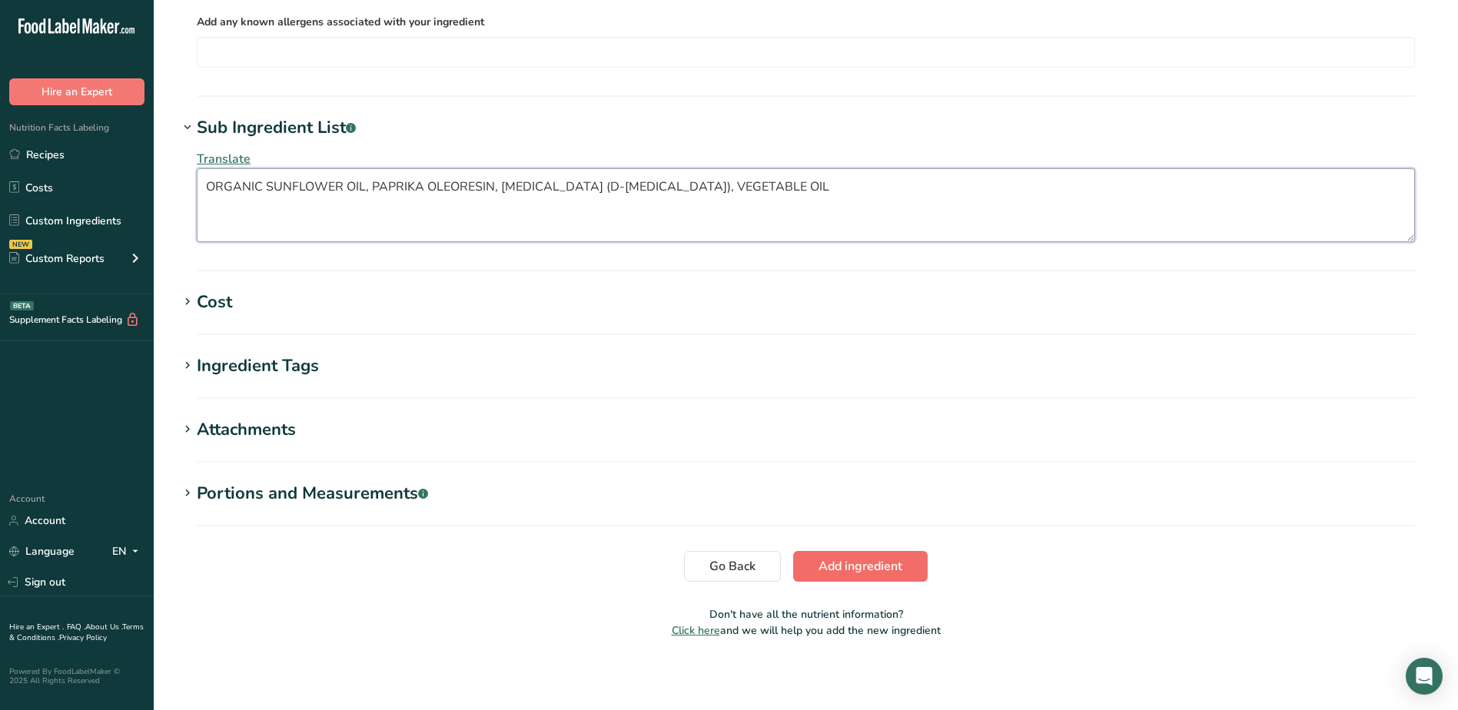
scroll to position [934, 0]
type textarea "ORGANIC SUNFLOWER OIL, PAPRIKA OLEORESIN, VITAMIN E (D-ALPHA TOCOPHEROL), VEGET…"
click at [868, 569] on span "Add ingredient" at bounding box center [861, 564] width 84 height 18
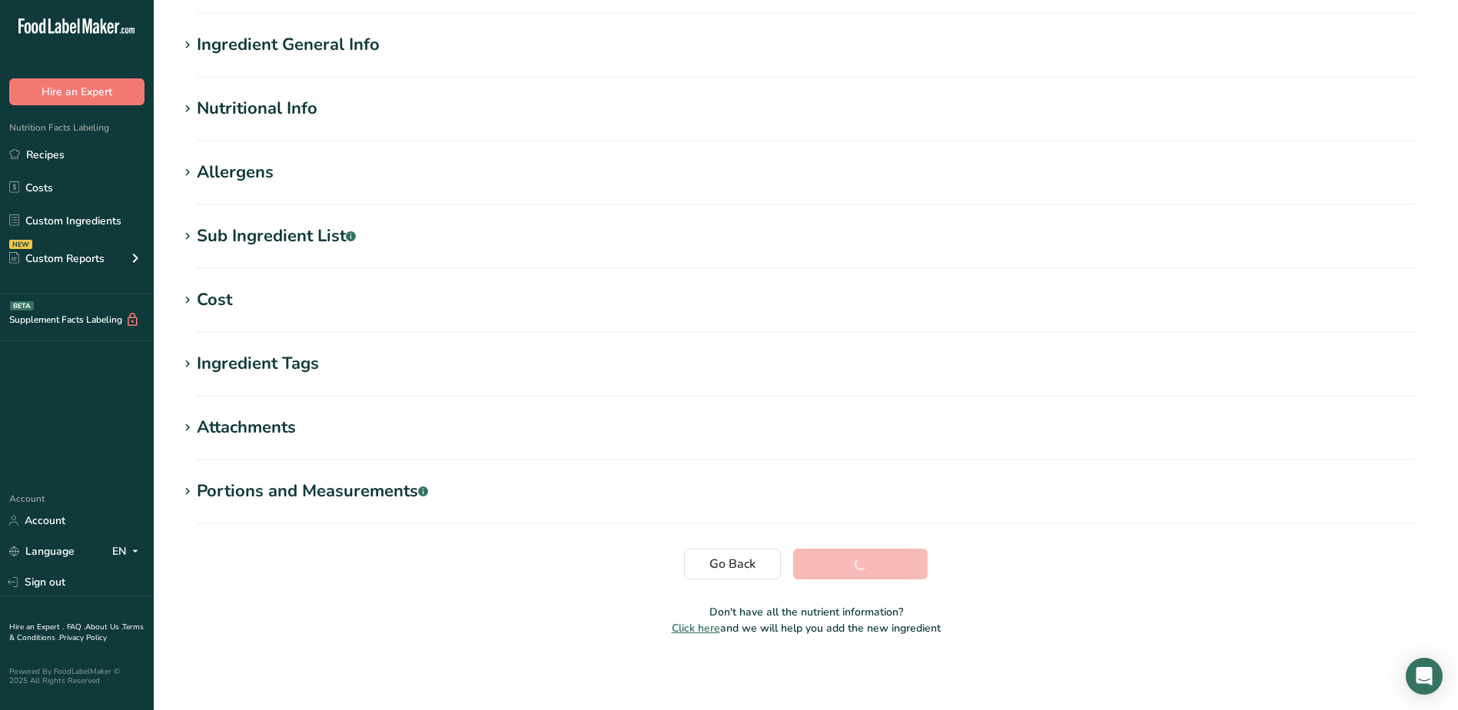
scroll to position [103, 0]
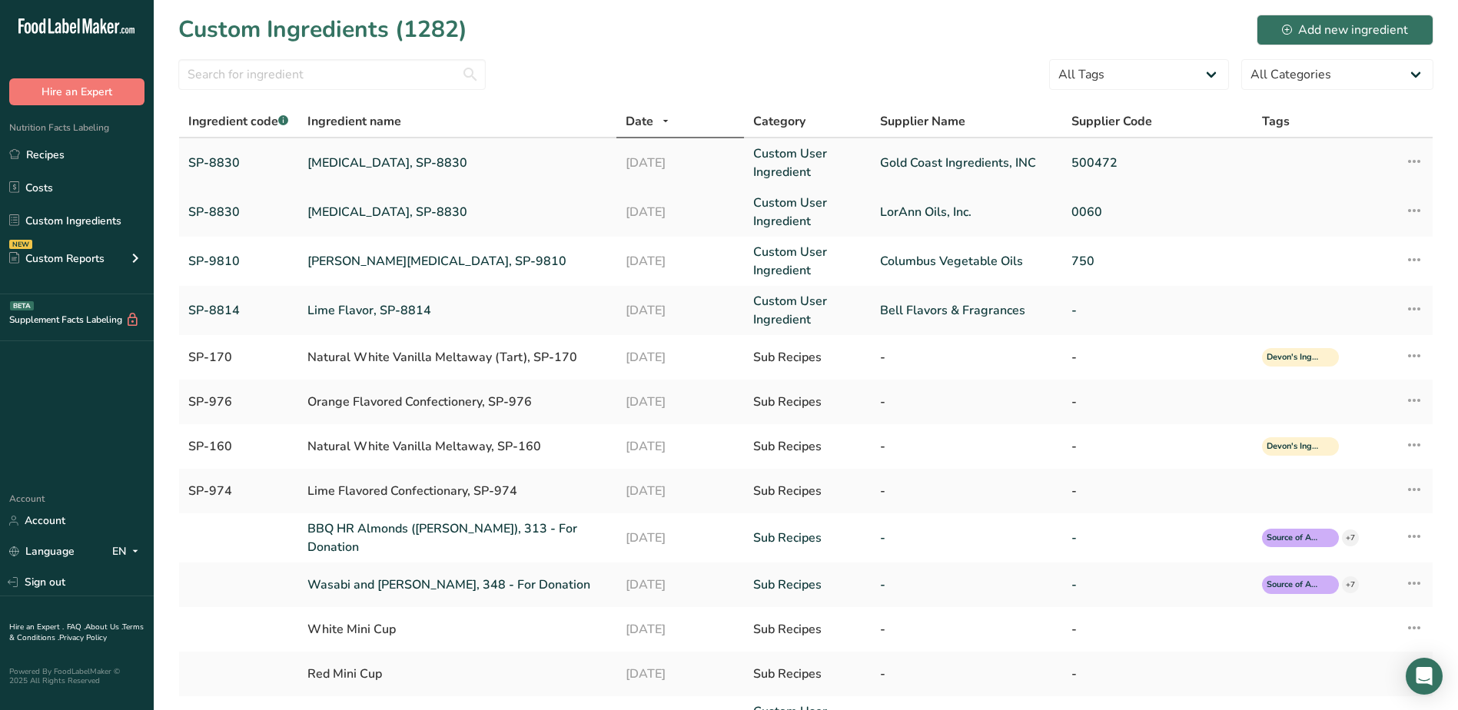
click at [384, 159] on link "[MEDICAL_DATA], SP-8830" at bounding box center [458, 163] width 300 height 18
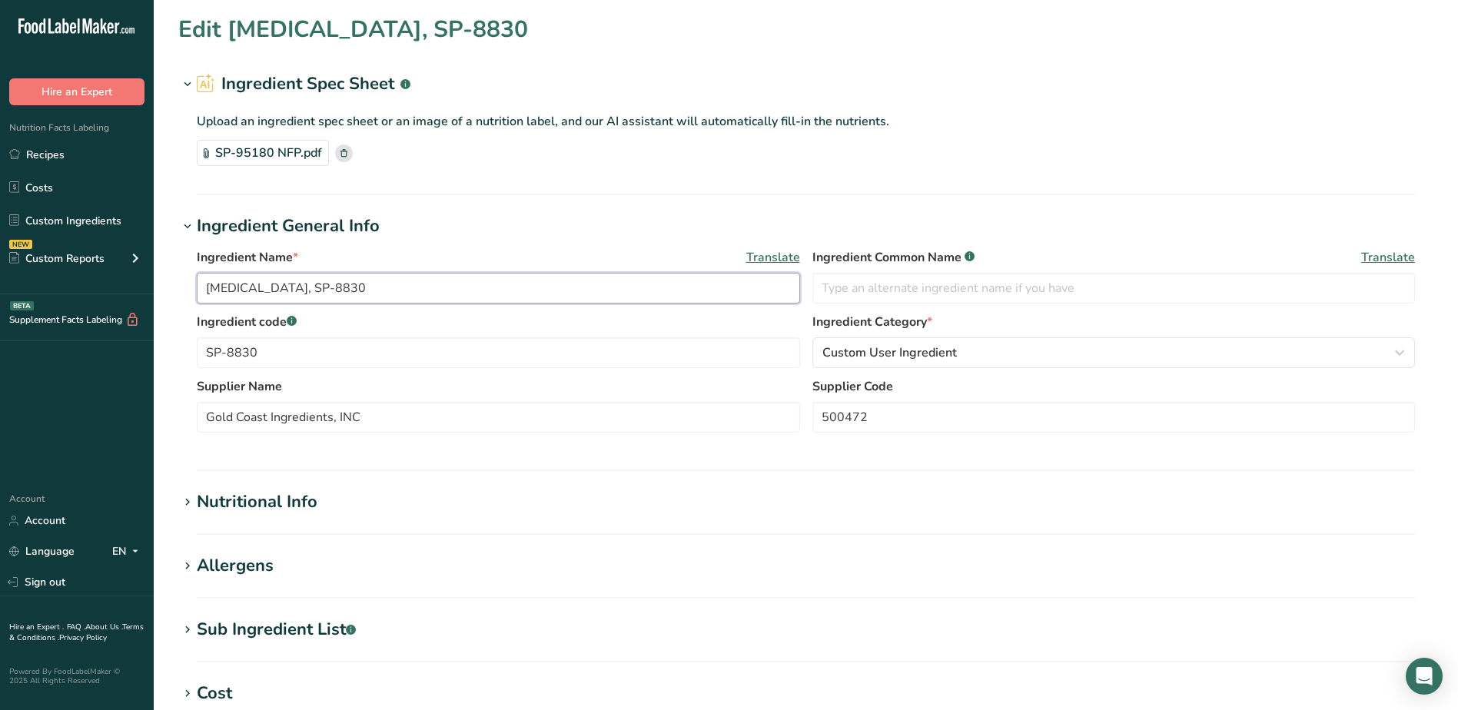
drag, startPoint x: 356, startPoint y: 285, endPoint x: 254, endPoint y: 286, distance: 101.5
click at [254, 286] on input "[MEDICAL_DATA], SP-8830" at bounding box center [499, 288] width 604 height 31
type input "Orange Color, SP-95180"
drag, startPoint x: 303, startPoint y: 361, endPoint x: 234, endPoint y: 354, distance: 68.8
click at [234, 354] on input "SP-8830" at bounding box center [499, 352] width 604 height 31
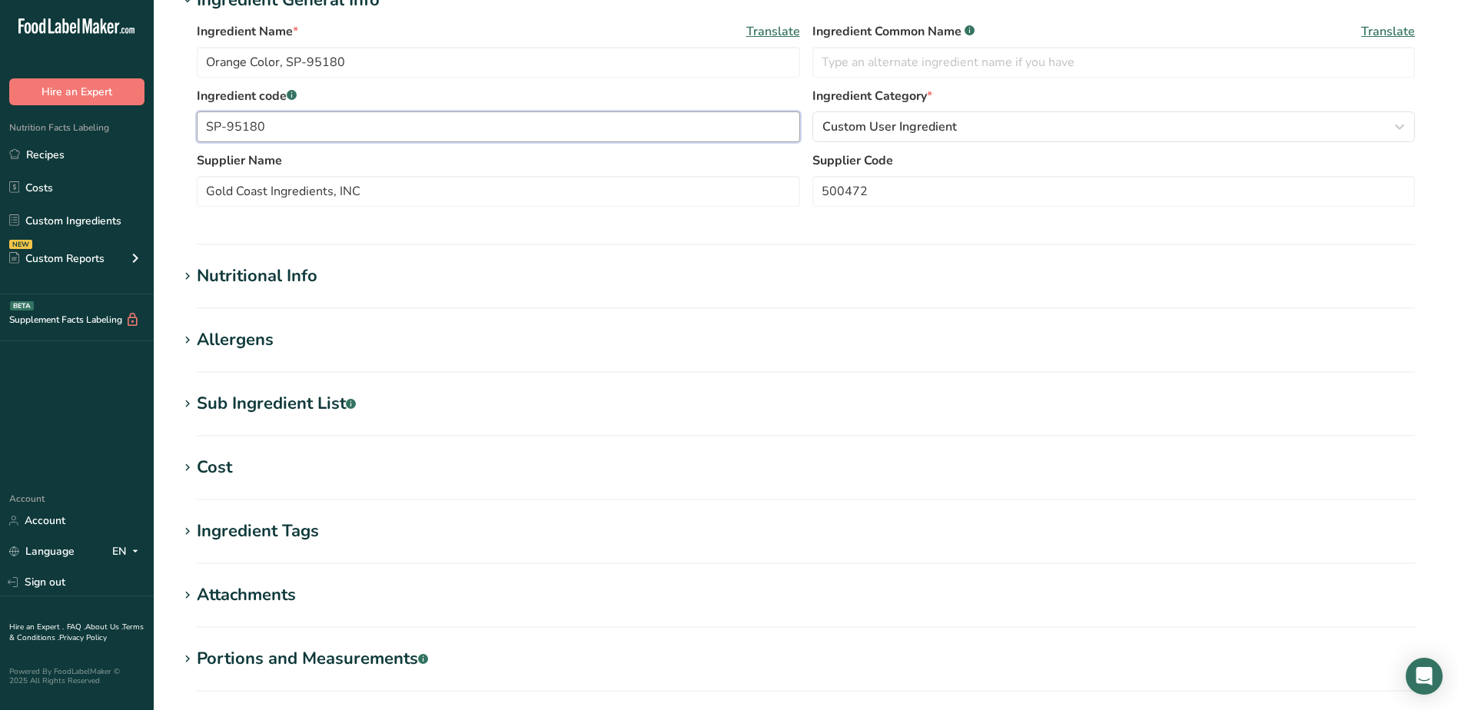
scroll to position [394, 0]
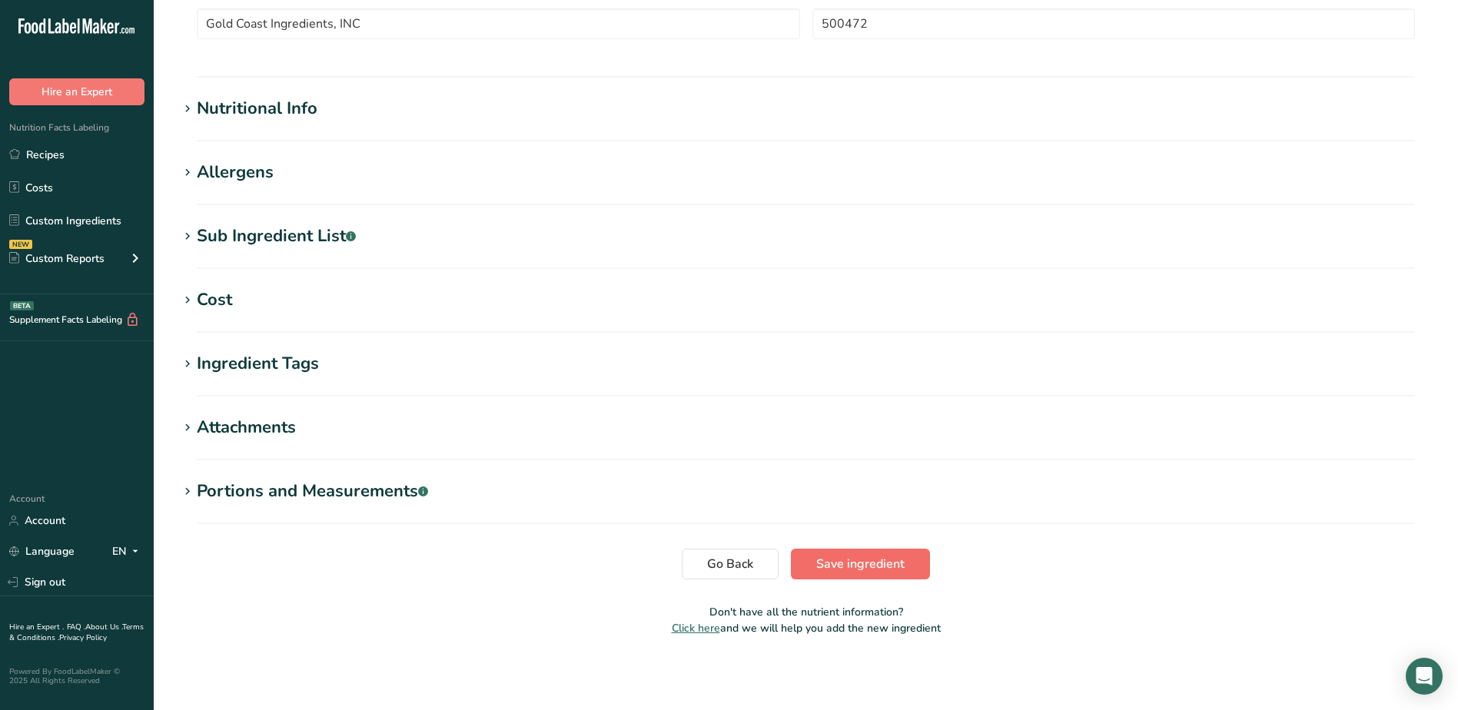
type input "SP-95180"
click at [866, 570] on span "Save ingredient" at bounding box center [860, 564] width 88 height 18
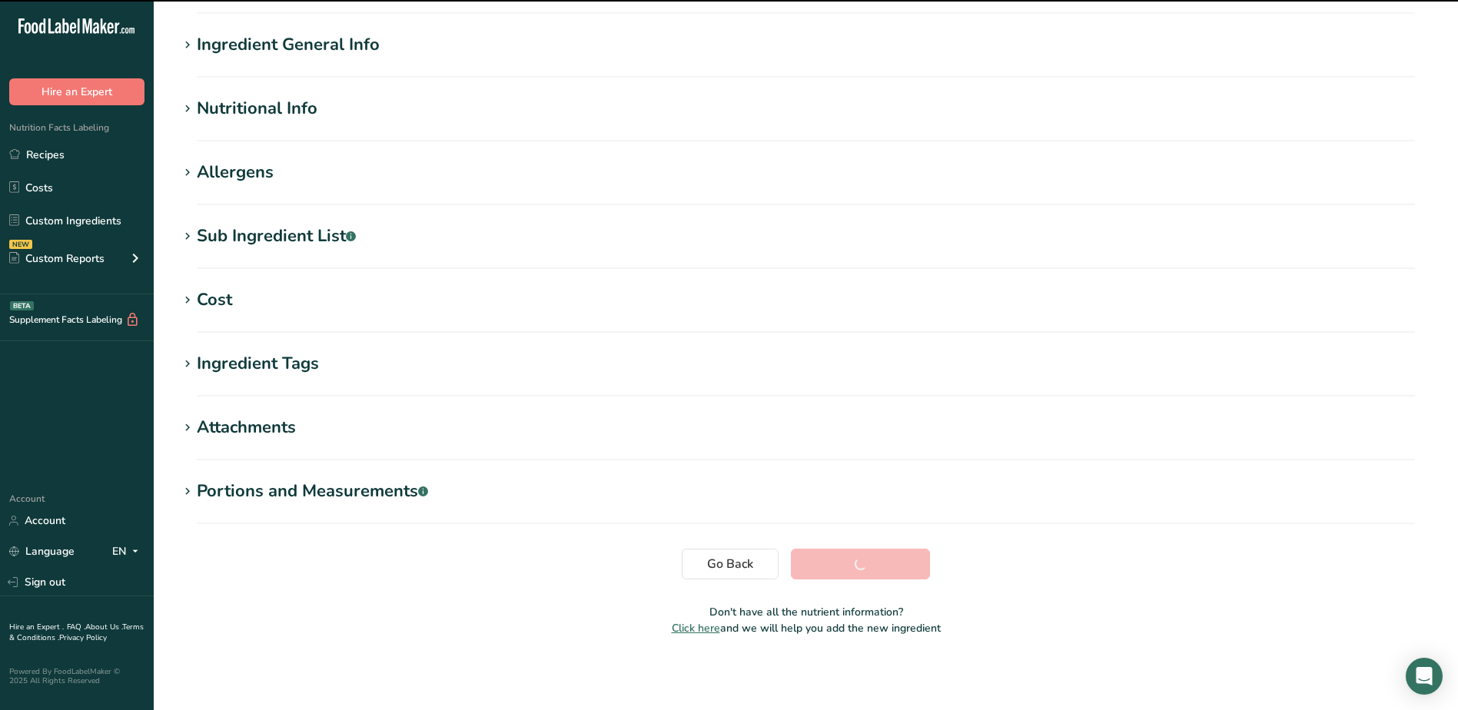
scroll to position [103, 0]
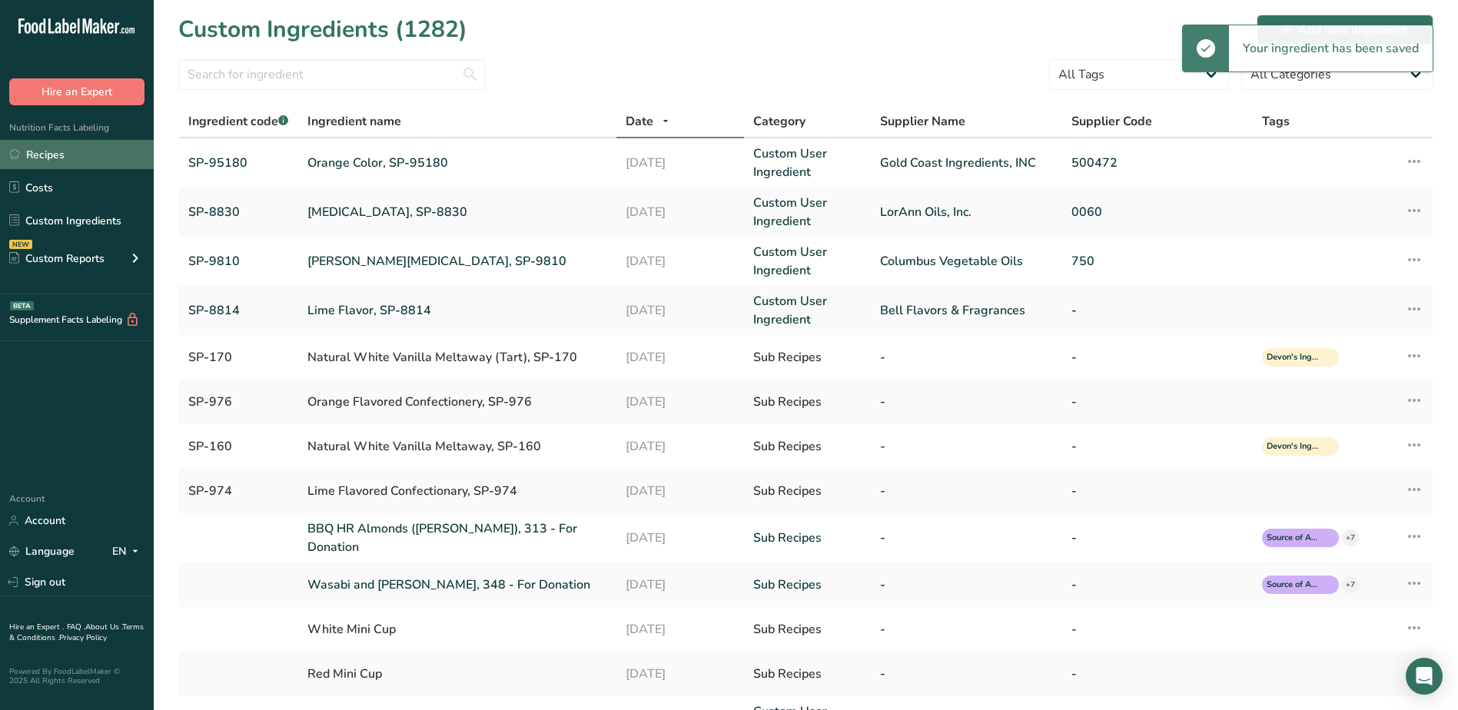
click at [55, 155] on link "Recipes" at bounding box center [77, 154] width 154 height 29
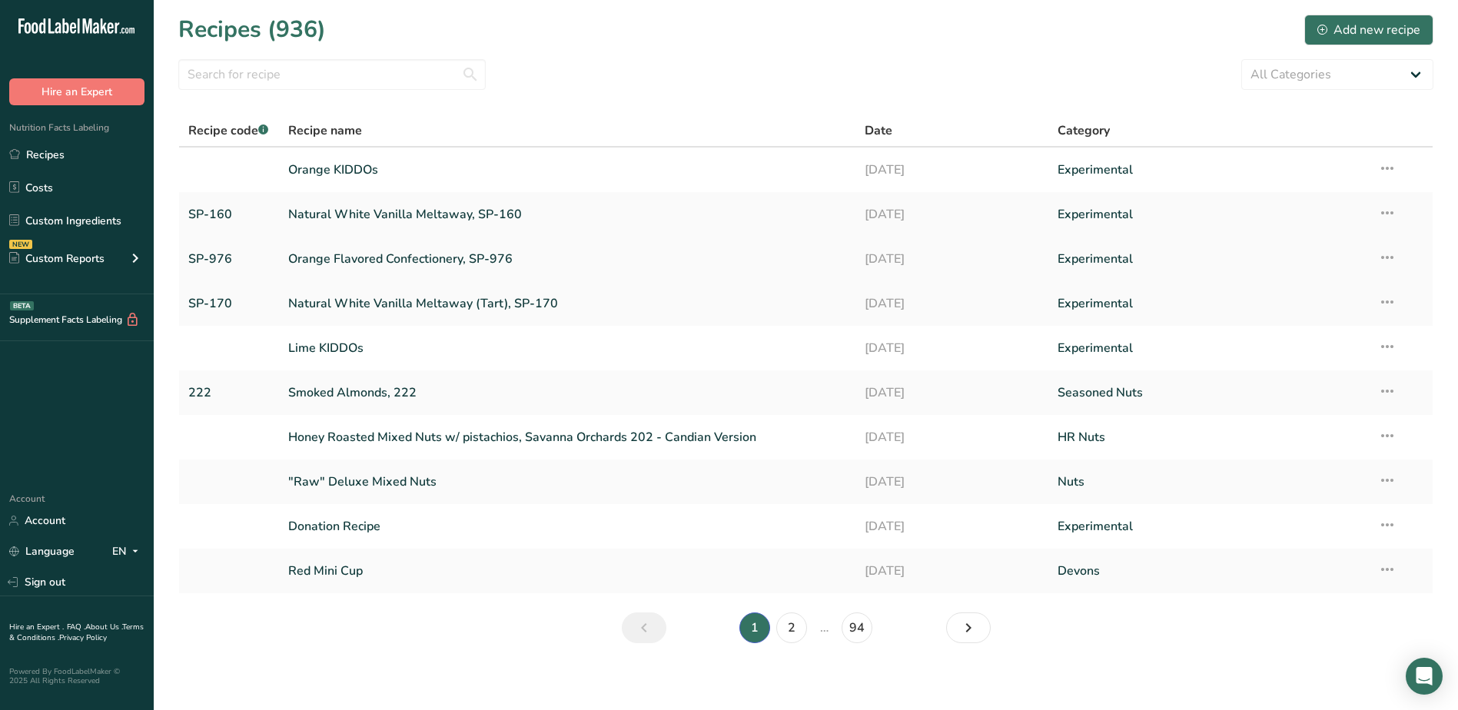
click at [357, 262] on link "Orange Flavored Confectionery, SP-976" at bounding box center [567, 259] width 559 height 32
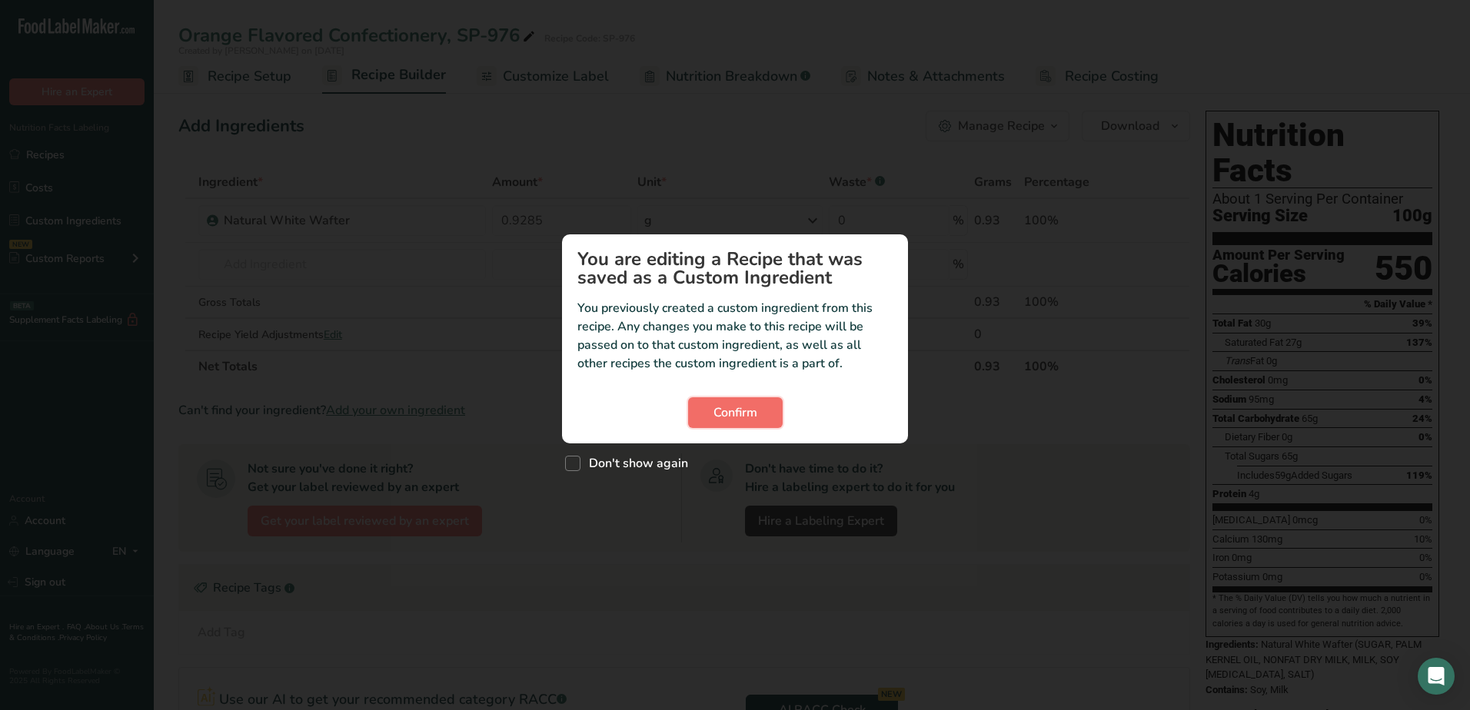
click at [720, 411] on span "Confirm" at bounding box center [735, 413] width 44 height 18
click at [755, 414] on span "Confirm" at bounding box center [735, 413] width 44 height 18
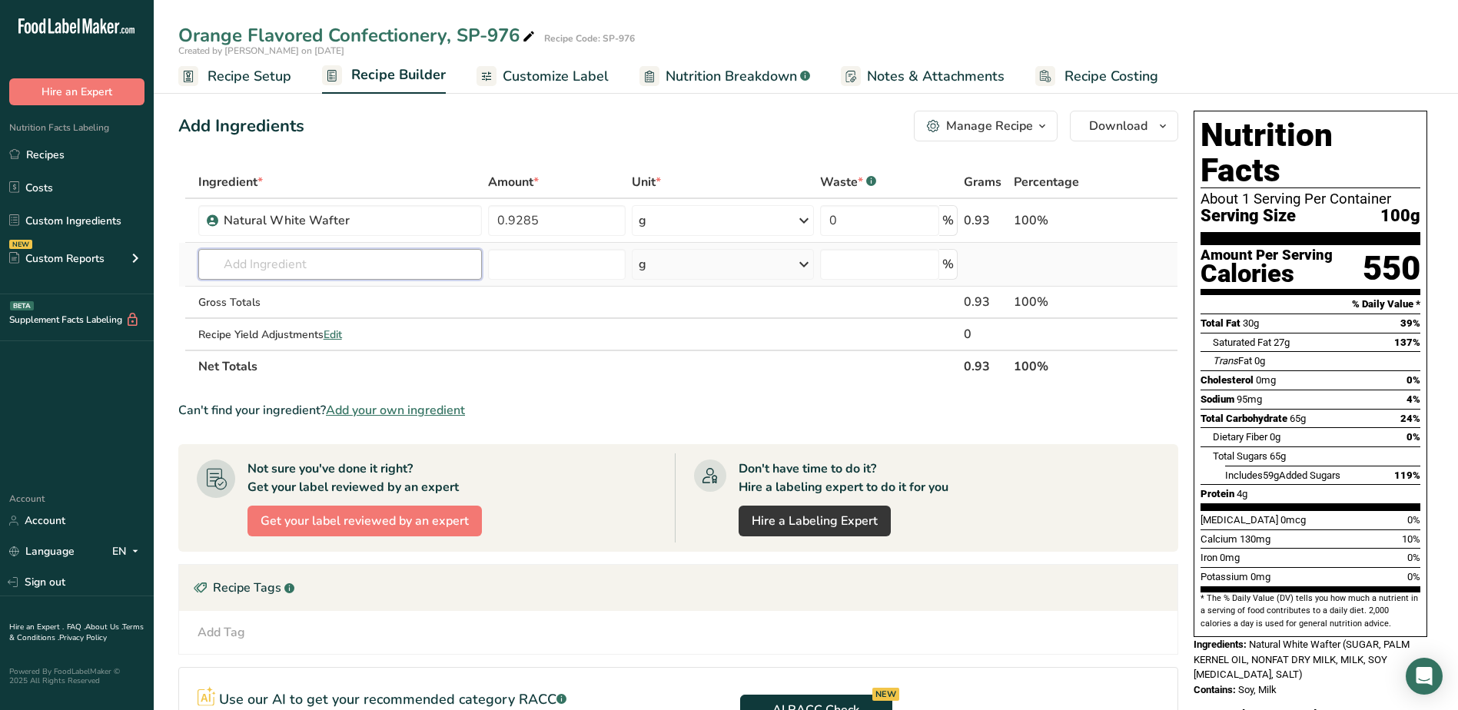
click at [298, 255] on input "text" at bounding box center [340, 264] width 284 height 31
type input "sp-8830"
click at [375, 294] on div "SP-8830 [MEDICAL_DATA], SP-8830" at bounding box center [328, 296] width 235 height 16
type input "[MEDICAL_DATA], SP-8830"
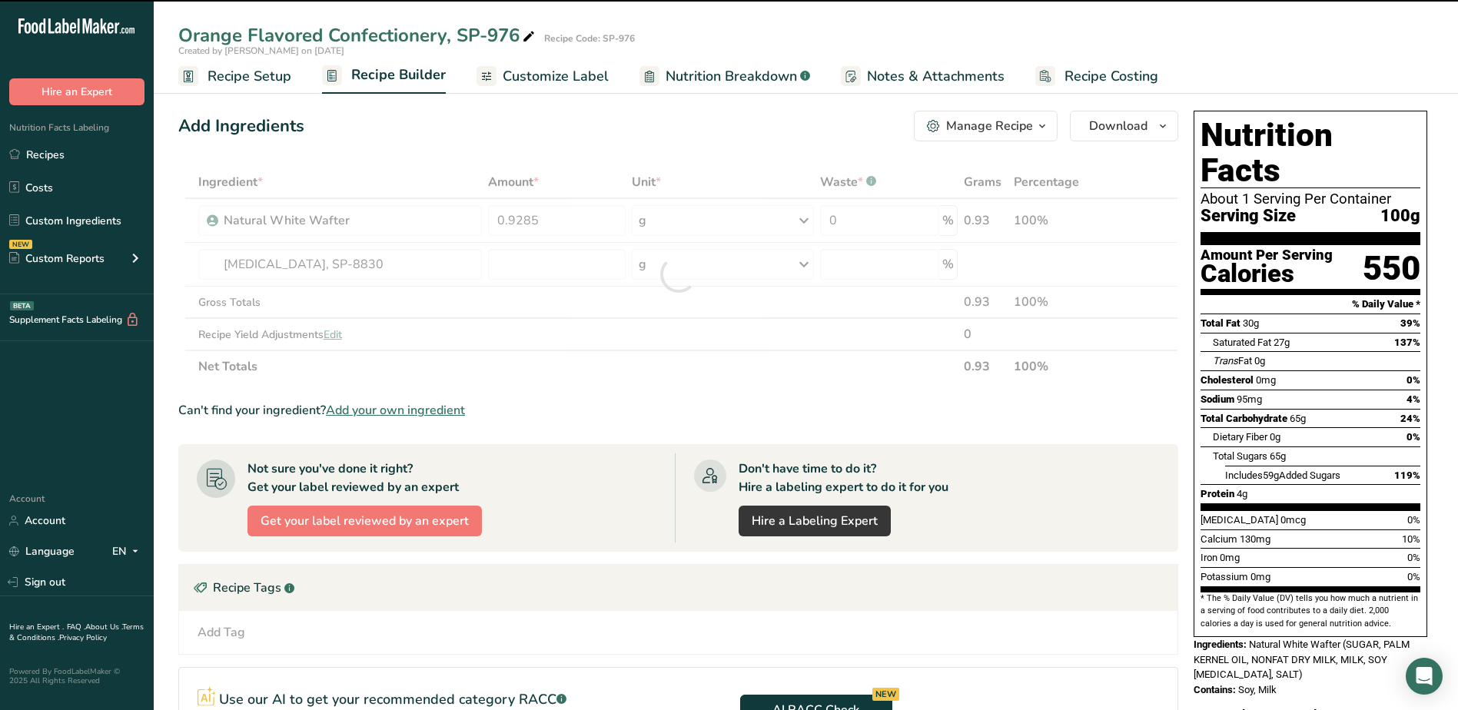
type input "0"
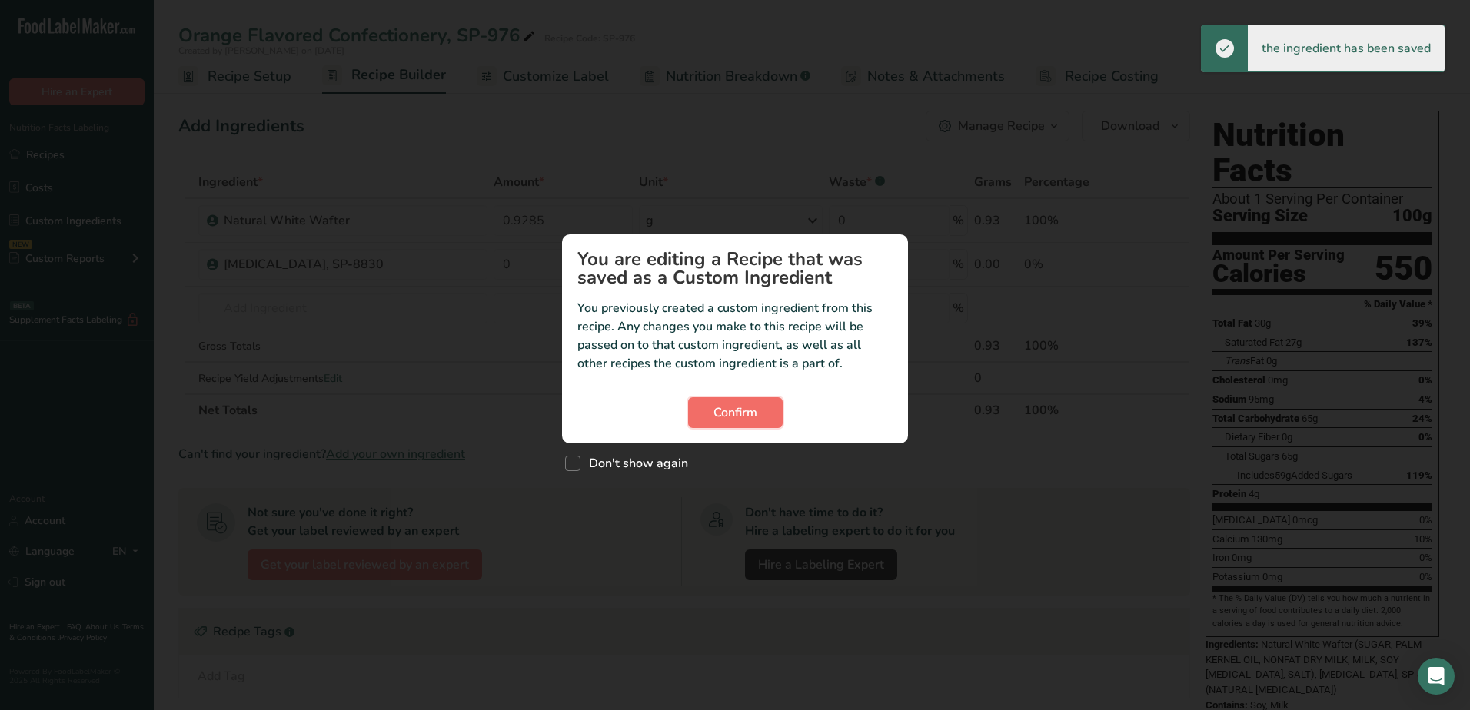
click at [707, 414] on button "Confirm" at bounding box center [735, 412] width 95 height 31
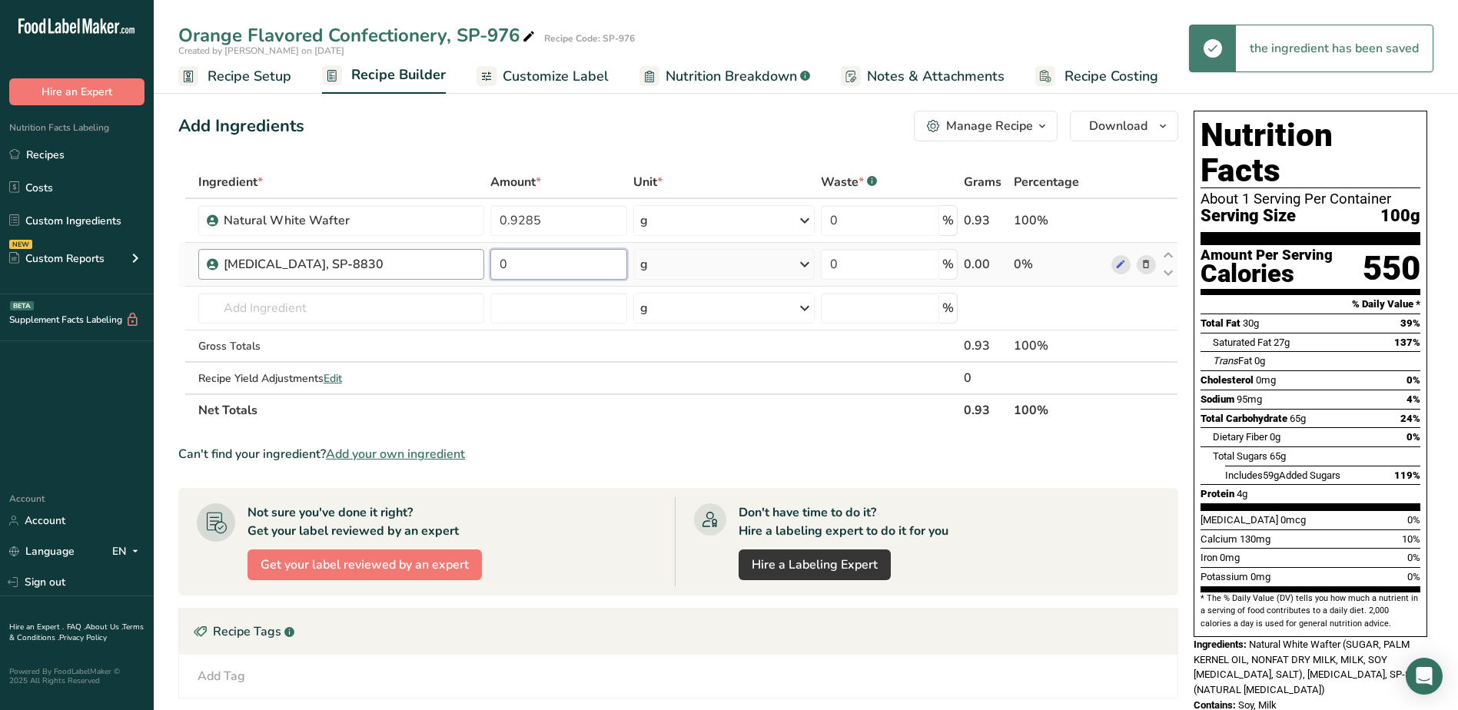
drag, startPoint x: 539, startPoint y: 258, endPoint x: 451, endPoint y: 258, distance: 88.4
click at [451, 258] on tr "[MEDICAL_DATA], SP-8830 0 g Weight Units g kg mg See more Volume Units l Volume…" at bounding box center [678, 265] width 999 height 44
type input "0.0501"
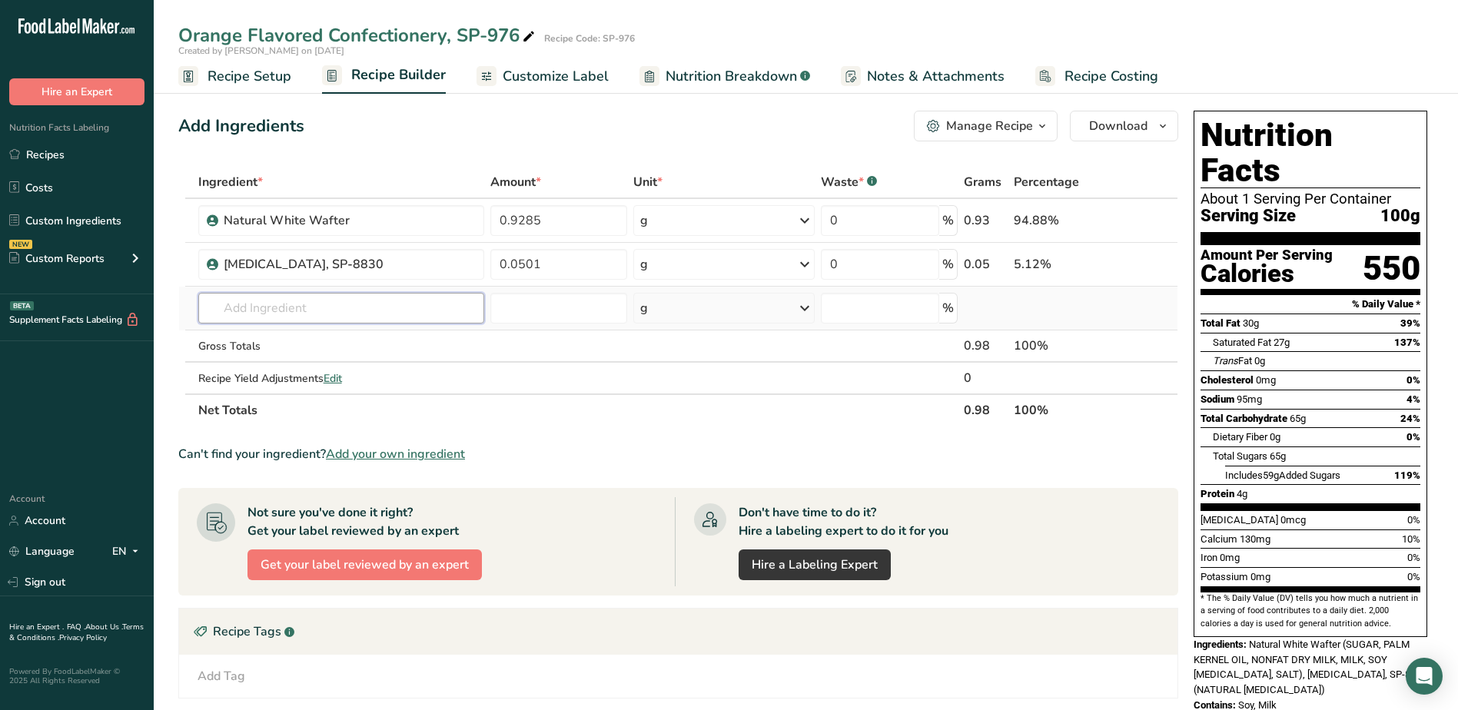
click at [396, 309] on div "Ingredient * Amount * Unit * Waste * .a-a{fill:#347362;}.b-a{fill:#fff;} Grams …" at bounding box center [678, 296] width 1000 height 261
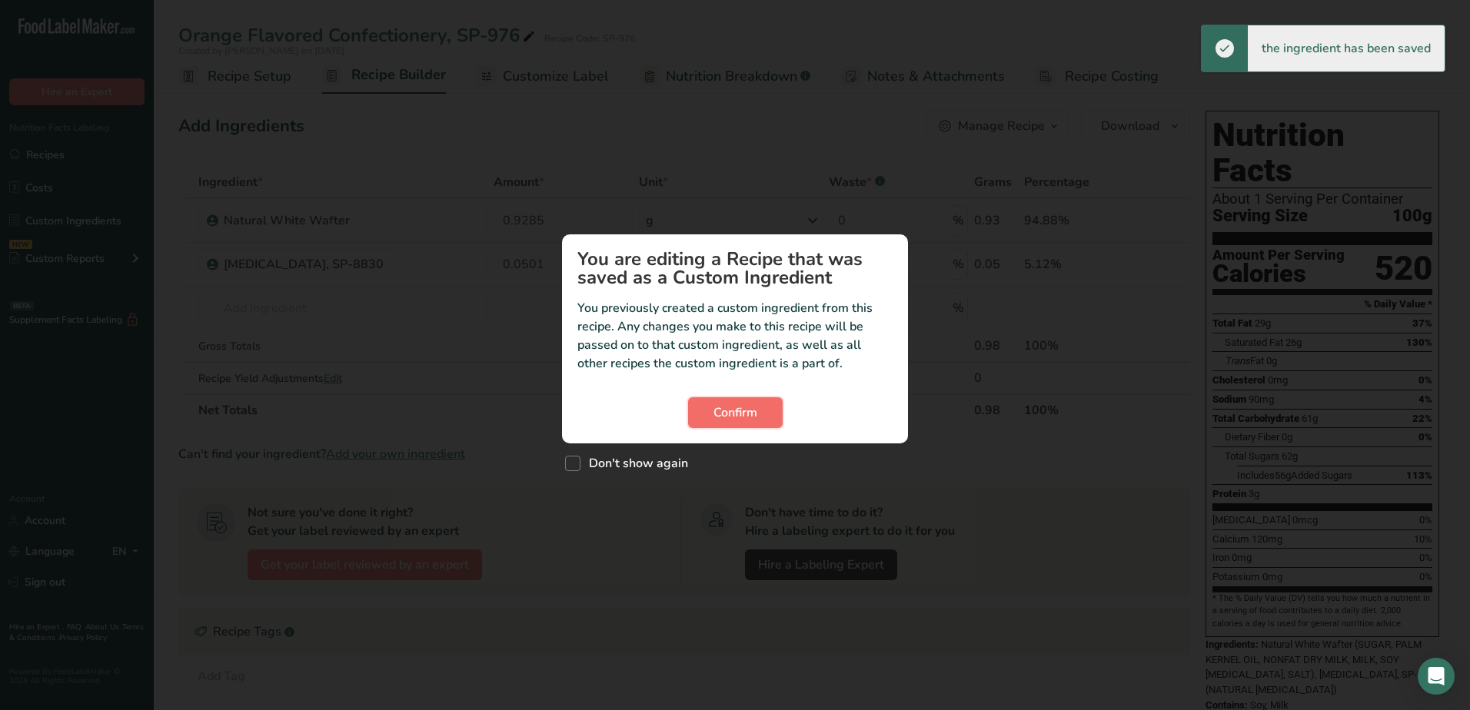
click at [758, 405] on button "Confirm" at bounding box center [735, 412] width 95 height 31
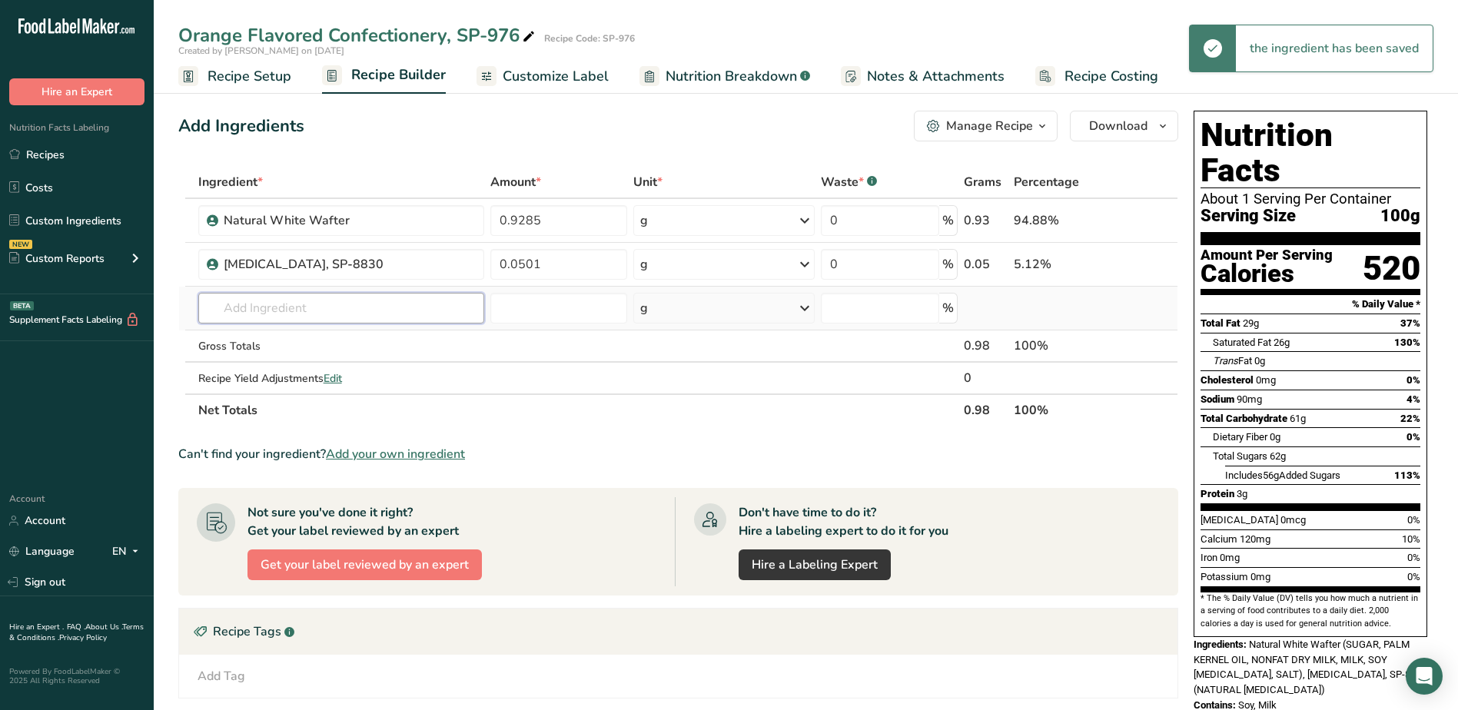
click at [288, 311] on input "text" at bounding box center [341, 308] width 286 height 31
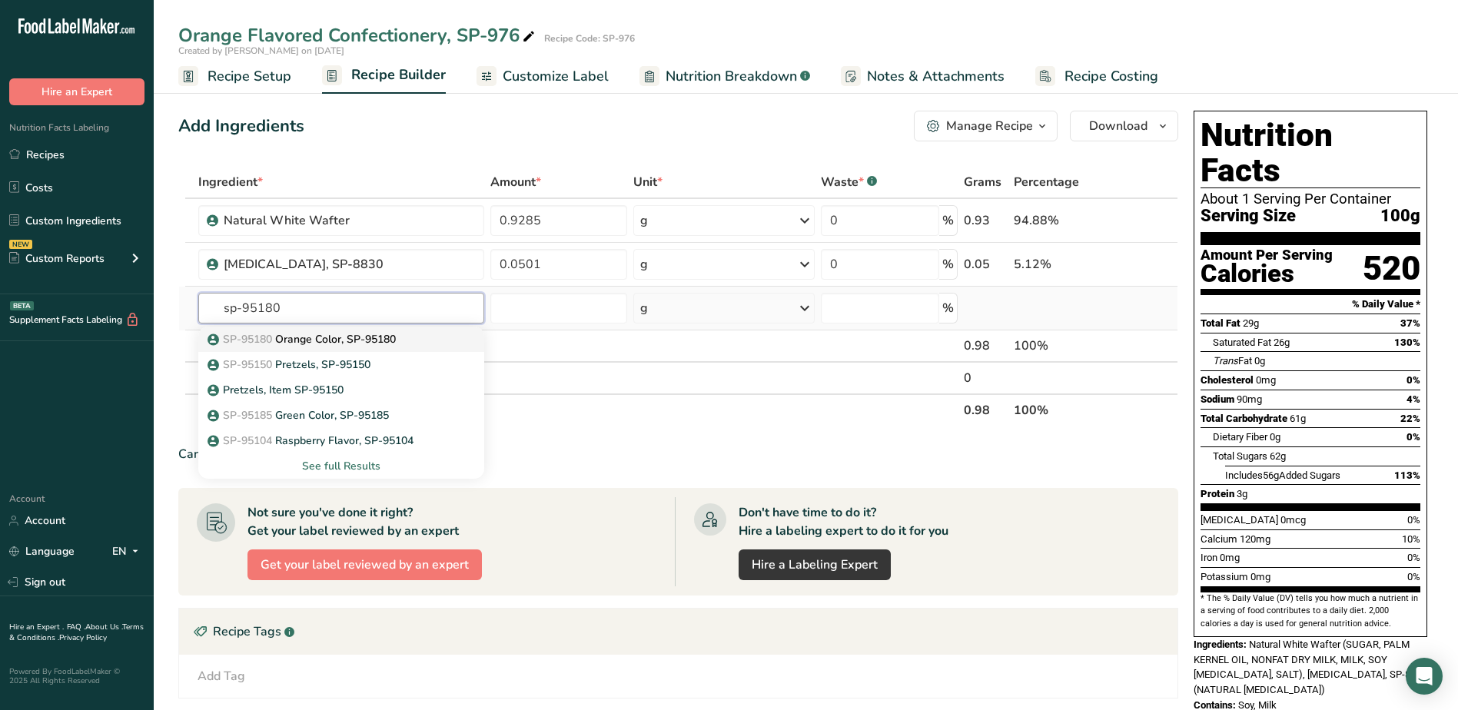
type input "sp-95180"
click at [312, 334] on p "SP-95180 Orange Color, SP-95180" at bounding box center [303, 339] width 185 height 16
type input "Orange Color, SP-95180"
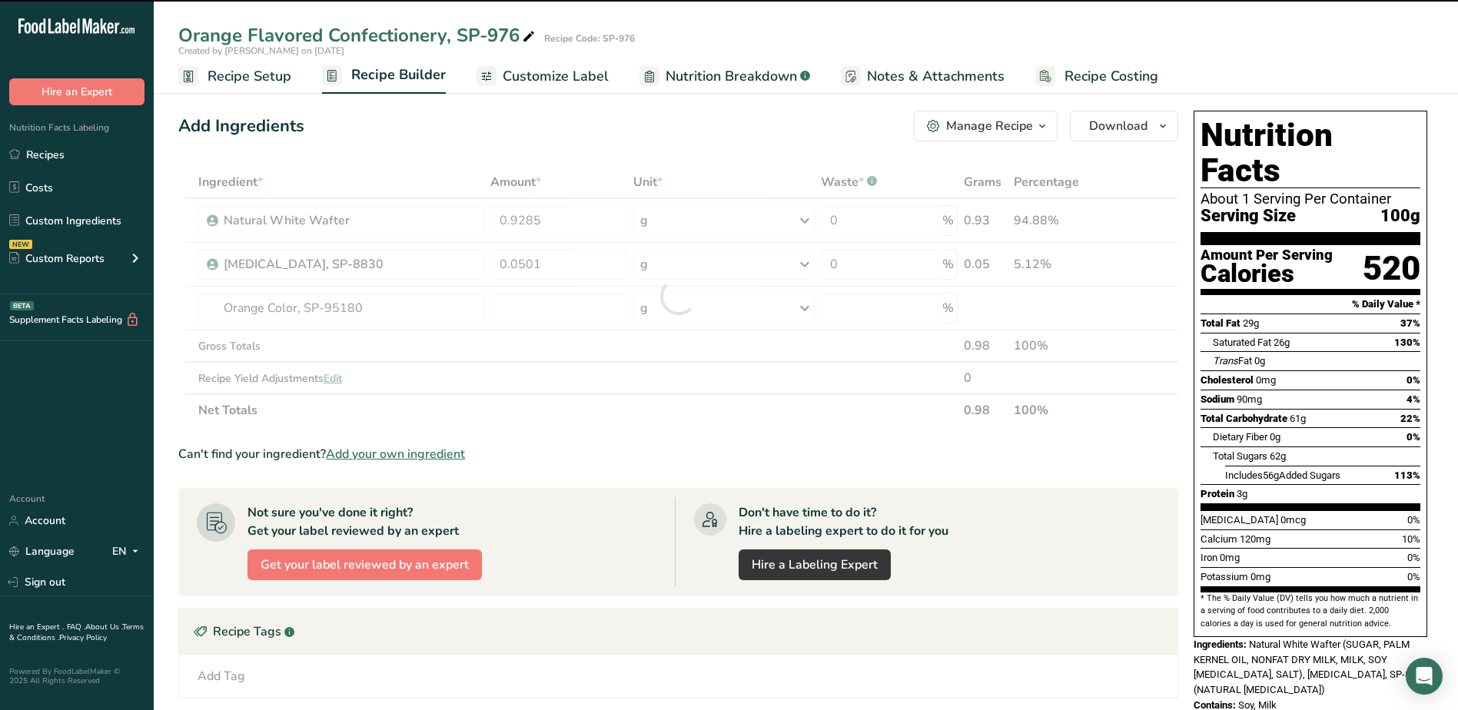
type input "0"
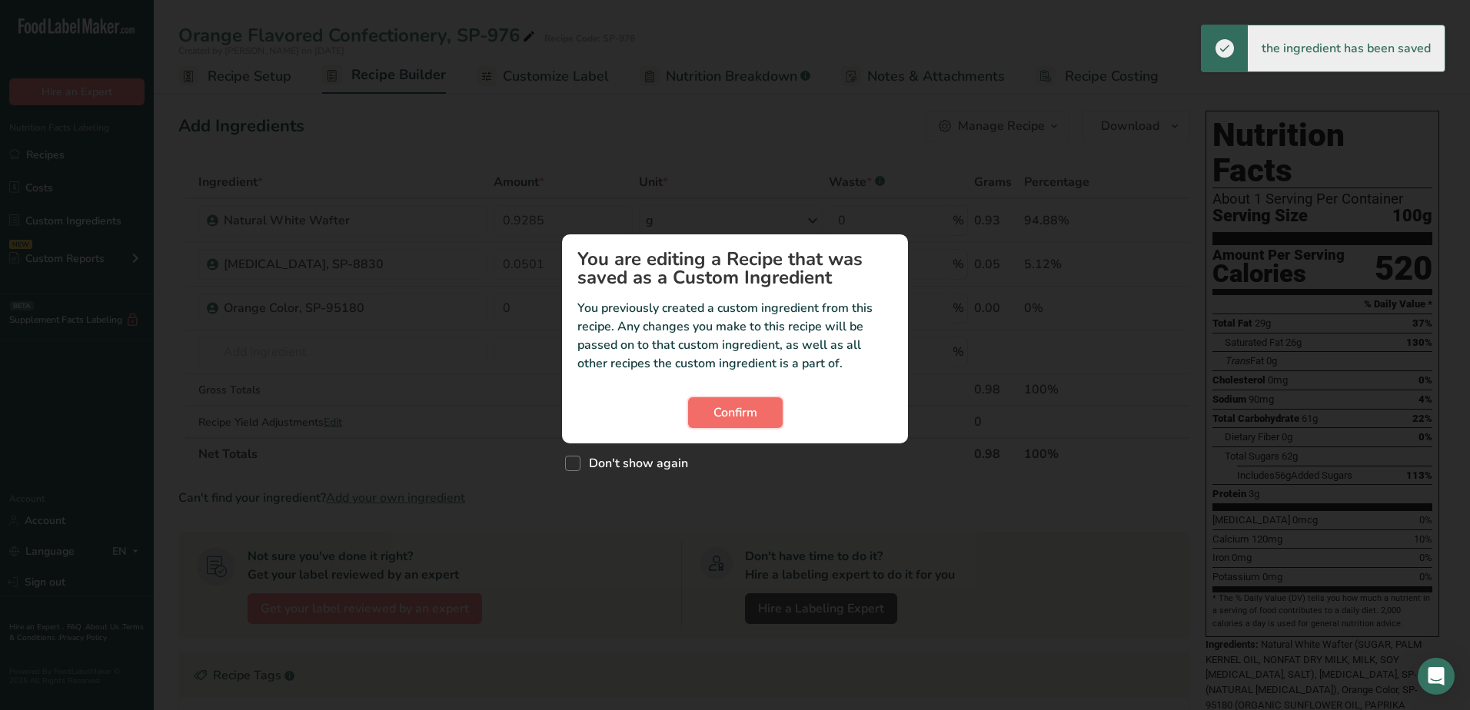
click at [743, 405] on span "Confirm" at bounding box center [735, 413] width 44 height 18
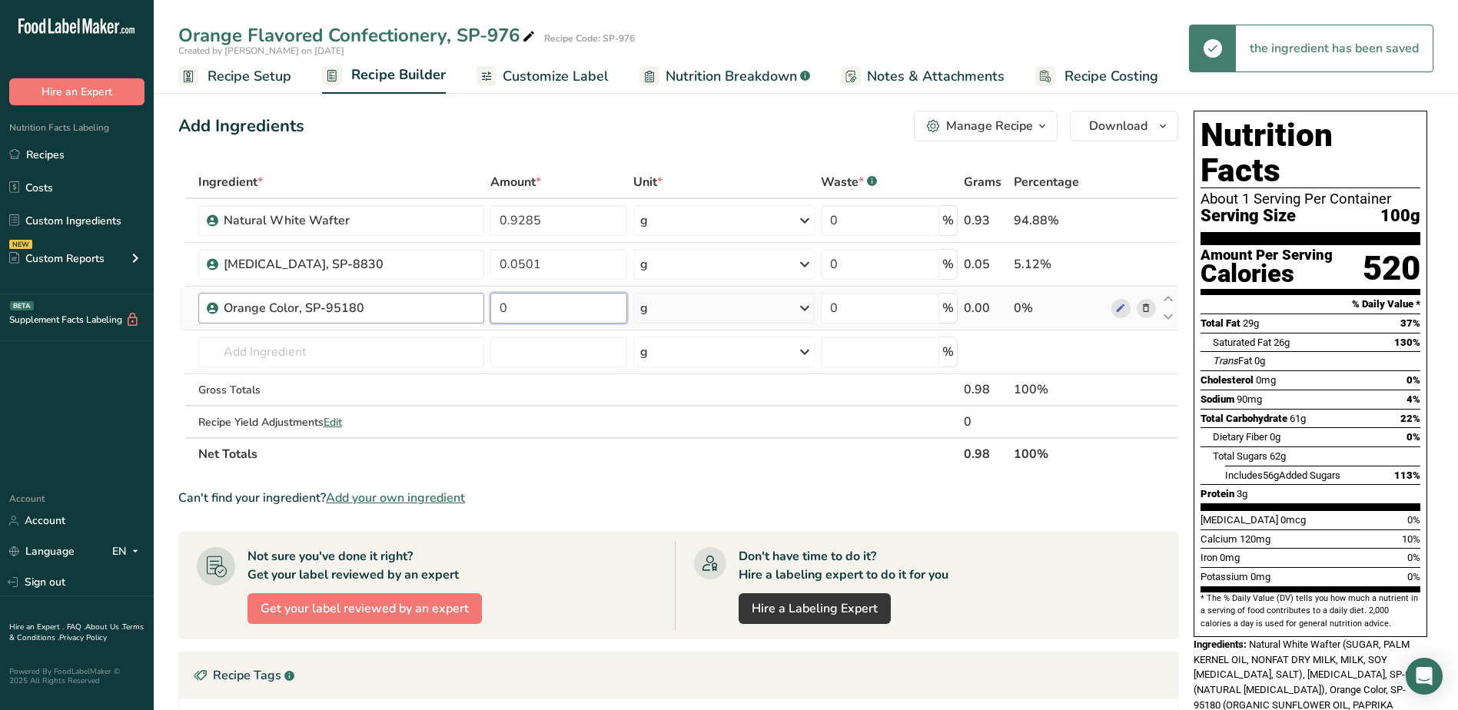
drag, startPoint x: 543, startPoint y: 311, endPoint x: 416, endPoint y: 304, distance: 127.0
click at [418, 304] on tr "Orange Color, SP-95180 0 g Weight Units g kg mg See more Volume Units l Volume …" at bounding box center [678, 309] width 999 height 44
type input "0.0214"
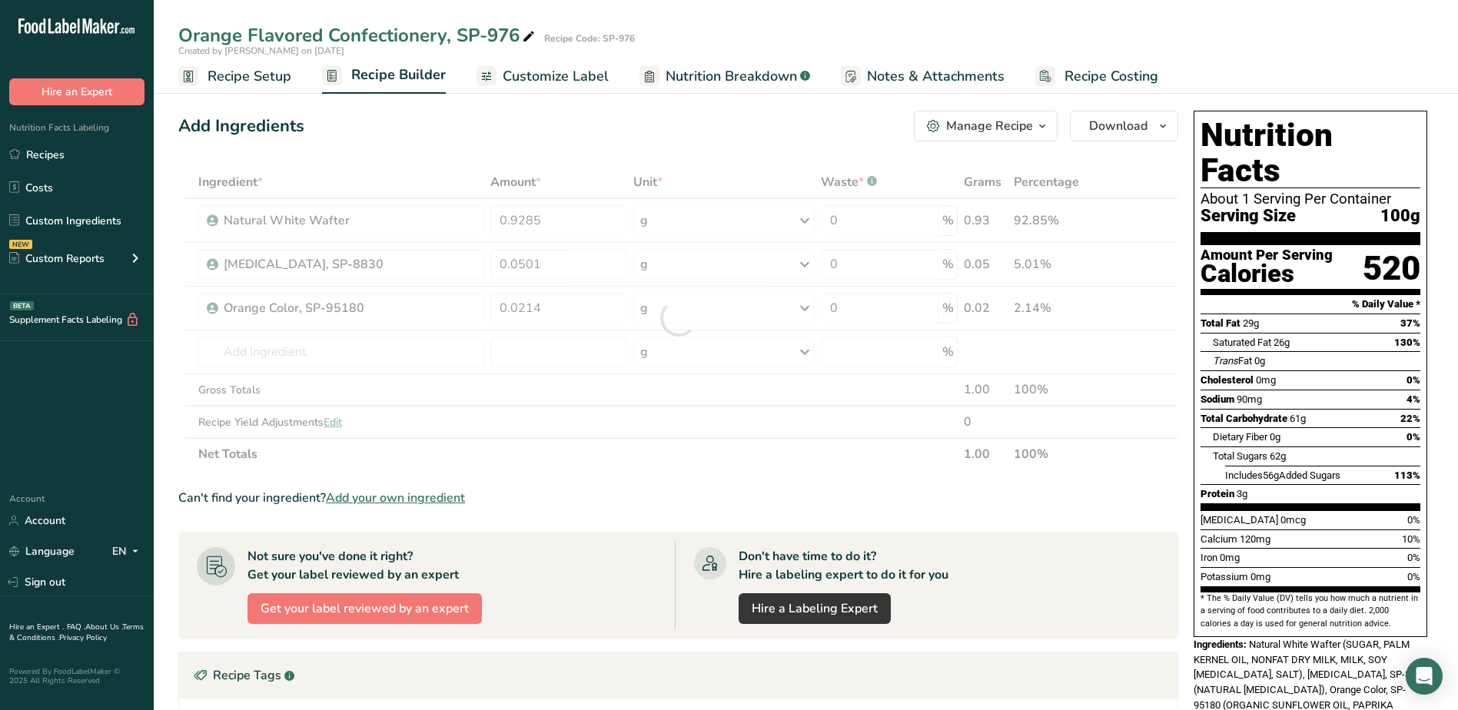
click at [547, 494] on div "Can't find your ingredient? Add your own ingredient" at bounding box center [678, 498] width 1000 height 18
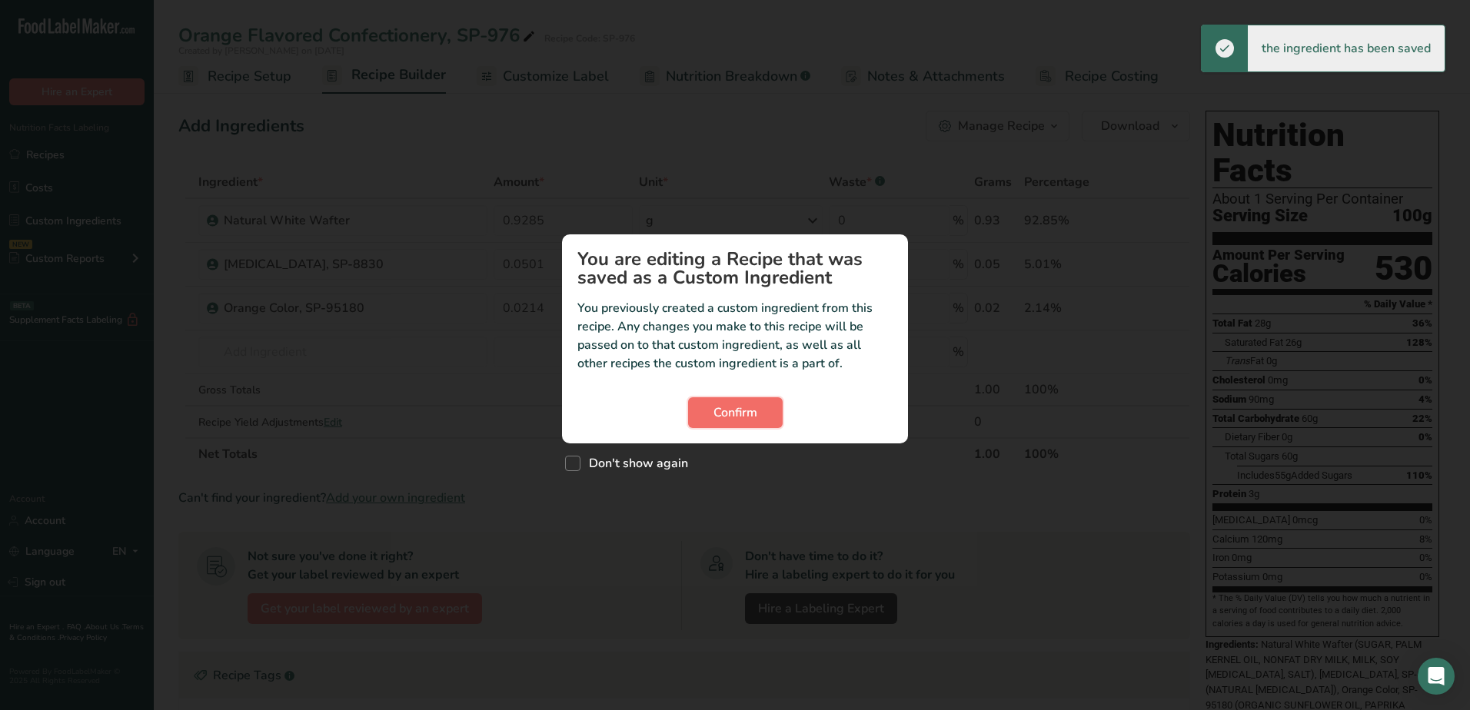
click at [730, 412] on span "Confirm" at bounding box center [735, 413] width 44 height 18
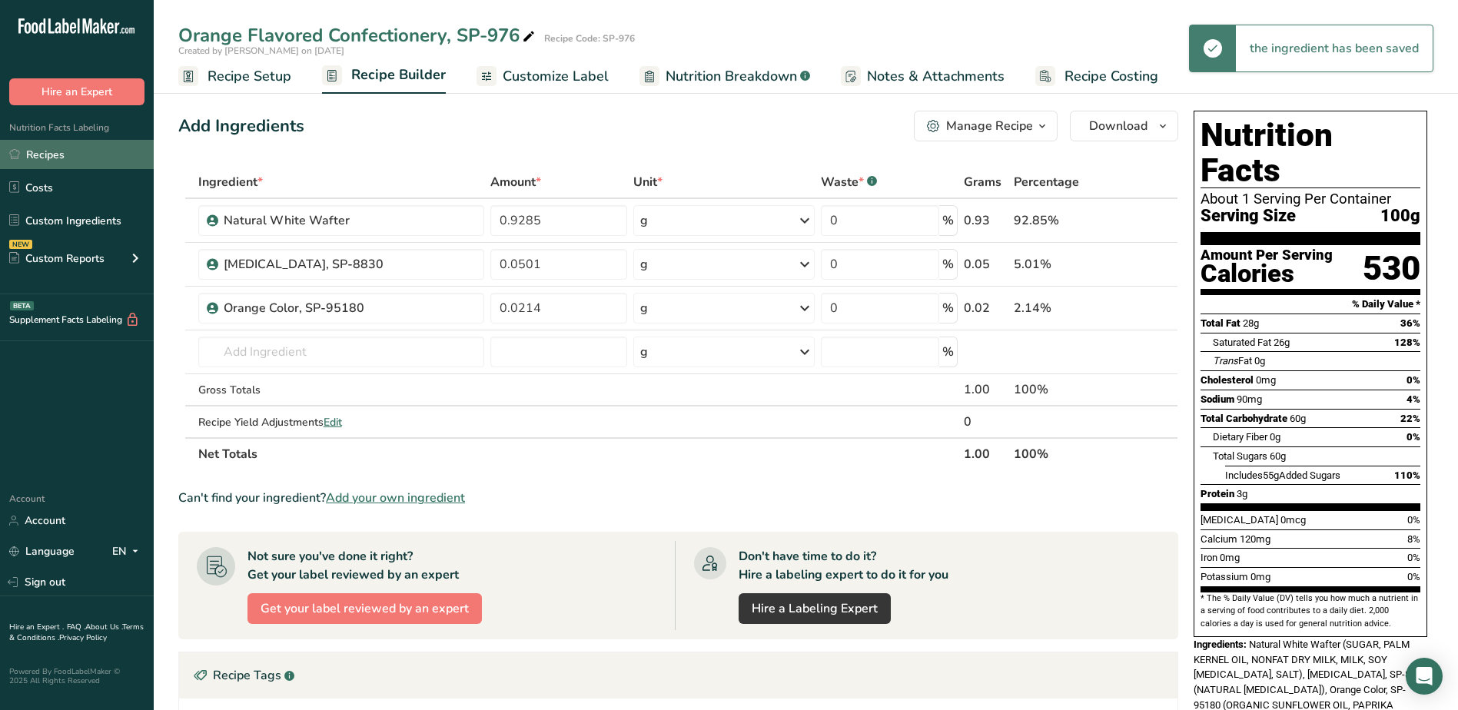
click at [58, 162] on link "Recipes" at bounding box center [77, 154] width 154 height 29
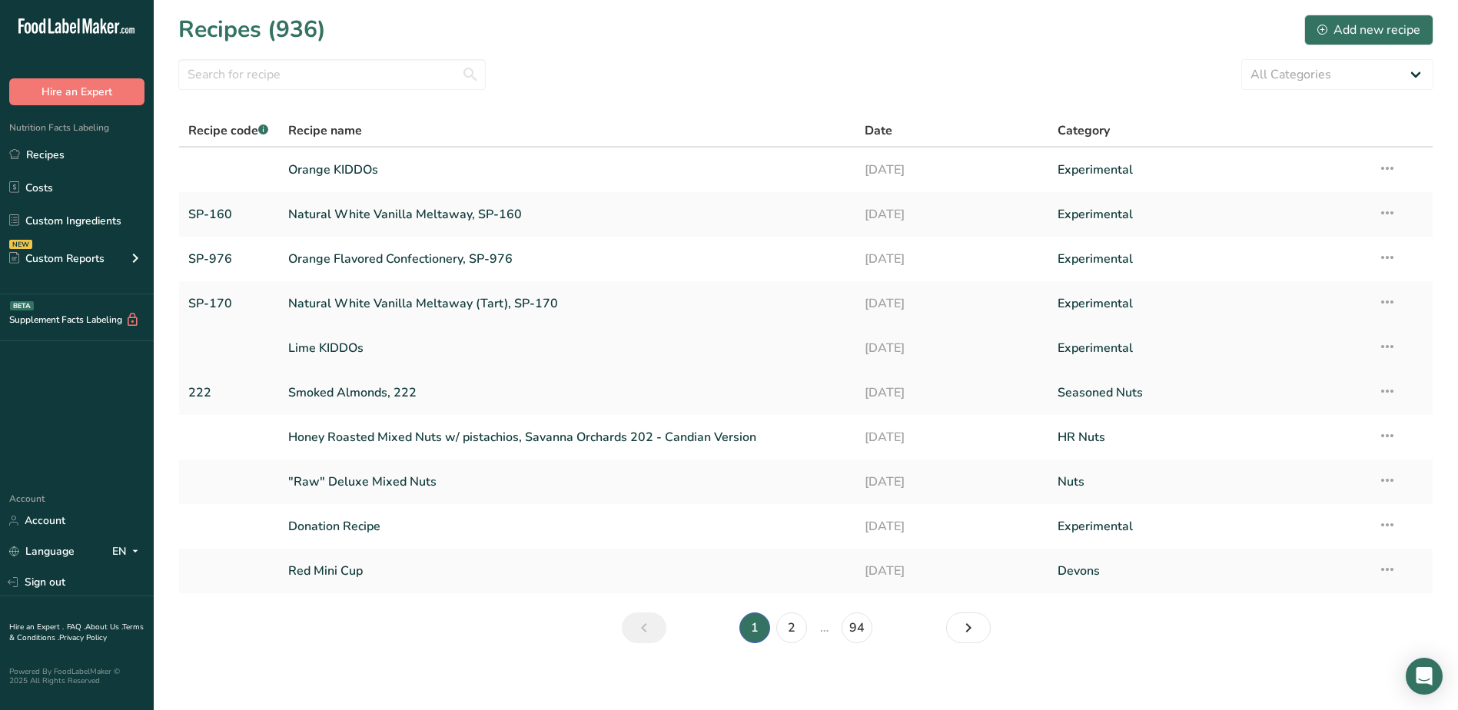
click at [342, 345] on link "Lime KIDDOs" at bounding box center [567, 348] width 559 height 32
